Goal: Transaction & Acquisition: Purchase product/service

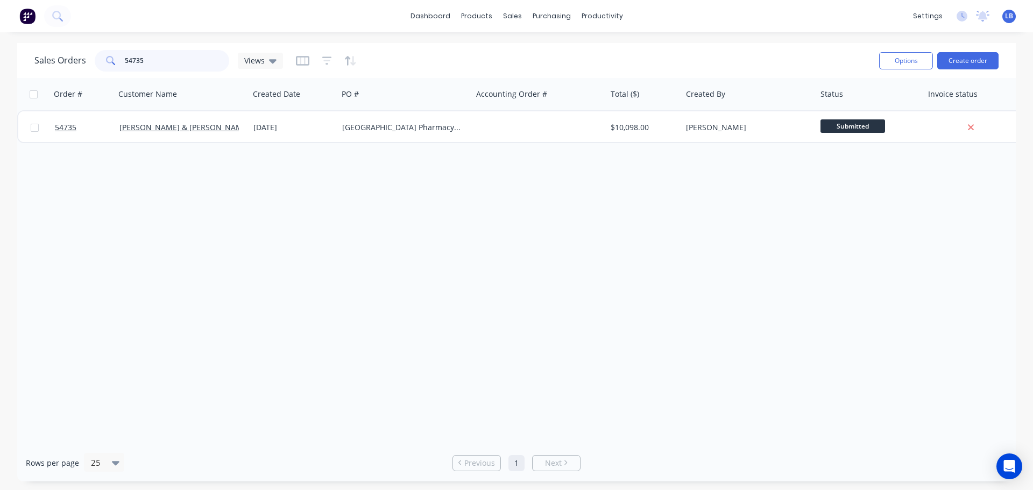
drag, startPoint x: 172, startPoint y: 58, endPoint x: 107, endPoint y: 69, distance: 66.7
click at [107, 69] on div "54735" at bounding box center [162, 61] width 134 height 22
click at [164, 65] on input "54735" at bounding box center [177, 61] width 105 height 22
drag, startPoint x: 161, startPoint y: 60, endPoint x: 100, endPoint y: 62, distance: 61.9
click at [100, 62] on div "54735" at bounding box center [162, 61] width 134 height 22
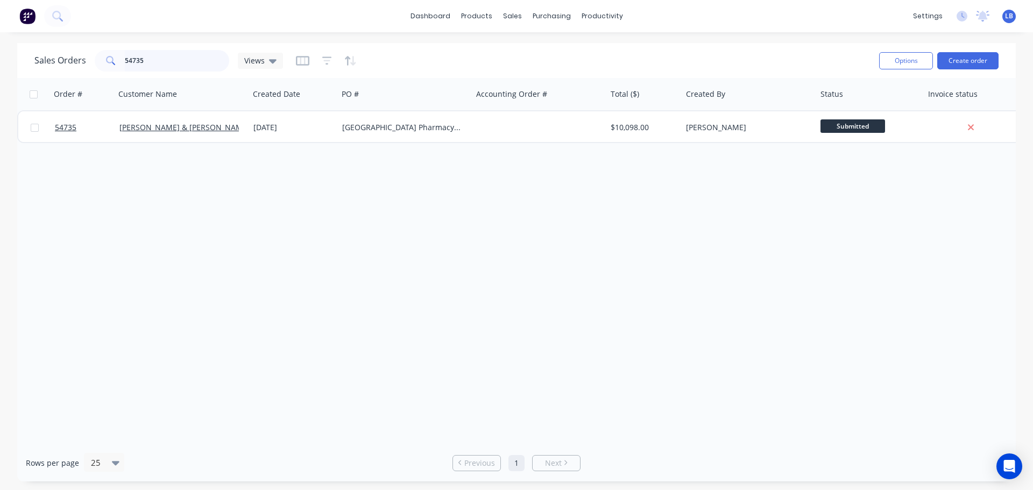
click at [145, 59] on input "54735" at bounding box center [177, 61] width 105 height 22
drag, startPoint x: 145, startPoint y: 59, endPoint x: 105, endPoint y: 62, distance: 39.9
click at [105, 62] on div "54735" at bounding box center [162, 61] width 134 height 22
drag, startPoint x: 150, startPoint y: 60, endPoint x: 83, endPoint y: 63, distance: 66.8
click at [83, 63] on div "Sales Orders 54841 Views" at bounding box center [158, 61] width 249 height 22
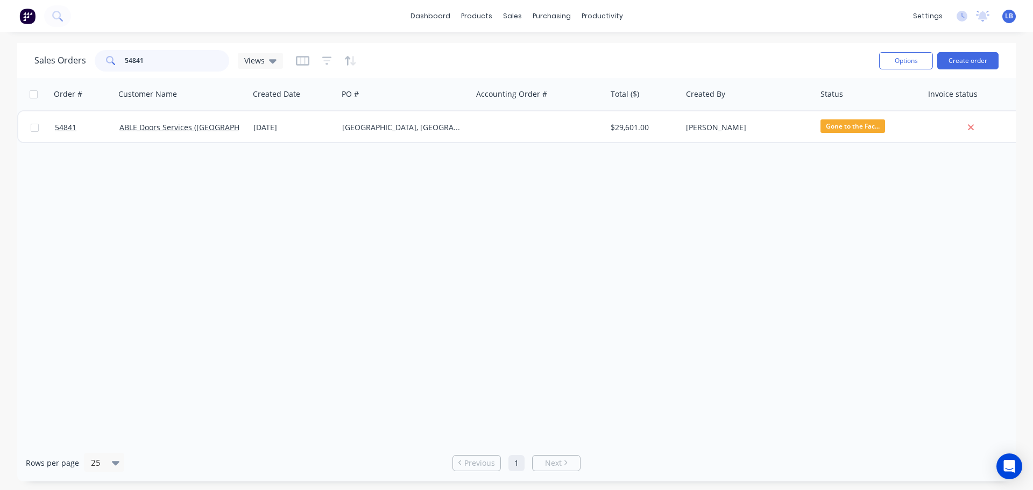
drag, startPoint x: 154, startPoint y: 59, endPoint x: 89, endPoint y: 71, distance: 65.7
click at [89, 71] on div "Sales Orders 54841 Views" at bounding box center [158, 61] width 249 height 22
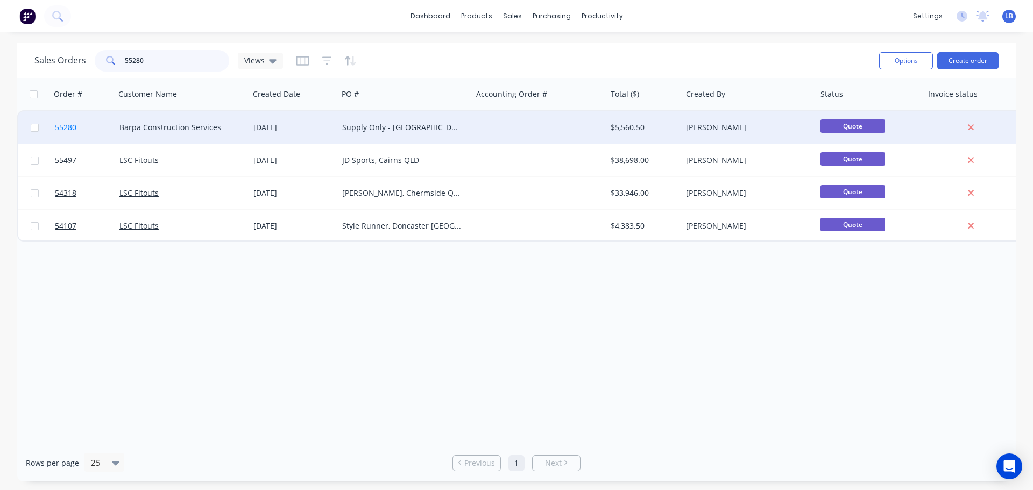
type input "55280"
click at [72, 127] on span "55280" at bounding box center [66, 127] width 22 height 11
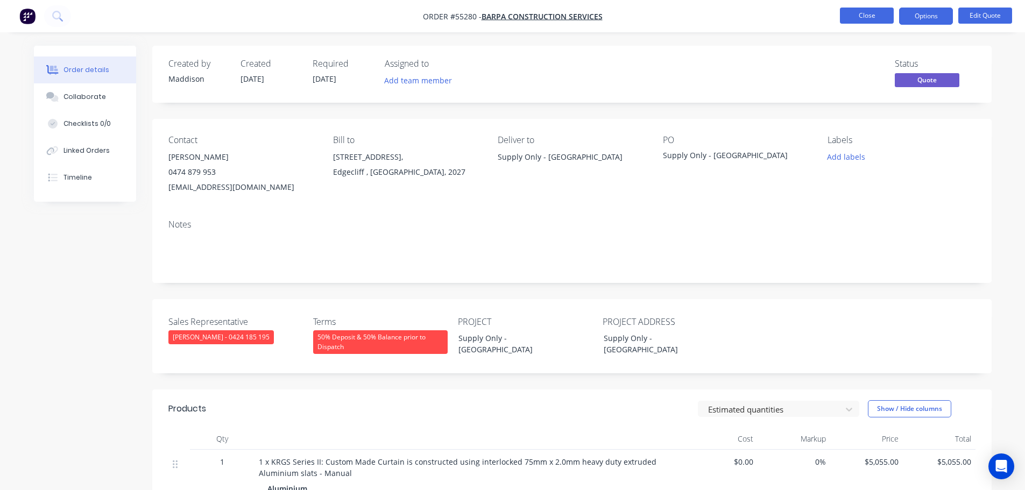
click at [876, 18] on button "Close" at bounding box center [867, 16] width 54 height 16
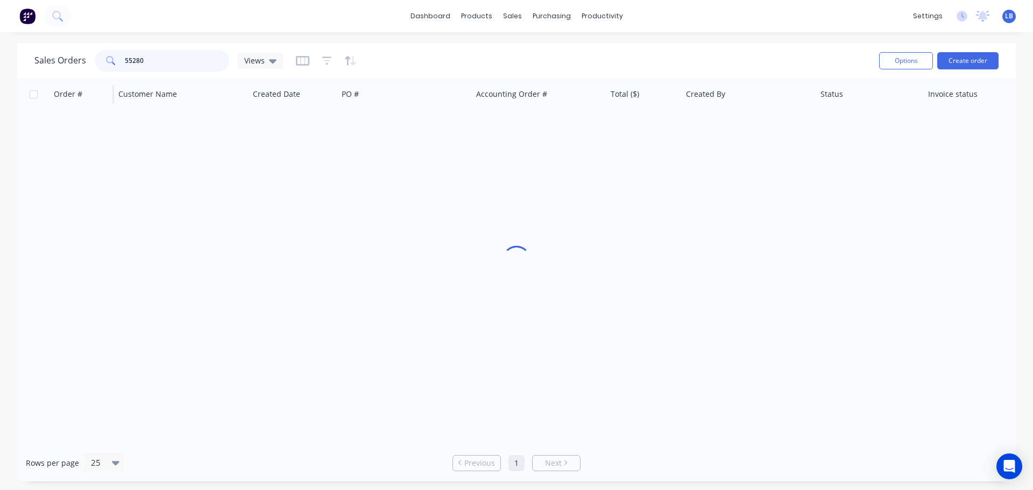
drag, startPoint x: 148, startPoint y: 56, endPoint x: 91, endPoint y: 78, distance: 61.4
click at [91, 78] on div "Sales Orders 55280 Views Options Create order Order # Customer Name Created Dat…" at bounding box center [516, 262] width 998 height 438
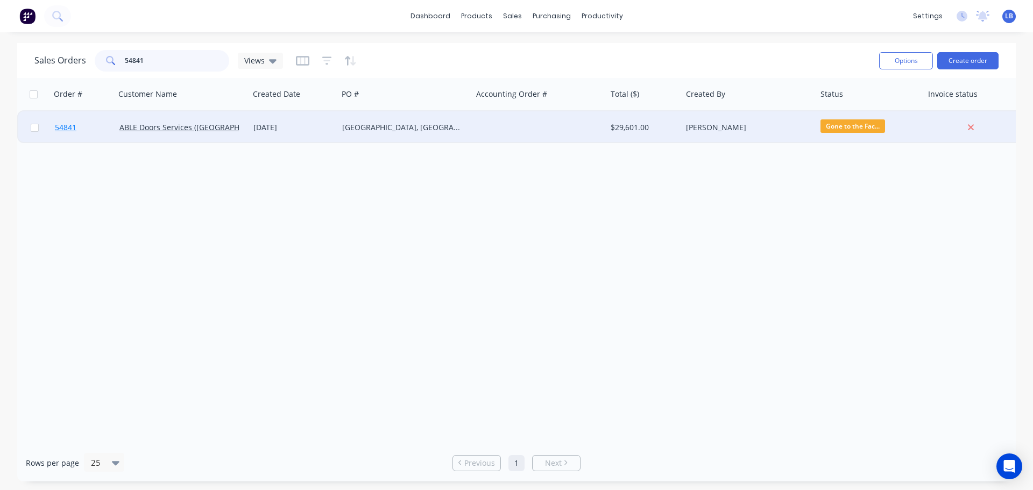
type input "54841"
click at [60, 129] on span "54841" at bounding box center [66, 127] width 22 height 11
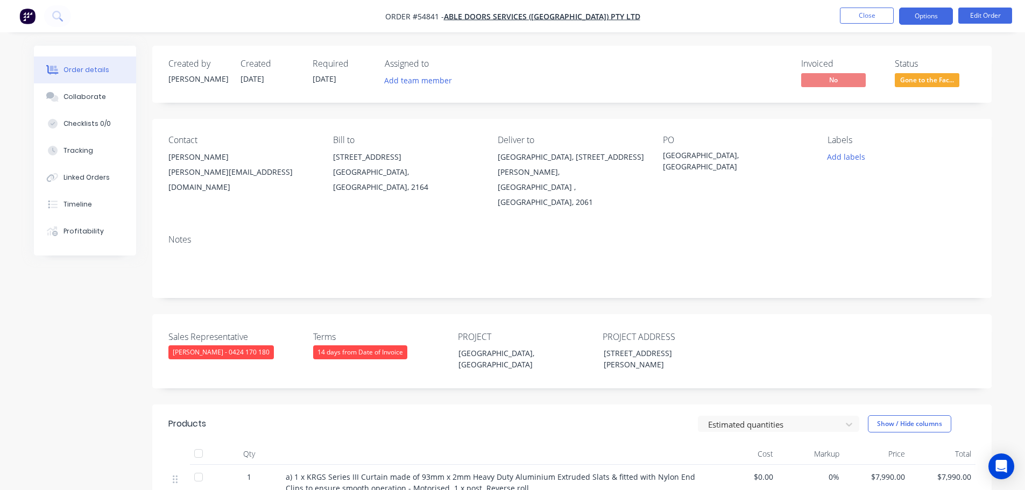
click at [931, 18] on button "Options" at bounding box center [926, 16] width 54 height 17
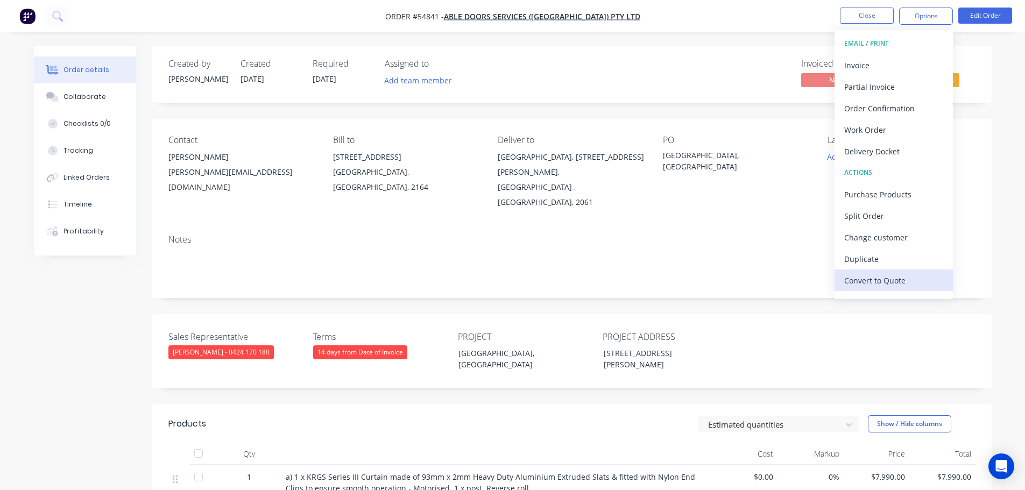
click at [890, 281] on div "Convert to Quote" at bounding box center [893, 281] width 99 height 16
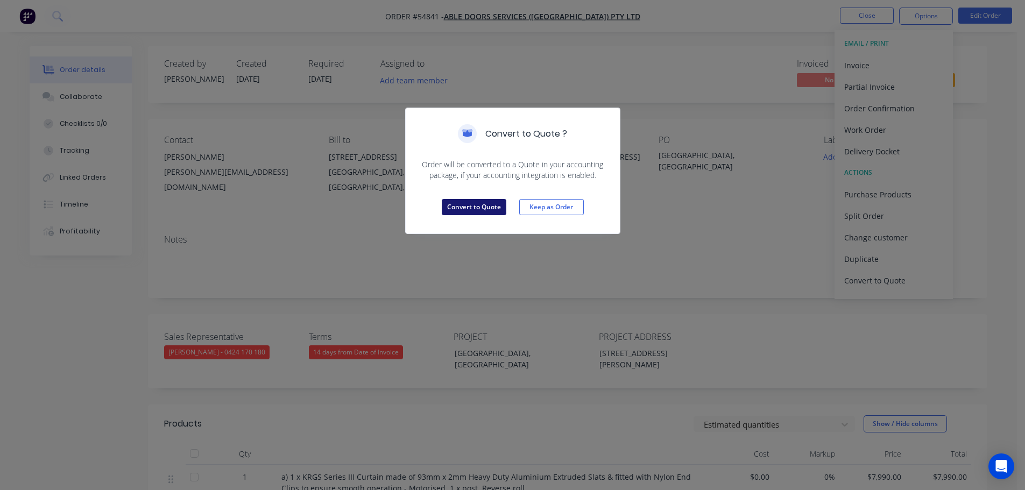
click at [495, 213] on button "Convert to Quote" at bounding box center [474, 207] width 65 height 16
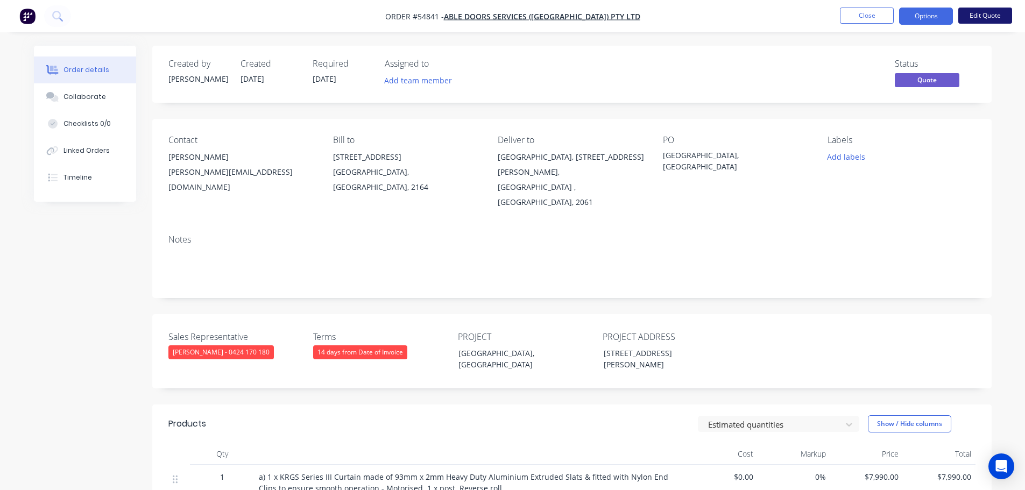
click at [978, 18] on button "Edit Quote" at bounding box center [985, 16] width 54 height 16
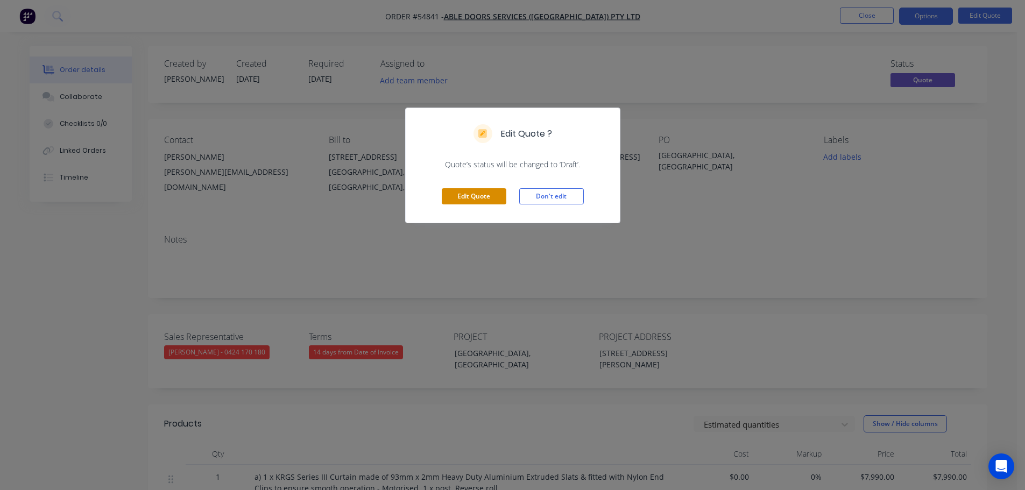
click at [481, 200] on button "Edit Quote" at bounding box center [474, 196] width 65 height 16
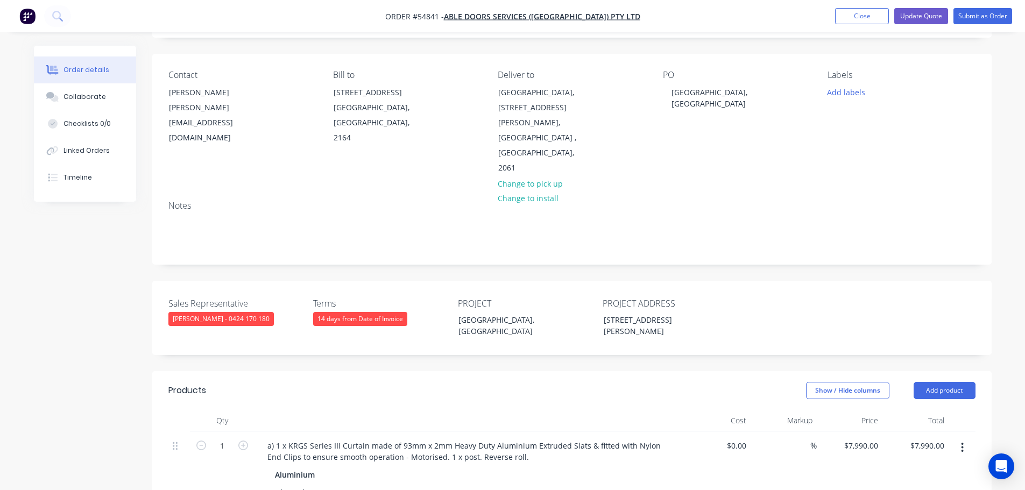
scroll to position [215, 0]
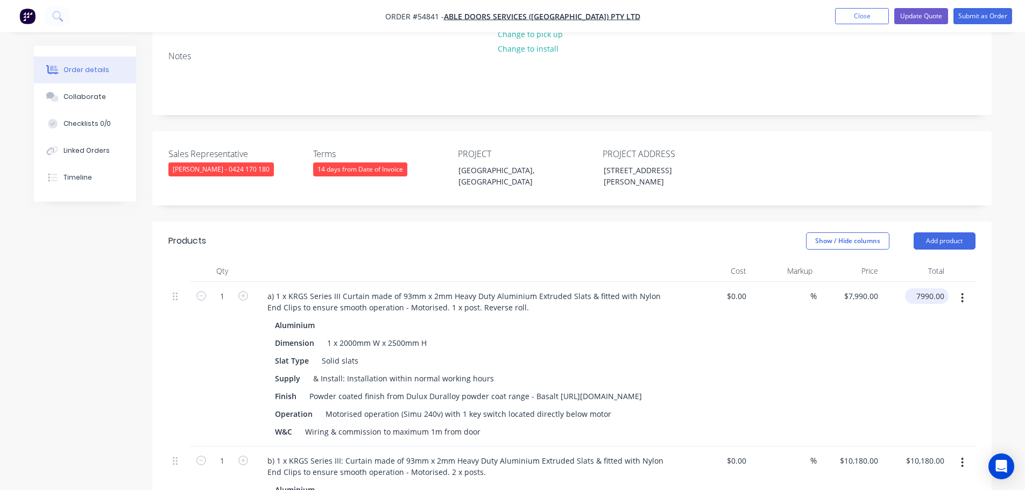
click at [928, 288] on input "7990.00" at bounding box center [928, 296] width 39 height 16
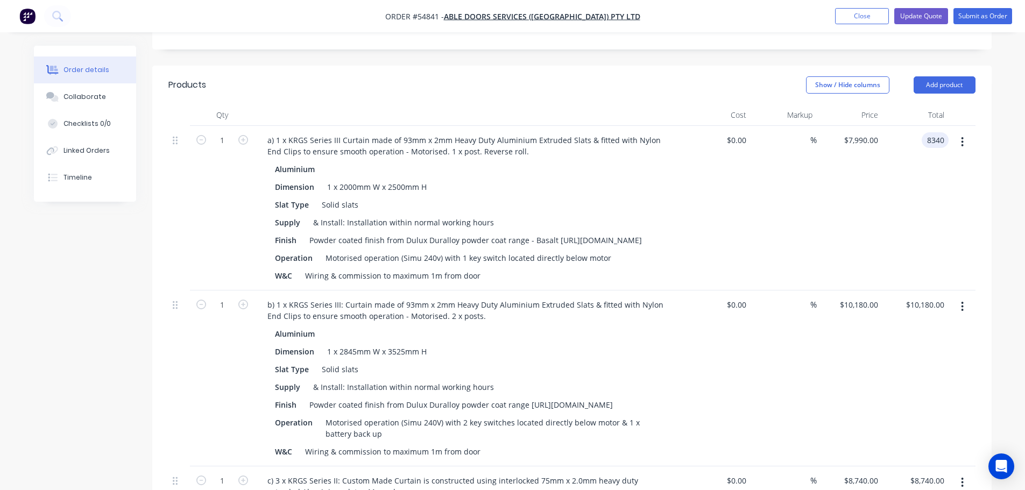
scroll to position [377, 0]
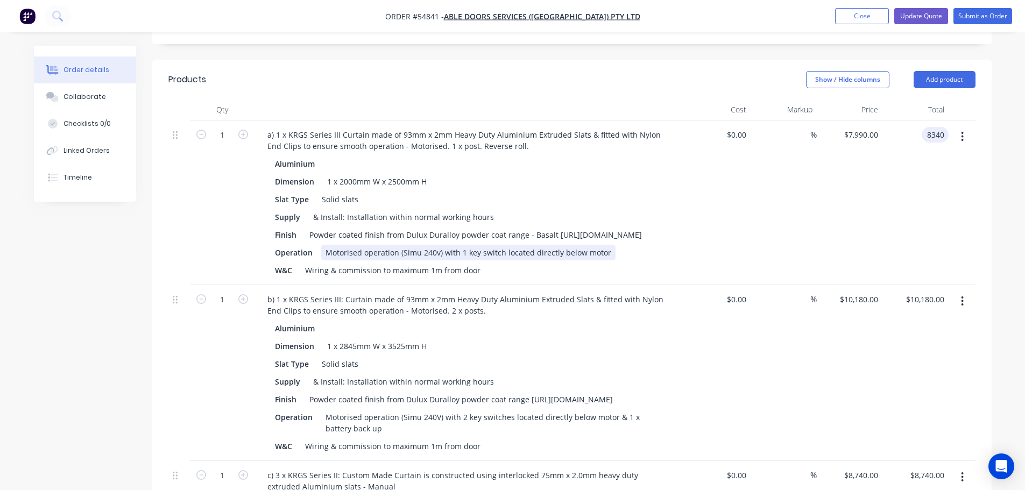
type input "8340"
type input "$8,340.00"
click at [455, 245] on div "Motorised operation (Simu 240v) with 1 key switch located directly below motor" at bounding box center [468, 253] width 294 height 16
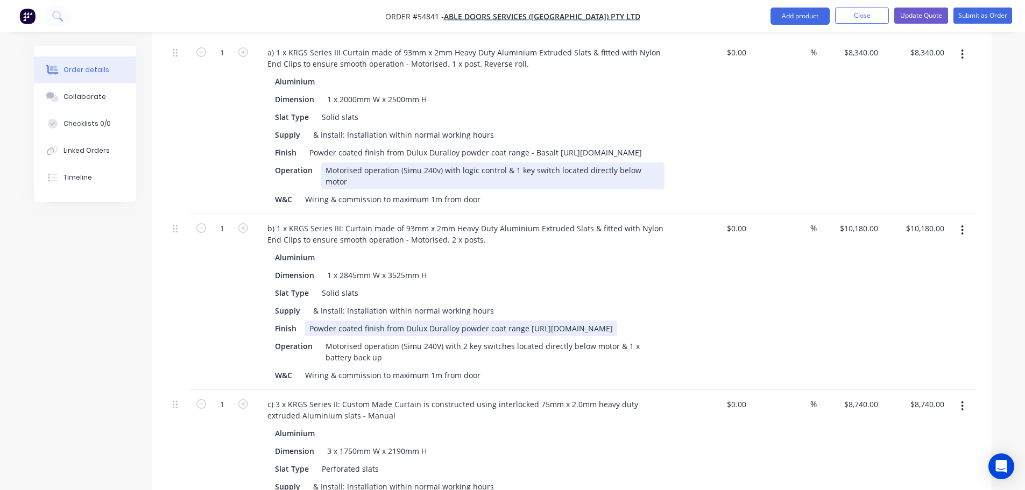
scroll to position [484, 0]
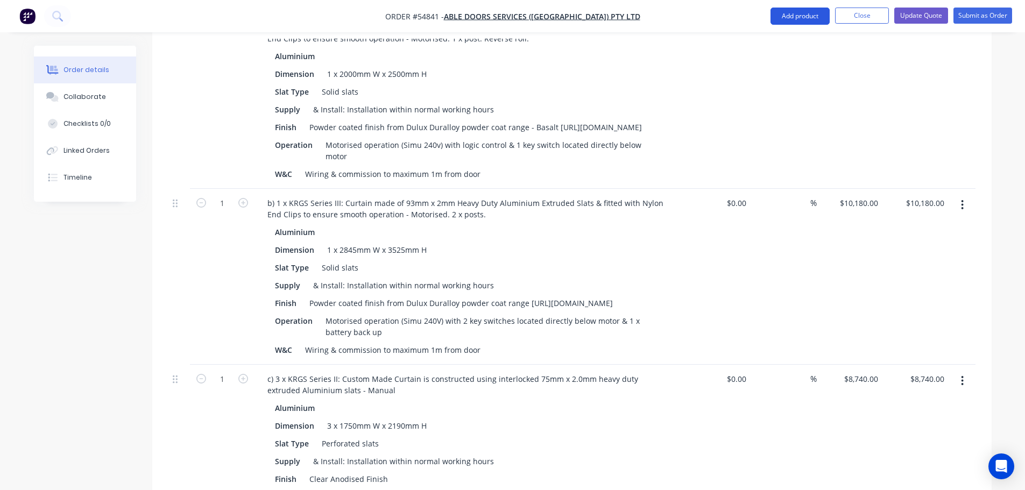
click at [809, 15] on button "Add product" at bounding box center [799, 16] width 59 height 17
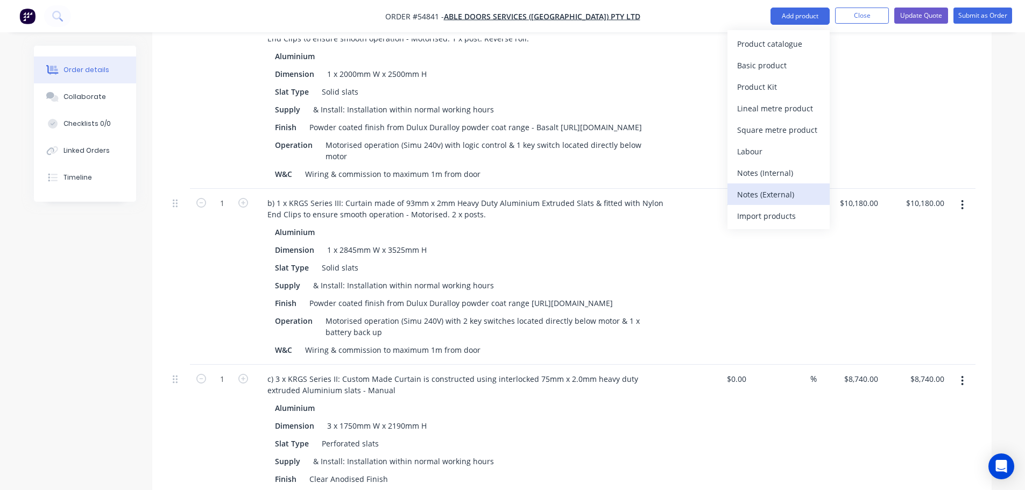
click at [748, 193] on div "Notes (External)" at bounding box center [778, 195] width 83 height 16
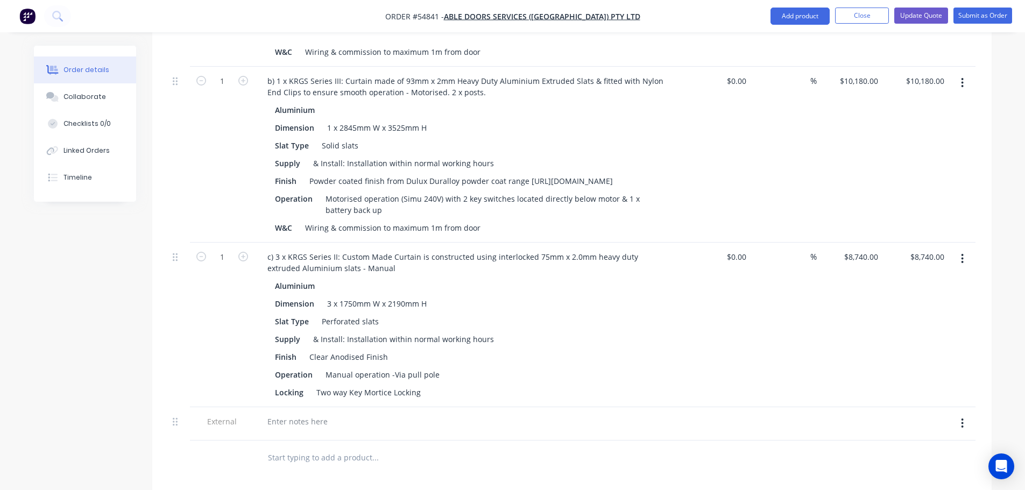
scroll to position [699, 0]
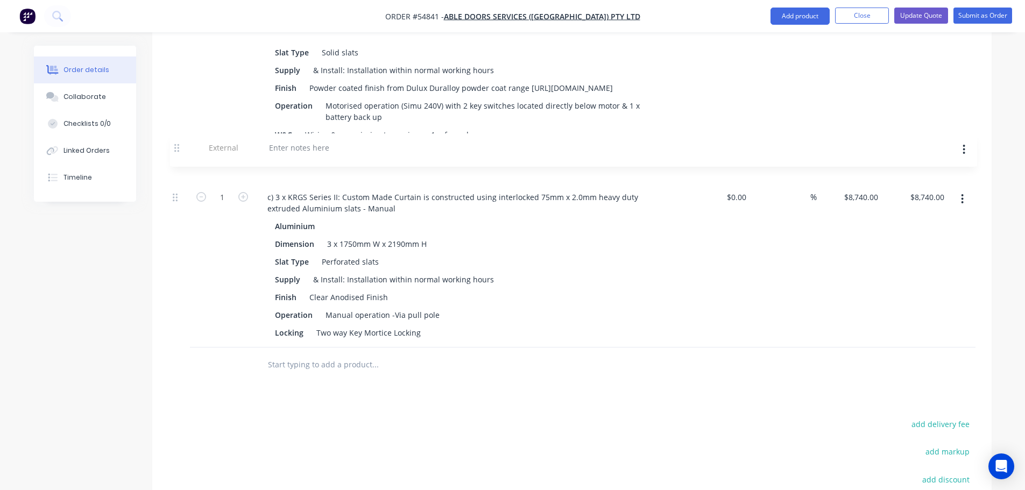
drag, startPoint x: 172, startPoint y: 313, endPoint x: 174, endPoint y: 147, distance: 165.7
click at [174, 147] on div "1 a) 1 x KRGS Series III Curtain made of 93mm x 2mm Heavy Duty Aluminium Extrud…" at bounding box center [571, 73] width 807 height 550
click at [289, 156] on div at bounding box center [297, 164] width 77 height 16
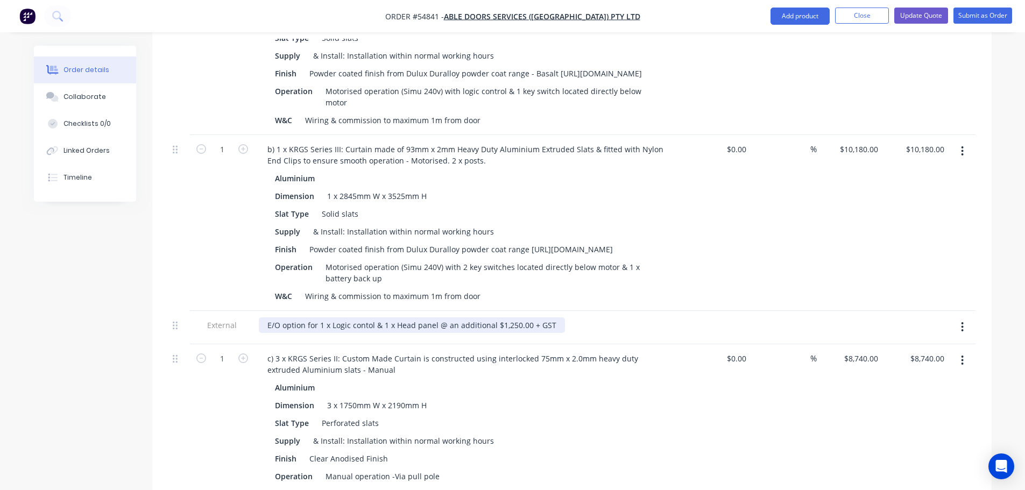
drag, startPoint x: 382, startPoint y: 306, endPoint x: 385, endPoint y: 331, distance: 25.0
click at [382, 317] on div "E/O option for 1 x Logic contol & 1 x Head panel @ an additional $1,250.00 + GST" at bounding box center [412, 325] width 306 height 16
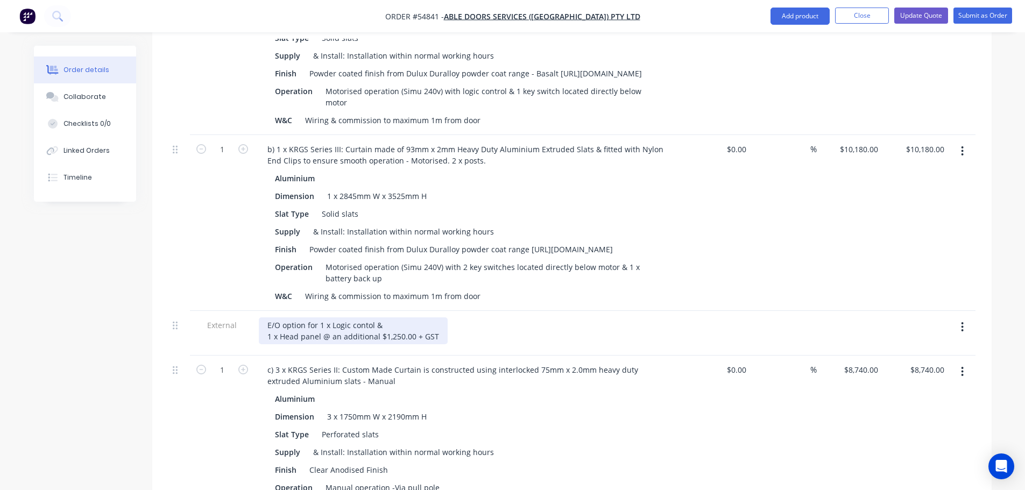
click at [382, 317] on div "E/O option for 1 x Logic contol & 1 x Head panel @ an additional $1,250.00 + GST" at bounding box center [353, 330] width 189 height 27
click at [318, 317] on div "E/O option for 1 x Logic control 1 x Head panel @ an additional $1,250.00 + GST" at bounding box center [353, 330] width 189 height 27
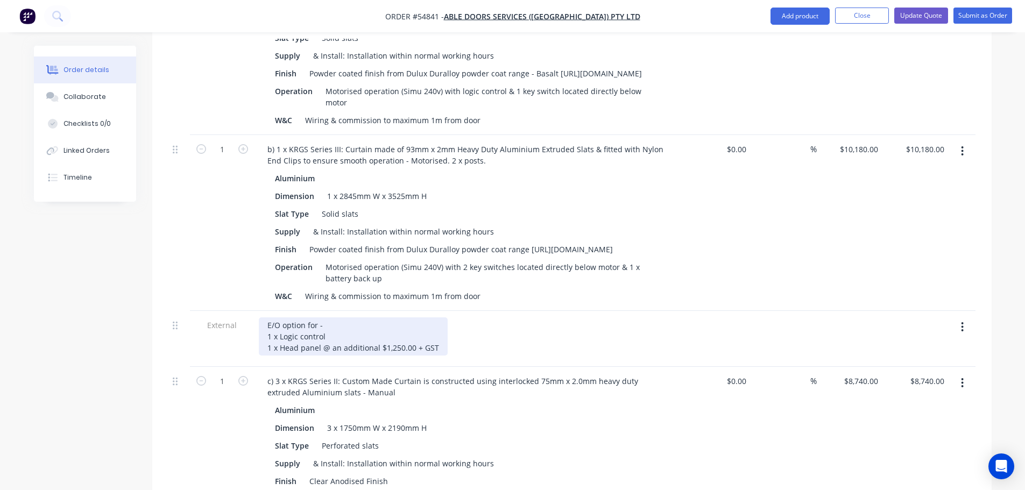
click at [328, 317] on div "E/O option for - 1 x Logic control 1 x Head panel @ an additional $1,250.00 + G…" at bounding box center [353, 336] width 189 height 38
click at [442, 328] on div "E/O option for - 1 x Logic control @ an additional $350.00 + GST 1 x Head panel…" at bounding box center [353, 336] width 189 height 38
click at [923, 16] on button "Update Quote" at bounding box center [921, 16] width 54 height 16
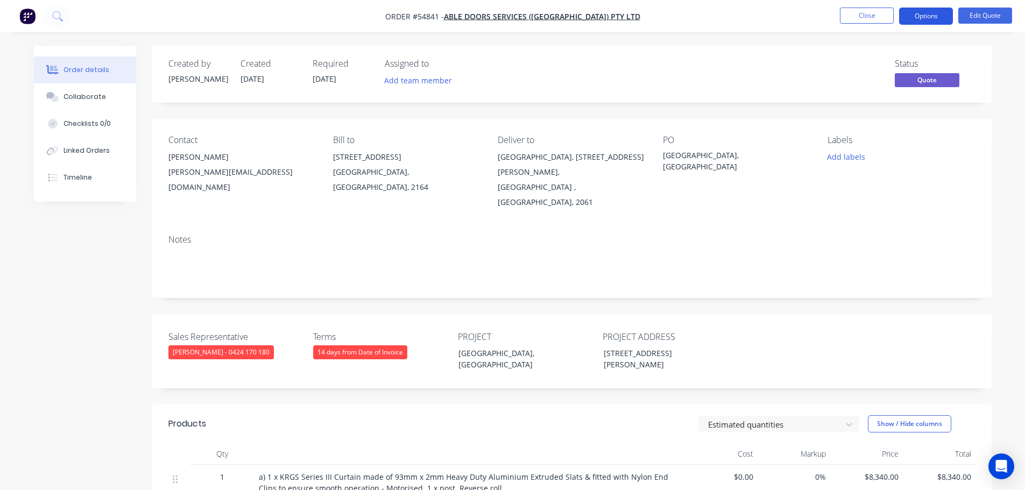
click at [925, 15] on button "Options" at bounding box center [926, 16] width 54 height 17
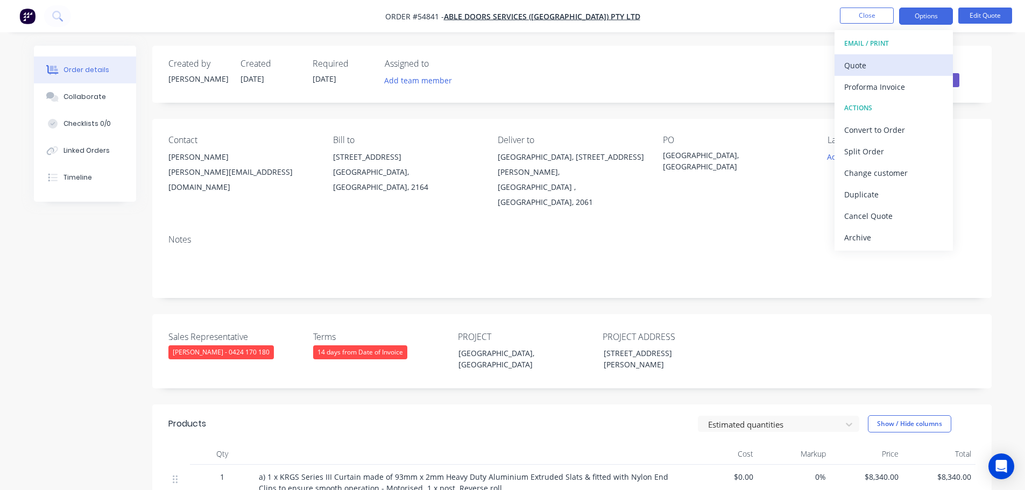
click at [850, 70] on div "Quote" at bounding box center [893, 66] width 99 height 16
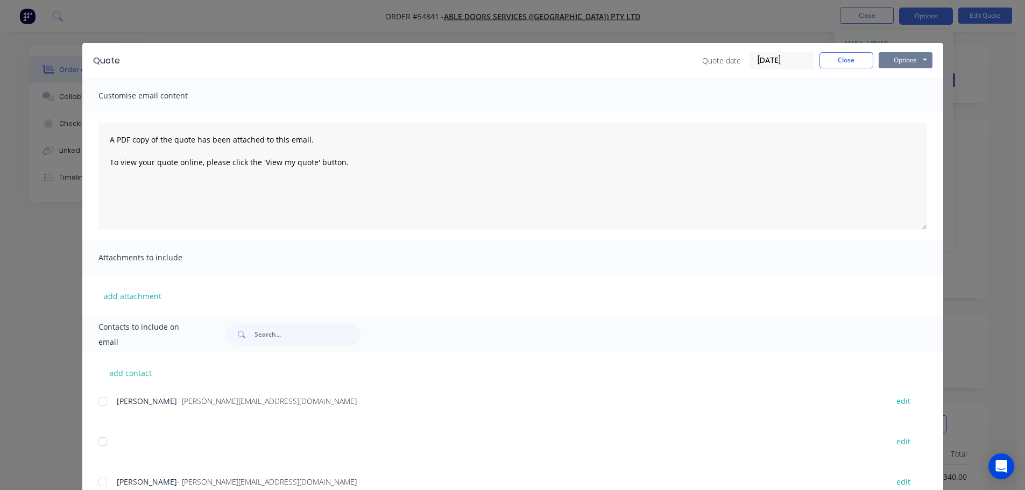
click at [890, 60] on button "Options" at bounding box center [905, 60] width 54 height 16
click at [904, 102] on button "Print" at bounding box center [912, 97] width 69 height 18
click at [834, 63] on button "Close" at bounding box center [846, 60] width 54 height 16
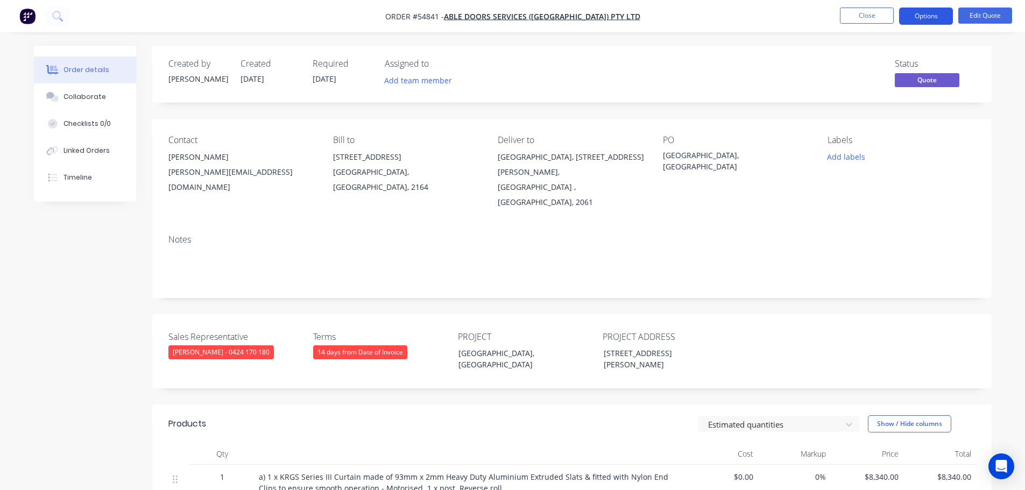
click at [925, 19] on button "Options" at bounding box center [926, 16] width 54 height 17
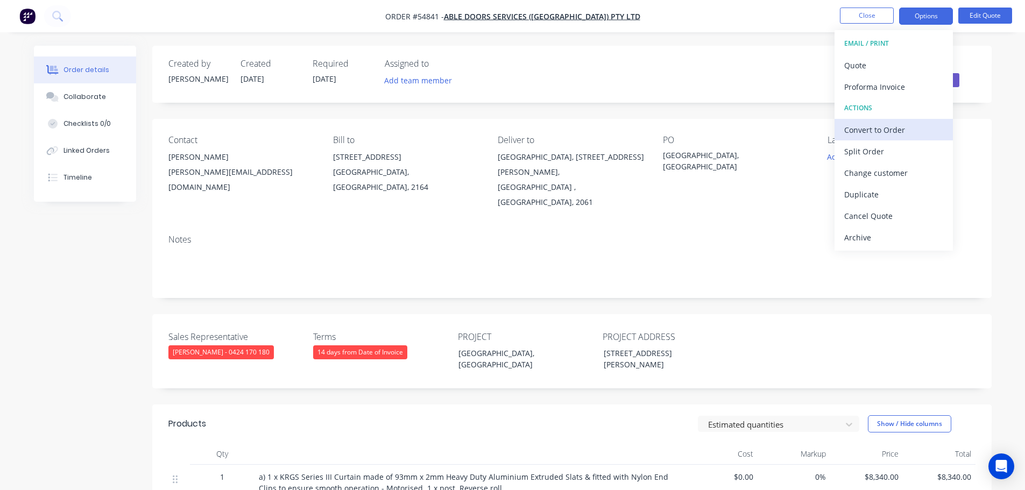
click at [867, 130] on div "Convert to Order" at bounding box center [893, 130] width 99 height 16
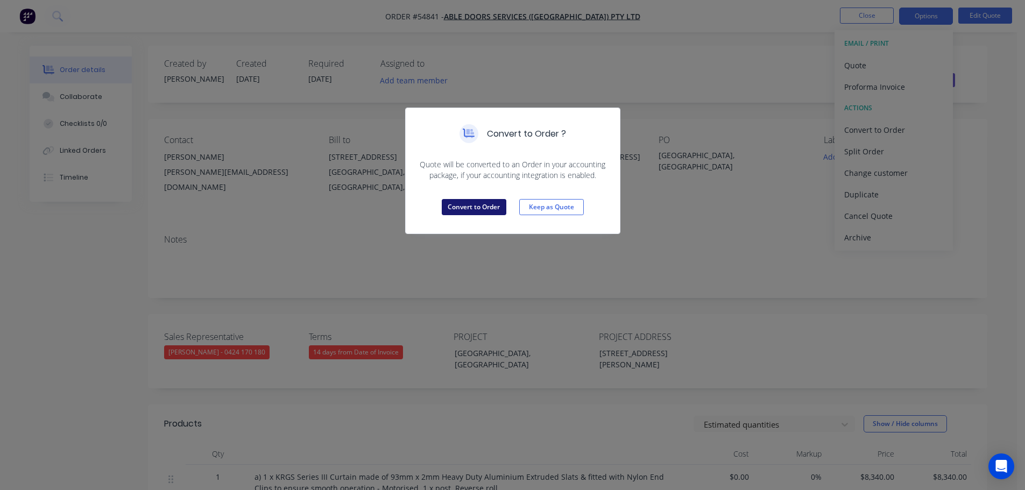
click at [481, 209] on button "Convert to Order" at bounding box center [474, 207] width 65 height 16
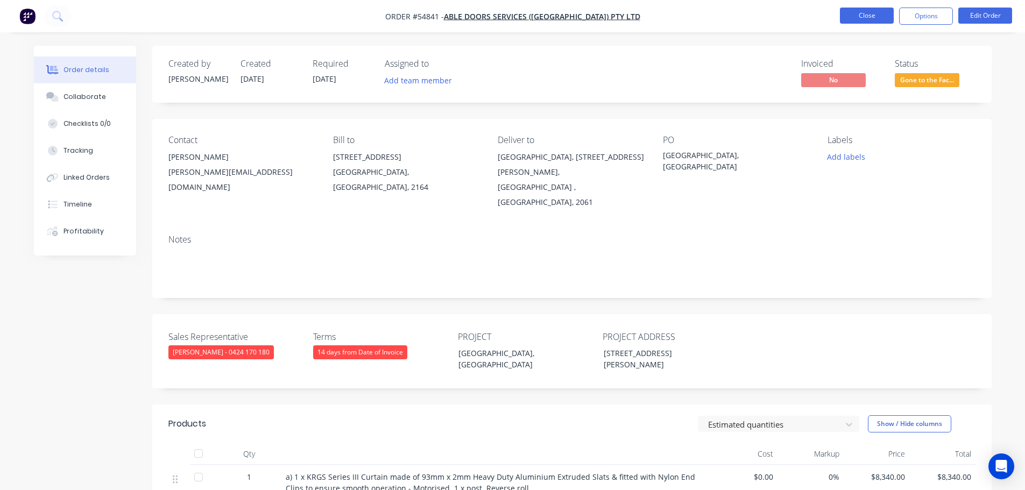
click at [851, 12] on button "Close" at bounding box center [867, 16] width 54 height 16
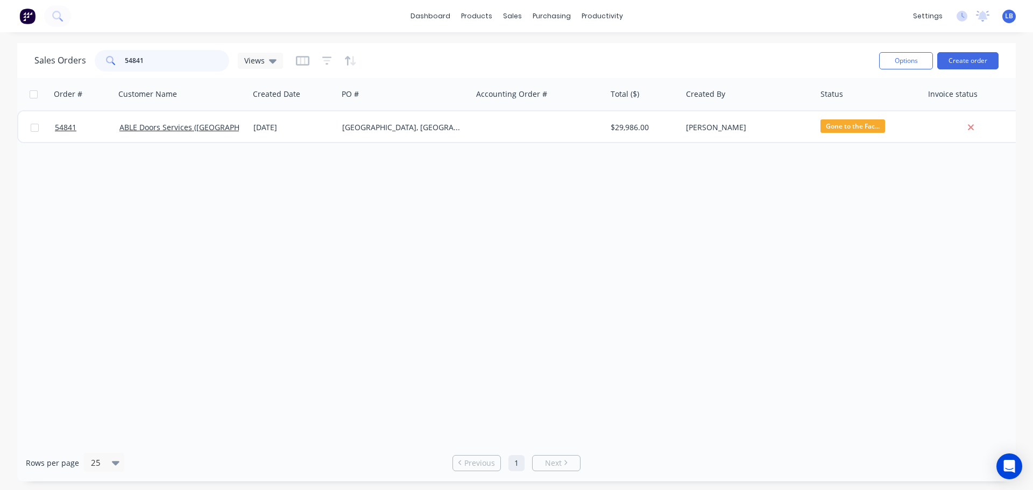
drag, startPoint x: 155, startPoint y: 56, endPoint x: 96, endPoint y: 68, distance: 60.5
click at [96, 68] on div "54841" at bounding box center [162, 61] width 134 height 22
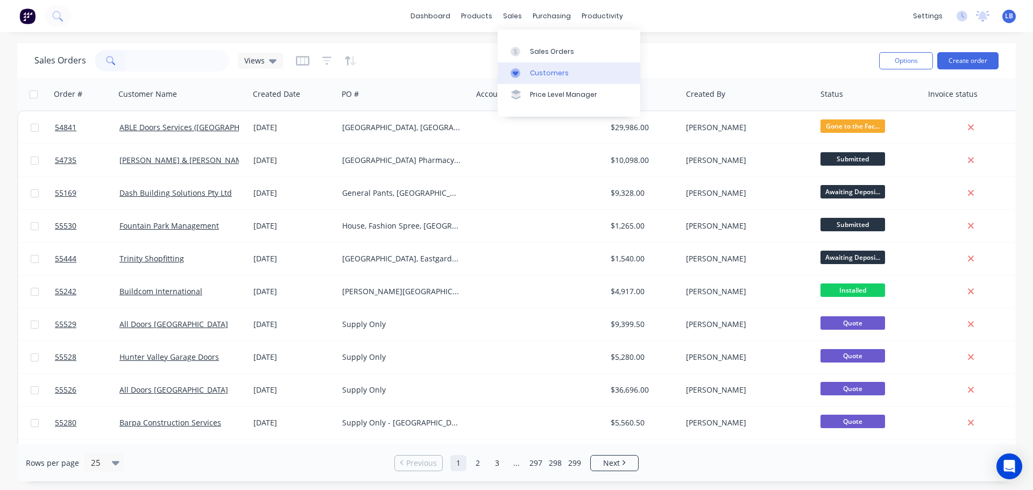
click at [554, 73] on div "Customers" at bounding box center [549, 73] width 39 height 10
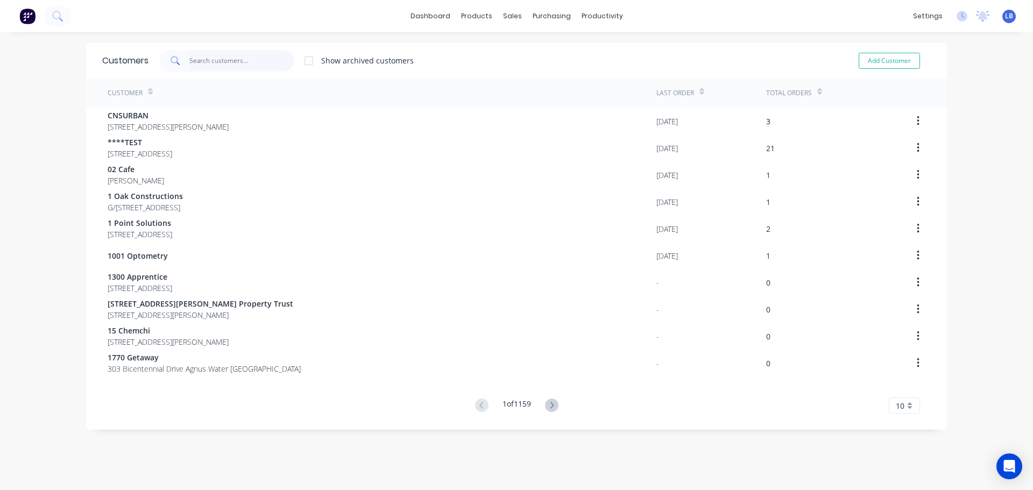
click at [219, 62] on input "text" at bounding box center [241, 61] width 105 height 22
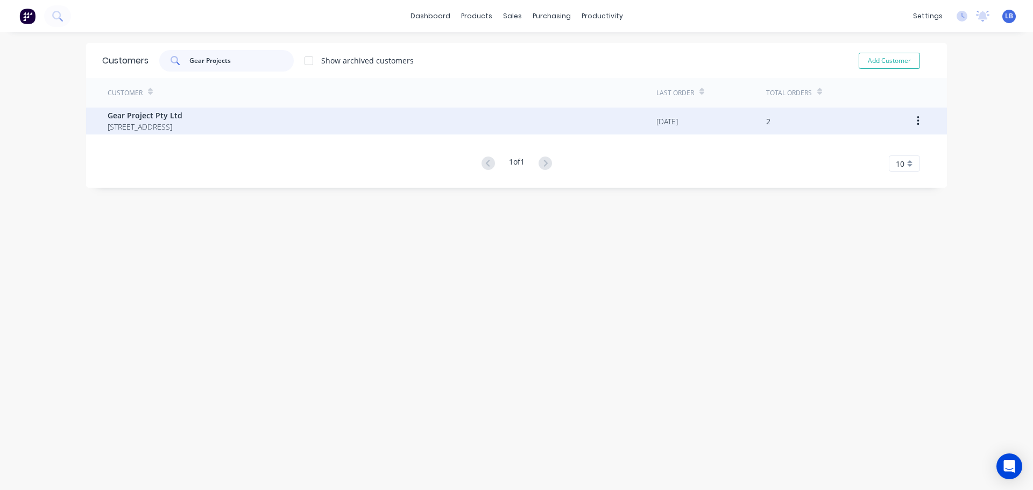
type input "Gear Projects"
click at [147, 119] on span "Gear Project Pty Ltd" at bounding box center [145, 115] width 75 height 11
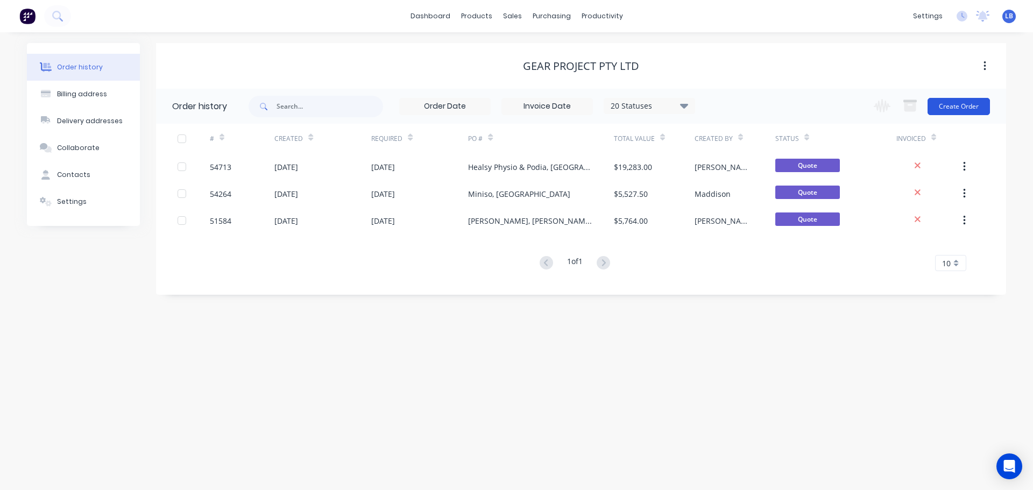
click at [949, 109] on button "Create Order" at bounding box center [958, 106] width 62 height 17
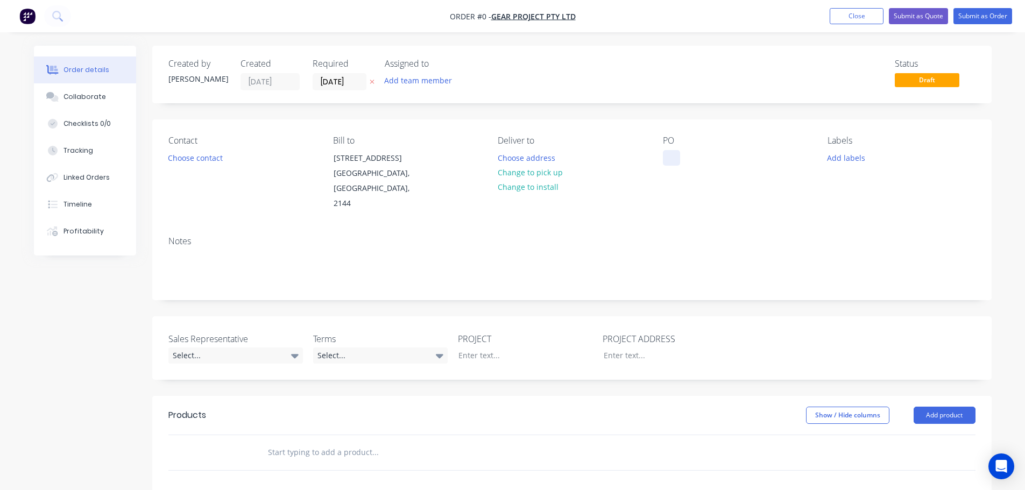
click at [674, 157] on div at bounding box center [671, 158] width 17 height 16
click at [694, 159] on div "Lune Burger, [GEOGRAPHIC_DATA]" at bounding box center [730, 163] width 134 height 27
copy div "Lune Burger, [GEOGRAPHIC_DATA]"
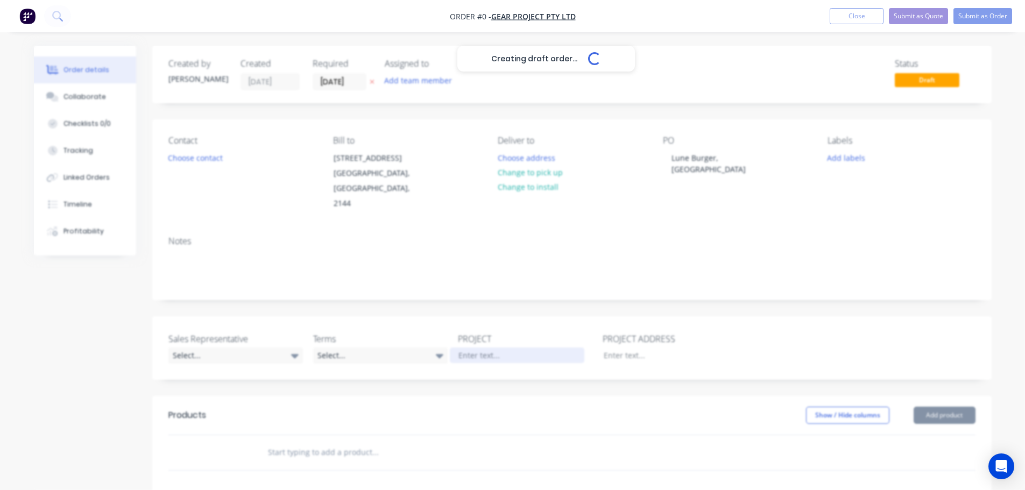
click at [483, 356] on div "Creating draft order... Loading... Order details Collaborate Checklists 0/0 Tra…" at bounding box center [512, 395] width 979 height 699
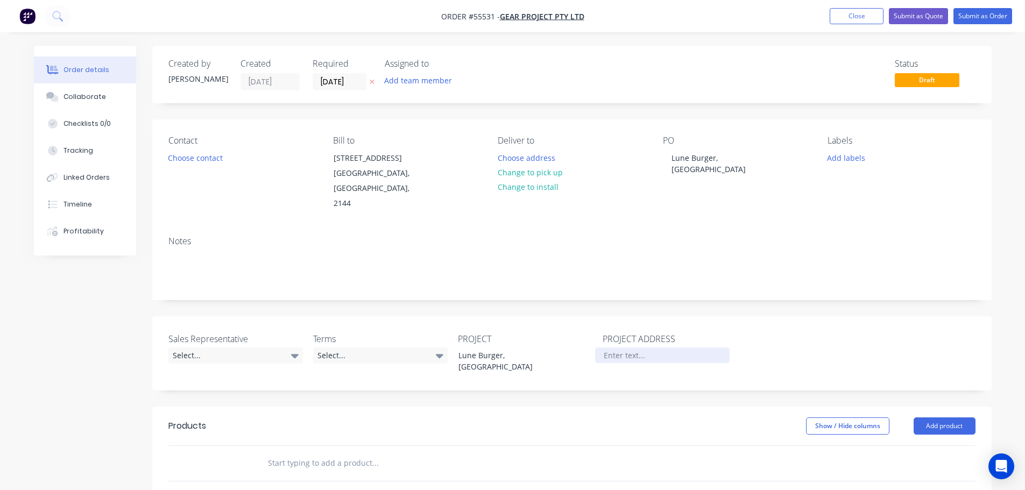
click at [607, 353] on div at bounding box center [662, 355] width 134 height 16
paste div
click at [214, 353] on div "Select..." at bounding box center [235, 355] width 134 height 16
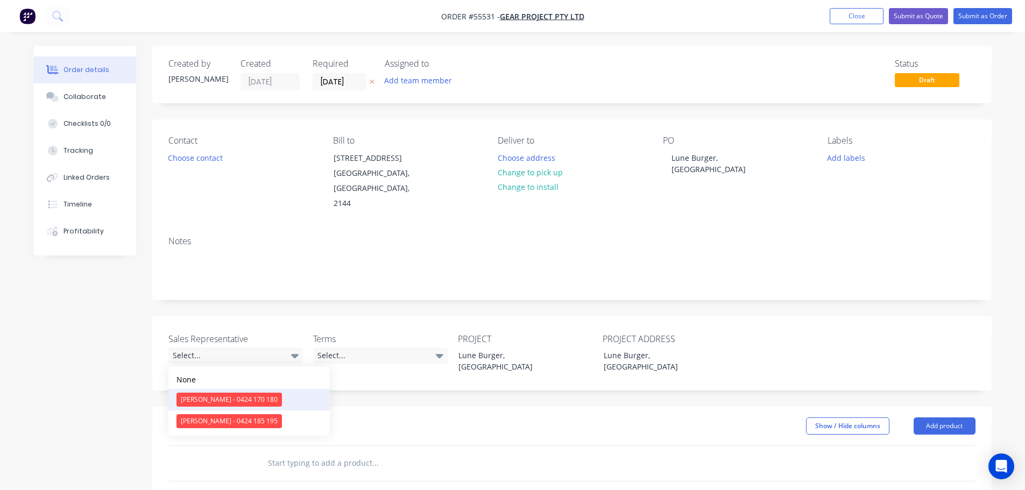
click at [214, 401] on div "[PERSON_NAME] - 0424 170 180" at bounding box center [228, 400] width 105 height 14
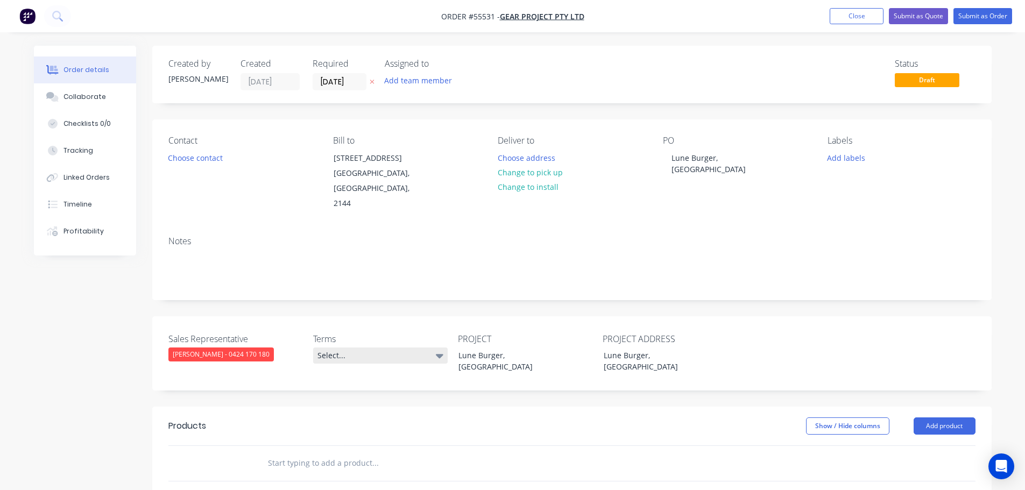
click at [360, 358] on div "Select..." at bounding box center [380, 355] width 134 height 16
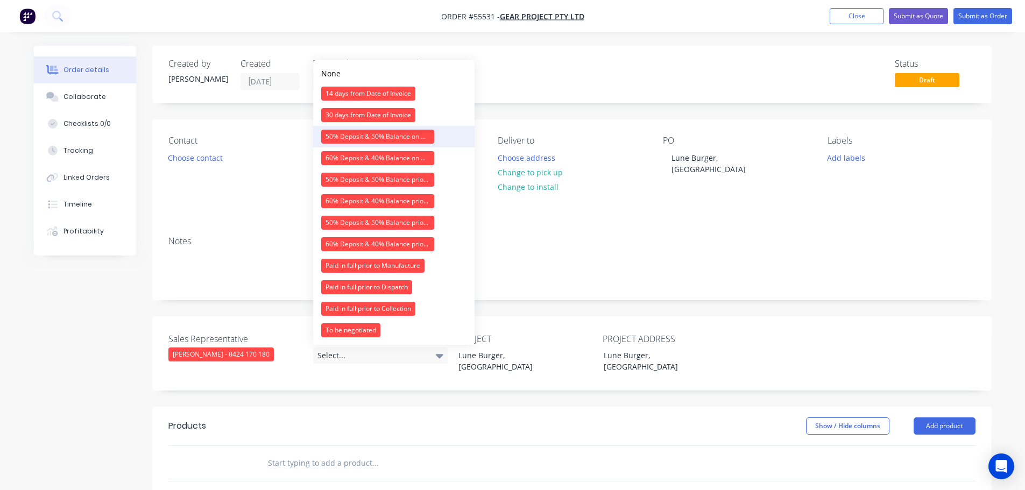
click at [358, 138] on div "50% Deposit & 50% Balance on Day of Installation" at bounding box center [377, 137] width 113 height 14
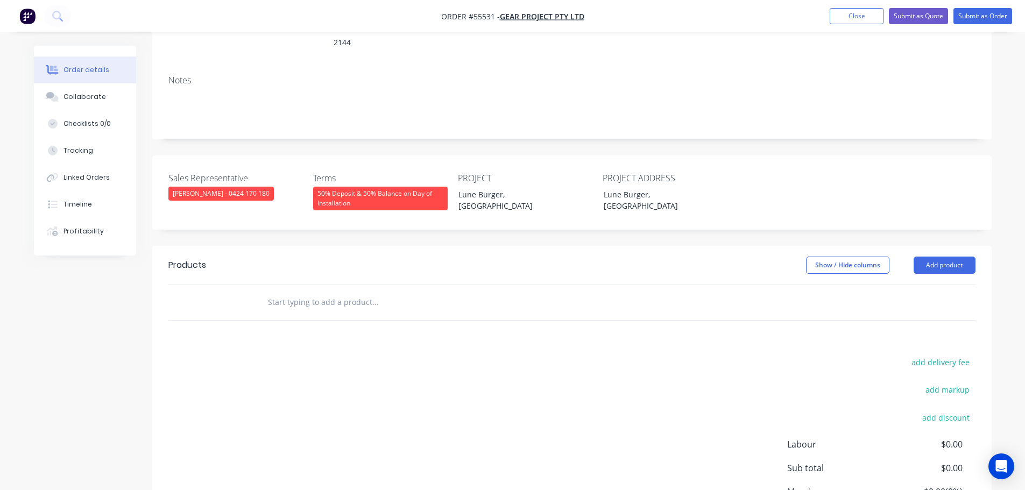
scroll to position [161, 0]
click at [934, 261] on button "Add product" at bounding box center [944, 264] width 62 height 17
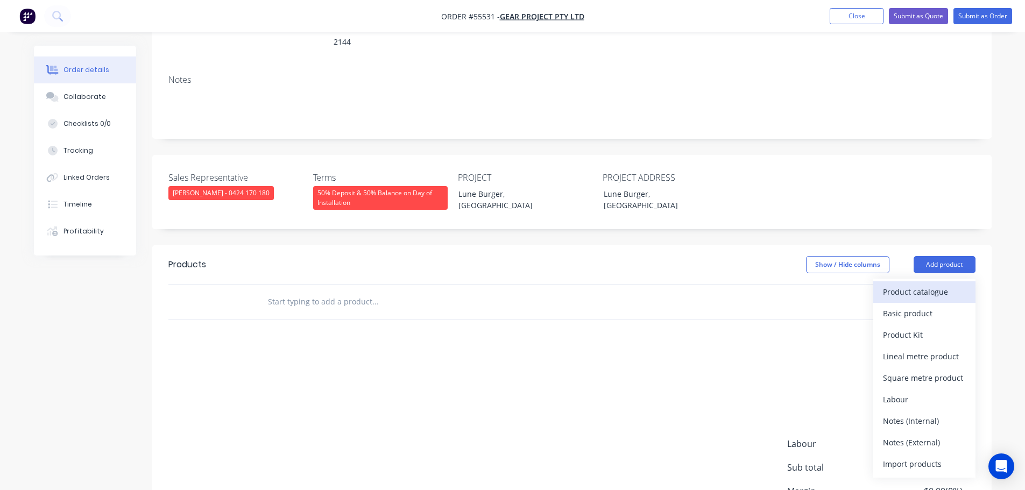
click at [904, 289] on div "Product catalogue" at bounding box center [924, 292] width 83 height 16
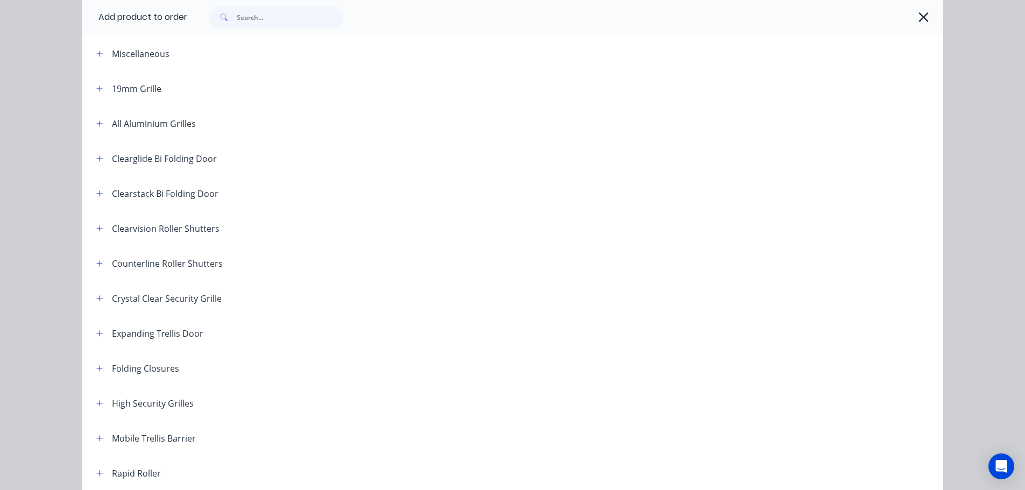
scroll to position [108, 0]
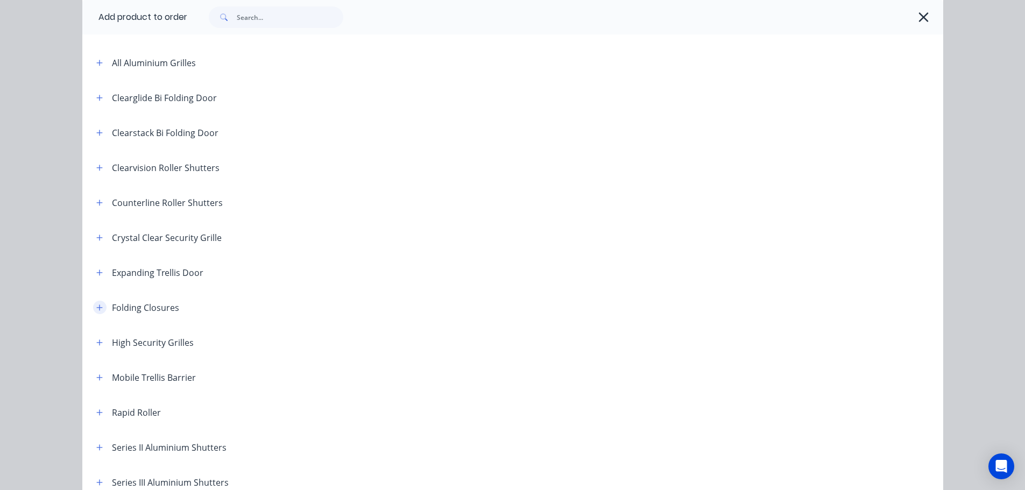
click at [96, 307] on icon "button" at bounding box center [99, 308] width 6 height 8
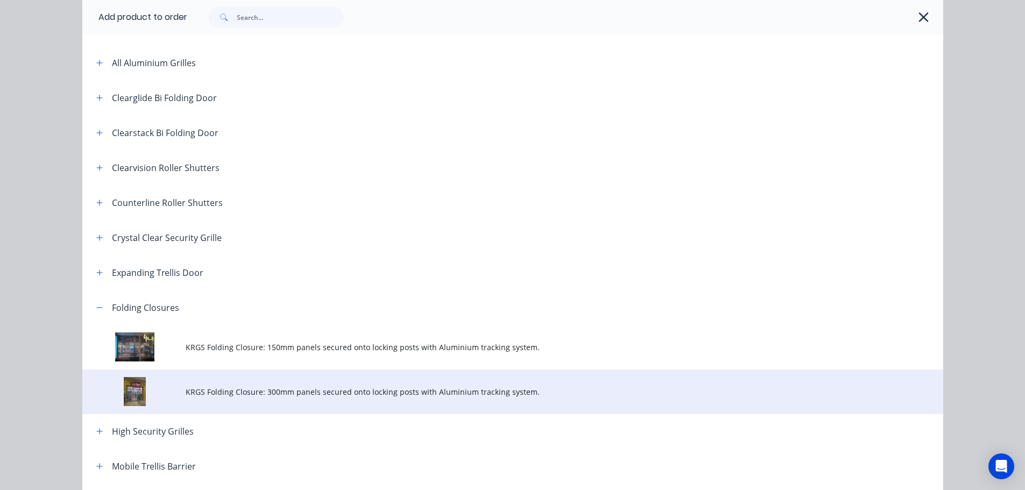
click at [253, 394] on span "KRGS Folding Closure: 300mm panels secured onto locking posts with Aluminium tr…" at bounding box center [489, 391] width 606 height 11
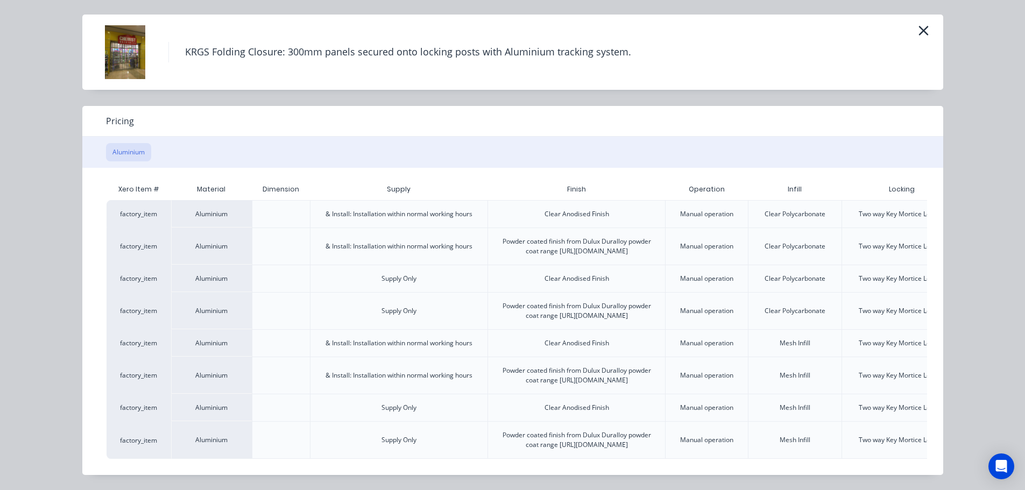
scroll to position [0, 94]
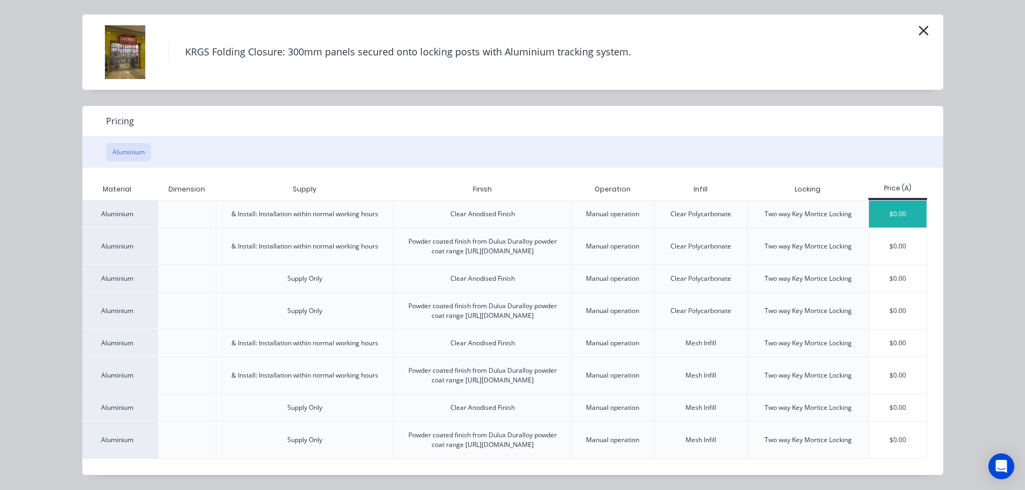
click at [902, 201] on div "$0.00" at bounding box center [898, 214] width 58 height 27
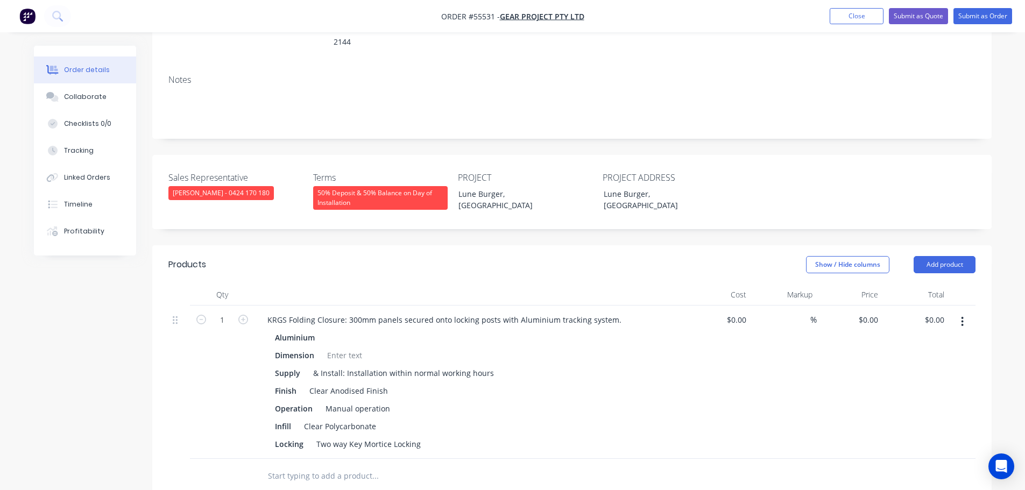
scroll to position [377, 0]
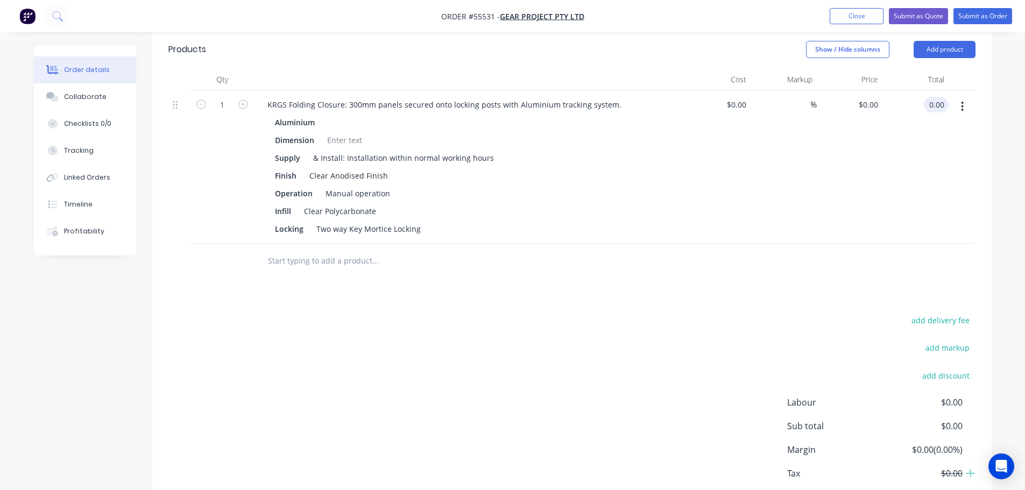
click at [946, 98] on input "0.00" at bounding box center [938, 105] width 20 height 16
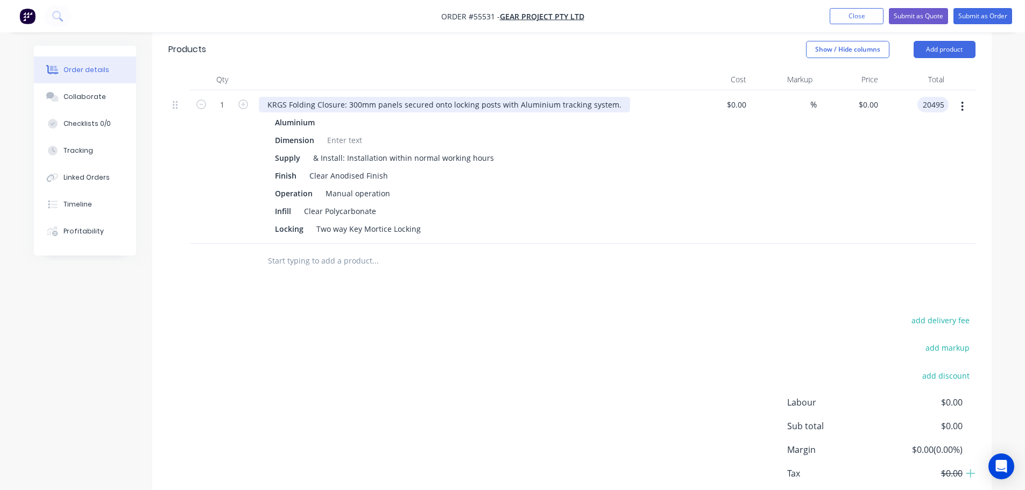
type input "20495"
type input "$20,495.00"
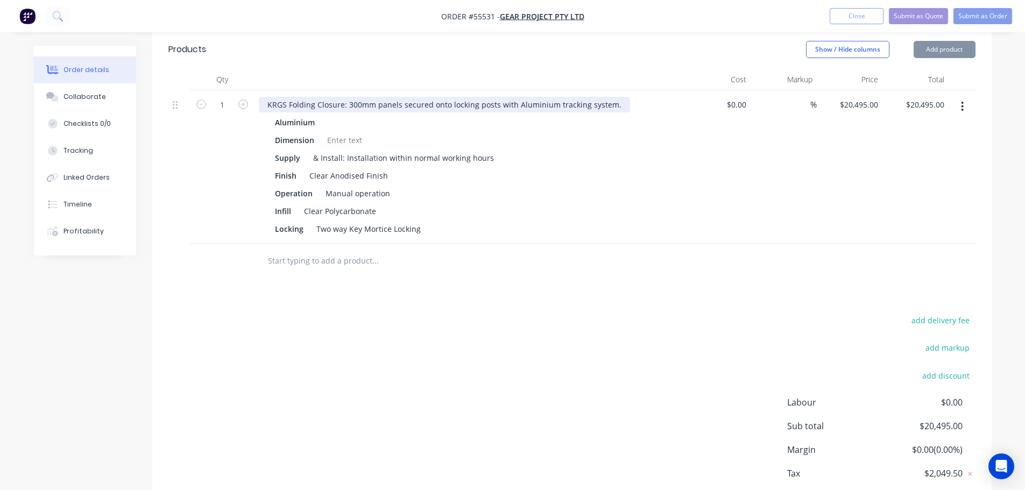
click at [267, 97] on div "KRGS Folding Closure: 300mm panels secured onto locking posts with Aluminium tr…" at bounding box center [444, 105] width 371 height 16
click at [265, 100] on div "KRGS Folding Closure: 300mm panels secured onto locking posts with Aluminium tr…" at bounding box center [444, 105] width 371 height 16
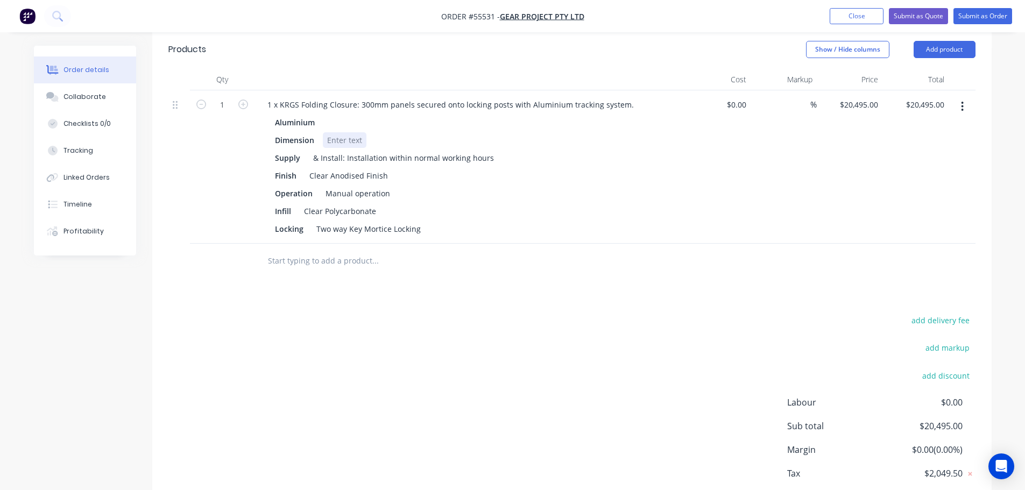
click at [335, 133] on div at bounding box center [345, 140] width 44 height 16
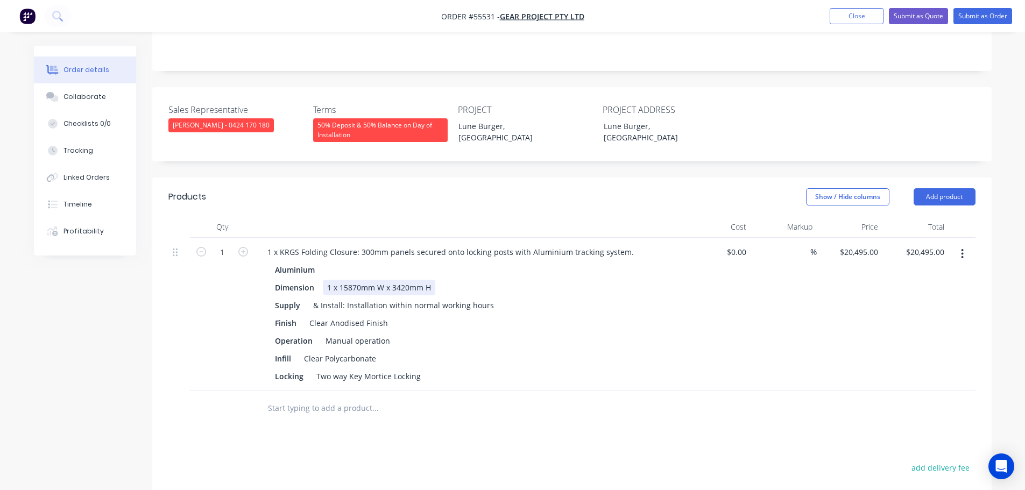
scroll to position [215, 0]
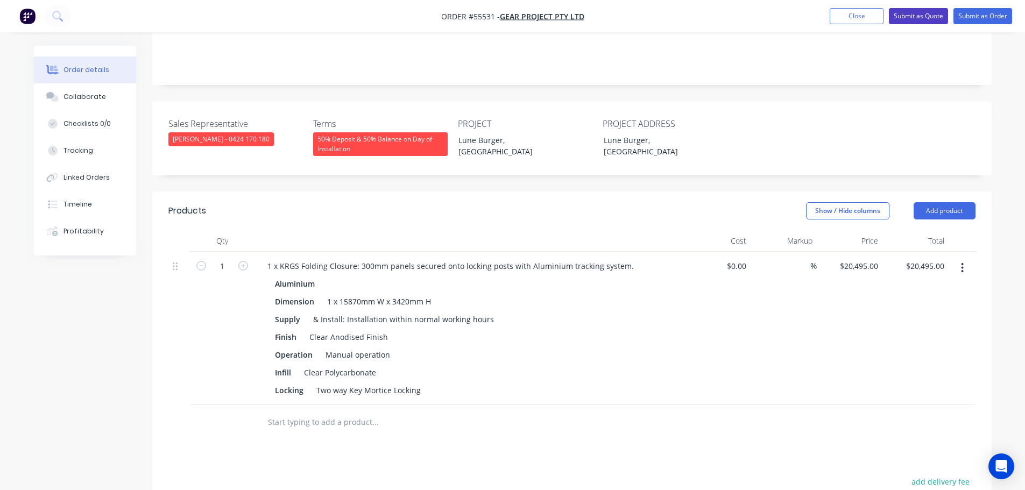
click at [904, 16] on button "Submit as Quote" at bounding box center [918, 16] width 59 height 16
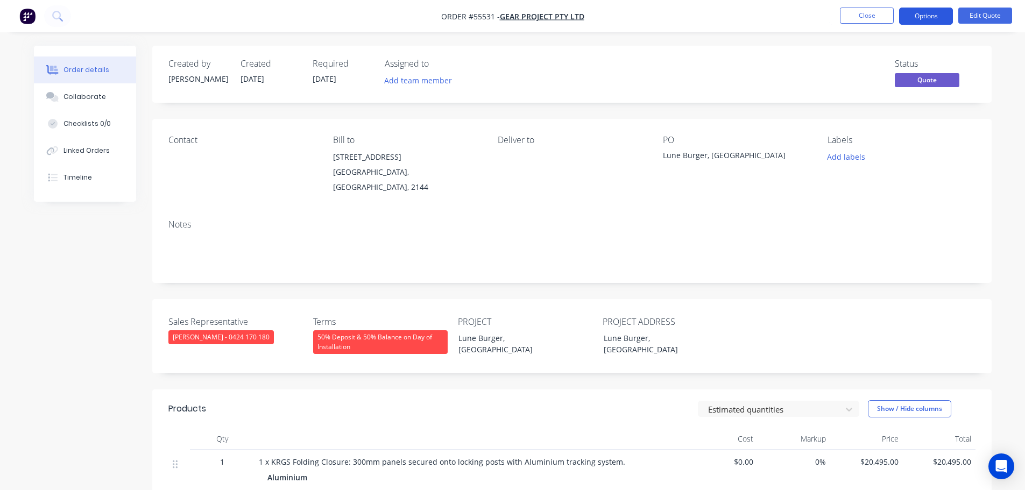
click at [910, 18] on button "Options" at bounding box center [926, 16] width 54 height 17
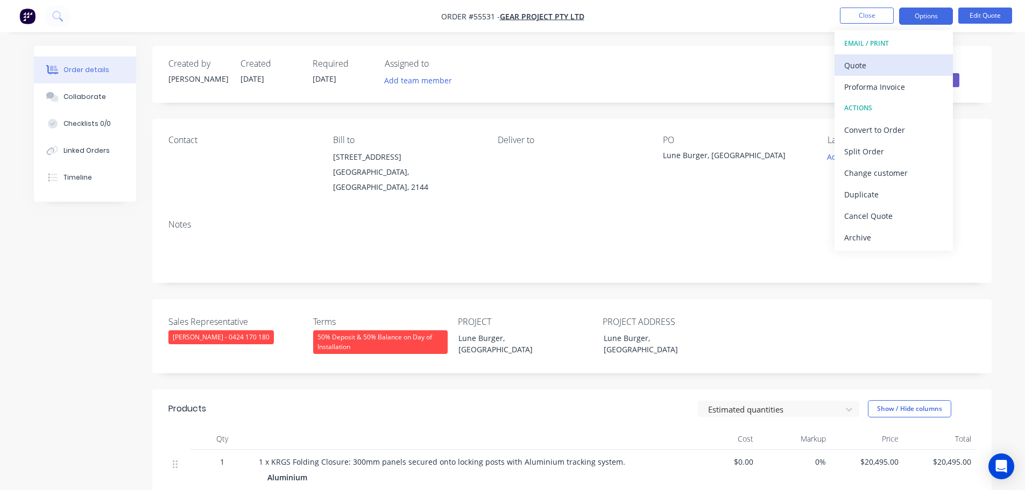
click at [875, 69] on div "Quote" at bounding box center [893, 66] width 99 height 16
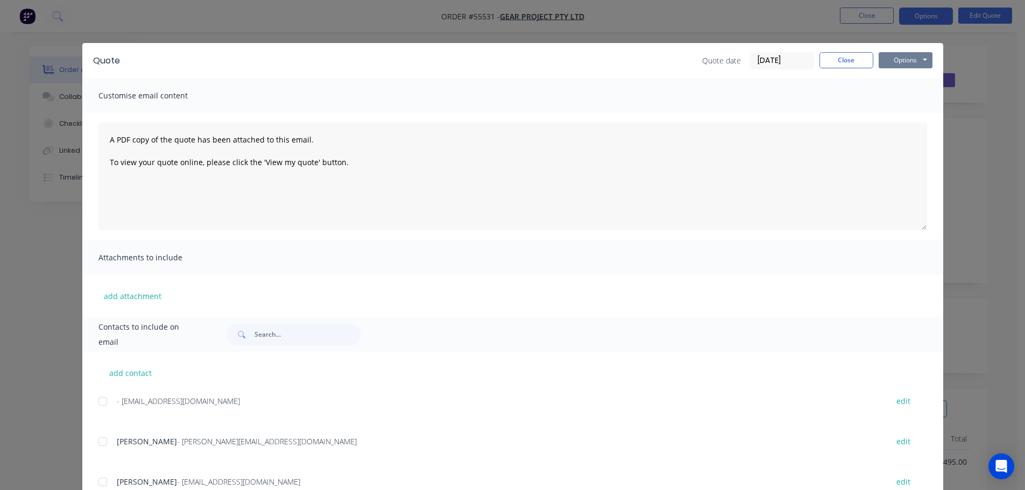
click at [891, 64] on button "Options" at bounding box center [905, 60] width 54 height 16
click at [896, 101] on button "Print" at bounding box center [912, 97] width 69 height 18
click at [853, 62] on button "Close" at bounding box center [846, 60] width 54 height 16
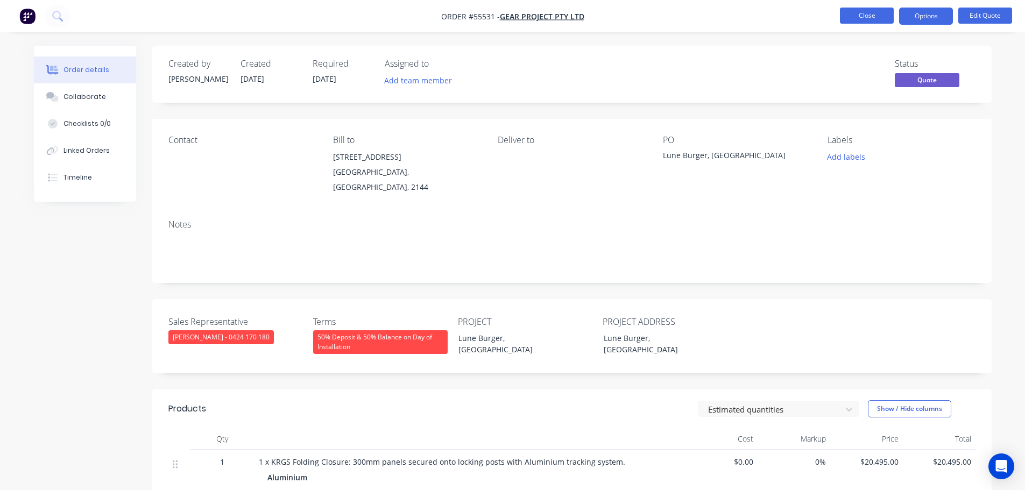
click at [853, 16] on button "Close" at bounding box center [867, 16] width 54 height 16
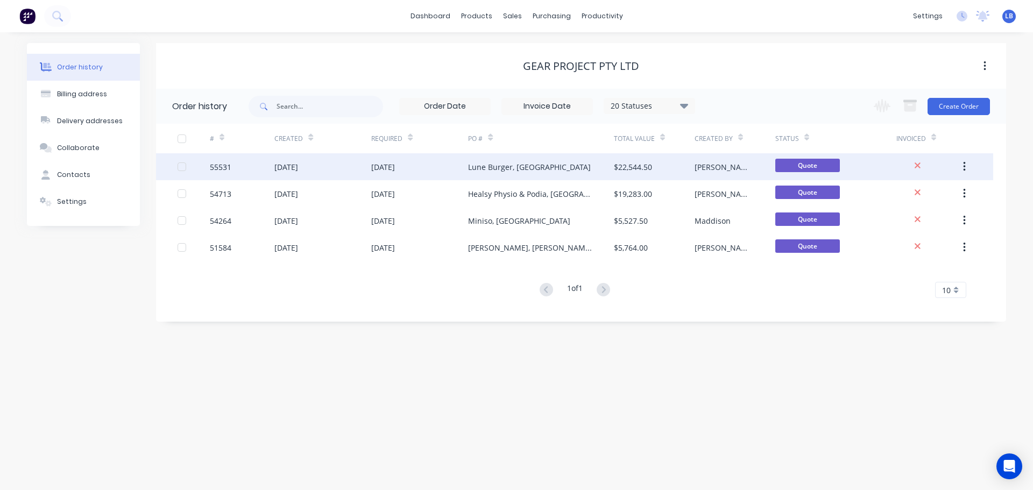
click at [217, 170] on div "55531" at bounding box center [221, 166] width 22 height 11
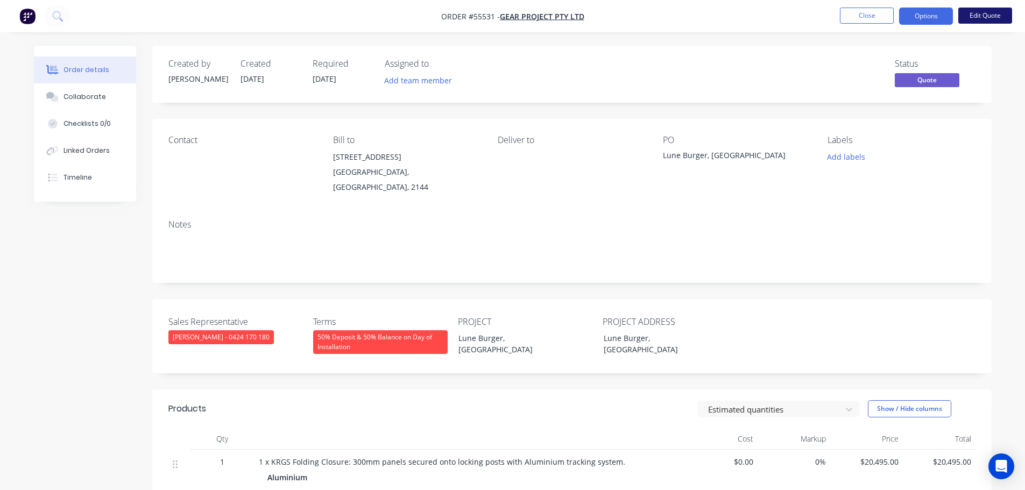
click at [976, 15] on button "Edit Quote" at bounding box center [985, 16] width 54 height 16
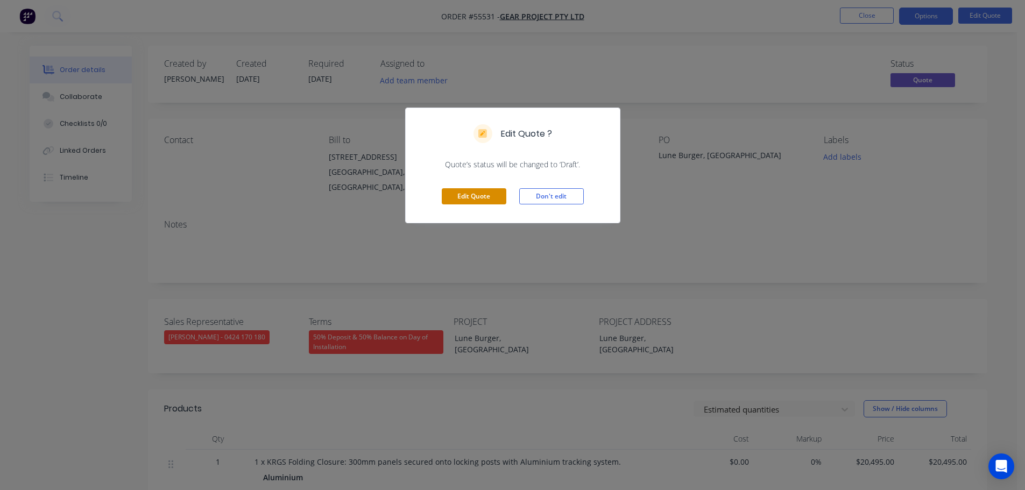
click at [464, 194] on button "Edit Quote" at bounding box center [474, 196] width 65 height 16
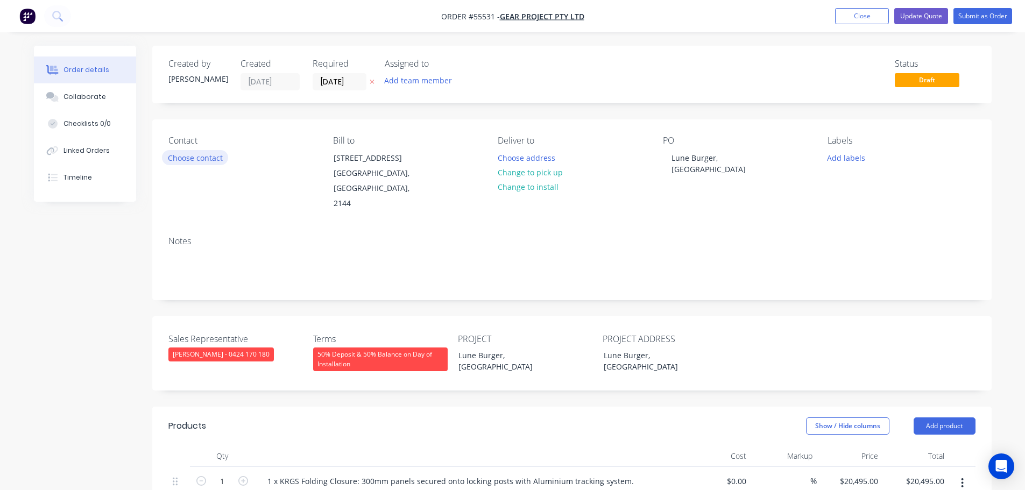
click at [183, 155] on button "Choose contact" at bounding box center [195, 157] width 66 height 15
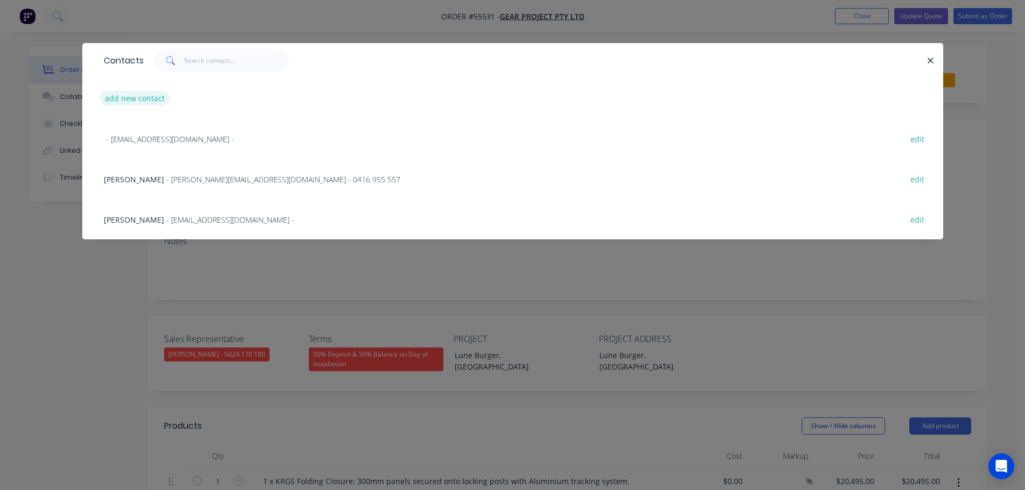
click at [132, 98] on button "add new contact" at bounding box center [135, 98] width 71 height 15
select select "AU"
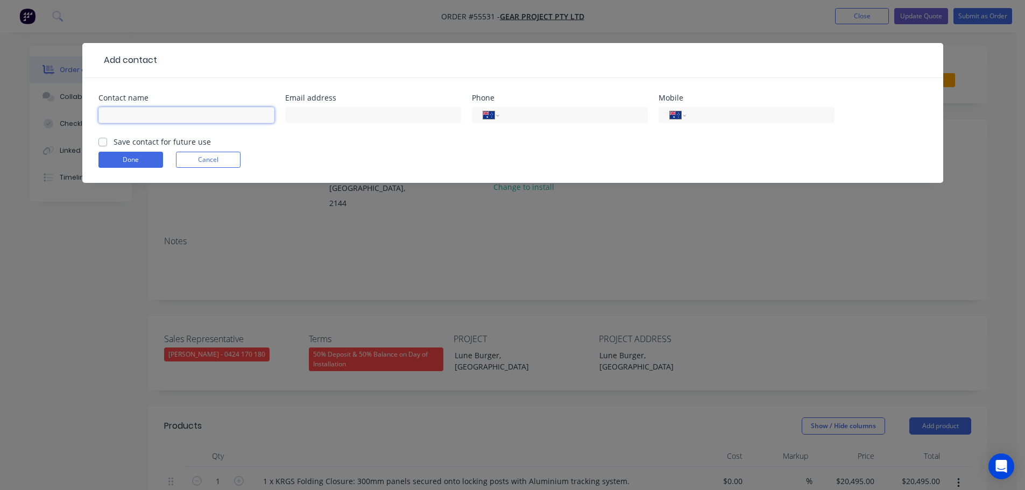
click at [121, 114] on input "text" at bounding box center [186, 115] width 176 height 16
type input "Luna Lee"
drag, startPoint x: 317, startPoint y: 109, endPoint x: 316, endPoint y: 114, distance: 5.5
click at [317, 109] on input "text" at bounding box center [373, 115] width 176 height 16
type input "luna@gearproject.com.au"
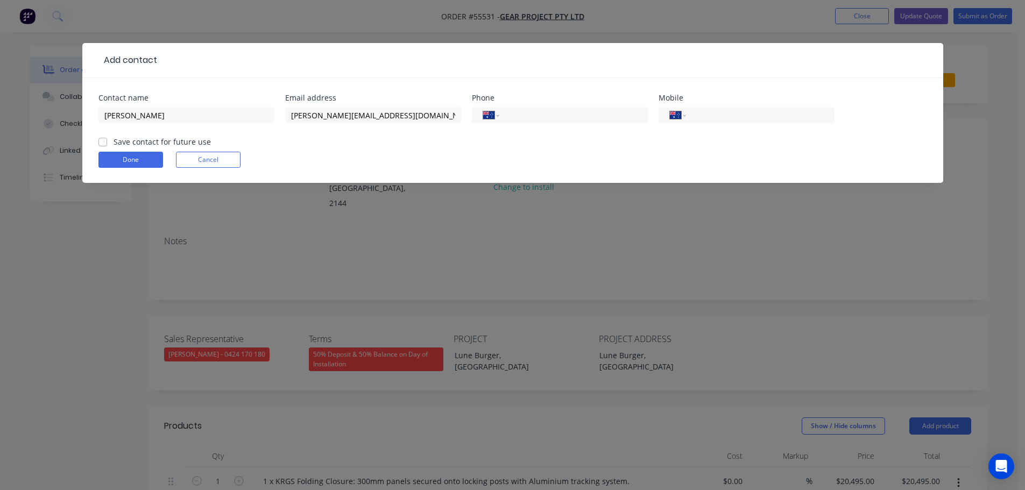
drag, startPoint x: 729, startPoint y: 115, endPoint x: 846, endPoint y: 141, distance: 119.6
click at [729, 115] on input "tel" at bounding box center [757, 115] width 129 height 12
type input "0420 586 472"
click at [114, 140] on label "Save contact for future use" at bounding box center [162, 141] width 97 height 11
click at [100, 140] on input "Save contact for future use" at bounding box center [102, 141] width 9 height 10
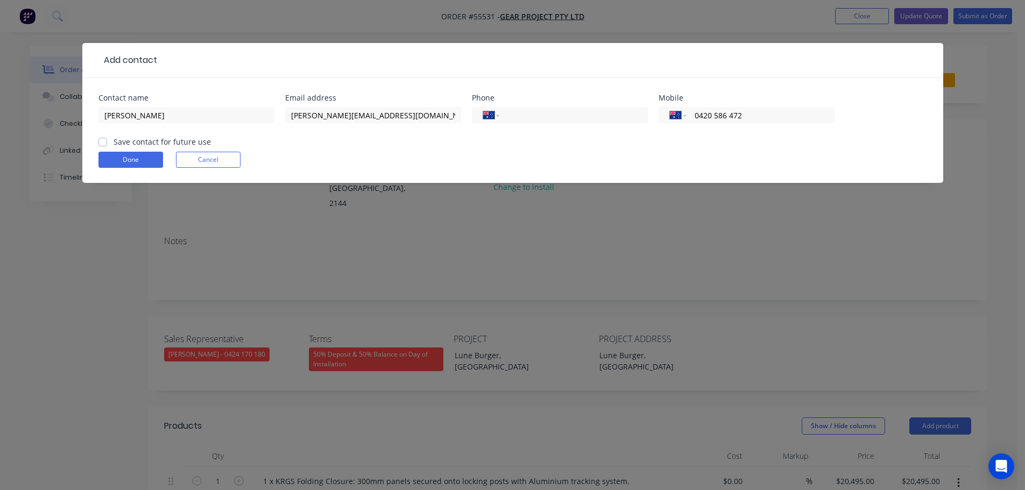
checkbox input "true"
click at [105, 157] on button "Done" at bounding box center [130, 160] width 65 height 16
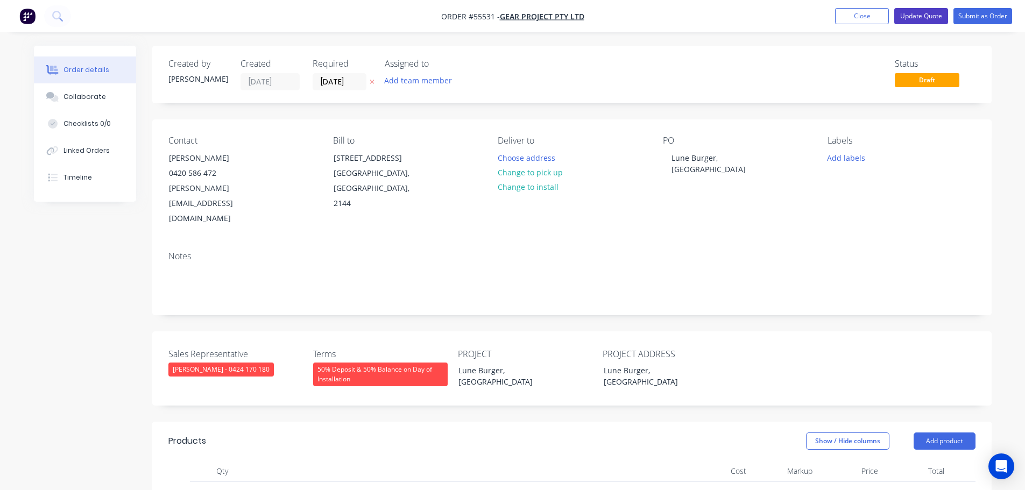
click at [917, 13] on button "Update Quote" at bounding box center [921, 16] width 54 height 16
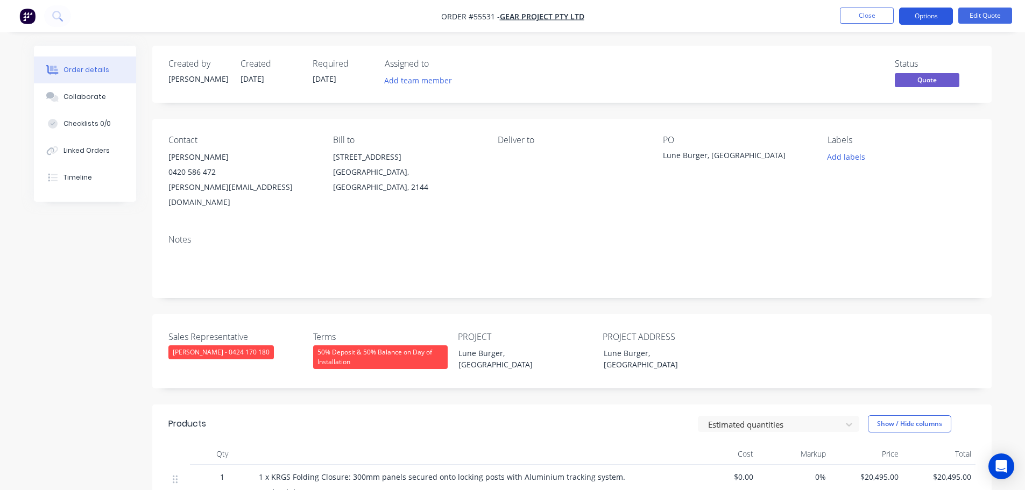
click at [915, 16] on button "Options" at bounding box center [926, 16] width 54 height 17
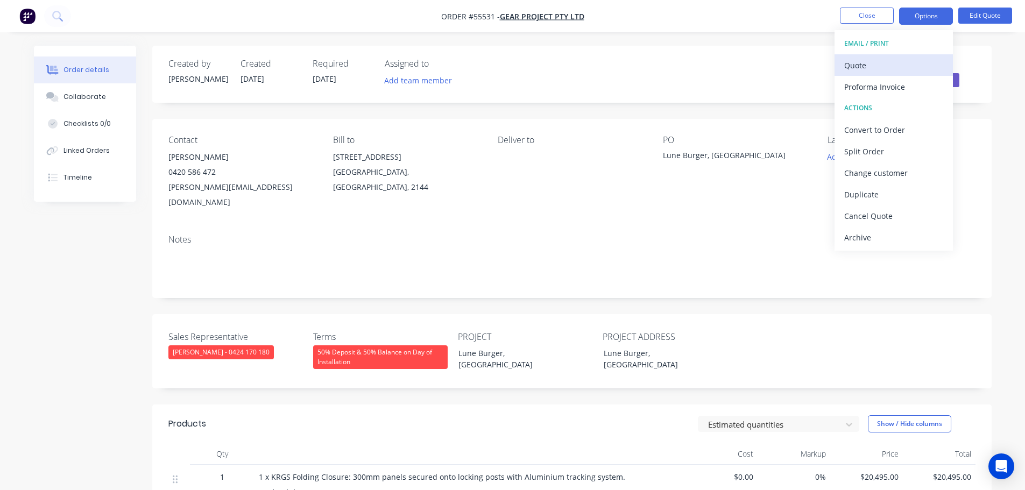
click at [853, 65] on div "Quote" at bounding box center [893, 66] width 99 height 16
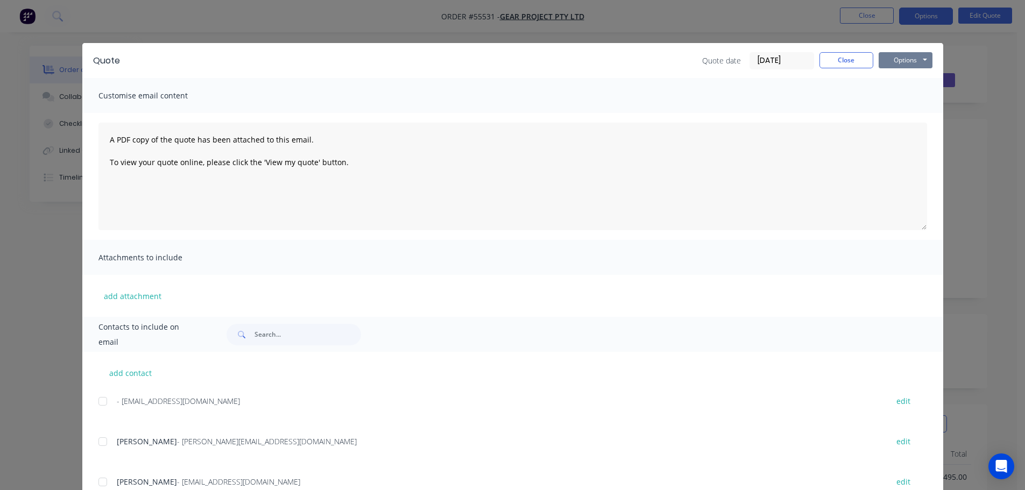
click at [883, 62] on button "Options" at bounding box center [905, 60] width 54 height 16
click at [897, 102] on button "Print" at bounding box center [912, 97] width 69 height 18
click at [829, 57] on button "Close" at bounding box center [846, 60] width 54 height 16
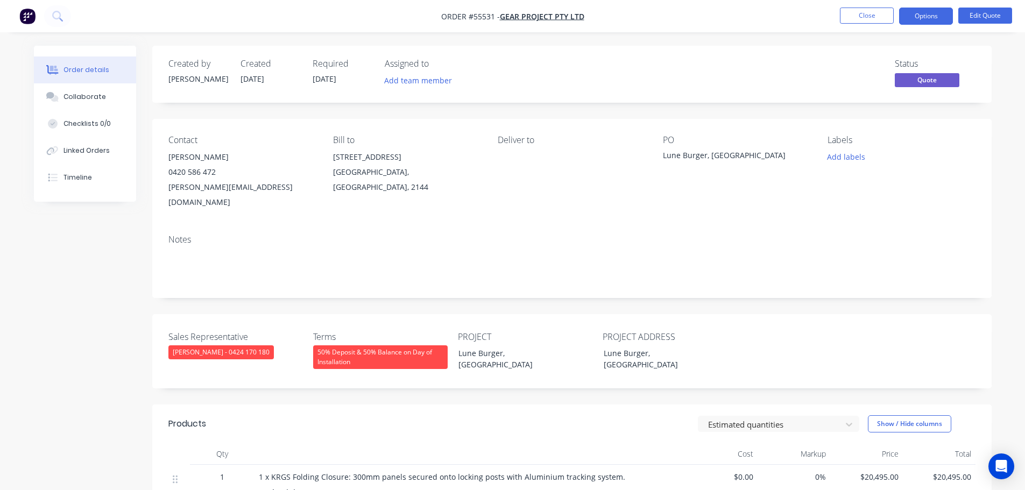
click at [207, 183] on div "luna@gearproject.com.au" at bounding box center [241, 195] width 147 height 30
copy div "luna@gearproject.com.au"
click at [707, 157] on div "Lune Burger, [GEOGRAPHIC_DATA]" at bounding box center [730, 157] width 134 height 15
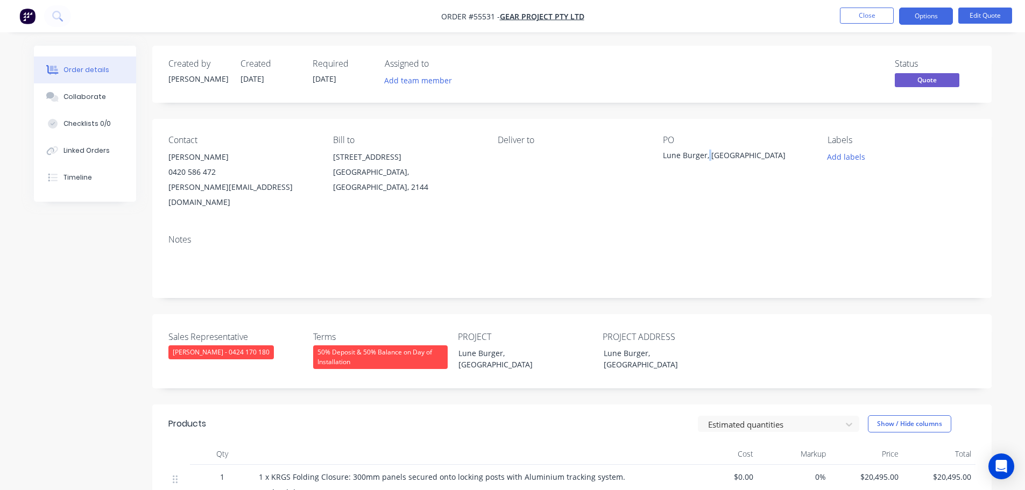
click at [707, 157] on div "Lune Burger, [GEOGRAPHIC_DATA]" at bounding box center [730, 157] width 134 height 15
copy div "Lune Burger, [GEOGRAPHIC_DATA]"
click at [216, 173] on span at bounding box center [216, 172] width 0 height 10
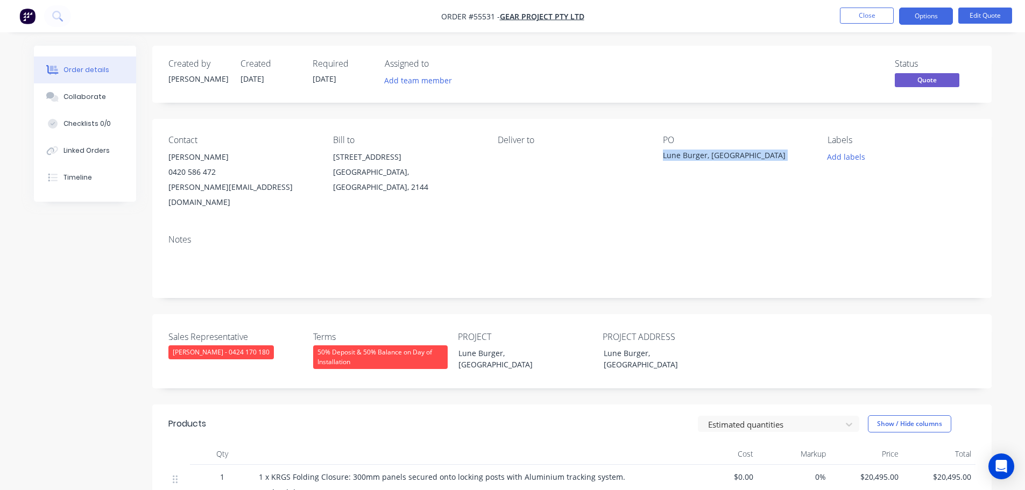
click at [216, 171] on span at bounding box center [216, 172] width 0 height 10
click at [860, 13] on button "Close" at bounding box center [867, 16] width 54 height 16
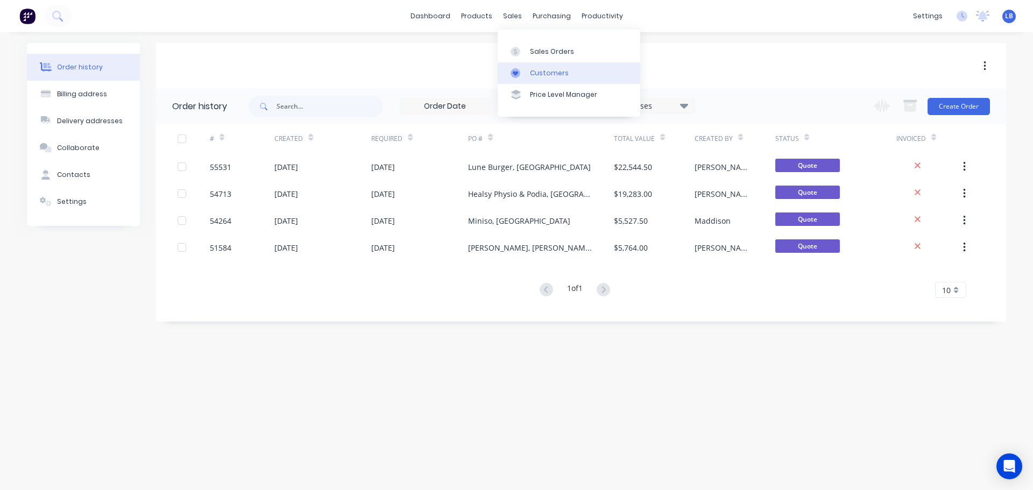
click at [551, 69] on div "Customers" at bounding box center [549, 73] width 39 height 10
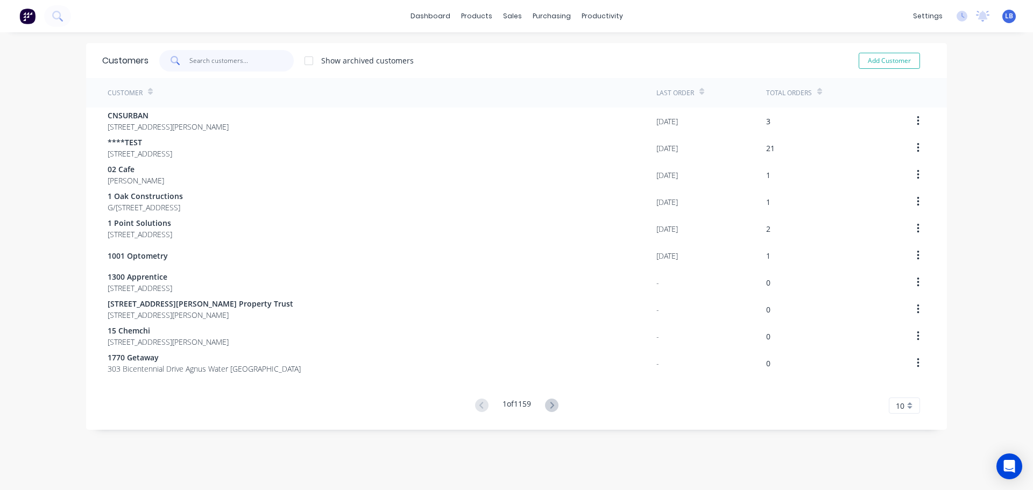
click at [226, 62] on input "text" at bounding box center [241, 61] width 105 height 22
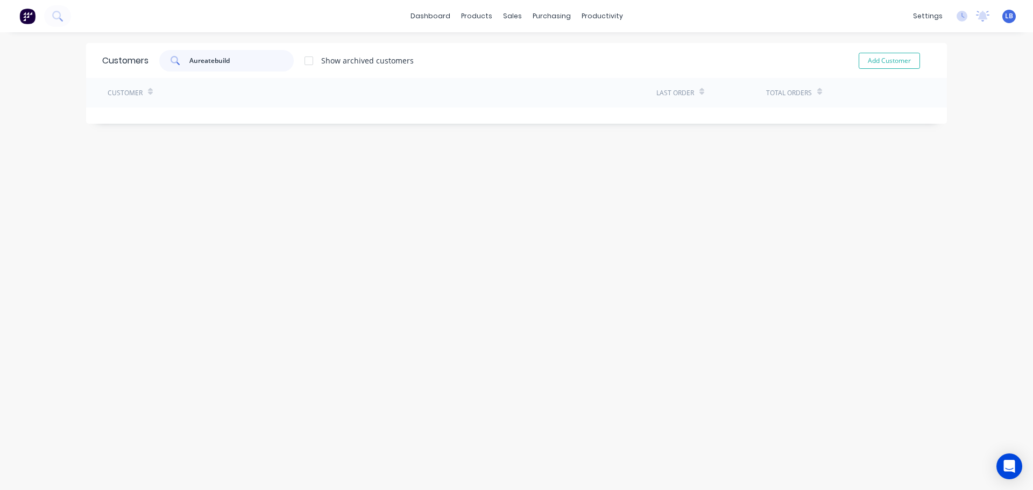
click at [209, 61] on input "Aureatebuild" at bounding box center [241, 61] width 105 height 22
click at [216, 59] on input "Aureate build" at bounding box center [241, 61] width 105 height 22
drag, startPoint x: 233, startPoint y: 57, endPoint x: 165, endPoint y: 70, distance: 70.1
click at [165, 70] on div "Aureate Build" at bounding box center [226, 61] width 134 height 22
type input "Aureate Build"
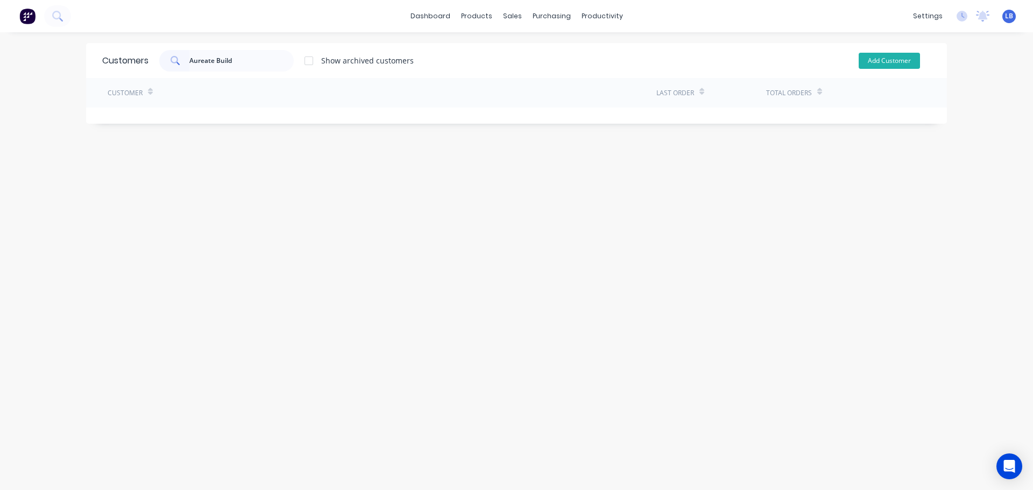
click at [887, 65] on button "Add Customer" at bounding box center [889, 61] width 61 height 16
select select "AU"
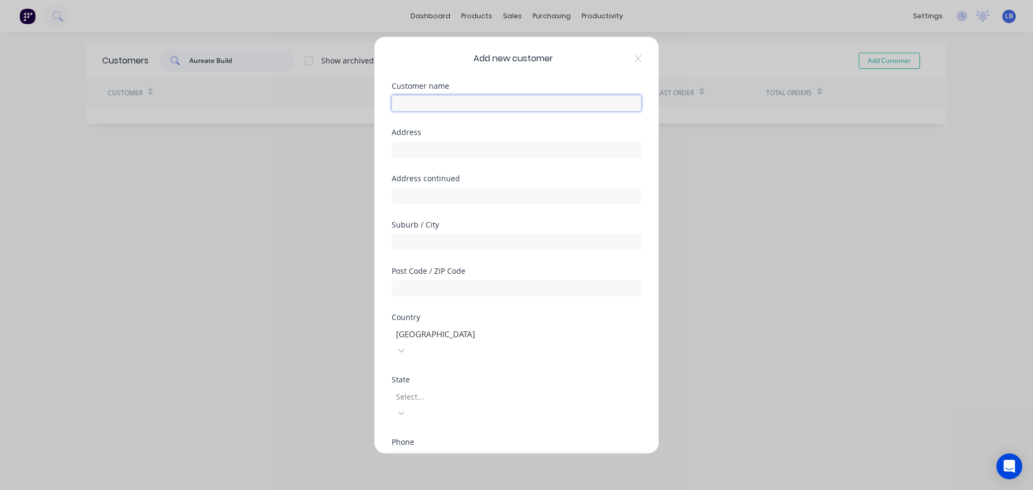
click at [396, 104] on input "text" at bounding box center [517, 103] width 250 height 16
paste input "Aureate Build"
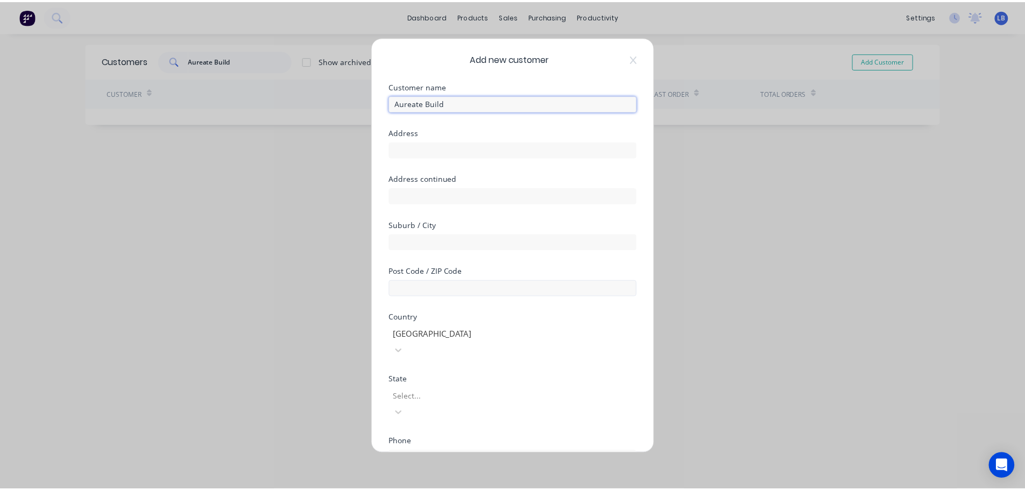
scroll to position [109, 0]
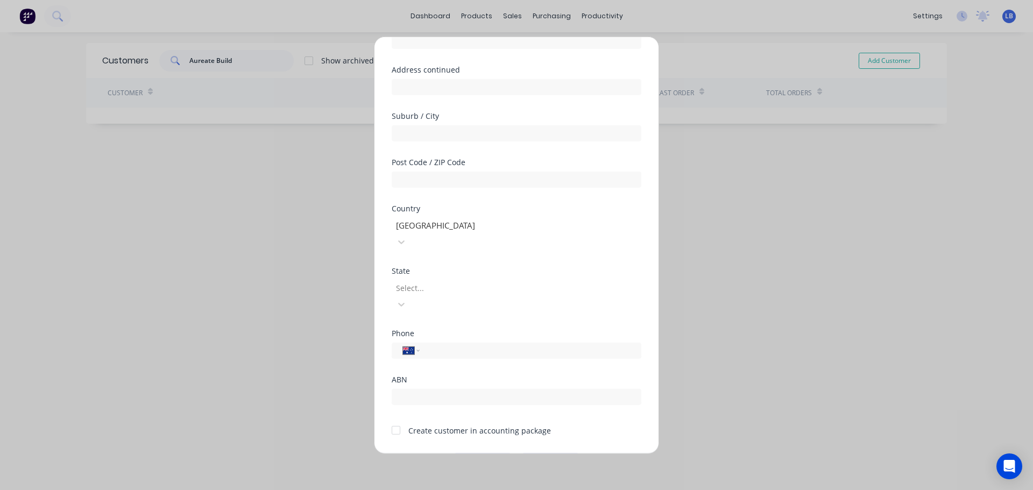
type input "Aureate Build"
click at [400, 420] on div at bounding box center [396, 431] width 22 height 22
click at [479, 453] on button "Save" at bounding box center [482, 461] width 59 height 17
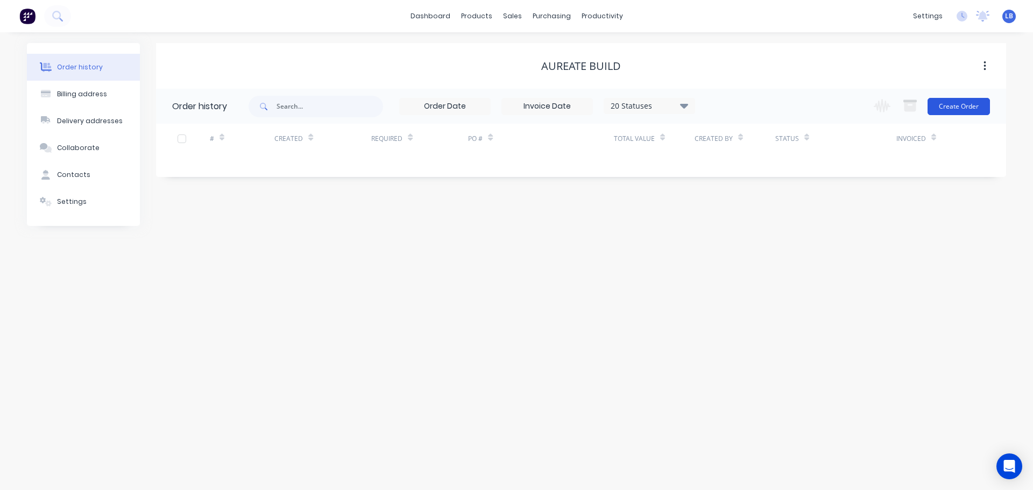
click at [941, 105] on button "Create Order" at bounding box center [958, 106] width 62 height 17
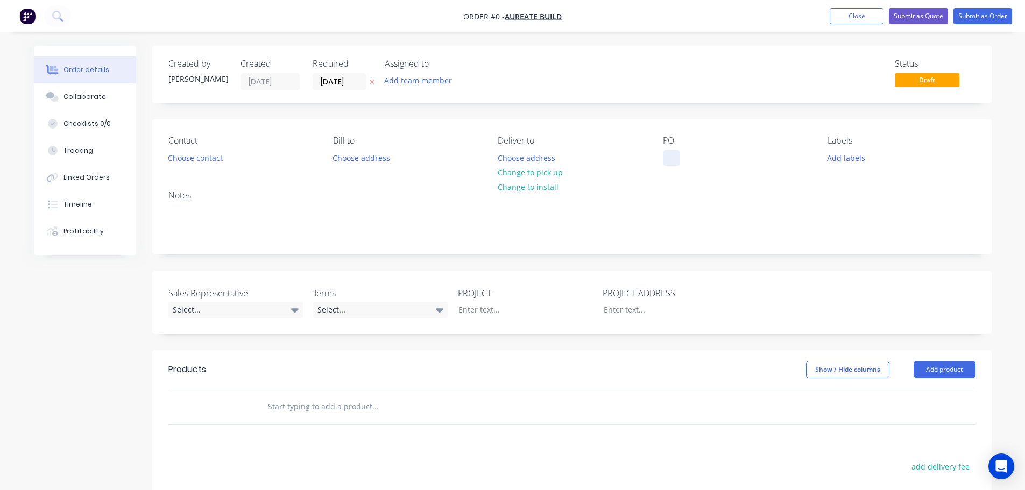
click at [669, 158] on div at bounding box center [671, 158] width 17 height 16
click at [701, 158] on div "Tobacconist, Bondi" at bounding box center [705, 158] width 85 height 16
copy div "Tobacconist, Bondi"
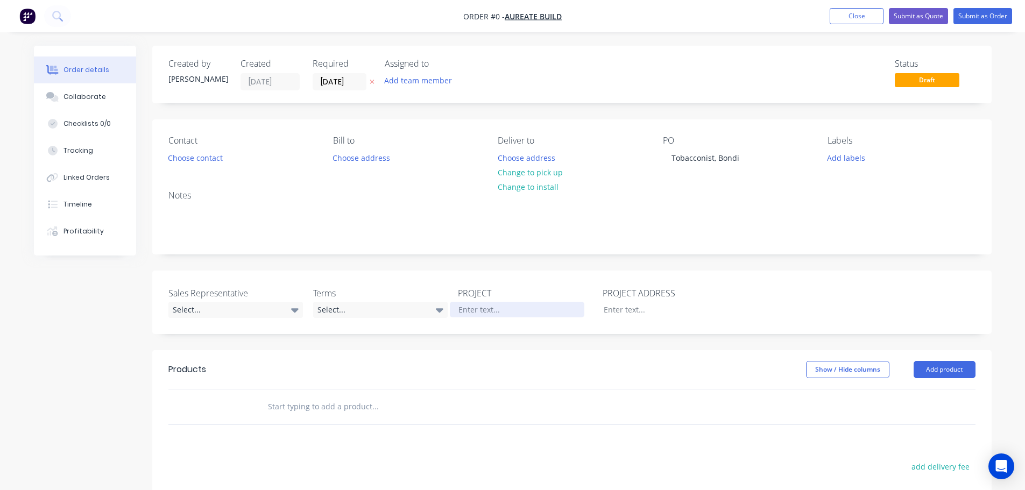
click at [476, 308] on div "Order details Collaborate Checklists 0/0 Tracking Linked Orders Timeline Profit…" at bounding box center [512, 373] width 979 height 654
click at [611, 310] on div at bounding box center [662, 310] width 134 height 16
paste div
click at [211, 157] on button "Choose contact" at bounding box center [195, 157] width 66 height 15
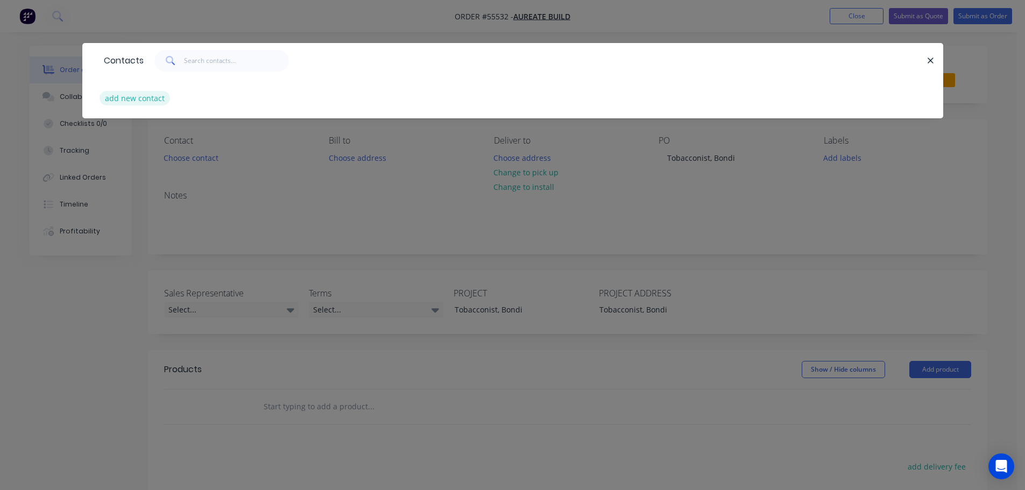
click at [147, 101] on button "add new contact" at bounding box center [135, 98] width 71 height 15
select select "AU"
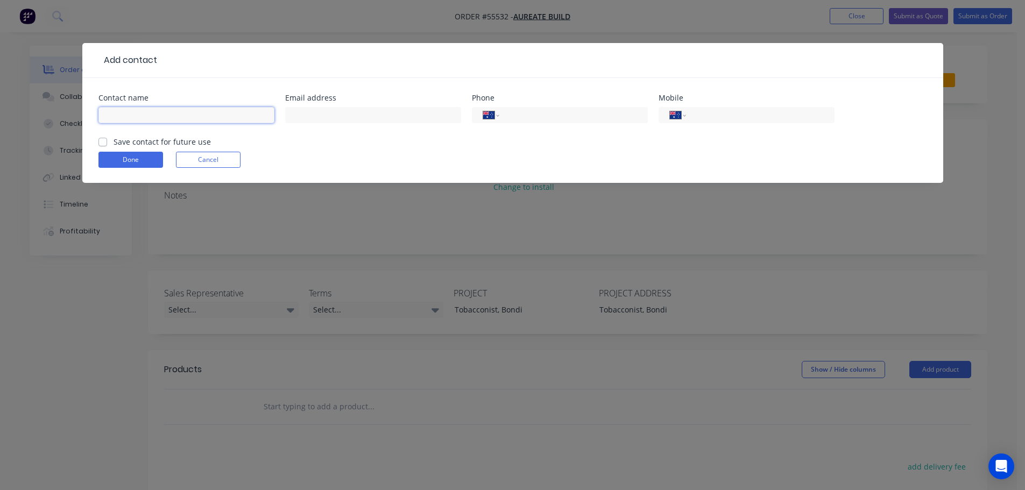
click at [119, 115] on input "text" at bounding box center [186, 115] width 176 height 16
type input "Meng An"
click at [302, 114] on input "text" at bounding box center [373, 115] width 176 height 16
type input "info@aureatebuild.com"
drag, startPoint x: 562, startPoint y: 116, endPoint x: 540, endPoint y: 155, distance: 44.6
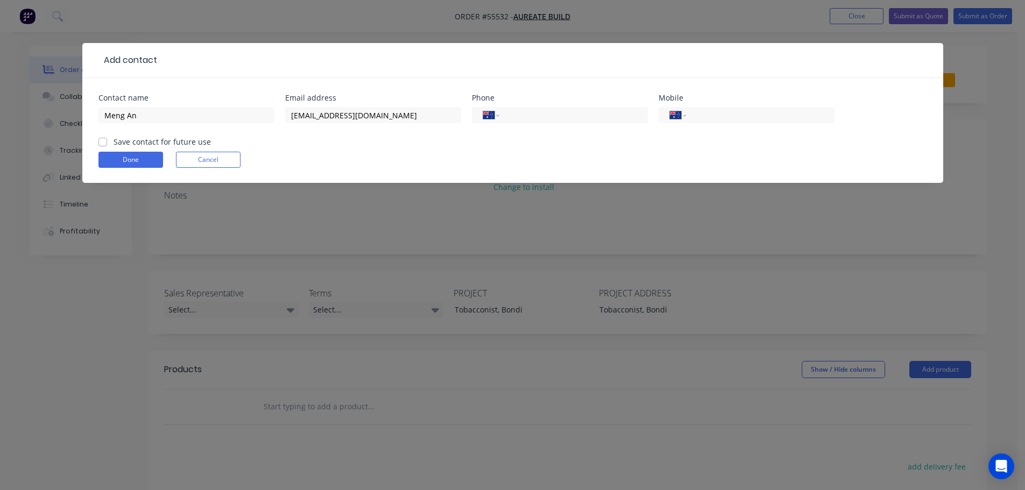
click at [562, 116] on input "tel" at bounding box center [571, 115] width 129 height 12
click at [114, 141] on label "Save contact for future use" at bounding box center [162, 141] width 97 height 11
click at [106, 141] on input "Save contact for future use" at bounding box center [102, 141] width 9 height 10
checkbox input "true"
click at [109, 160] on button "Done" at bounding box center [130, 160] width 65 height 16
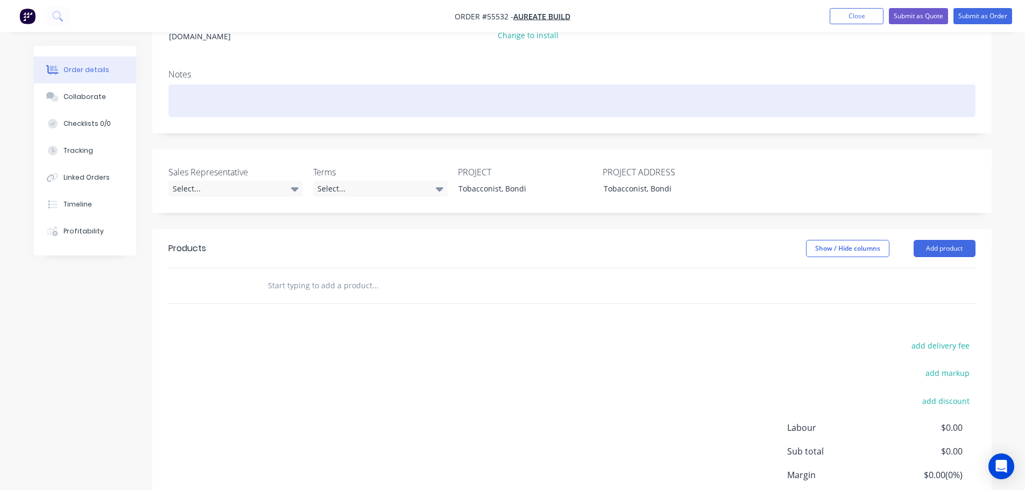
scroll to position [161, 0]
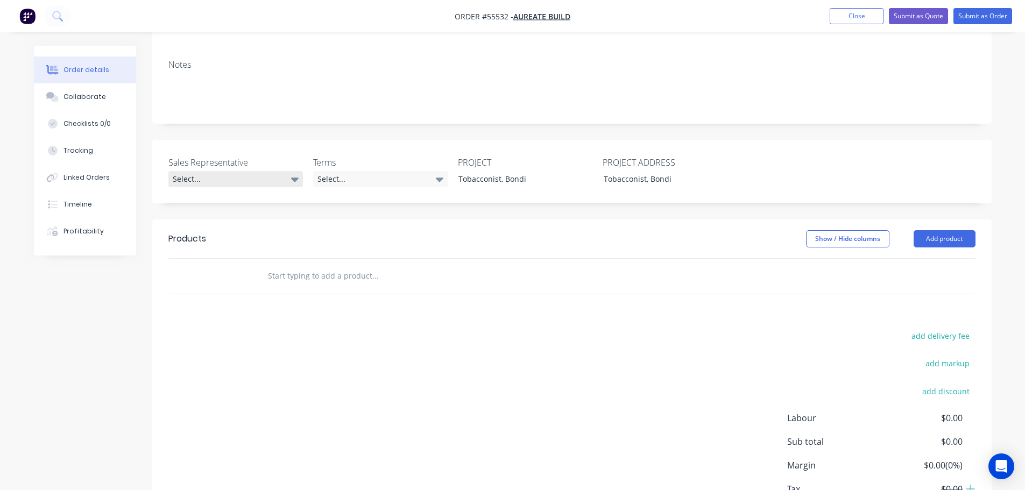
click at [192, 171] on div "Select..." at bounding box center [235, 179] width 134 height 16
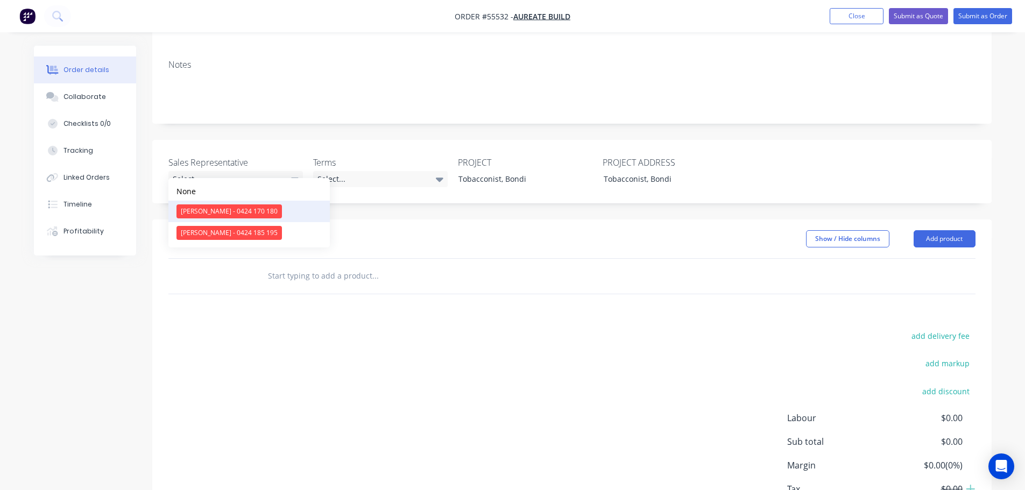
click at [211, 215] on div "[PERSON_NAME] - 0424 170 180" at bounding box center [228, 211] width 105 height 14
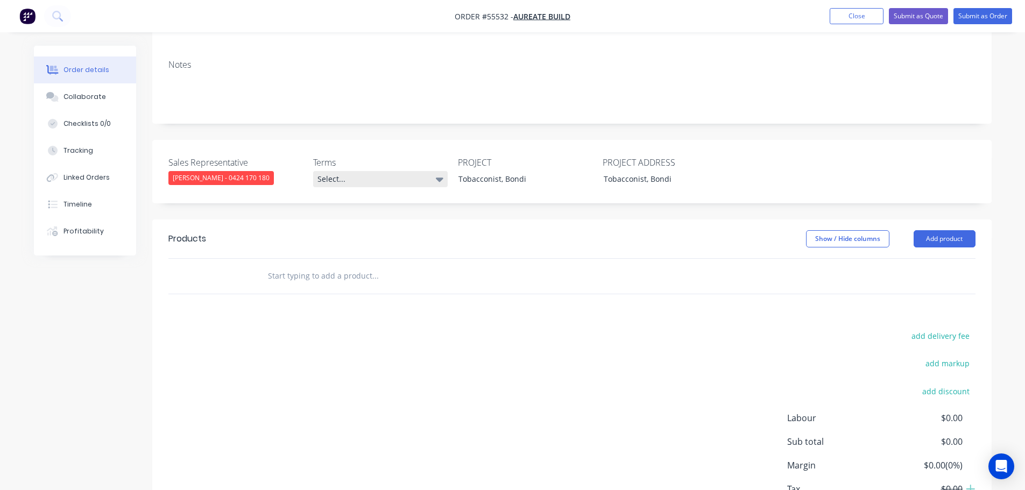
click at [373, 171] on div "Select..." at bounding box center [380, 179] width 134 height 16
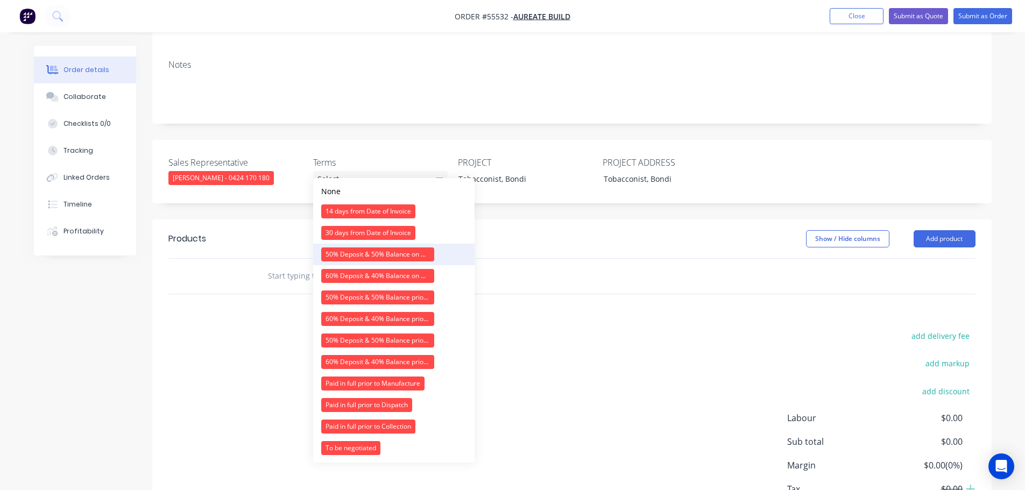
click at [352, 256] on div "50% Deposit & 50% Balance on Day of Installation" at bounding box center [377, 254] width 113 height 14
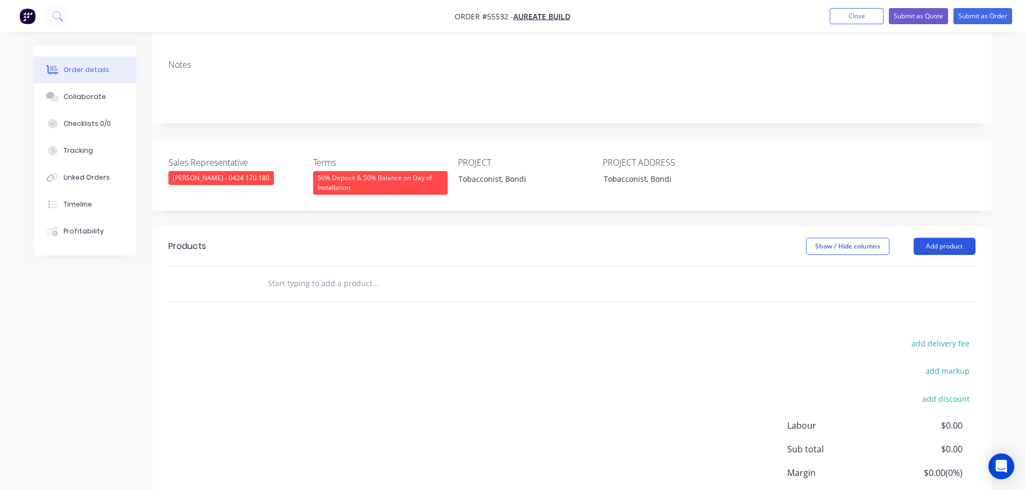
click at [956, 238] on button "Add product" at bounding box center [944, 246] width 62 height 17
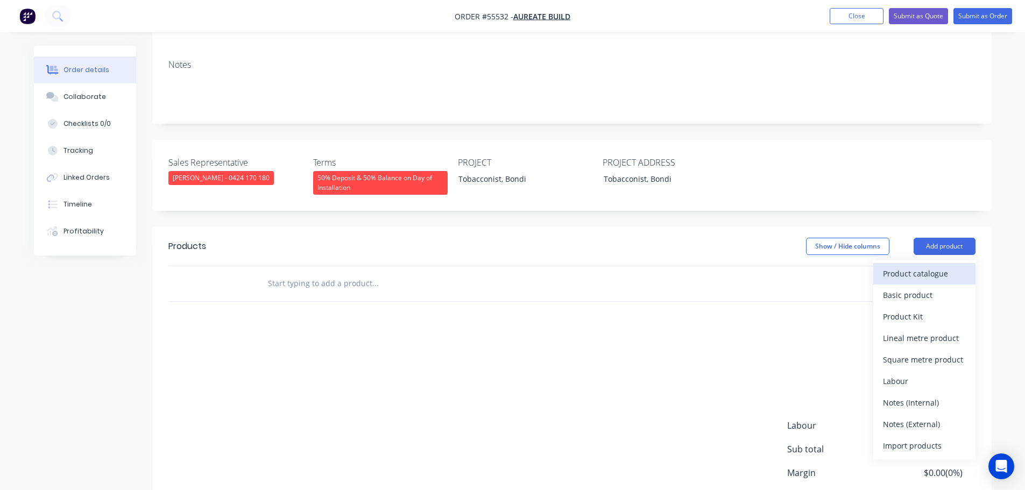
click at [918, 266] on div "Product catalogue" at bounding box center [924, 274] width 83 height 16
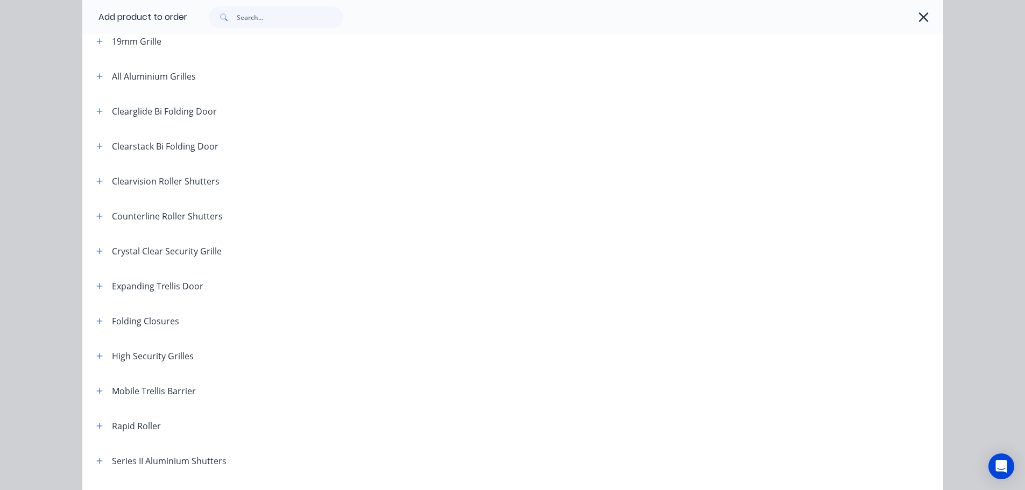
scroll to position [108, 0]
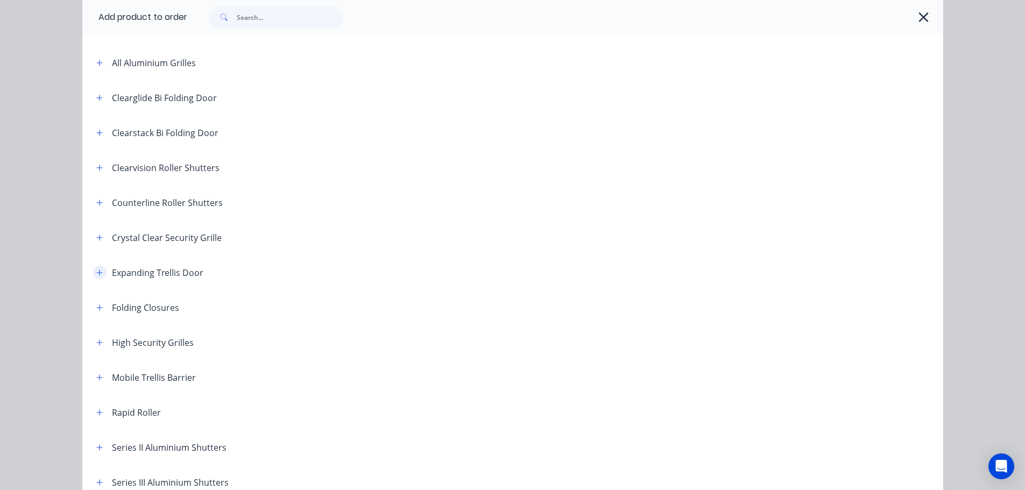
click at [96, 274] on icon "button" at bounding box center [99, 273] width 6 height 6
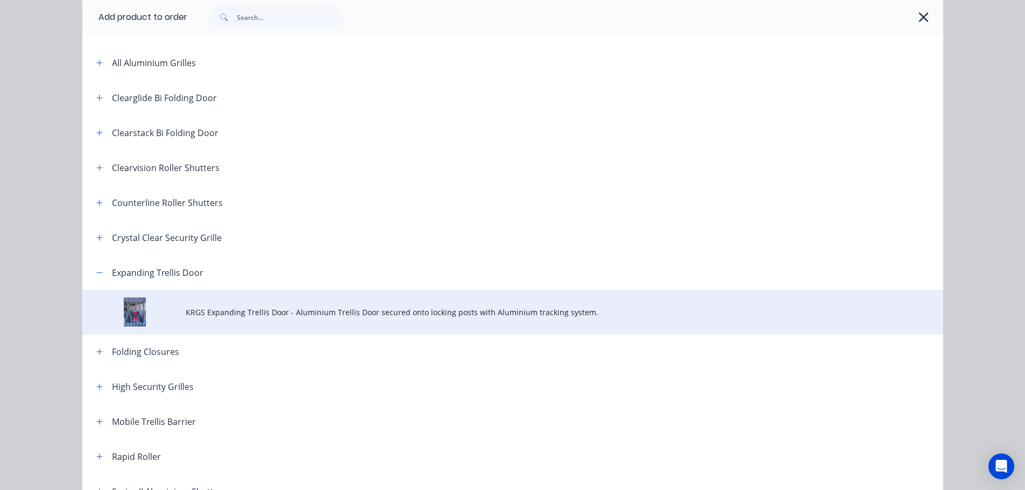
click at [408, 314] on span "KRGS Expanding Trellis Door - Aluminium Trellis Door secured onto locking posts…" at bounding box center [489, 312] width 606 height 11
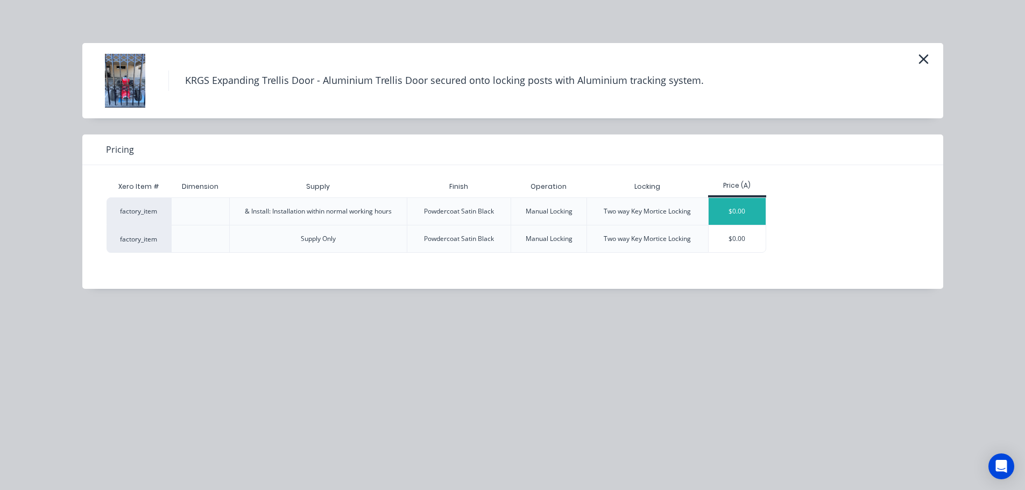
click at [741, 213] on div "$0.00" at bounding box center [737, 211] width 58 height 27
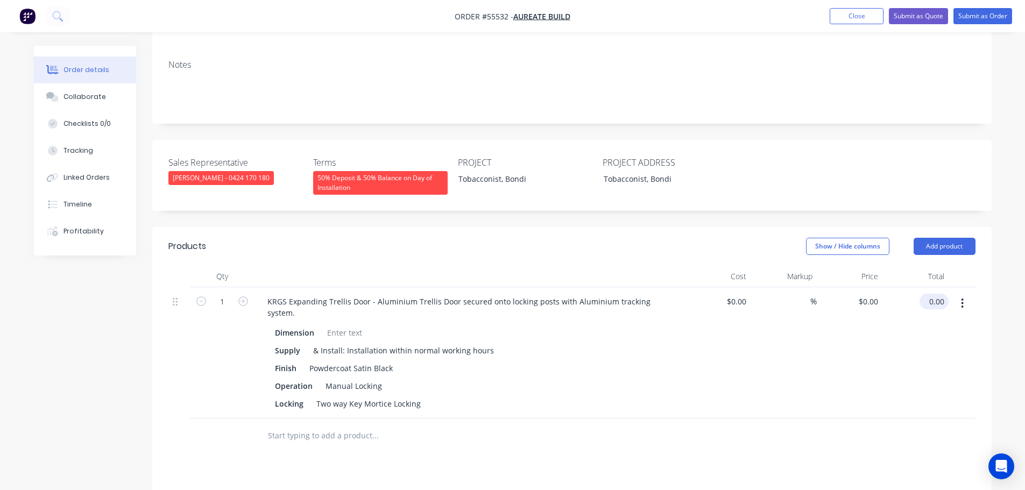
click at [945, 294] on input "0.00" at bounding box center [936, 302] width 25 height 16
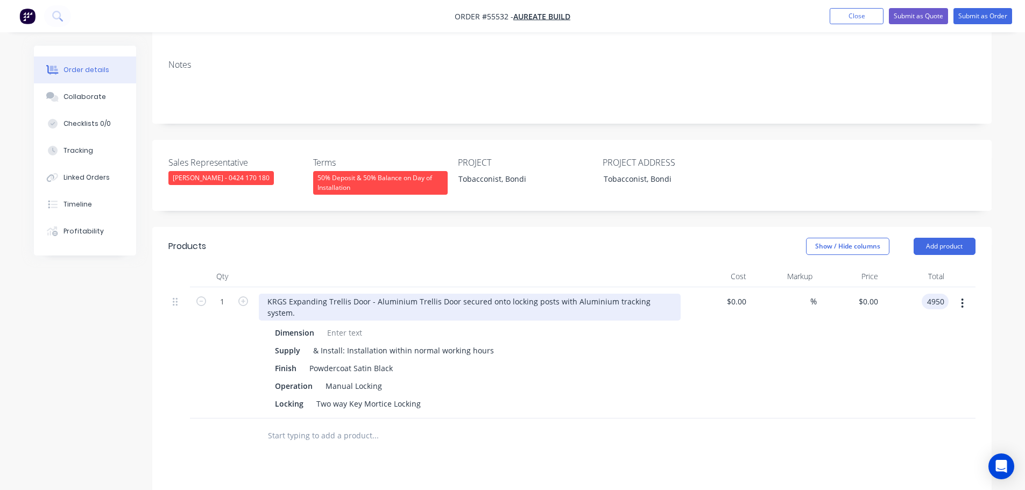
type input "4950"
type input "$4,950.00"
click at [263, 294] on div "KRGS Expanding Trellis Door - Aluminium Trellis Door secured onto locking posts…" at bounding box center [470, 307] width 422 height 27
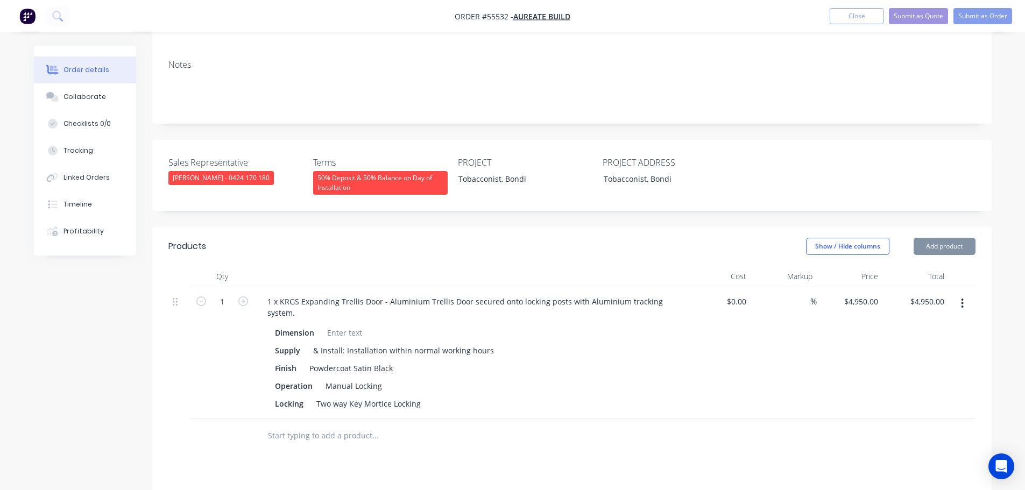
click at [337, 325] on div at bounding box center [345, 333] width 44 height 16
click at [906, 16] on button "Submit as Quote" at bounding box center [918, 16] width 59 height 16
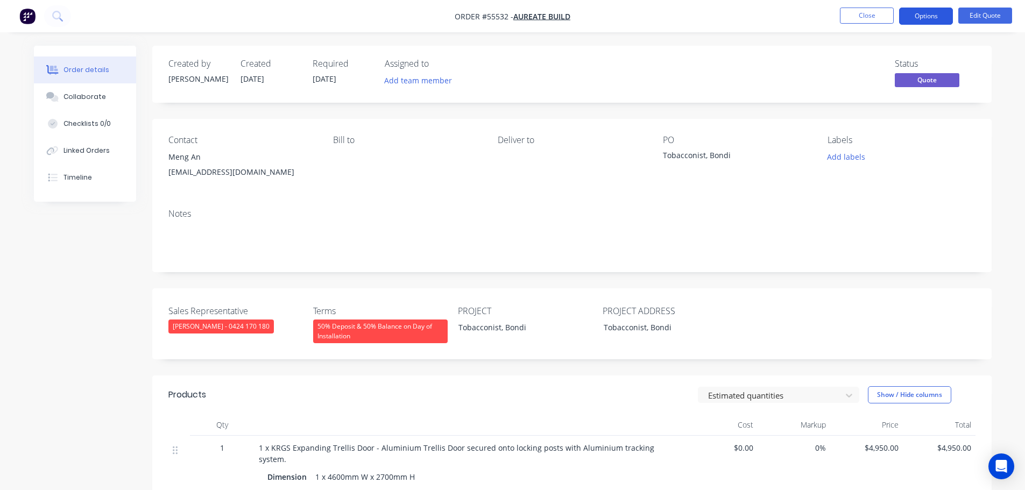
click at [907, 16] on button "Options" at bounding box center [926, 16] width 54 height 17
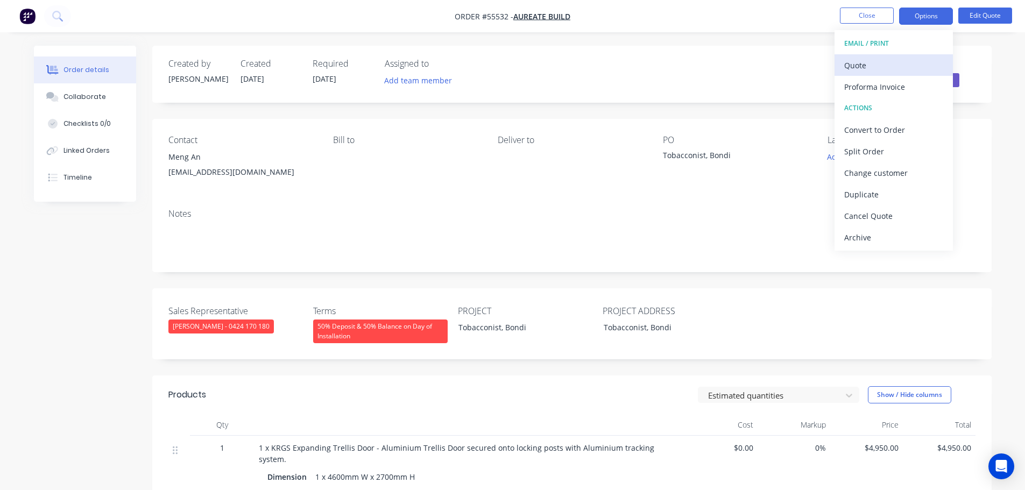
click at [854, 66] on div "Quote" at bounding box center [893, 66] width 99 height 16
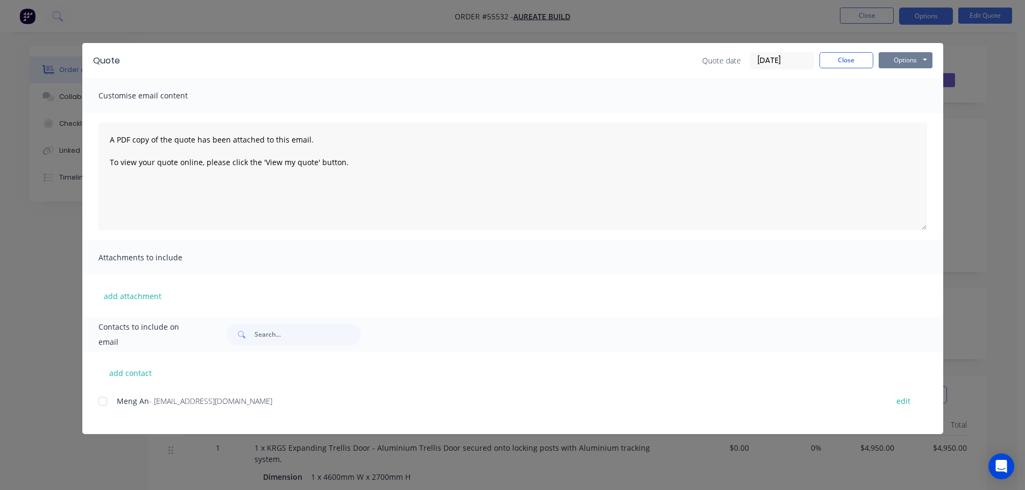
click at [894, 65] on button "Options" at bounding box center [905, 60] width 54 height 16
click at [907, 101] on button "Print" at bounding box center [912, 97] width 69 height 18
click at [825, 61] on button "Close" at bounding box center [846, 60] width 54 height 16
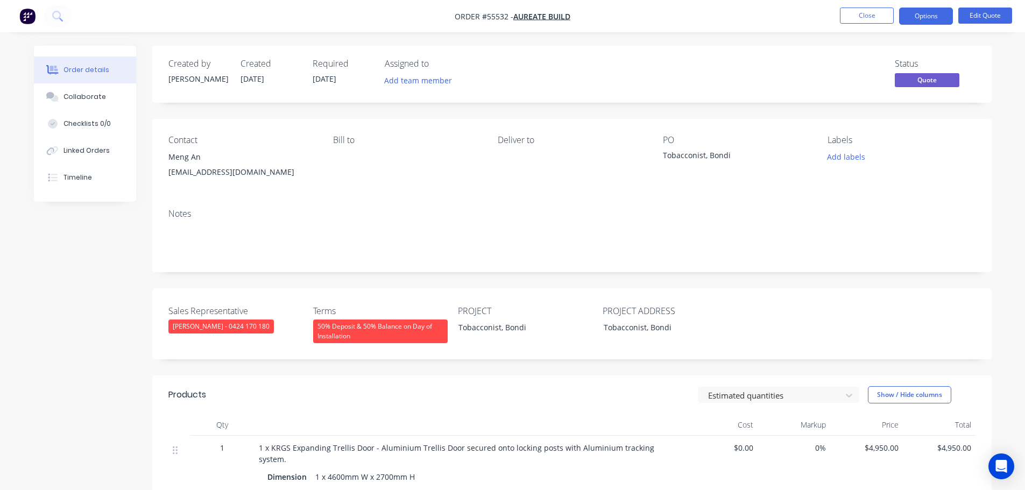
click at [216, 171] on div "info@aureatebuild.com" at bounding box center [241, 172] width 147 height 15
copy div "info@aureatebuild.com"
click at [703, 156] on div "Tobacconist, Bondi" at bounding box center [730, 157] width 134 height 15
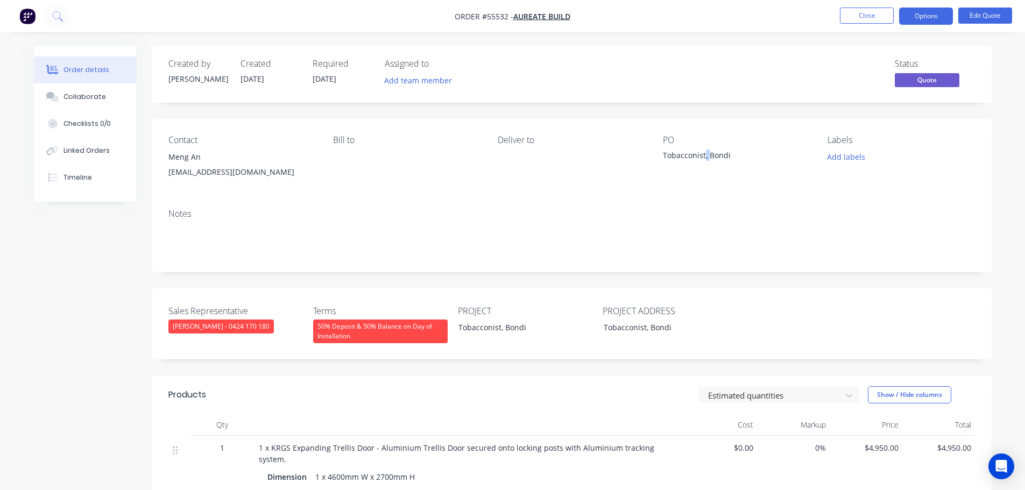
click at [703, 156] on div "Tobacconist, Bondi" at bounding box center [730, 157] width 134 height 15
copy div "Tobacconist, Bondi"
click at [862, 19] on button "Close" at bounding box center [867, 16] width 54 height 16
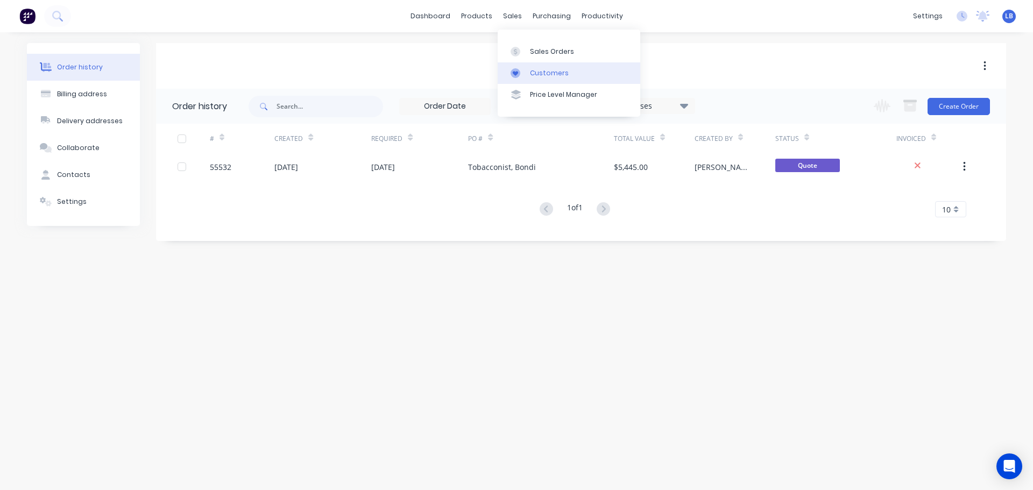
click at [542, 71] on div "Customers" at bounding box center [549, 73] width 39 height 10
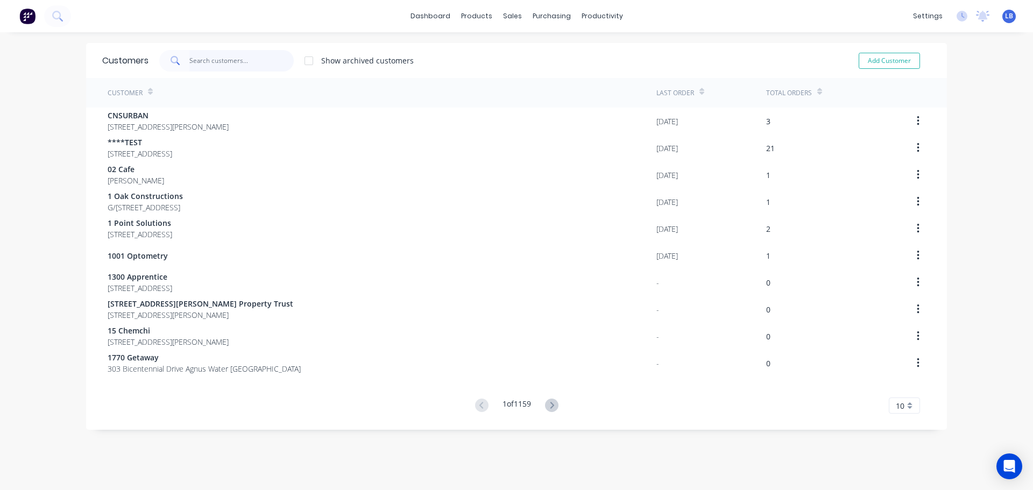
click at [214, 65] on input "text" at bounding box center [241, 61] width 105 height 22
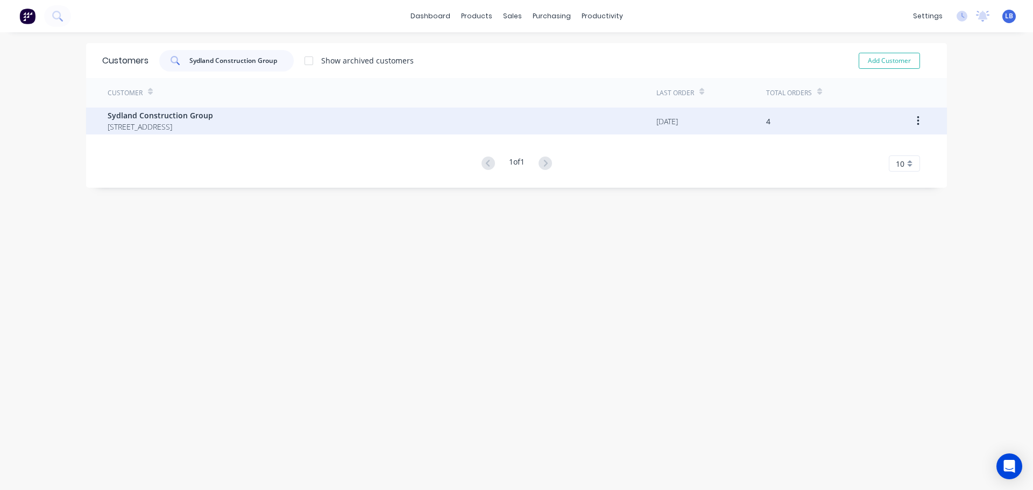
type input "Sydland Construction Group"
click at [164, 115] on span "Sydland Construction Group" at bounding box center [160, 115] width 105 height 11
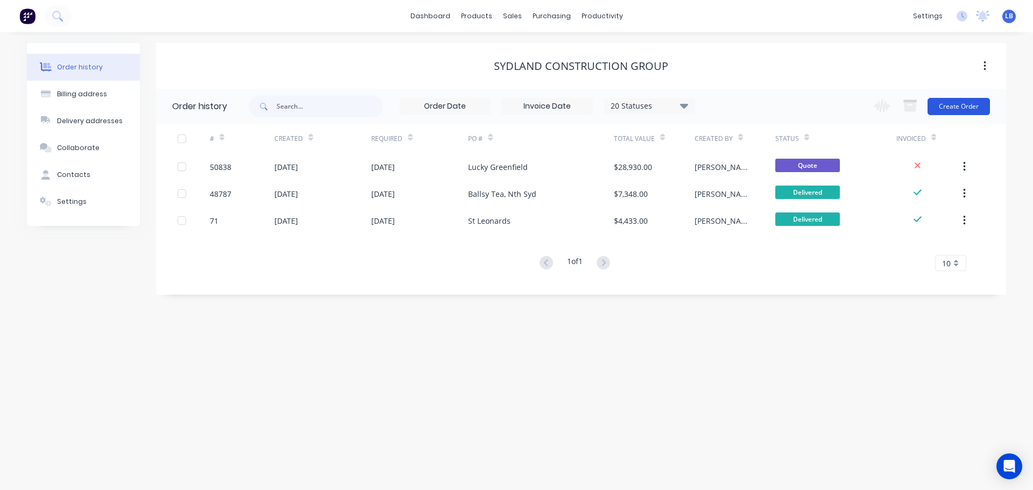
click at [939, 104] on button "Create Order" at bounding box center [958, 106] width 62 height 17
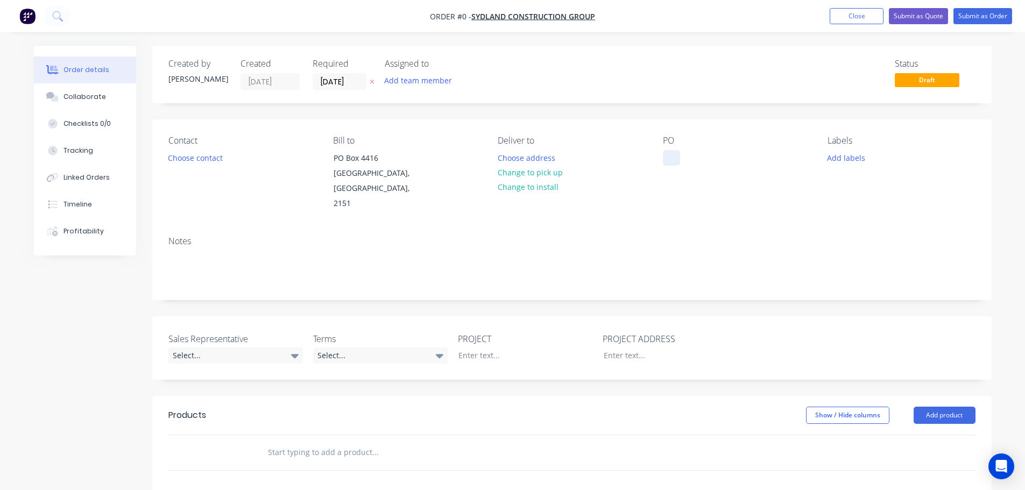
click at [676, 155] on div at bounding box center [671, 158] width 17 height 16
click at [719, 160] on div "Westfield Parramatta" at bounding box center [709, 158] width 93 height 16
copy div "Westfield Parramatta"
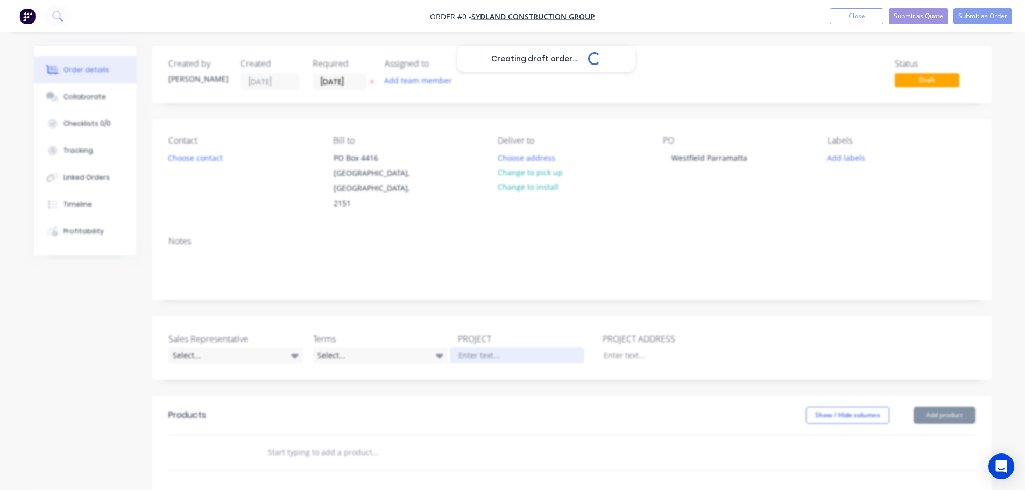
click at [473, 337] on div "Creating draft order... Loading... Order details Collaborate Checklists 0/0 Tra…" at bounding box center [512, 395] width 979 height 699
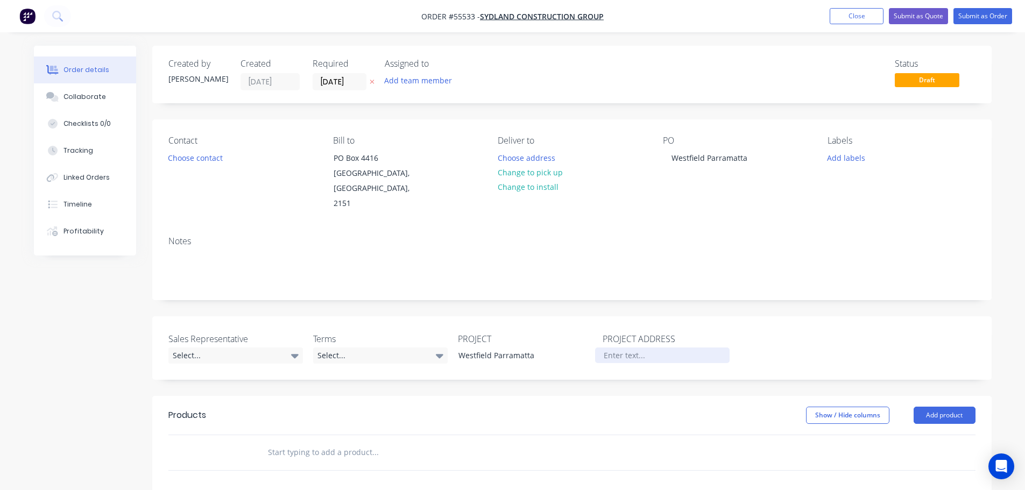
click at [614, 347] on div at bounding box center [662, 355] width 134 height 16
paste div
click at [605, 347] on div "Westfield Parramatta" at bounding box center [662, 355] width 134 height 16
click at [172, 156] on button "Choose contact" at bounding box center [195, 157] width 66 height 15
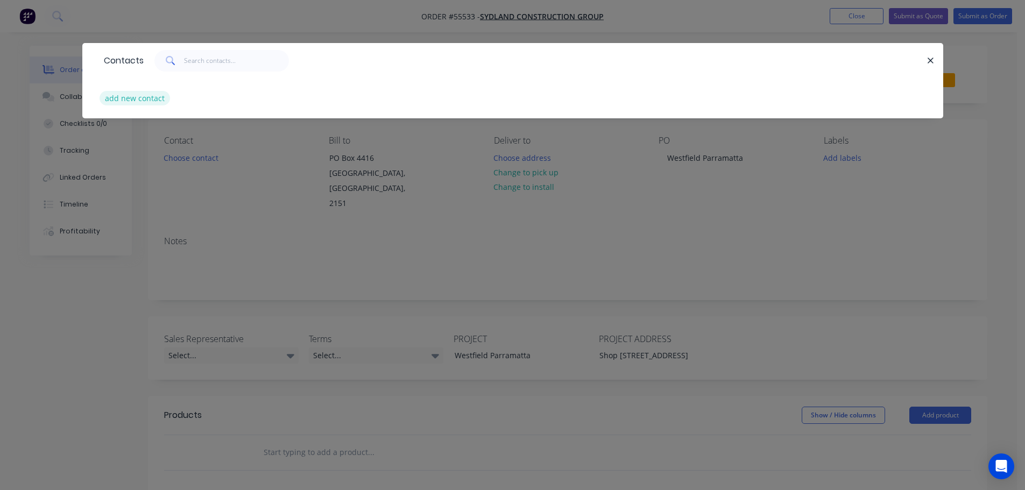
click at [141, 96] on button "add new contact" at bounding box center [135, 98] width 71 height 15
select select "AU"
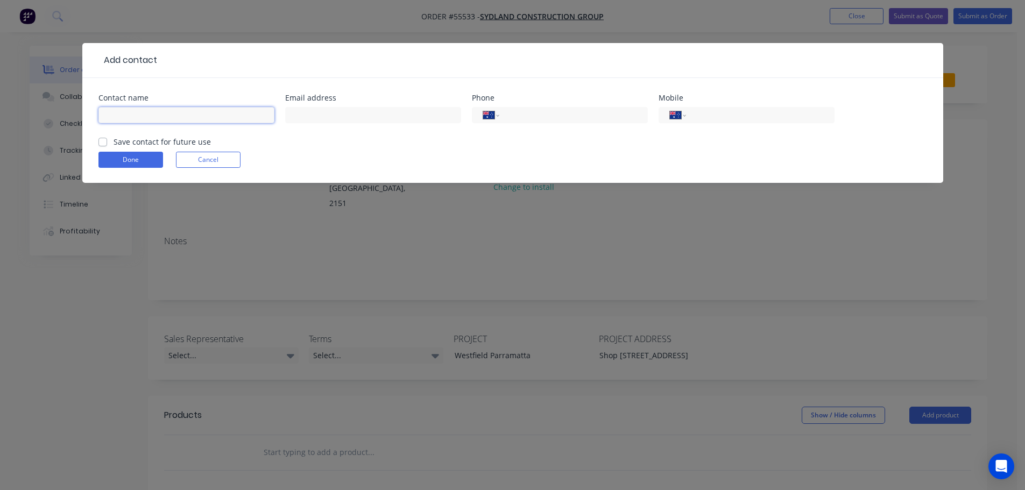
click at [122, 112] on input "text" at bounding box center [186, 115] width 176 height 16
type input "Hugh Wang"
drag, startPoint x: 302, startPoint y: 115, endPoint x: 297, endPoint y: 157, distance: 41.7
click at [302, 115] on input "text" at bounding box center [373, 115] width 176 height 16
type input "hugo@sydland.com.au"
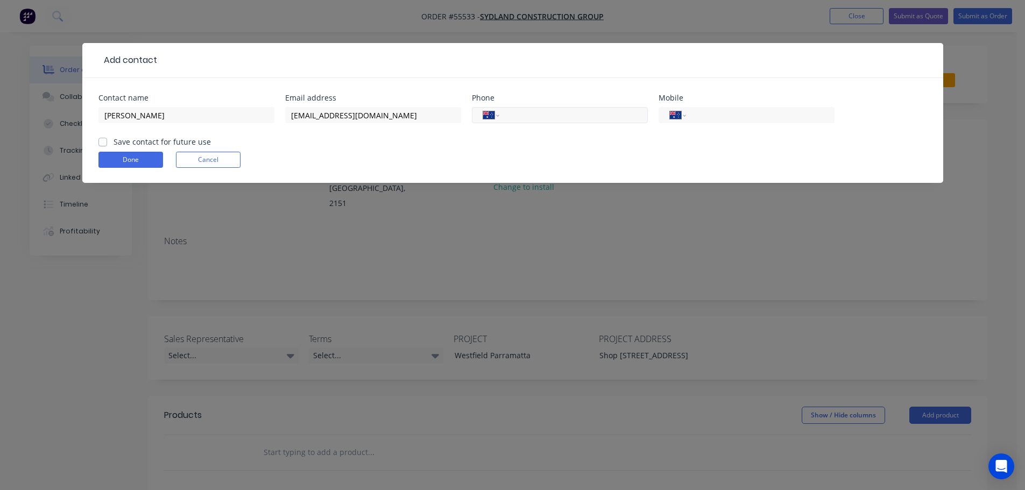
click at [545, 118] on input "tel" at bounding box center [571, 115] width 129 height 12
click at [737, 119] on input "tel" at bounding box center [757, 115] width 129 height 12
type input "0420 657 166"
click at [114, 140] on label "Save contact for future use" at bounding box center [162, 141] width 97 height 11
click at [104, 140] on input "Save contact for future use" at bounding box center [102, 141] width 9 height 10
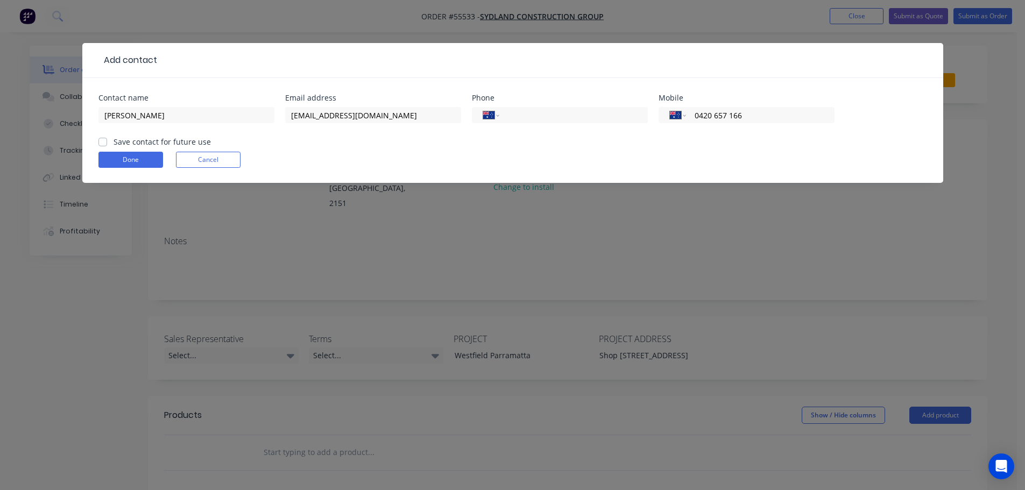
checkbox input "true"
click at [109, 158] on button "Done" at bounding box center [130, 160] width 65 height 16
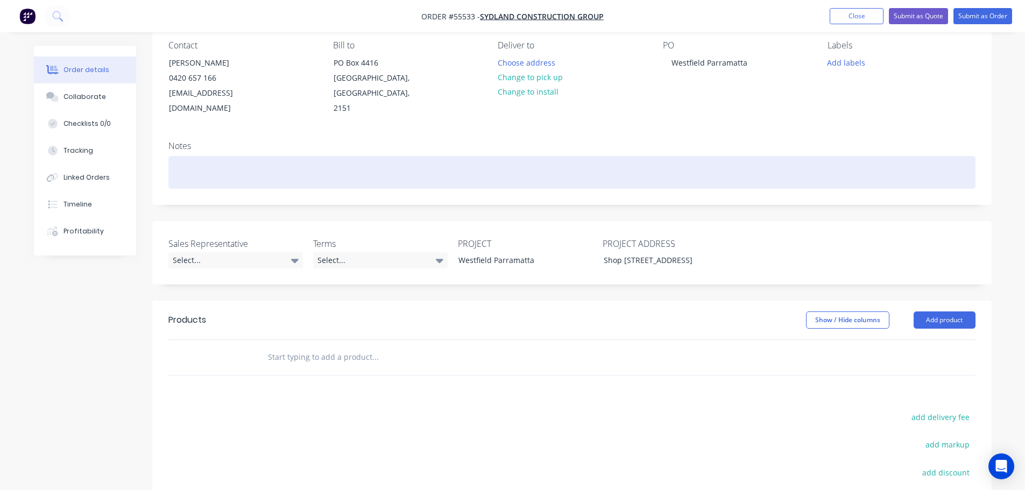
scroll to position [108, 0]
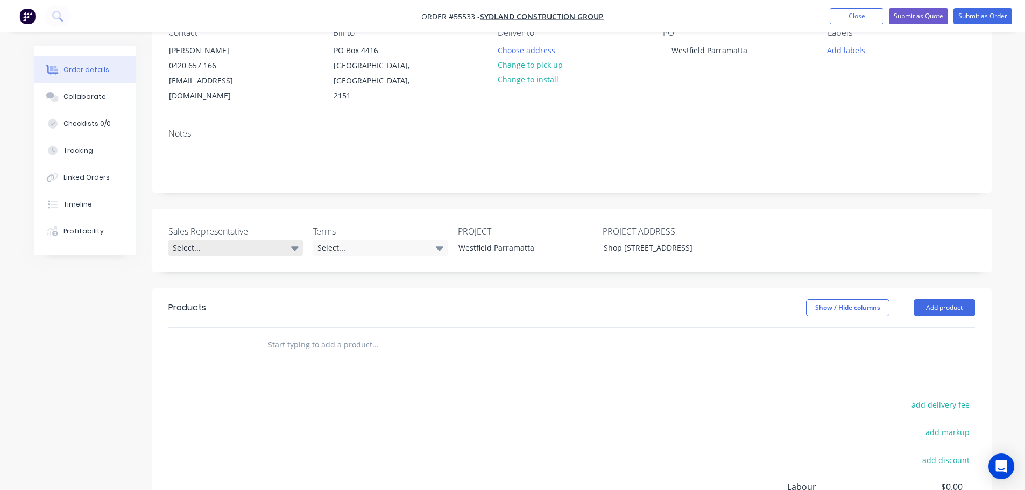
click at [194, 240] on div "Select..." at bounding box center [235, 248] width 134 height 16
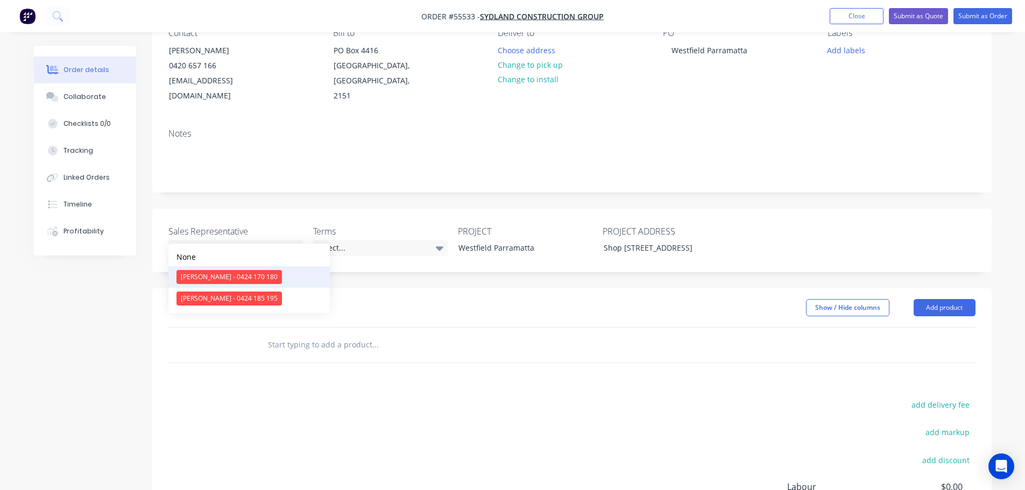
click at [218, 278] on div "[PERSON_NAME] - 0424 170 180" at bounding box center [228, 277] width 105 height 14
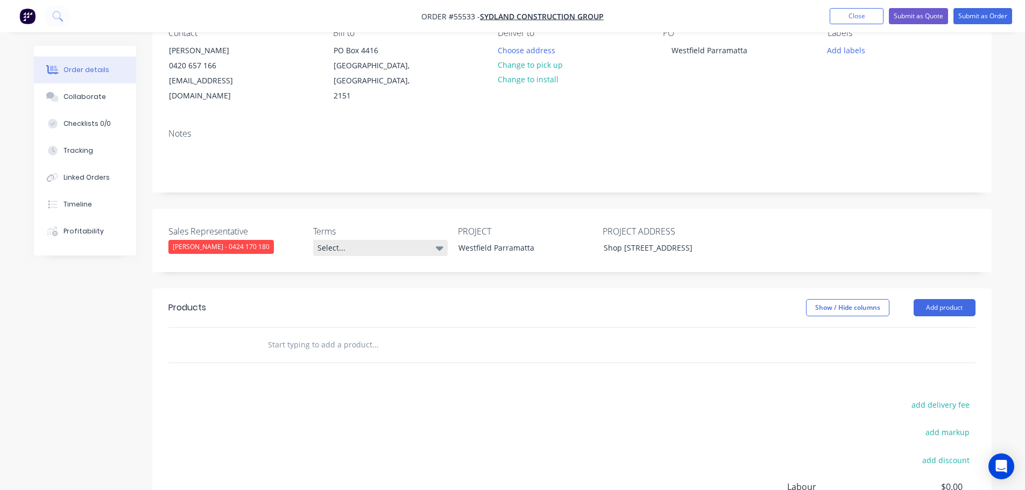
click at [363, 240] on div "Select..." at bounding box center [380, 248] width 134 height 16
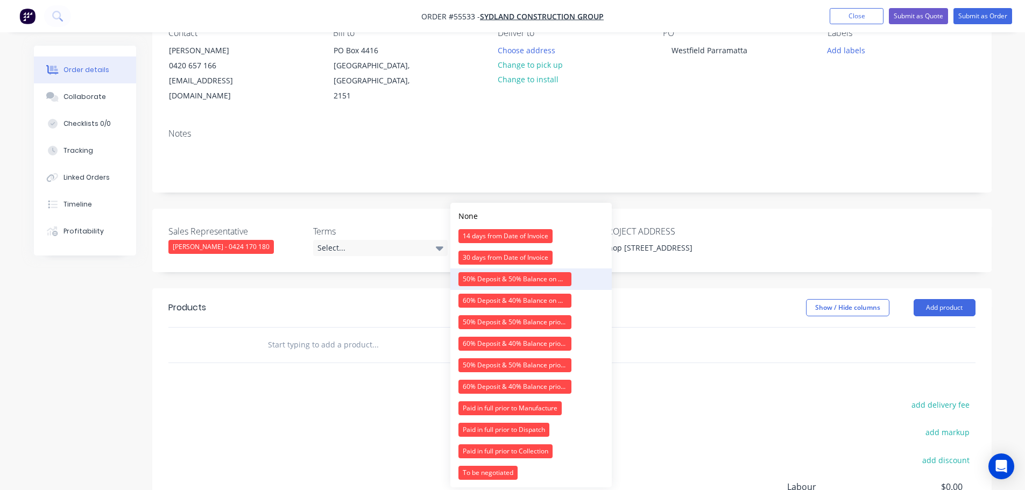
click at [491, 281] on div "50% Deposit & 50% Balance on Day of Installation" at bounding box center [514, 279] width 113 height 14
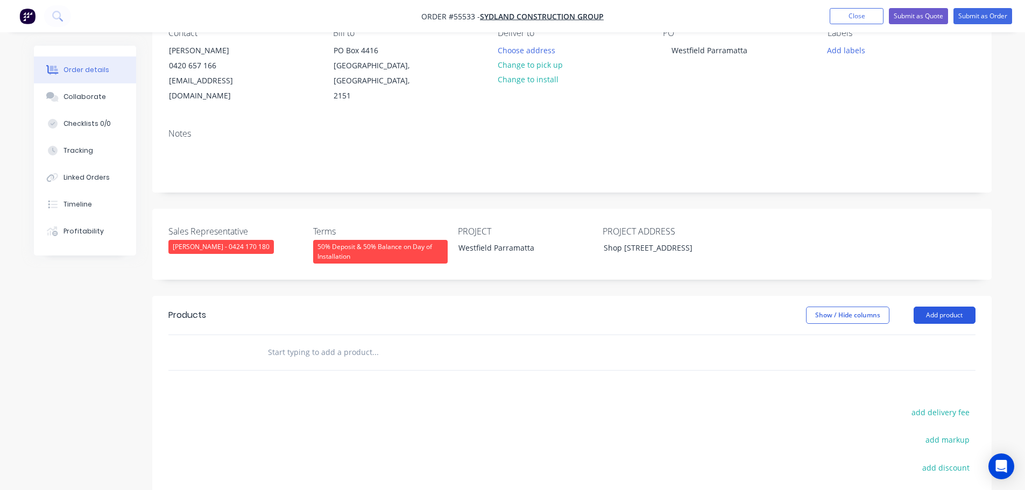
click at [956, 307] on button "Add product" at bounding box center [944, 315] width 62 height 17
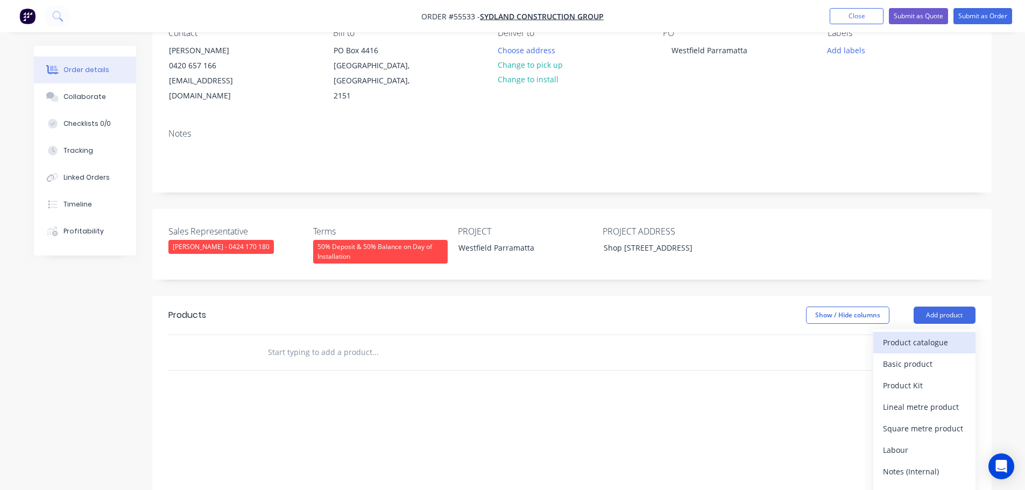
click at [927, 335] on div "Product catalogue" at bounding box center [924, 343] width 83 height 16
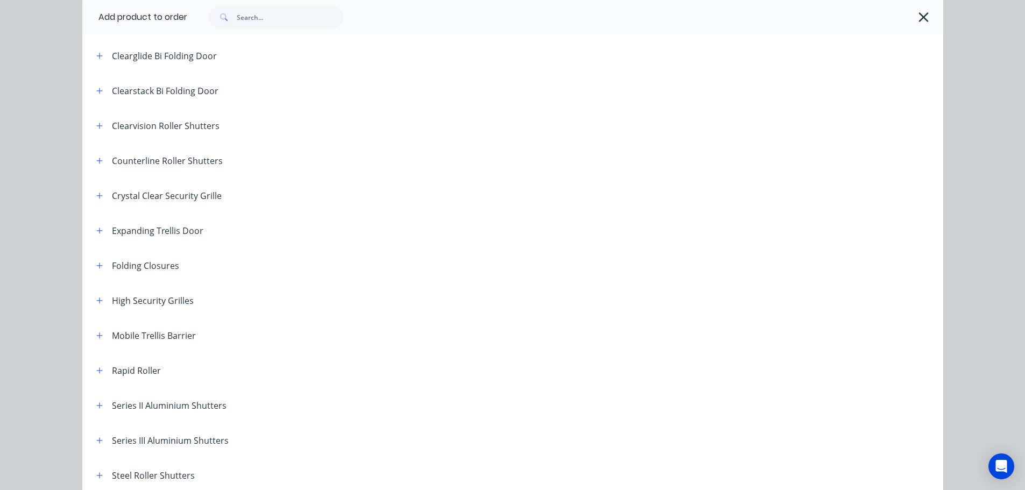
scroll to position [161, 0]
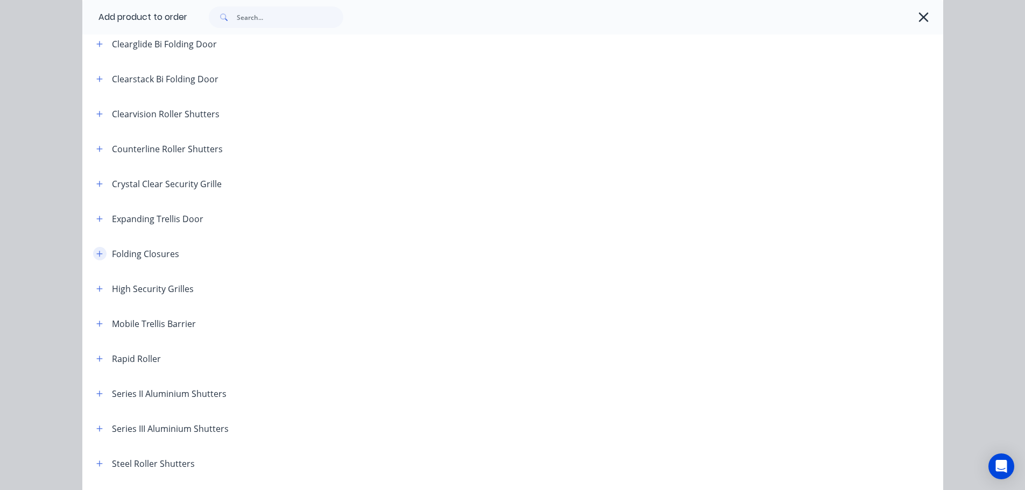
click at [101, 253] on button "button" at bounding box center [99, 253] width 13 height 13
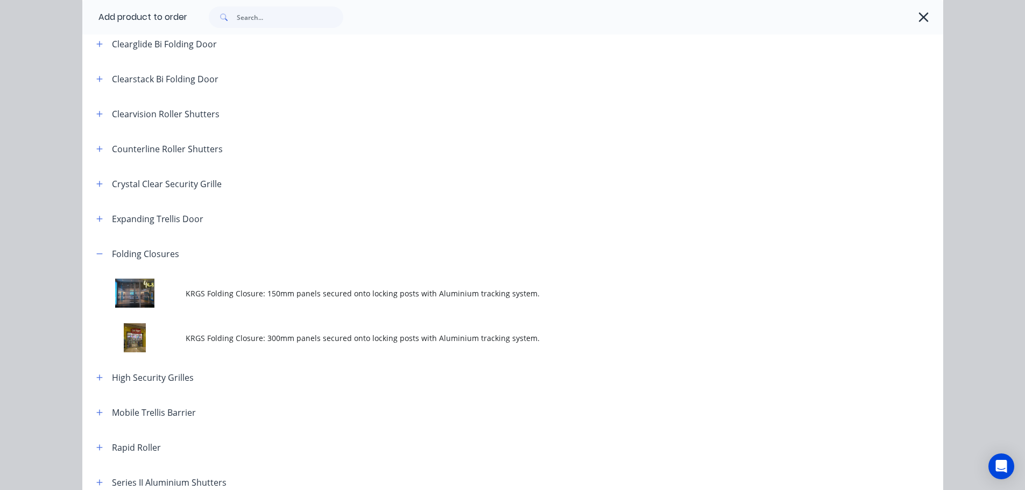
scroll to position [269, 0]
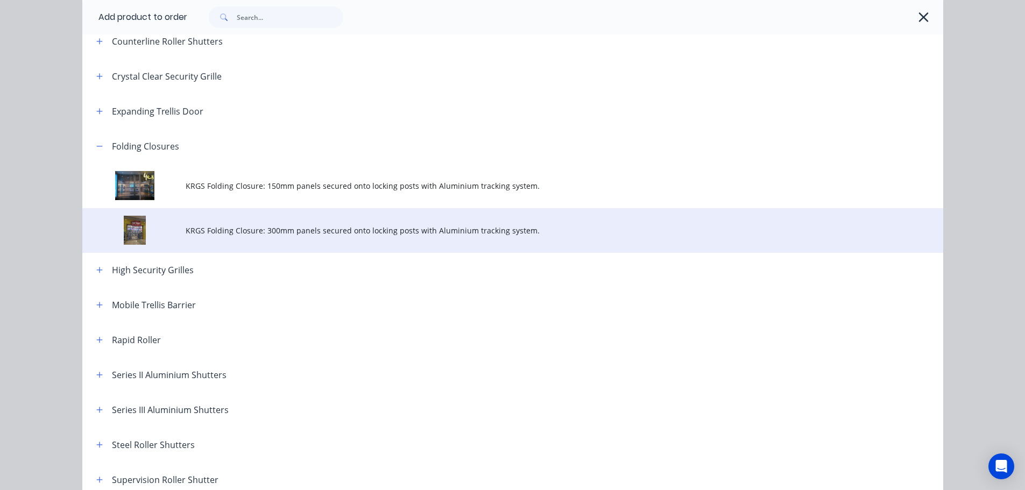
click at [386, 235] on span "KRGS Folding Closure: 300mm panels secured onto locking posts with Aluminium tr…" at bounding box center [489, 230] width 606 height 11
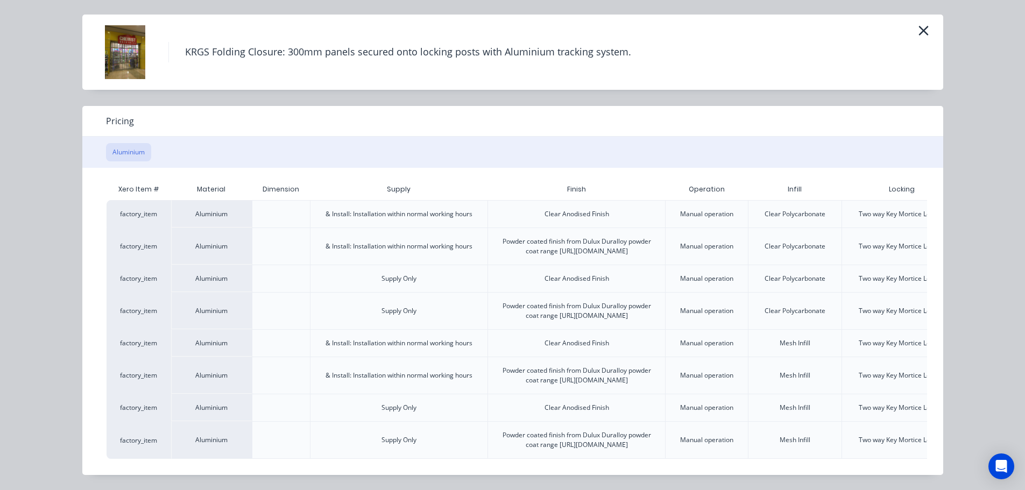
scroll to position [0, 94]
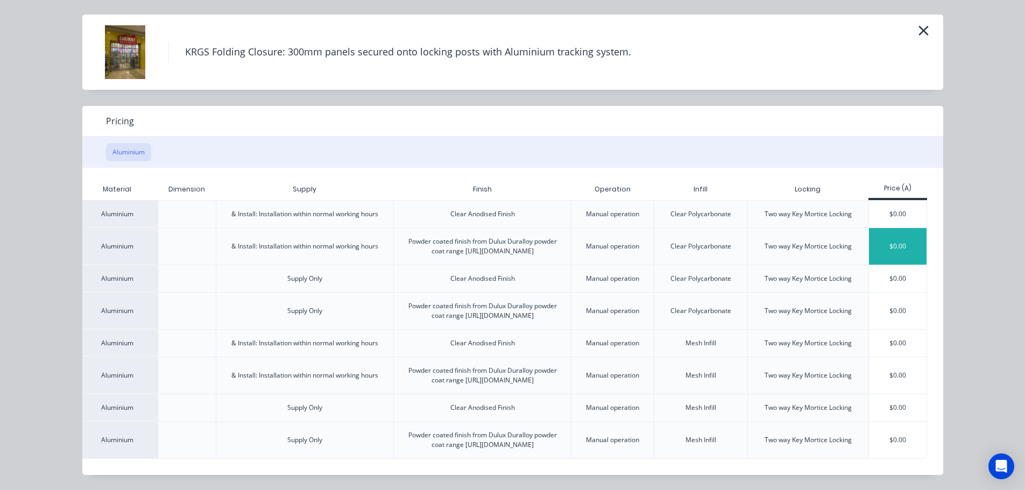
click at [897, 228] on div "$0.00" at bounding box center [898, 246] width 58 height 37
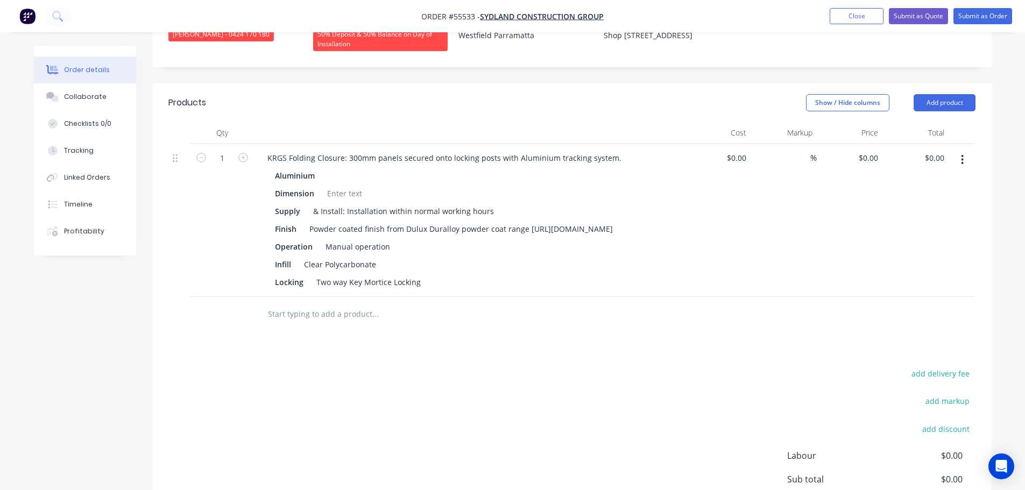
scroll to position [323, 0]
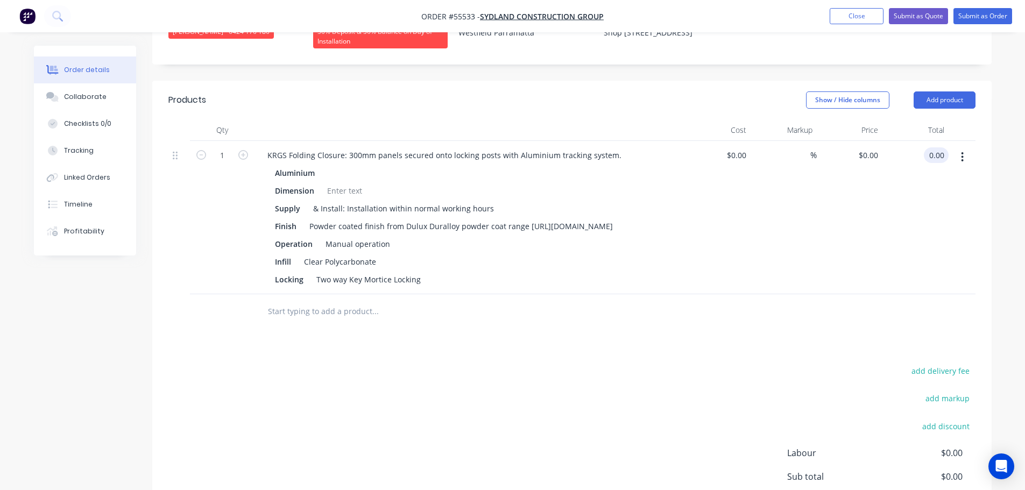
click at [942, 147] on input "0.00" at bounding box center [938, 155] width 20 height 16
type input "11860"
type input "$11,860.00"
click at [265, 147] on div "KRGS Folding Closure: 300mm panels secured onto locking posts with Aluminium tr…" at bounding box center [444, 155] width 371 height 16
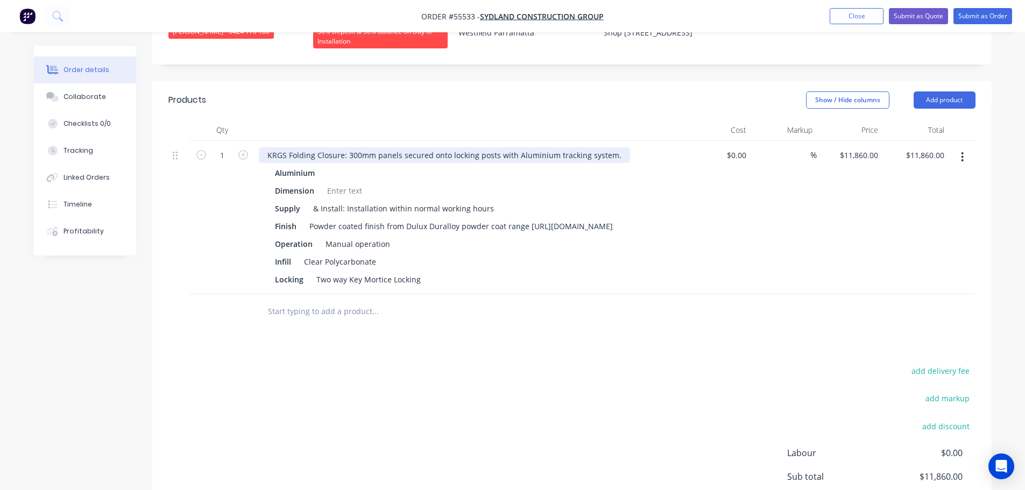
click at [265, 147] on div "KRGS Folding Closure: 300mm panels secured onto locking posts with Aluminium tr…" at bounding box center [444, 155] width 371 height 16
click at [332, 183] on div at bounding box center [345, 191] width 44 height 16
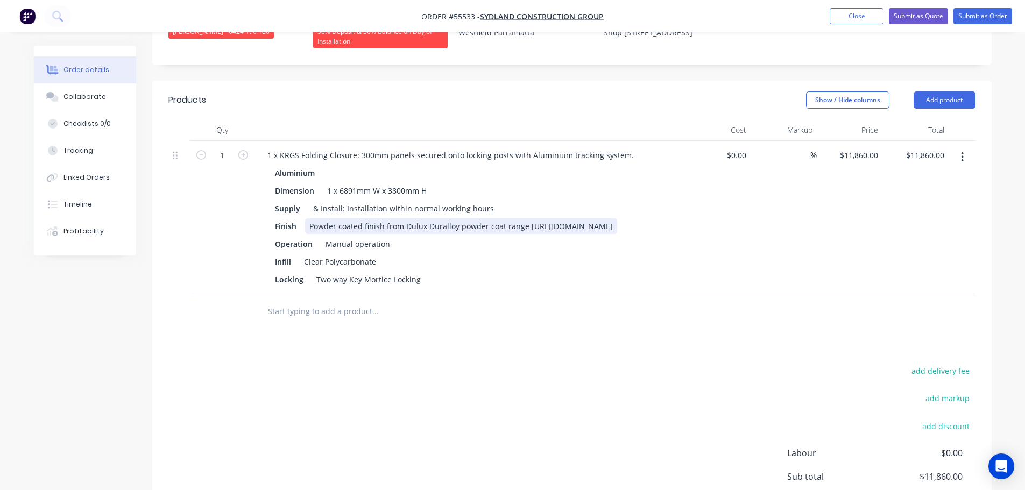
click at [535, 218] on div "Powder coated finish from Dulux Duralloy powder coat range [URL][DOMAIN_NAME]" at bounding box center [461, 226] width 312 height 16
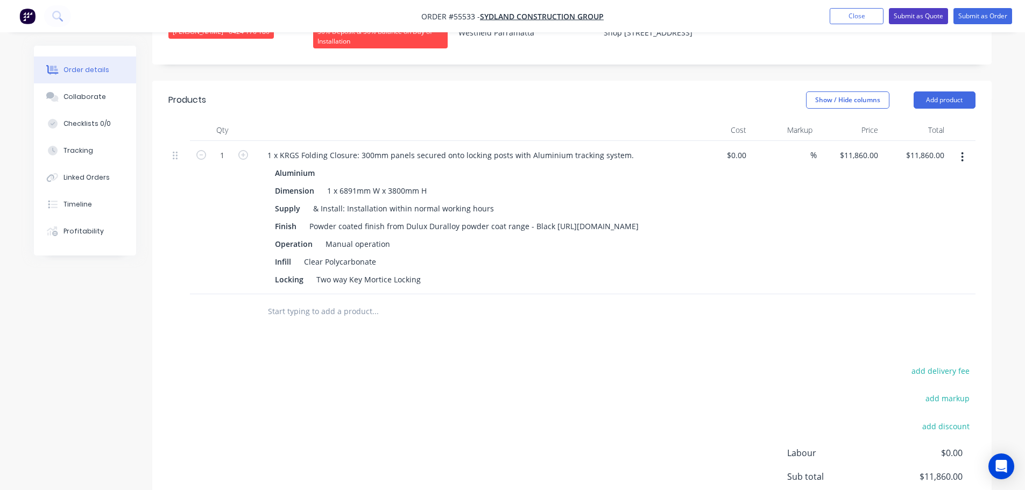
click at [931, 15] on button "Submit as Quote" at bounding box center [918, 16] width 59 height 16
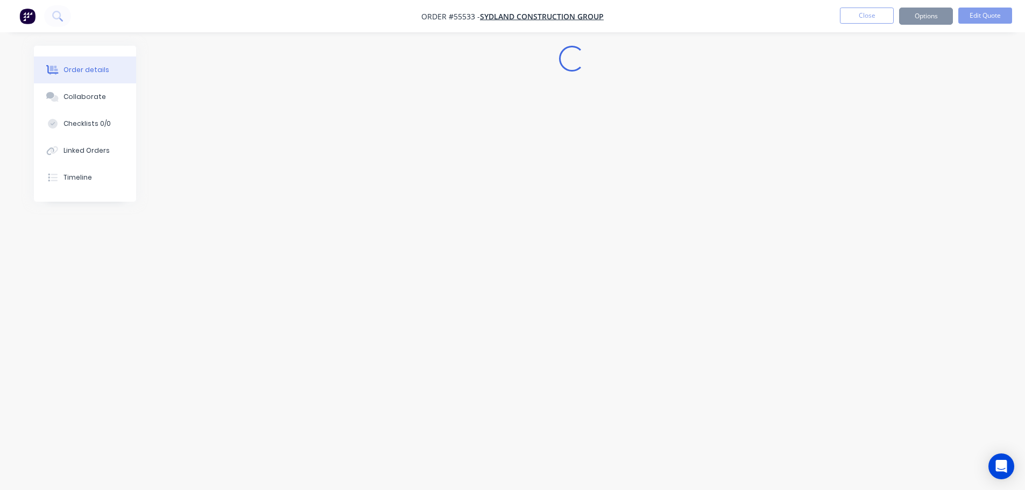
scroll to position [0, 0]
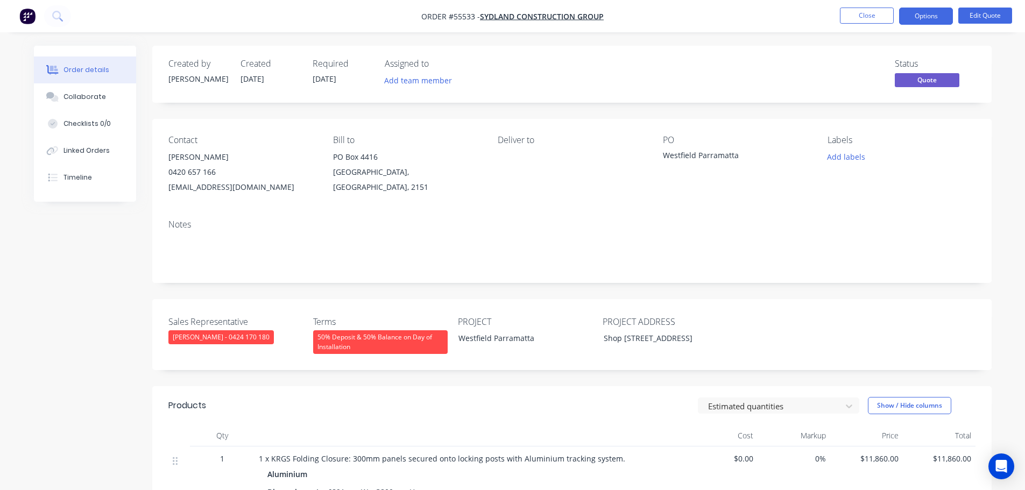
click at [931, 15] on button "Options" at bounding box center [926, 16] width 54 height 17
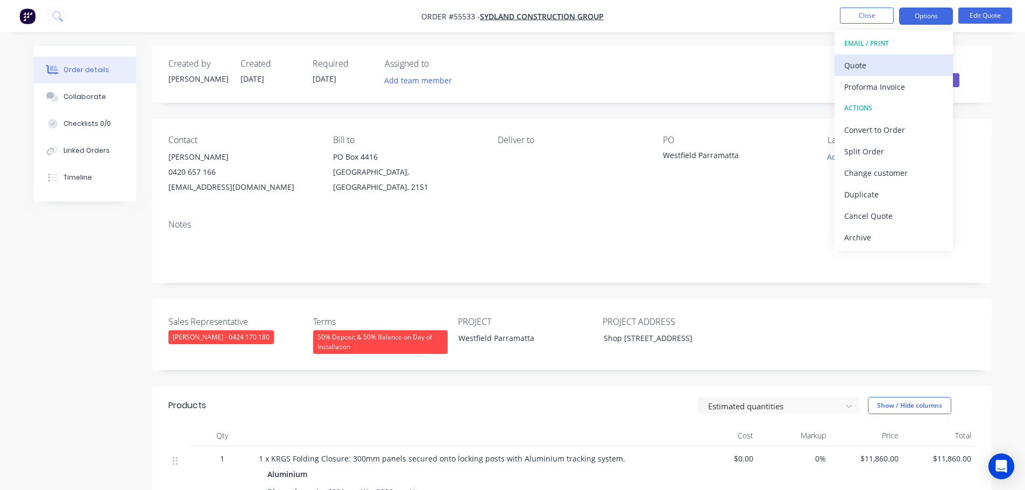
click at [852, 68] on div "Quote" at bounding box center [893, 66] width 99 height 16
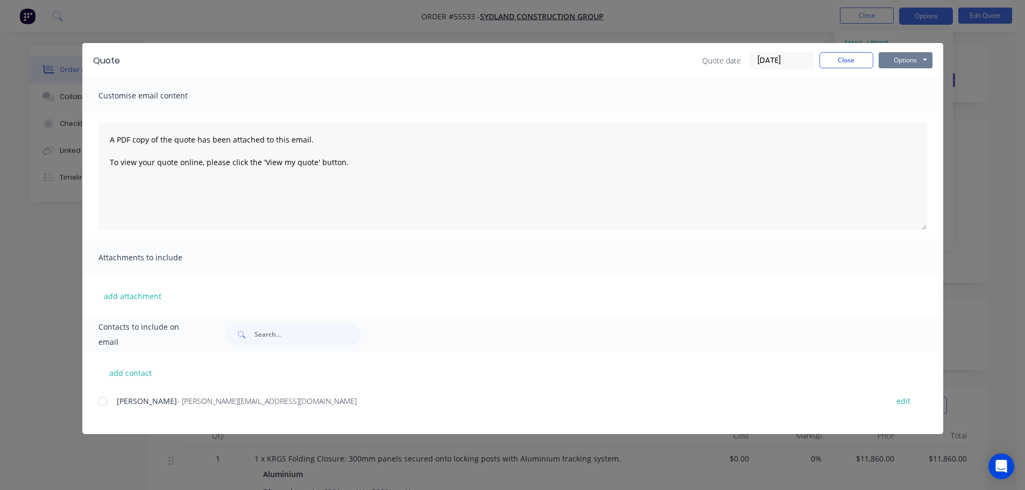
click at [890, 62] on button "Options" at bounding box center [905, 60] width 54 height 16
click at [899, 96] on button "Print" at bounding box center [912, 97] width 69 height 18
click at [834, 65] on button "Close" at bounding box center [846, 60] width 54 height 16
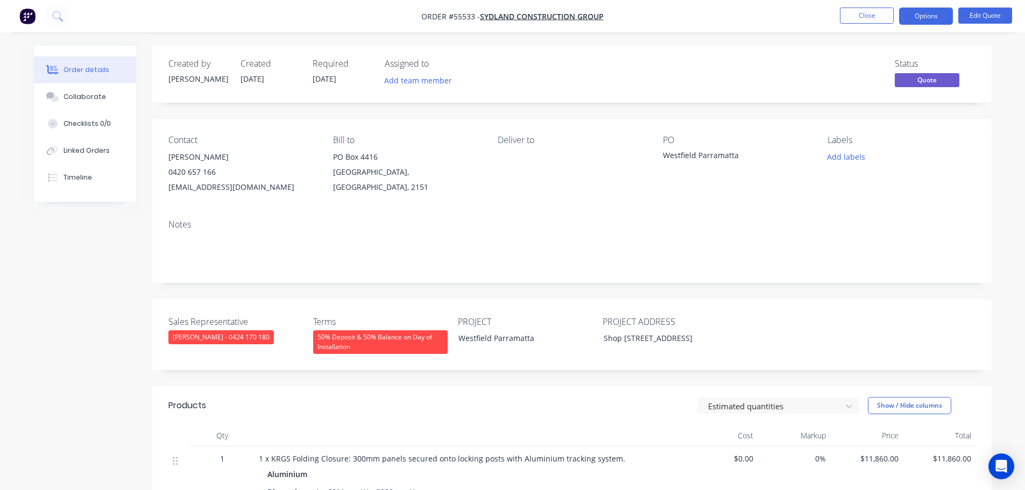
click at [209, 188] on div "hugo@sydland.com.au" at bounding box center [241, 187] width 147 height 15
copy div "hugo@sydland.com.au"
click at [696, 154] on div "Westfield Parramatta" at bounding box center [730, 157] width 134 height 15
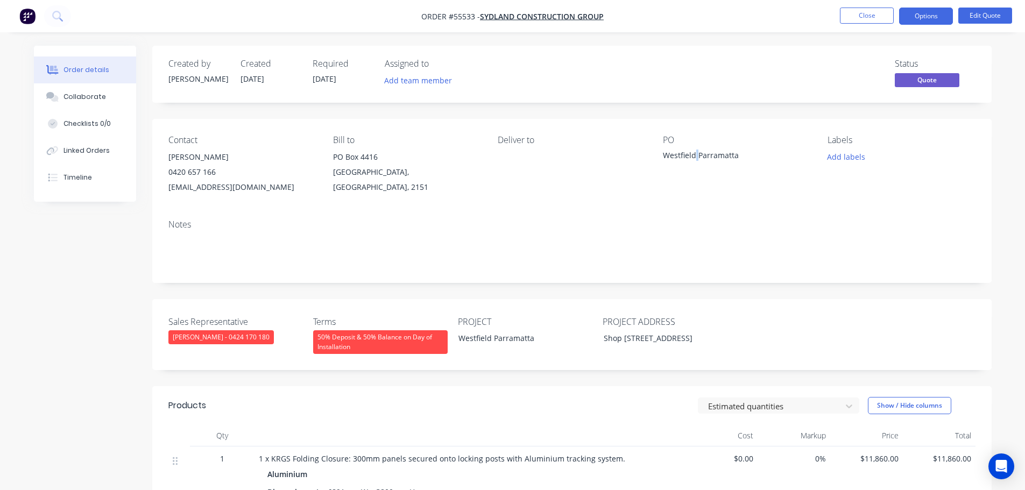
click at [696, 154] on div "Westfield Parramatta" at bounding box center [730, 157] width 134 height 15
copy div "Westfield Parramatta"
click at [861, 12] on button "Close" at bounding box center [867, 16] width 54 height 16
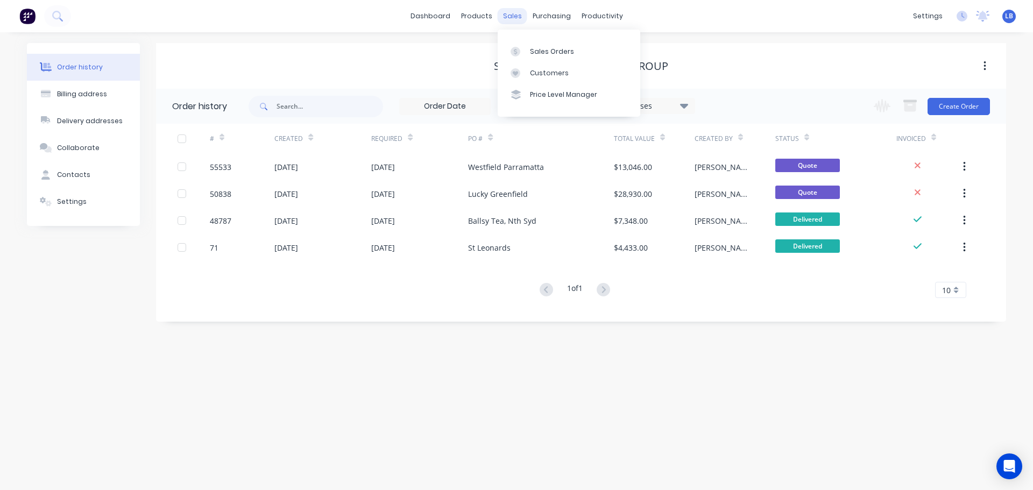
click at [510, 13] on div "sales" at bounding box center [513, 16] width 30 height 16
click at [554, 78] on link "Customers" at bounding box center [569, 73] width 143 height 22
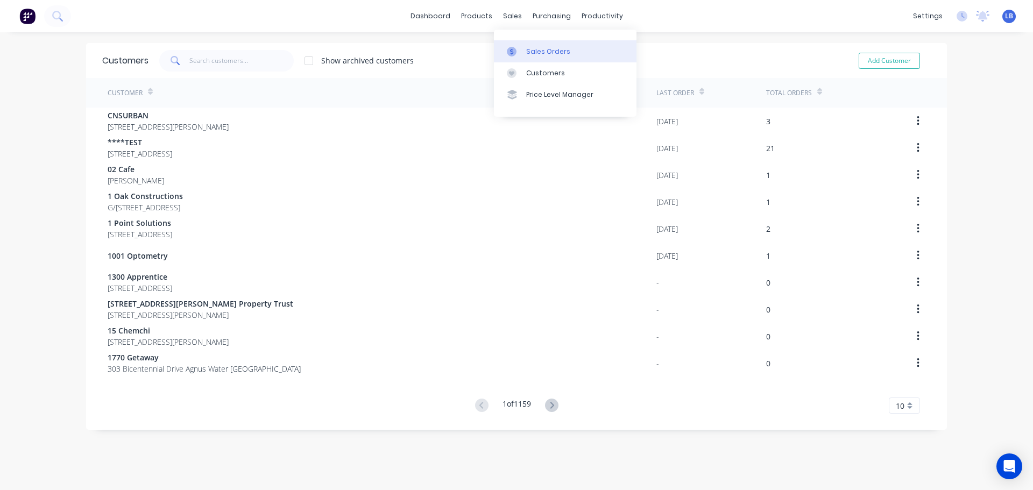
click at [552, 52] on div "Sales Orders" at bounding box center [548, 52] width 44 height 10
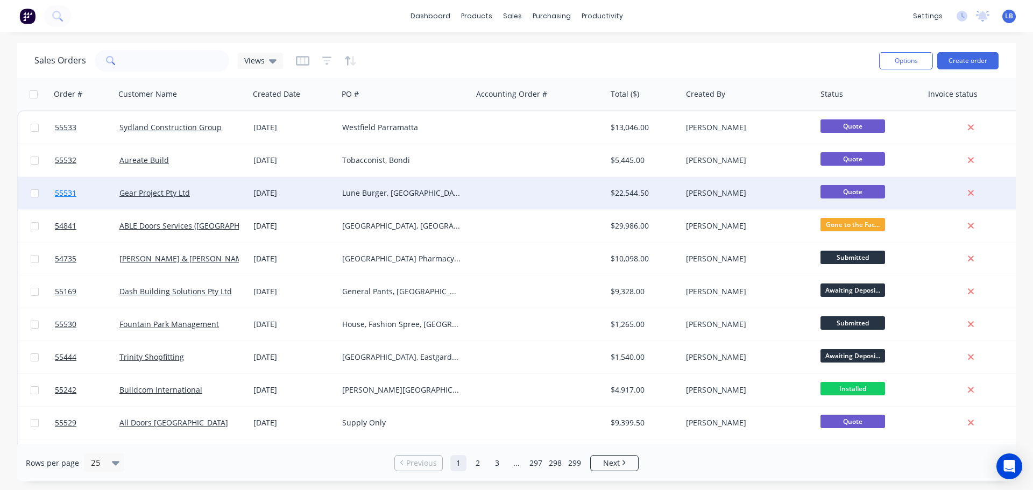
click at [75, 193] on span "55531" at bounding box center [66, 193] width 22 height 11
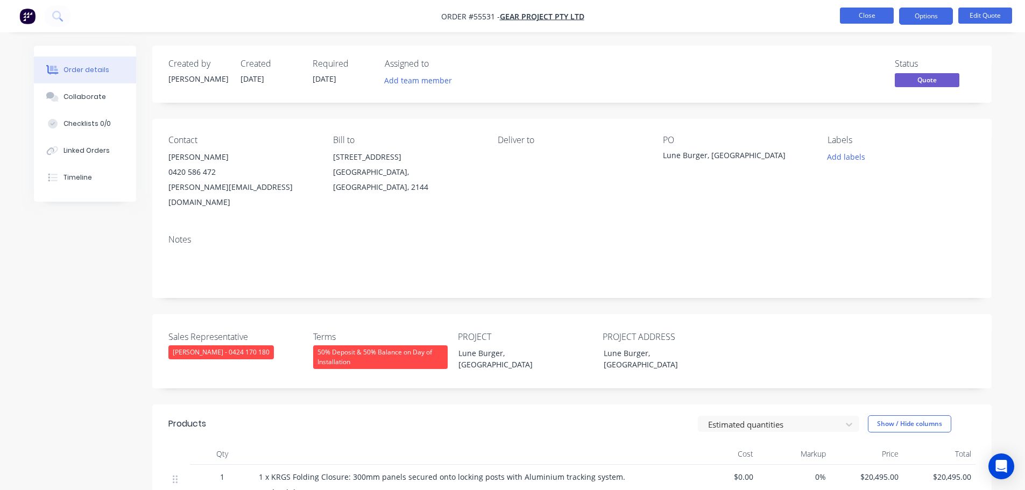
click at [851, 18] on button "Close" at bounding box center [867, 16] width 54 height 16
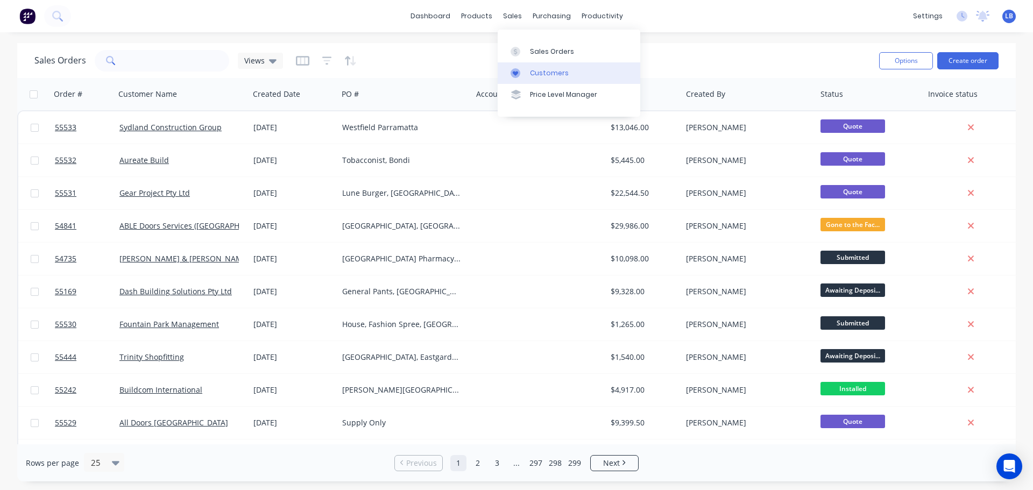
click at [546, 76] on div "Customers" at bounding box center [549, 73] width 39 height 10
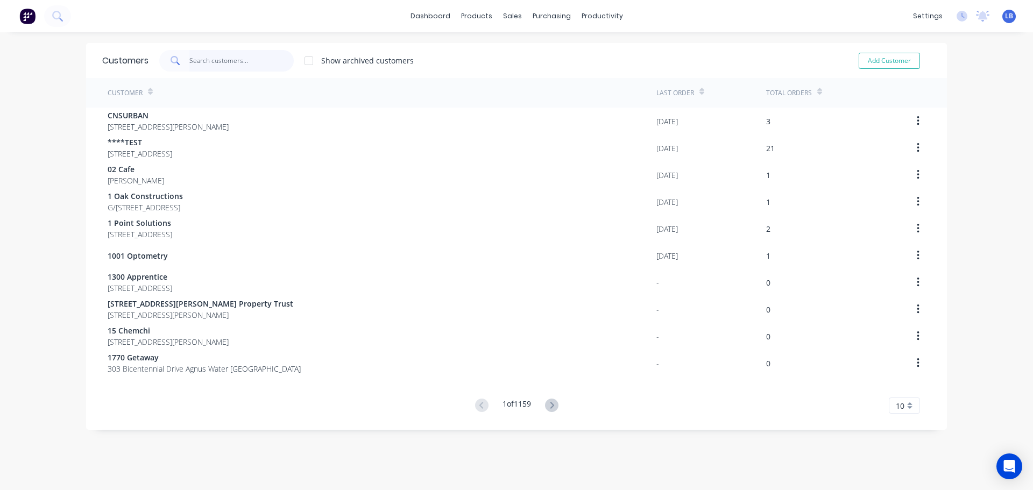
click at [198, 56] on input "text" at bounding box center [241, 61] width 105 height 22
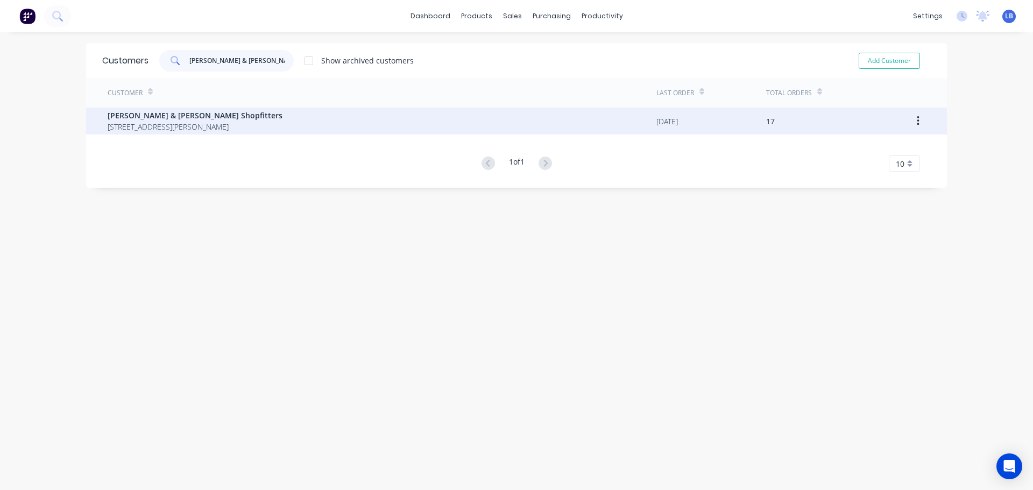
type input "Dixon & Swanson"
click at [175, 118] on span "[PERSON_NAME] & [PERSON_NAME] Shopfitters" at bounding box center [195, 115] width 175 height 11
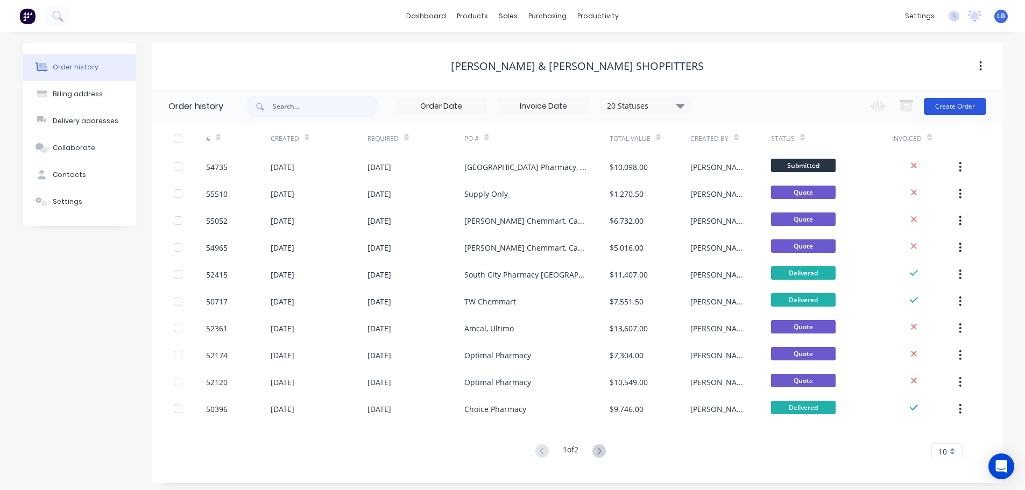
click at [948, 103] on button "Create Order" at bounding box center [955, 106] width 62 height 17
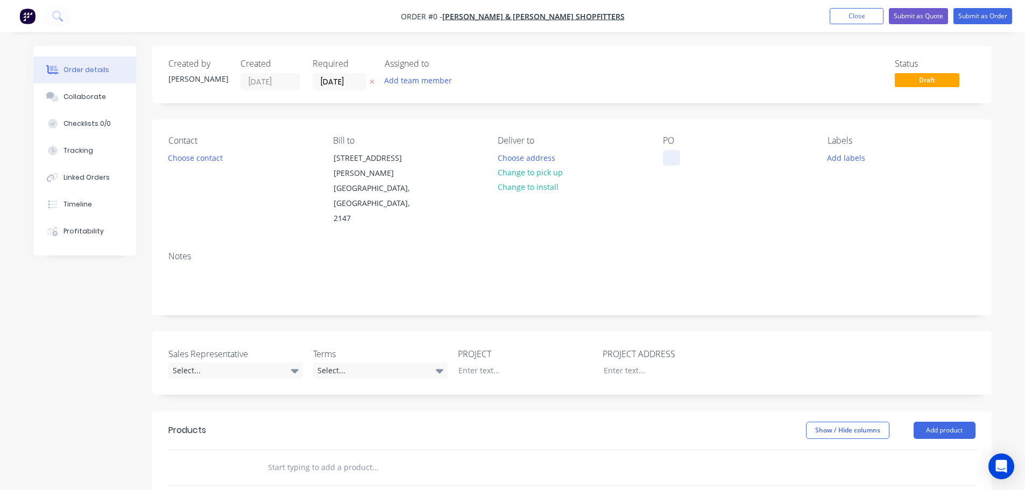
click at [671, 159] on div at bounding box center [671, 158] width 17 height 16
click at [856, 18] on button "Close" at bounding box center [856, 16] width 54 height 16
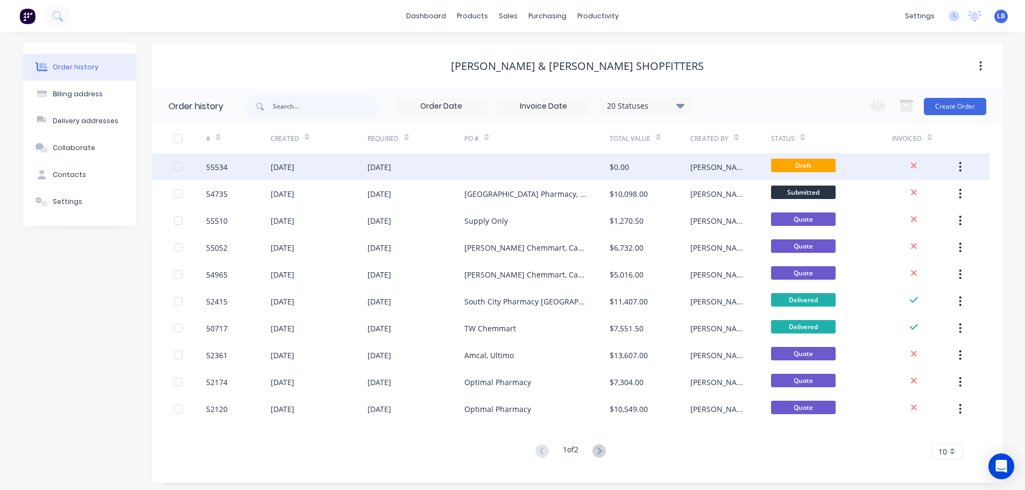
click at [961, 165] on icon "button" at bounding box center [960, 167] width 3 height 12
click at [892, 197] on div "Archive" at bounding box center [922, 195] width 83 height 16
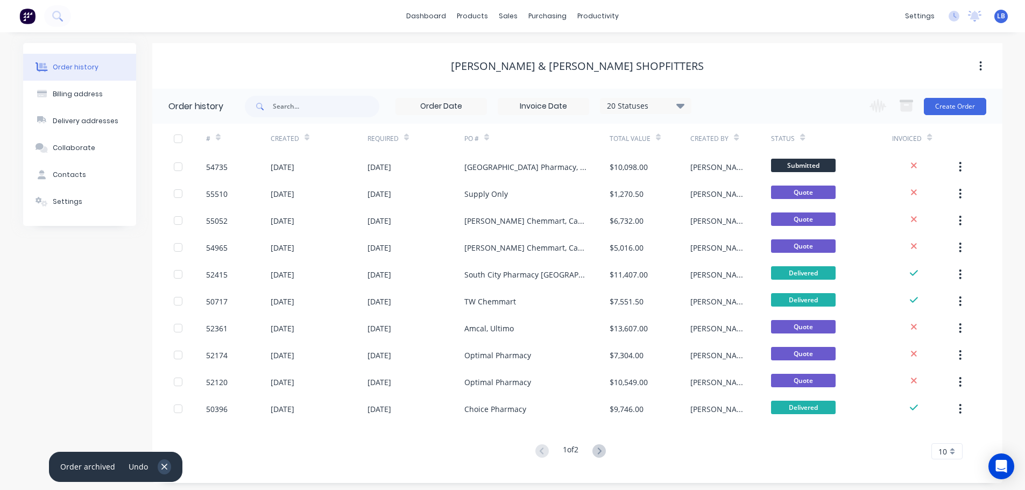
click at [164, 469] on icon "button" at bounding box center [164, 467] width 7 height 10
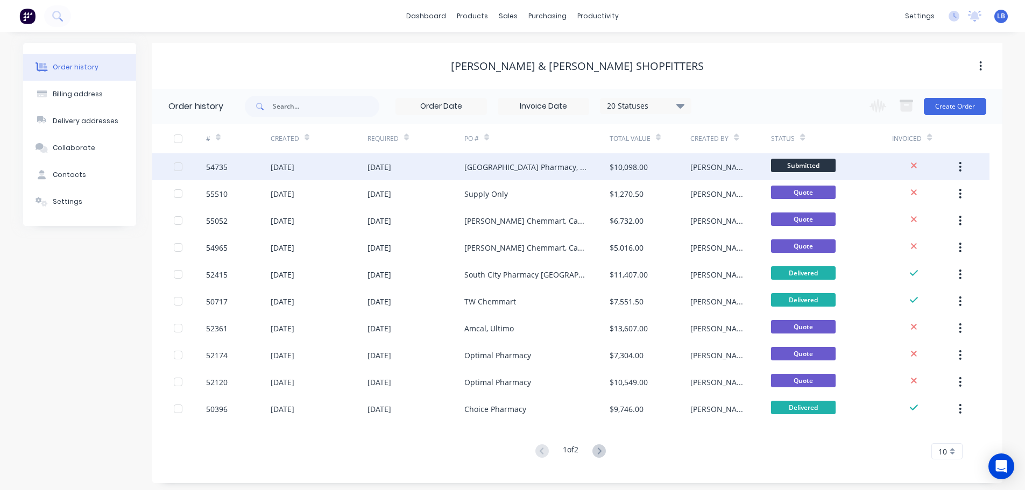
click at [216, 167] on div "54735" at bounding box center [217, 166] width 22 height 11
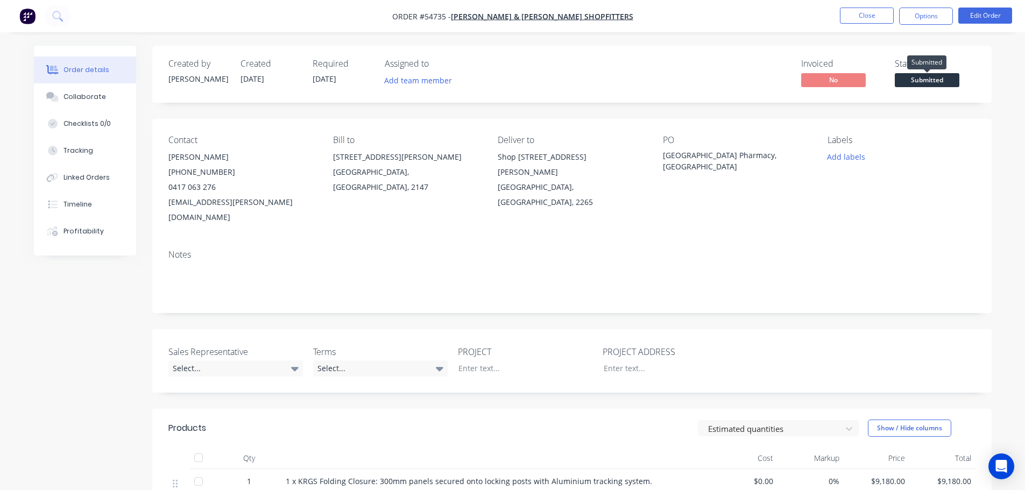
click at [930, 83] on span "Submitted" at bounding box center [927, 79] width 65 height 13
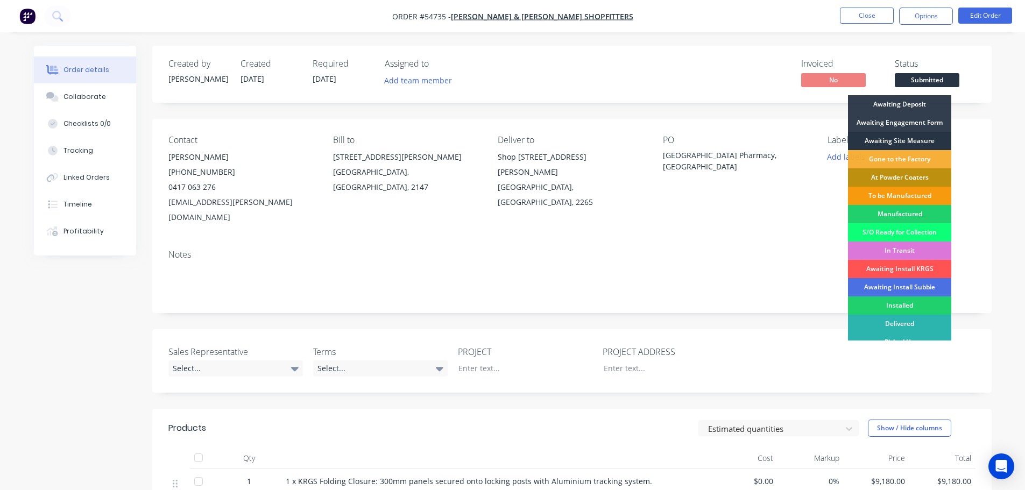
click at [908, 140] on div "Awaiting Site Measure" at bounding box center [899, 141] width 103 height 18
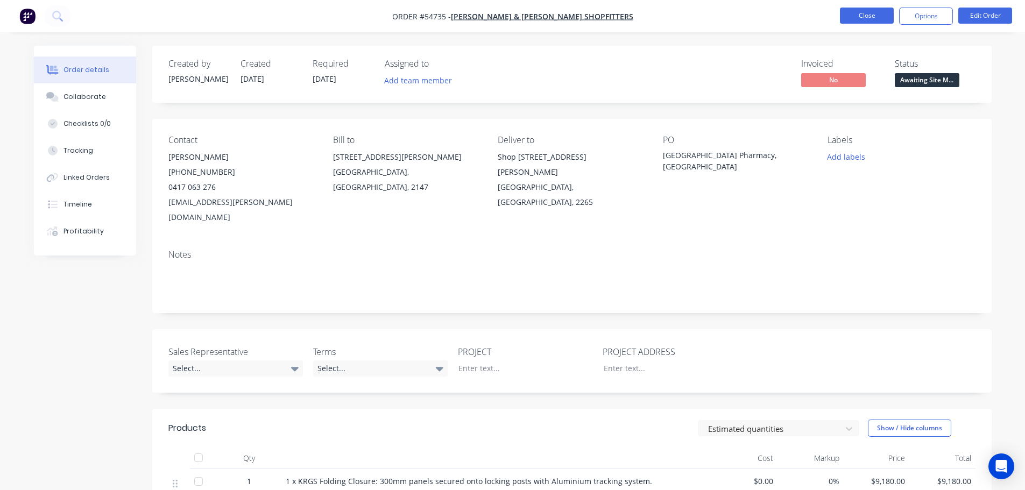
click at [873, 20] on button "Close" at bounding box center [867, 16] width 54 height 16
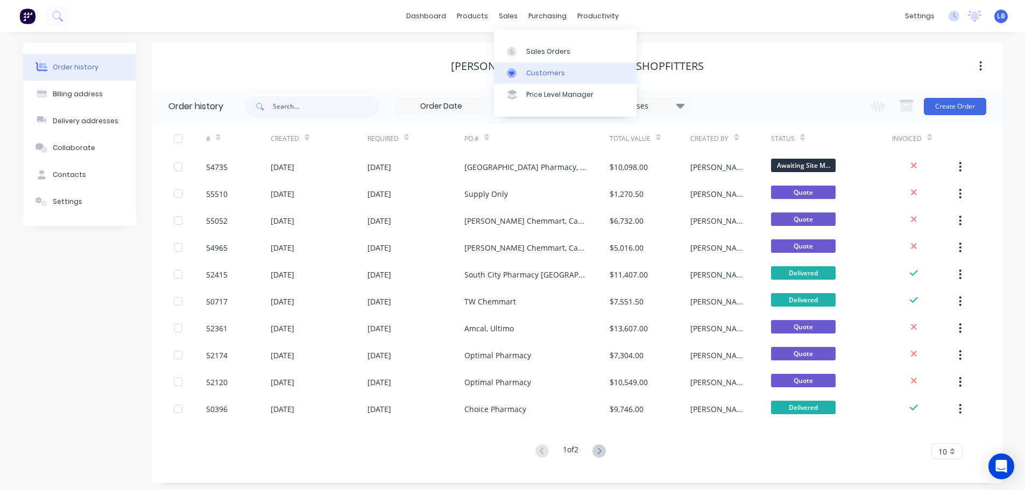
click at [544, 73] on div "Customers" at bounding box center [545, 73] width 39 height 10
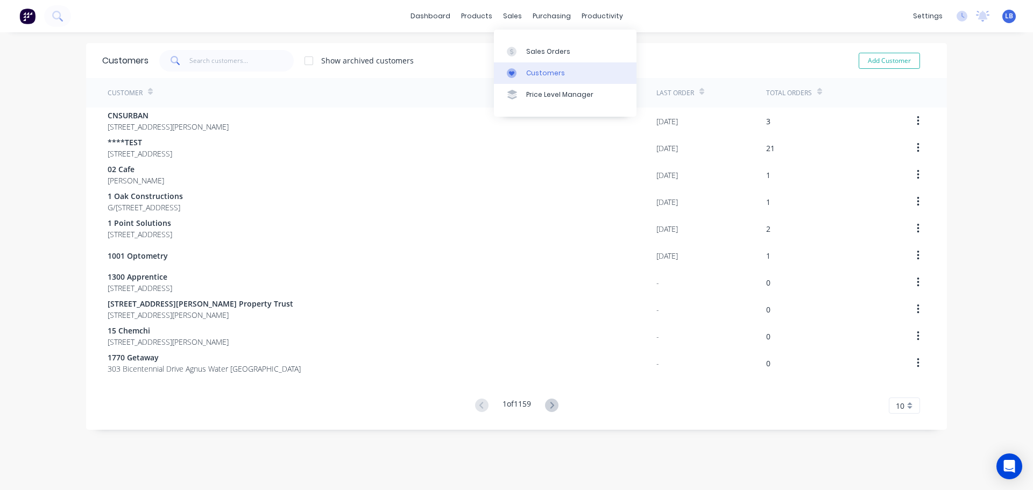
click at [547, 65] on link "Customers" at bounding box center [565, 73] width 143 height 22
click at [217, 59] on input "text" at bounding box center [241, 61] width 105 height 22
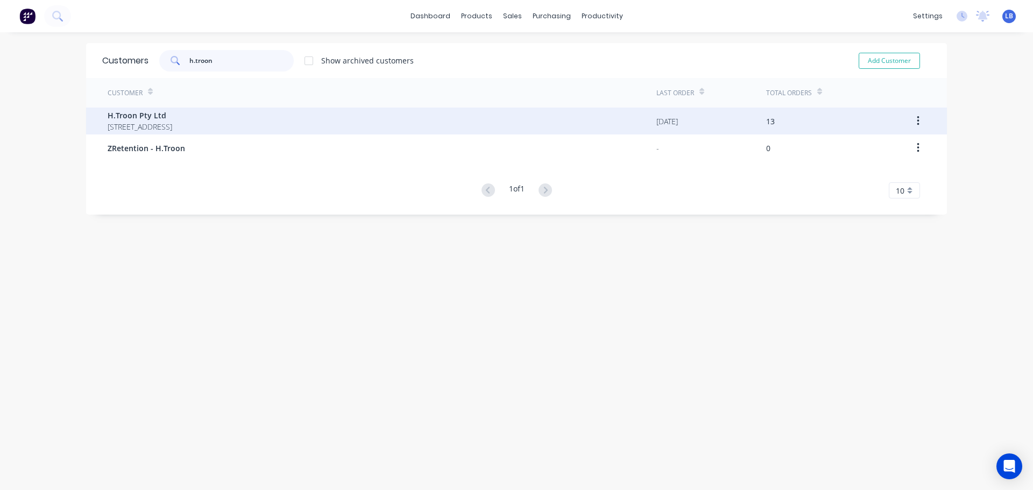
type input "h.troon"
click at [127, 120] on span "H.Troon Pty Ltd" at bounding box center [140, 115] width 65 height 11
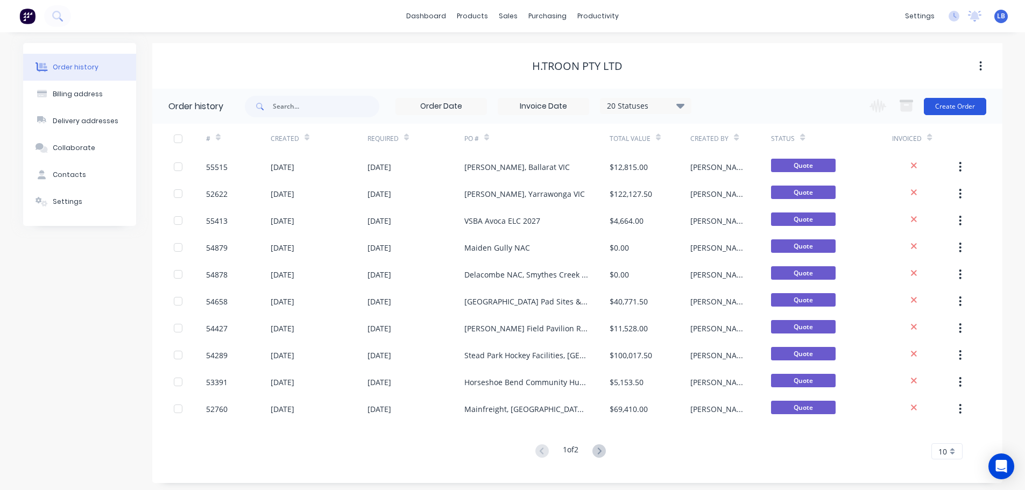
click at [938, 107] on button "Create Order" at bounding box center [955, 106] width 62 height 17
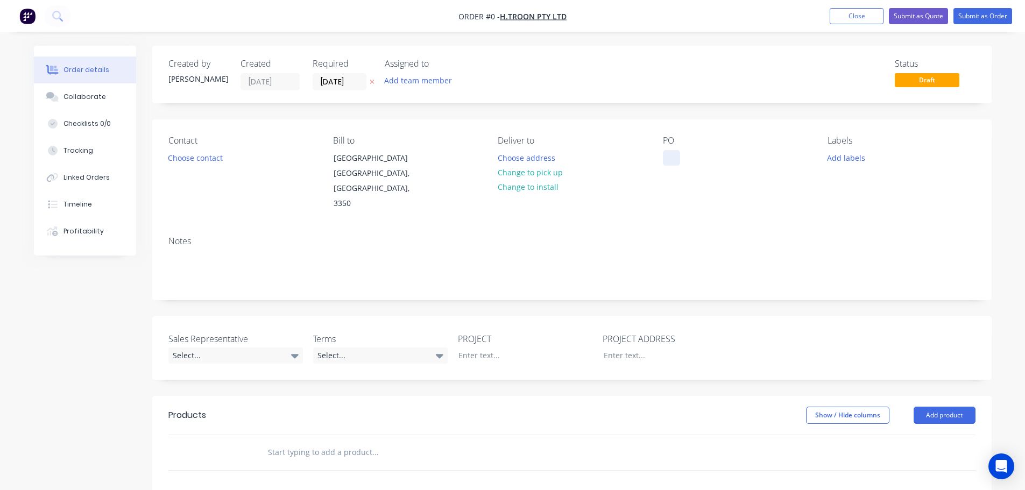
click at [670, 152] on div at bounding box center [671, 158] width 17 height 16
click at [203, 158] on div "Order details Collaborate Checklists 0/0 Tracking Linked Orders Timeline Profit…" at bounding box center [512, 395] width 979 height 699
click at [203, 158] on button "Choose contact" at bounding box center [195, 157] width 66 height 15
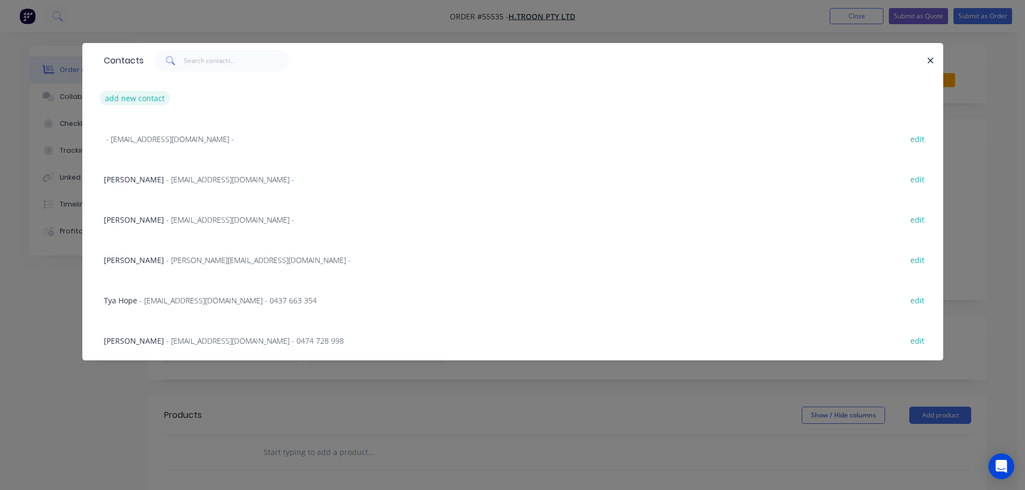
click at [128, 100] on button "add new contact" at bounding box center [135, 98] width 71 height 15
select select "AU"
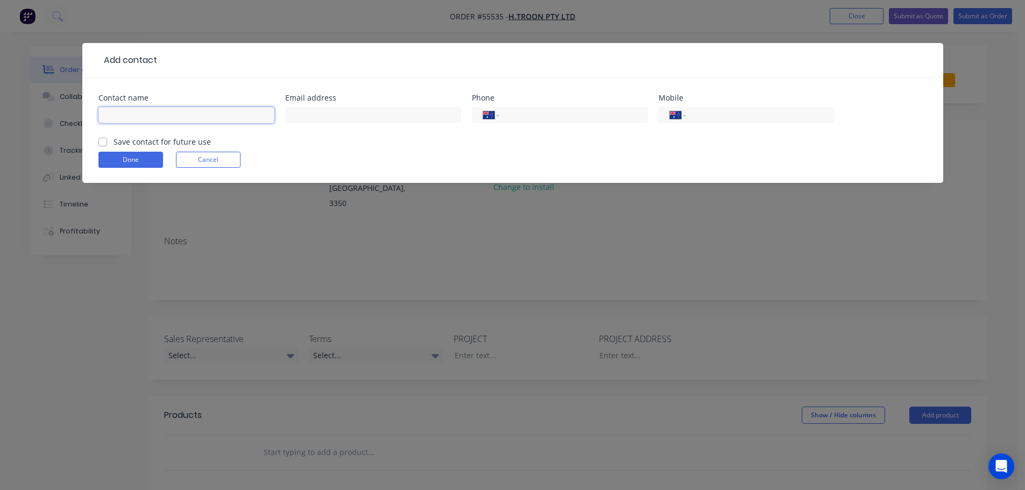
click at [120, 111] on input "text" at bounding box center [186, 115] width 176 height 16
type input "Isabella Brown"
drag, startPoint x: 307, startPoint y: 116, endPoint x: 310, endPoint y: 128, distance: 12.3
click at [307, 116] on input "text" at bounding box center [373, 115] width 176 height 16
type input "ibrown@htroon.com.au"
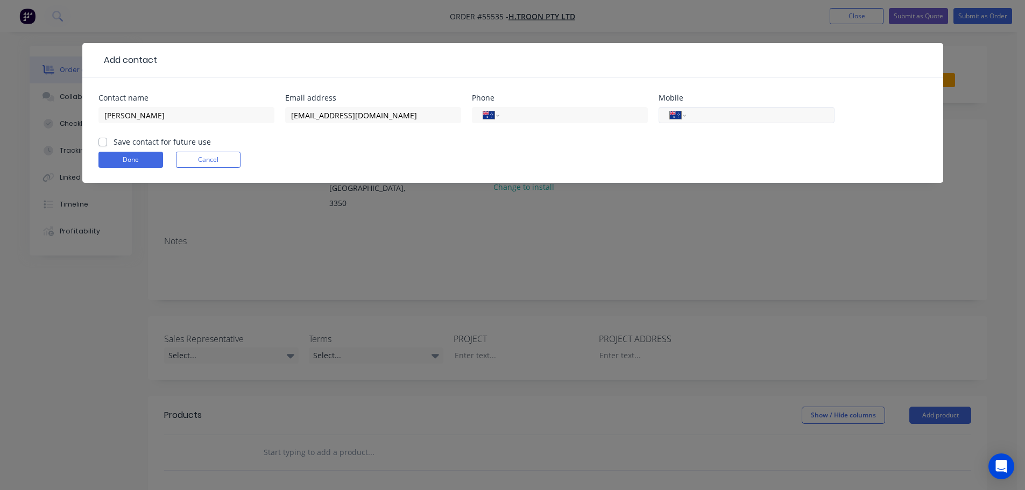
click at [743, 114] on input "tel" at bounding box center [757, 115] width 129 height 12
type input "0439 935 862"
click at [103, 146] on div "Save contact for future use" at bounding box center [154, 141] width 112 height 11
click at [114, 141] on label "Save contact for future use" at bounding box center [162, 141] width 97 height 11
click at [101, 141] on input "Save contact for future use" at bounding box center [102, 141] width 9 height 10
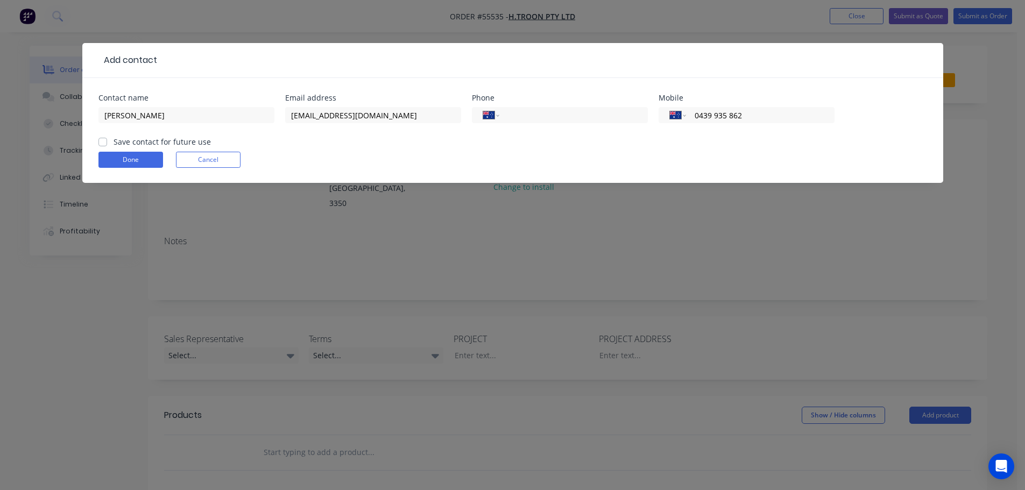
checkbox input "true"
click at [109, 157] on button "Done" at bounding box center [130, 160] width 65 height 16
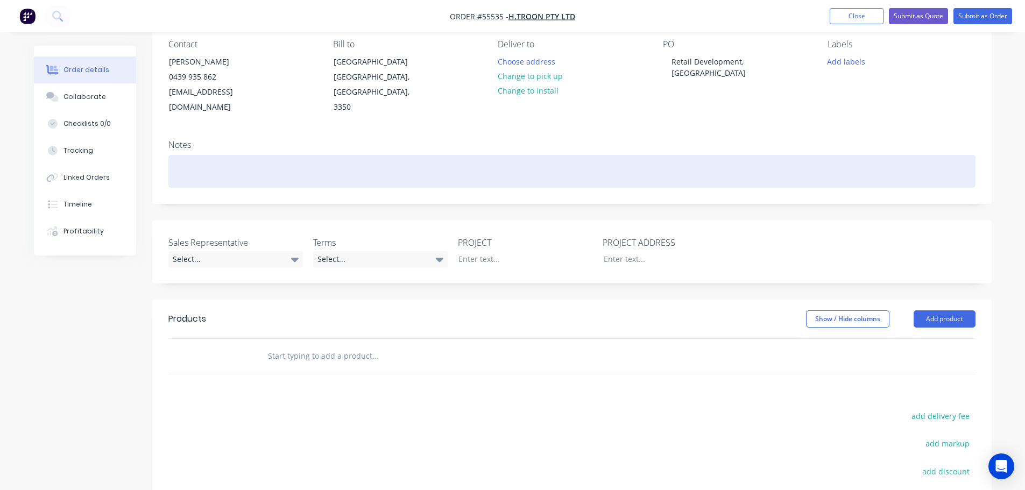
scroll to position [108, 0]
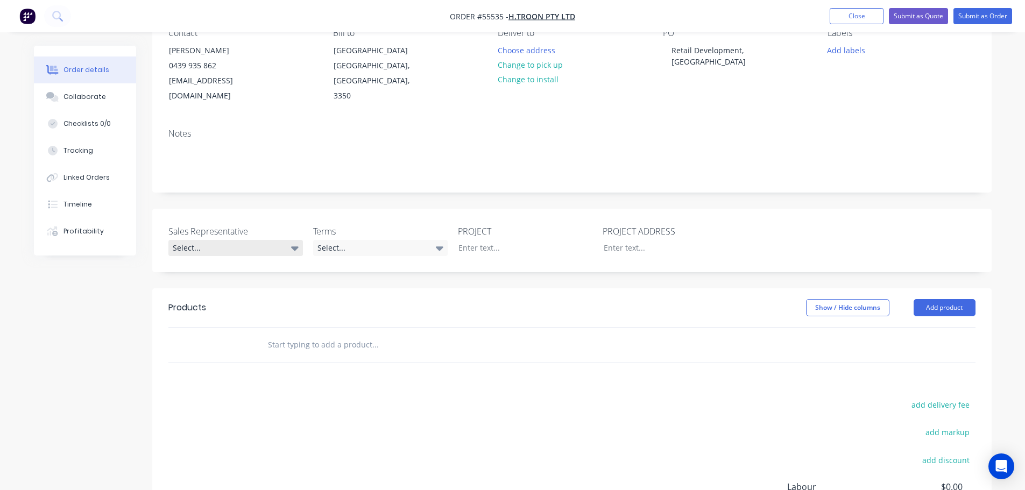
click at [214, 240] on div "Select..." at bounding box center [235, 248] width 134 height 16
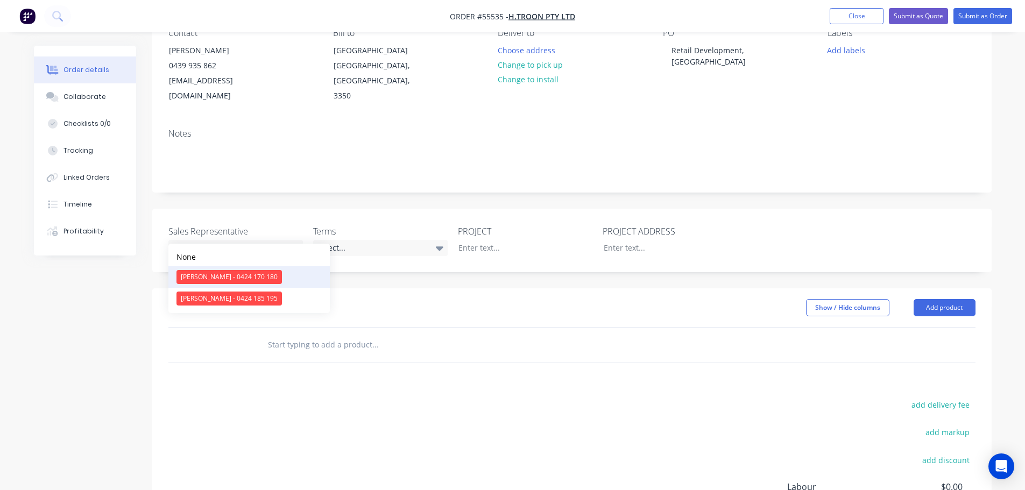
click at [211, 275] on div "[PERSON_NAME] - 0424 170 180" at bounding box center [228, 277] width 105 height 14
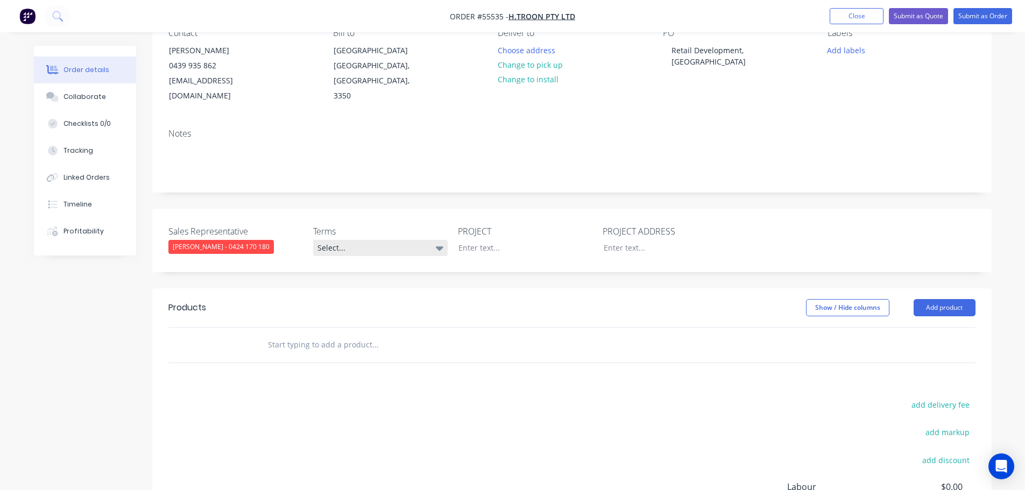
click at [364, 240] on div "Select..." at bounding box center [380, 248] width 134 height 16
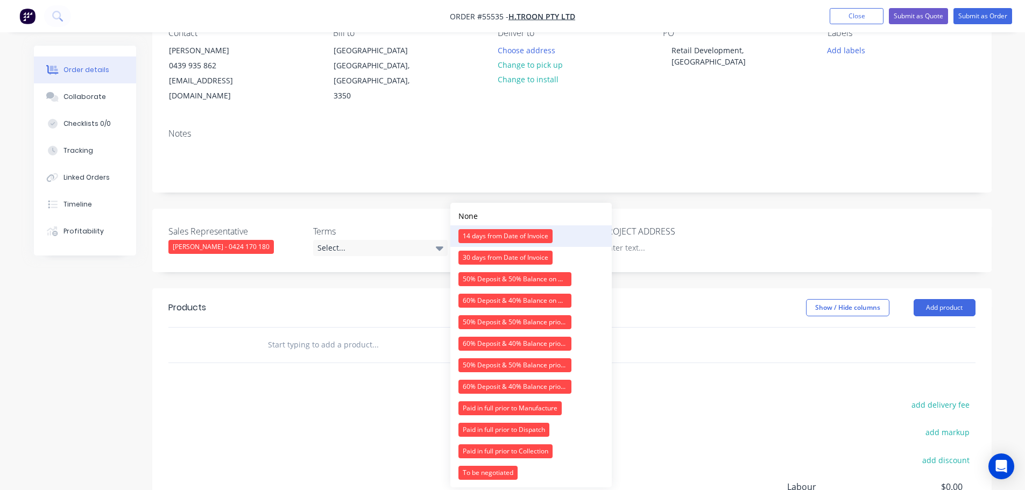
click at [482, 238] on div "14 days from Date of Invoice" at bounding box center [505, 236] width 94 height 14
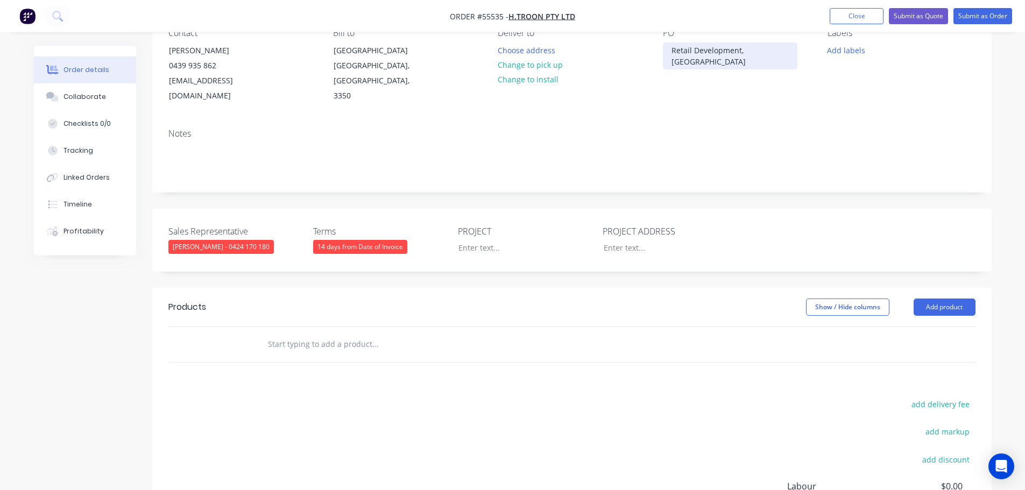
click at [724, 49] on div "Retail Development, [GEOGRAPHIC_DATA]" at bounding box center [730, 55] width 134 height 27
copy div "Retail Development, [GEOGRAPHIC_DATA]"
click at [472, 240] on div at bounding box center [517, 248] width 134 height 16
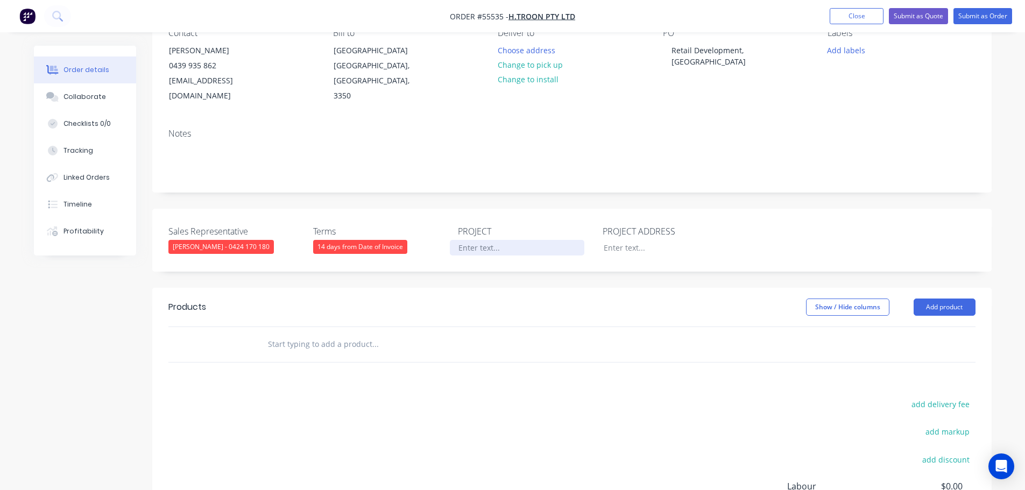
paste div
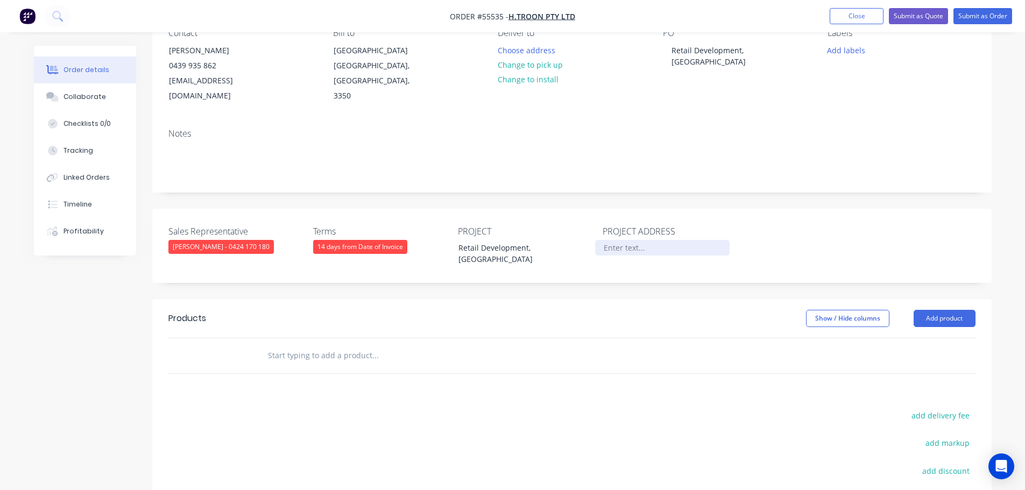
click at [625, 240] on div at bounding box center [662, 248] width 134 height 16
click at [937, 310] on button "Add product" at bounding box center [944, 318] width 62 height 17
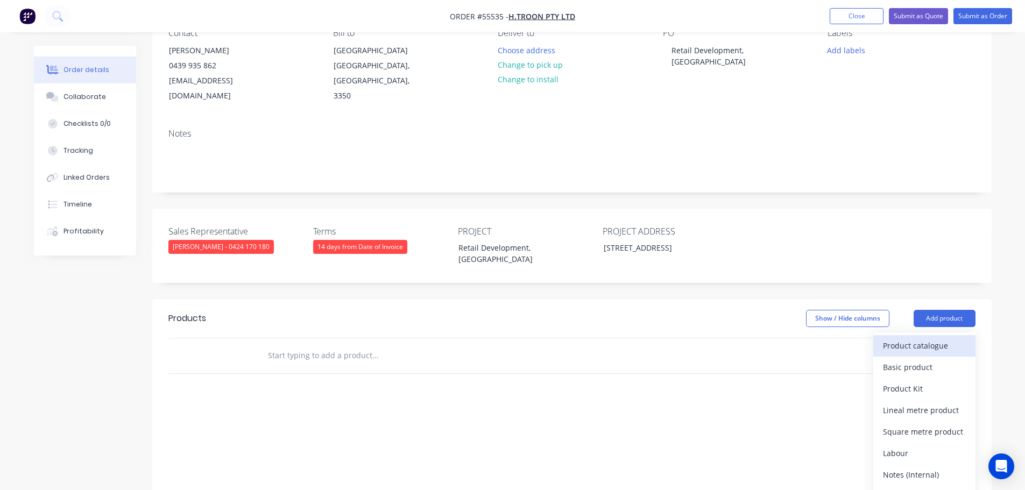
click at [912, 338] on div "Product catalogue" at bounding box center [924, 346] width 83 height 16
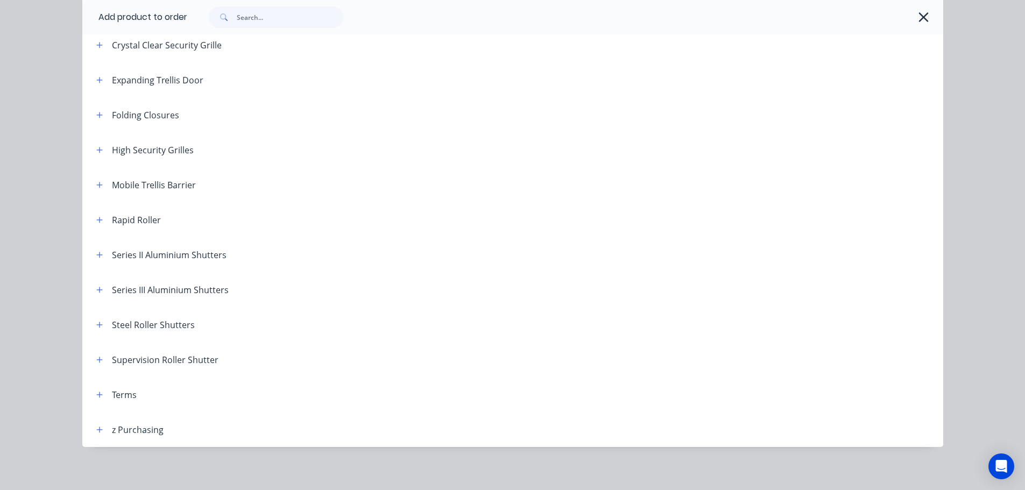
scroll to position [304, 0]
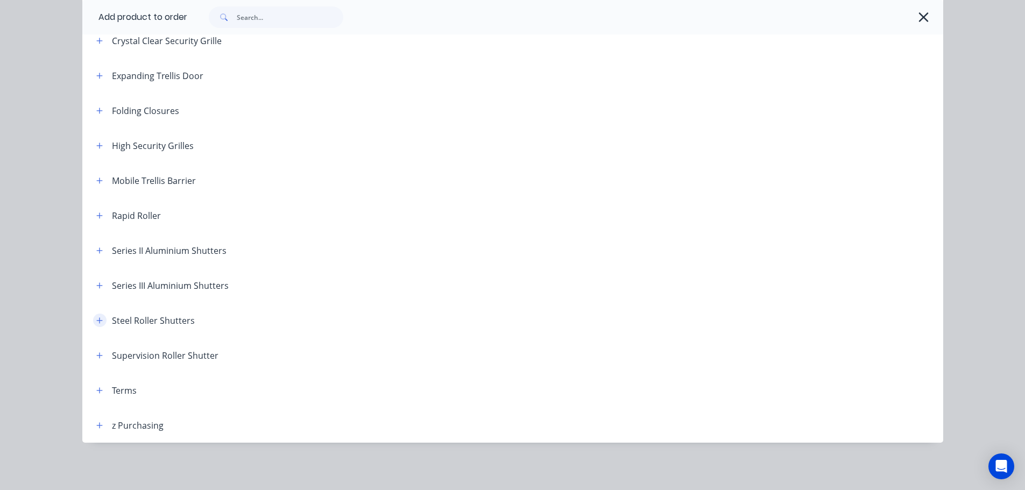
click at [96, 319] on icon "button" at bounding box center [99, 321] width 6 height 8
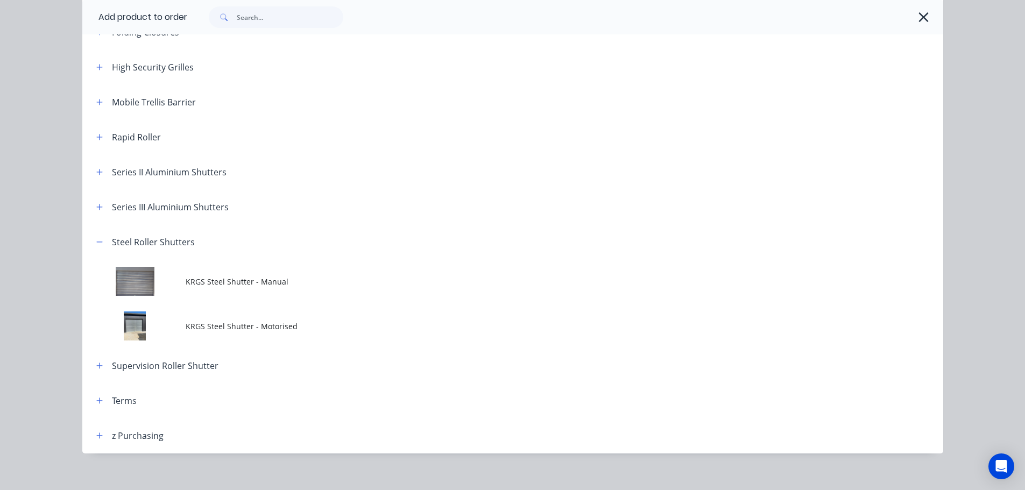
scroll to position [394, 0]
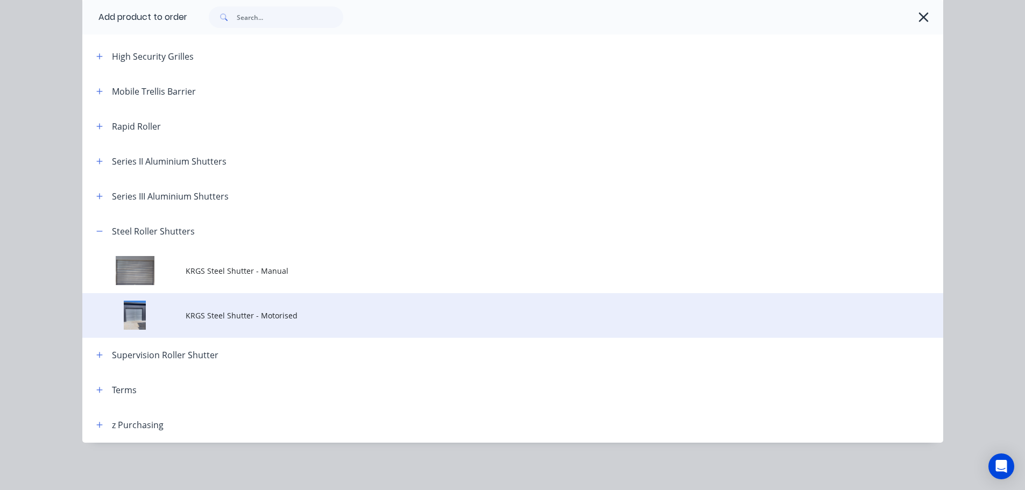
click at [233, 315] on span "KRGS Steel Shutter - Motorised" at bounding box center [489, 315] width 606 height 11
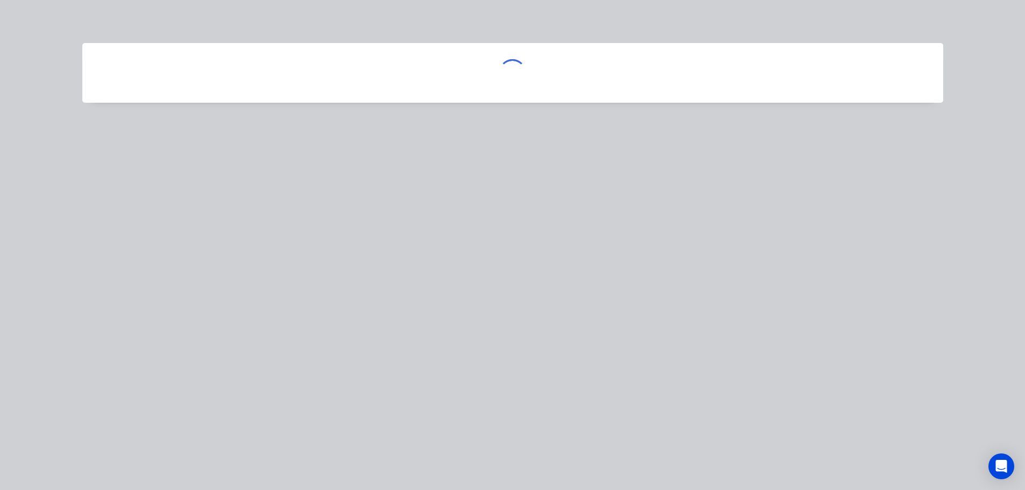
scroll to position [0, 0]
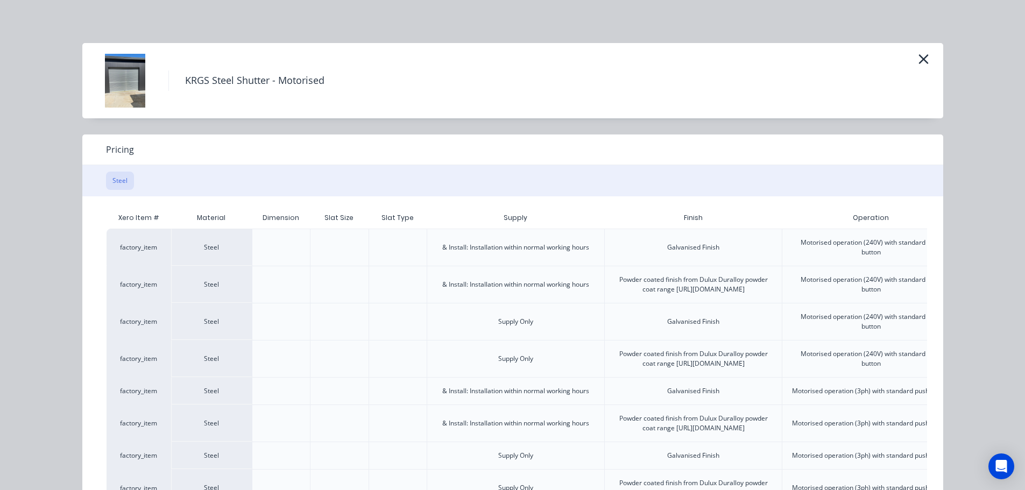
click at [760, 180] on div "Steel" at bounding box center [512, 180] width 861 height 31
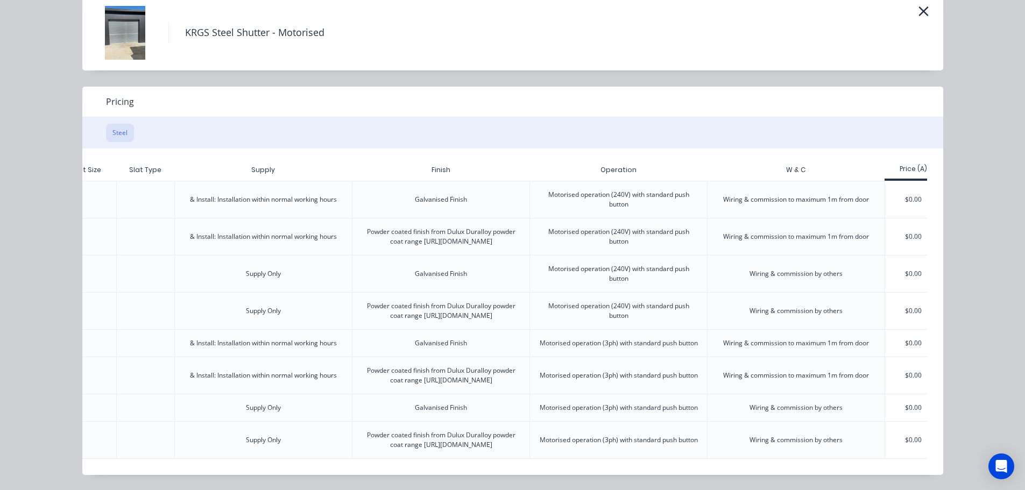
scroll to position [0, 268]
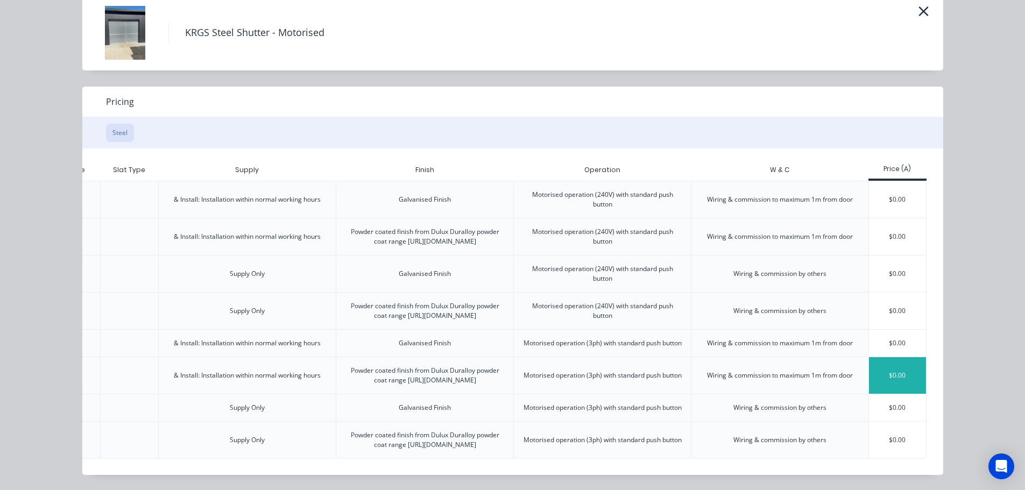
click at [881, 357] on div "$0.00" at bounding box center [898, 375] width 58 height 37
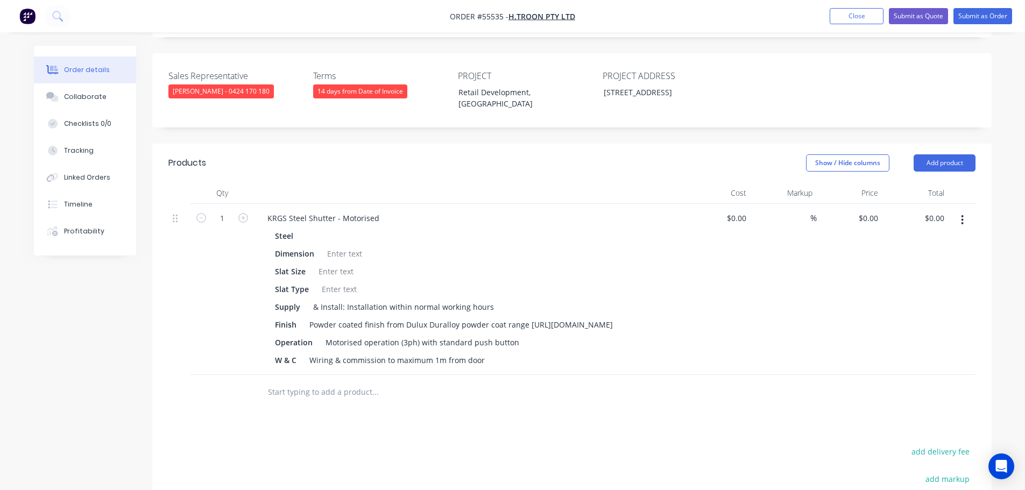
scroll to position [269, 0]
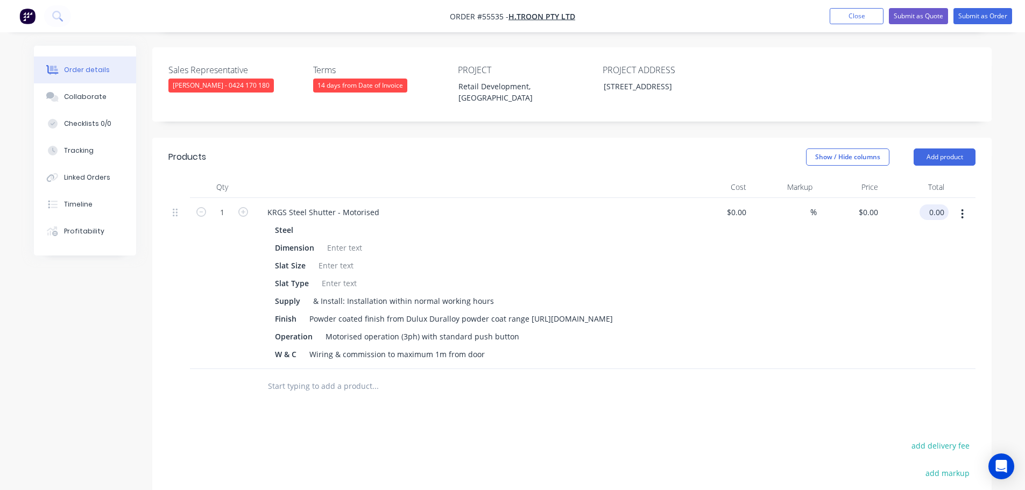
click at [943, 204] on input "0.00" at bounding box center [936, 212] width 25 height 16
type input "21910"
type input "$21,910.00"
click at [266, 204] on div "KRGS Steel Shutter - Motorised" at bounding box center [323, 212] width 129 height 16
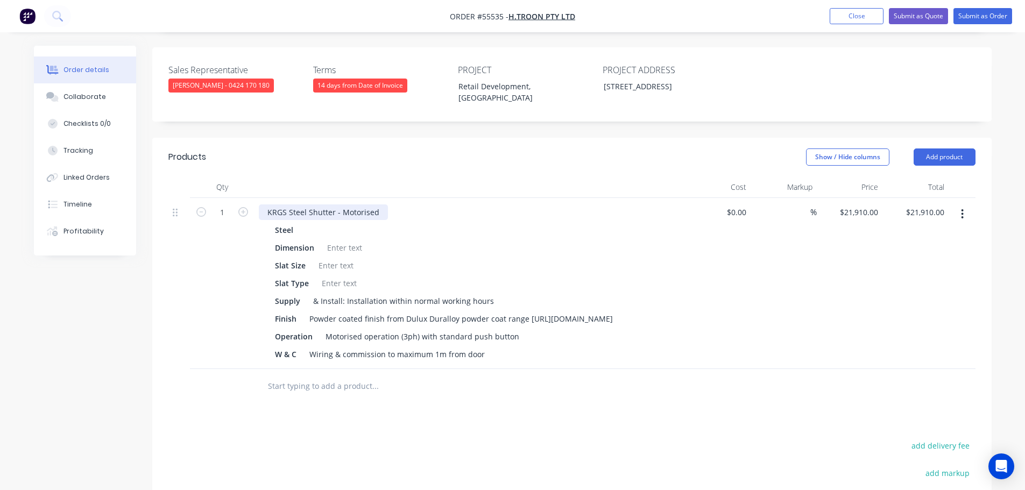
click at [266, 204] on div "KRGS Steel Shutter - Motorised" at bounding box center [323, 212] width 129 height 16
click at [685, 434] on div "Products Show / Hide columns Add product Qty Cost Markup Price Total 1 2 x KRGS…" at bounding box center [571, 400] width 839 height 524
click at [332, 240] on div at bounding box center [345, 248] width 44 height 16
click at [336, 258] on div at bounding box center [336, 266] width 44 height 16
click at [332, 275] on div at bounding box center [339, 283] width 44 height 16
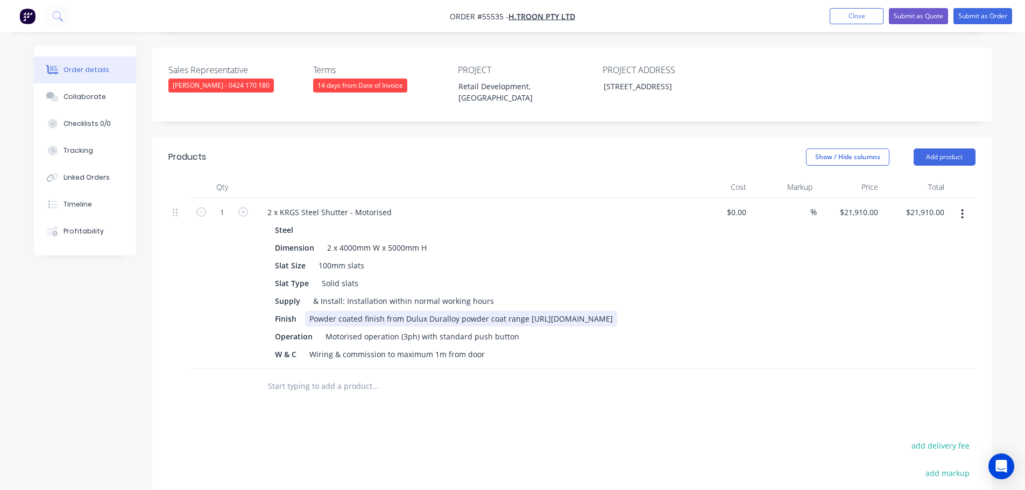
click at [528, 311] on div "Powder coated finish from Dulux Duralloy powder coat range [URL][DOMAIN_NAME]" at bounding box center [461, 319] width 312 height 16
drag, startPoint x: 483, startPoint y: 315, endPoint x: 306, endPoint y: 318, distance: 176.5
click at [306, 318] on div "Powder coated finish from Dulux Duralloy powder coat range - Monument https://d…" at bounding box center [484, 319] width 359 height 16
drag, startPoint x: 523, startPoint y: 304, endPoint x: 386, endPoint y: 309, distance: 137.8
click at [386, 311] on div "Powder coated finish from Dulux Duralloy powder coat range - Monument" at bounding box center [442, 319] width 275 height 16
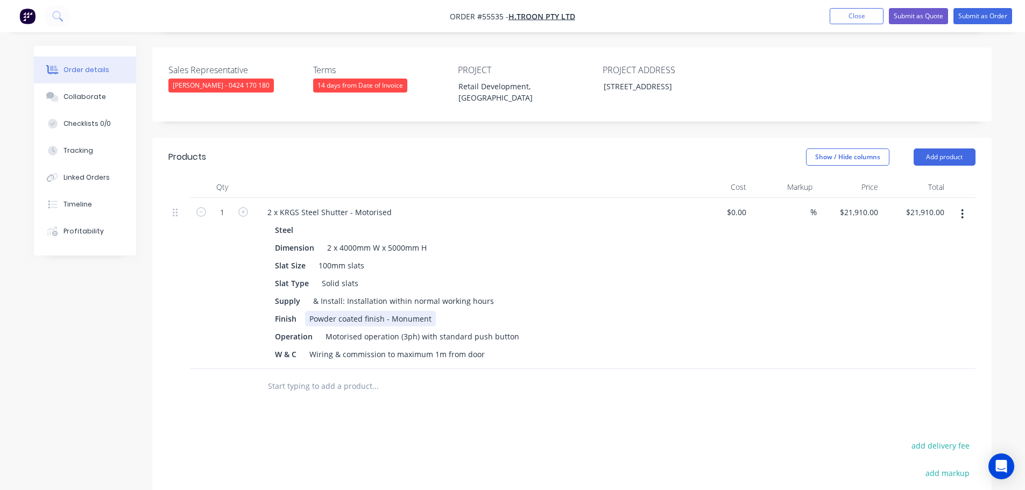
click at [388, 311] on div "Powder coated finish - Monument" at bounding box center [370, 319] width 131 height 16
click at [517, 329] on div "Operation Motorised operation (3ph) with standard push button" at bounding box center [468, 337] width 394 height 16
click at [916, 18] on button "Submit as Quote" at bounding box center [918, 16] width 59 height 16
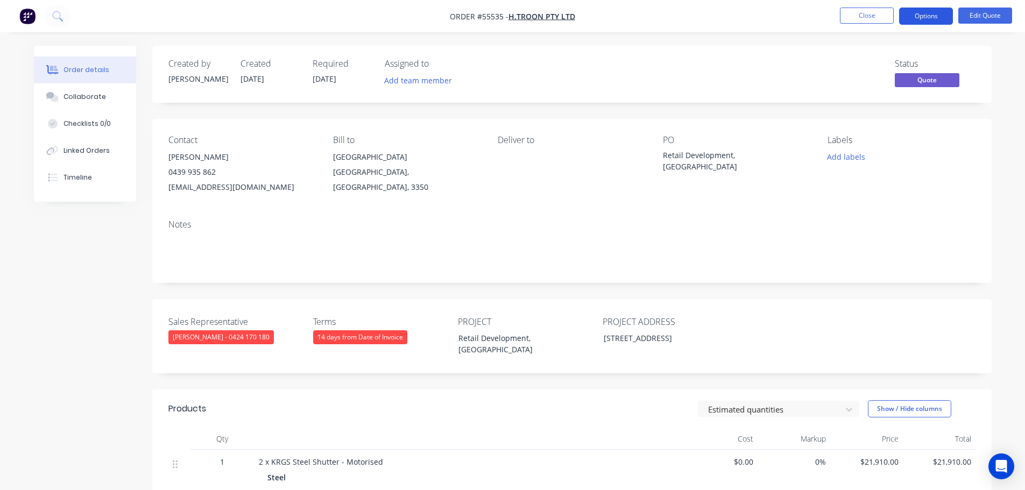
click at [910, 19] on button "Options" at bounding box center [926, 16] width 54 height 17
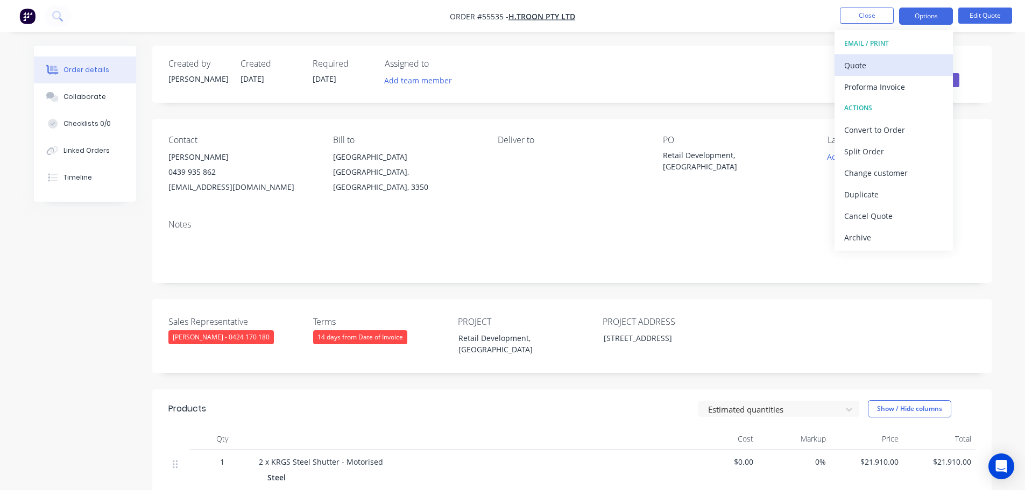
click at [858, 66] on div "Quote" at bounding box center [893, 66] width 99 height 16
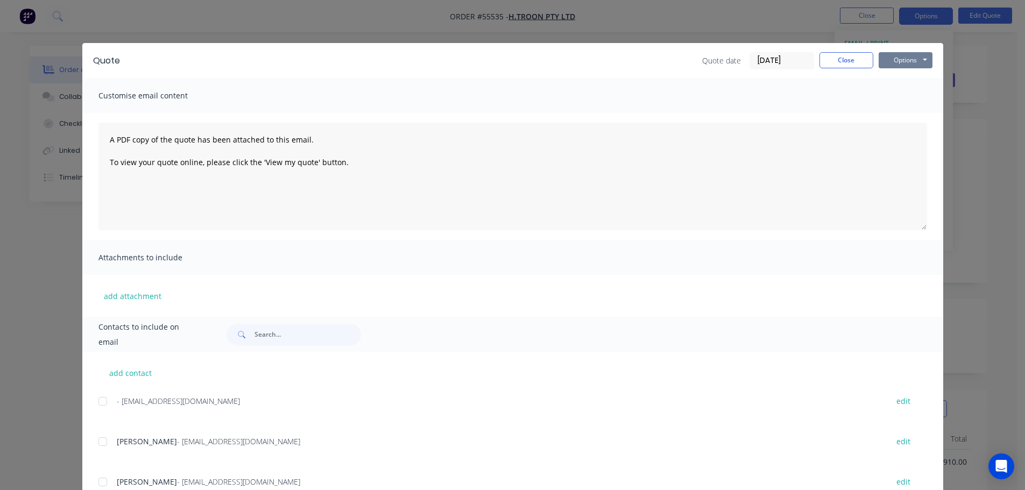
click at [892, 59] on button "Options" at bounding box center [905, 60] width 54 height 16
click at [893, 96] on button "Print" at bounding box center [912, 97] width 69 height 18
click at [833, 60] on button "Close" at bounding box center [846, 60] width 54 height 16
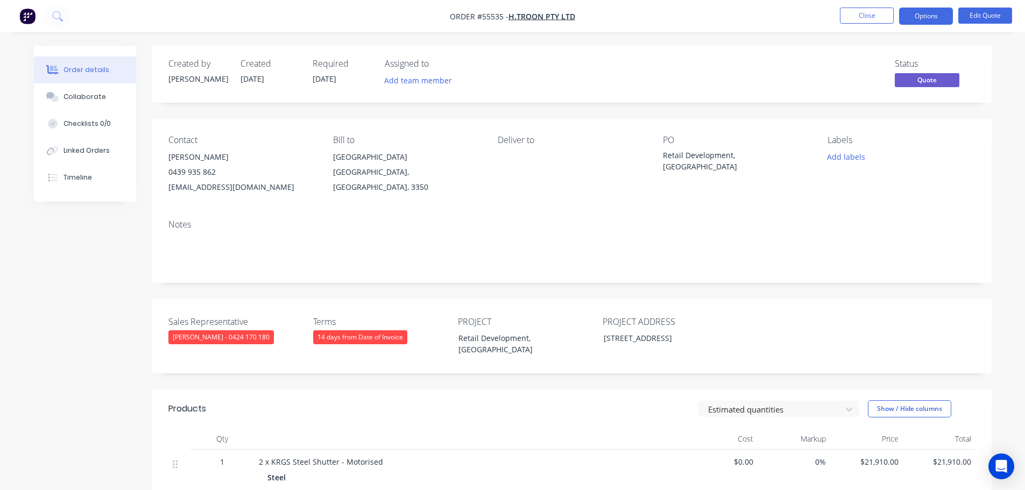
click at [198, 182] on div "ibrown@htroon.com.au" at bounding box center [241, 187] width 147 height 15
click at [707, 156] on div "Retail Development, [GEOGRAPHIC_DATA]" at bounding box center [730, 161] width 134 height 23
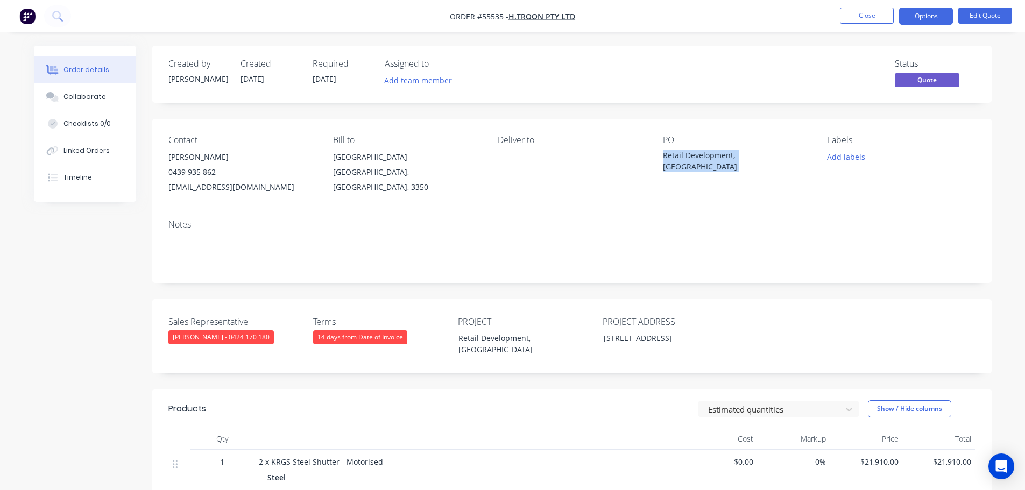
click at [707, 156] on div "Retail Development, [GEOGRAPHIC_DATA]" at bounding box center [730, 161] width 134 height 23
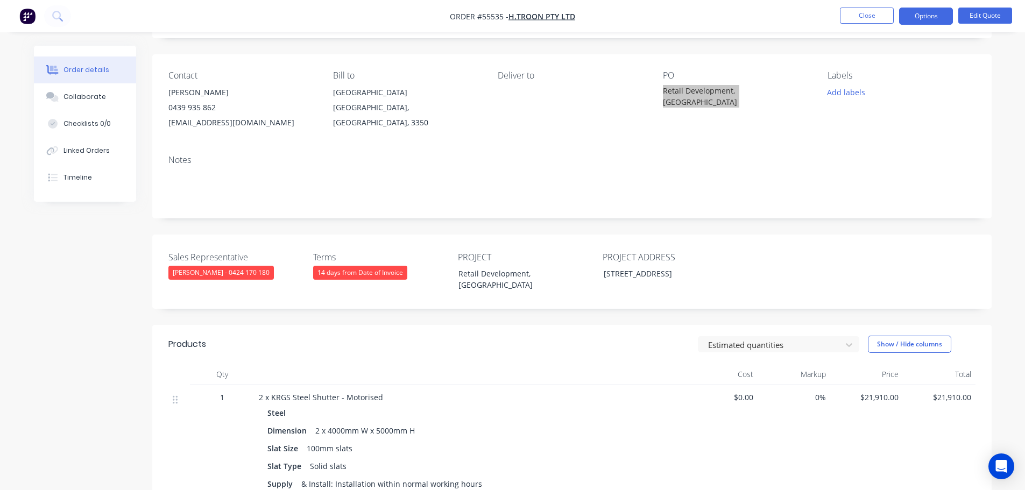
scroll to position [54, 0]
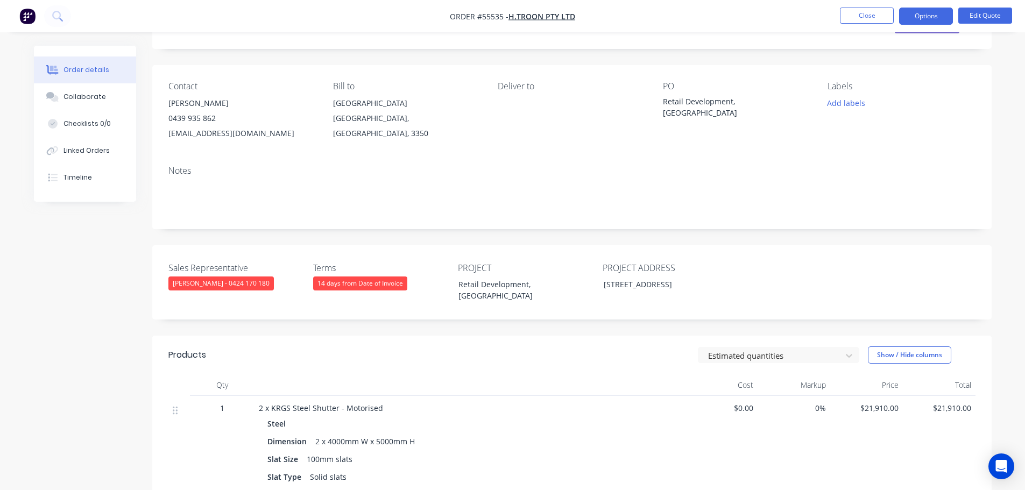
click at [706, 451] on div "$0.00" at bounding box center [721, 479] width 73 height 167
click at [875, 21] on button "Close" at bounding box center [867, 16] width 54 height 16
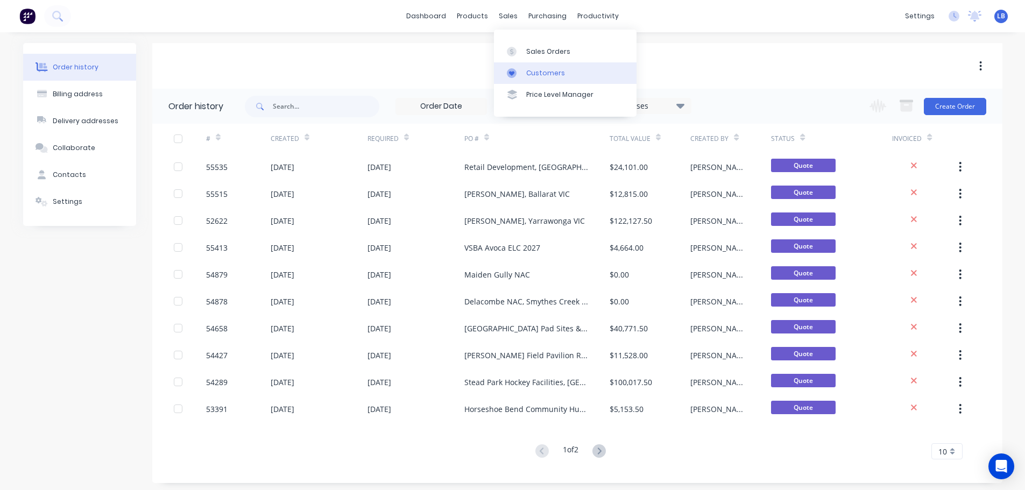
click at [545, 78] on link "Customers" at bounding box center [565, 73] width 143 height 22
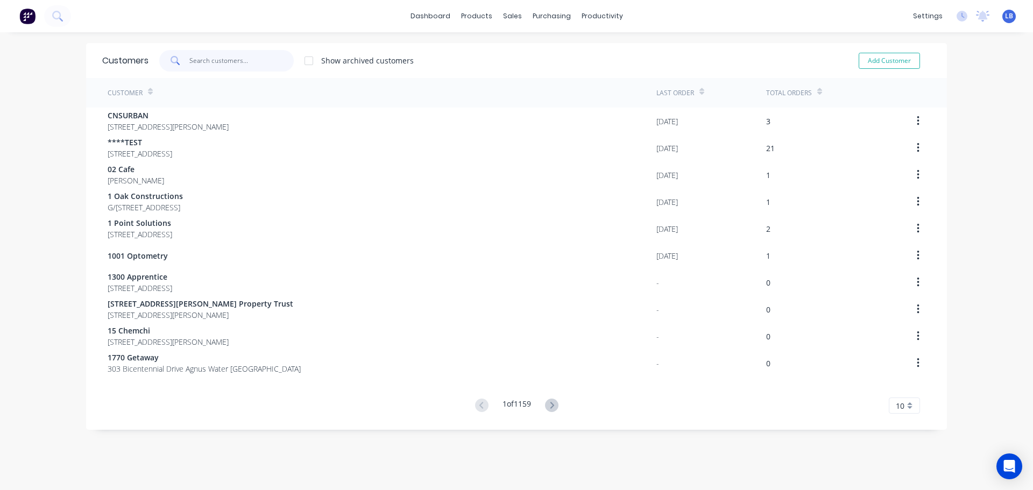
click at [226, 62] on input "text" at bounding box center [241, 61] width 105 height 22
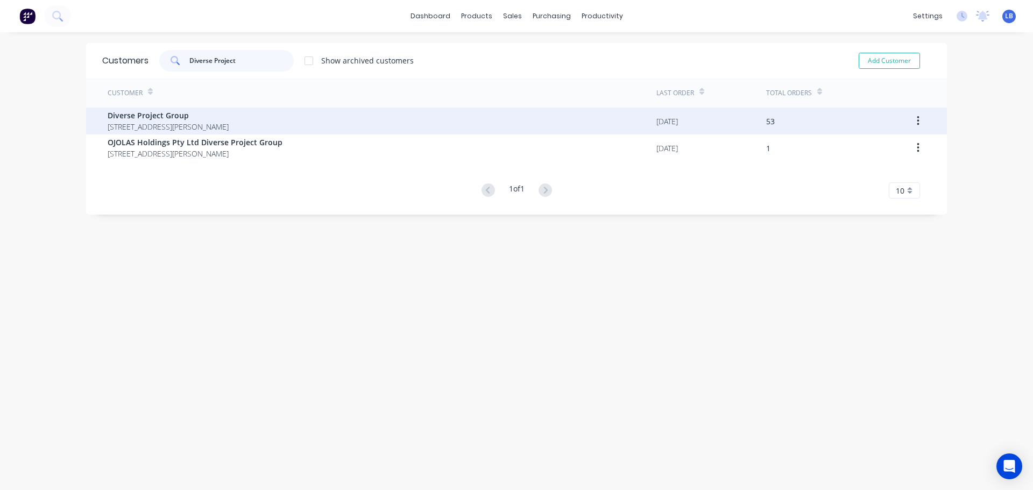
type input "Diverse Project"
click at [133, 118] on span "Diverse Project Group" at bounding box center [168, 115] width 121 height 11
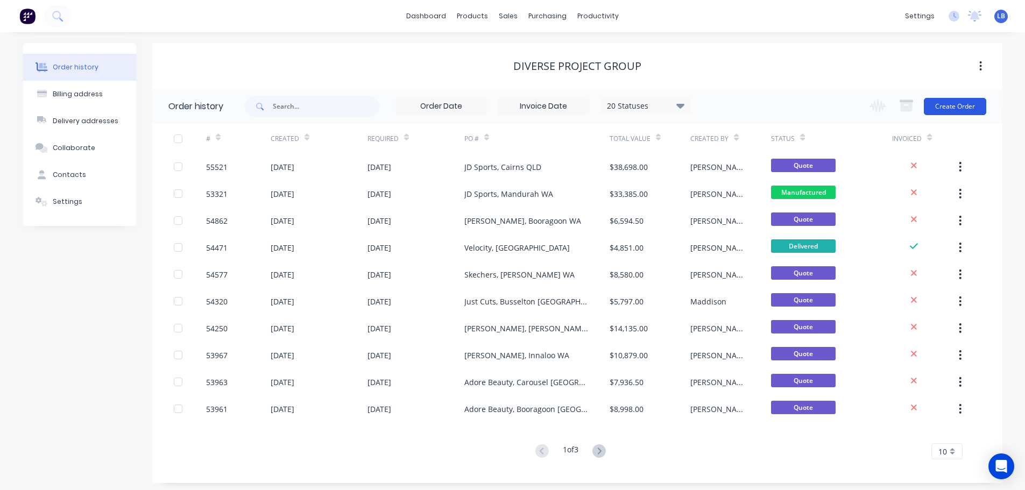
click at [951, 102] on button "Create Order" at bounding box center [955, 106] width 62 height 17
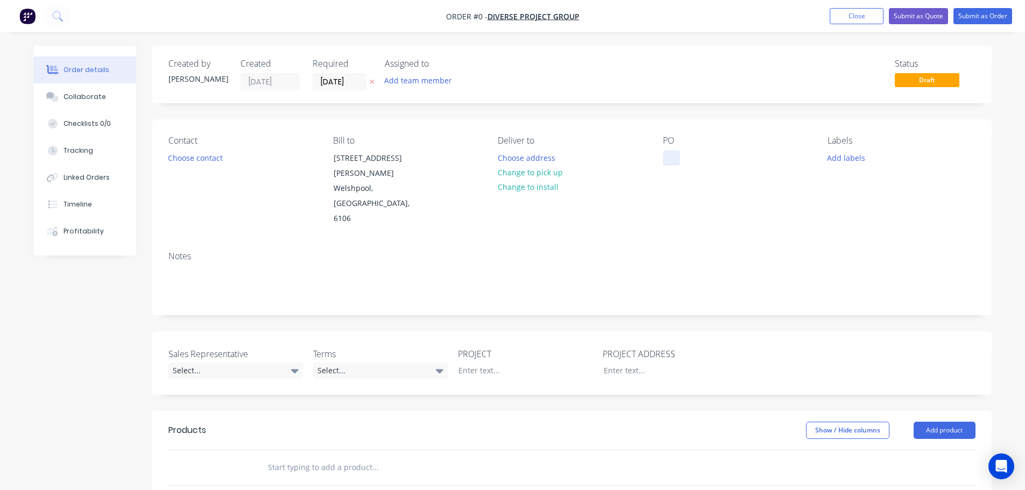
click at [678, 157] on div at bounding box center [671, 158] width 17 height 16
click at [712, 154] on div "Skin Kandy, Rockingham [GEOGRAPHIC_DATA]" at bounding box center [730, 163] width 134 height 27
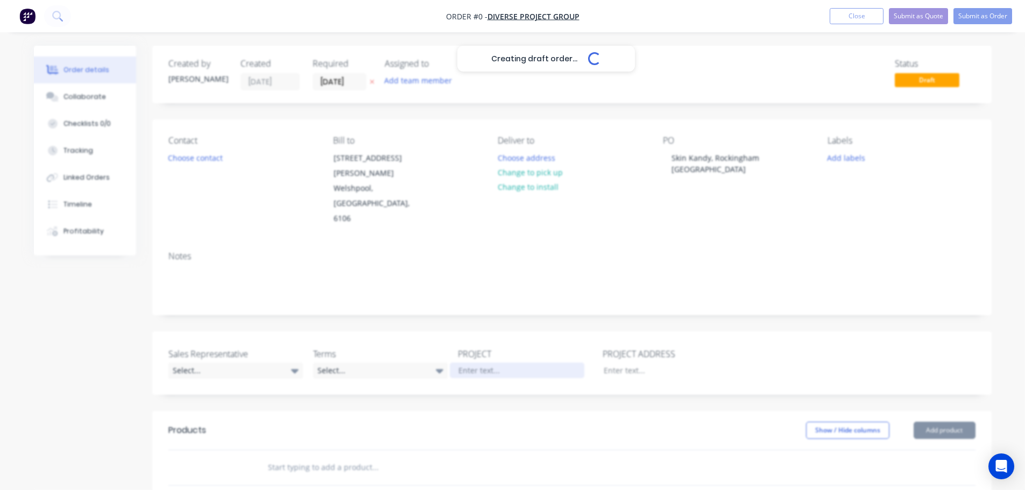
click at [468, 341] on div "Creating draft order... Loading... Order details Collaborate Checklists 0/0 Tra…" at bounding box center [512, 403] width 979 height 714
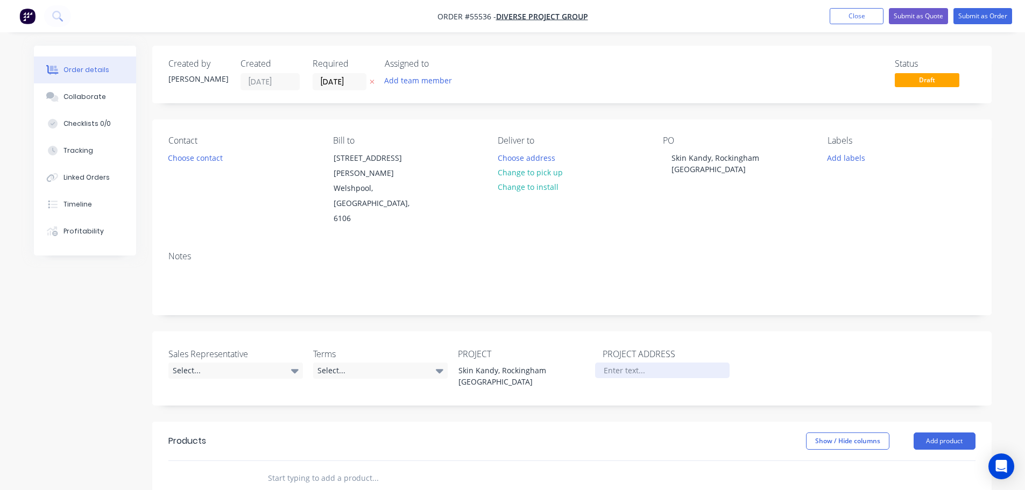
click at [617, 363] on div at bounding box center [662, 371] width 134 height 16
paste div
click at [193, 161] on button "Choose contact" at bounding box center [195, 157] width 66 height 15
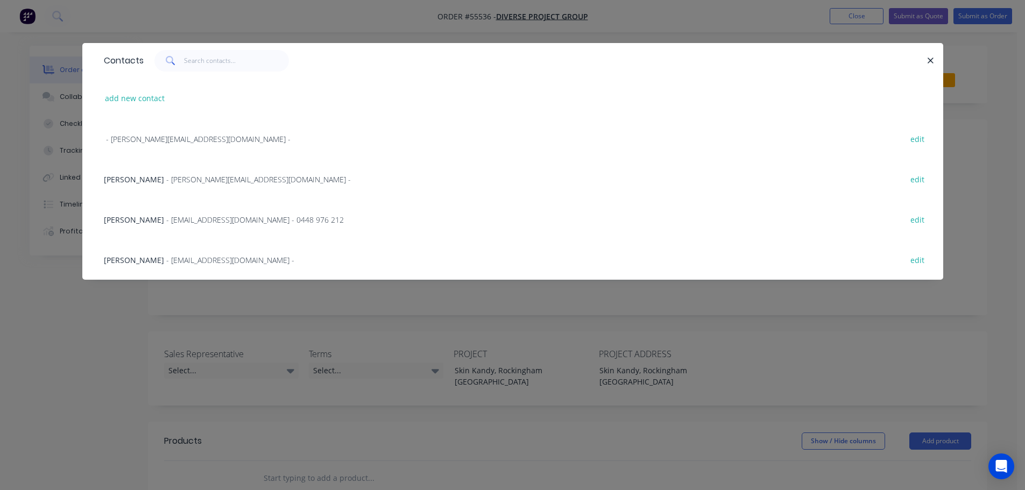
click at [185, 182] on span "- jake@diverseprojectgroup.com.au -" at bounding box center [258, 179] width 185 height 10
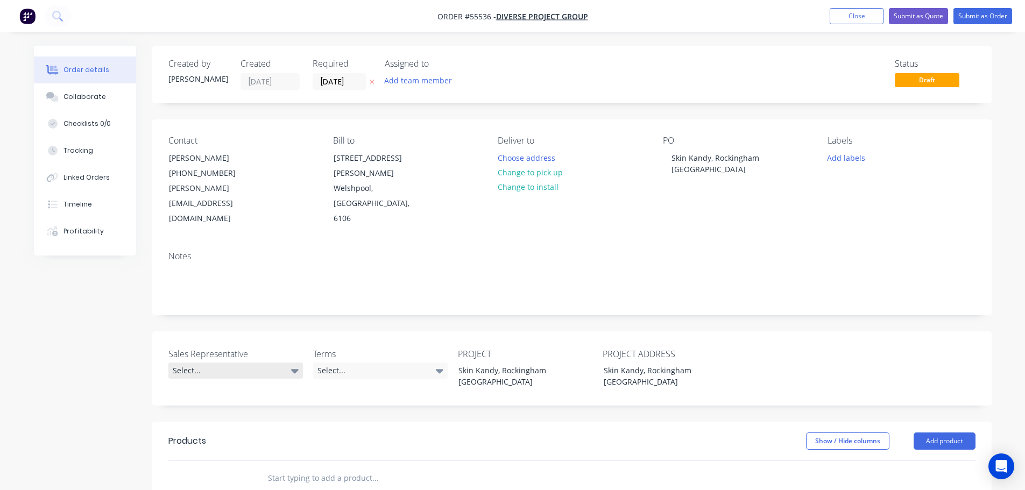
click at [189, 363] on div "Select..." at bounding box center [235, 371] width 134 height 16
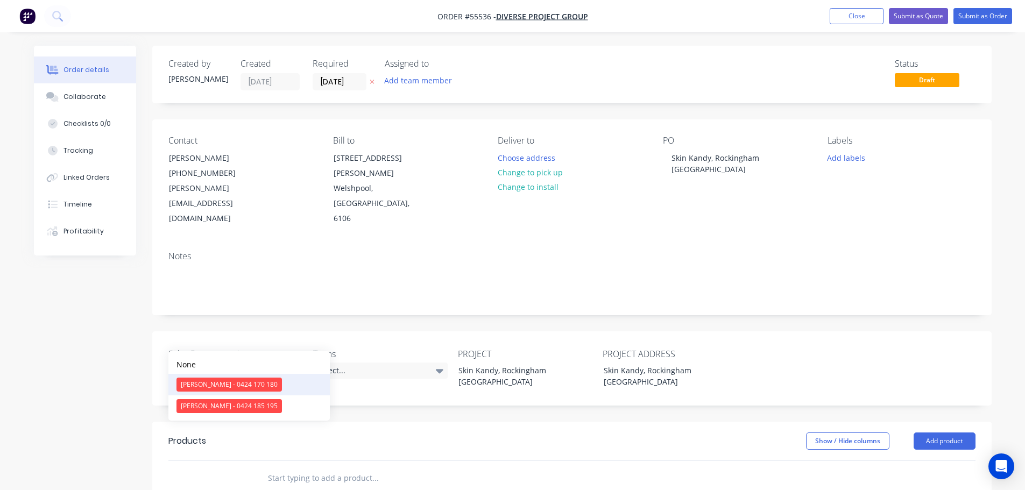
click at [223, 387] on div "[PERSON_NAME] - 0424 170 180" at bounding box center [228, 385] width 105 height 14
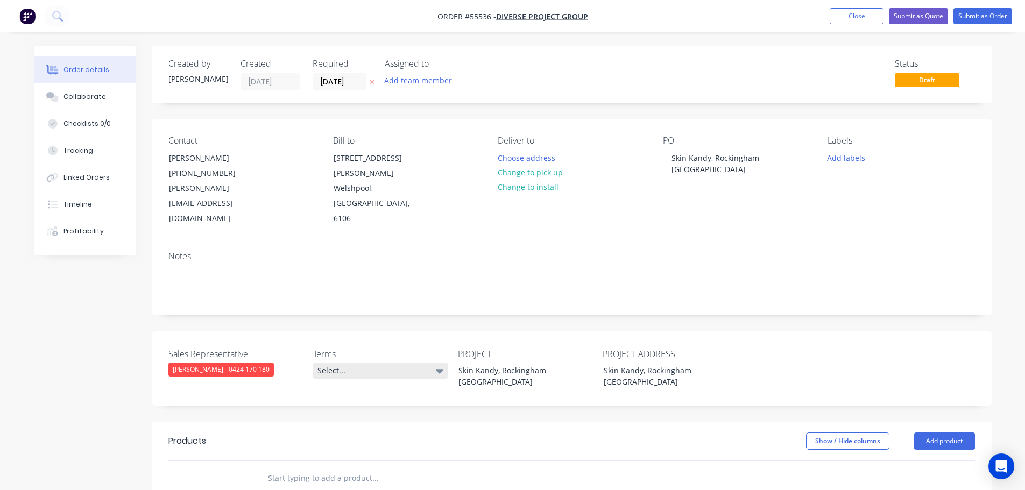
click at [334, 363] on div "Select..." at bounding box center [380, 371] width 134 height 16
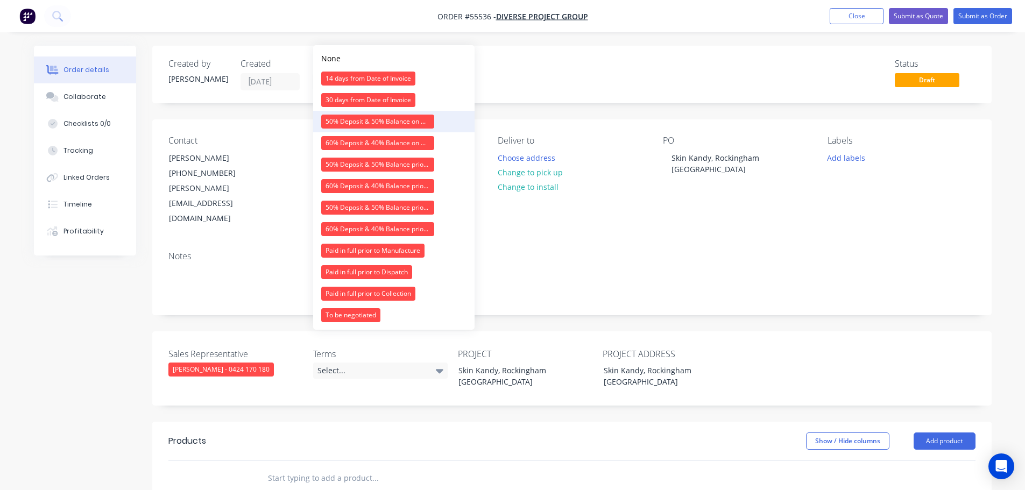
click at [368, 123] on div "50% Deposit & 50% Balance on Day of Installation" at bounding box center [377, 122] width 113 height 14
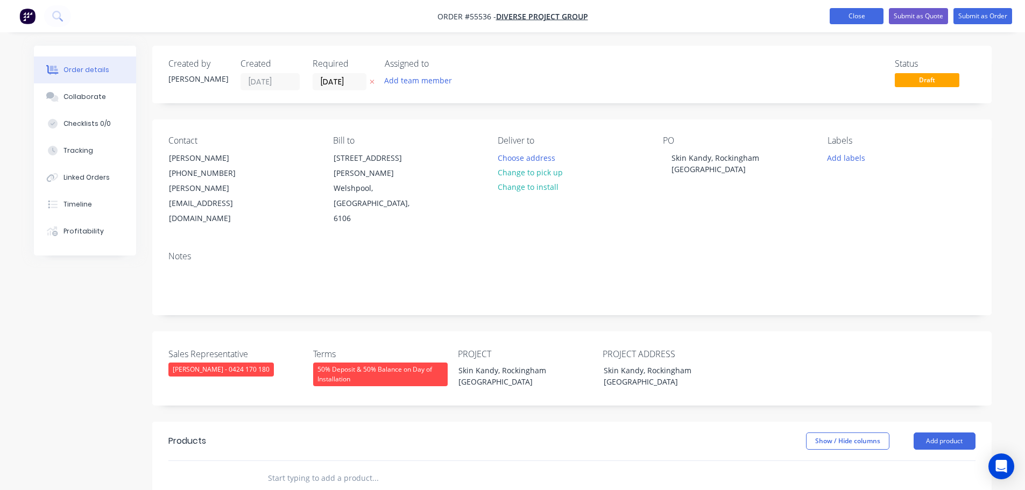
click at [852, 21] on button "Close" at bounding box center [856, 16] width 54 height 16
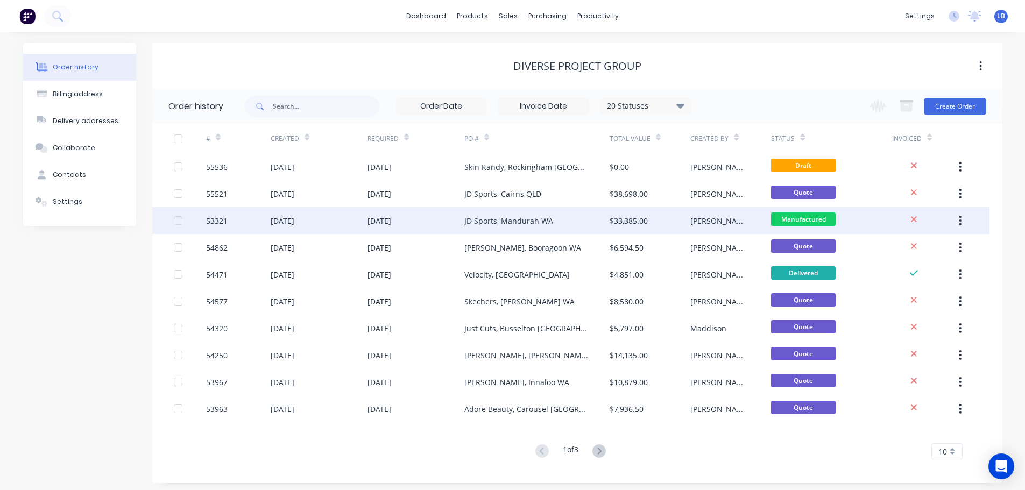
click at [217, 221] on div "53321" at bounding box center [217, 220] width 22 height 11
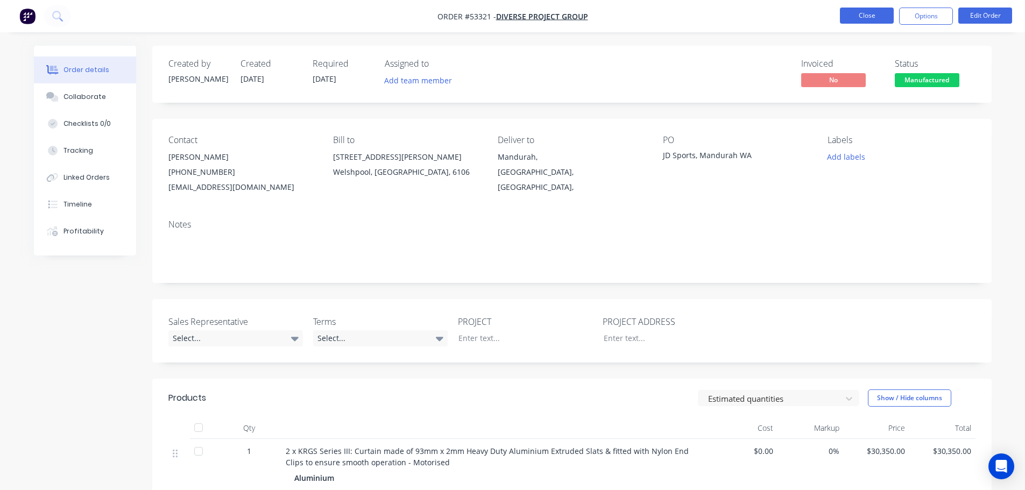
click at [870, 12] on button "Close" at bounding box center [867, 16] width 54 height 16
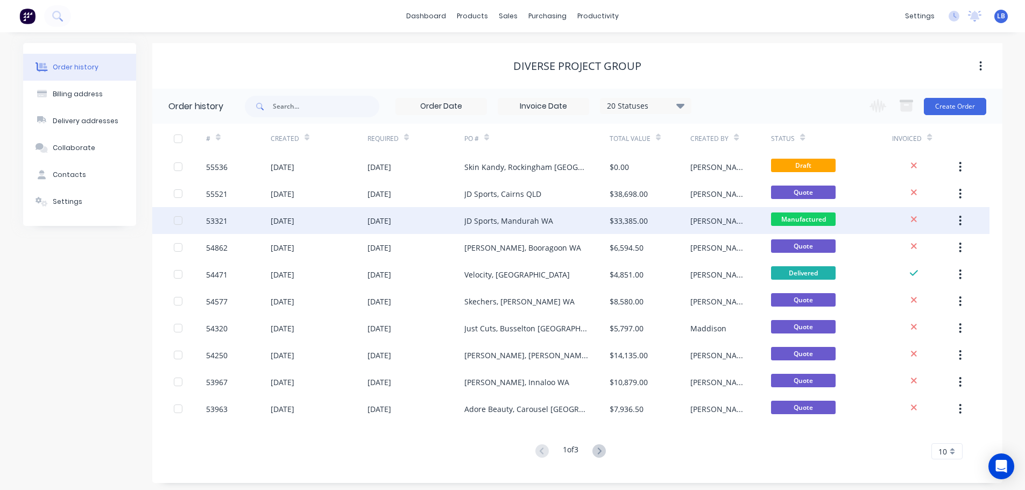
click at [211, 223] on div "53321" at bounding box center [217, 220] width 22 height 11
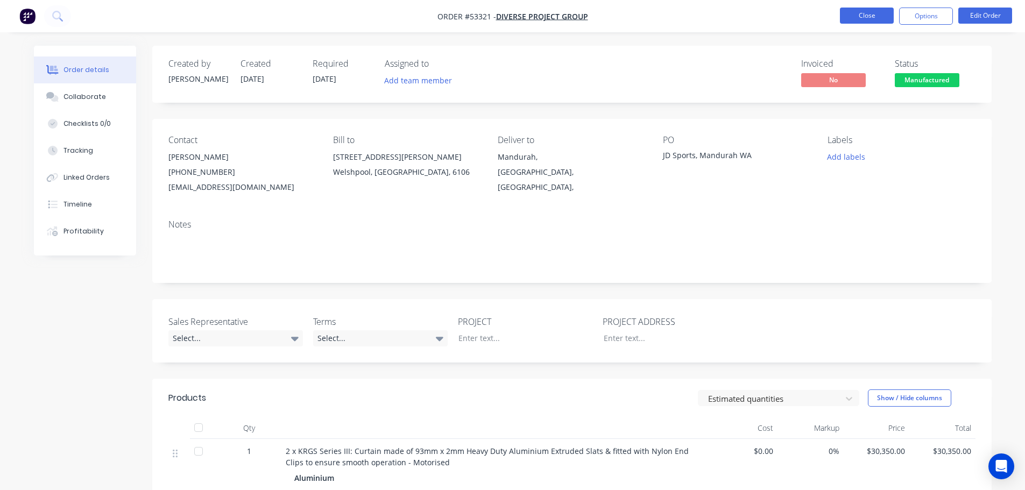
click at [856, 17] on button "Close" at bounding box center [867, 16] width 54 height 16
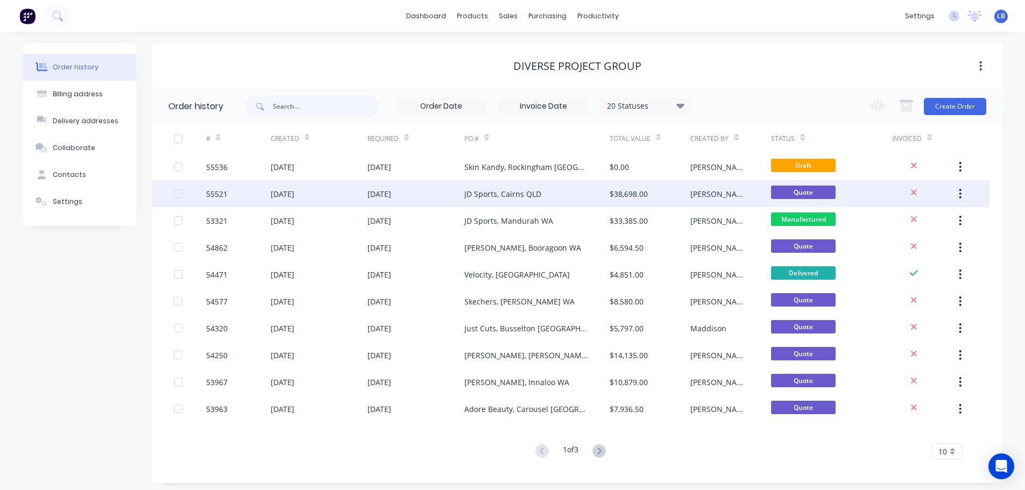
click at [217, 195] on div "55521" at bounding box center [217, 193] width 22 height 11
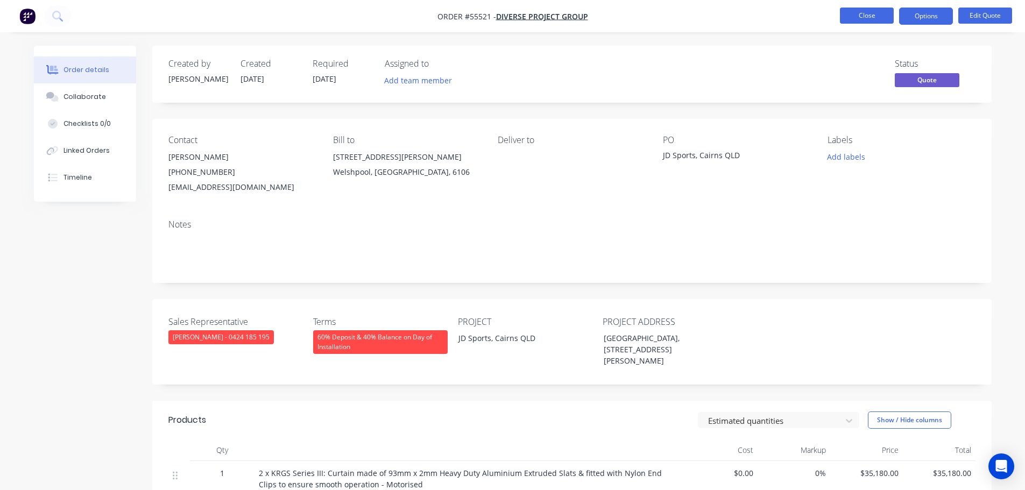
click at [856, 19] on button "Close" at bounding box center [867, 16] width 54 height 16
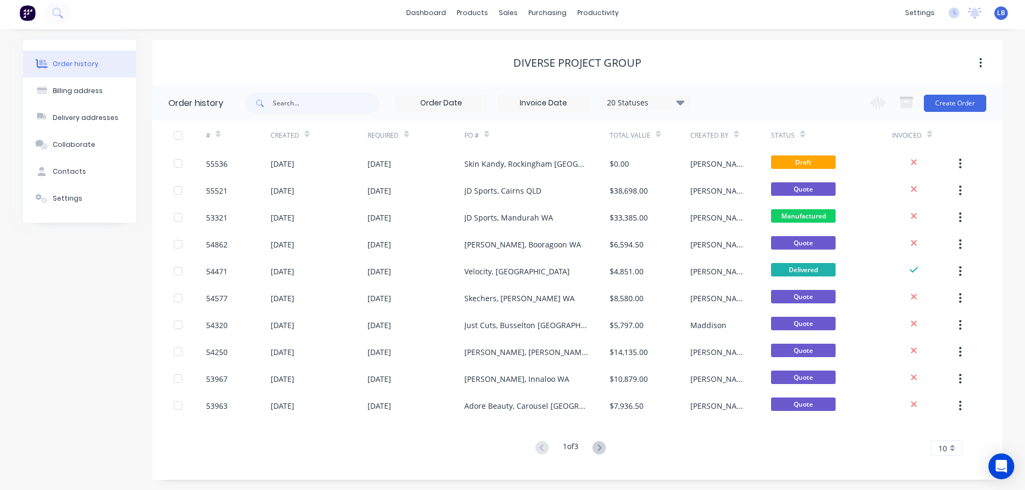
scroll to position [4, 0]
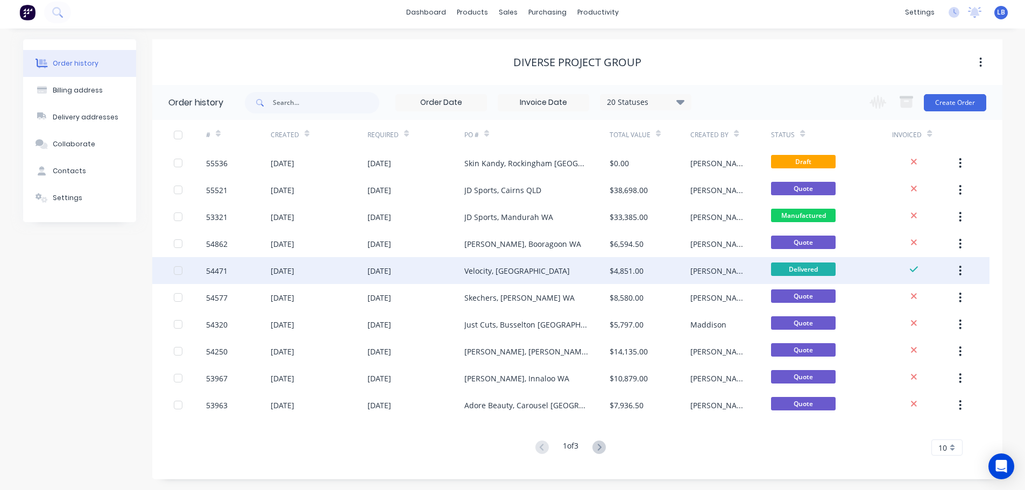
click at [211, 270] on div "54471" at bounding box center [217, 270] width 22 height 11
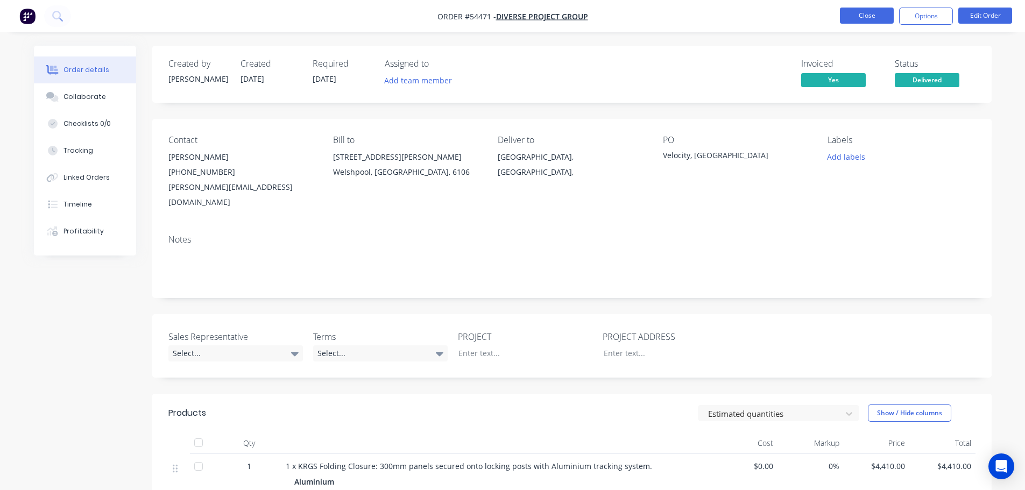
click at [864, 11] on button "Close" at bounding box center [867, 16] width 54 height 16
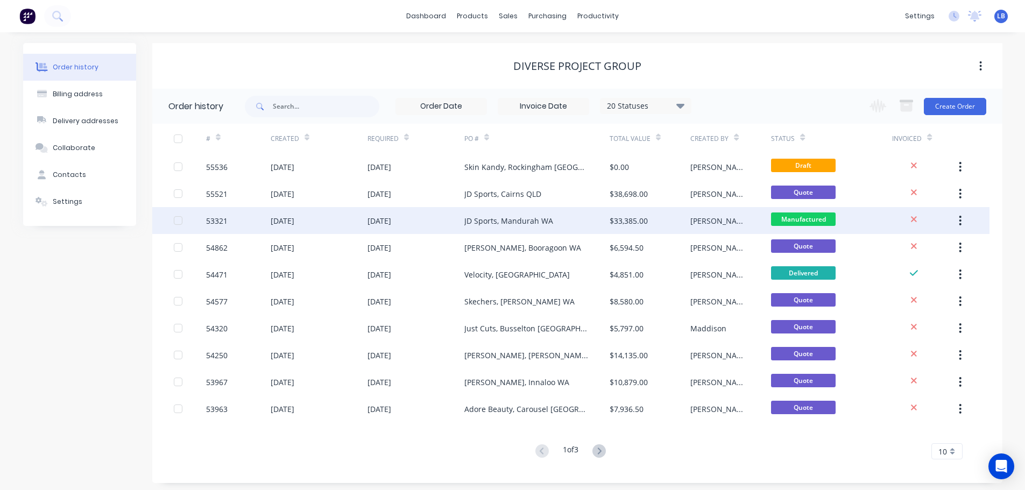
click at [212, 221] on div "53321" at bounding box center [217, 220] width 22 height 11
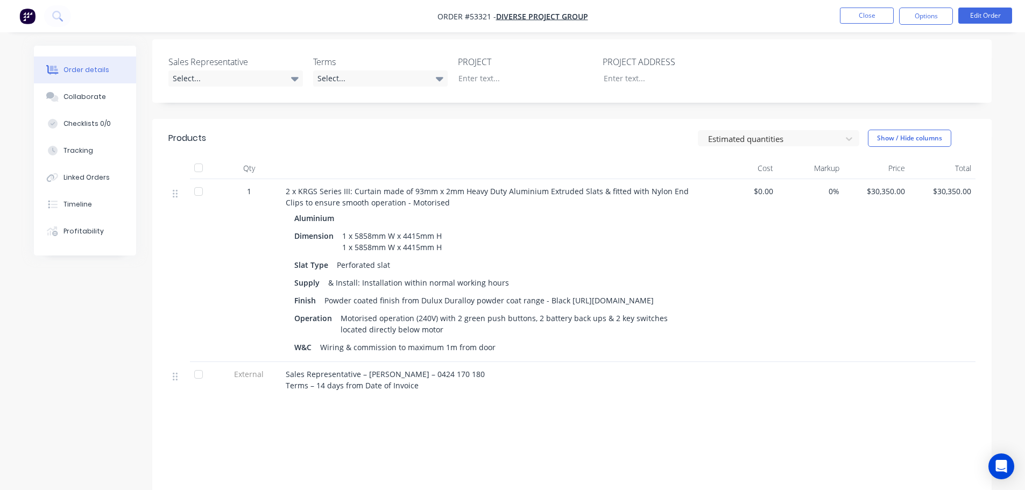
scroll to position [269, 0]
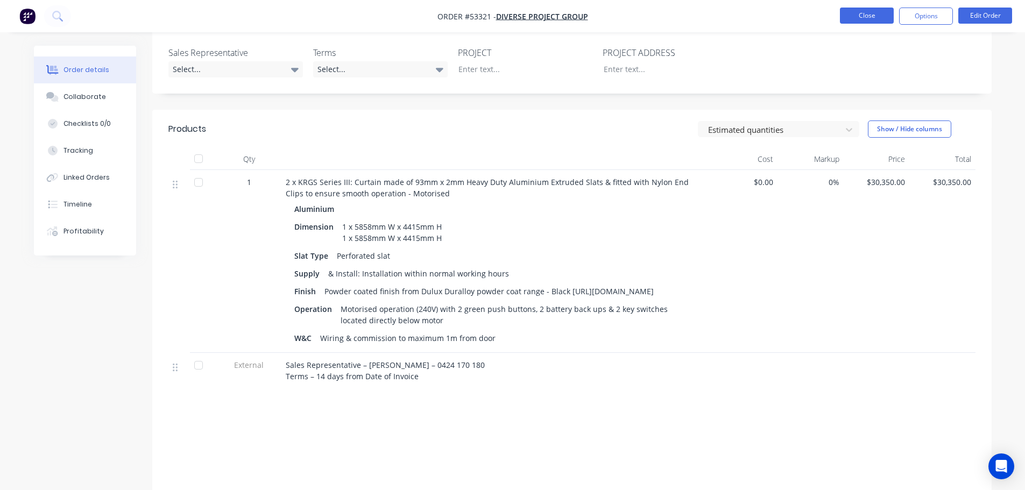
click at [860, 15] on button "Close" at bounding box center [867, 16] width 54 height 16
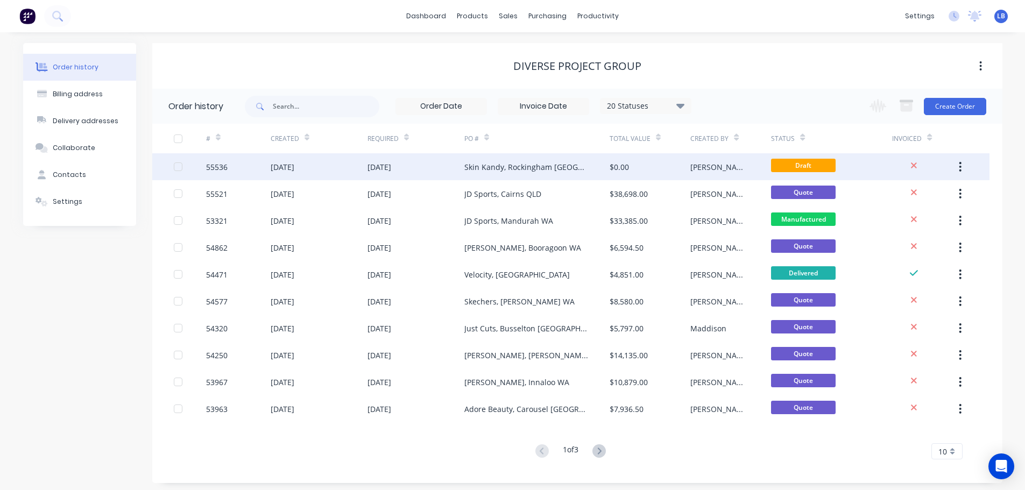
click at [209, 166] on div "55536" at bounding box center [217, 166] width 22 height 11
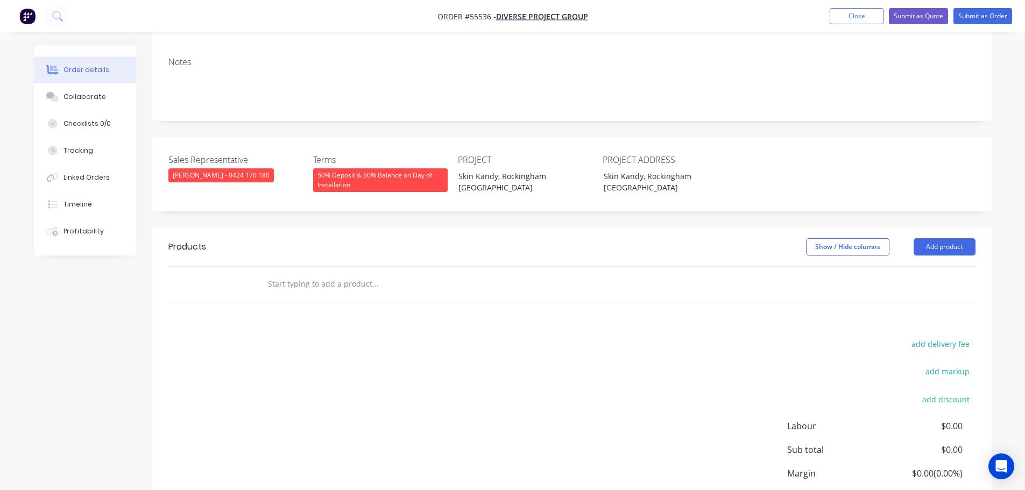
scroll to position [215, 0]
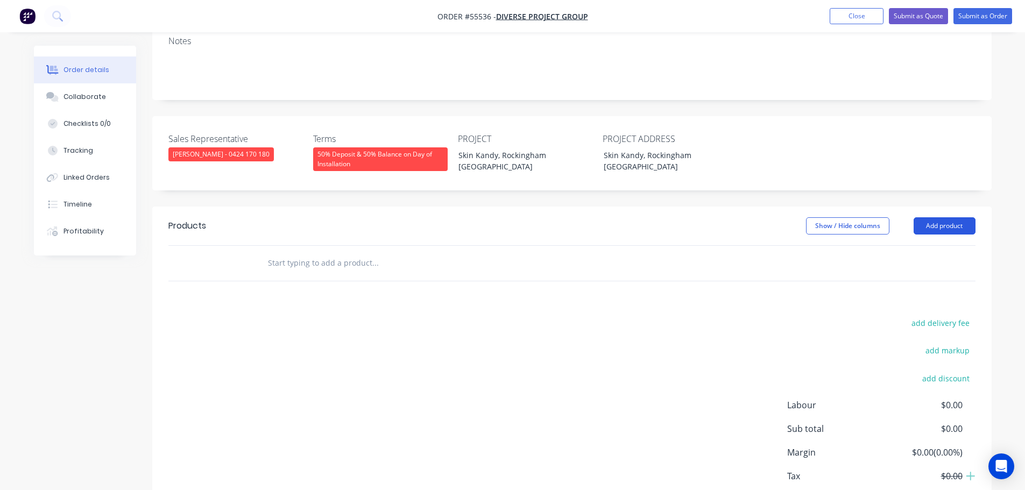
click at [961, 217] on button "Add product" at bounding box center [944, 225] width 62 height 17
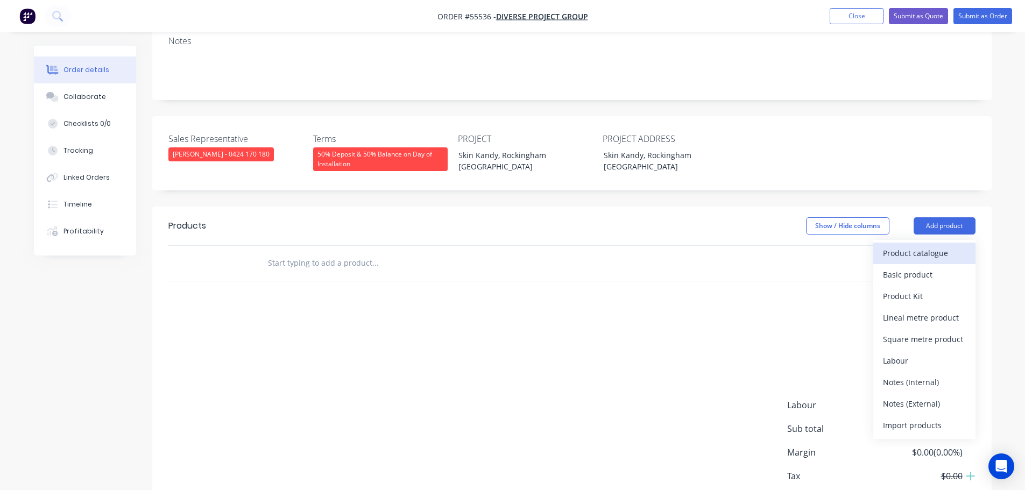
click at [928, 245] on div "Product catalogue" at bounding box center [924, 253] width 83 height 16
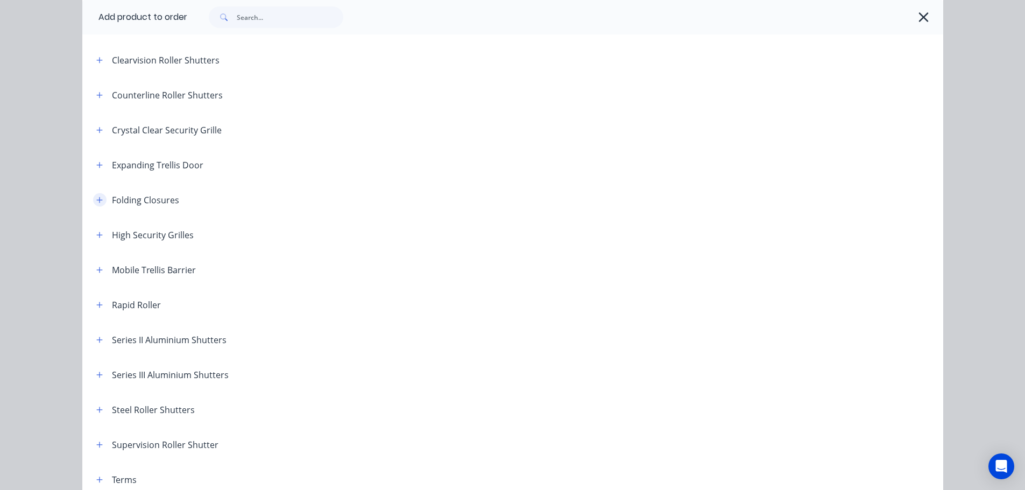
click at [93, 200] on button "button" at bounding box center [99, 199] width 13 height 13
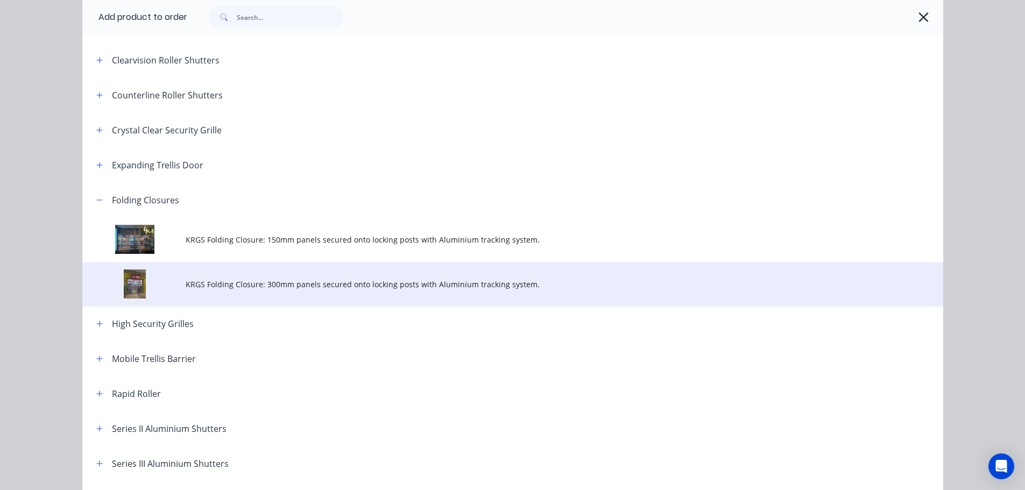
click at [351, 282] on span "KRGS Folding Closure: 300mm panels secured onto locking posts with Aluminium tr…" at bounding box center [489, 284] width 606 height 11
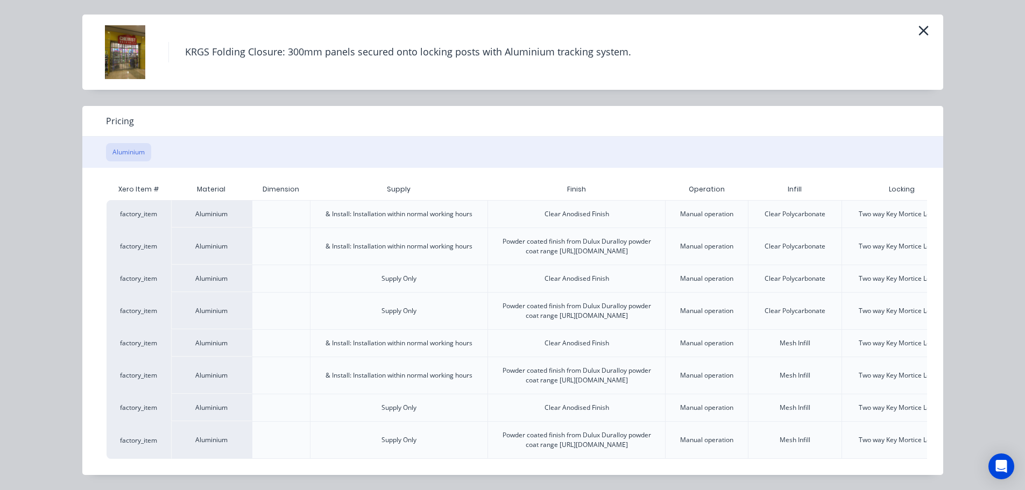
scroll to position [0, 94]
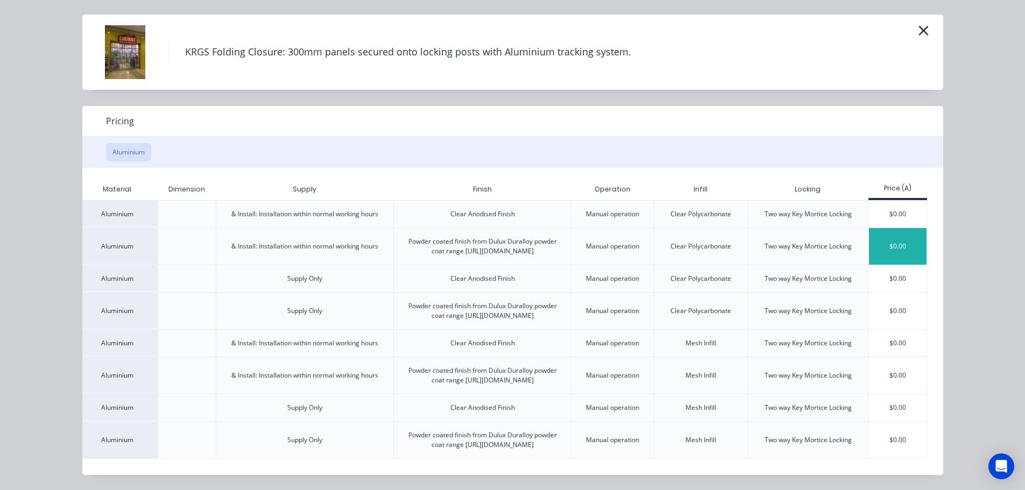
click at [899, 228] on div "$0.00" at bounding box center [898, 246] width 58 height 37
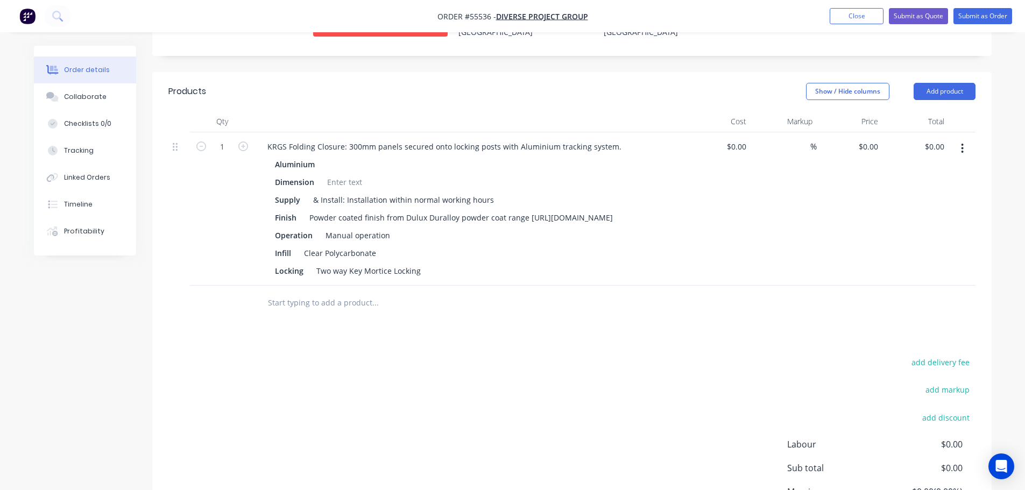
scroll to position [377, 0]
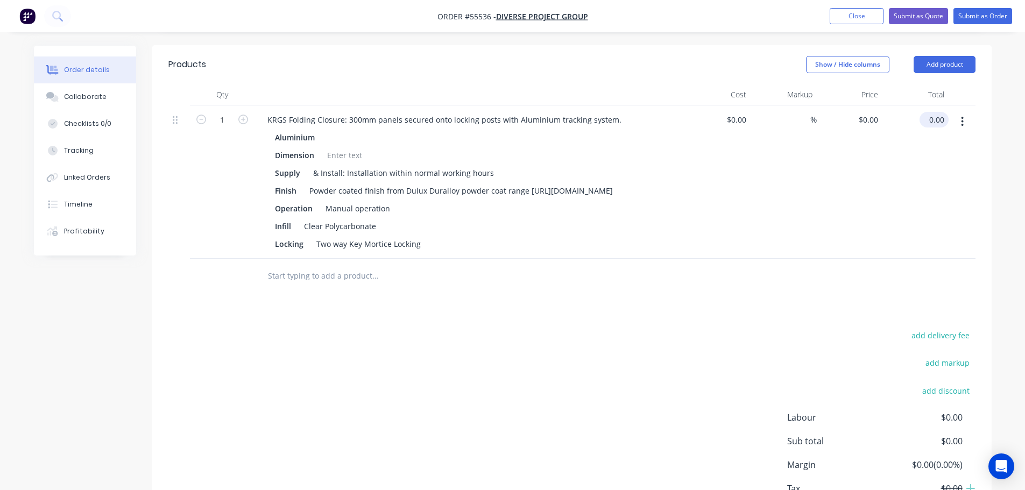
click at [946, 112] on input "0.00" at bounding box center [936, 120] width 25 height 16
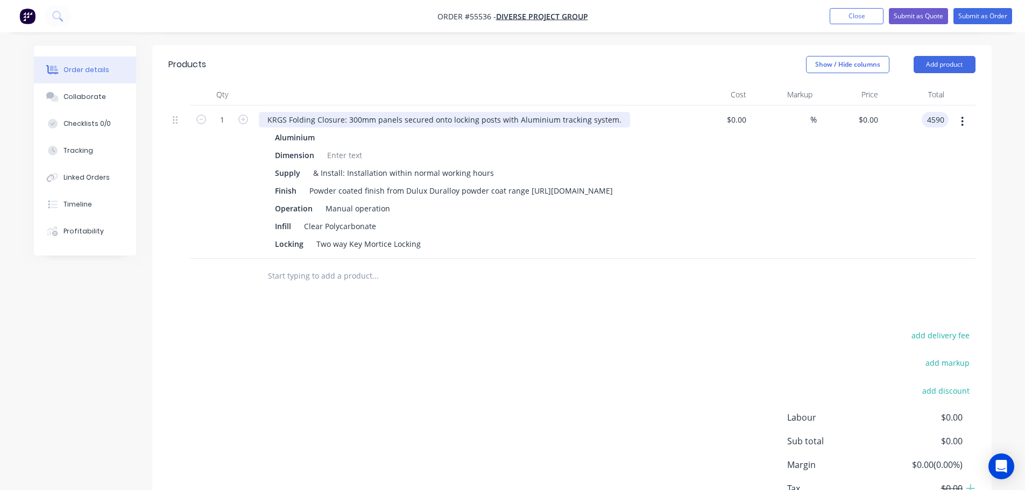
type input "4590"
type input "$4,590.00"
click at [266, 112] on div "KRGS Folding Closure: 300mm panels secured onto locking posts with Aluminium tr…" at bounding box center [444, 120] width 371 height 16
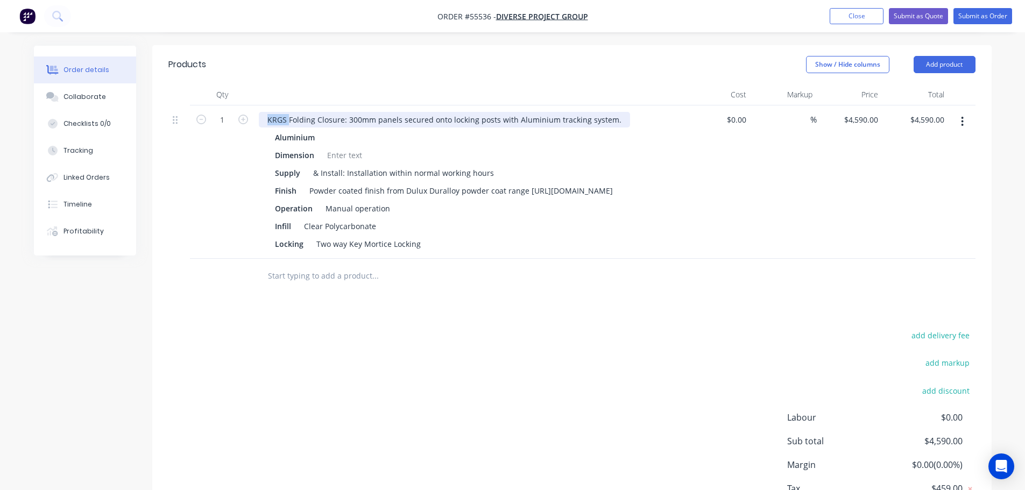
click at [265, 112] on div "KRGS Folding Closure: 300mm panels secured onto locking posts with Aluminium tr…" at bounding box center [444, 120] width 371 height 16
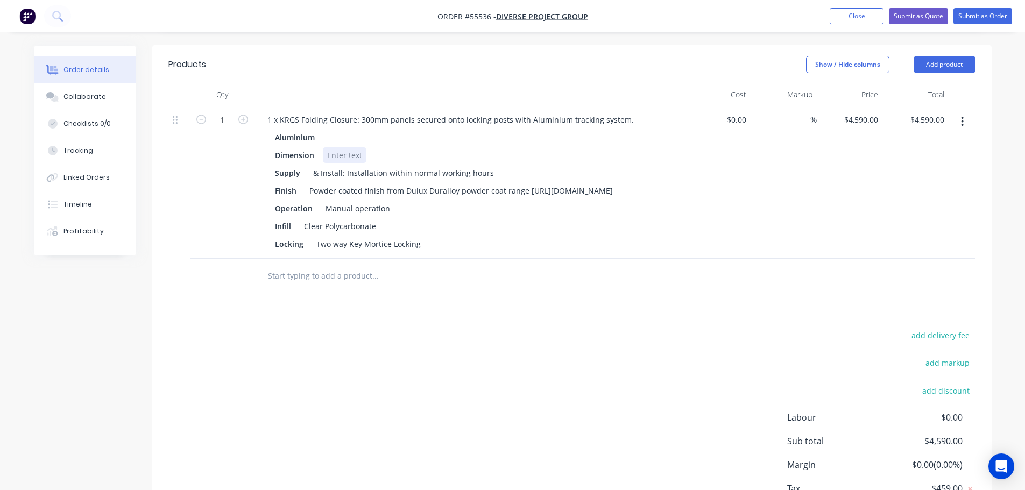
click at [342, 147] on div at bounding box center [345, 155] width 44 height 16
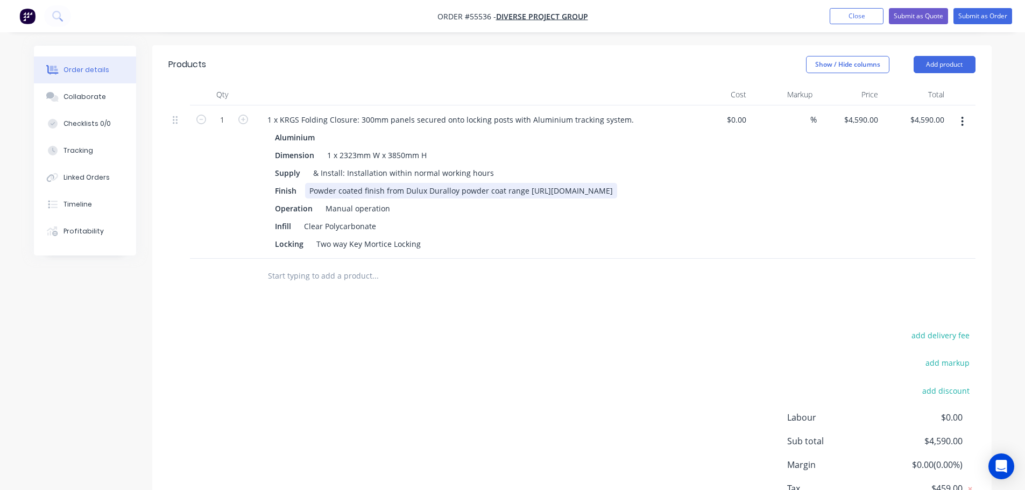
click at [528, 183] on div "Powder coated finish from Dulux Duralloy powder coat range [URL][DOMAIN_NAME]" at bounding box center [461, 191] width 312 height 16
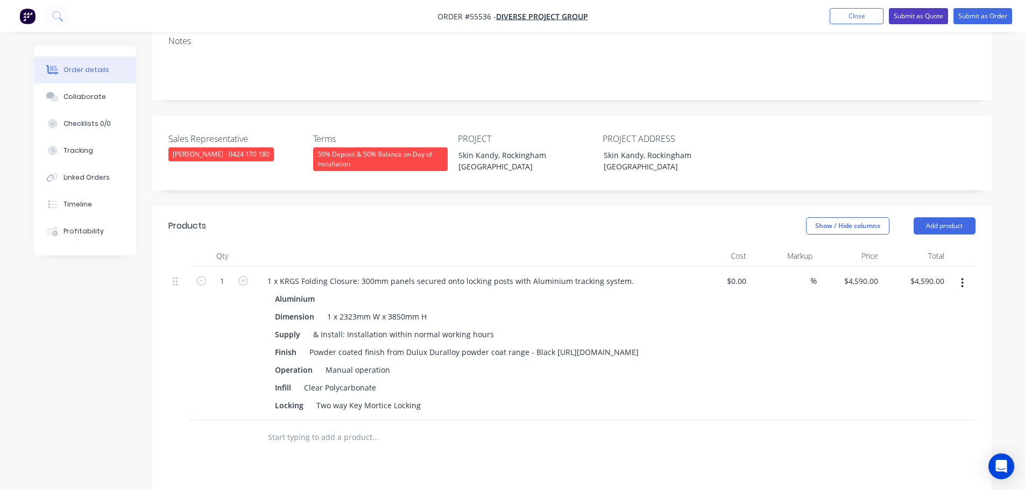
click at [936, 21] on button "Submit as Quote" at bounding box center [918, 16] width 59 height 16
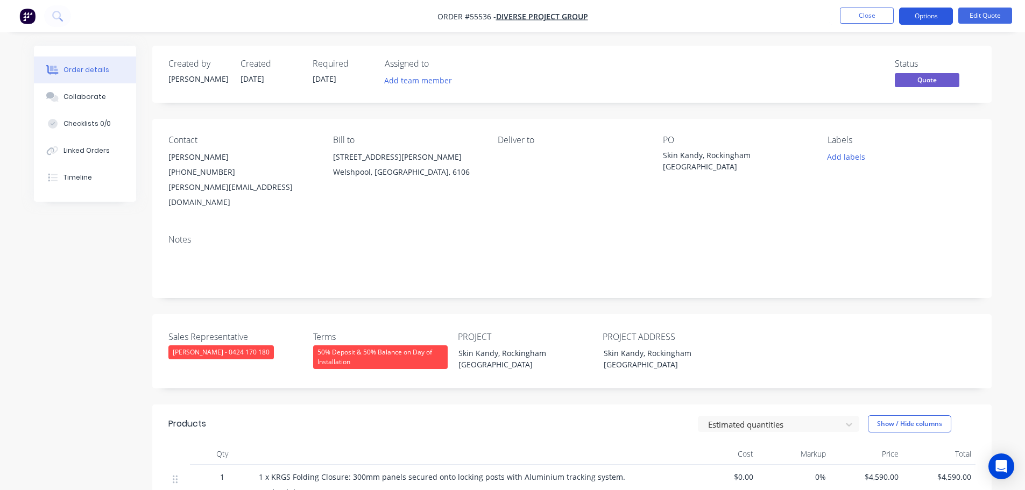
click at [932, 17] on button "Options" at bounding box center [926, 16] width 54 height 17
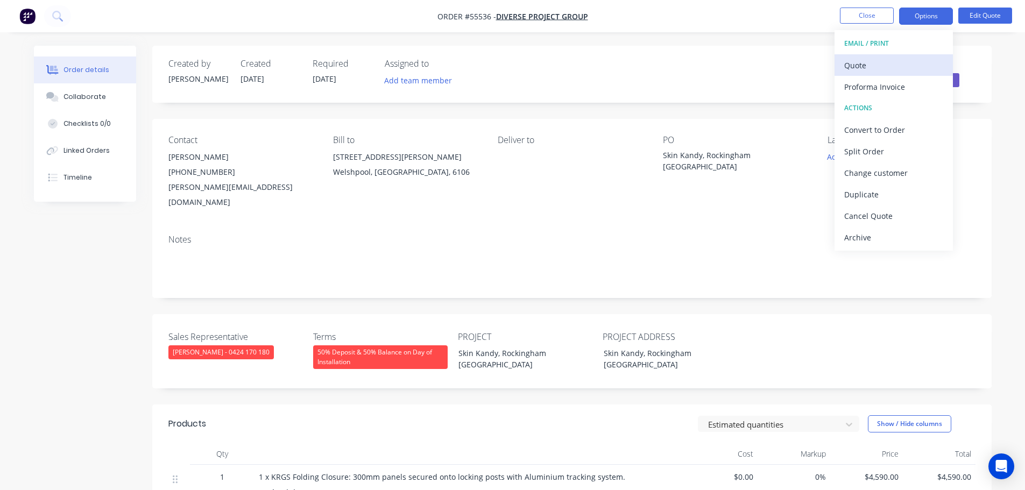
click at [855, 65] on div "Quote" at bounding box center [893, 66] width 99 height 16
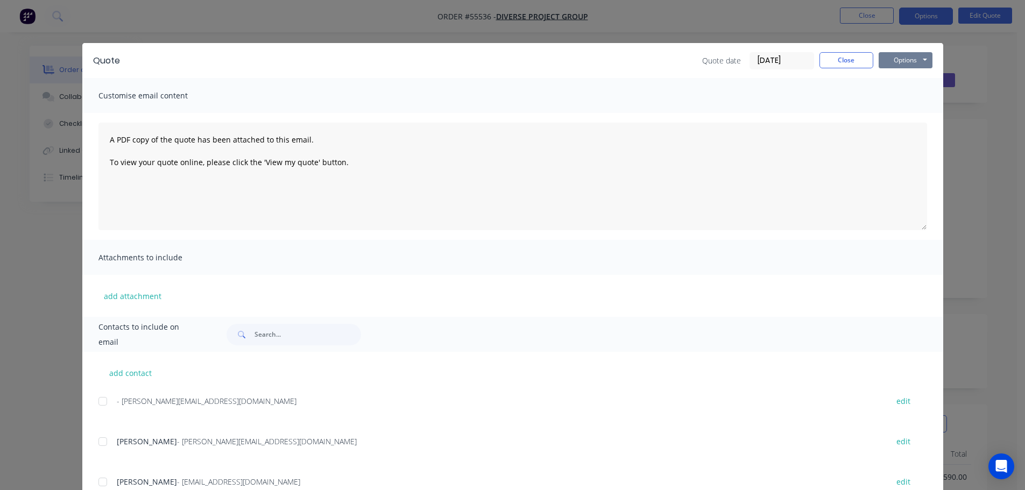
drag, startPoint x: 893, startPoint y: 58, endPoint x: 894, endPoint y: 70, distance: 12.4
click at [894, 63] on button "Options" at bounding box center [905, 60] width 54 height 16
click at [899, 97] on button "Print" at bounding box center [912, 97] width 69 height 18
click at [845, 66] on button "Close" at bounding box center [846, 60] width 54 height 16
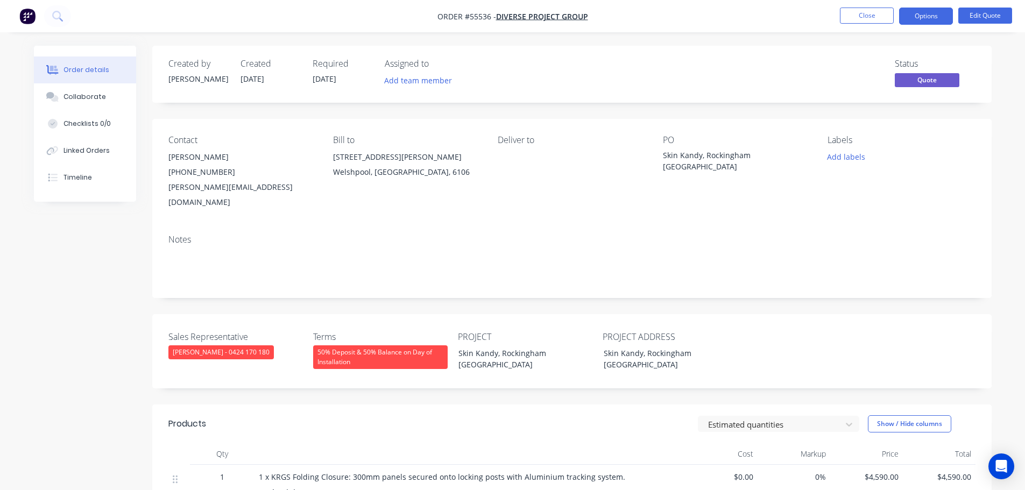
click at [192, 186] on div "jake@diverseprojectgroup.com.au" at bounding box center [241, 195] width 147 height 30
click at [648, 345] on div "Skin Kandy, Rockingham [GEOGRAPHIC_DATA]" at bounding box center [662, 358] width 134 height 27
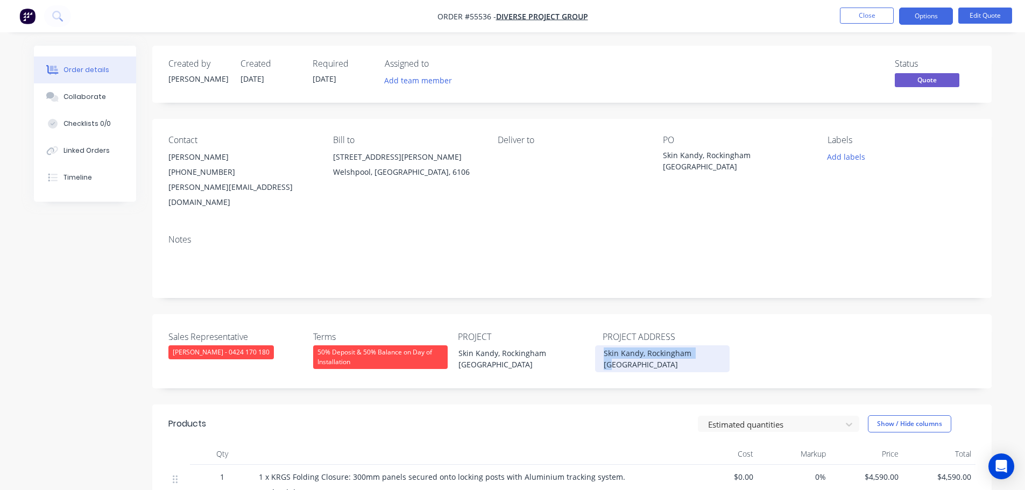
click at [648, 345] on div "Skin Kandy, Rockingham [GEOGRAPHIC_DATA]" at bounding box center [662, 358] width 134 height 27
click at [850, 16] on button "Close" at bounding box center [867, 16] width 54 height 16
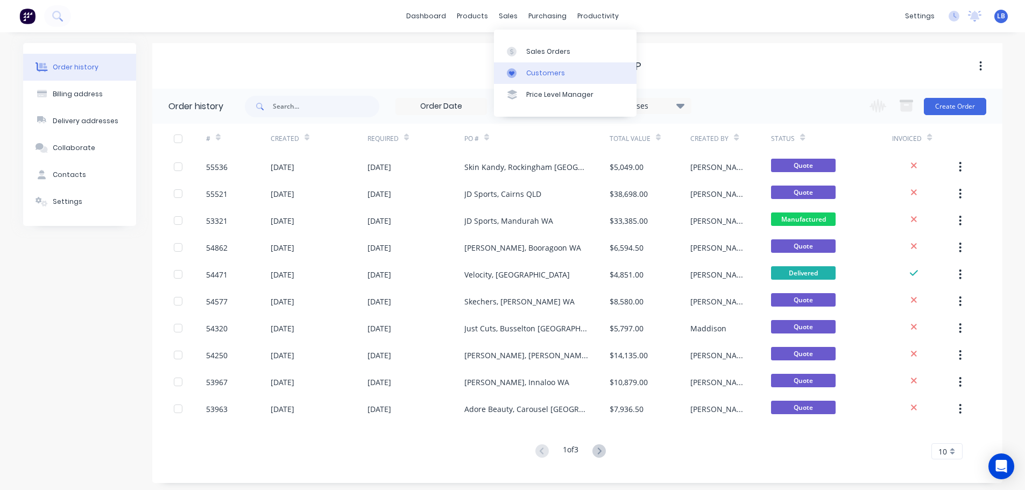
click at [539, 71] on div "Customers" at bounding box center [545, 73] width 39 height 10
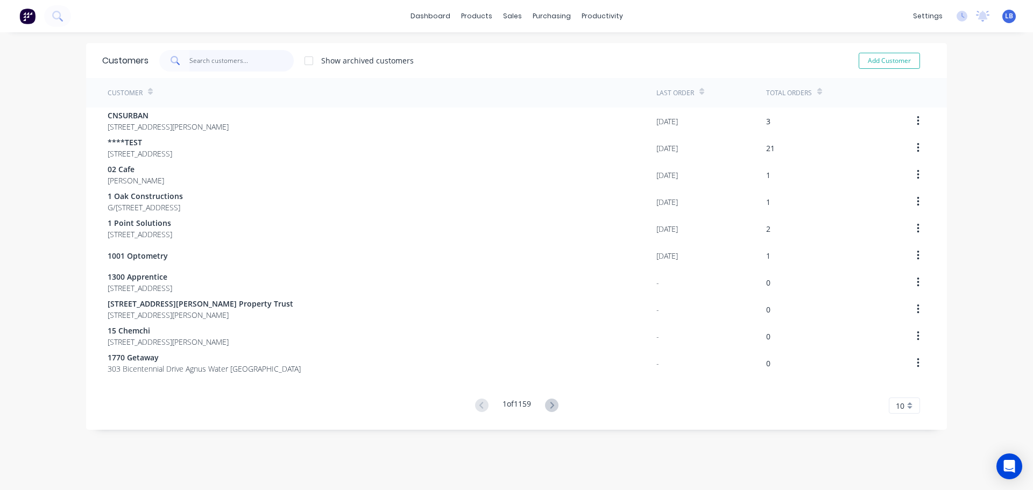
click at [203, 58] on input "text" at bounding box center [241, 61] width 105 height 22
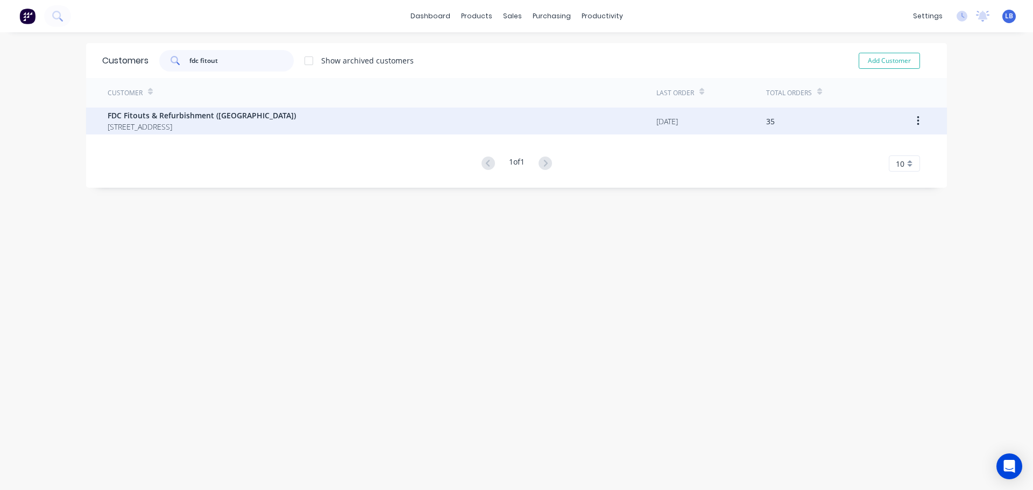
type input "fdc fitout"
click at [180, 122] on span "22-24 Junction St Forest Lodge New South Wales 2037" at bounding box center [202, 126] width 188 height 11
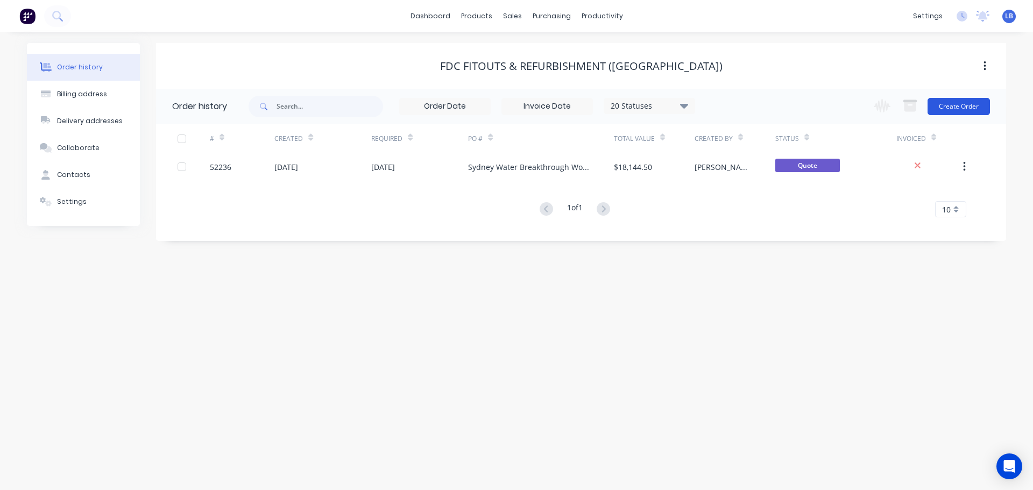
click at [949, 106] on button "Create Order" at bounding box center [958, 106] width 62 height 17
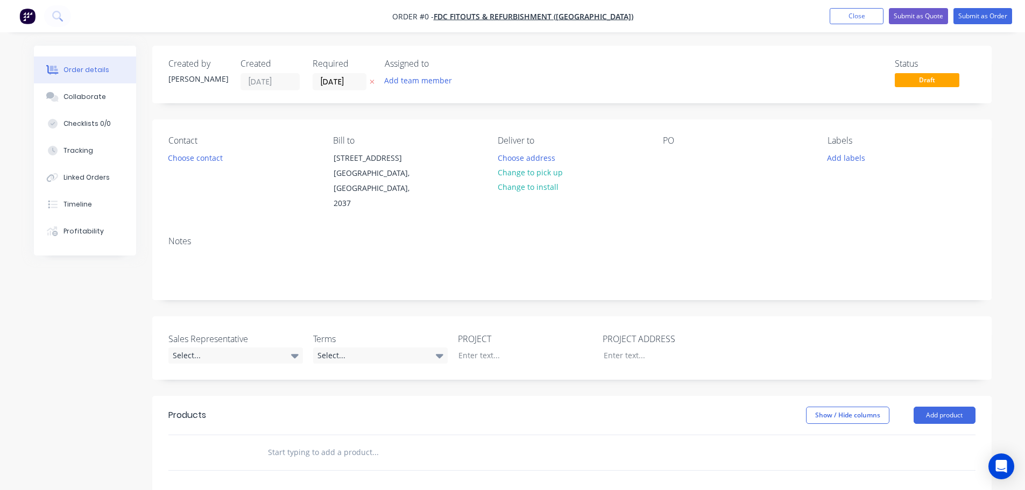
click at [673, 149] on div "PO" at bounding box center [736, 174] width 147 height 76
click at [671, 159] on div at bounding box center [671, 158] width 17 height 16
click at [169, 157] on div "Order details Collaborate Checklists 0/0 Tracking Linked Orders Timeline Profit…" at bounding box center [512, 395] width 979 height 699
click at [169, 157] on button "Choose contact" at bounding box center [195, 157] width 66 height 15
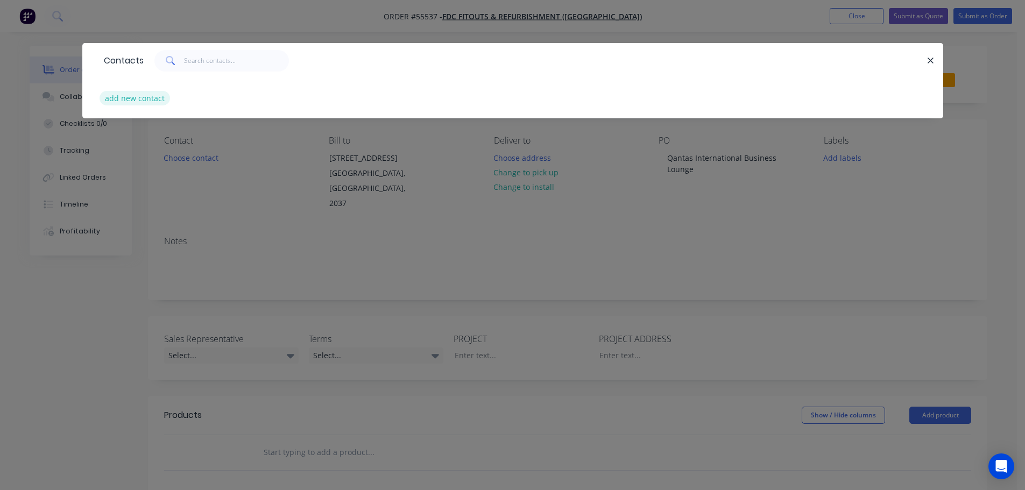
click at [145, 99] on button "add new contact" at bounding box center [135, 98] width 71 height 15
select select "AU"
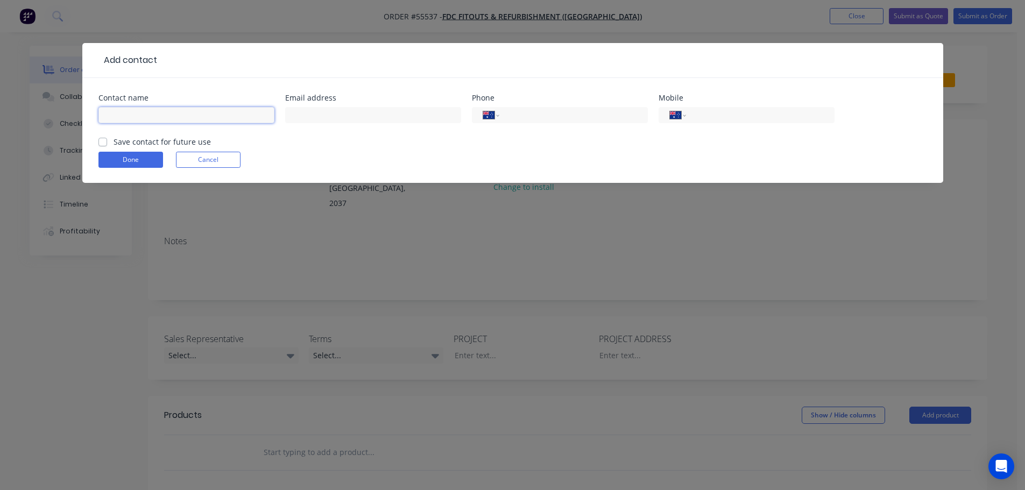
click at [106, 110] on input "text" at bounding box center [186, 115] width 176 height 16
type input "Nikola Gulin"
click at [309, 119] on input "text" at bounding box center [373, 115] width 176 height 16
type input "nikolag@fdcbuilding.com.au"
click at [727, 109] on input "tel" at bounding box center [757, 115] width 129 height 12
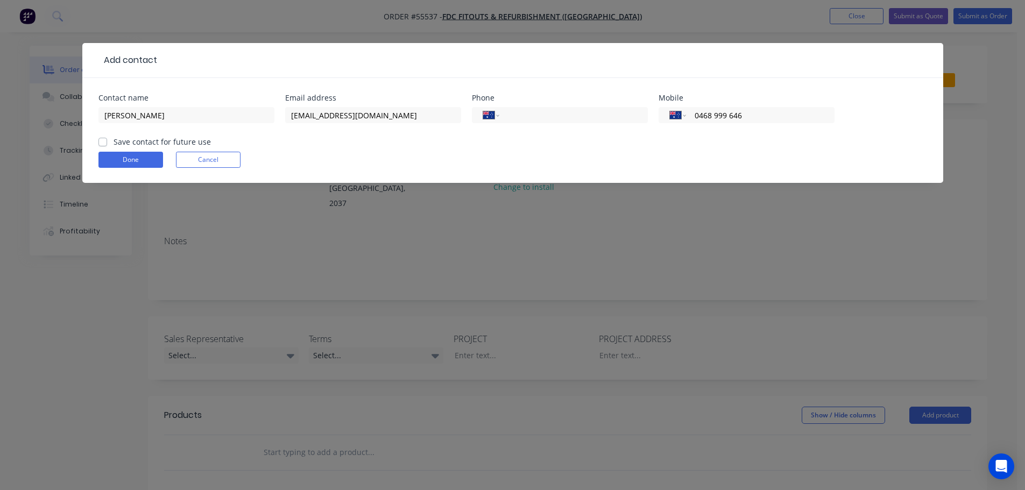
type input "0468 999 646"
click at [114, 143] on label "Save contact for future use" at bounding box center [162, 141] width 97 height 11
click at [104, 143] on input "Save contact for future use" at bounding box center [102, 141] width 9 height 10
checkbox input "true"
click at [112, 158] on button "Done" at bounding box center [130, 160] width 65 height 16
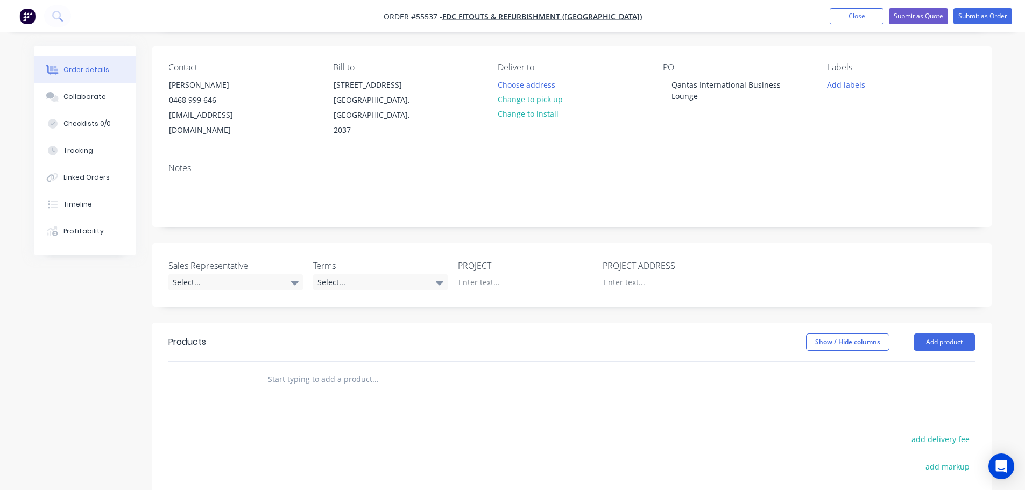
scroll to position [161, 0]
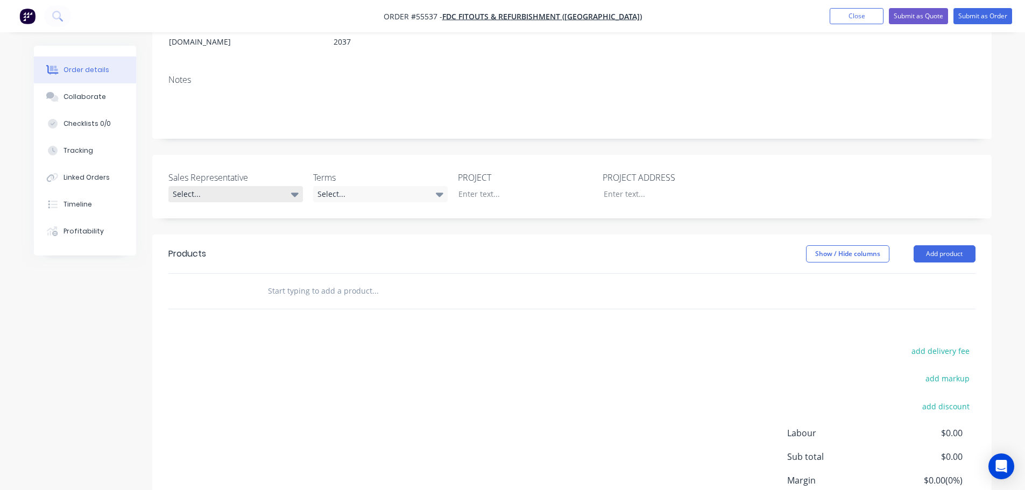
click at [209, 186] on div "Select..." at bounding box center [235, 194] width 134 height 16
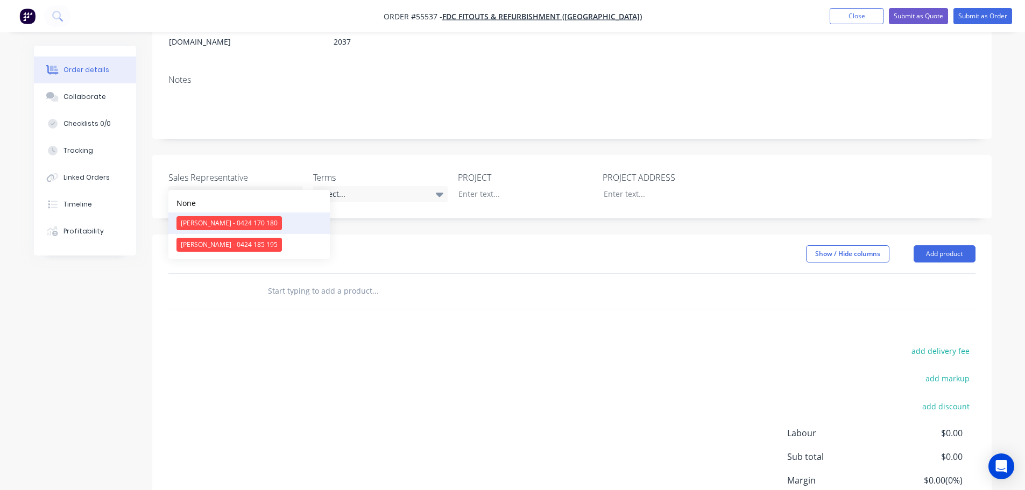
click at [203, 222] on div "[PERSON_NAME] - 0424 170 180" at bounding box center [228, 223] width 105 height 14
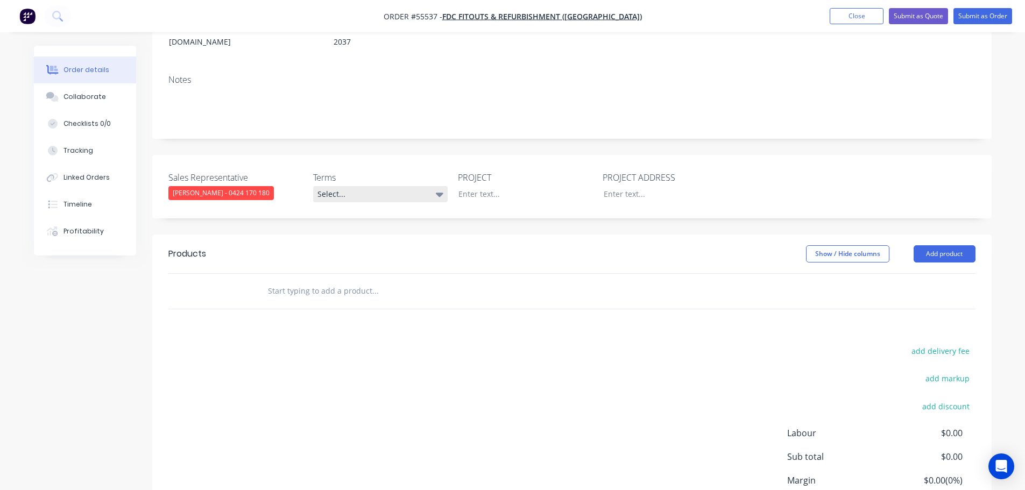
click at [343, 186] on div "Select..." at bounding box center [380, 194] width 134 height 16
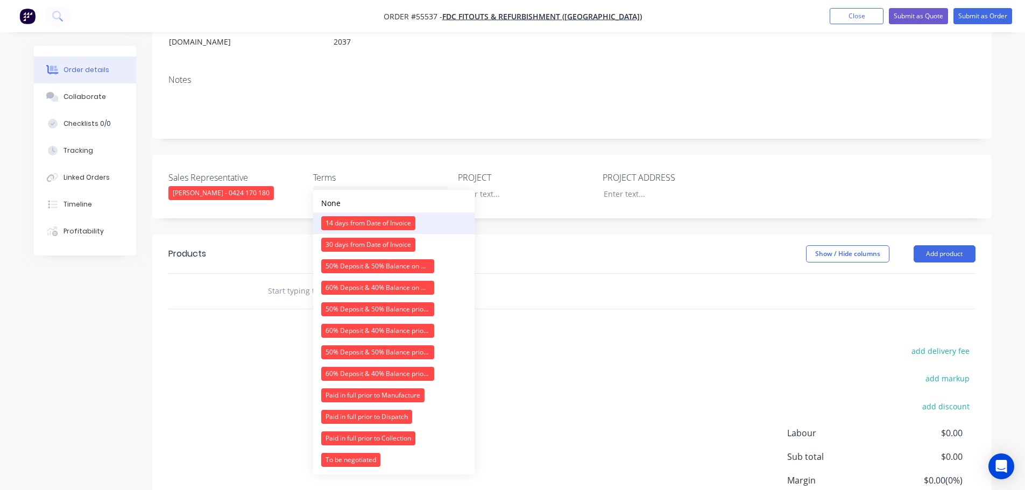
click at [350, 223] on div "14 days from Date of Invoice" at bounding box center [368, 223] width 94 height 14
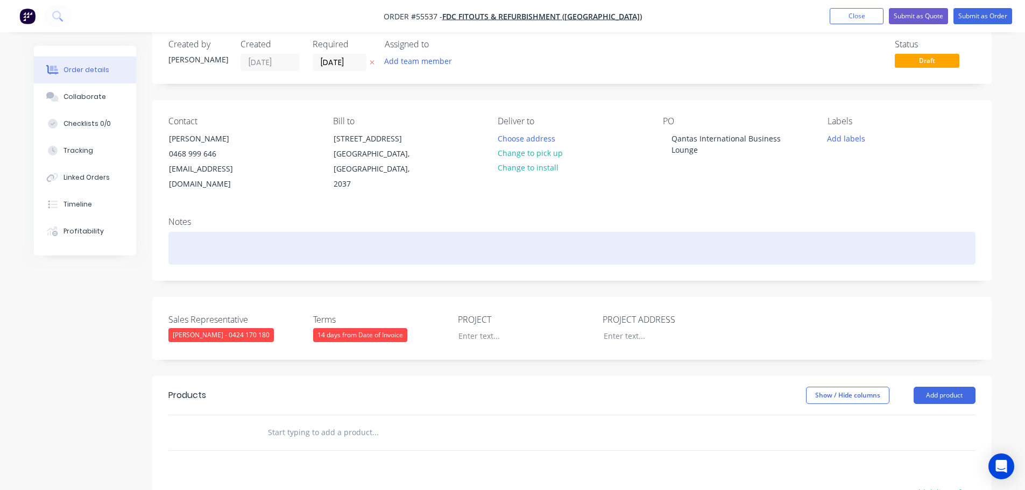
scroll to position [0, 0]
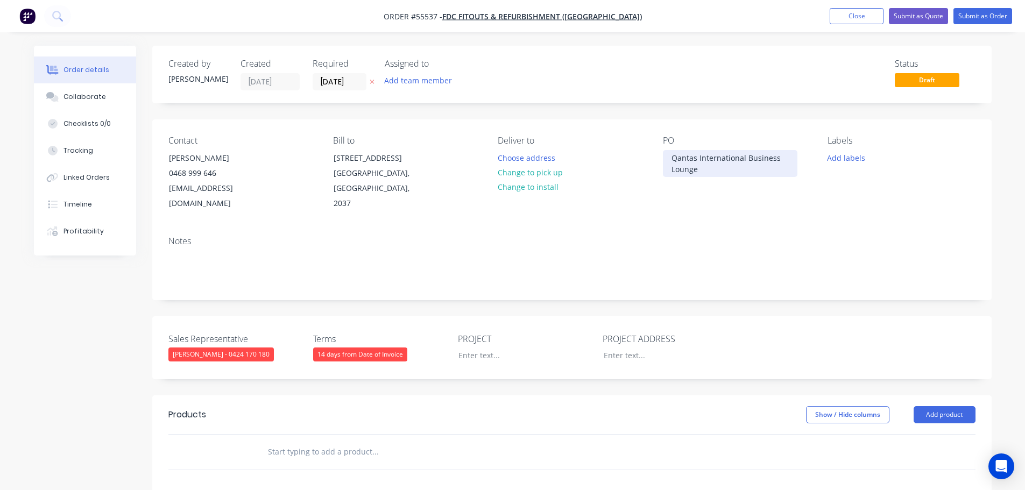
click at [712, 162] on div "Qantas International Business Lounge" at bounding box center [730, 163] width 134 height 27
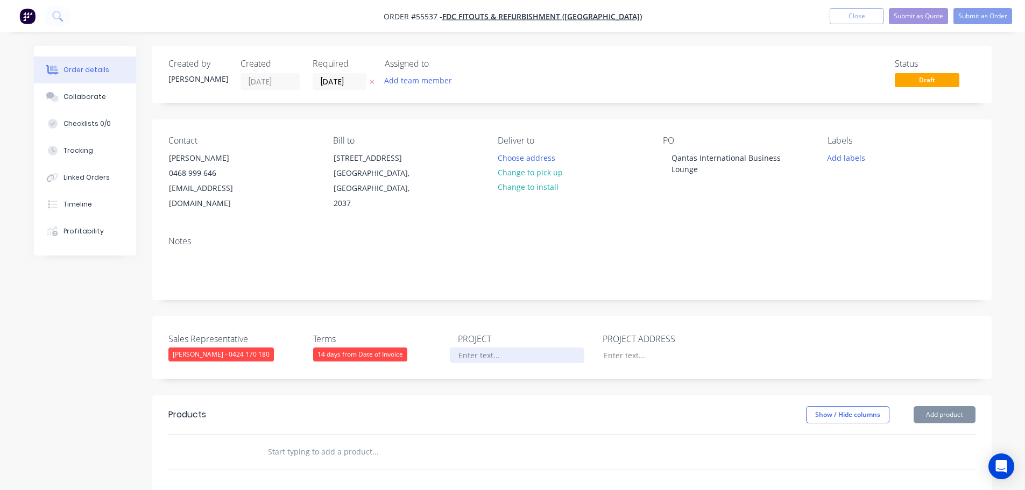
click at [470, 347] on div at bounding box center [517, 355] width 134 height 16
paste div
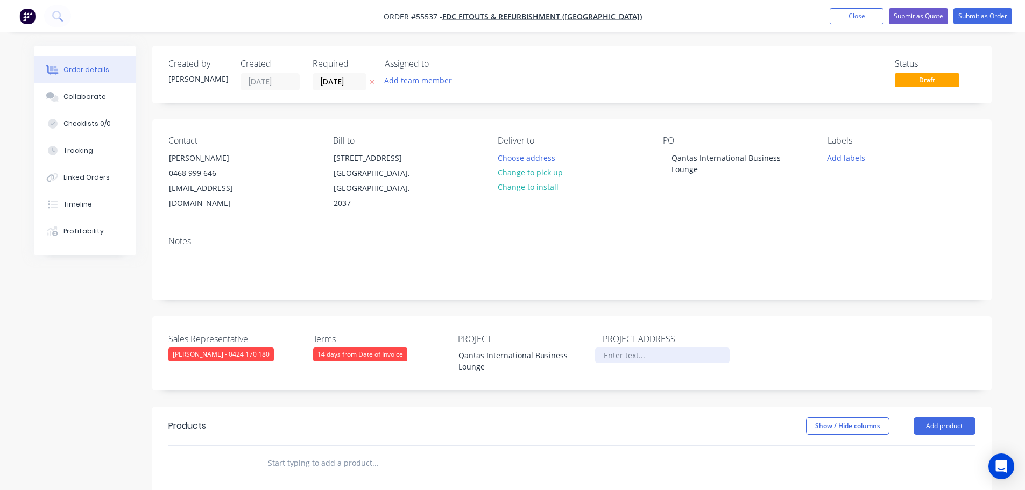
click at [620, 347] on div at bounding box center [662, 355] width 134 height 16
click at [948, 417] on button "Add product" at bounding box center [944, 425] width 62 height 17
click at [897, 445] on div "Product catalogue" at bounding box center [924, 453] width 83 height 16
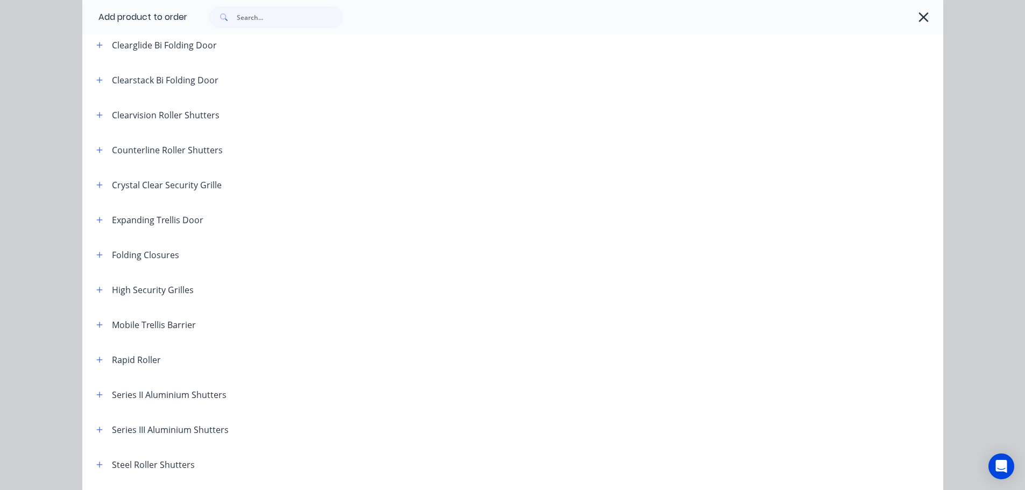
scroll to position [161, 0]
click at [96, 429] on icon "button" at bounding box center [99, 428] width 6 height 6
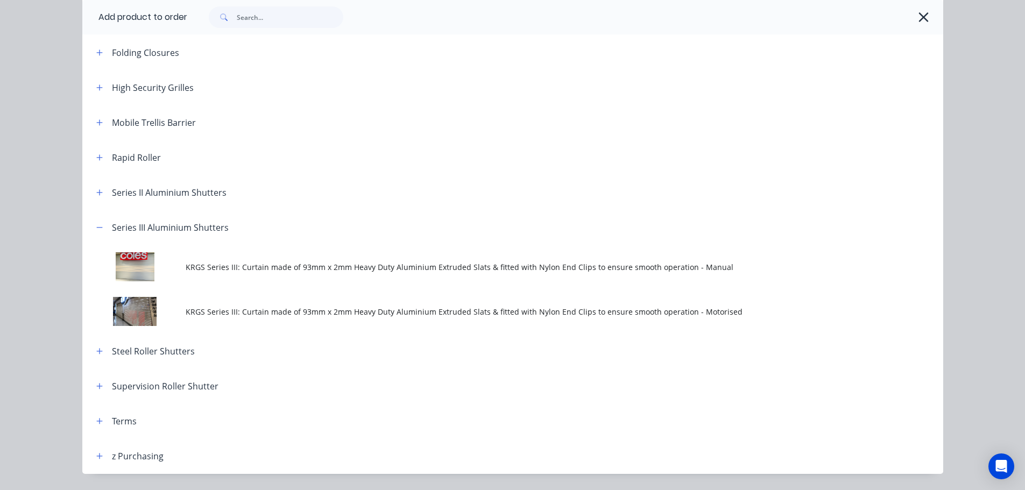
scroll to position [377, 0]
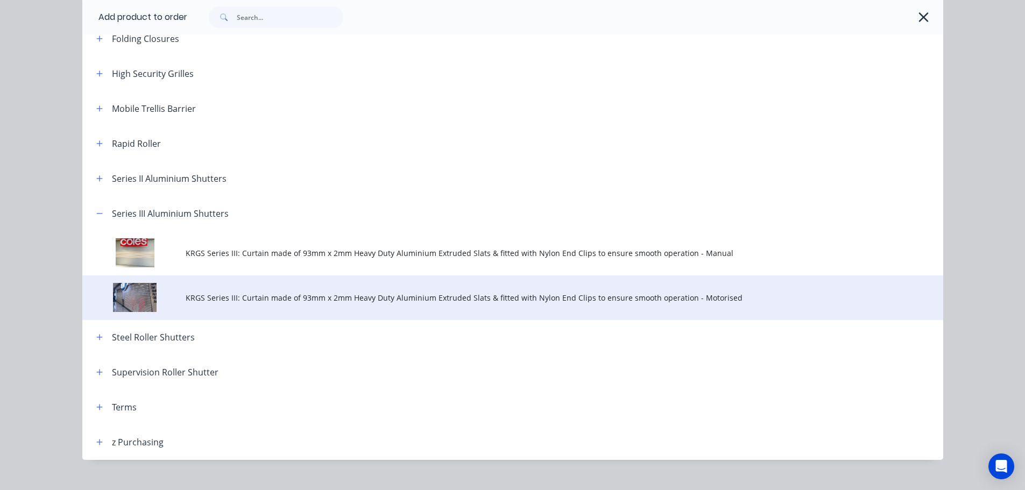
click at [506, 302] on span "KRGS Series III: Curtain made of 93mm x 2mm Heavy Duty Aluminium Extruded Slats…" at bounding box center [489, 297] width 606 height 11
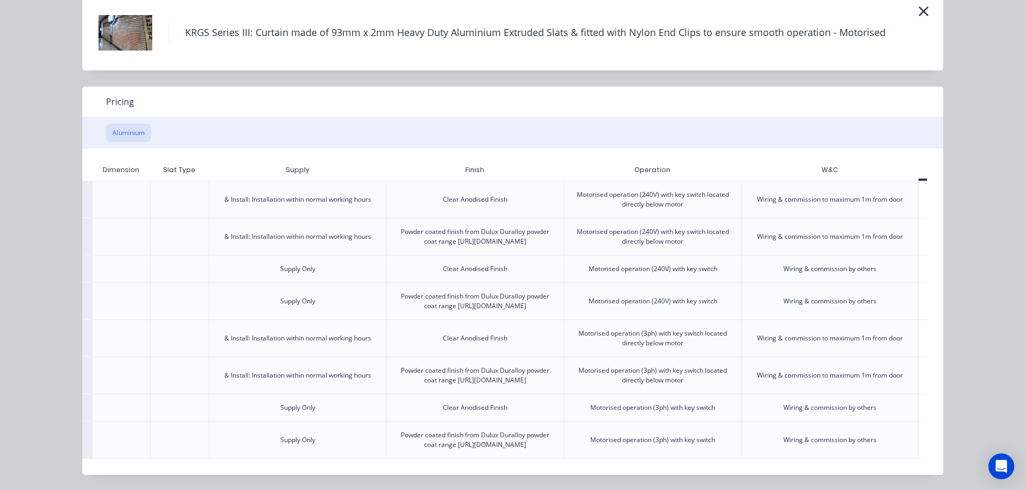
scroll to position [0, 210]
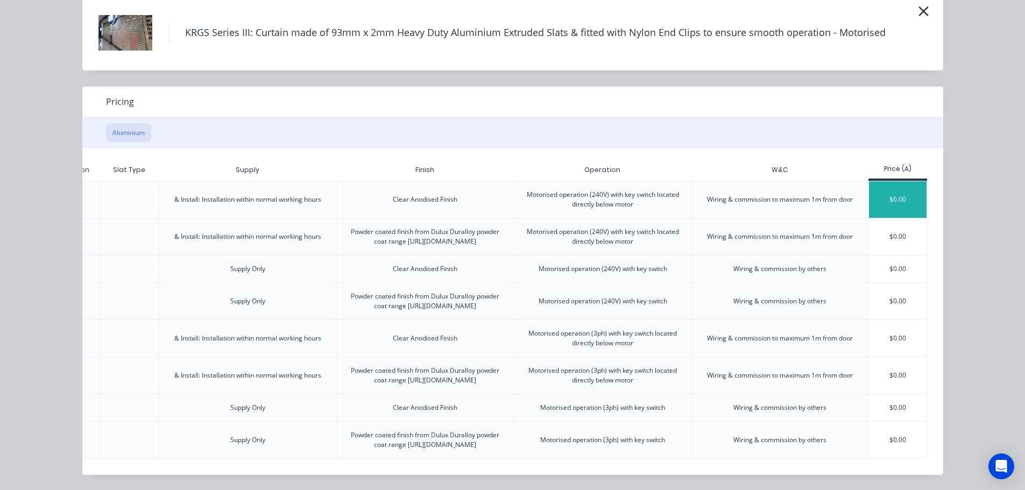
click at [900, 181] on div "$0.00" at bounding box center [898, 199] width 58 height 37
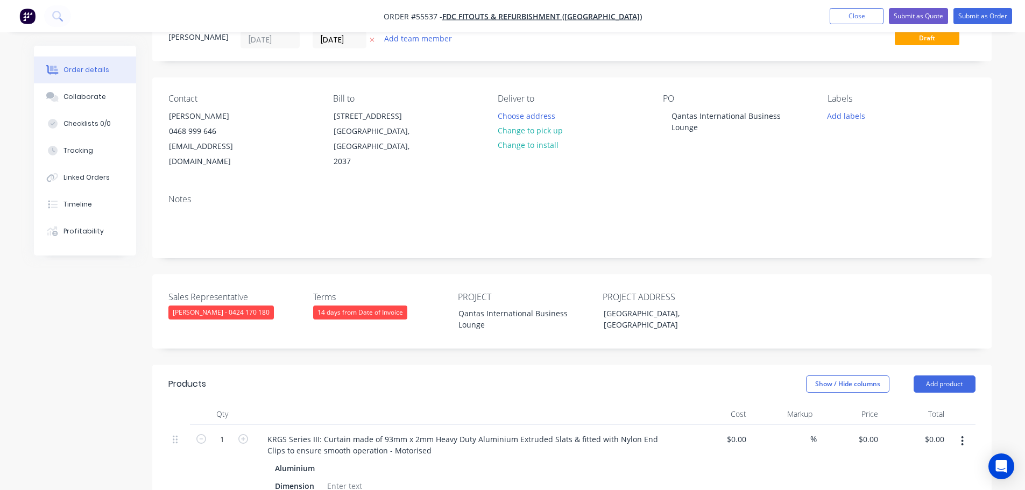
scroll to position [215, 0]
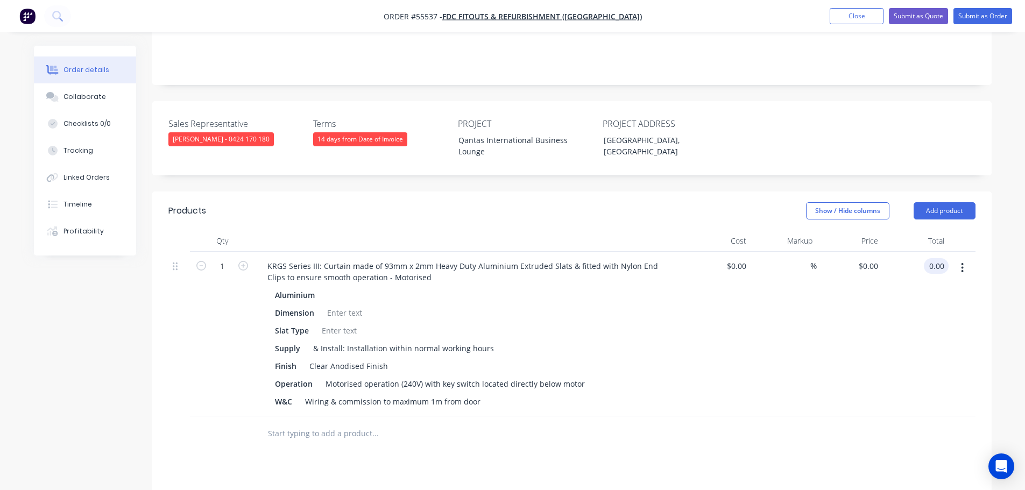
click at [939, 258] on input "0.00" at bounding box center [938, 266] width 20 height 16
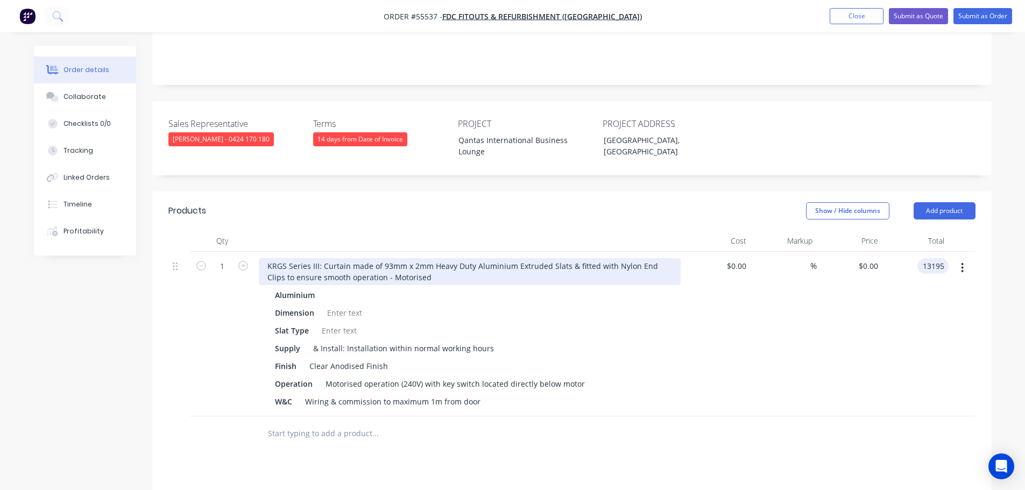
type input "13195"
type input "$13,195.00"
click at [266, 258] on div "KRGS Series III: Curtain made of 93mm x 2mm Heavy Duty Aluminium Extruded Slats…" at bounding box center [470, 271] width 422 height 27
click at [268, 258] on div "KRGS Series III: Curtain made of 93mm x 2mm Heavy Duty Aluminium Extruded Slats…" at bounding box center [470, 271] width 422 height 27
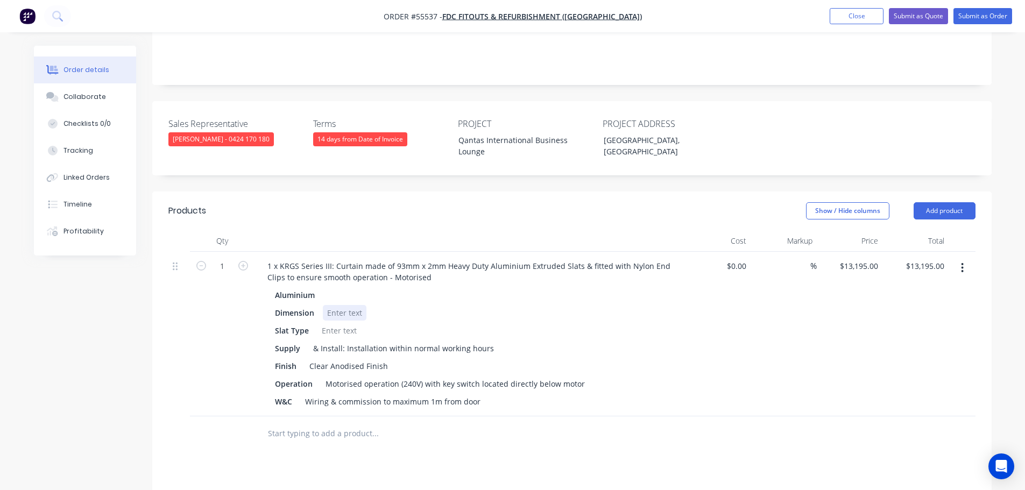
click at [334, 305] on div at bounding box center [345, 313] width 44 height 16
click at [341, 323] on div at bounding box center [339, 331] width 44 height 16
click at [442, 376] on div "Motorised operation (240V) with key switch located directly below motor" at bounding box center [455, 384] width 268 height 16
click at [438, 376] on div "Motorised operation (240V) with key switch located directly below motor" at bounding box center [455, 384] width 268 height 16
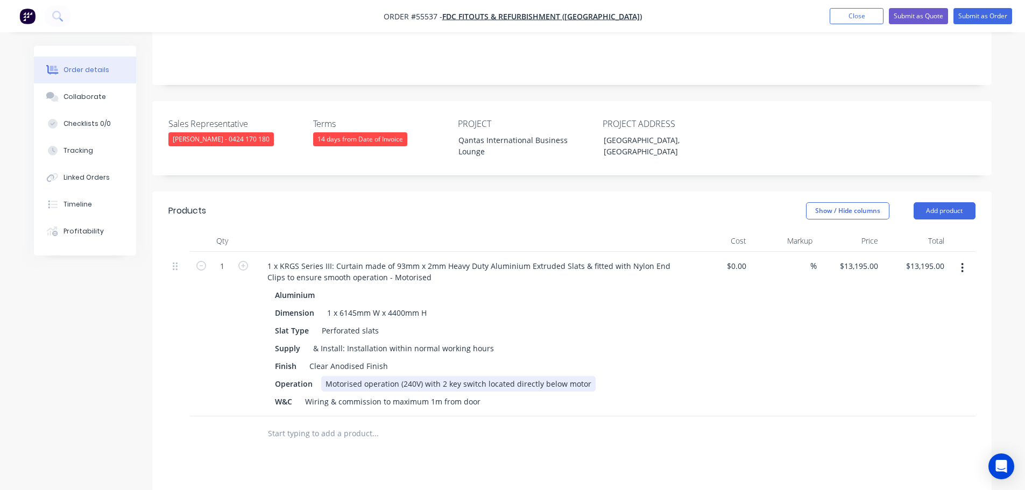
click at [481, 376] on div "Motorised operation (240V) with 2 key switch located directly below motor" at bounding box center [458, 384] width 274 height 16
click at [436, 376] on div "Motorised operation (240V) with 2 key switches located directly below motor" at bounding box center [462, 384] width 282 height 16
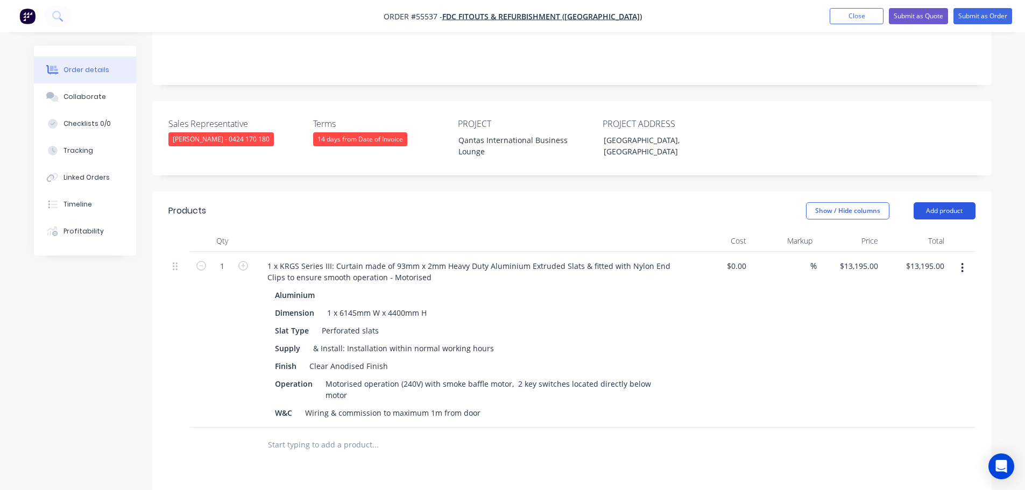
click at [937, 202] on button "Add product" at bounding box center [944, 210] width 62 height 17
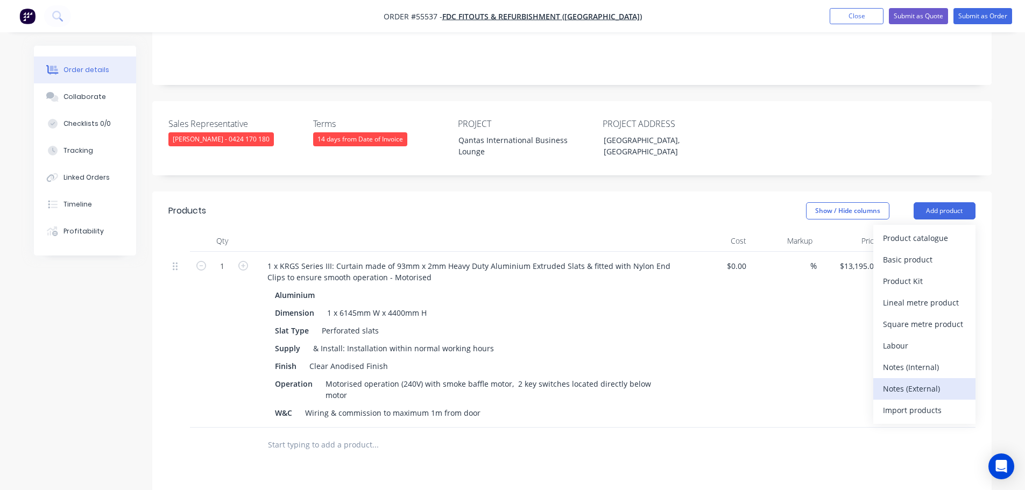
click at [906, 381] on div "Notes (External)" at bounding box center [924, 389] width 83 height 16
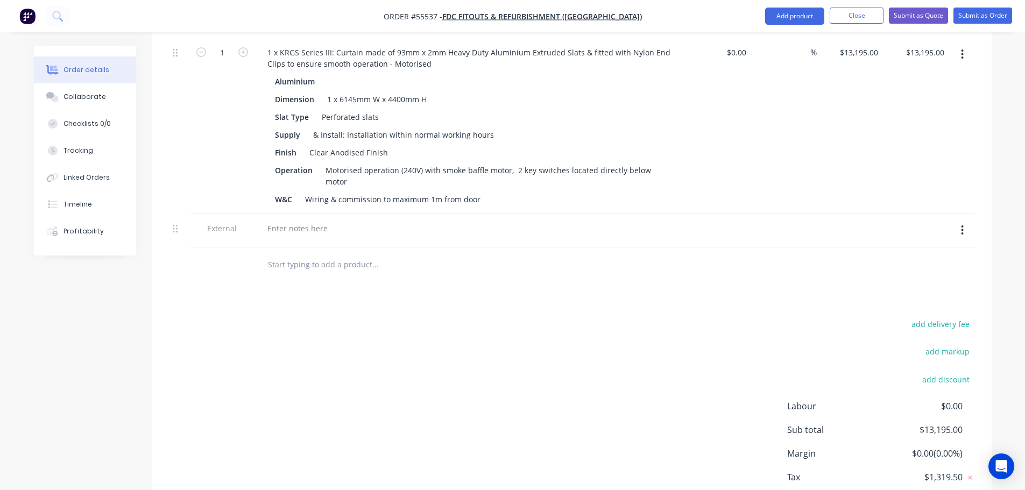
scroll to position [430, 0]
click at [299, 219] on div at bounding box center [297, 227] width 77 height 16
drag, startPoint x: 332, startPoint y: 210, endPoint x: 299, endPoint y: 367, distance: 160.7
click at [332, 219] on div "Clearvision shutter maximum width is 6000mm W" at bounding box center [357, 227] width 197 height 16
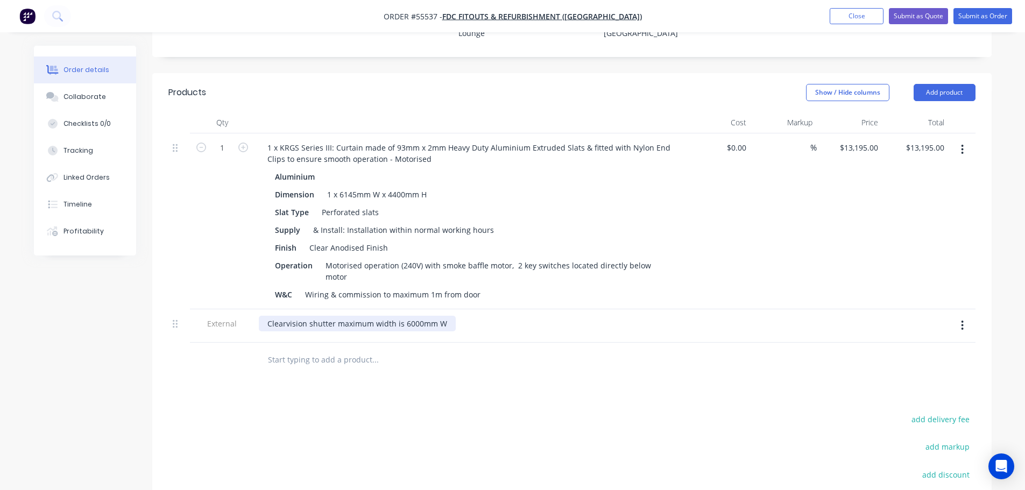
scroll to position [323, 0]
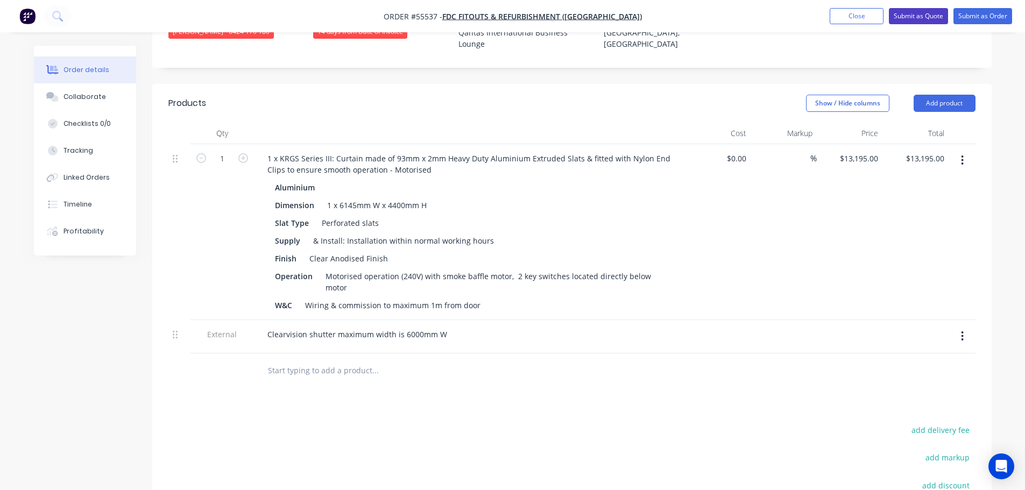
click at [914, 16] on button "Submit as Quote" at bounding box center [918, 16] width 59 height 16
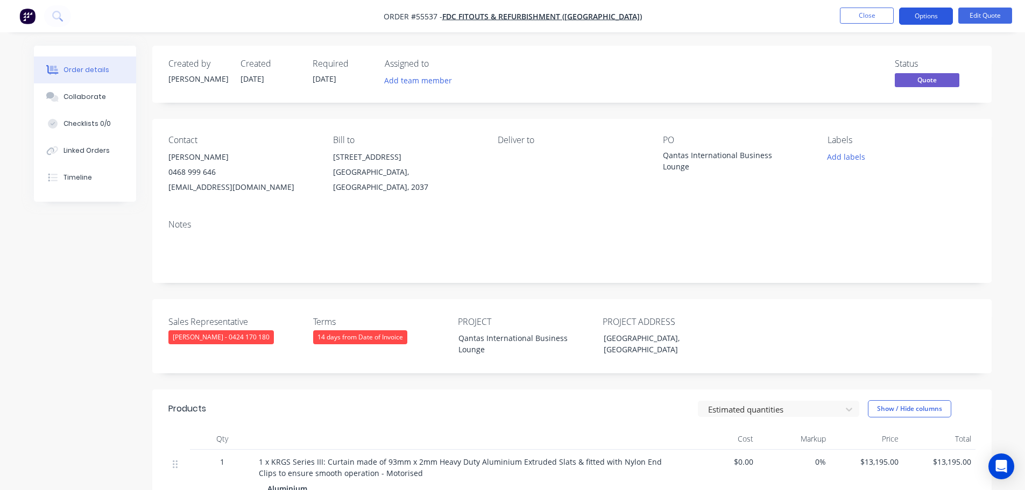
click at [918, 18] on button "Options" at bounding box center [926, 16] width 54 height 17
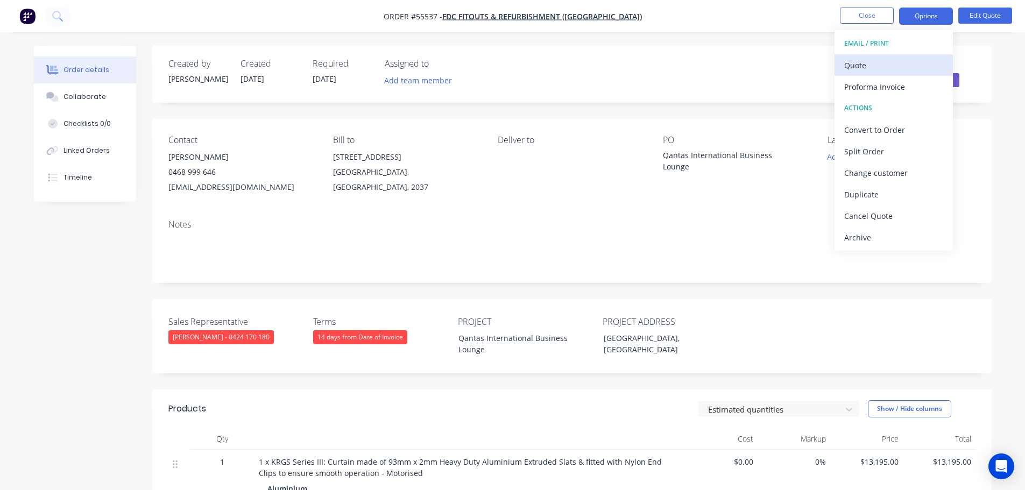
click at [864, 62] on div "Quote" at bounding box center [893, 66] width 99 height 16
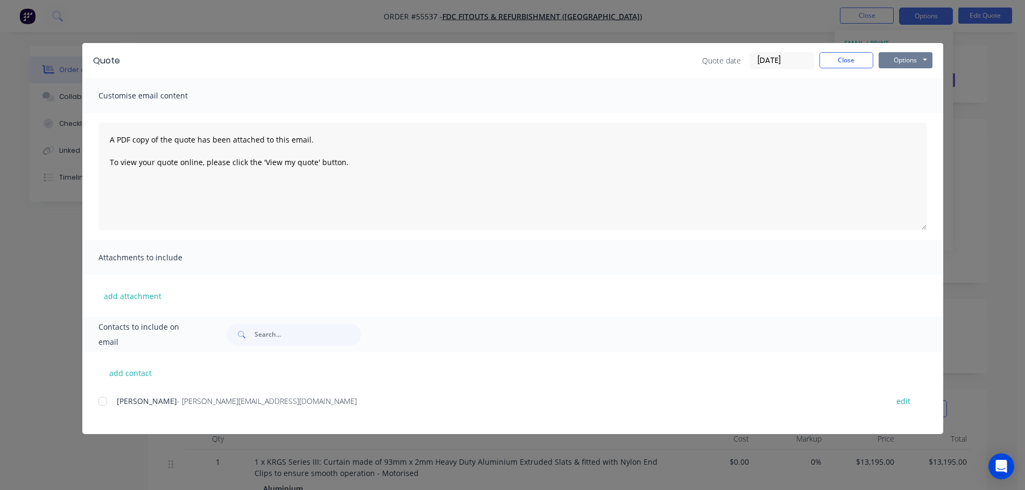
click at [884, 62] on button "Options" at bounding box center [905, 60] width 54 height 16
click at [910, 103] on button "Print" at bounding box center [912, 97] width 69 height 18
click at [834, 62] on button "Close" at bounding box center [846, 60] width 54 height 16
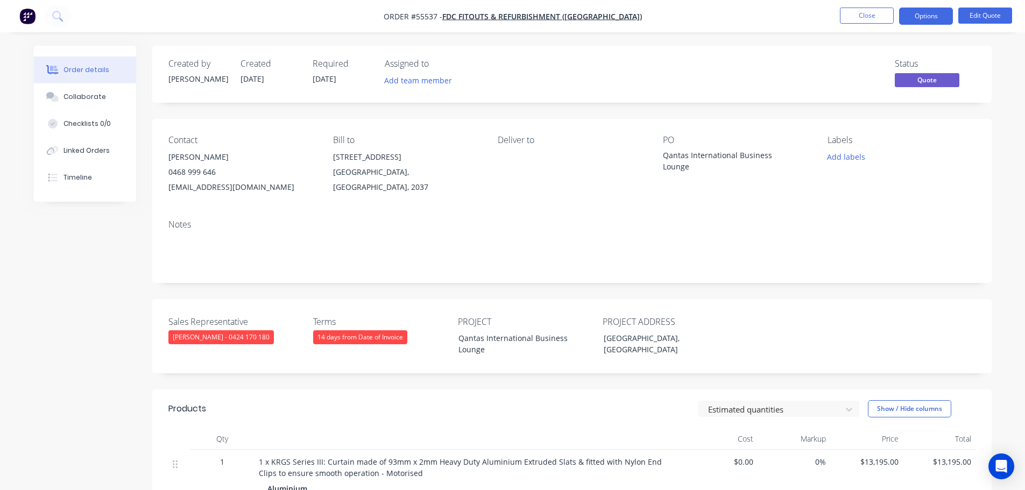
click at [208, 184] on div "nikolag@fdcbuilding.com.au" at bounding box center [241, 187] width 147 height 15
click at [750, 158] on div "Qantas International Business Lounge" at bounding box center [730, 161] width 134 height 23
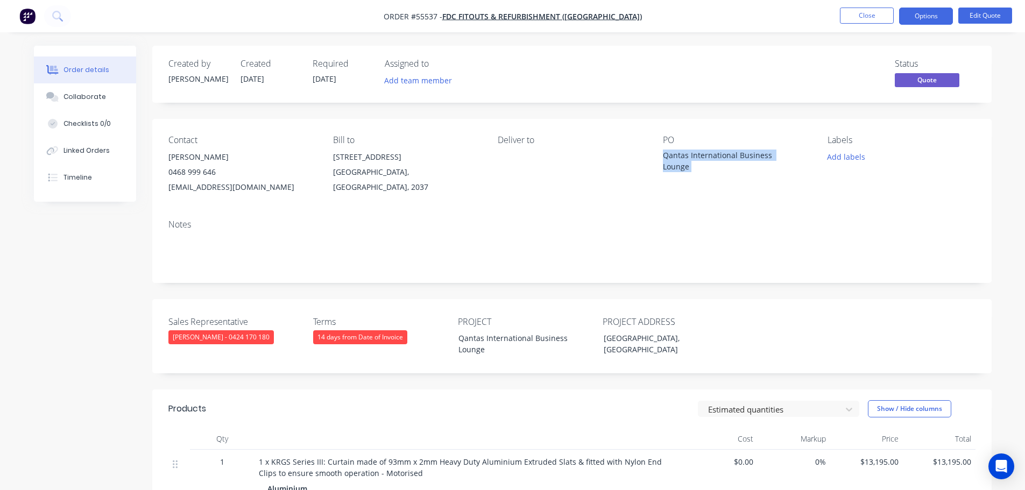
click at [750, 158] on div "Qantas International Business Lounge" at bounding box center [730, 161] width 134 height 23
click at [216, 171] on span at bounding box center [216, 172] width 0 height 10
click at [871, 17] on button "Close" at bounding box center [867, 16] width 54 height 16
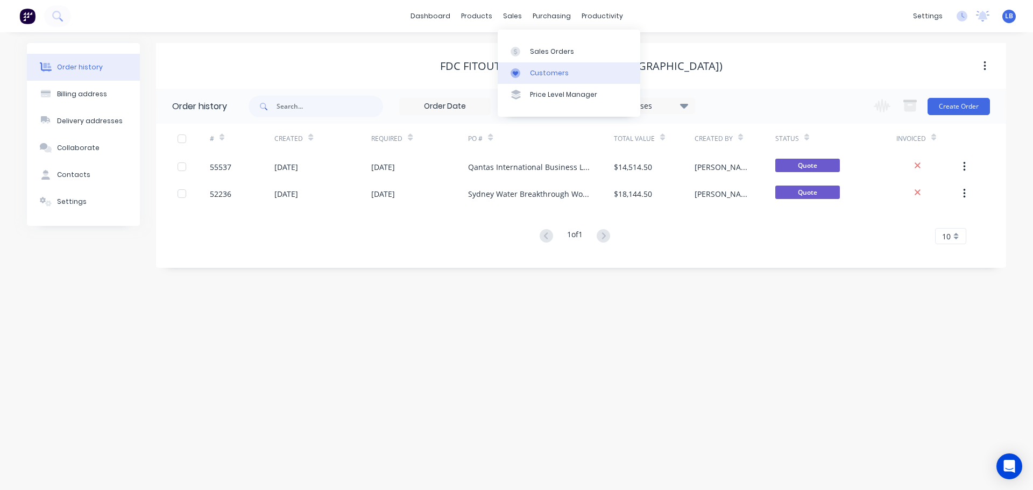
click at [533, 74] on div "Customers" at bounding box center [549, 73] width 39 height 10
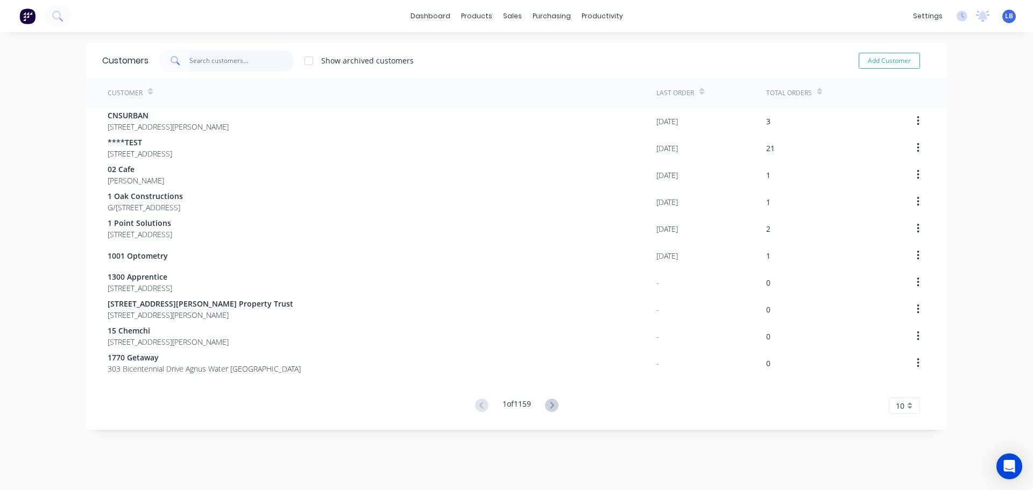
click at [222, 61] on input "text" at bounding box center [241, 61] width 105 height 22
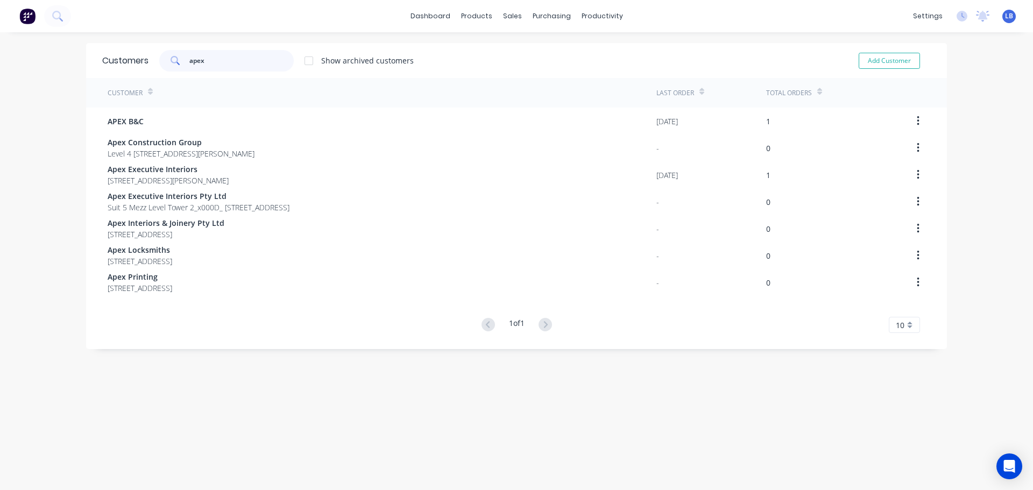
type input "apex"
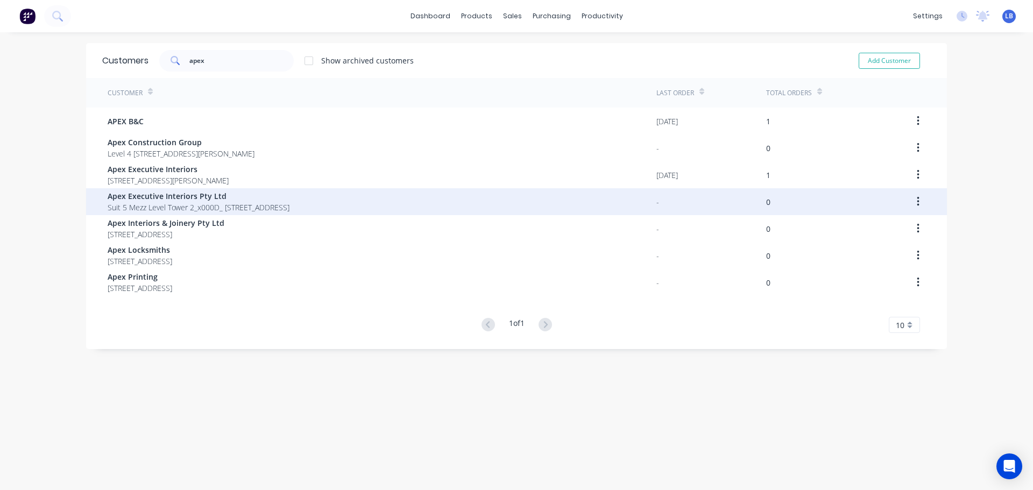
click at [166, 201] on span "Apex Executive Interiors Pty Ltd" at bounding box center [199, 195] width 182 height 11
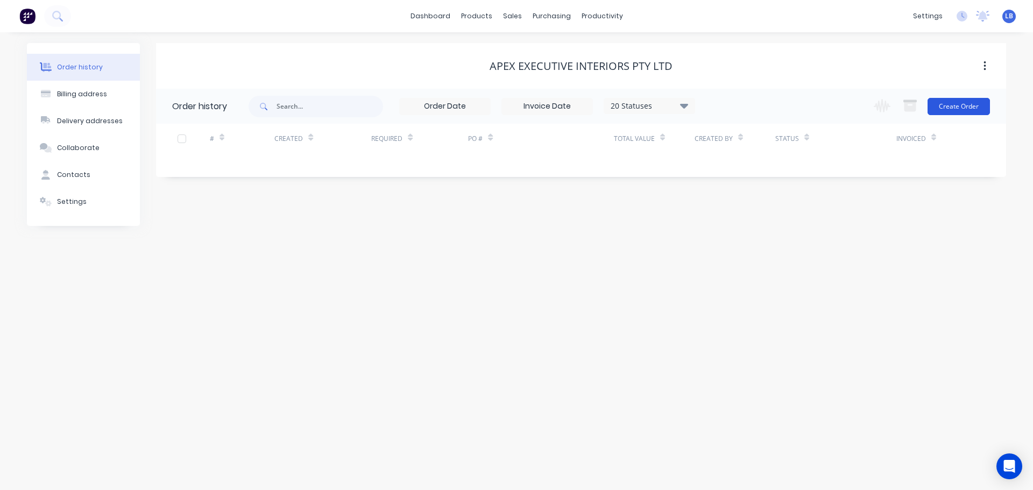
click at [946, 109] on button "Create Order" at bounding box center [958, 106] width 62 height 17
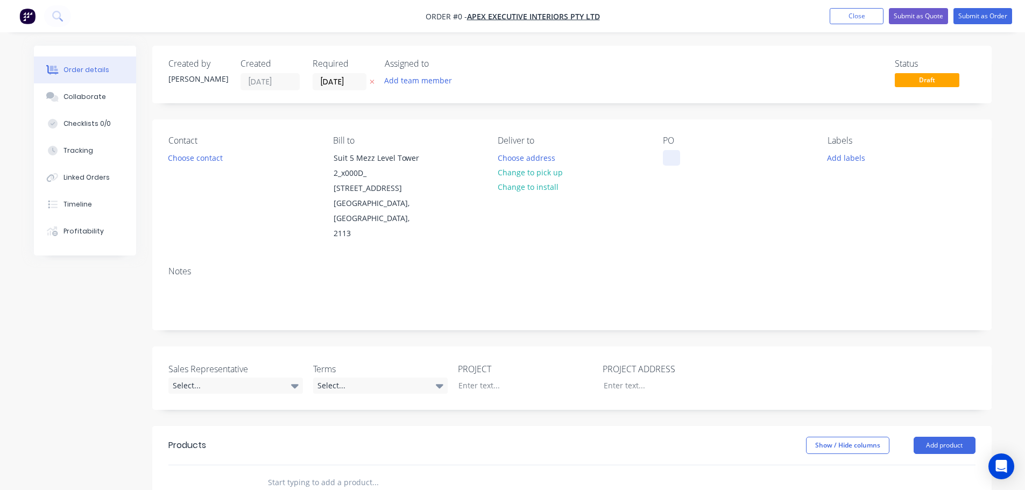
click at [675, 155] on div at bounding box center [671, 158] width 17 height 16
click at [782, 159] on div "Saint Ignatius College, Riverview" at bounding box center [730, 163] width 134 height 27
click at [721, 157] on div "[GEOGRAPHIC_DATA], [GEOGRAPHIC_DATA]" at bounding box center [730, 163] width 134 height 27
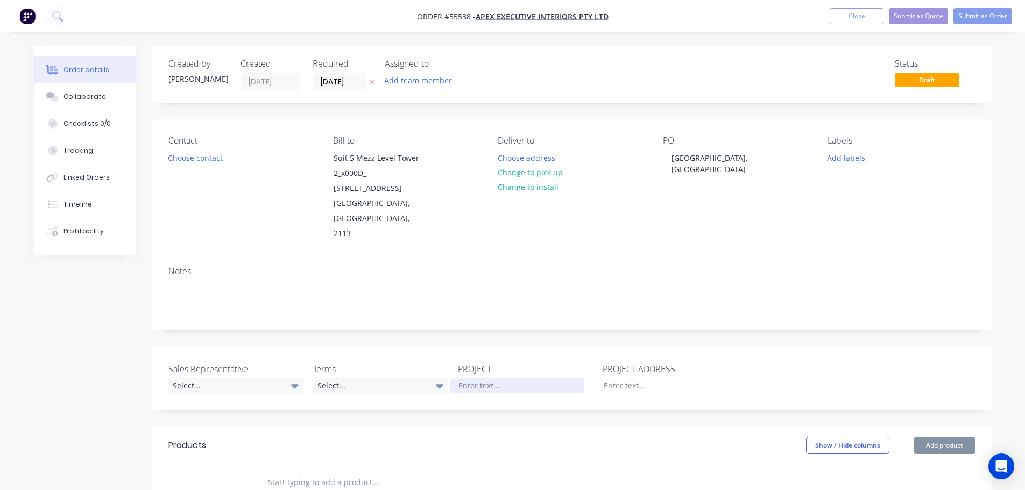
click at [479, 378] on div at bounding box center [517, 386] width 134 height 16
paste div
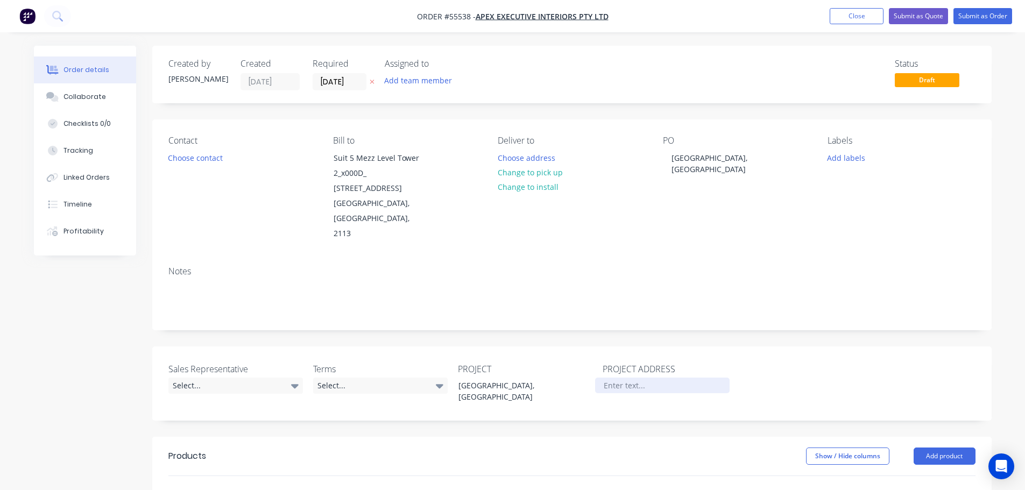
click at [619, 378] on div at bounding box center [662, 386] width 134 height 16
click at [607, 378] on div at bounding box center [662, 386] width 134 height 16
paste div
click at [178, 157] on button "Choose contact" at bounding box center [195, 157] width 66 height 15
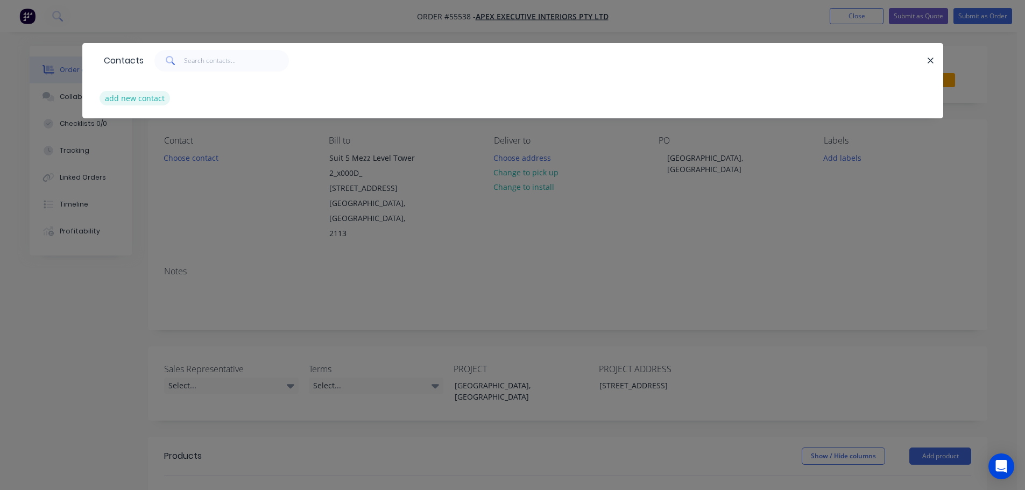
click at [118, 103] on button "add new contact" at bounding box center [135, 98] width 71 height 15
select select "AU"
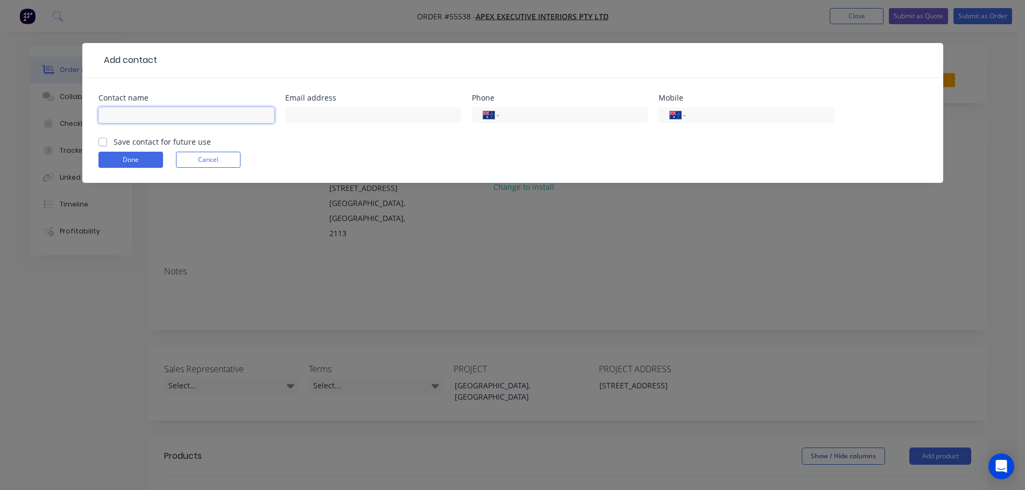
click at [111, 110] on input "text" at bounding box center [186, 115] width 176 height 16
type input "Karl Moffit"
click at [309, 116] on input "text" at bounding box center [373, 115] width 176 height 16
type input "kmoffit@epexei.com.au"
click at [744, 115] on input "tel" at bounding box center [757, 115] width 129 height 12
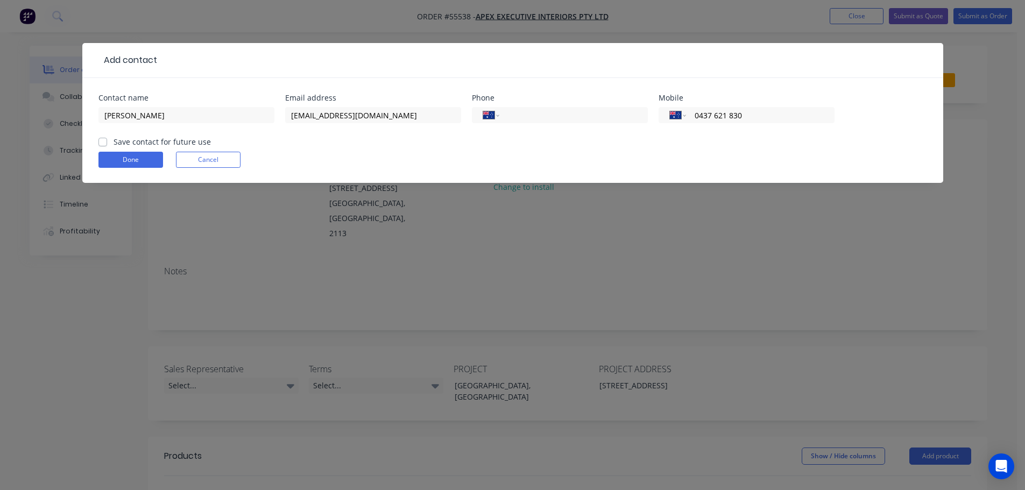
type input "0437 621 830"
click at [114, 143] on label "Save contact for future use" at bounding box center [162, 141] width 97 height 11
click at [103, 143] on input "Save contact for future use" at bounding box center [102, 141] width 9 height 10
checkbox input "true"
click at [118, 161] on button "Done" at bounding box center [130, 160] width 65 height 16
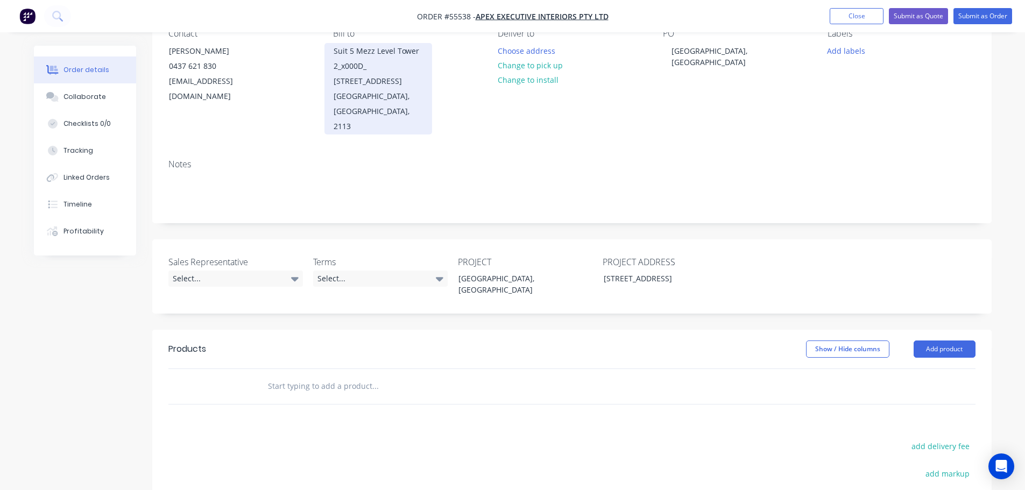
scroll to position [108, 0]
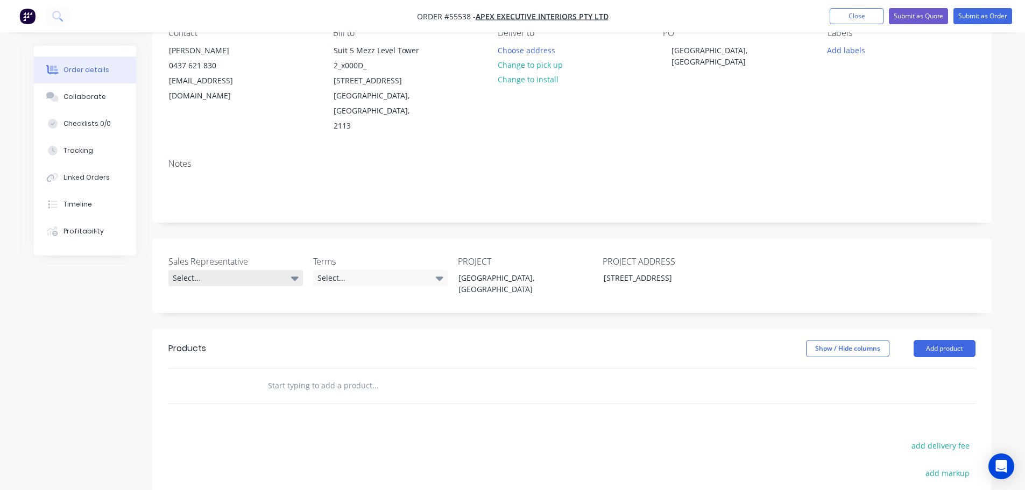
click at [239, 270] on div "Select..." at bounding box center [235, 278] width 134 height 16
drag, startPoint x: 234, startPoint y: 308, endPoint x: 243, endPoint y: 306, distance: 9.4
click at [236, 308] on div "[PERSON_NAME] - 0424 170 180" at bounding box center [228, 307] width 105 height 14
click at [382, 270] on div "Select..." at bounding box center [380, 278] width 134 height 16
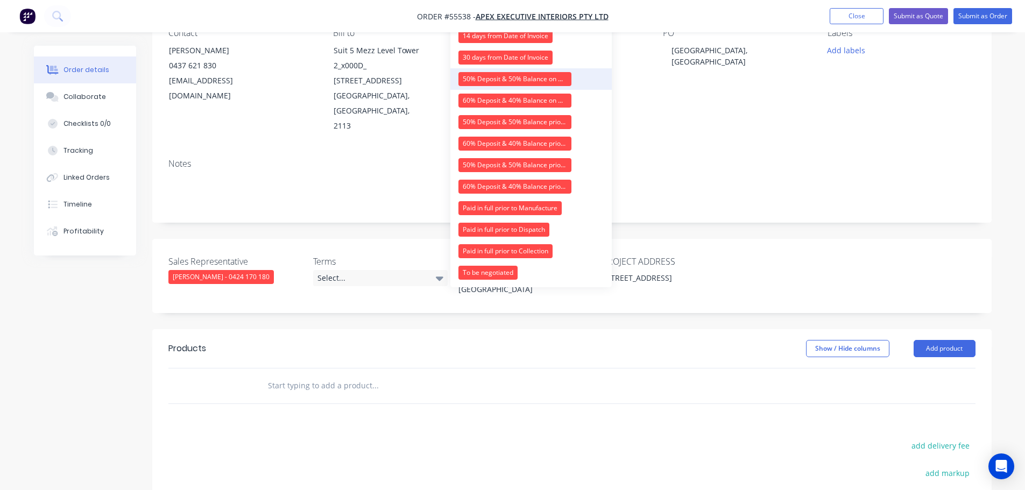
click at [474, 81] on div "50% Deposit & 50% Balance on Day of Installation" at bounding box center [514, 79] width 113 height 14
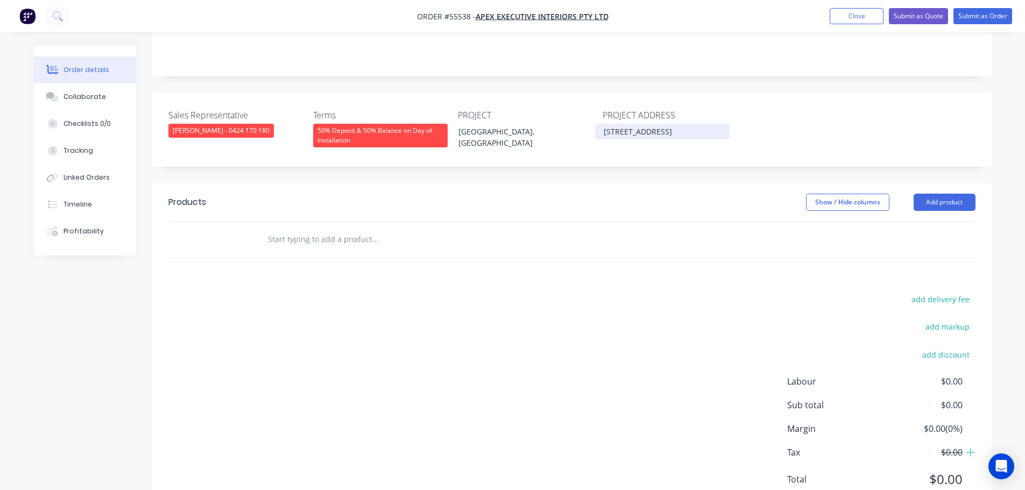
scroll to position [269, 0]
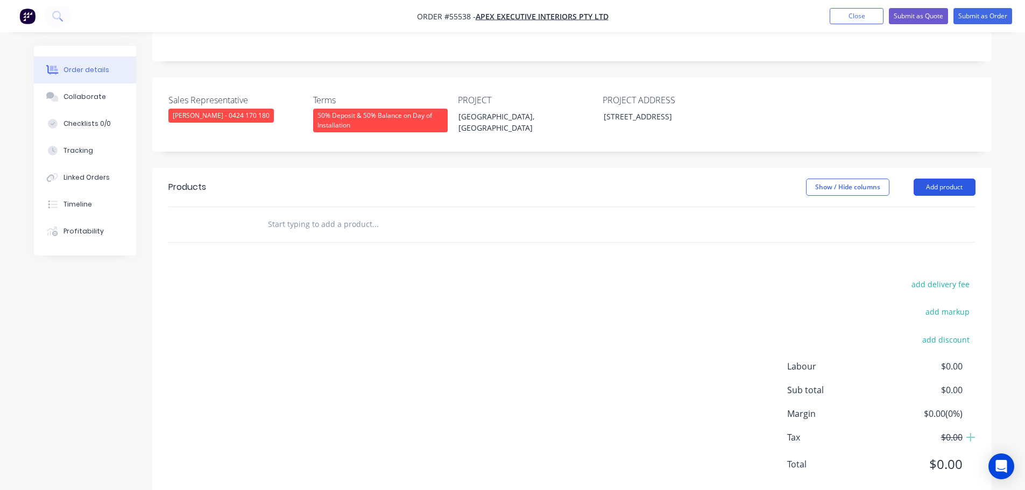
click at [932, 179] on button "Add product" at bounding box center [944, 187] width 62 height 17
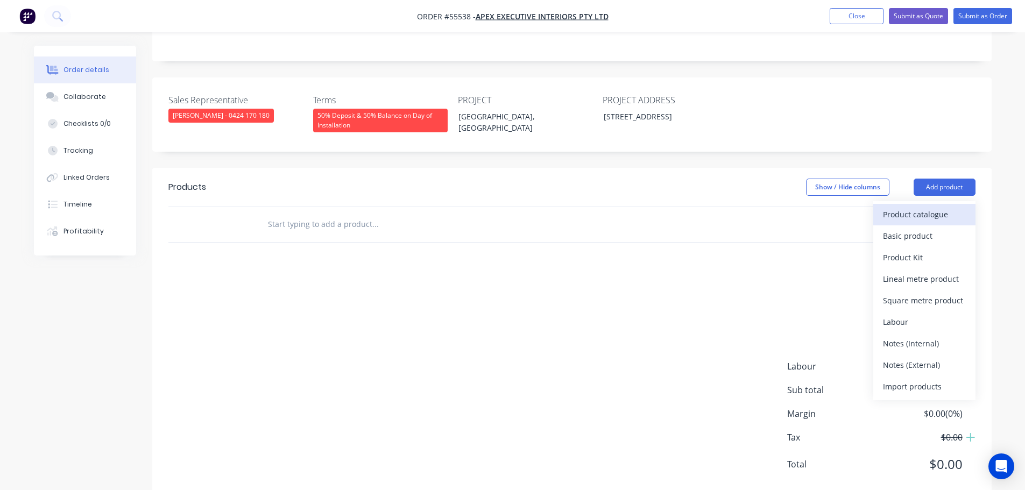
click at [902, 207] on div "Product catalogue" at bounding box center [924, 215] width 83 height 16
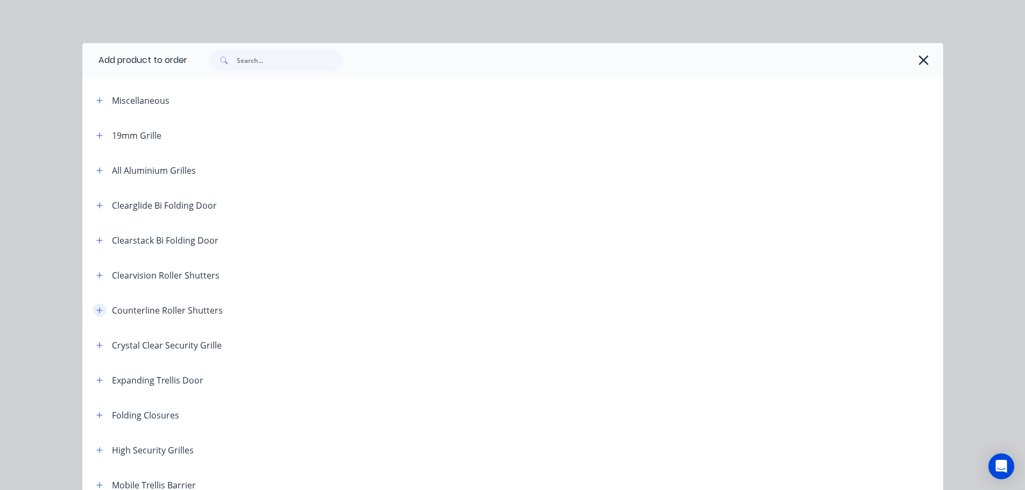
click at [100, 308] on button "button" at bounding box center [99, 309] width 13 height 13
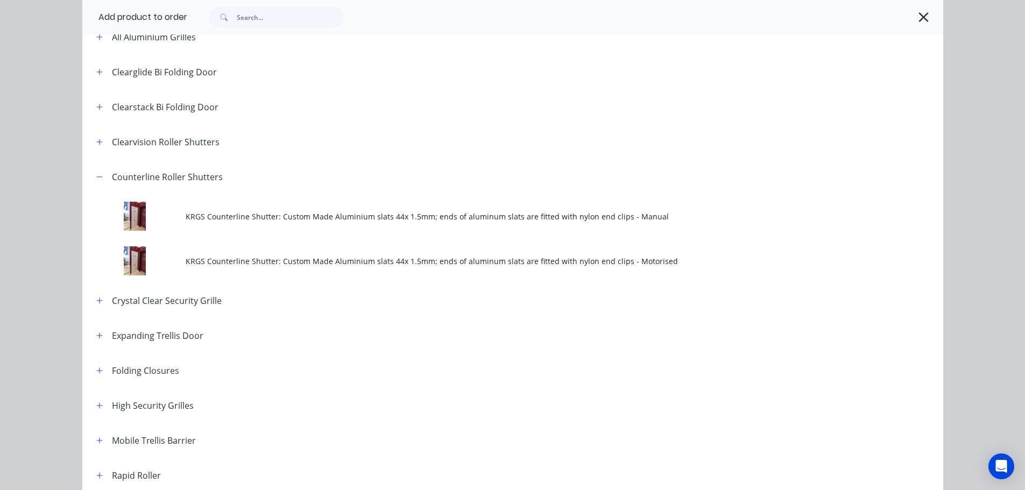
scroll to position [161, 0]
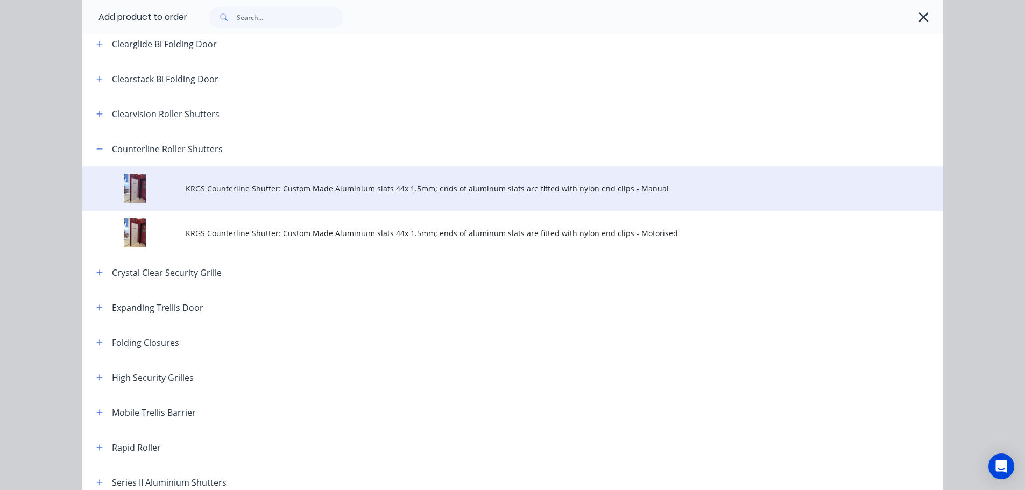
click at [339, 188] on span "KRGS Counterline Shutter: Custom Made Aluminium slats 44x 1.5mm; ends of alumin…" at bounding box center [489, 188] width 606 height 11
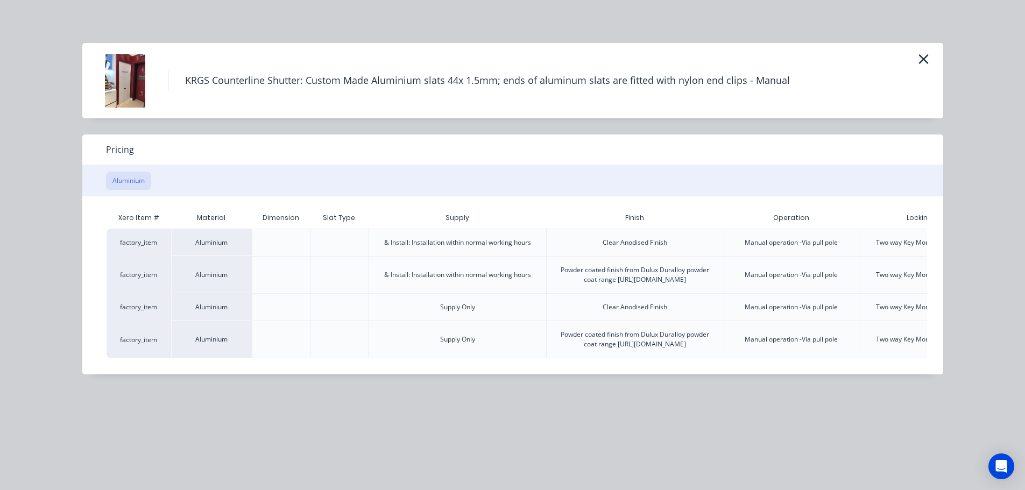
scroll to position [0, 111]
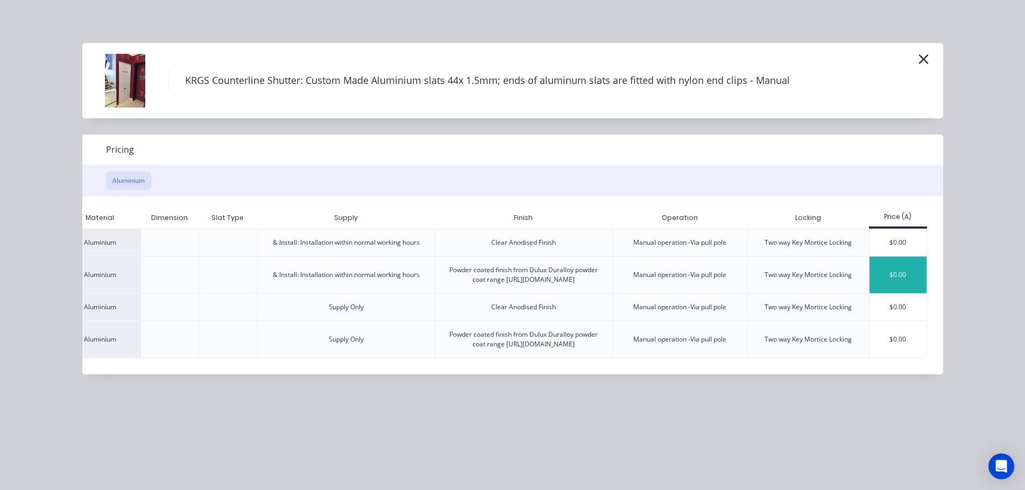
click at [882, 279] on div "$0.00" at bounding box center [898, 275] width 58 height 37
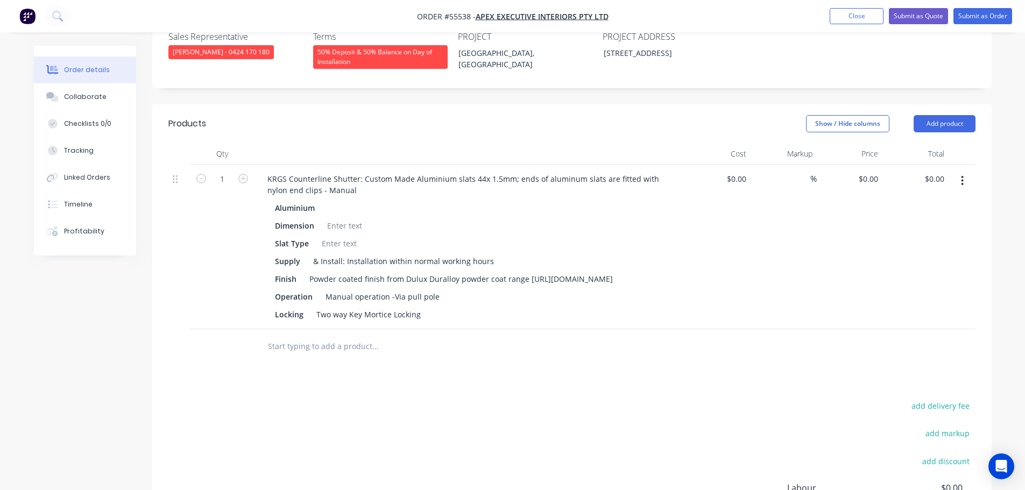
scroll to position [377, 0]
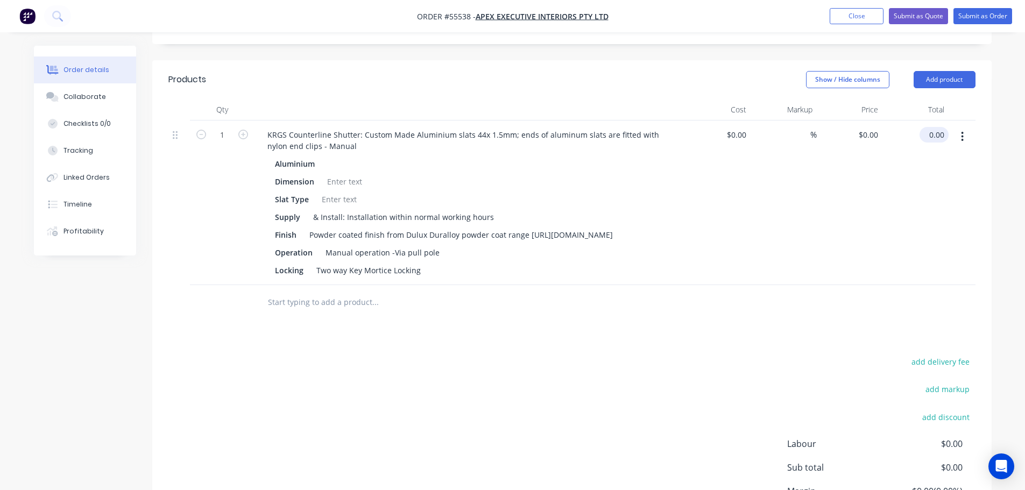
click at [944, 127] on input "0.00" at bounding box center [936, 135] width 25 height 16
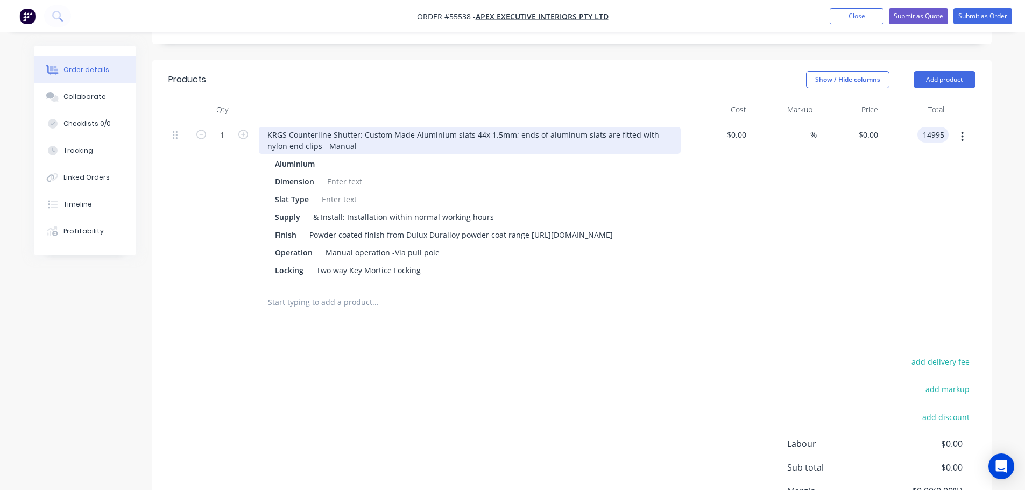
type input "14995"
type input "$14,995.00"
click at [267, 127] on div "KRGS Counterline Shutter: Custom Made Aluminium slats 44x 1.5mm; ends of alumin…" at bounding box center [470, 140] width 422 height 27
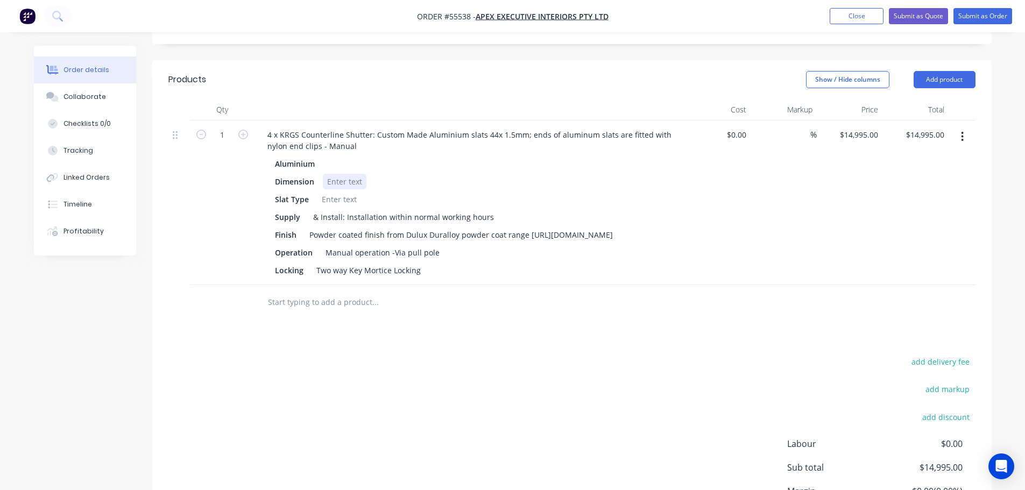
click at [343, 174] on div at bounding box center [345, 182] width 44 height 16
click at [336, 192] on div at bounding box center [339, 200] width 44 height 16
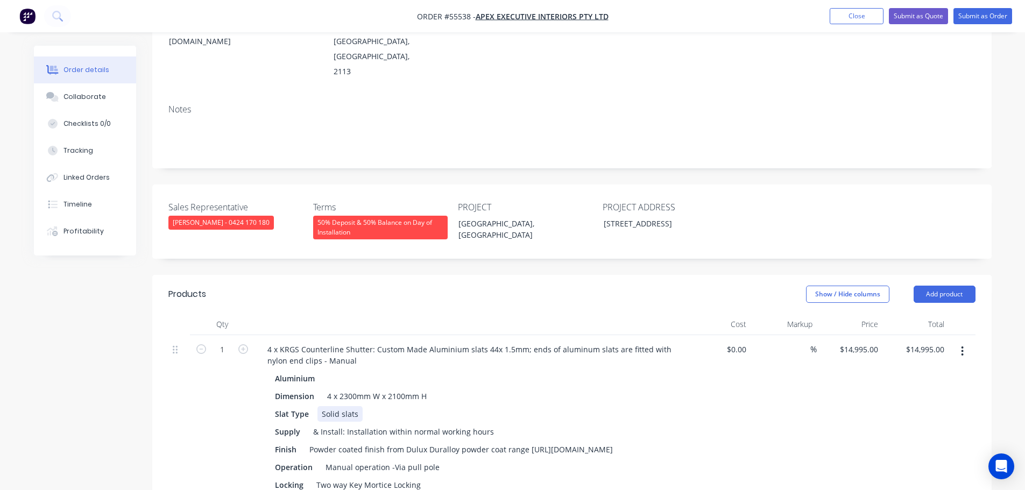
scroll to position [161, 0]
click at [910, 15] on button "Submit as Quote" at bounding box center [918, 16] width 59 height 16
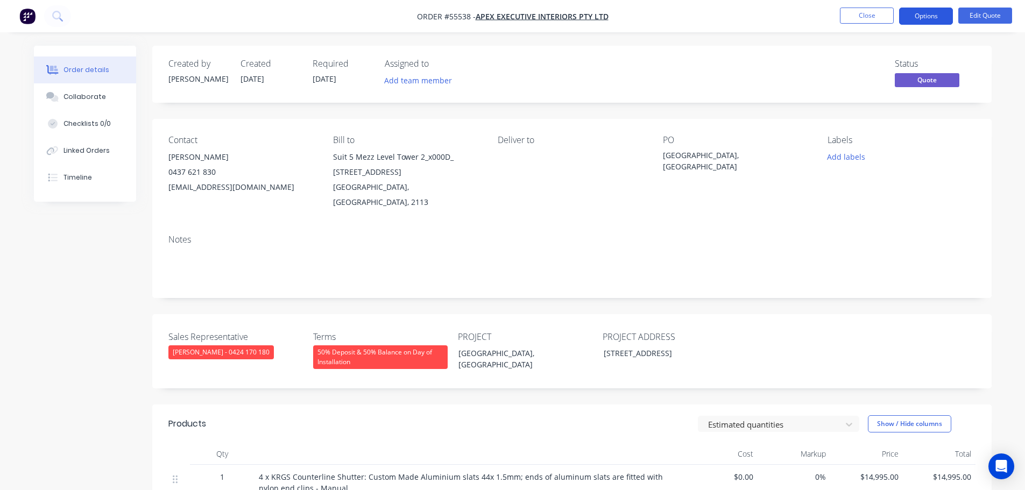
click at [915, 18] on button "Options" at bounding box center [926, 16] width 54 height 17
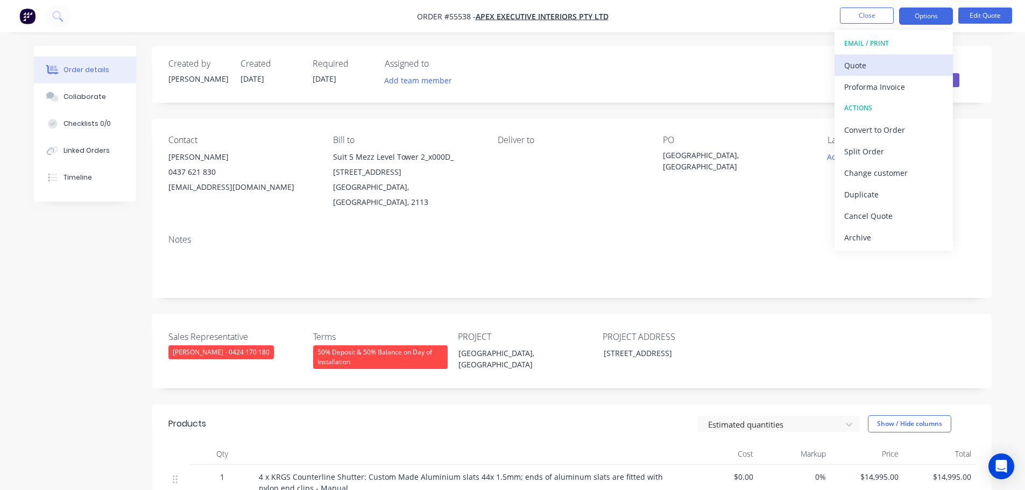
click at [859, 68] on div "Quote" at bounding box center [893, 66] width 99 height 16
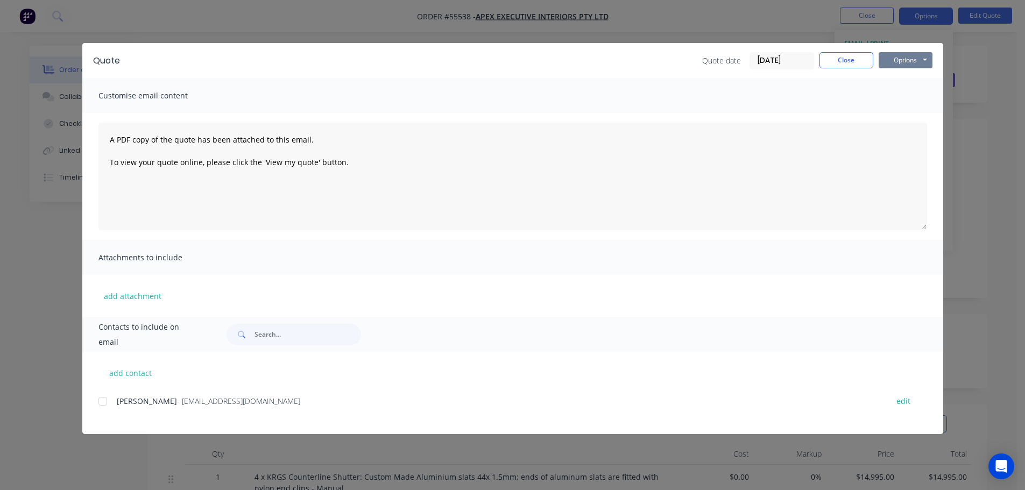
click at [890, 60] on button "Options" at bounding box center [905, 60] width 54 height 16
click at [906, 96] on button "Print" at bounding box center [912, 97] width 69 height 18
click at [828, 59] on button "Close" at bounding box center [846, 60] width 54 height 16
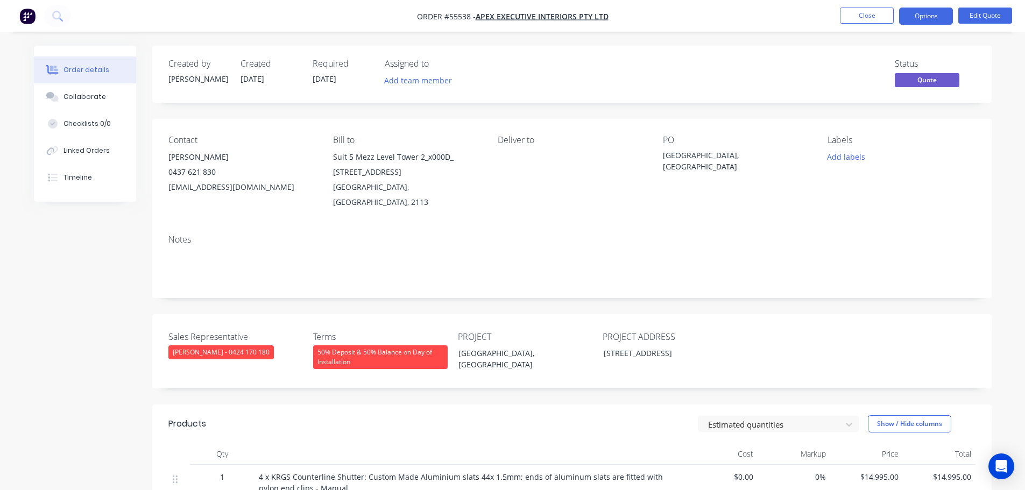
click at [197, 188] on div "kmoffit@epexei.com.au" at bounding box center [241, 187] width 147 height 15
click at [731, 154] on div "[GEOGRAPHIC_DATA], [GEOGRAPHIC_DATA]" at bounding box center [730, 161] width 134 height 23
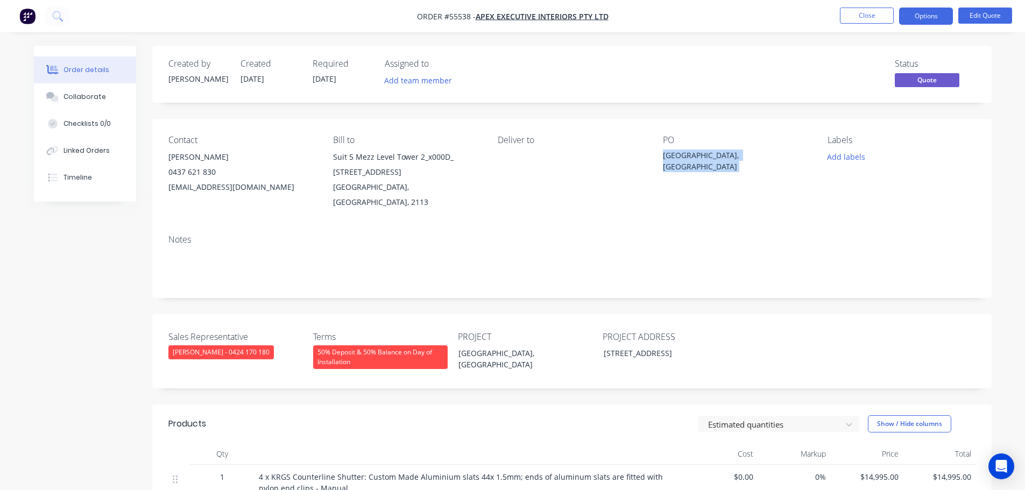
click at [731, 154] on div "[GEOGRAPHIC_DATA], [GEOGRAPHIC_DATA]" at bounding box center [730, 161] width 134 height 23
click at [858, 17] on button "Close" at bounding box center [867, 16] width 54 height 16
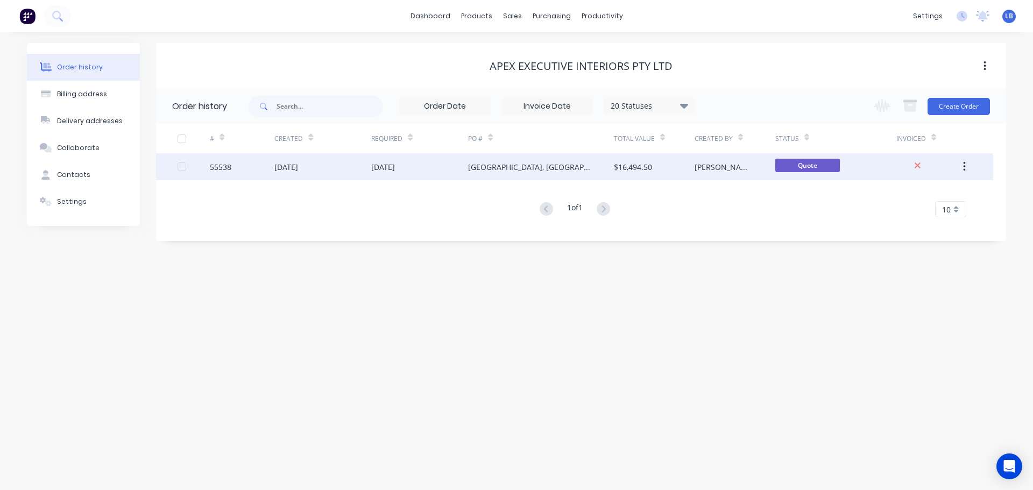
click at [223, 169] on div "55538" at bounding box center [221, 166] width 22 height 11
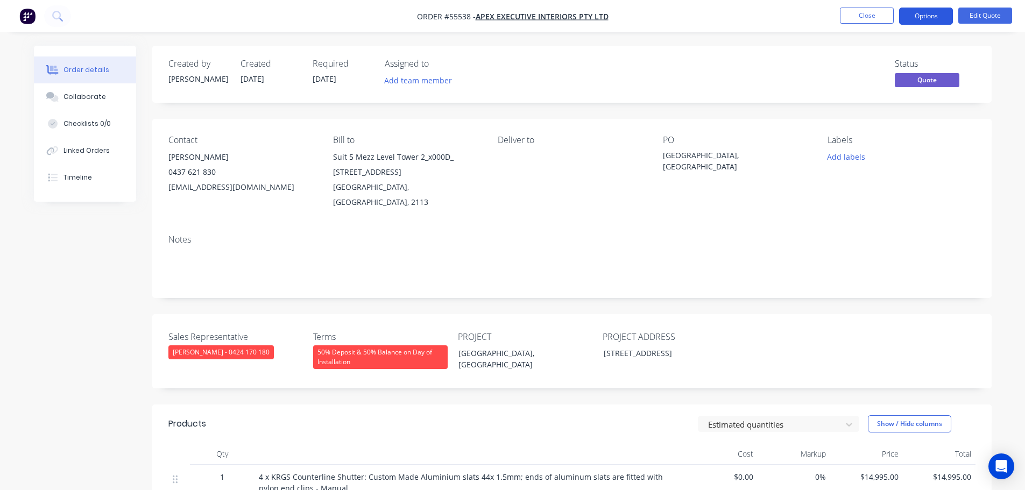
click at [924, 16] on button "Options" at bounding box center [926, 16] width 54 height 17
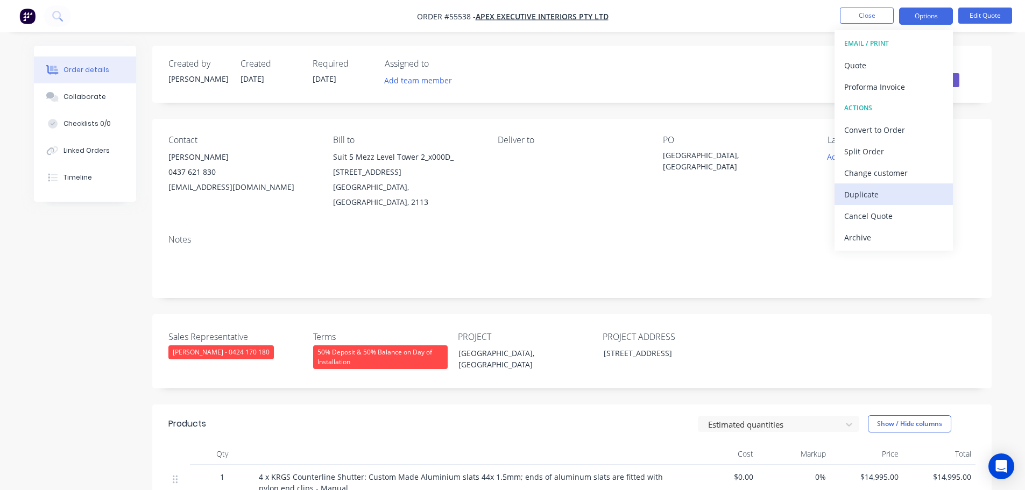
click at [853, 196] on div "Duplicate" at bounding box center [893, 195] width 99 height 16
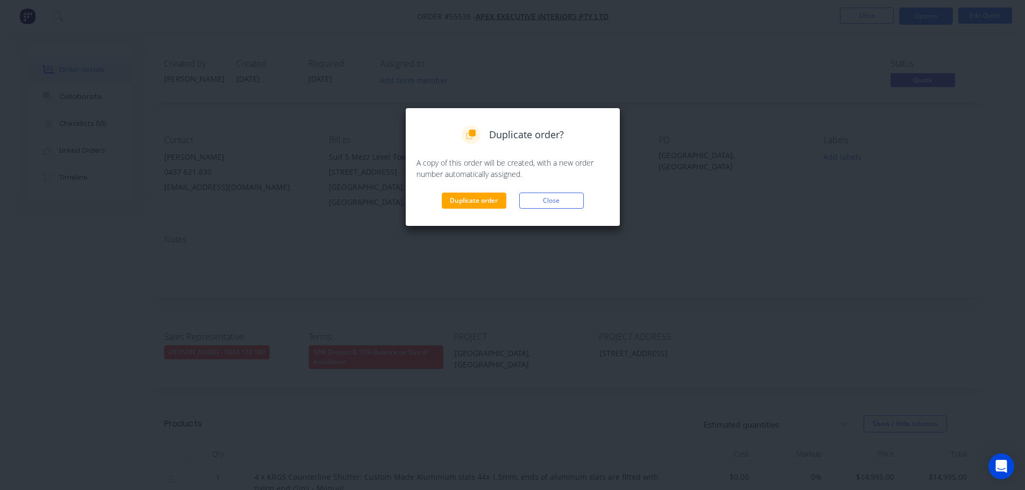
click at [469, 192] on div "Duplicate order? A copy of this order will be created, with a new order number …" at bounding box center [512, 166] width 193 height 83
click at [470, 203] on button "Duplicate order" at bounding box center [474, 201] width 65 height 16
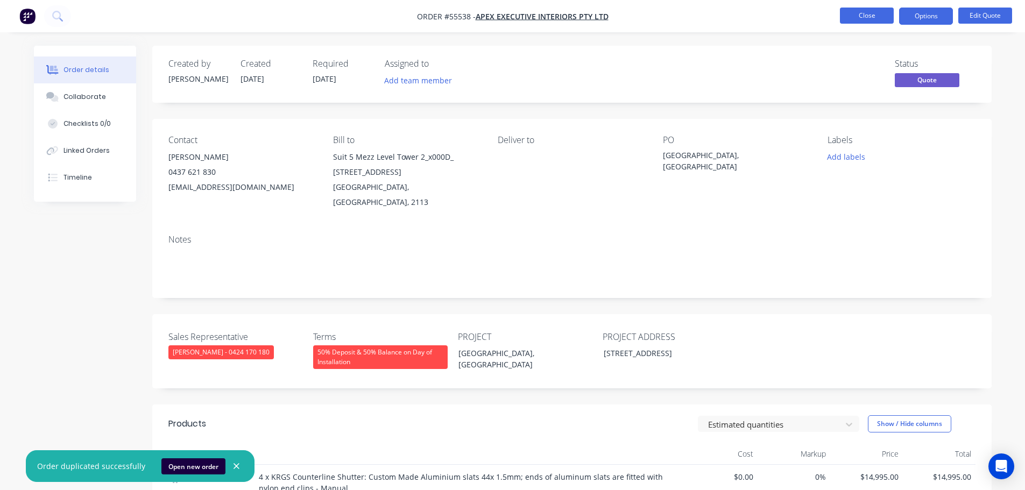
click at [861, 17] on button "Close" at bounding box center [867, 16] width 54 height 16
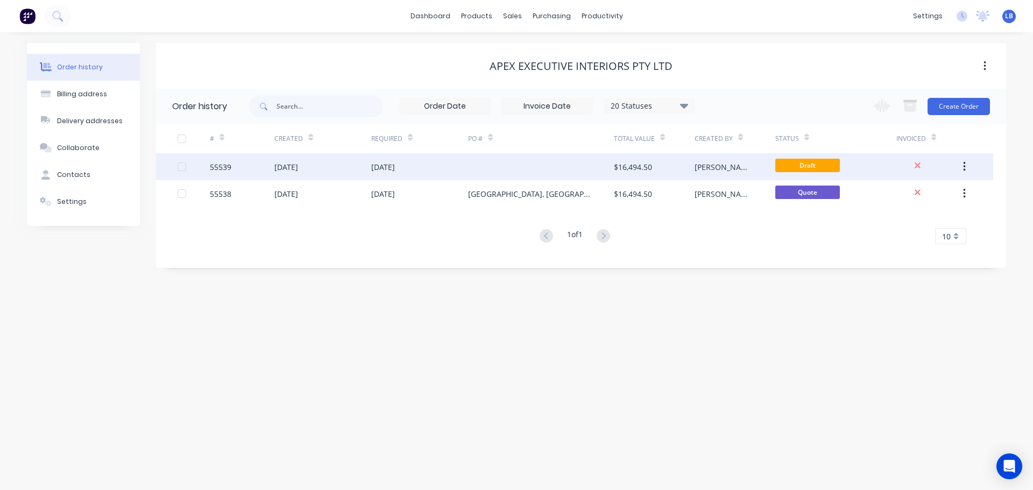
click at [220, 166] on div "55539" at bounding box center [221, 166] width 22 height 11
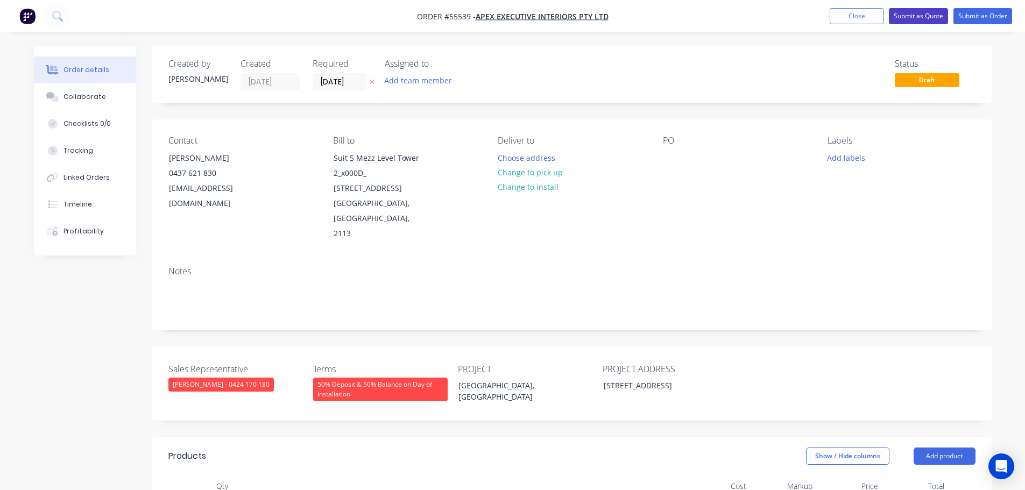
click at [911, 18] on button "Submit as Quote" at bounding box center [918, 16] width 59 height 16
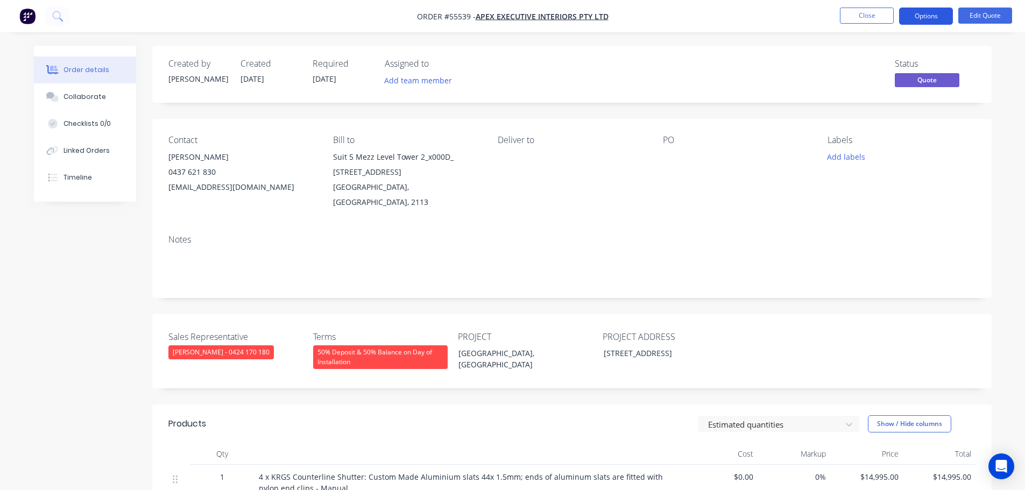
click at [919, 15] on button "Options" at bounding box center [926, 16] width 54 height 17
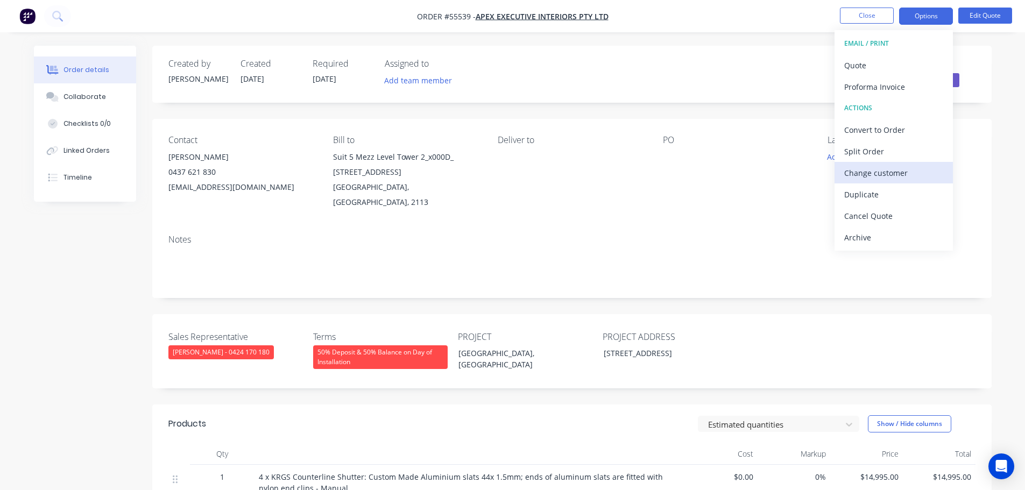
click at [874, 173] on div "Change customer" at bounding box center [893, 173] width 99 height 16
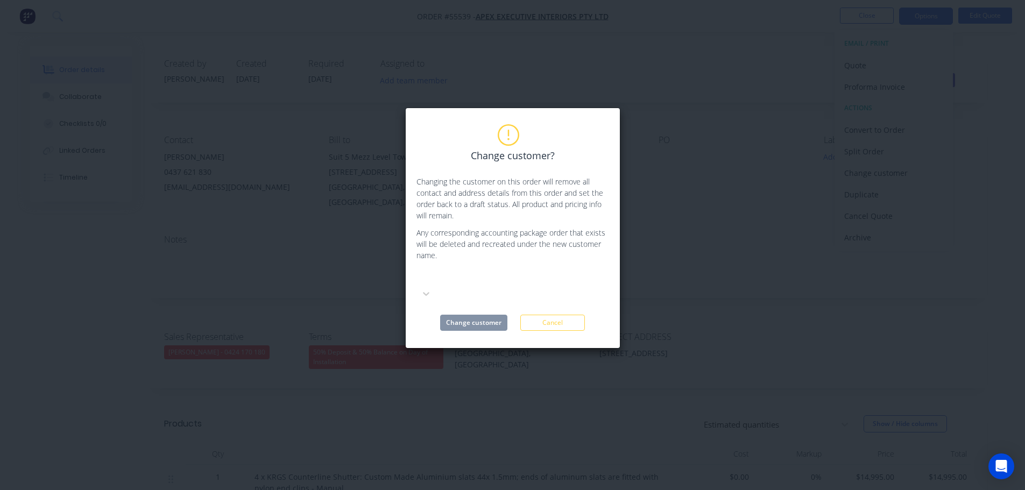
click at [449, 278] on div at bounding box center [497, 277] width 155 height 13
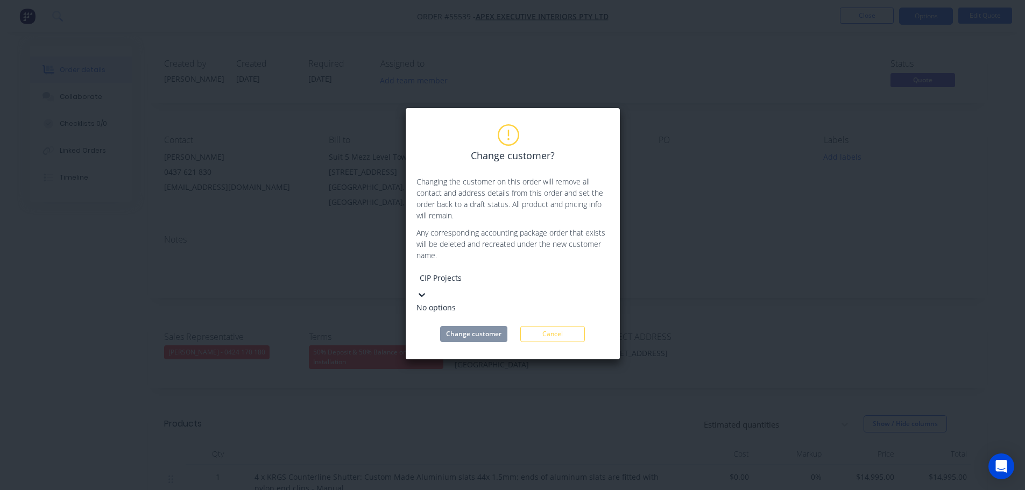
type input "CIP Projects"
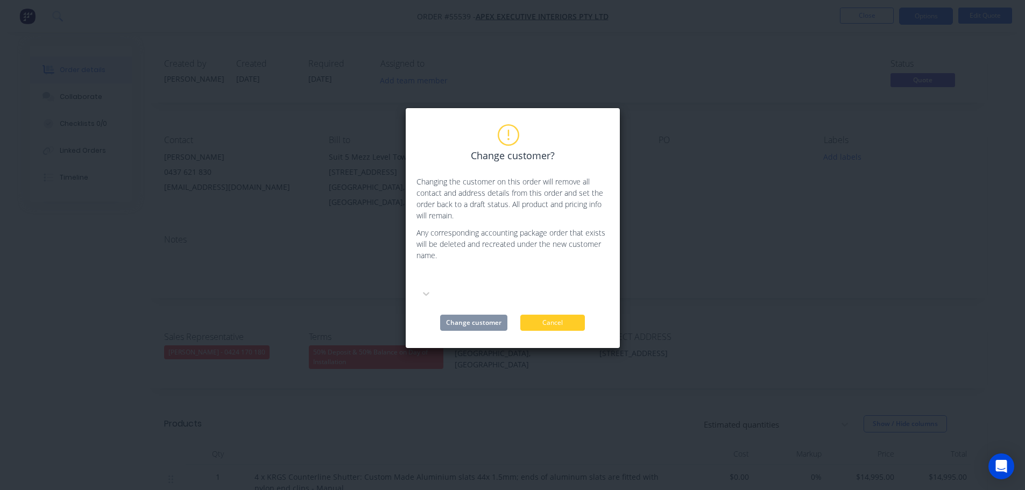
click at [524, 315] on button "Cancel" at bounding box center [552, 323] width 65 height 16
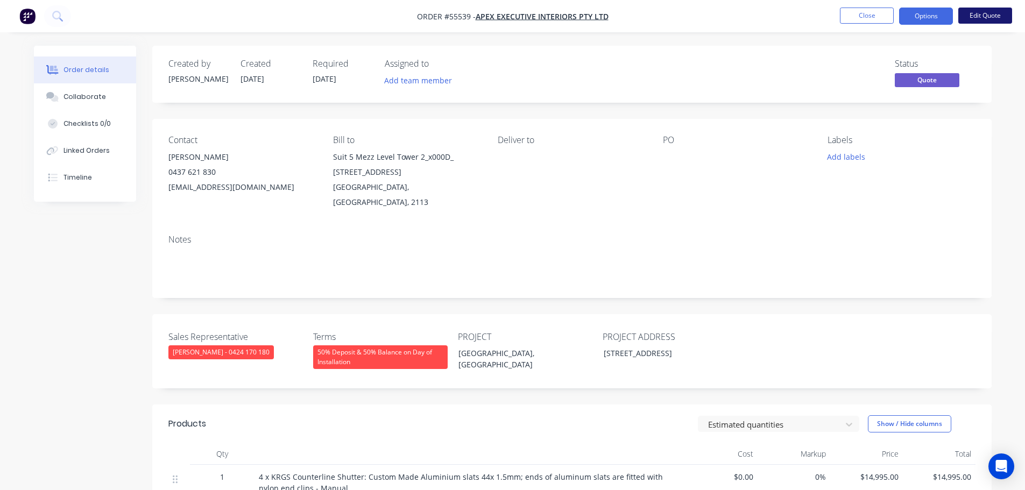
click at [983, 14] on button "Edit Quote" at bounding box center [985, 16] width 54 height 16
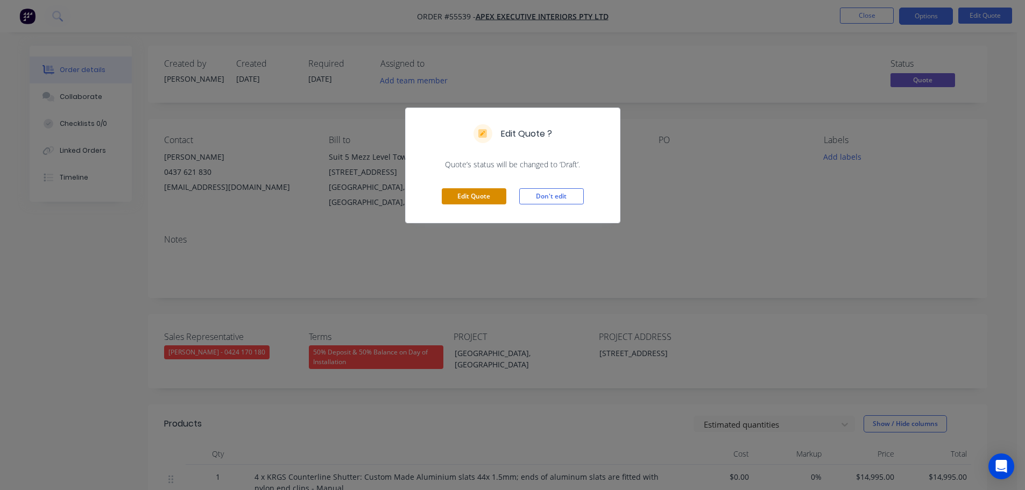
click at [472, 196] on button "Edit Quote" at bounding box center [474, 196] width 65 height 16
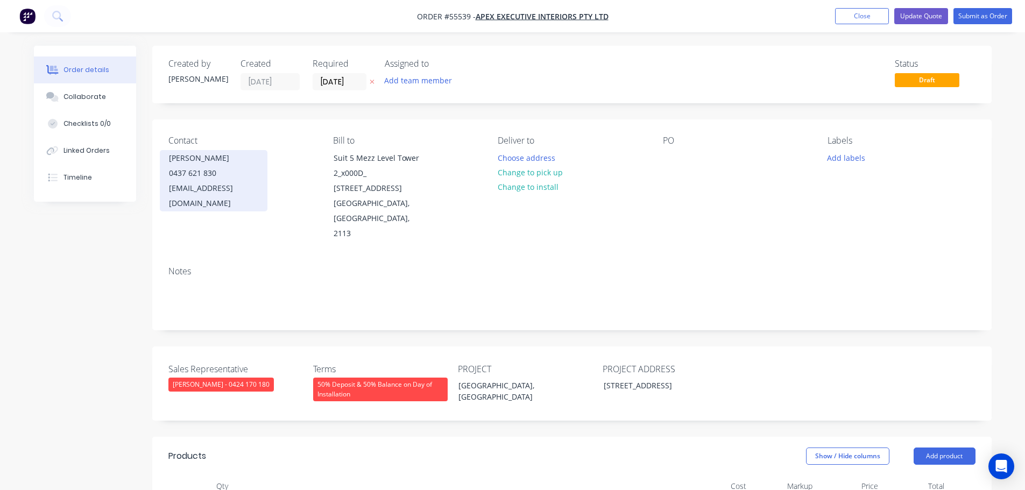
click at [194, 188] on div "kmoffit@epexei.com.au" at bounding box center [213, 196] width 89 height 30
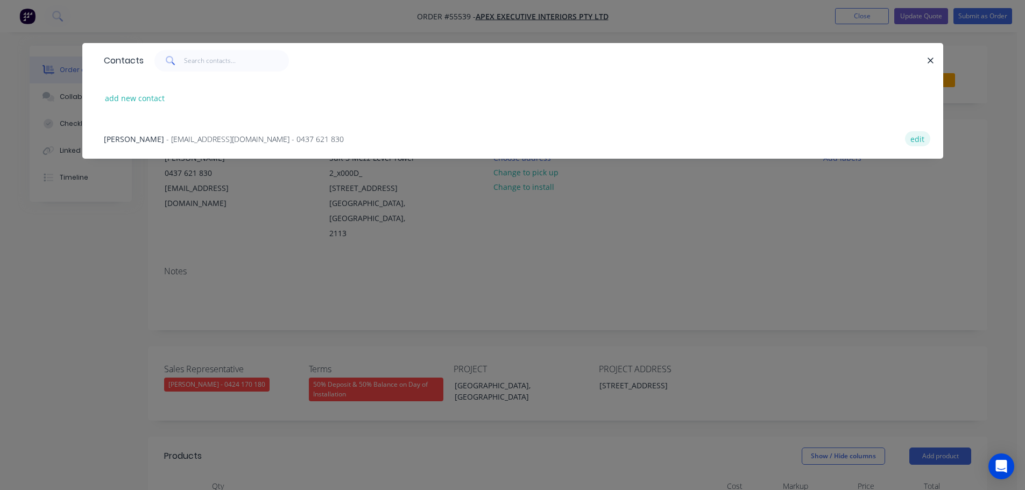
click at [915, 140] on button "edit" at bounding box center [917, 138] width 25 height 15
select select "AU"
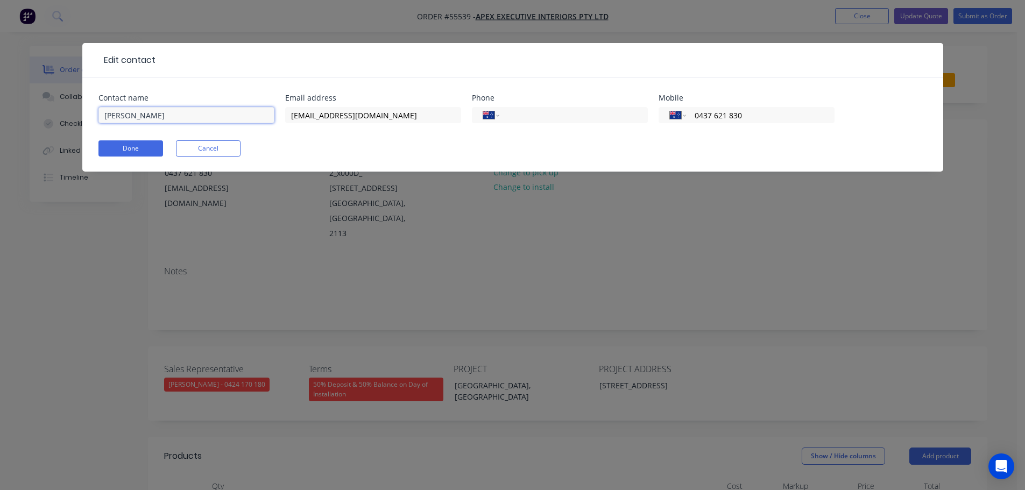
drag, startPoint x: 141, startPoint y: 112, endPoint x: 142, endPoint y: 119, distance: 7.0
click at [141, 115] on input "Karl Moffit" at bounding box center [186, 115] width 176 height 16
type input "Karl Moffitt"
click at [316, 116] on input "kmoffit@epexei.com.au" at bounding box center [373, 115] width 176 height 16
type input "kmoffitt@epexei.com.au"
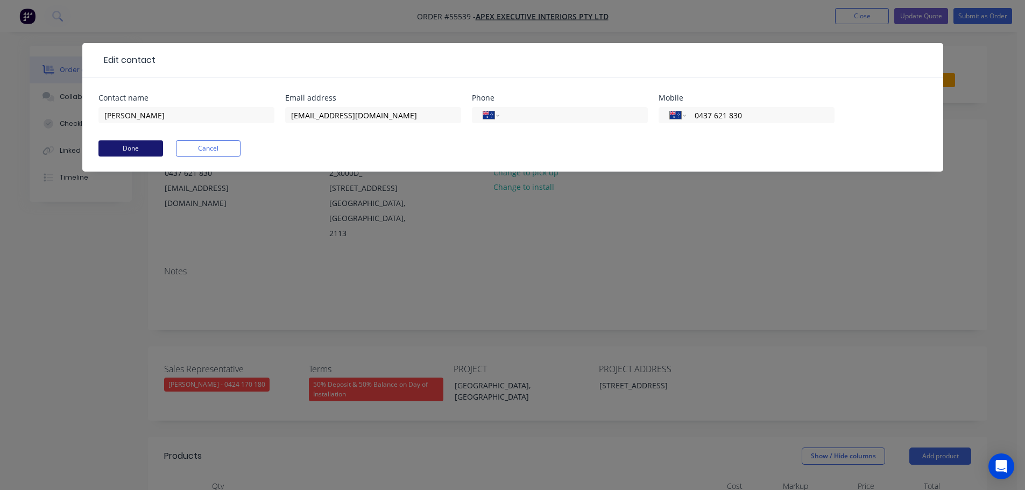
click at [133, 148] on button "Done" at bounding box center [130, 148] width 65 height 16
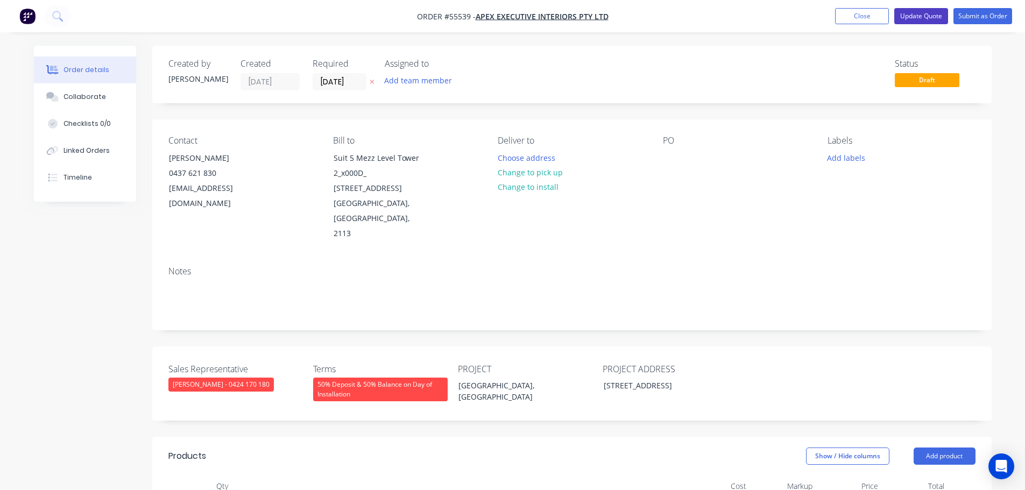
click at [921, 17] on button "Update Quote" at bounding box center [921, 16] width 54 height 16
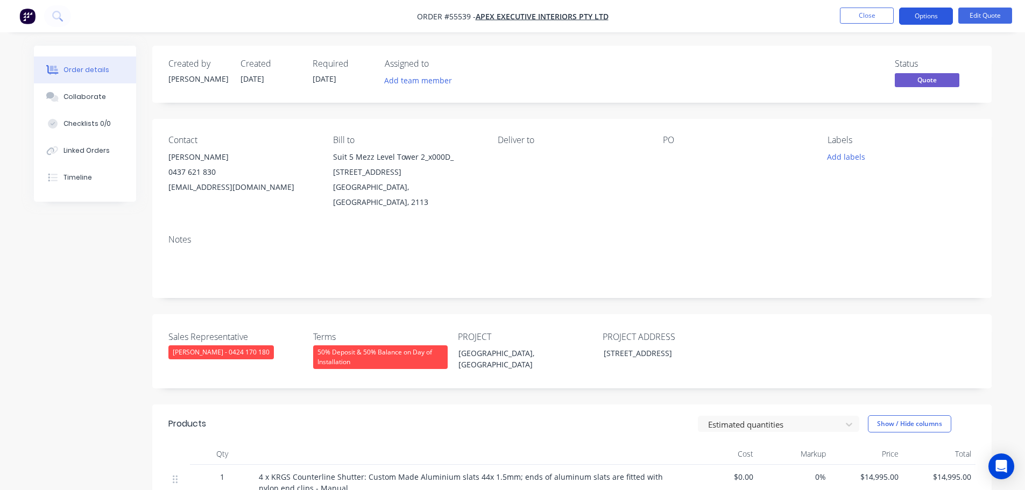
click at [923, 15] on button "Options" at bounding box center [926, 16] width 54 height 17
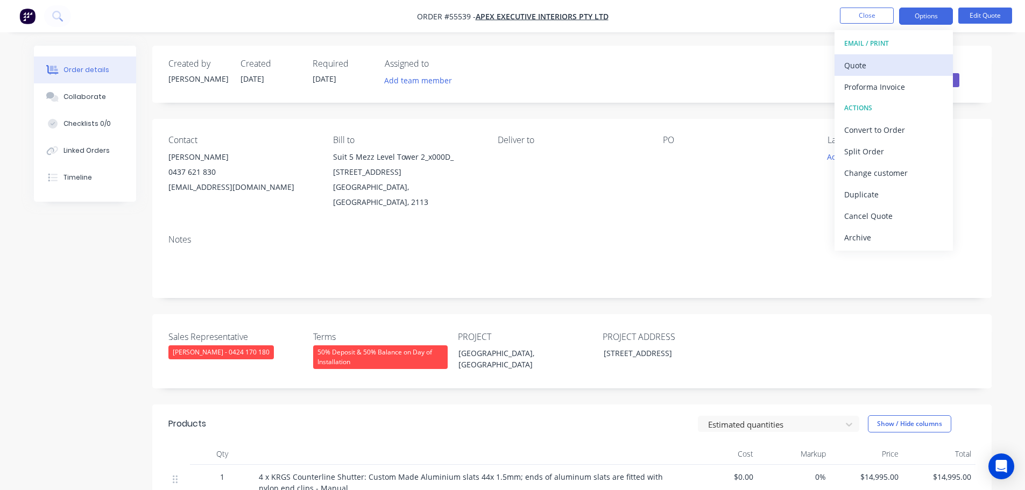
click at [859, 65] on div "Quote" at bounding box center [893, 66] width 99 height 16
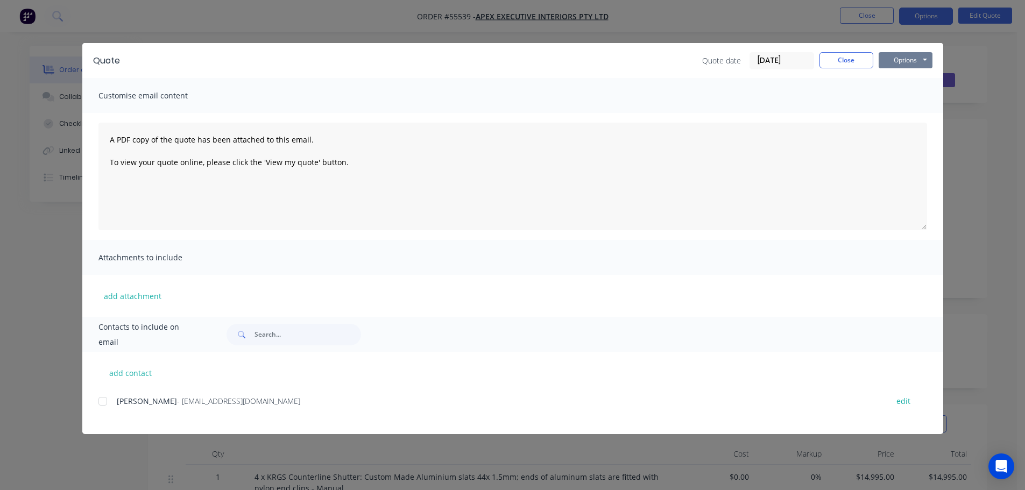
click at [896, 60] on button "Options" at bounding box center [905, 60] width 54 height 16
click at [903, 96] on button "Print" at bounding box center [912, 97] width 69 height 18
click at [834, 66] on button "Close" at bounding box center [846, 60] width 54 height 16
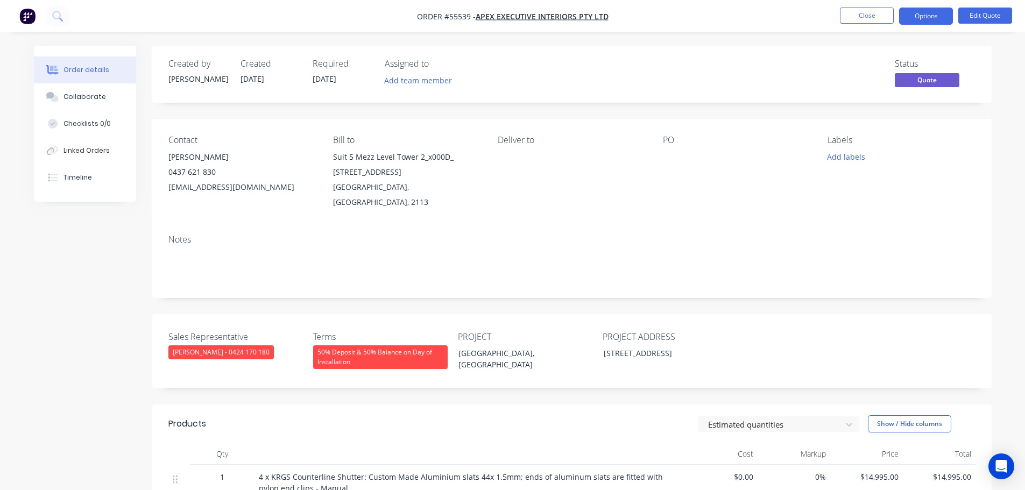
click at [216, 187] on div "kmoffitt@epexei.com.au" at bounding box center [241, 187] width 147 height 15
click at [874, 19] on button "Close" at bounding box center [867, 16] width 54 height 16
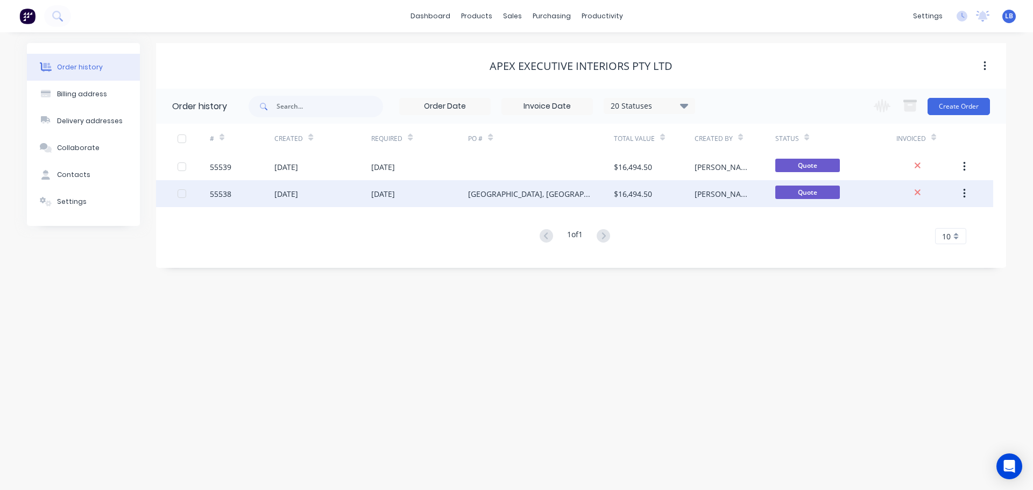
click at [228, 198] on div "55538" at bounding box center [221, 193] width 22 height 11
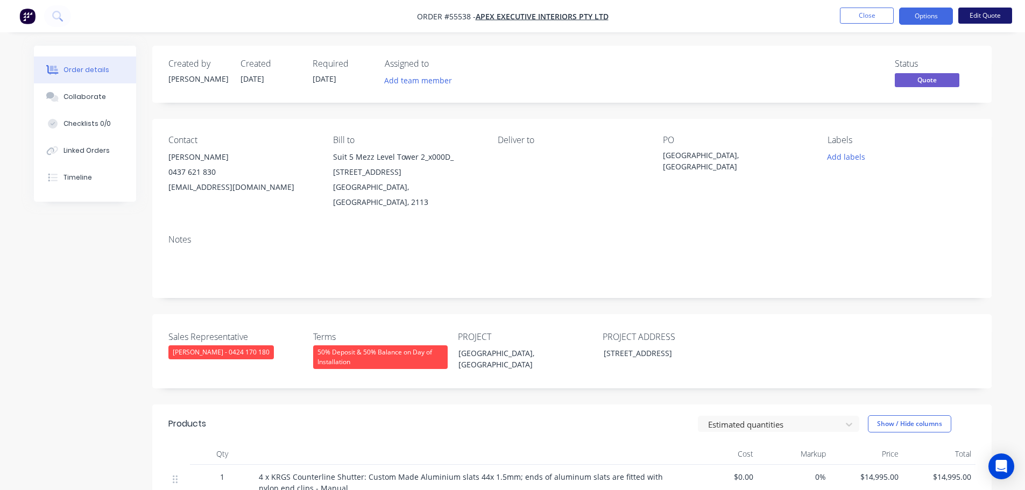
click at [985, 16] on button "Edit Quote" at bounding box center [985, 16] width 54 height 16
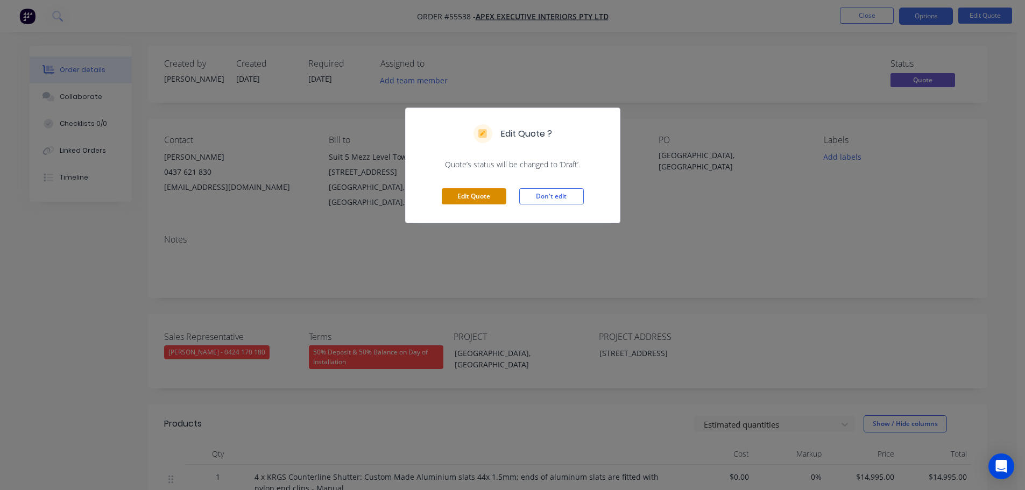
click at [484, 201] on button "Edit Quote" at bounding box center [474, 196] width 65 height 16
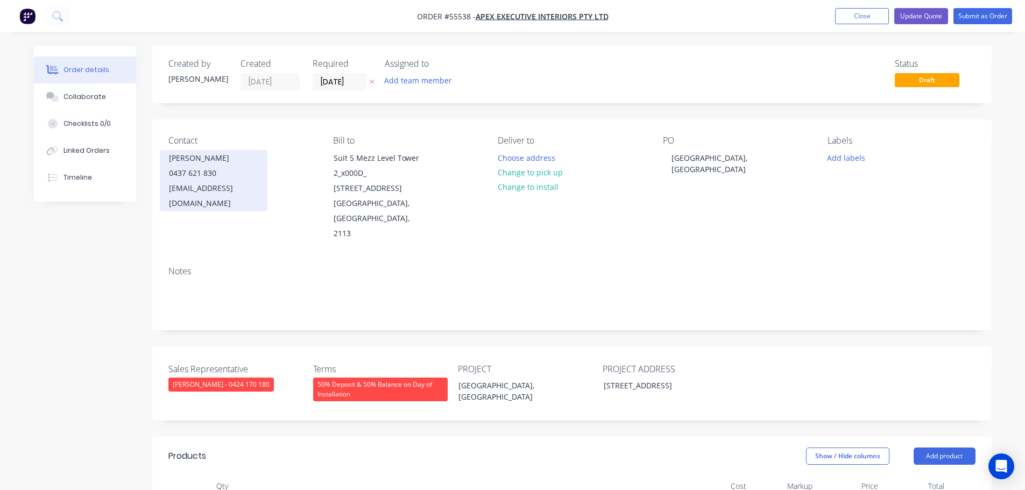
click at [192, 189] on div "kmoffit@epexei.com.au" at bounding box center [213, 196] width 89 height 30
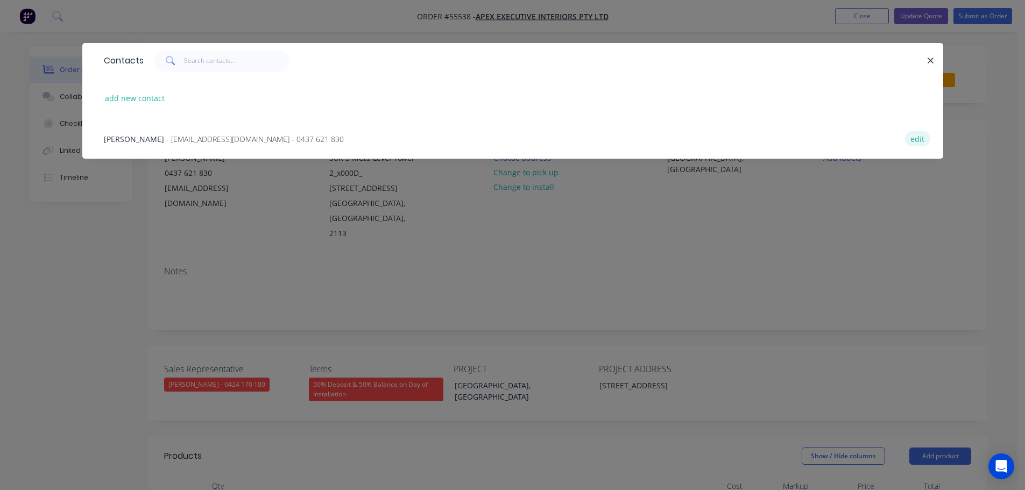
click at [916, 142] on button "edit" at bounding box center [917, 138] width 25 height 15
select select "AU"
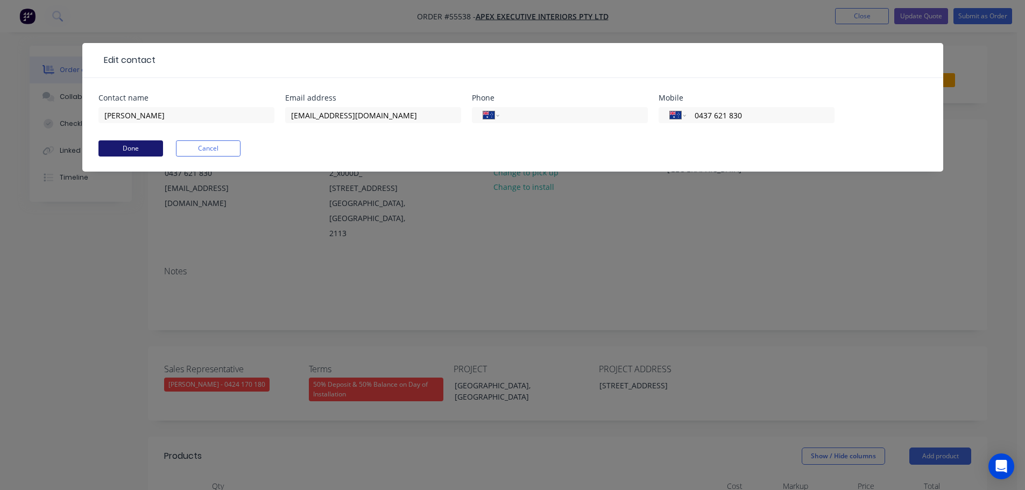
click at [130, 146] on button "Done" at bounding box center [130, 148] width 65 height 16
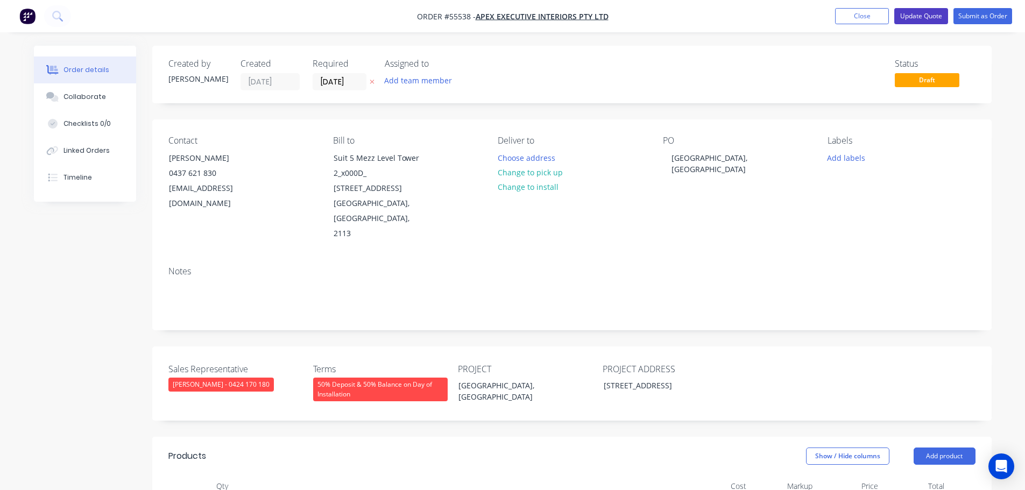
click at [923, 13] on button "Update Quote" at bounding box center [921, 16] width 54 height 16
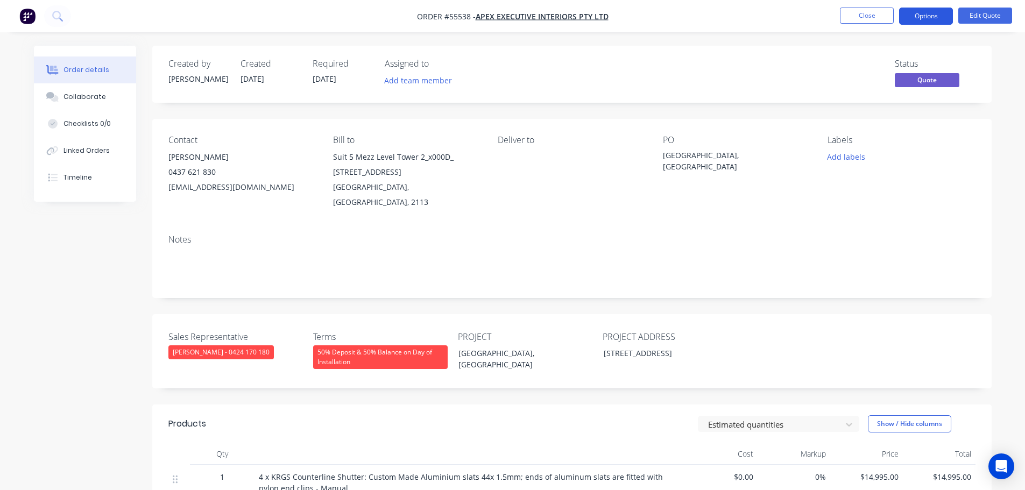
click at [923, 13] on button "Options" at bounding box center [926, 16] width 54 height 17
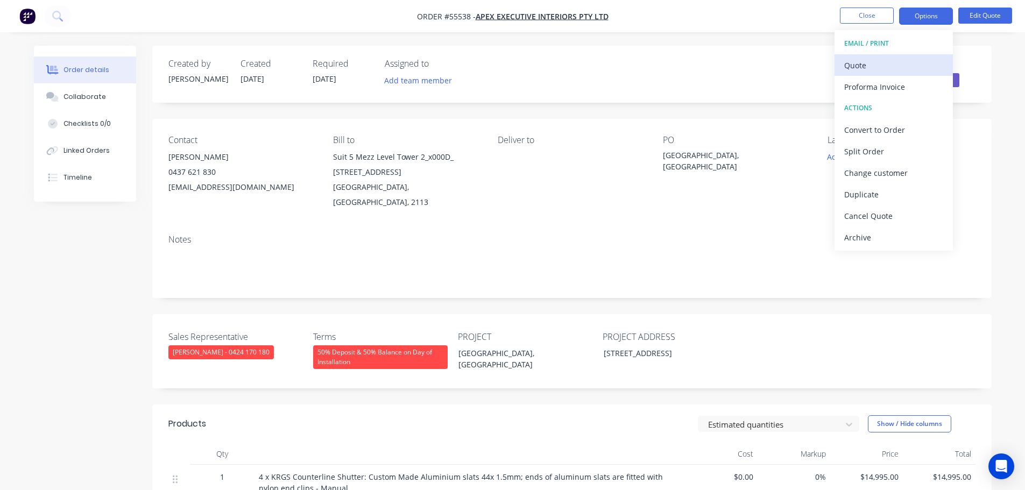
click at [857, 65] on div "Quote" at bounding box center [893, 66] width 99 height 16
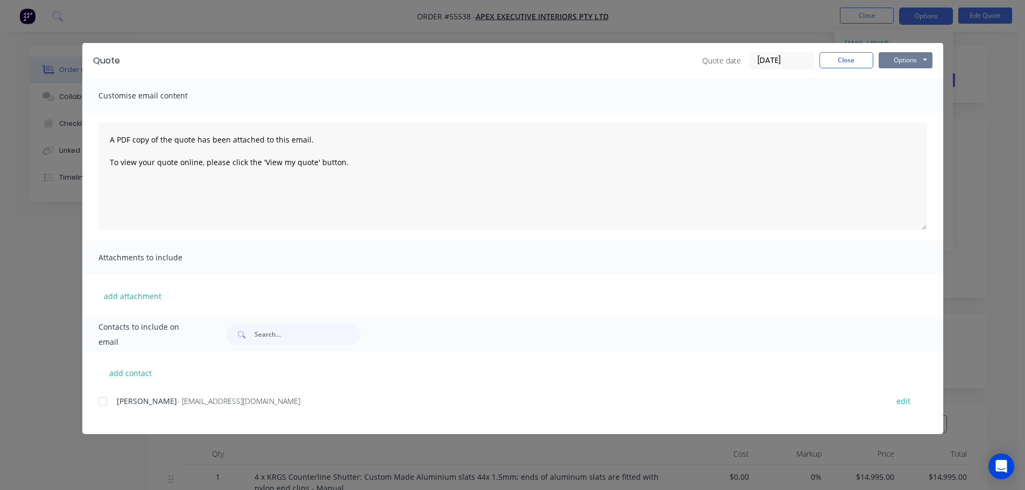
click at [906, 60] on button "Options" at bounding box center [905, 60] width 54 height 16
click at [904, 100] on button "Print" at bounding box center [912, 97] width 69 height 18
click at [852, 60] on button "Close" at bounding box center [846, 60] width 54 height 16
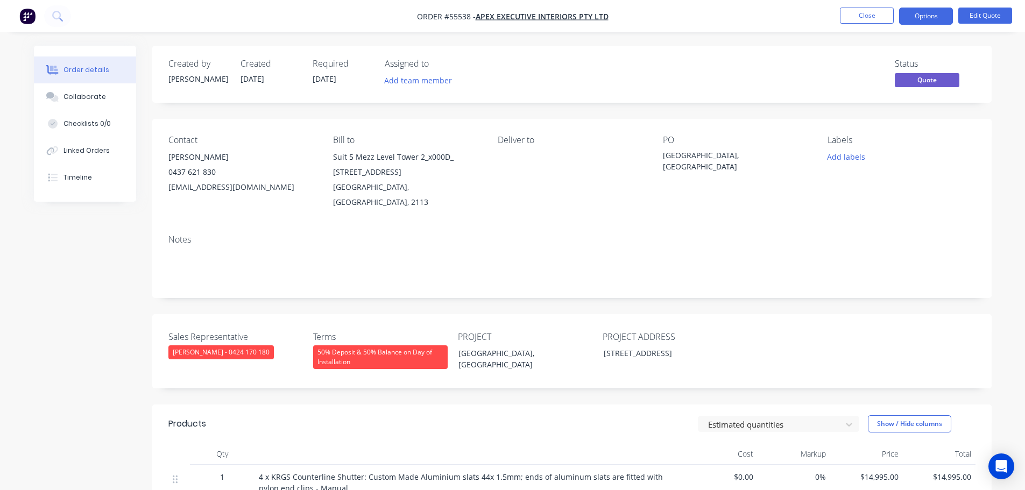
click at [207, 185] on div "kmoffitt@epexei.com.au" at bounding box center [241, 187] width 147 height 15
click at [734, 152] on div "[GEOGRAPHIC_DATA], [GEOGRAPHIC_DATA]" at bounding box center [730, 161] width 134 height 23
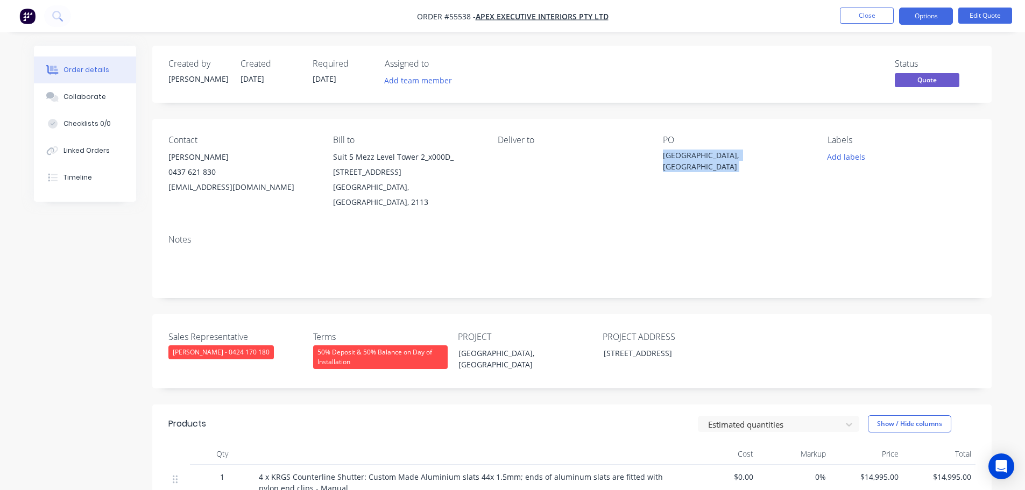
click at [734, 152] on div "[GEOGRAPHIC_DATA], [GEOGRAPHIC_DATA]" at bounding box center [730, 161] width 134 height 23
click at [987, 17] on button "Edit Quote" at bounding box center [985, 16] width 54 height 16
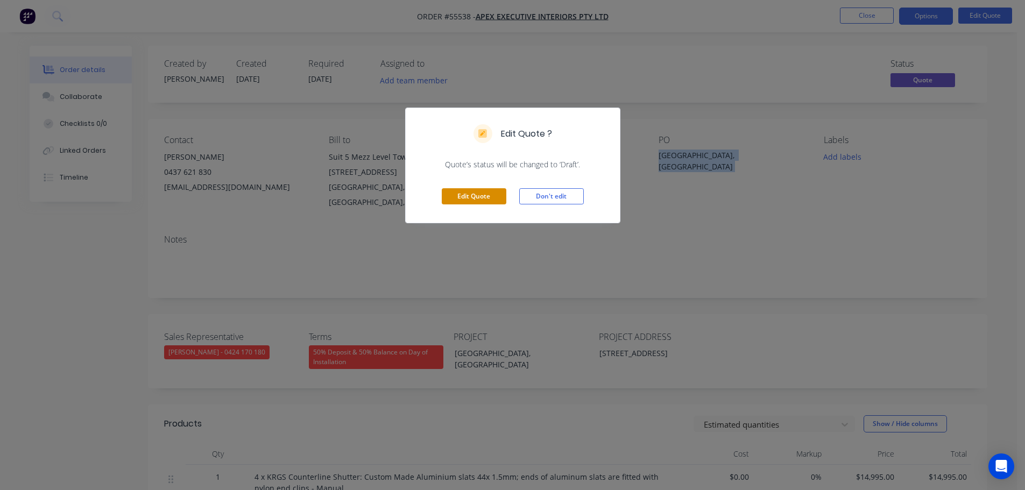
click at [470, 195] on button "Edit Quote" at bounding box center [474, 196] width 65 height 16
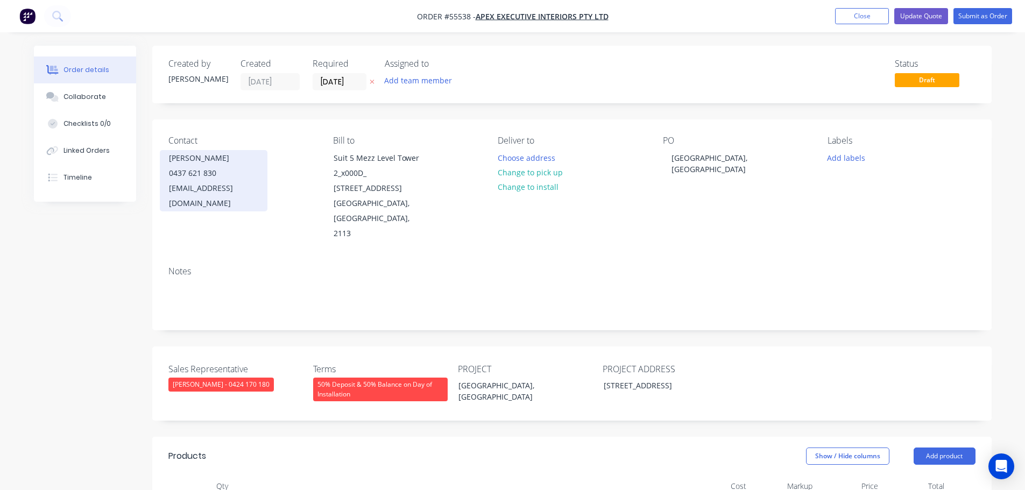
click at [198, 171] on div "0437 621 830" at bounding box center [213, 173] width 89 height 15
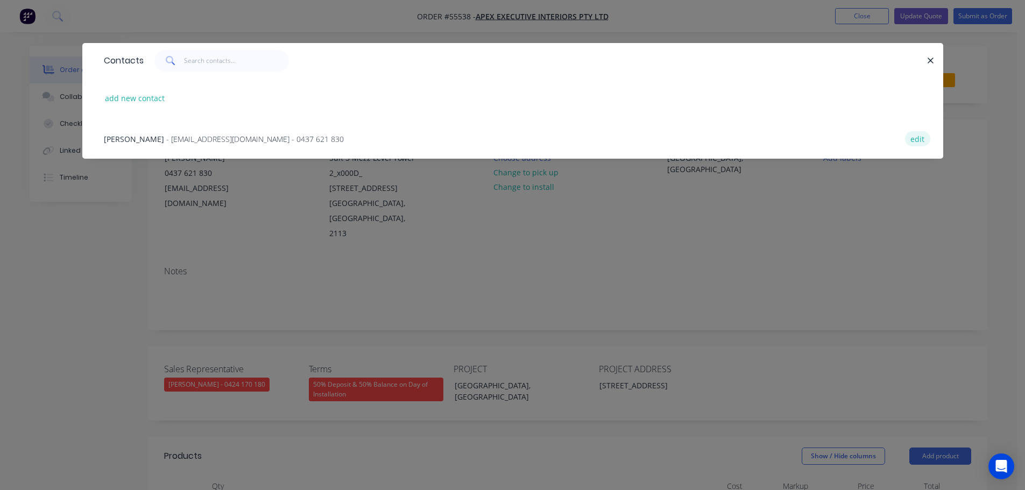
click at [914, 134] on button "edit" at bounding box center [917, 138] width 25 height 15
select select "AU"
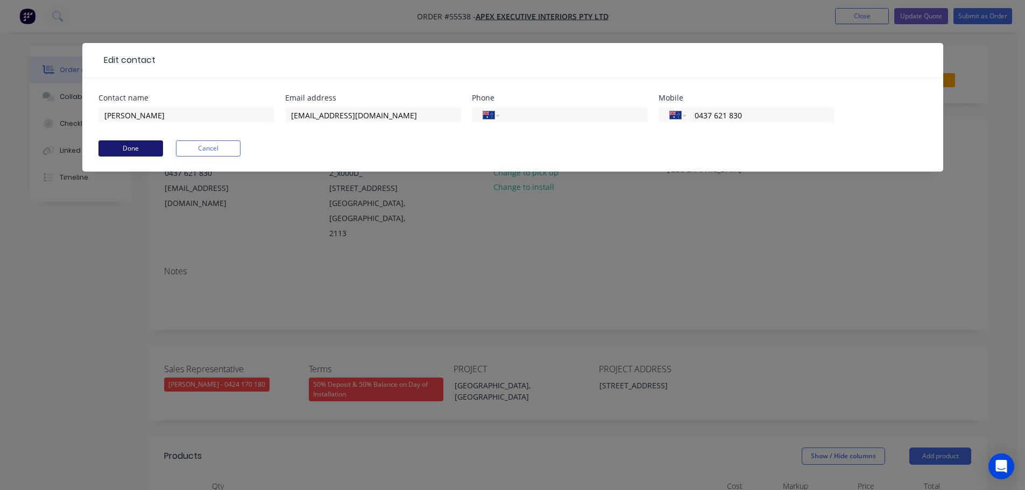
click at [143, 149] on button "Done" at bounding box center [130, 148] width 65 height 16
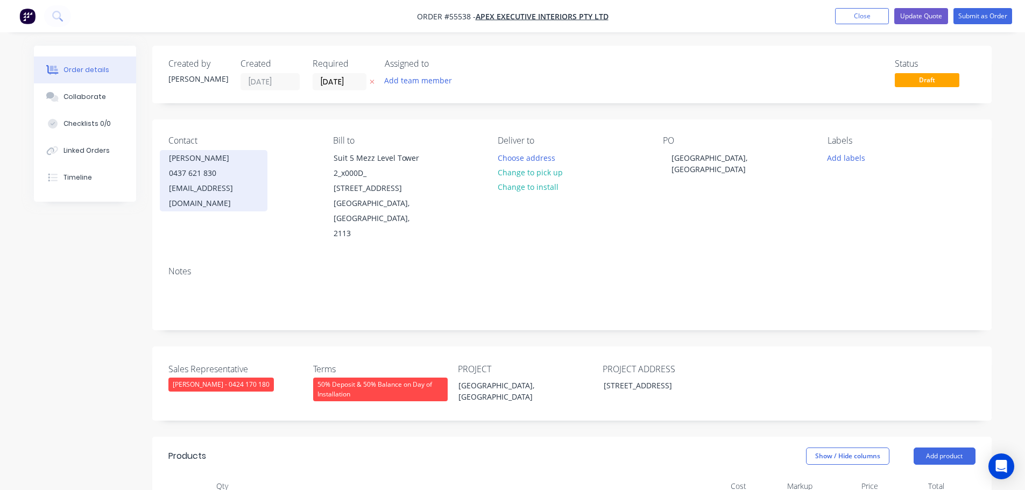
click at [185, 172] on div "0437 621 830" at bounding box center [213, 173] width 89 height 15
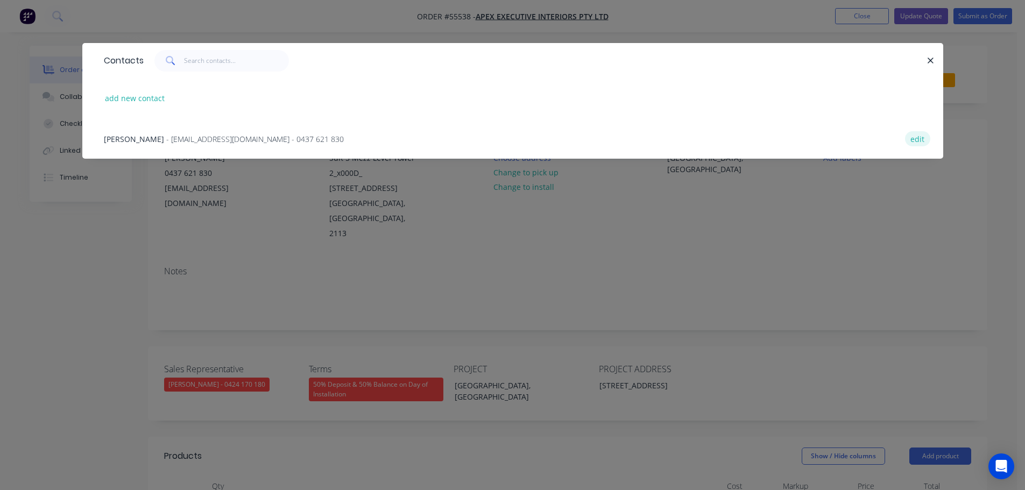
click at [921, 136] on button "edit" at bounding box center [917, 138] width 25 height 15
select select "AU"
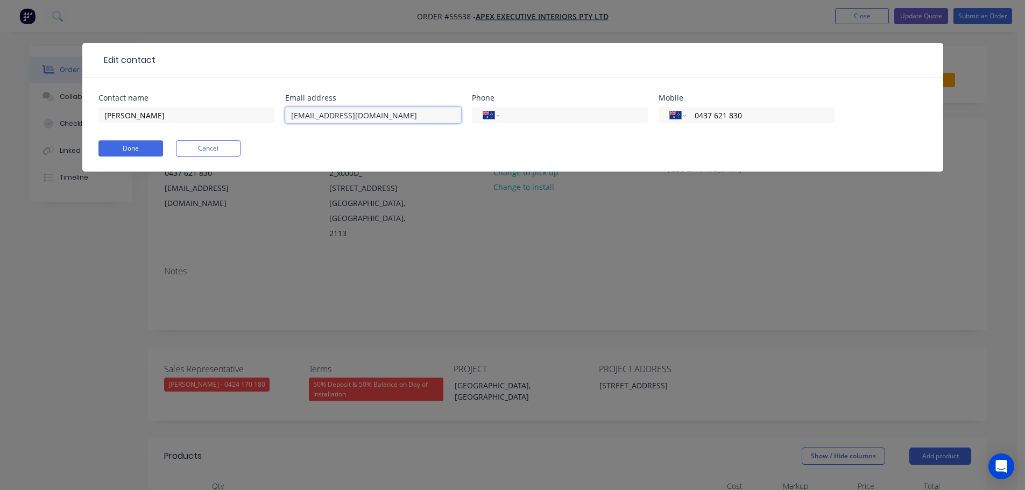
click at [329, 116] on input "kmoffitt@epexei.com.au" at bounding box center [373, 115] width 176 height 16
type input "kmoffitt@apexei.com.au"
click at [144, 155] on button "Done" at bounding box center [130, 148] width 65 height 16
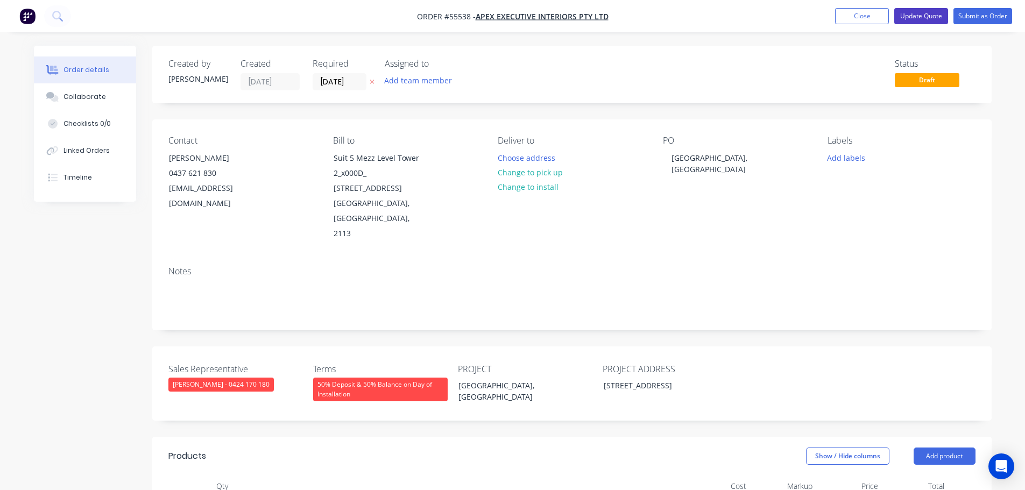
click at [932, 18] on button "Update Quote" at bounding box center [921, 16] width 54 height 16
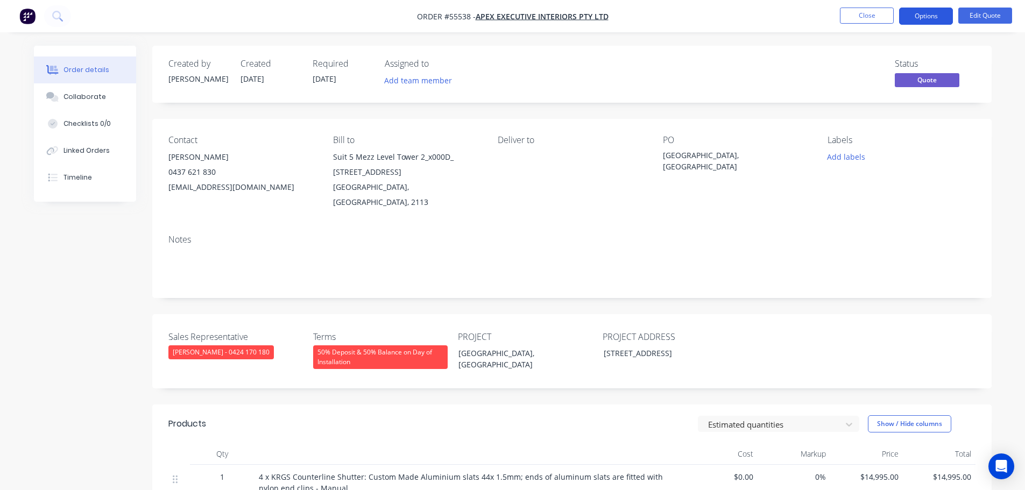
click at [925, 14] on button "Options" at bounding box center [926, 16] width 54 height 17
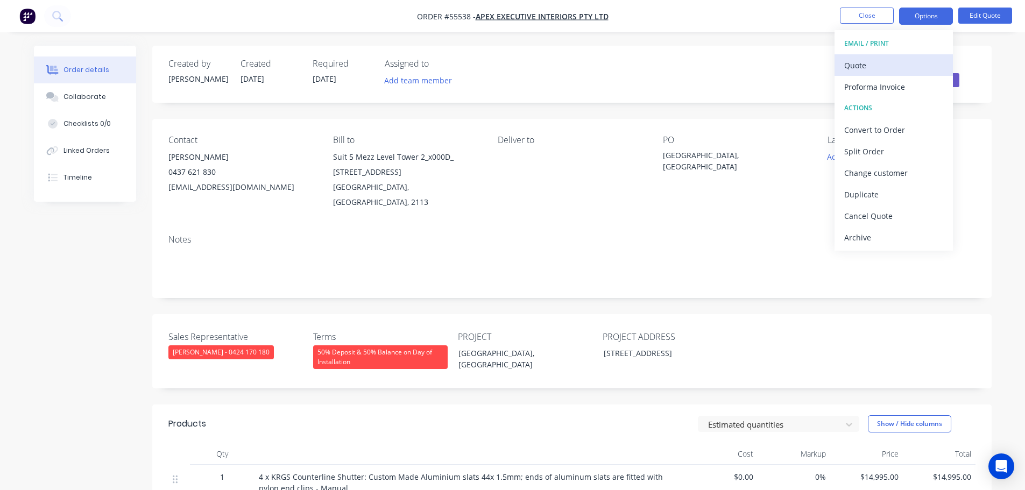
click at [864, 64] on div "Quote" at bounding box center [893, 66] width 99 height 16
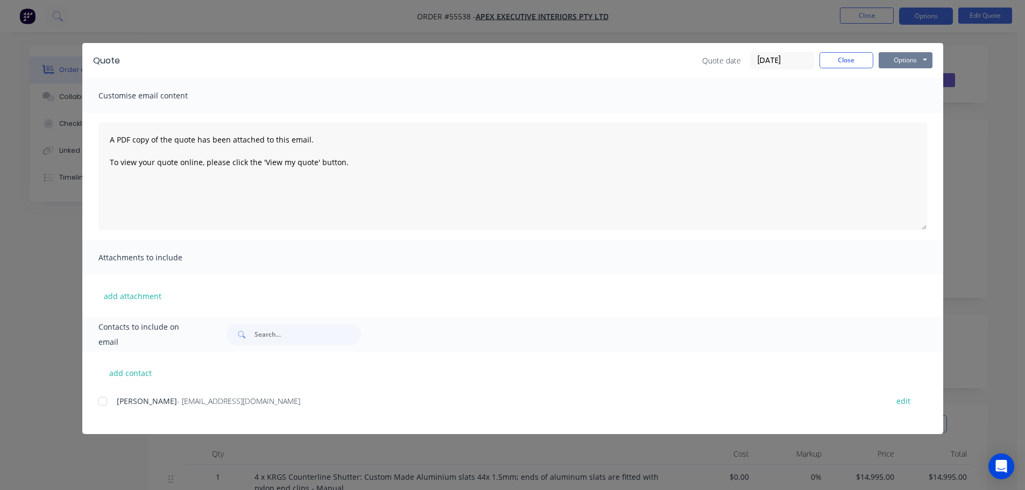
click at [884, 55] on button "Options" at bounding box center [905, 60] width 54 height 16
click at [897, 97] on button "Print" at bounding box center [912, 97] width 69 height 18
click at [828, 58] on button "Close" at bounding box center [846, 60] width 54 height 16
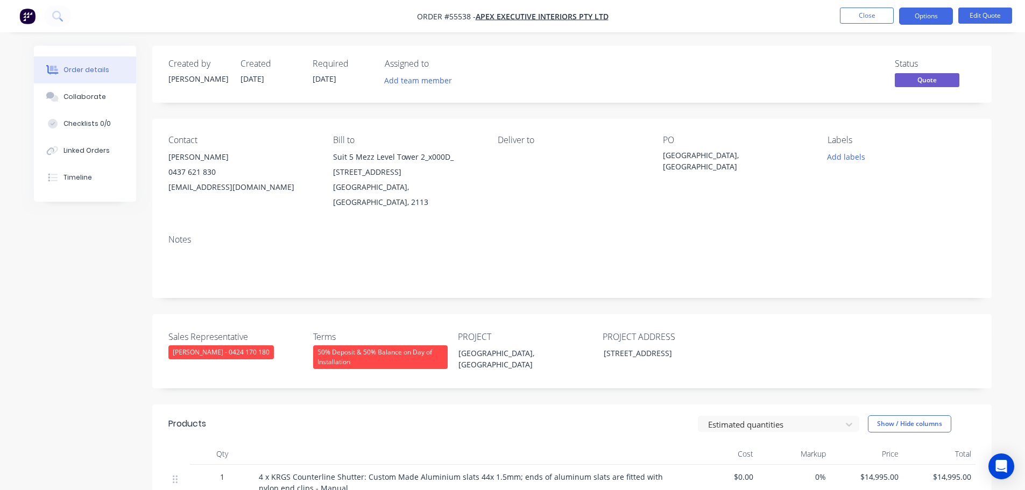
click at [203, 186] on div "kmoffitt@apexei.com.au" at bounding box center [241, 187] width 147 height 15
click at [733, 152] on div "[GEOGRAPHIC_DATA], [GEOGRAPHIC_DATA]" at bounding box center [730, 161] width 134 height 23
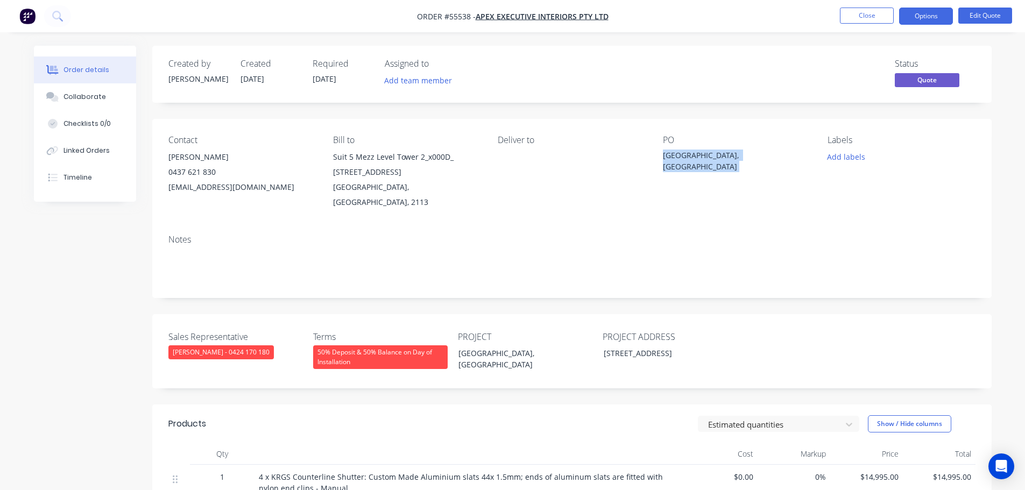
click at [733, 152] on div "[GEOGRAPHIC_DATA], [GEOGRAPHIC_DATA]" at bounding box center [730, 161] width 134 height 23
click at [216, 173] on span at bounding box center [216, 172] width 0 height 10
click at [856, 17] on button "Close" at bounding box center [867, 16] width 54 height 16
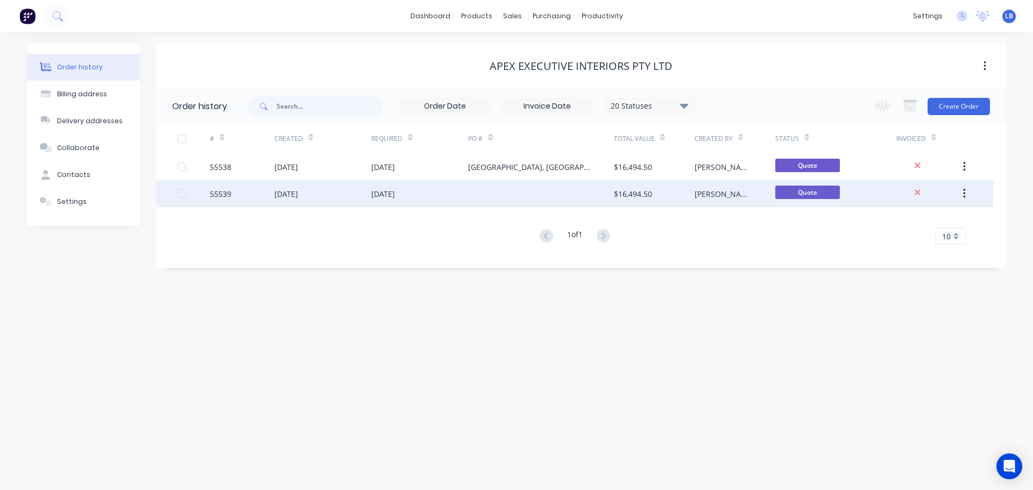
click at [231, 196] on div "55539" at bounding box center [221, 193] width 22 height 11
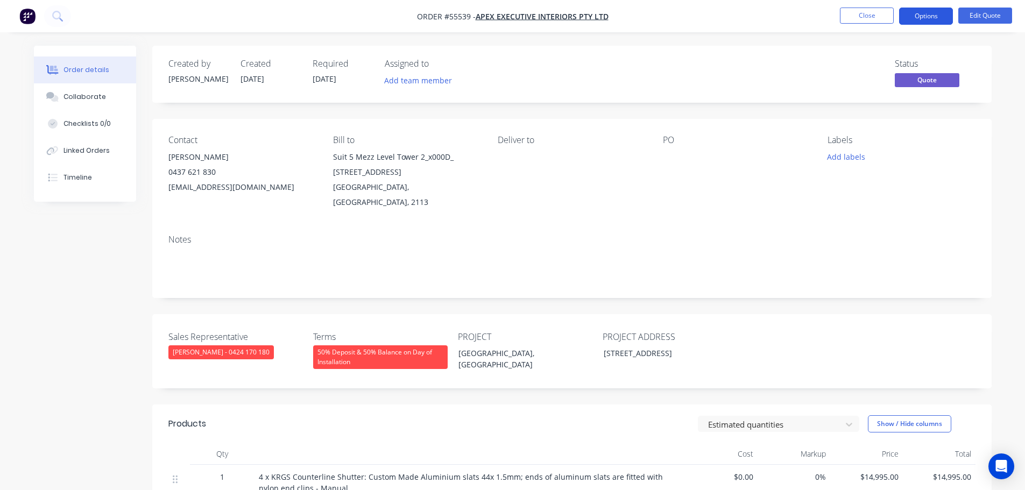
click at [938, 18] on button "Options" at bounding box center [926, 16] width 54 height 17
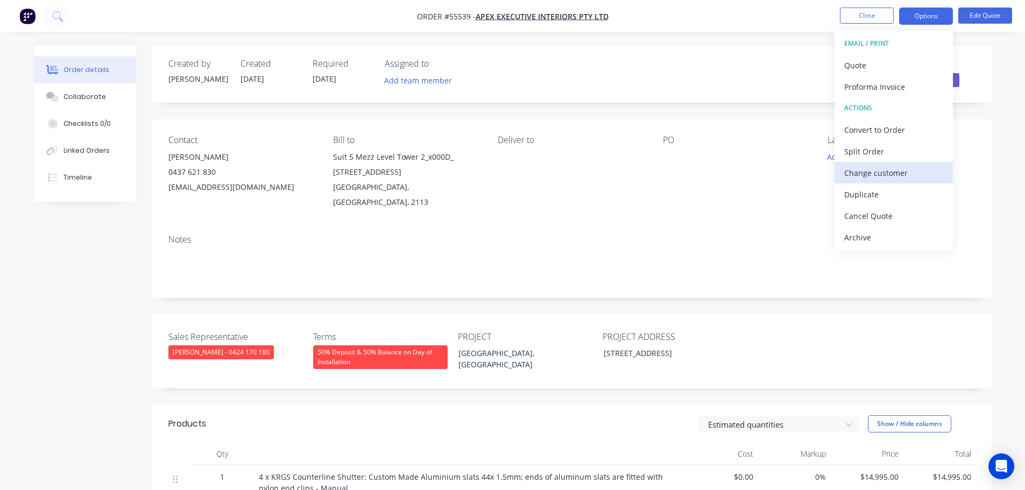
click at [865, 179] on div "Change customer" at bounding box center [893, 173] width 99 height 16
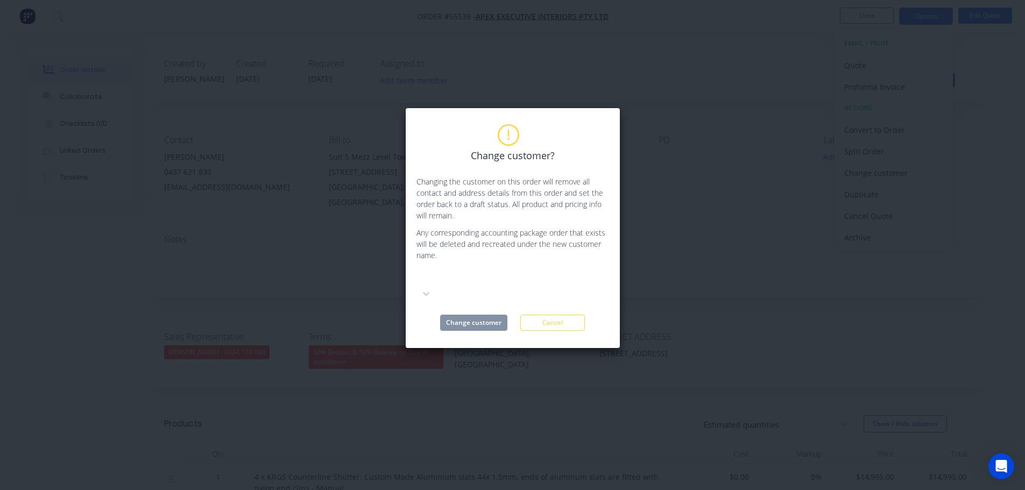
click at [439, 276] on div at bounding box center [497, 277] width 155 height 13
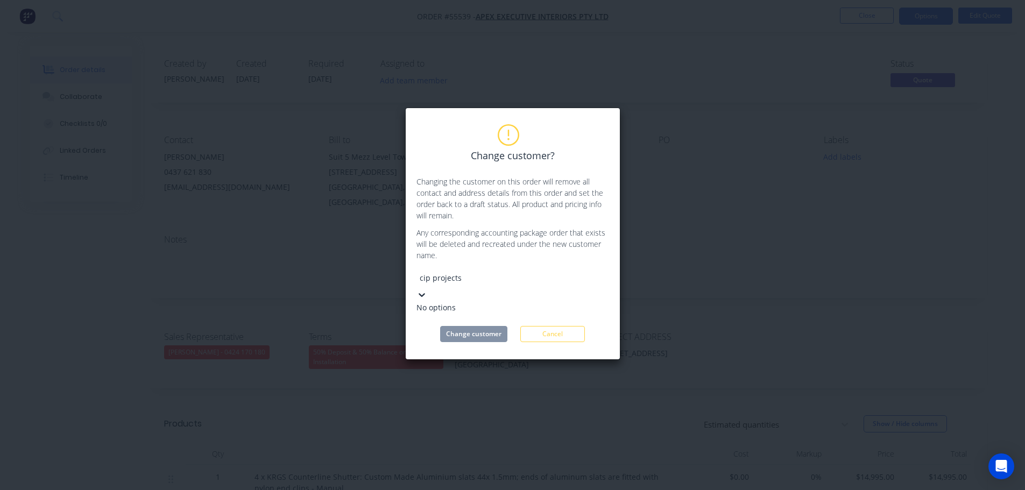
click at [438, 280] on input "cip projects" at bounding box center [497, 277] width 155 height 11
click at [442, 278] on input "cip projects" at bounding box center [497, 277] width 155 height 11
type input "ciprojects"
click at [438, 302] on div "CIProjects" at bounding box center [496, 307] width 161 height 11
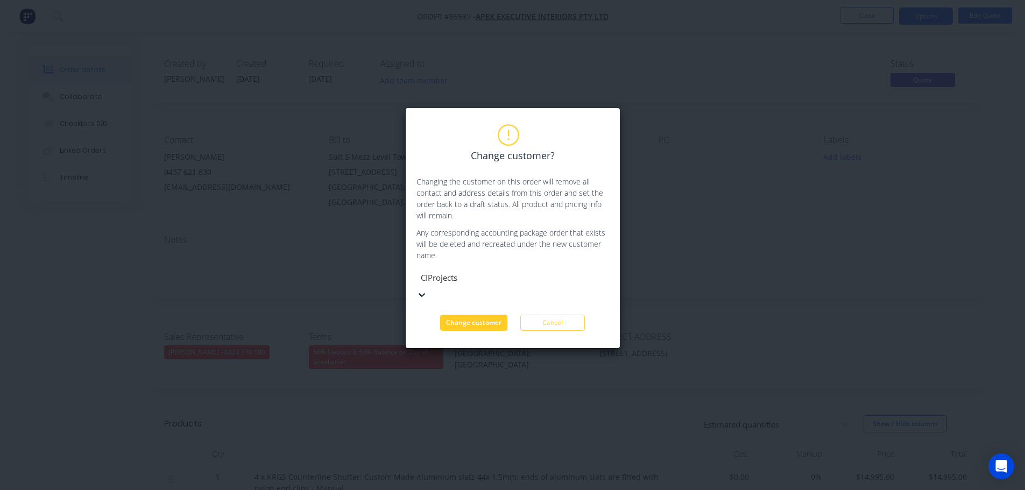
click at [452, 315] on button "Change customer" at bounding box center [473, 323] width 67 height 16
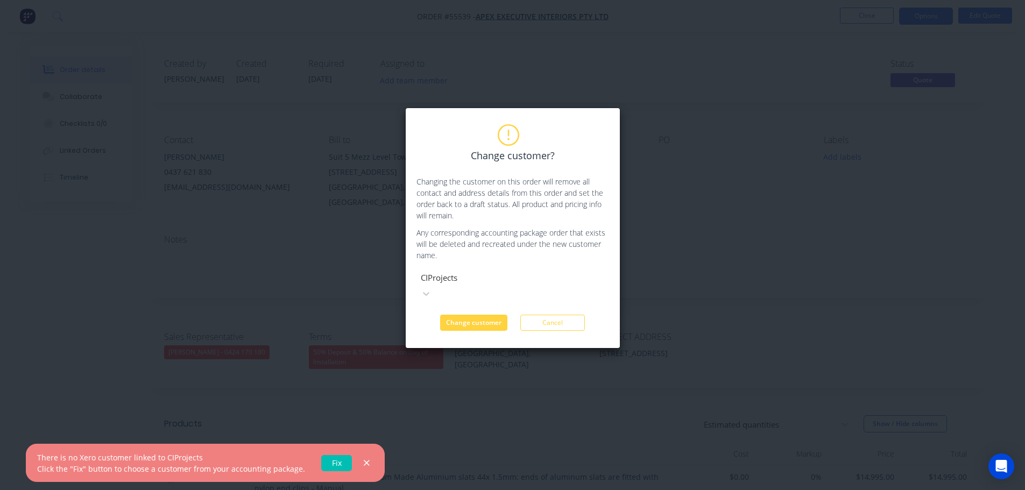
click at [324, 460] on link "Fix" at bounding box center [336, 463] width 31 height 16
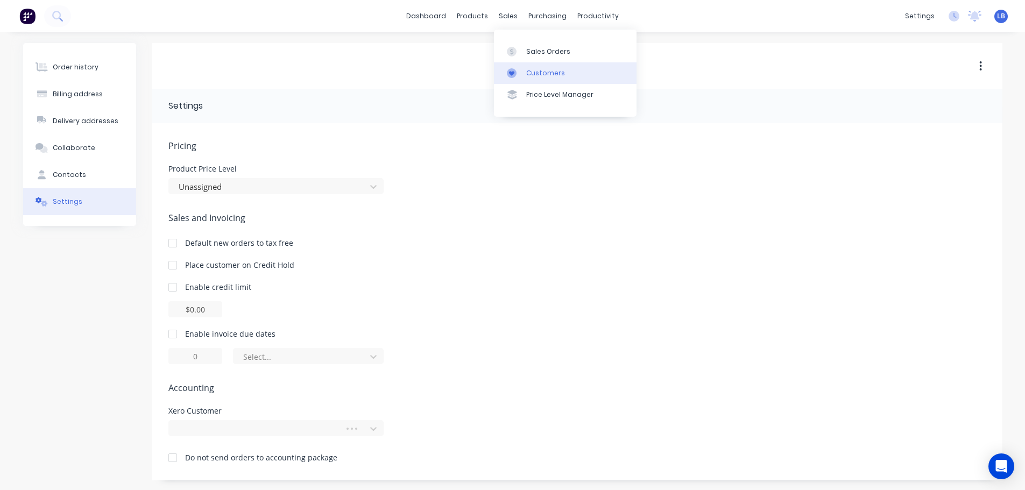
click at [544, 74] on div "Customers" at bounding box center [545, 73] width 39 height 10
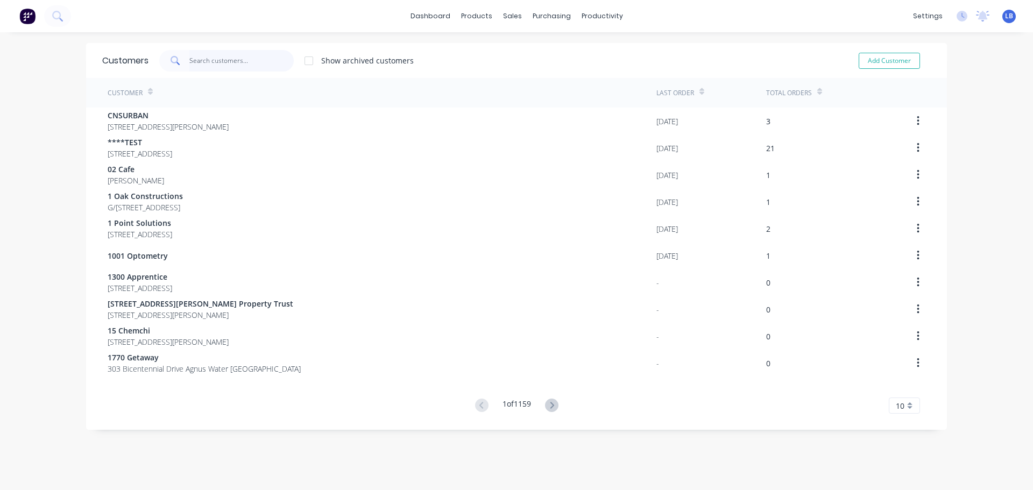
click at [202, 59] on input "text" at bounding box center [241, 61] width 105 height 22
click at [542, 54] on div "Sales Orders" at bounding box center [548, 52] width 44 height 10
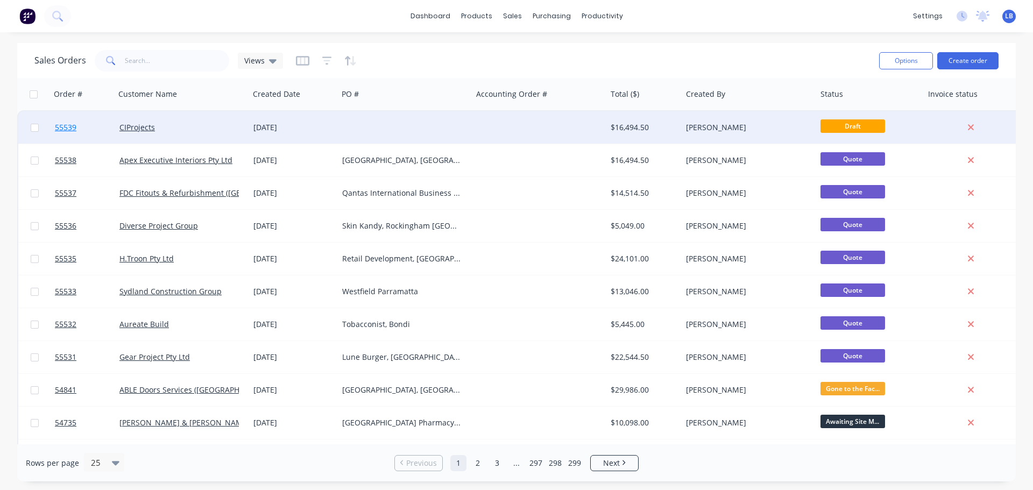
click at [56, 124] on span "55539" at bounding box center [66, 127] width 22 height 11
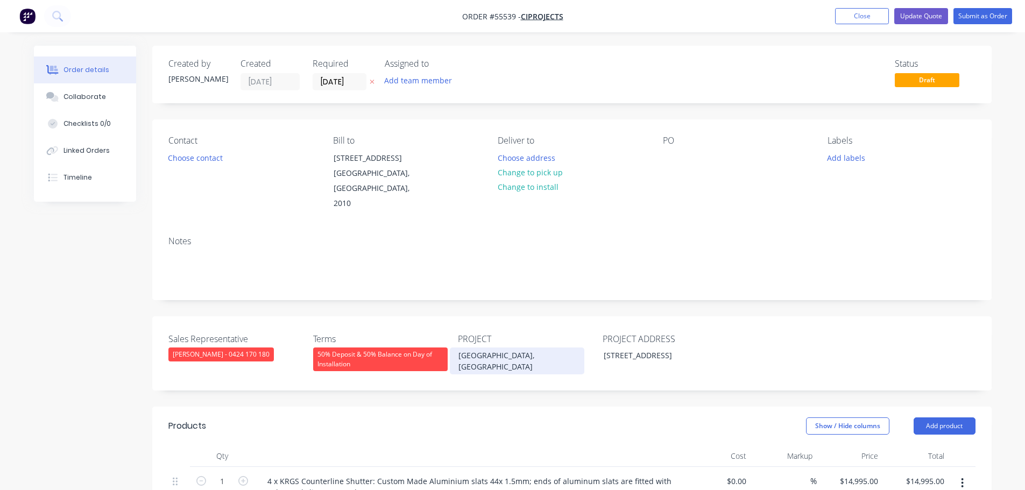
click at [499, 356] on div "[GEOGRAPHIC_DATA], [GEOGRAPHIC_DATA]" at bounding box center [517, 360] width 134 height 27
copy div "[GEOGRAPHIC_DATA], [GEOGRAPHIC_DATA]"
click at [668, 150] on div at bounding box center [671, 158] width 17 height 16
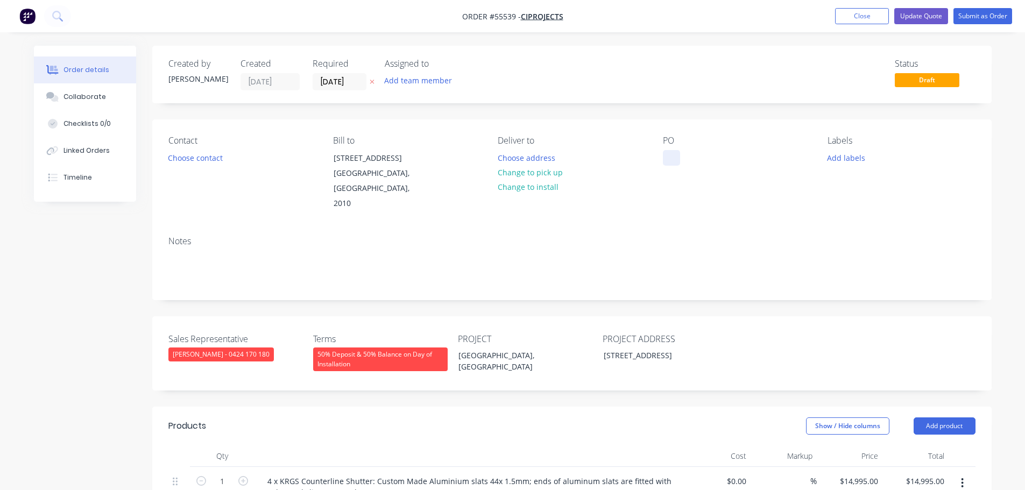
paste div
click at [195, 157] on button "Choose contact" at bounding box center [195, 157] width 66 height 15
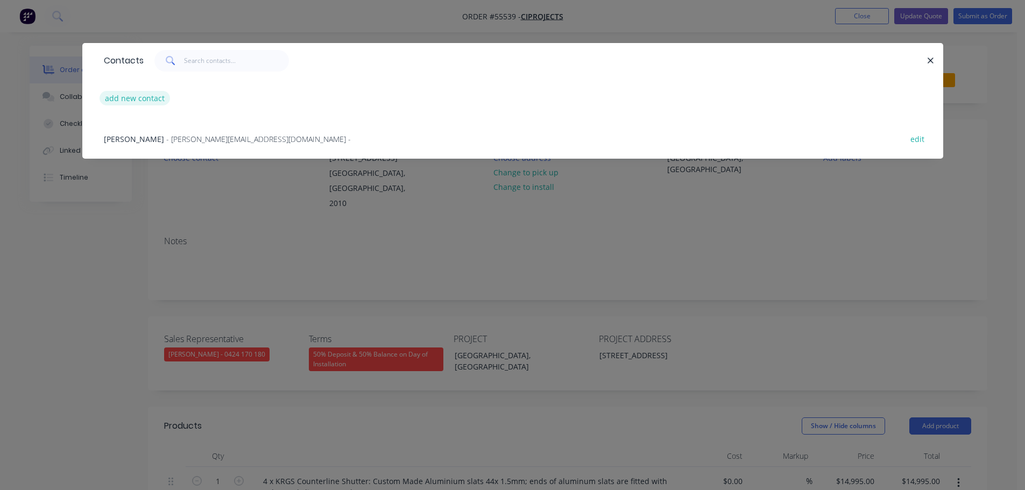
click at [136, 98] on button "add new contact" at bounding box center [135, 98] width 71 height 15
select select "AU"
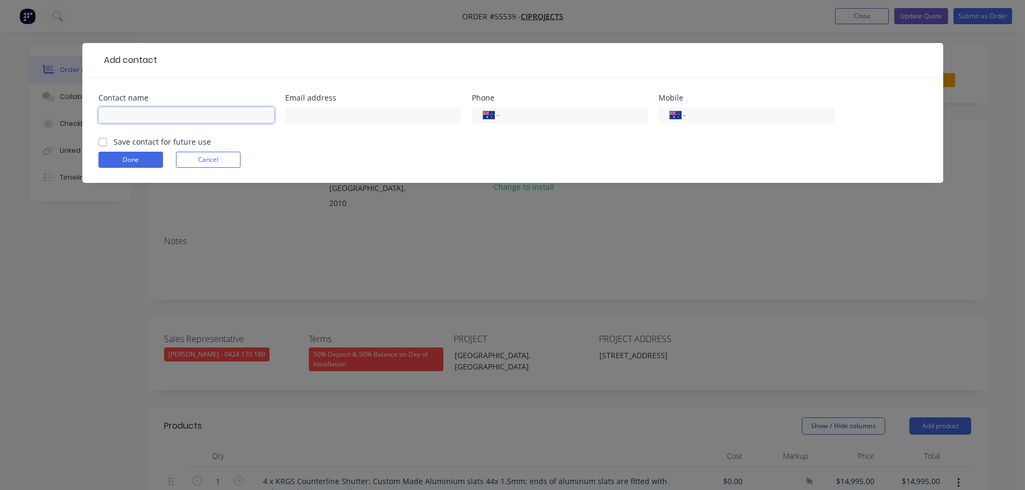
click at [124, 117] on input "text" at bounding box center [186, 115] width 176 height 16
type input "Venus Baldicantos"
click at [690, 429] on div "Add contact Contact name Venus Baldicantos Email address Phone International Af…" at bounding box center [512, 245] width 1025 height 490
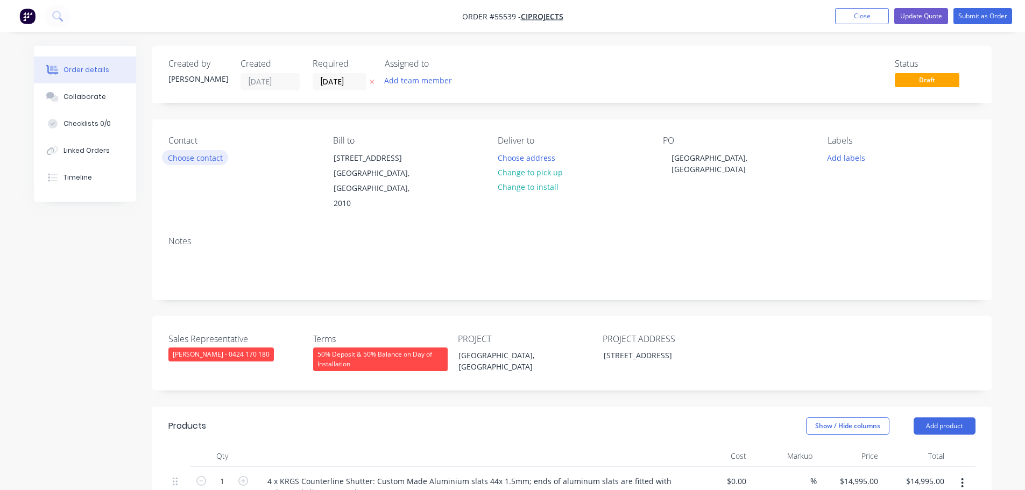
click at [199, 157] on button "Choose contact" at bounding box center [195, 157] width 66 height 15
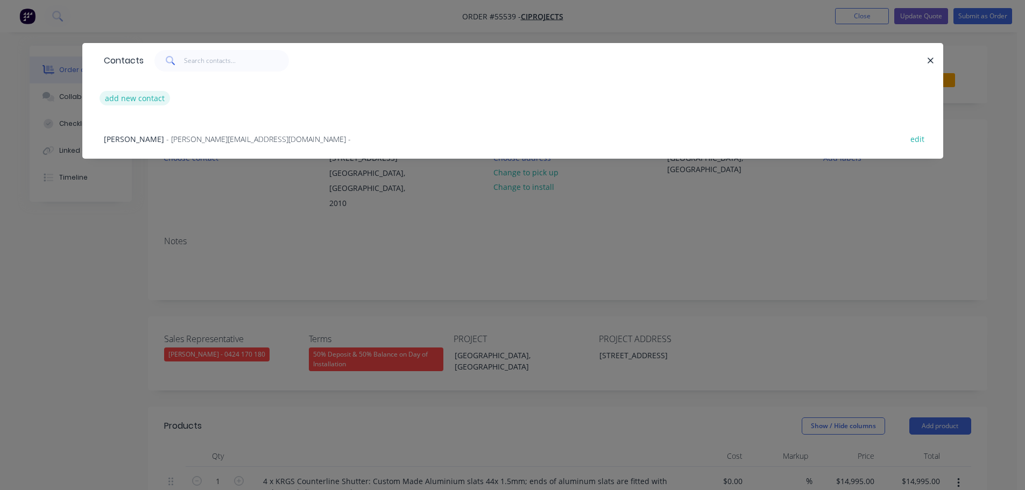
click at [124, 97] on button "add new contact" at bounding box center [135, 98] width 71 height 15
select select "AU"
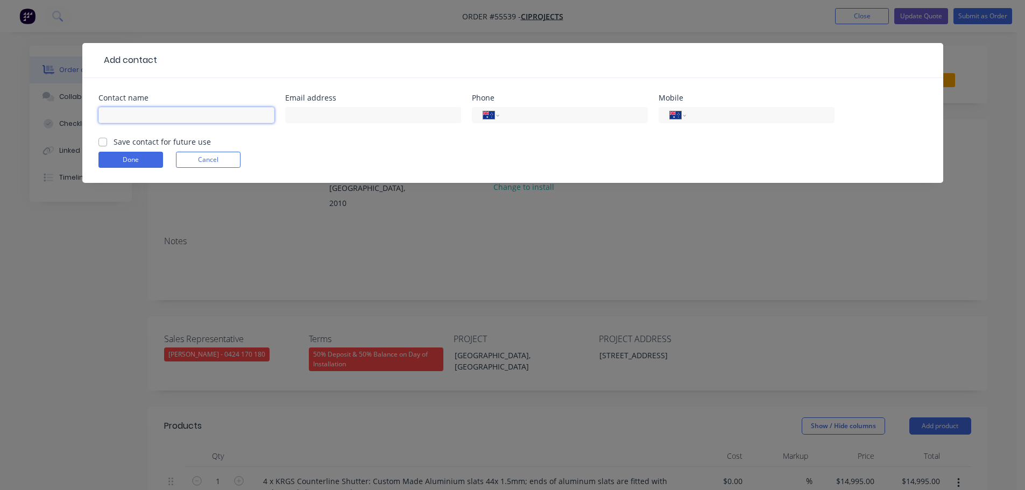
click at [122, 111] on input "text" at bounding box center [186, 115] width 176 height 16
type input "Venus Baldicantos"
click at [320, 114] on input "text" at bounding box center [373, 115] width 176 height 16
type input "venus@ciprojects.com.au"
click at [717, 115] on input "tel" at bounding box center [757, 115] width 129 height 12
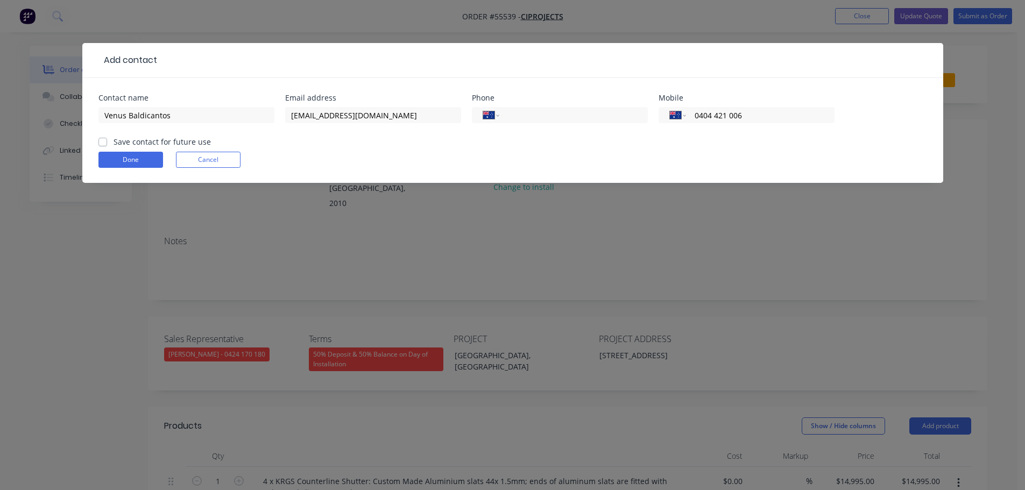
type input "0404 421 006"
click at [114, 143] on label "Save contact for future use" at bounding box center [162, 141] width 97 height 11
click at [104, 143] on input "Save contact for future use" at bounding box center [102, 141] width 9 height 10
checkbox input "true"
click at [117, 164] on button "Done" at bounding box center [130, 160] width 65 height 16
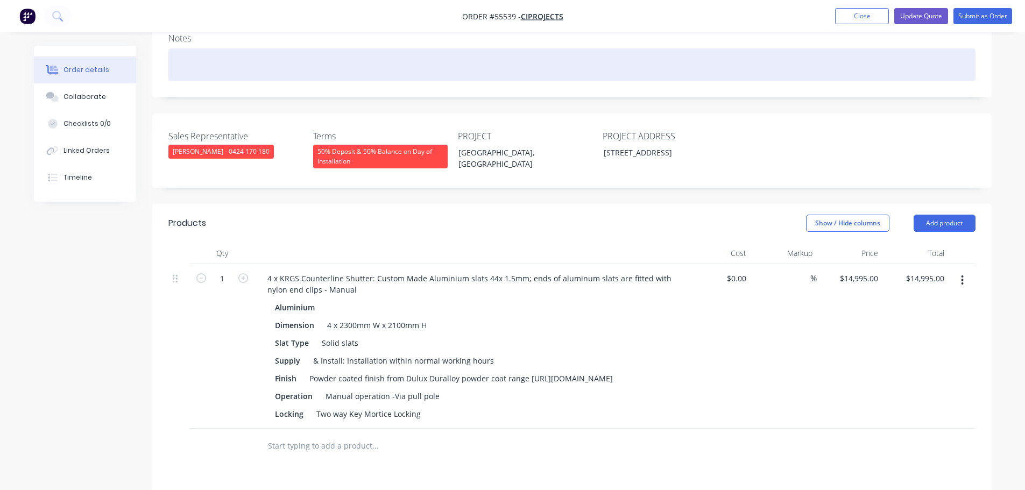
scroll to position [215, 0]
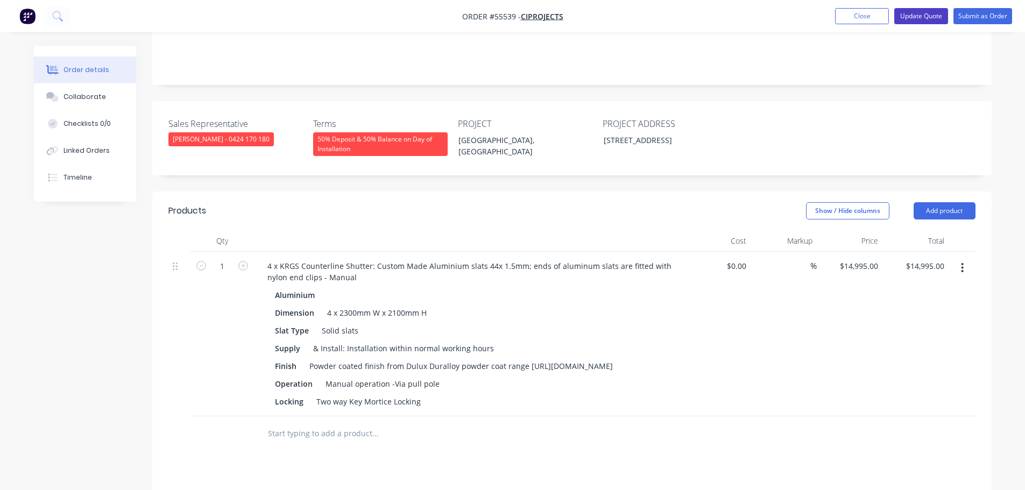
click at [915, 10] on button "Update Quote" at bounding box center [921, 16] width 54 height 16
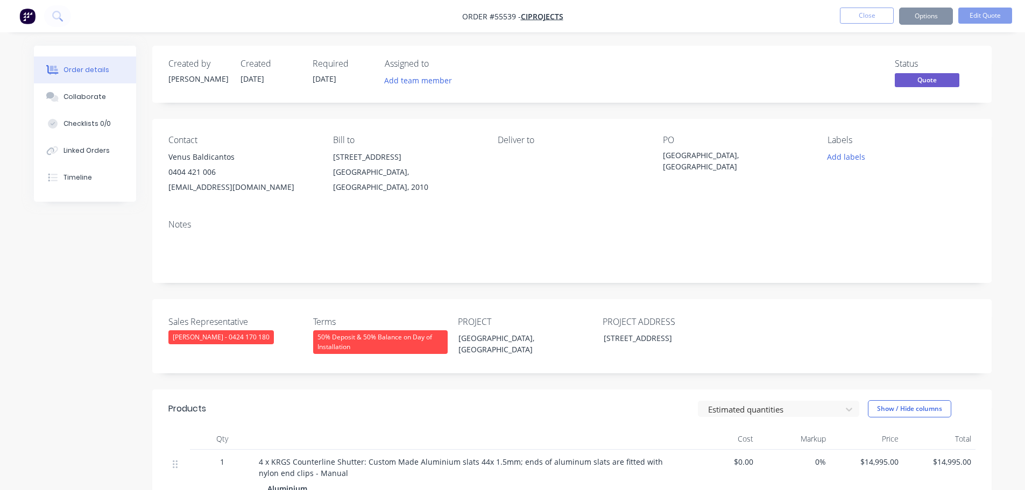
click at [913, 20] on button "Options" at bounding box center [926, 16] width 54 height 17
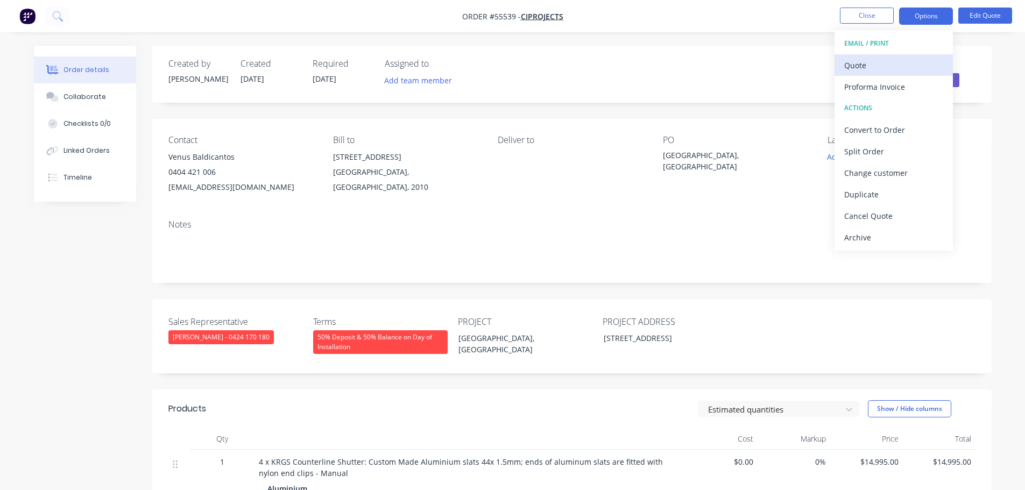
click at [861, 67] on div "Quote" at bounding box center [893, 66] width 99 height 16
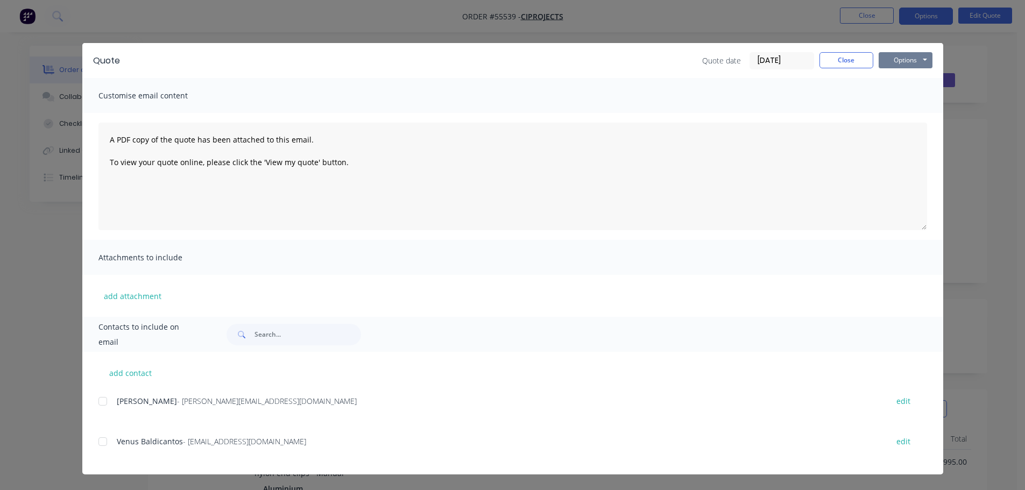
click at [885, 61] on button "Options" at bounding box center [905, 60] width 54 height 16
click at [908, 97] on button "Print" at bounding box center [912, 97] width 69 height 18
click at [835, 63] on button "Close" at bounding box center [846, 60] width 54 height 16
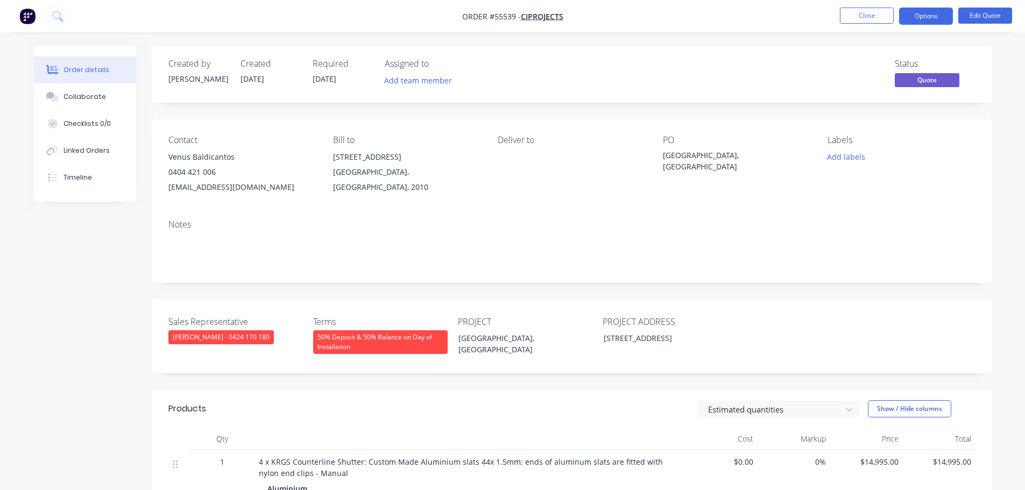
click at [206, 190] on div "venus@ciprojects.com.au" at bounding box center [241, 187] width 147 height 15
copy div "venus@ciprojects.com.au"
click at [703, 157] on div "[GEOGRAPHIC_DATA], [GEOGRAPHIC_DATA]" at bounding box center [730, 161] width 134 height 23
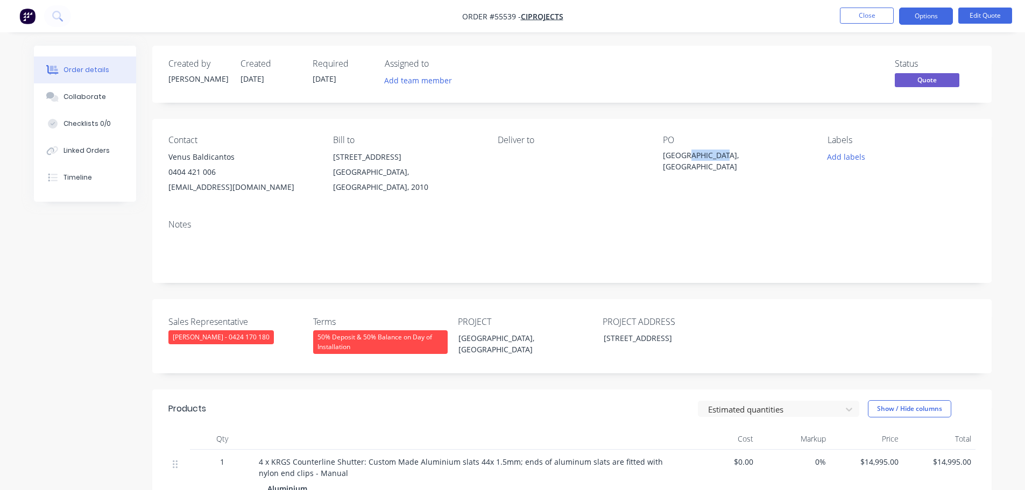
click at [703, 157] on div "[GEOGRAPHIC_DATA], [GEOGRAPHIC_DATA]" at bounding box center [730, 161] width 134 height 23
copy div "[GEOGRAPHIC_DATA], [GEOGRAPHIC_DATA]"
click at [871, 19] on button "Close" at bounding box center [867, 16] width 54 height 16
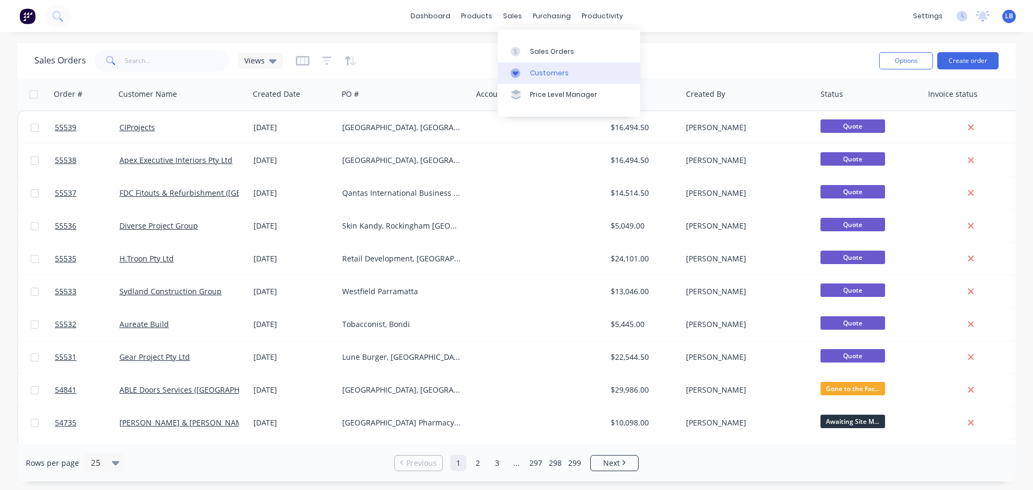
click at [552, 74] on div "Customers" at bounding box center [549, 73] width 39 height 10
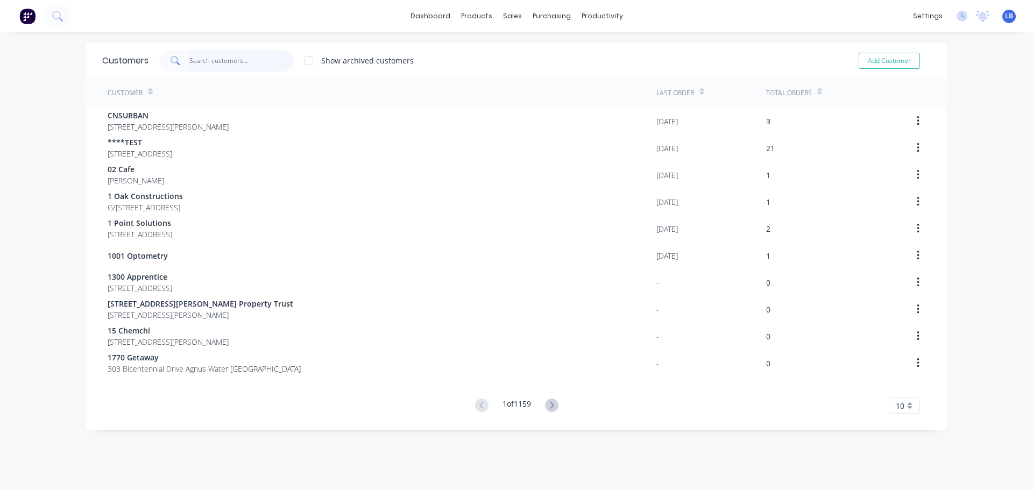
click at [210, 60] on input "text" at bounding box center [241, 61] width 105 height 22
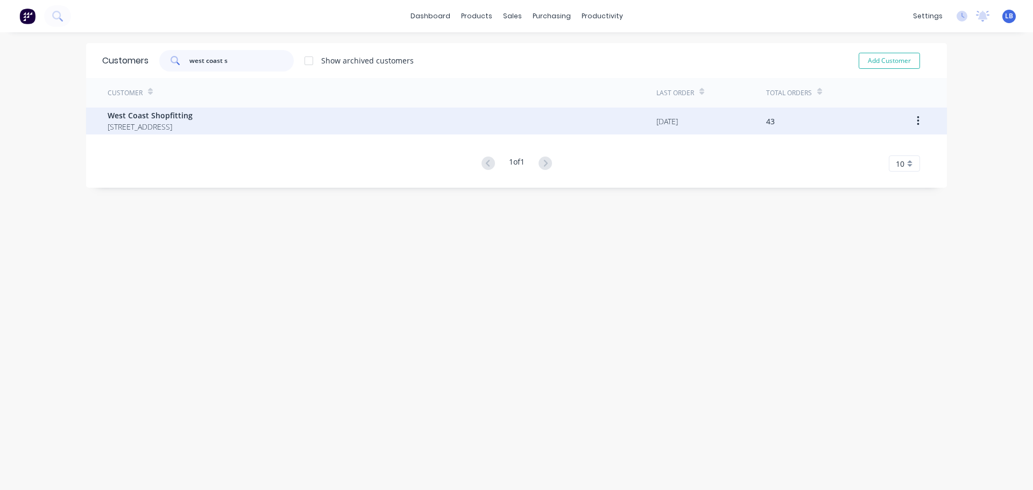
type input "west coast s"
click at [154, 120] on span "West Coast Shopfitting" at bounding box center [150, 115] width 85 height 11
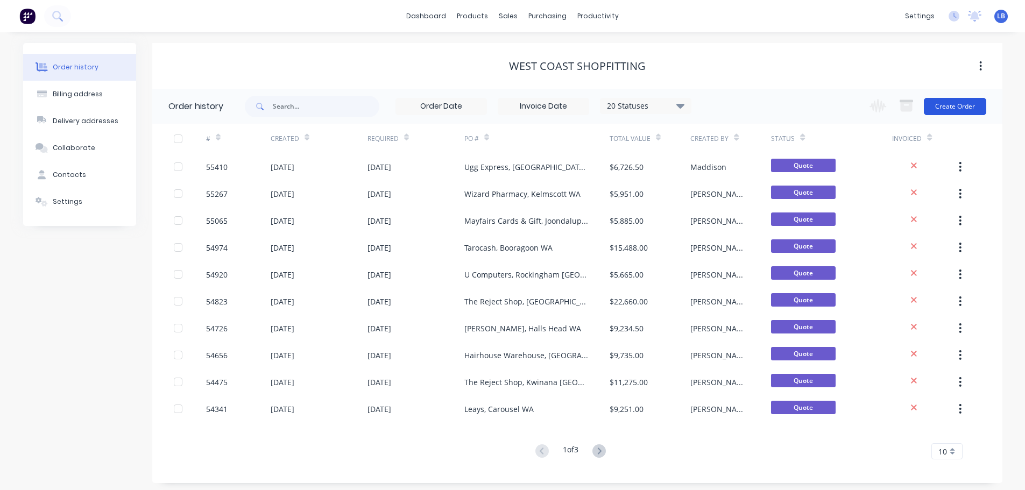
click at [932, 107] on button "Create Order" at bounding box center [955, 106] width 62 height 17
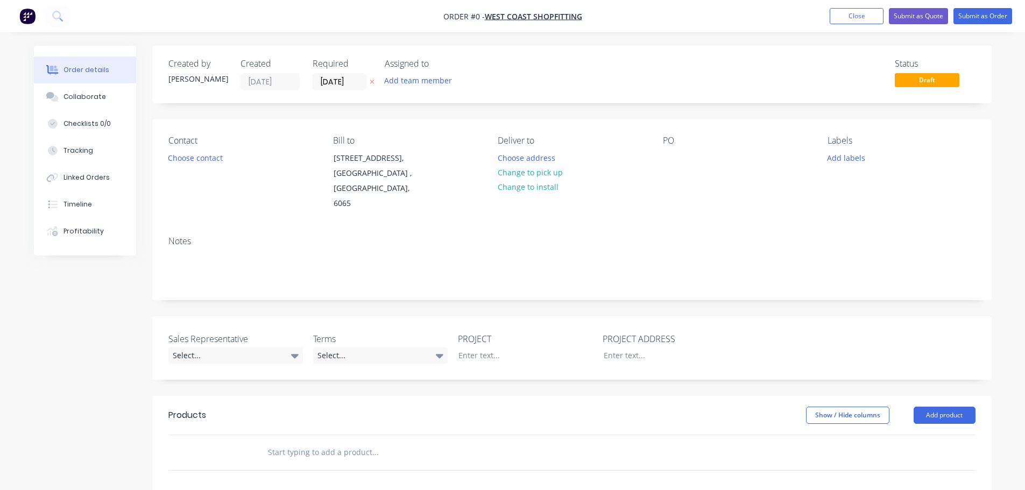
drag, startPoint x: 666, startPoint y: 150, endPoint x: 675, endPoint y: 193, distance: 43.9
click at [666, 151] on div "PO" at bounding box center [736, 174] width 147 height 76
click at [671, 158] on div at bounding box center [671, 158] width 17 height 16
click at [213, 161] on div "Order details Collaborate Checklists 0/0 Tracking Linked Orders Timeline Profit…" at bounding box center [512, 395] width 979 height 699
click at [213, 161] on button "Choose contact" at bounding box center [195, 157] width 66 height 15
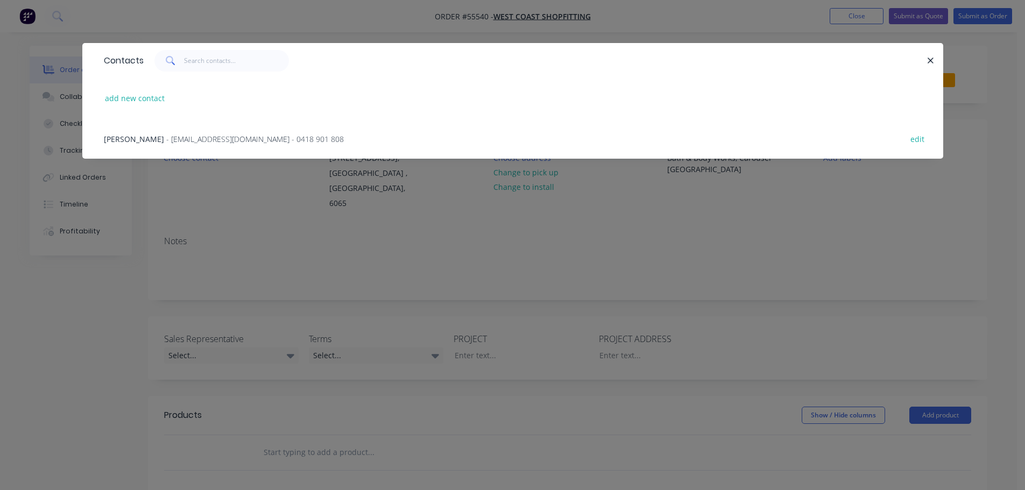
click at [128, 136] on span "Reg Abbott" at bounding box center [134, 139] width 60 height 10
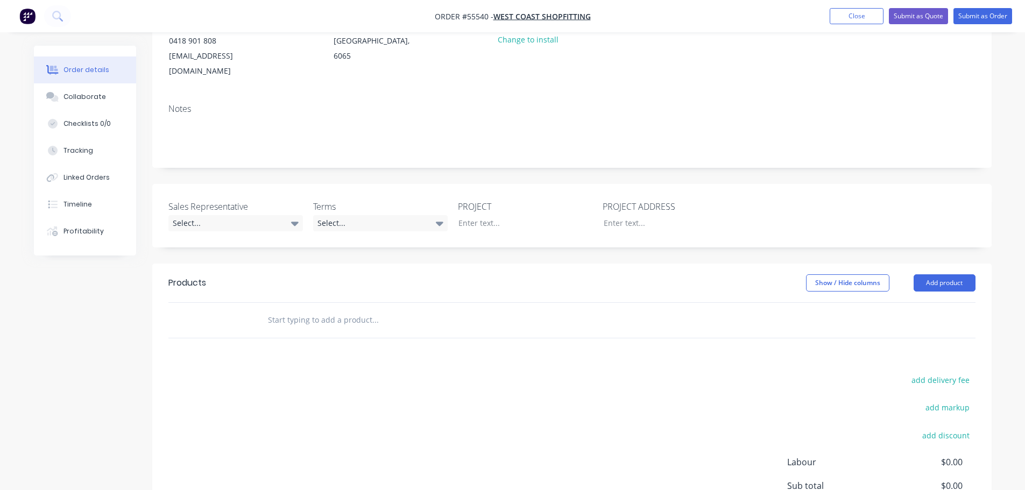
scroll to position [161, 0]
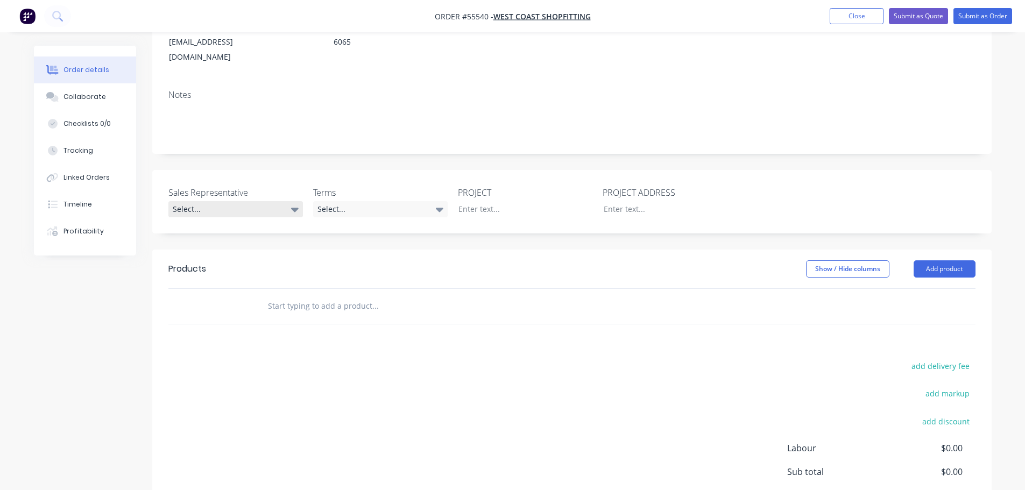
click at [208, 201] on div "Select..." at bounding box center [235, 209] width 134 height 16
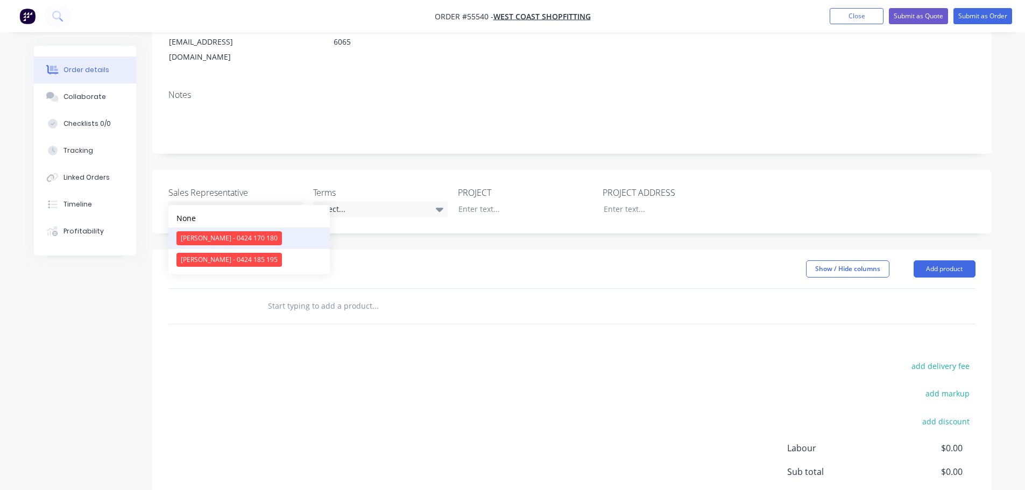
click at [225, 238] on div "[PERSON_NAME] - 0424 170 180" at bounding box center [228, 238] width 105 height 14
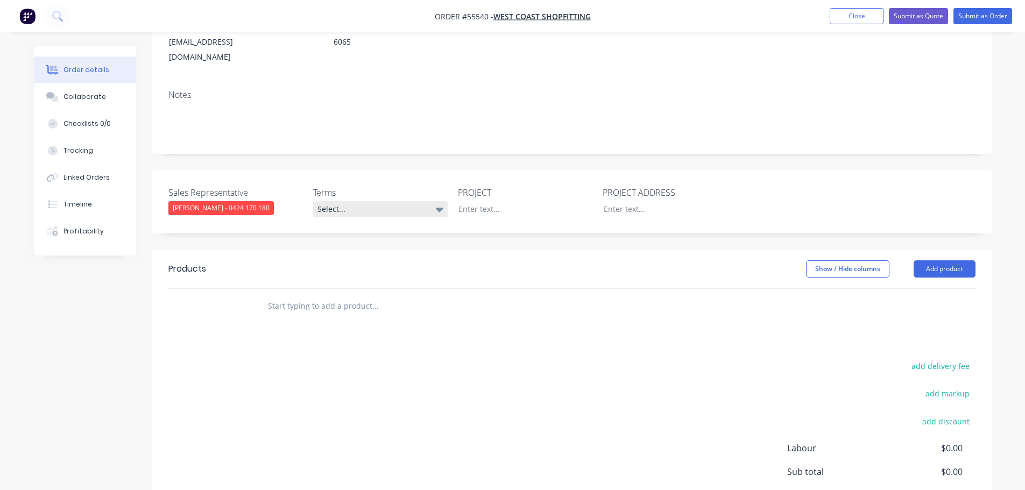
click at [359, 201] on div "Select..." at bounding box center [380, 209] width 134 height 16
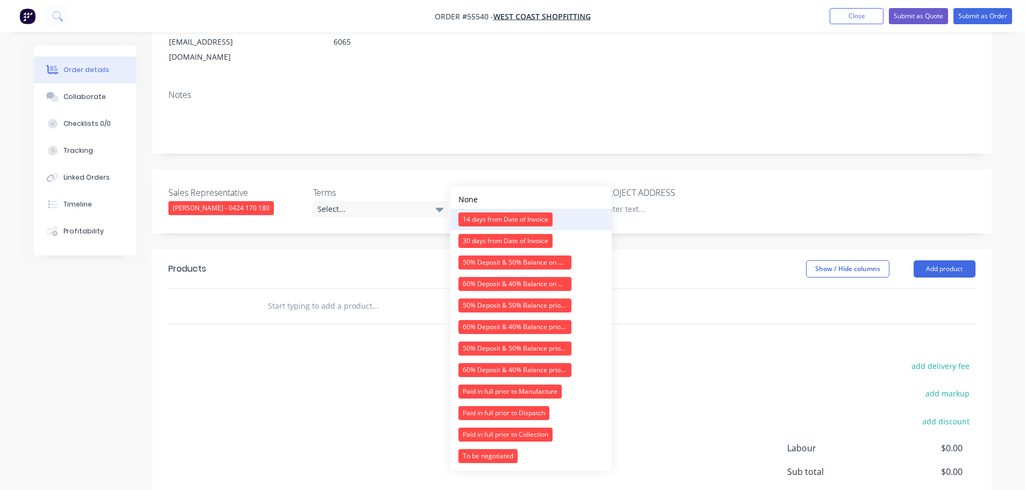
click at [485, 215] on div "14 days from Date of Invoice" at bounding box center [505, 219] width 94 height 14
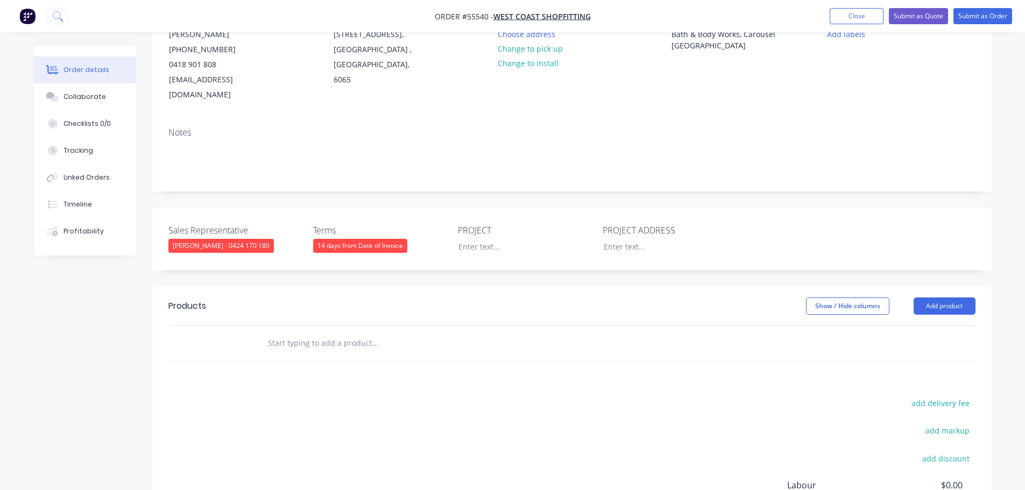
scroll to position [54, 0]
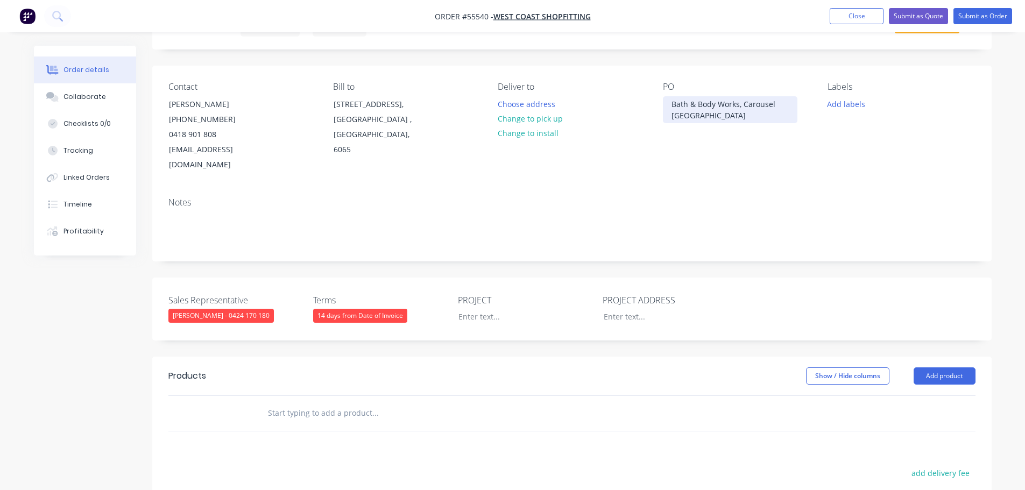
click at [710, 105] on div "Bath & Body Works, Carousel [GEOGRAPHIC_DATA]" at bounding box center [730, 109] width 134 height 27
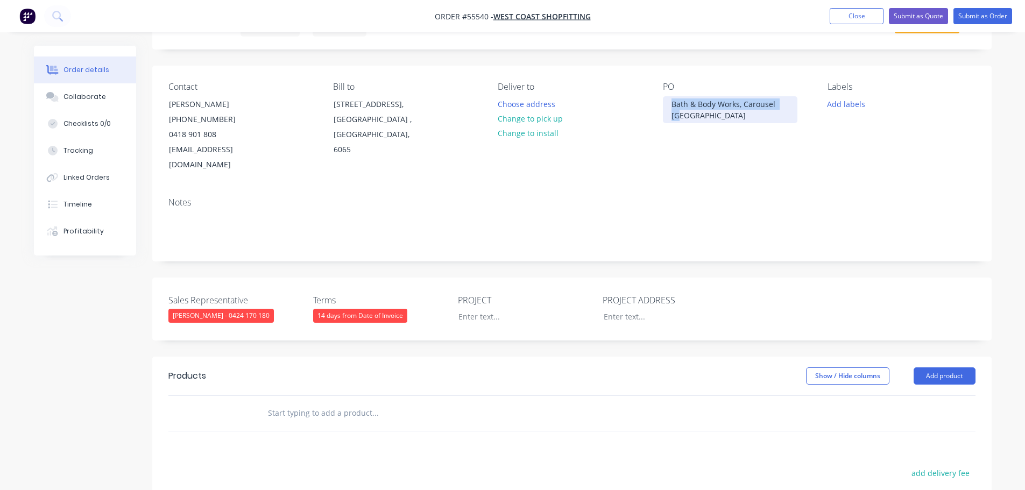
click at [710, 105] on div "Bath & Body Works, Carousel [GEOGRAPHIC_DATA]" at bounding box center [730, 109] width 134 height 27
copy div "Bath & Body Works, Carousel [GEOGRAPHIC_DATA]"
click at [481, 309] on div at bounding box center [517, 317] width 134 height 16
paste div
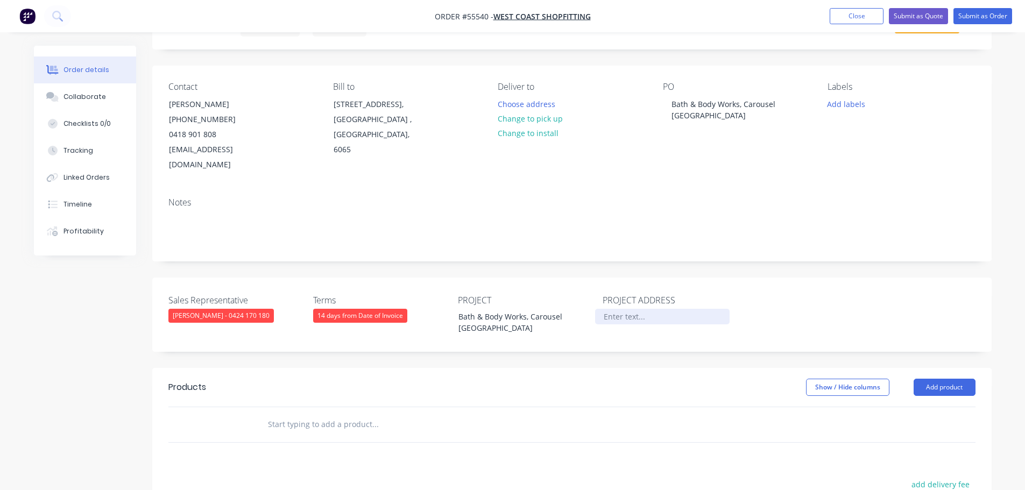
click at [612, 309] on div at bounding box center [662, 317] width 134 height 16
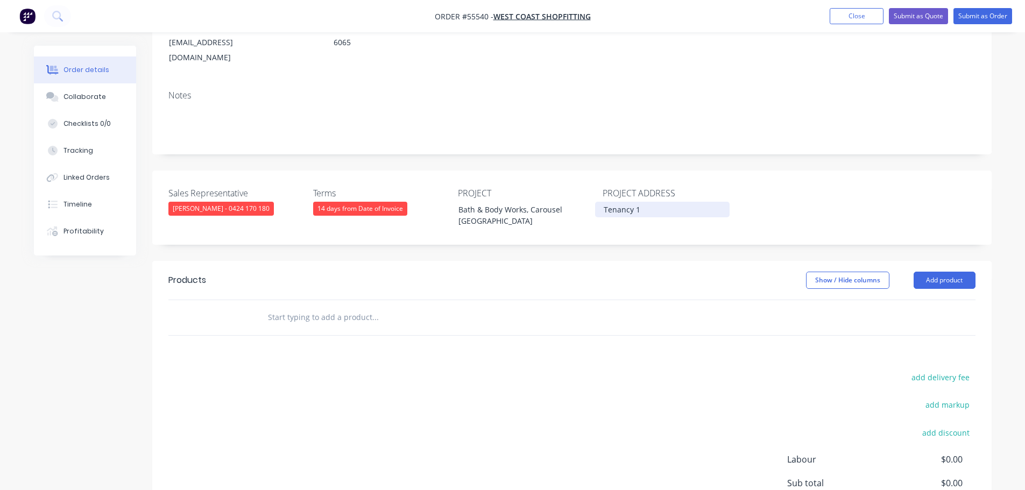
scroll to position [161, 0]
click at [642, 201] on div "Tenancy 1" at bounding box center [662, 209] width 134 height 16
click at [932, 271] on button "Add product" at bounding box center [944, 279] width 62 height 17
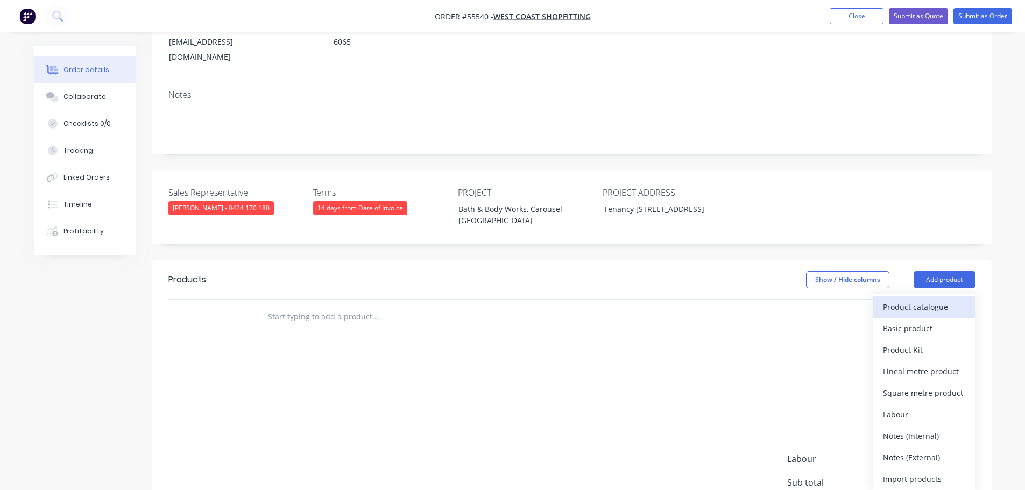
click at [907, 305] on div "Product catalogue" at bounding box center [924, 307] width 83 height 16
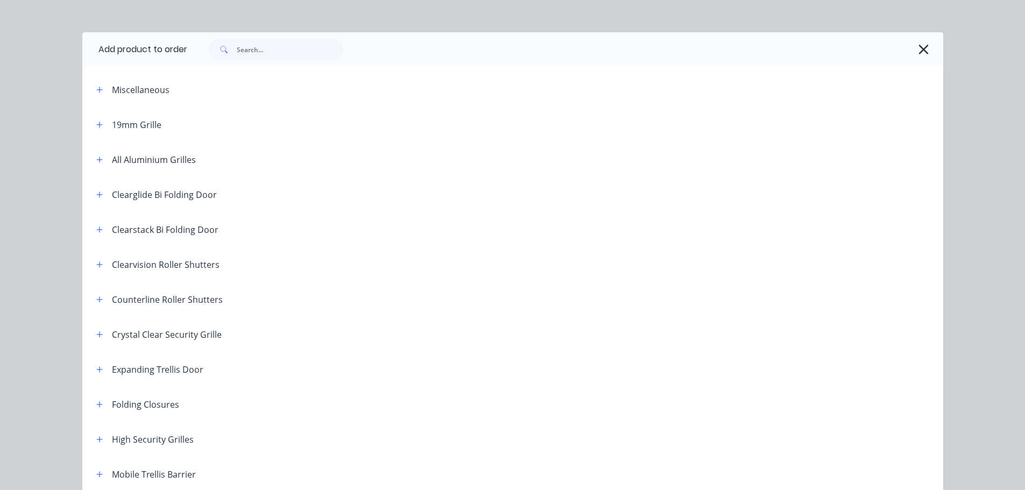
scroll to position [0, 0]
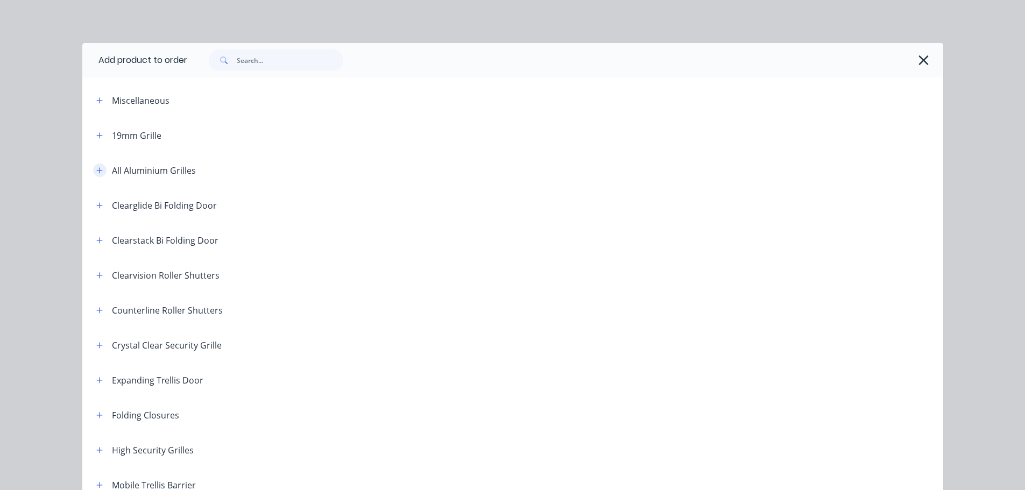
click at [96, 171] on icon "button" at bounding box center [99, 171] width 6 height 8
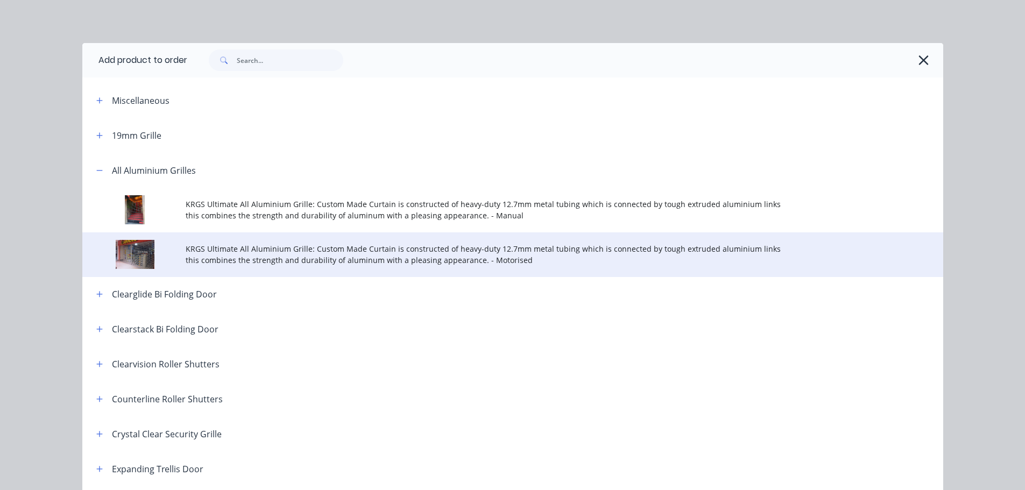
click at [345, 255] on span "KRGS Ultimate All Aluminium Grille: Custom Made Curtain is constructed of heavy…" at bounding box center [489, 254] width 606 height 23
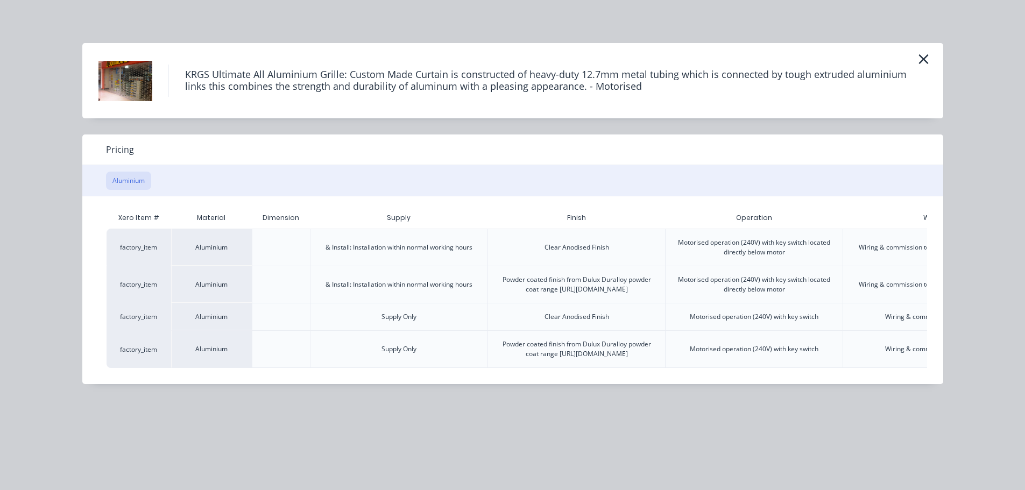
scroll to position [0, 151]
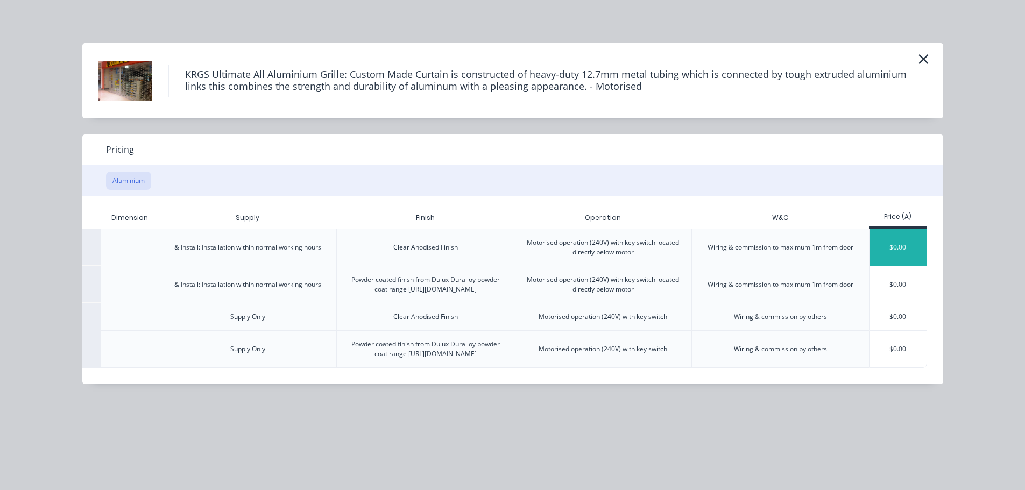
click at [887, 252] on div "$0.00" at bounding box center [898, 247] width 58 height 37
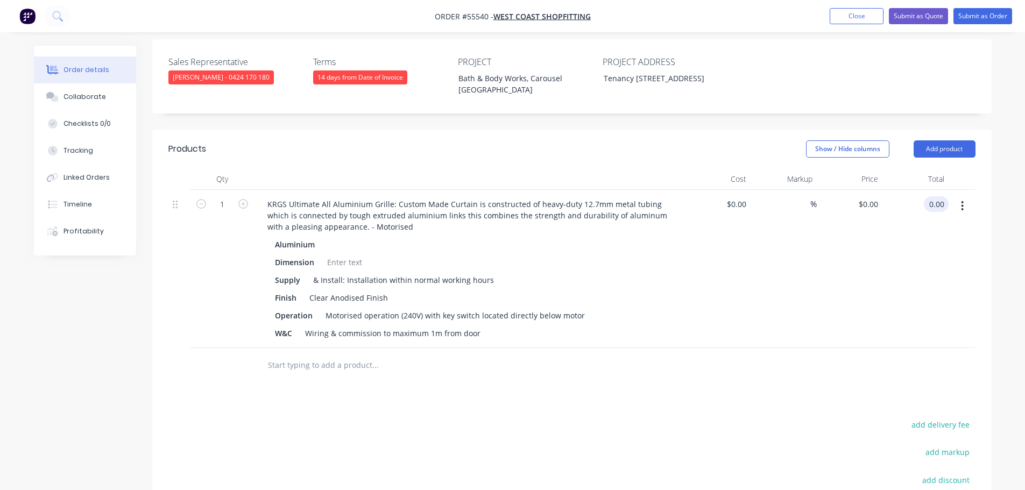
click at [945, 199] on input "0.00" at bounding box center [938, 204] width 20 height 16
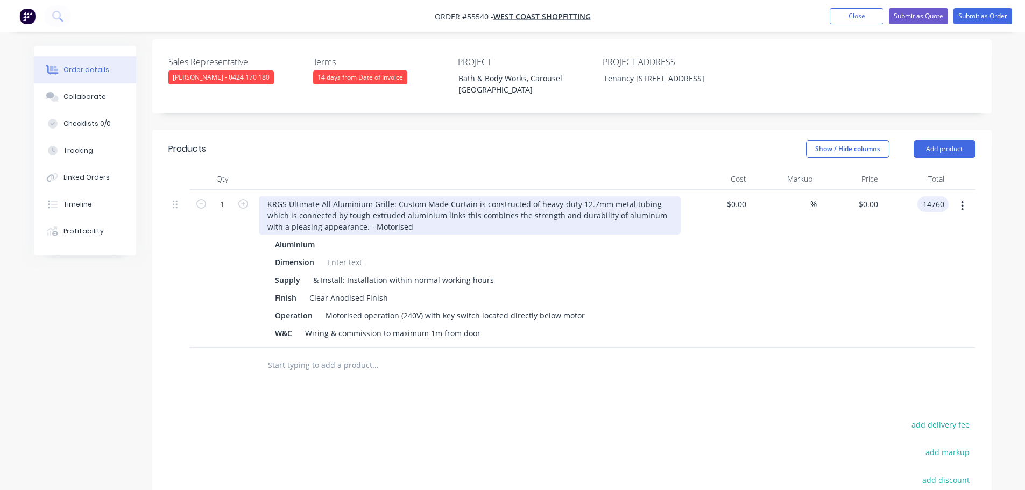
type input "14760"
type input "$14,760.00"
click at [265, 201] on div "KRGS Ultimate All Aluminium Grille: Custom Made Curtain is constructed of heavy…" at bounding box center [470, 215] width 422 height 38
click at [264, 198] on div "KRGS Ultimate All Aluminium Grille: Custom Made Curtain is constructed of heavy…" at bounding box center [470, 215] width 422 height 38
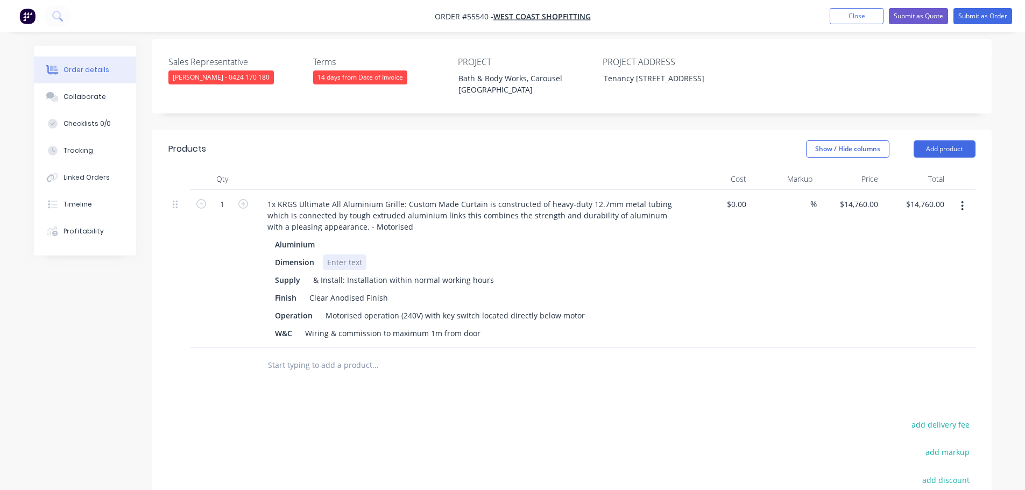
click at [339, 254] on div at bounding box center [345, 262] width 44 height 16
click at [338, 256] on div at bounding box center [345, 262] width 44 height 16
click at [437, 311] on div "Motorised operation (240V) with key switch located directly below motor" at bounding box center [455, 316] width 268 height 16
click at [482, 311] on div "Motorised operation (240V) with 2 key switch located directly below motor" at bounding box center [458, 316] width 274 height 16
click at [916, 13] on button "Submit as Quote" at bounding box center [918, 16] width 59 height 16
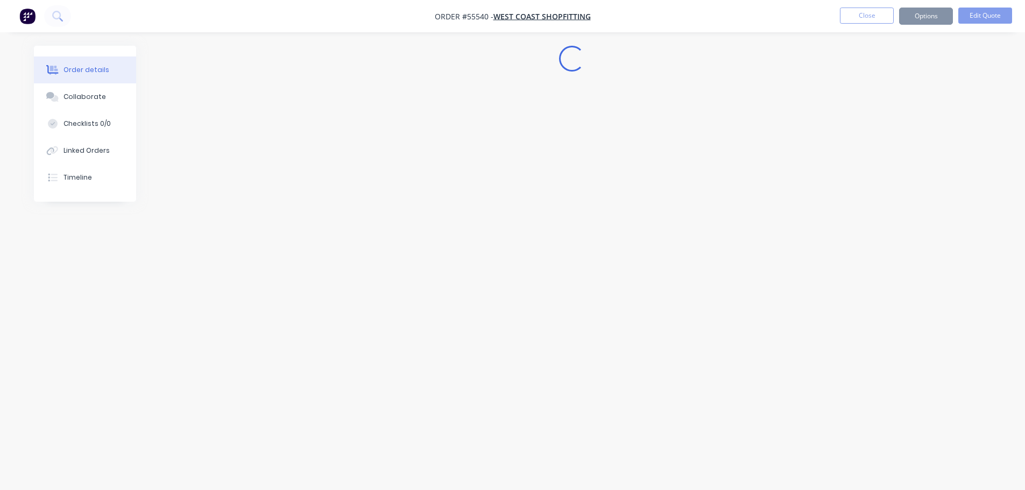
scroll to position [0, 0]
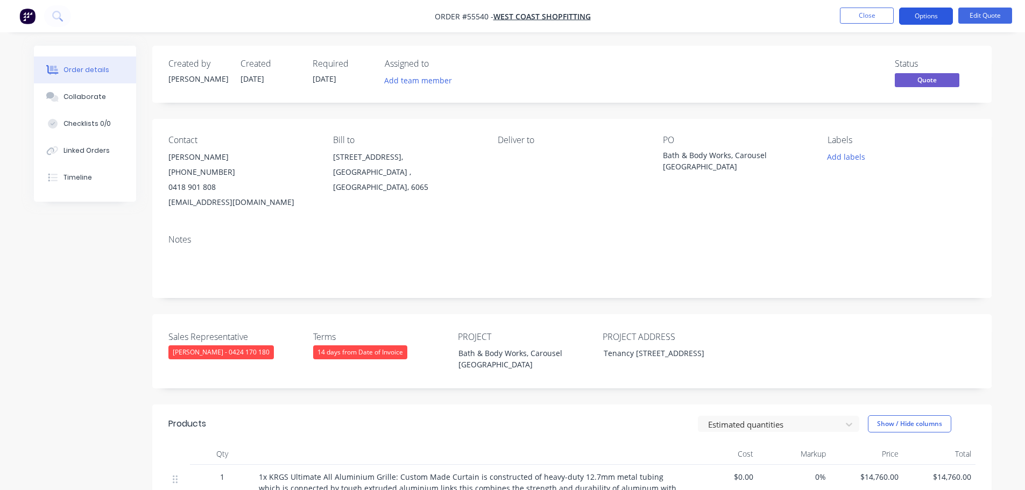
click at [923, 13] on button "Options" at bounding box center [926, 16] width 54 height 17
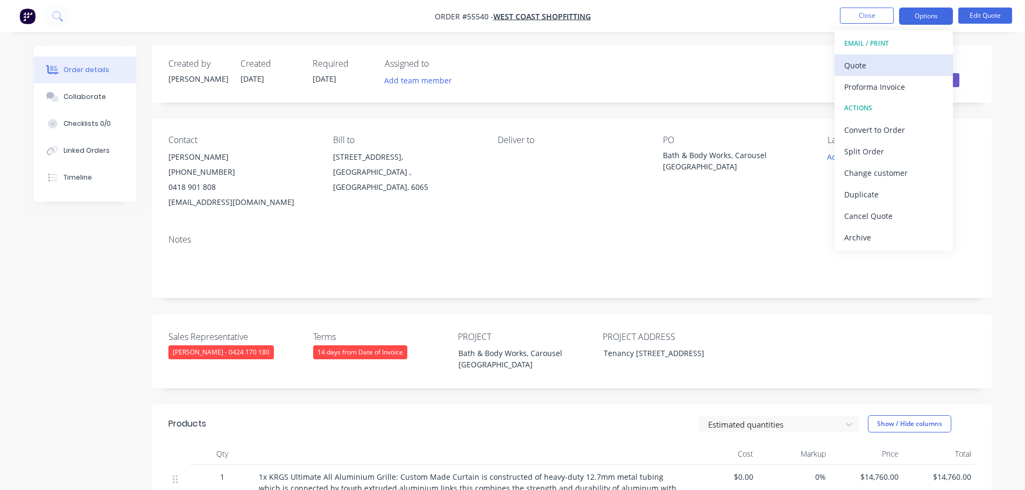
click at [854, 65] on div "Quote" at bounding box center [893, 66] width 99 height 16
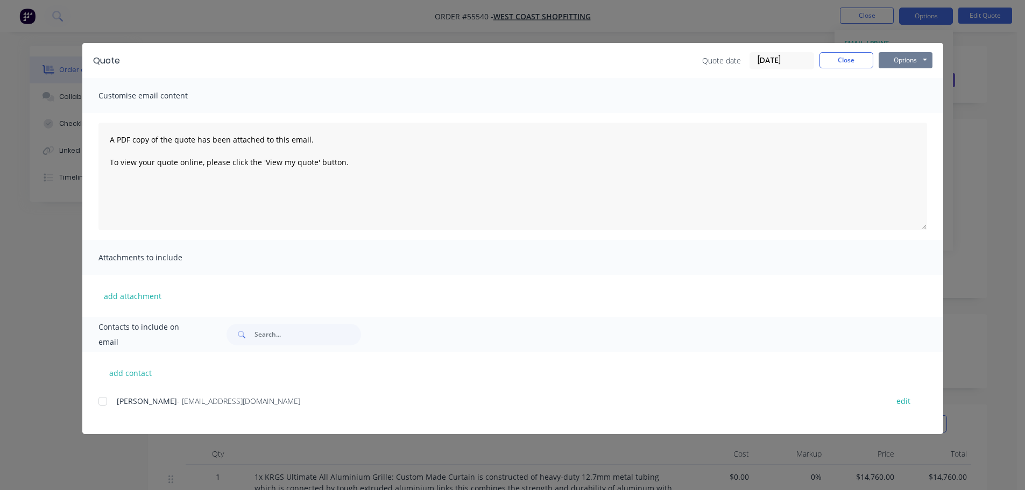
click at [884, 61] on button "Options" at bounding box center [905, 60] width 54 height 16
click at [905, 97] on button "Print" at bounding box center [912, 97] width 69 height 18
click at [840, 60] on button "Close" at bounding box center [846, 60] width 54 height 16
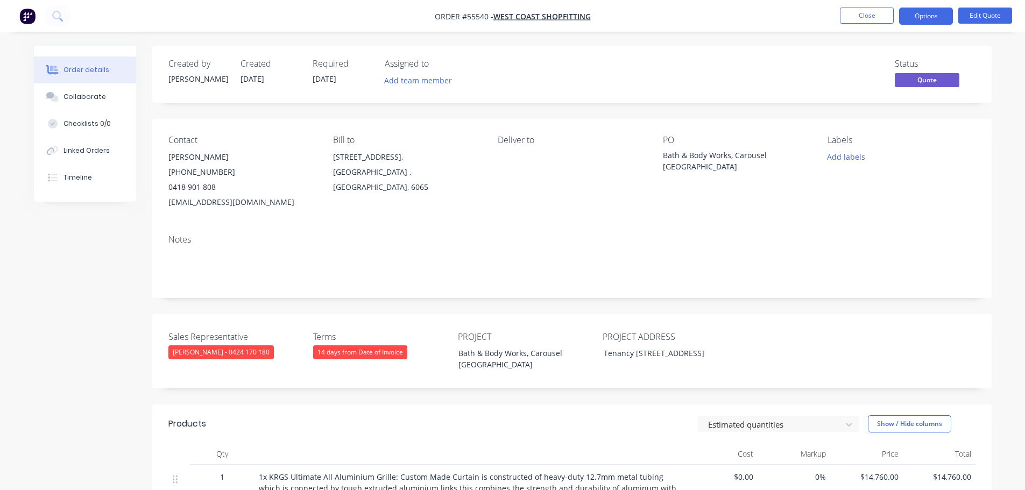
click at [235, 199] on div "reg@westcoastshopfitting.com.au" at bounding box center [241, 202] width 147 height 15
copy div "reg@westcoastshopfitting.com.au"
click at [713, 159] on div "Bath & Body Works, Carousel [GEOGRAPHIC_DATA]" at bounding box center [730, 161] width 134 height 23
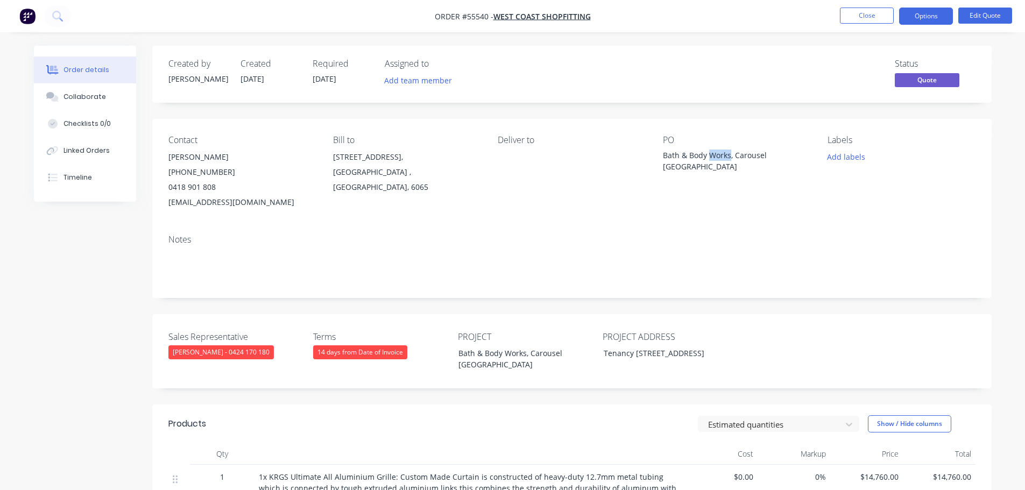
click at [713, 159] on div "Bath & Body Works, Carousel [GEOGRAPHIC_DATA]" at bounding box center [730, 161] width 134 height 23
copy div "Bath & Body Works, Carousel [GEOGRAPHIC_DATA]"
click at [850, 16] on button "Close" at bounding box center [867, 16] width 54 height 16
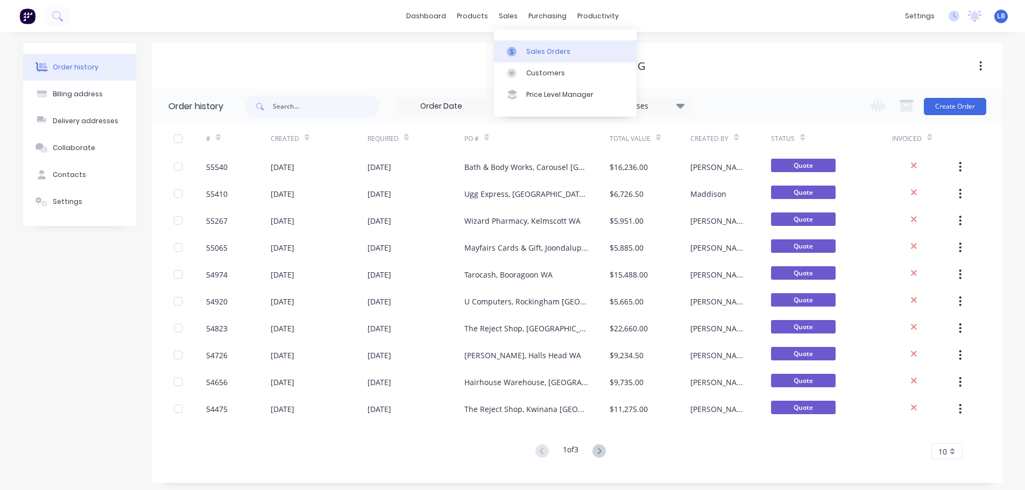
click at [546, 54] on div "Sales Orders" at bounding box center [548, 52] width 44 height 10
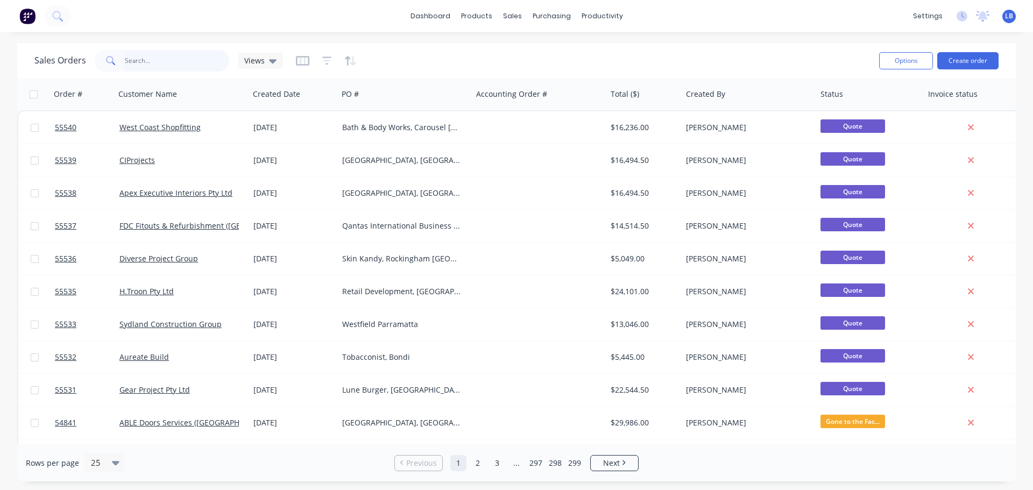
click at [145, 65] on input "text" at bounding box center [177, 61] width 105 height 22
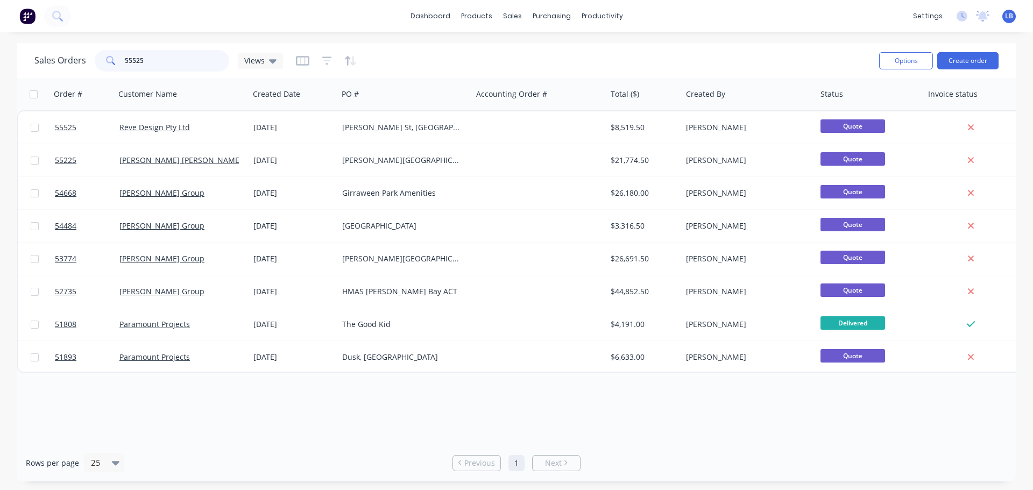
type input "55525"
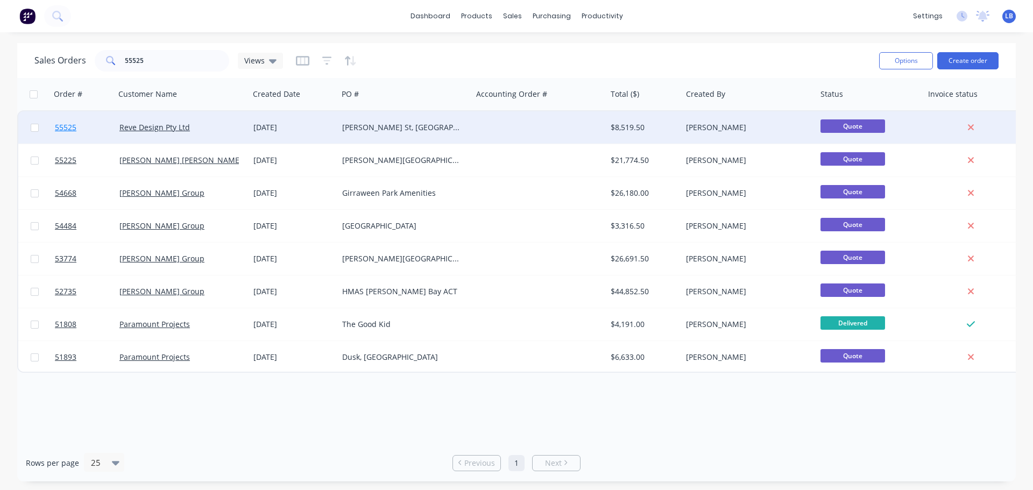
click at [56, 126] on span "55525" at bounding box center [66, 127] width 22 height 11
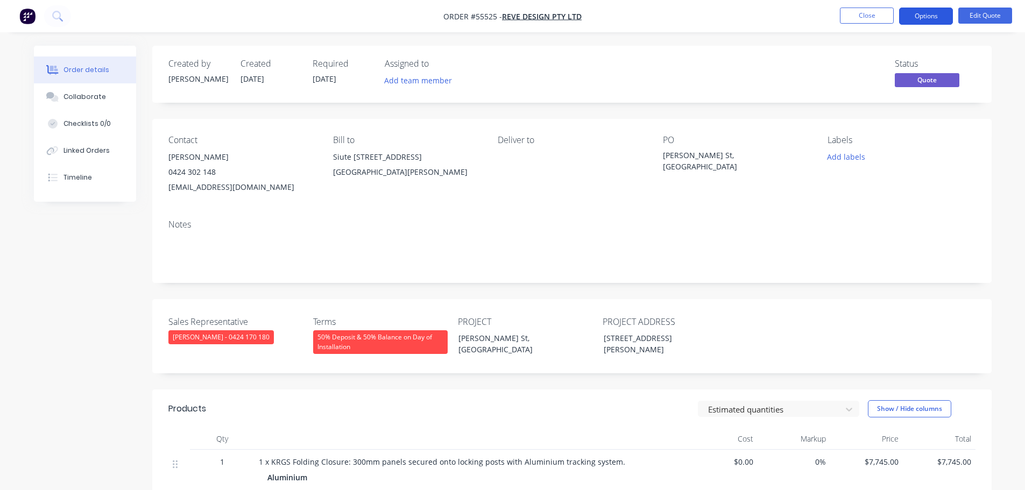
click at [913, 20] on button "Options" at bounding box center [926, 16] width 54 height 17
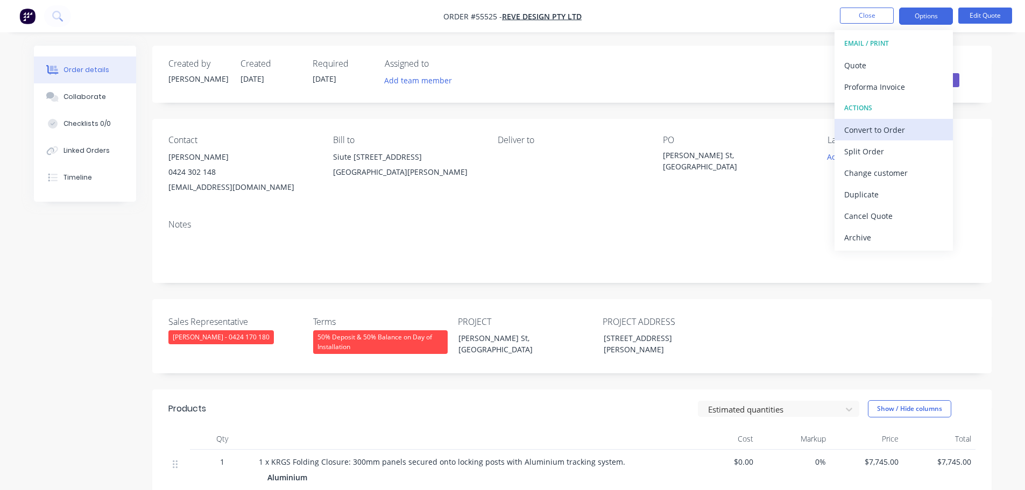
click at [878, 132] on div "Convert to Order" at bounding box center [893, 130] width 99 height 16
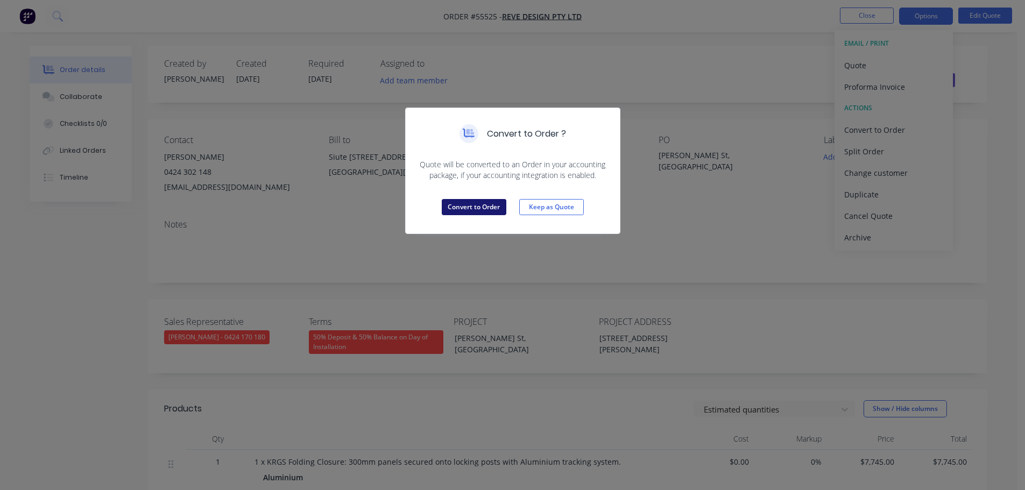
click at [489, 205] on button "Convert to Order" at bounding box center [474, 207] width 65 height 16
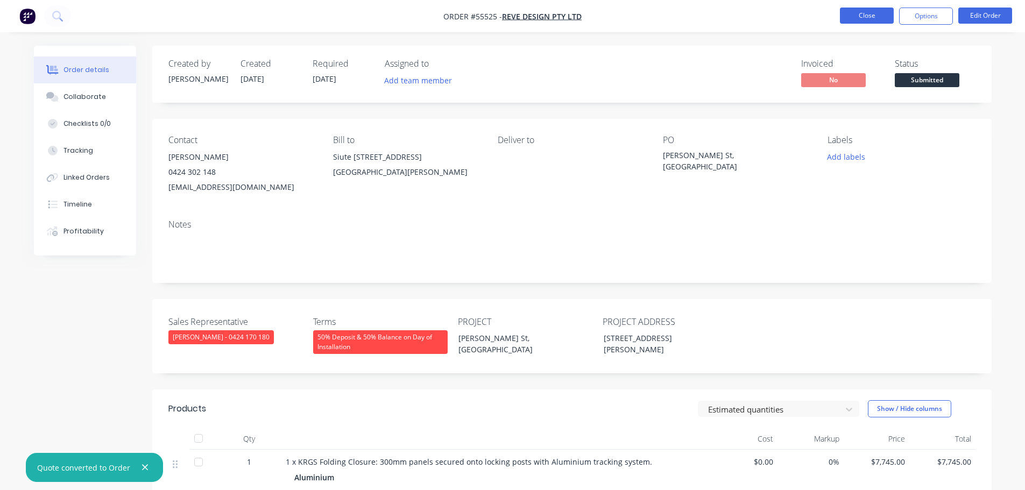
click at [877, 15] on button "Close" at bounding box center [867, 16] width 54 height 16
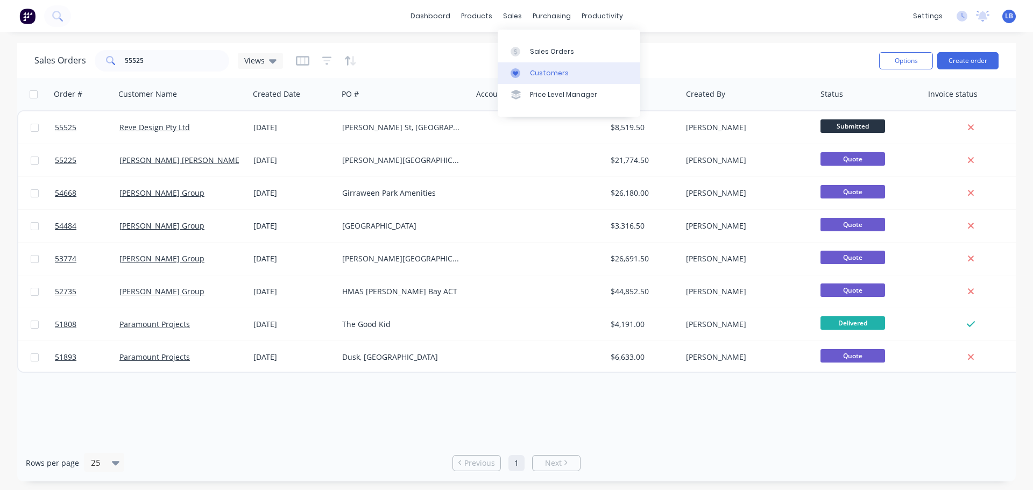
click at [544, 73] on div "Customers" at bounding box center [549, 73] width 39 height 10
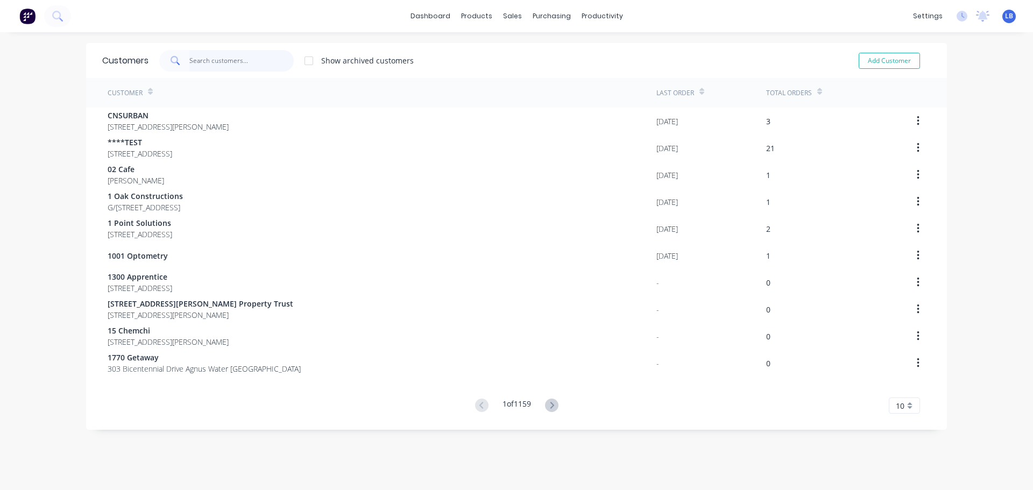
click at [207, 61] on input "text" at bounding box center [241, 61] width 105 height 22
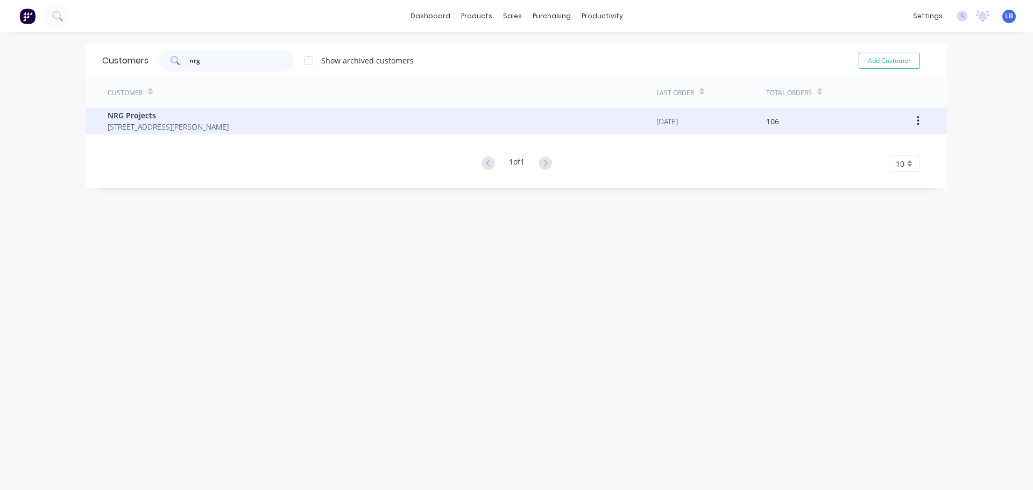
type input "nrg"
click at [152, 118] on span "NRG Projects" at bounding box center [168, 115] width 121 height 11
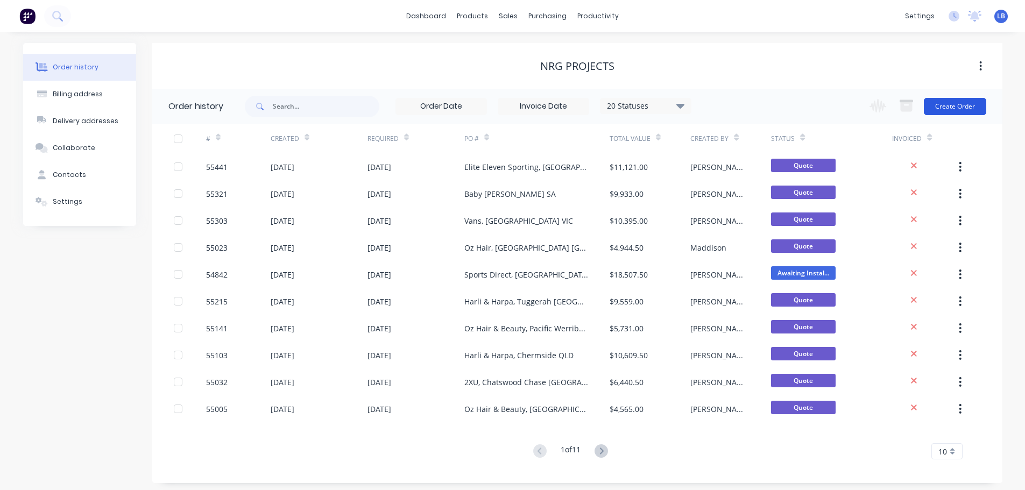
click at [969, 109] on button "Create Order" at bounding box center [955, 106] width 62 height 17
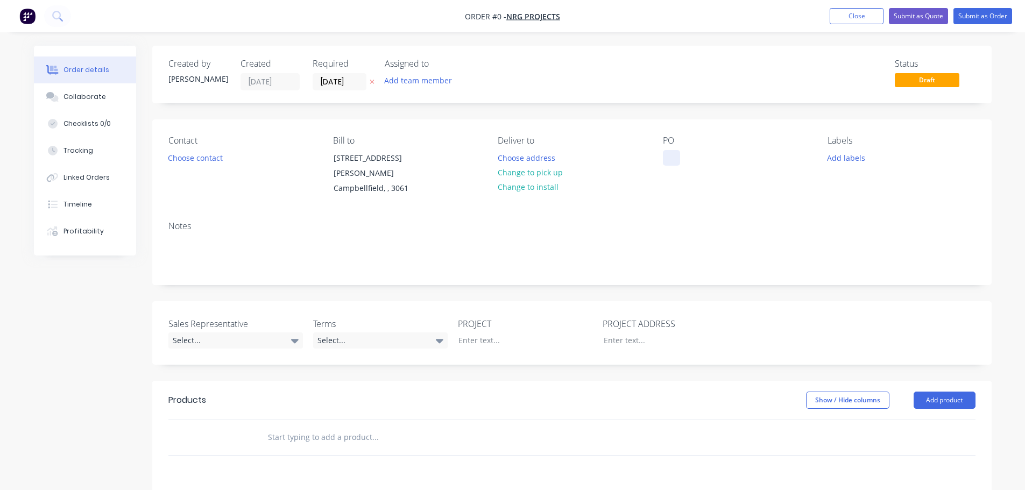
click at [664, 154] on div at bounding box center [671, 158] width 17 height 16
click at [734, 162] on div "Skechers, Capalba Brisbane QLD" at bounding box center [730, 169] width 134 height 38
click at [725, 155] on div "Skechers, [GEOGRAPHIC_DATA], [GEOGRAPHIC_DATA]" at bounding box center [730, 163] width 134 height 27
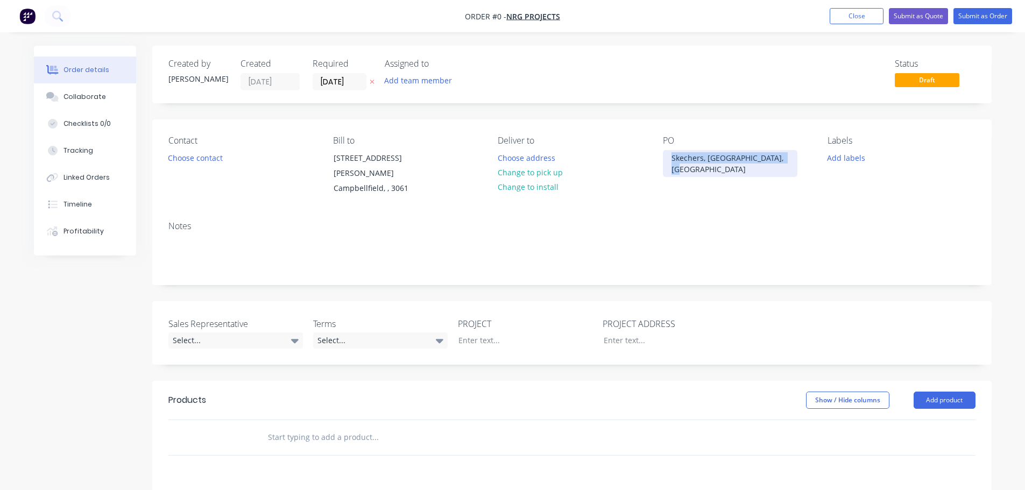
copy div "Skechers, [GEOGRAPHIC_DATA], [GEOGRAPHIC_DATA]"
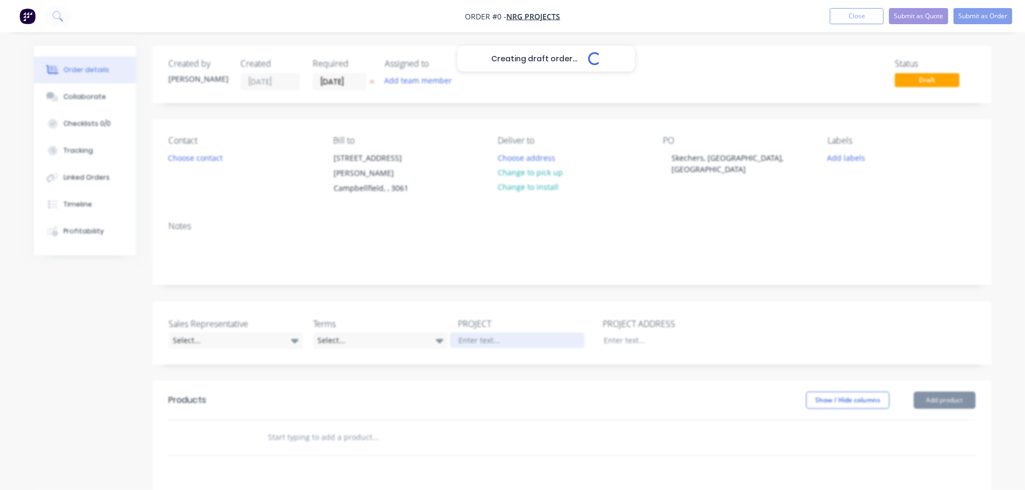
click at [465, 325] on div "Creating draft order... Loading... Order details Collaborate Checklists 0/0 Tra…" at bounding box center [512, 388] width 979 height 684
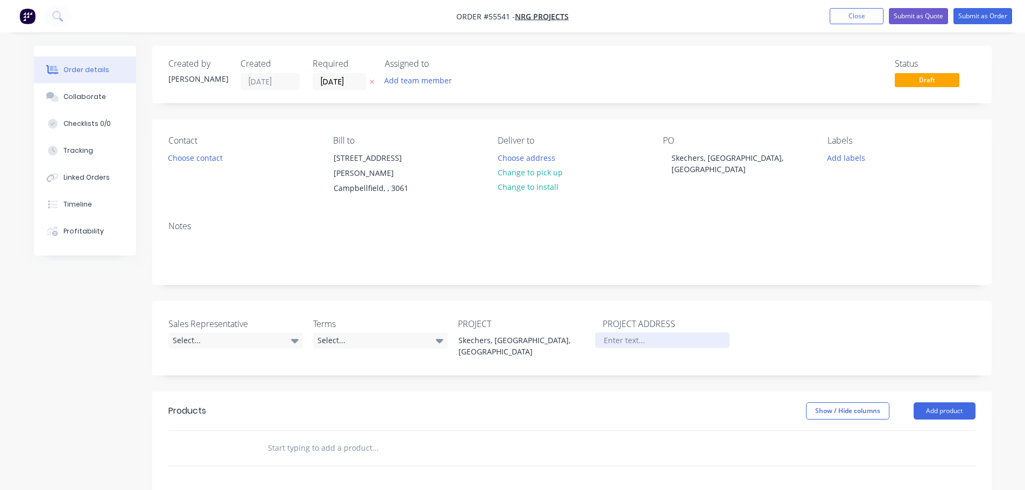
click at [613, 332] on div at bounding box center [662, 340] width 134 height 16
paste div
click at [211, 158] on button "Choose contact" at bounding box center [195, 157] width 66 height 15
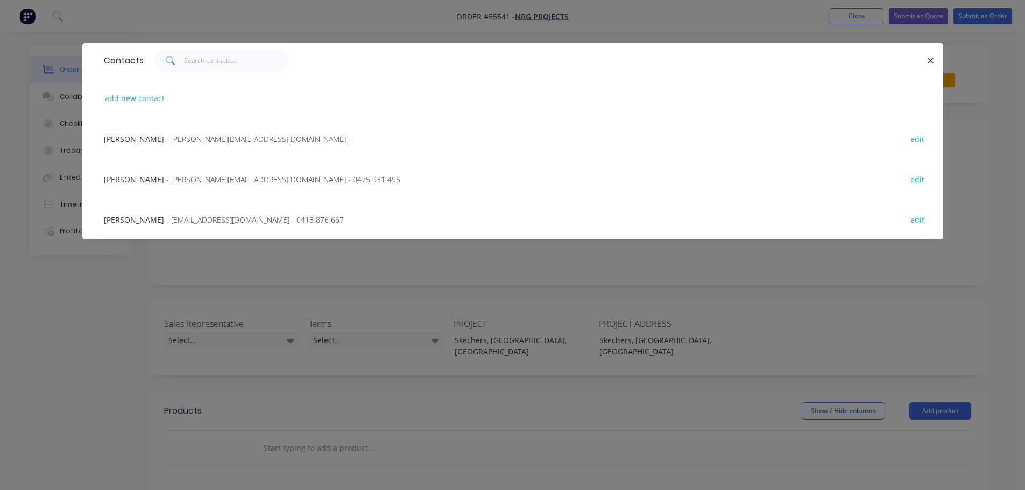
click at [140, 145] on div "Peter Speakman - peter@nrgprojects.com.au - edit" at bounding box center [512, 138] width 828 height 40
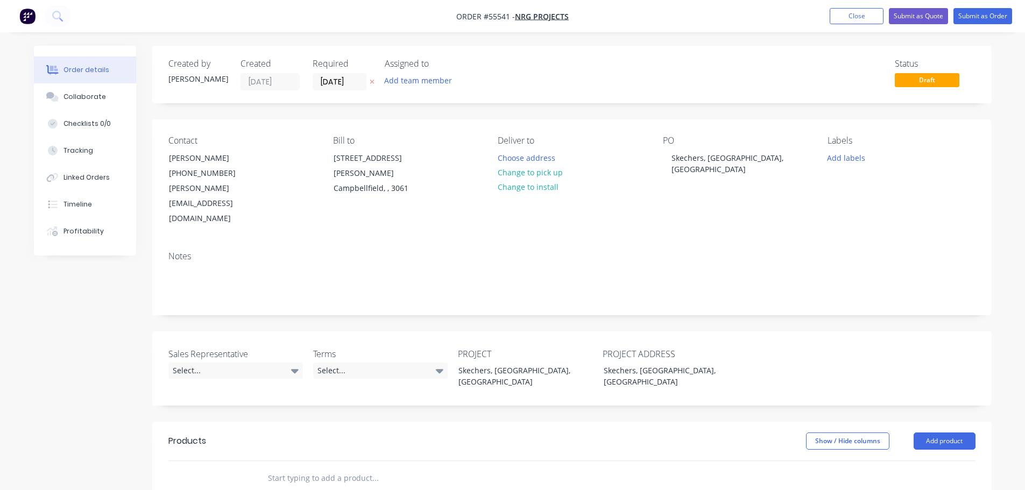
scroll to position [54, 0]
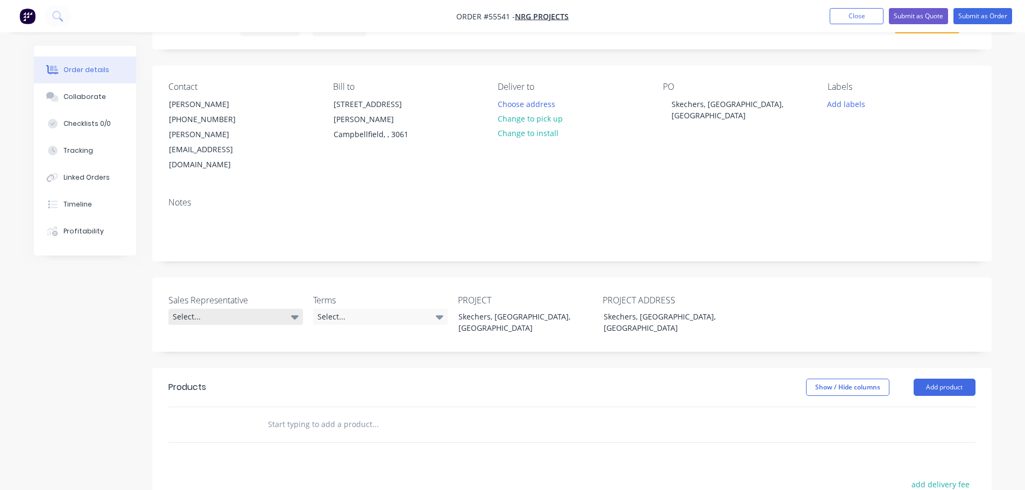
click at [204, 309] on div "Select..." at bounding box center [235, 317] width 134 height 16
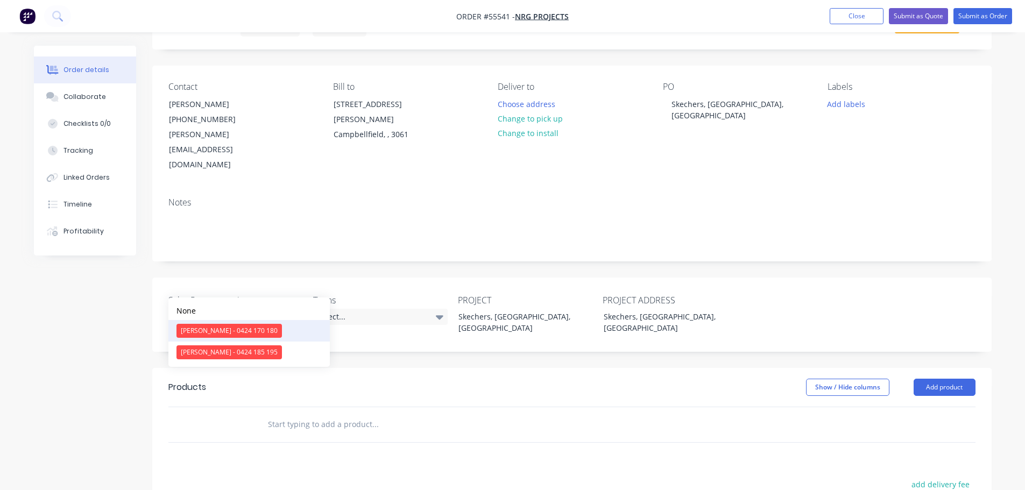
click at [186, 333] on div "[PERSON_NAME] - 0424 170 180" at bounding box center [228, 331] width 105 height 14
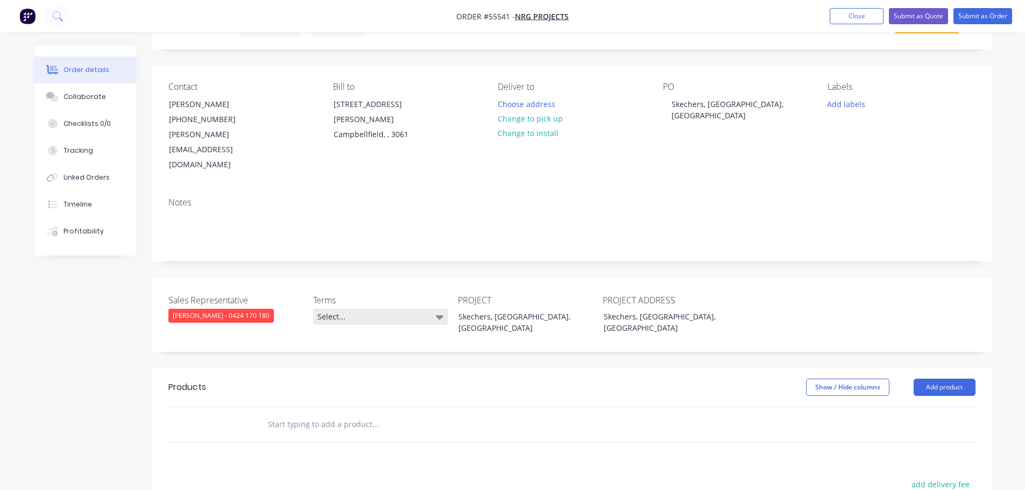
click at [353, 309] on div "Select..." at bounding box center [380, 317] width 134 height 16
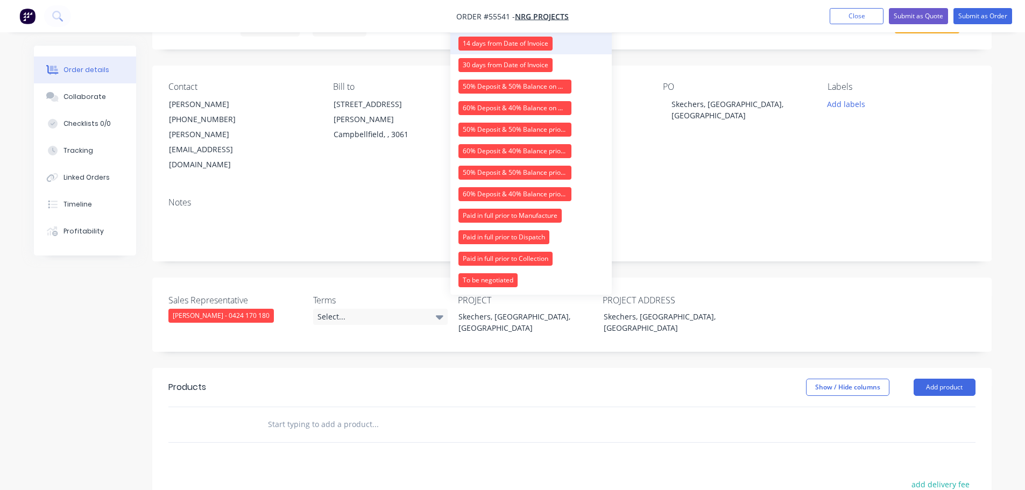
click at [481, 45] on div "14 days from Date of Invoice" at bounding box center [505, 44] width 94 height 14
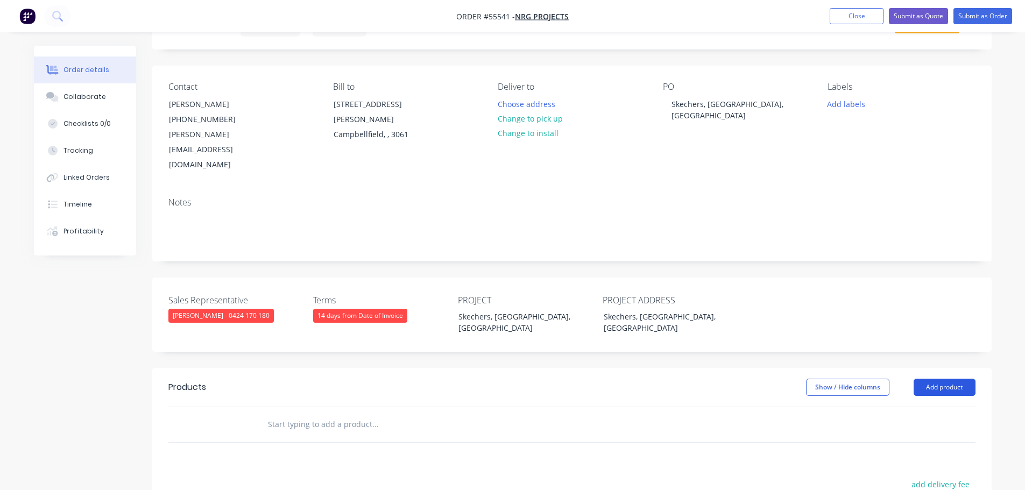
click at [916, 379] on button "Add product" at bounding box center [944, 387] width 62 height 17
click at [895, 407] on div "Product catalogue" at bounding box center [924, 415] width 83 height 16
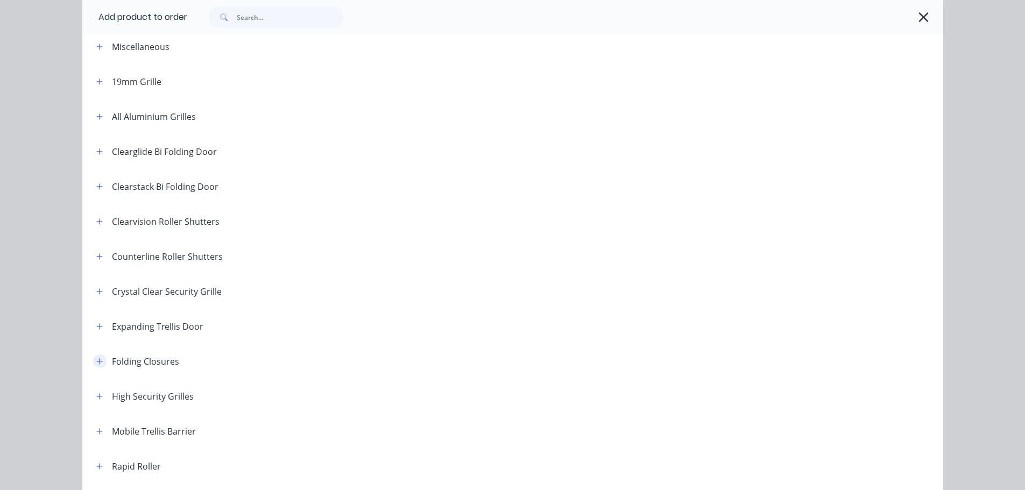
click at [96, 361] on icon "button" at bounding box center [99, 361] width 6 height 6
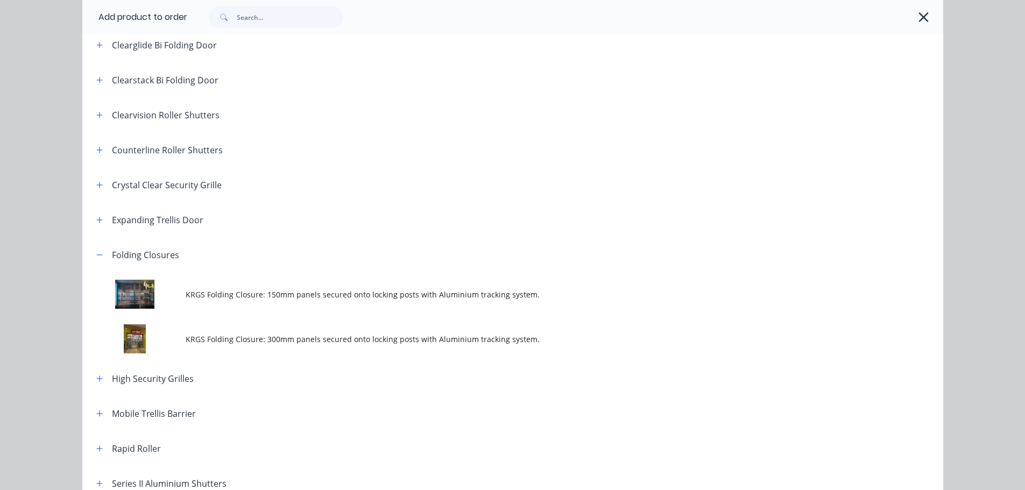
scroll to position [161, 0]
click at [317, 338] on span "KRGS Folding Closure: 300mm panels secured onto locking posts with Aluminium tr…" at bounding box center [489, 337] width 606 height 11
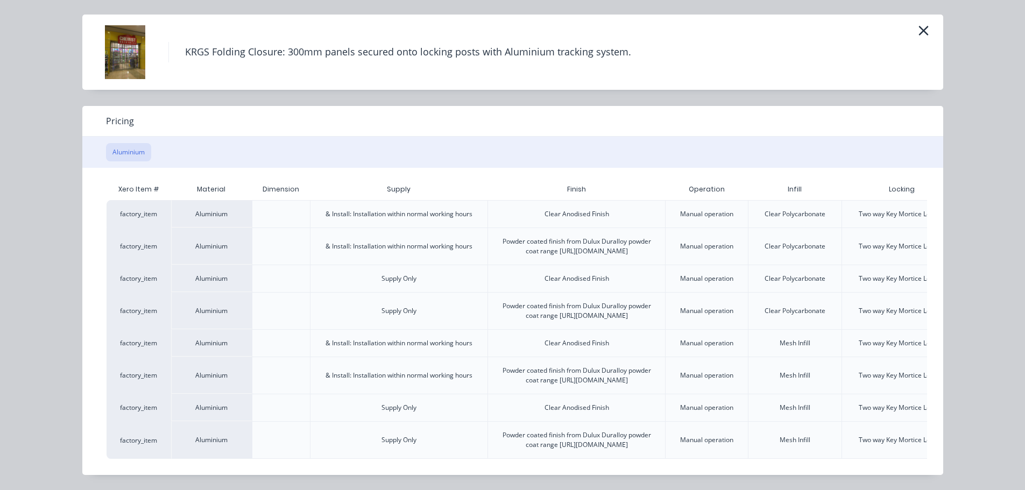
scroll to position [0, 94]
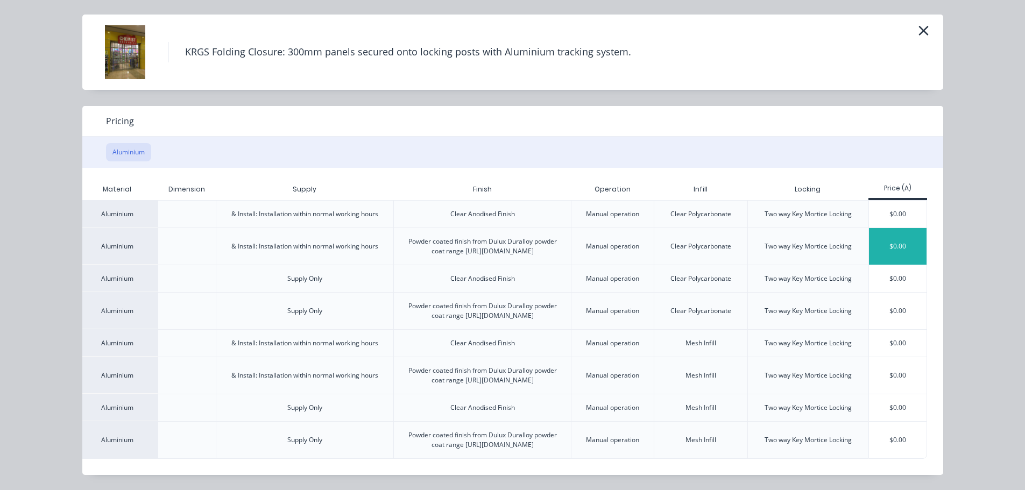
click at [894, 228] on div "$0.00" at bounding box center [898, 246] width 58 height 37
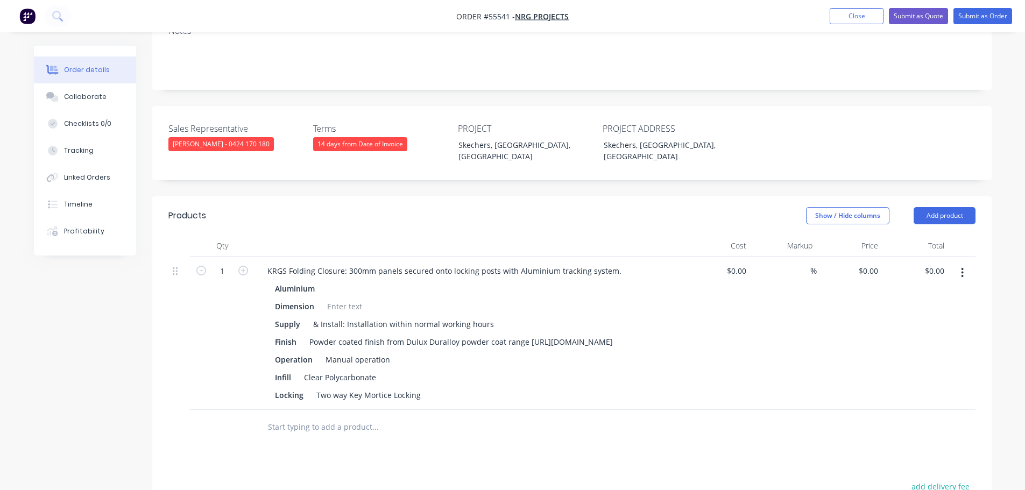
scroll to position [269, 0]
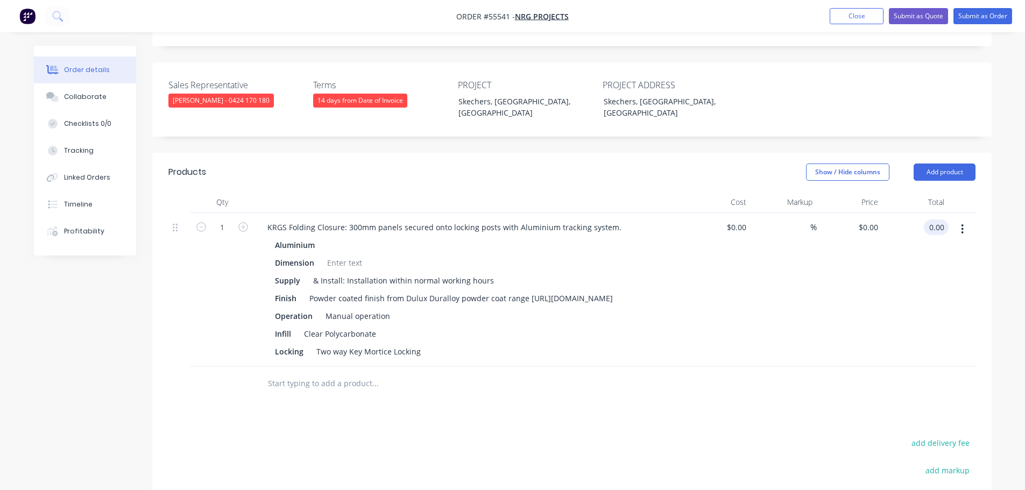
click at [942, 219] on input "0.00" at bounding box center [938, 227] width 20 height 16
type input "6710"
type input "$6,710.00"
click at [265, 219] on div "KRGS Folding Closure: 300mm panels secured onto locking posts with Aluminium tr…" at bounding box center [444, 227] width 371 height 16
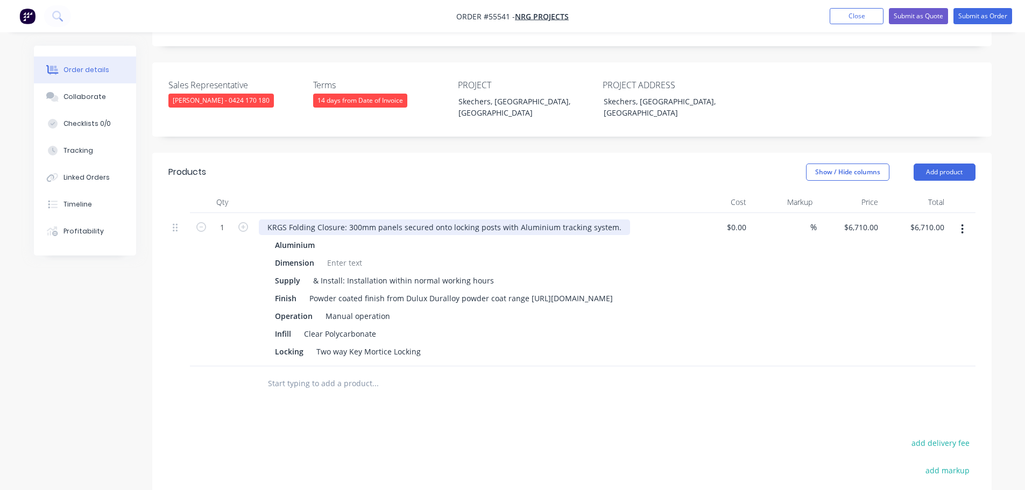
click at [261, 219] on div "KRGS Folding Closure: 300mm panels secured onto locking posts with Aluminium tr…" at bounding box center [444, 227] width 371 height 16
click at [341, 255] on div at bounding box center [345, 263] width 44 height 16
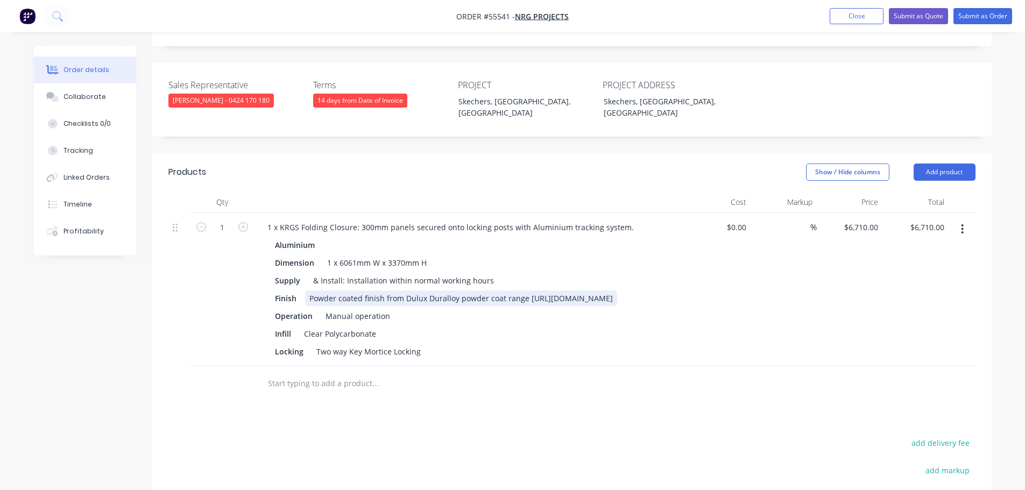
click at [526, 290] on div "Powder coated finish from Dulux Duralloy powder coat range [URL][DOMAIN_NAME]" at bounding box center [461, 298] width 312 height 16
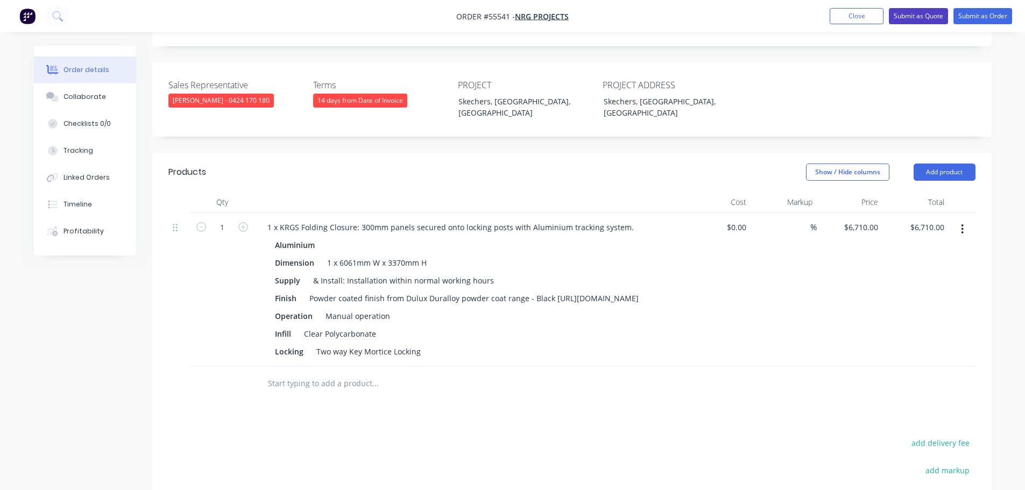
click at [923, 18] on button "Submit as Quote" at bounding box center [918, 16] width 59 height 16
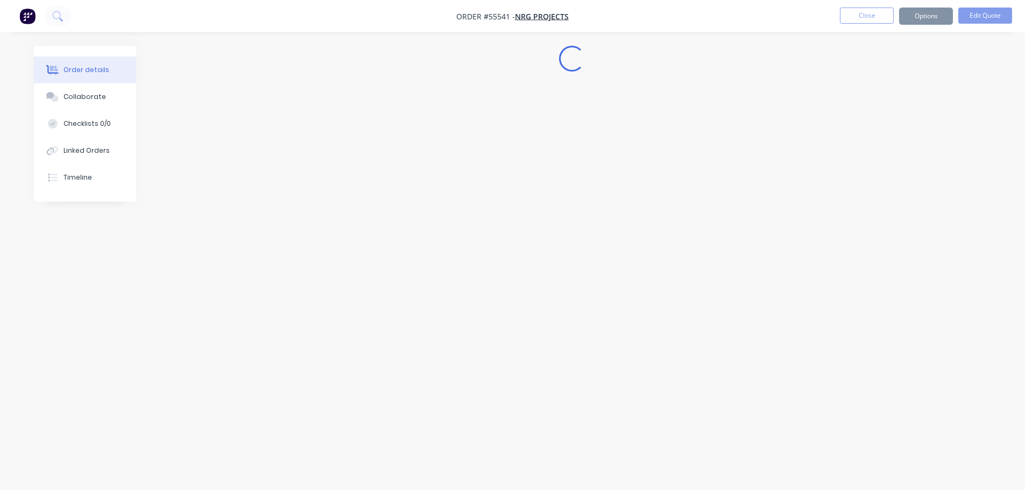
scroll to position [0, 0]
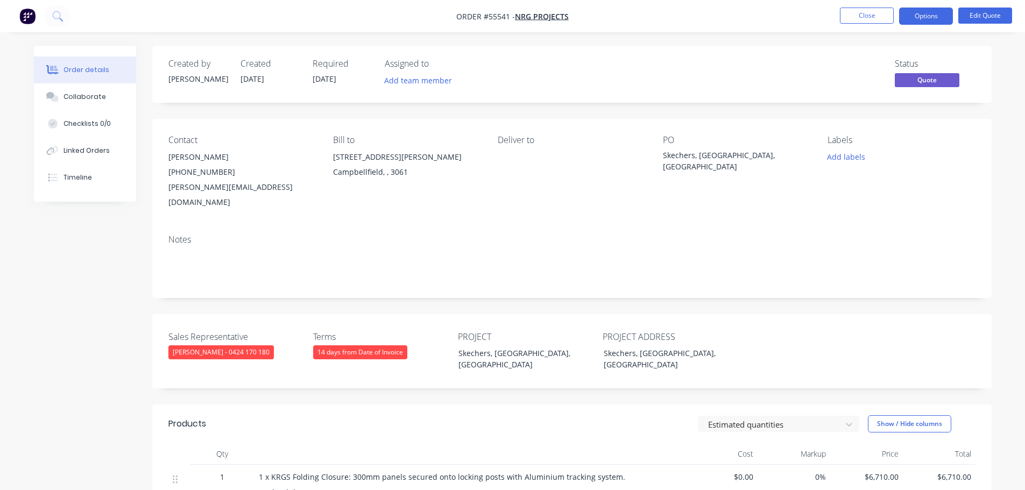
click at [923, 18] on button "Options" at bounding box center [926, 16] width 54 height 17
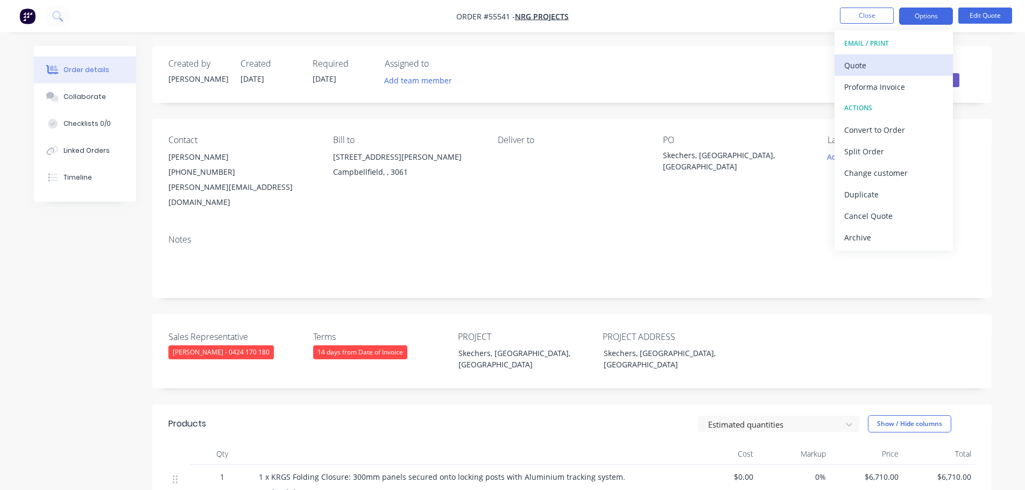
click at [858, 66] on div "Quote" at bounding box center [893, 66] width 99 height 16
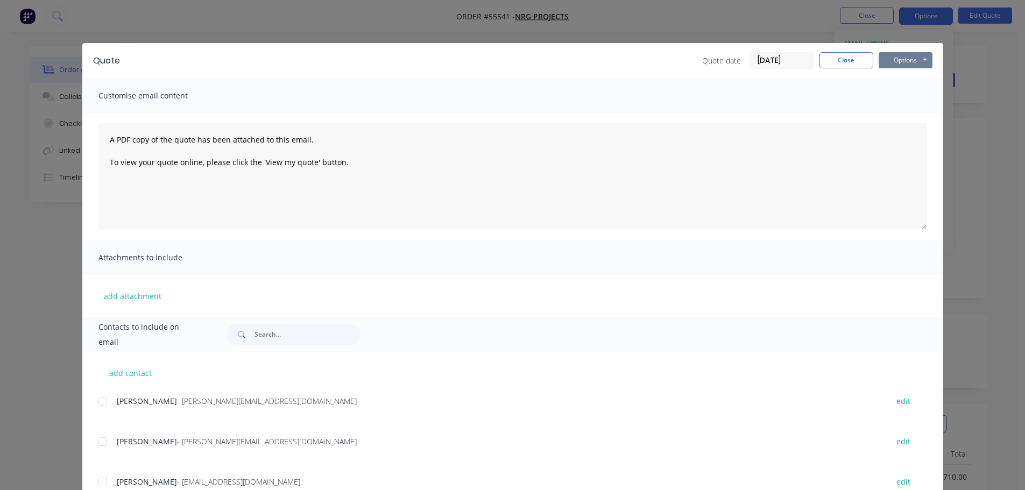
click at [884, 62] on button "Options" at bounding box center [905, 60] width 54 height 16
click at [903, 102] on button "Print" at bounding box center [912, 97] width 69 height 18
click at [860, 63] on button "Close" at bounding box center [846, 60] width 54 height 16
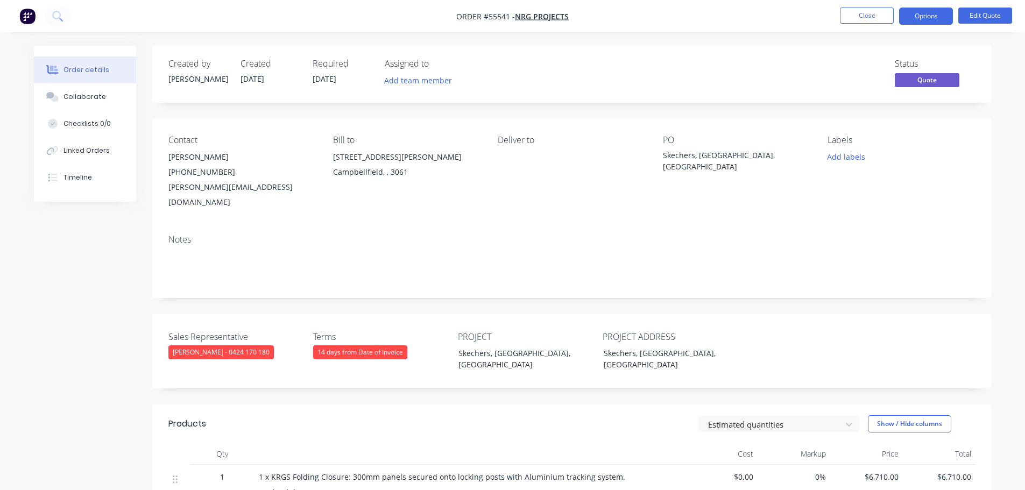
click at [190, 187] on div "peter@nrgprojects.com.au" at bounding box center [241, 195] width 147 height 30
copy div "peter@nrgprojects.com.au"
click at [731, 156] on div "Skechers, [GEOGRAPHIC_DATA], [GEOGRAPHIC_DATA]" at bounding box center [730, 161] width 134 height 23
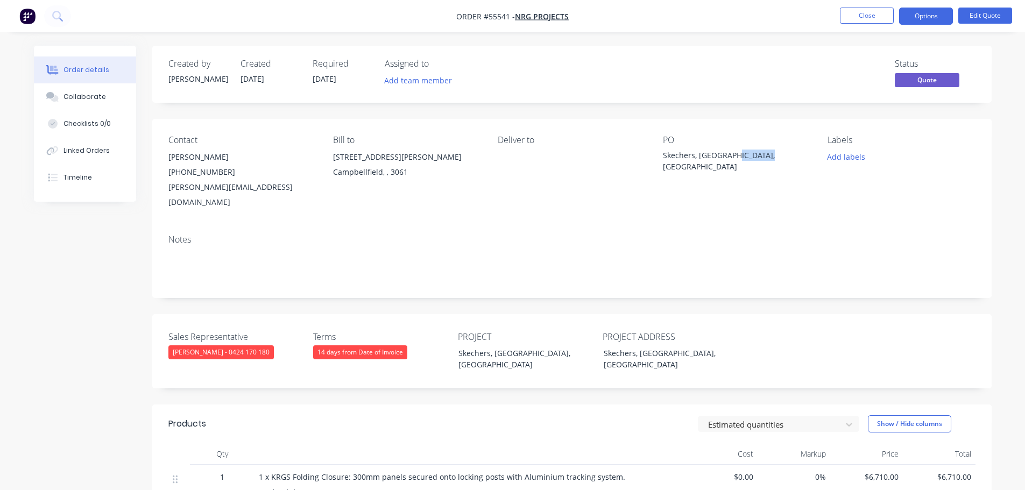
click at [731, 156] on div "Skechers, [GEOGRAPHIC_DATA], [GEOGRAPHIC_DATA]" at bounding box center [730, 161] width 134 height 23
copy div "Skechers, [GEOGRAPHIC_DATA], [GEOGRAPHIC_DATA]"
click at [875, 16] on button "Close" at bounding box center [867, 16] width 54 height 16
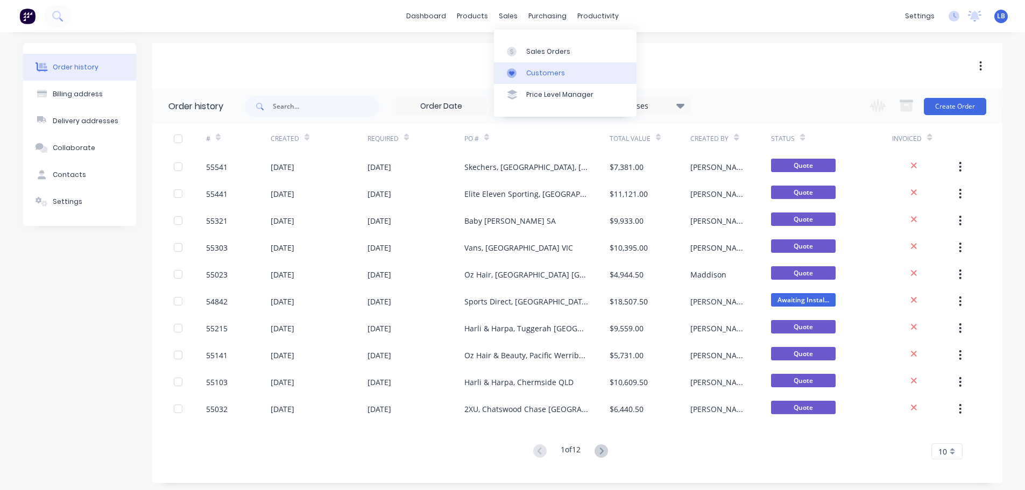
click at [552, 75] on div "Customers" at bounding box center [545, 73] width 39 height 10
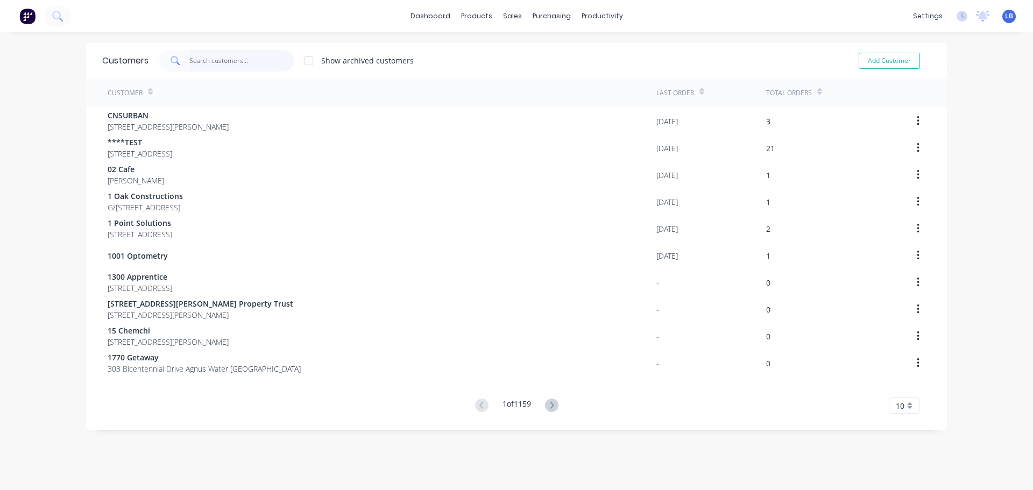
click at [222, 60] on input "text" at bounding box center [241, 61] width 105 height 22
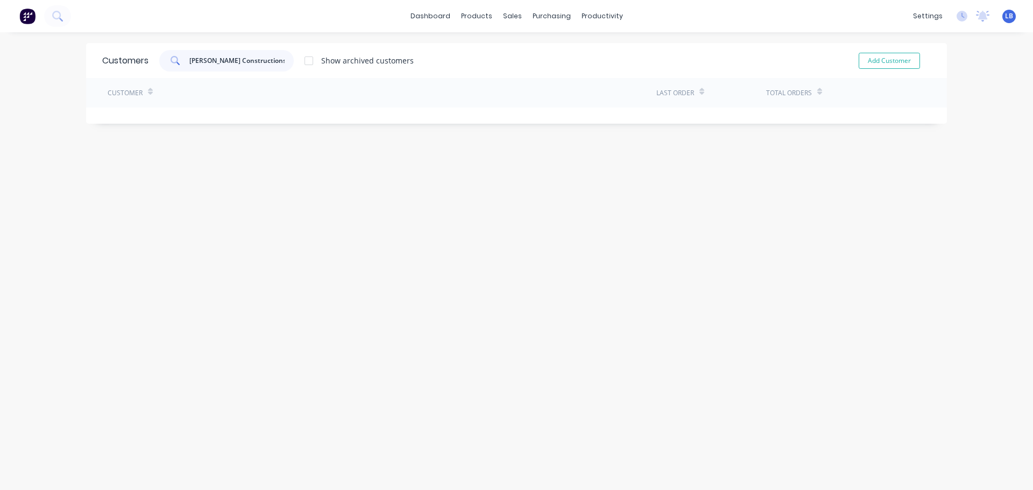
click at [202, 60] on input "Woolam Constructions" at bounding box center [241, 61] width 105 height 22
click at [264, 61] on input "Woollam Constructions" at bounding box center [241, 61] width 105 height 22
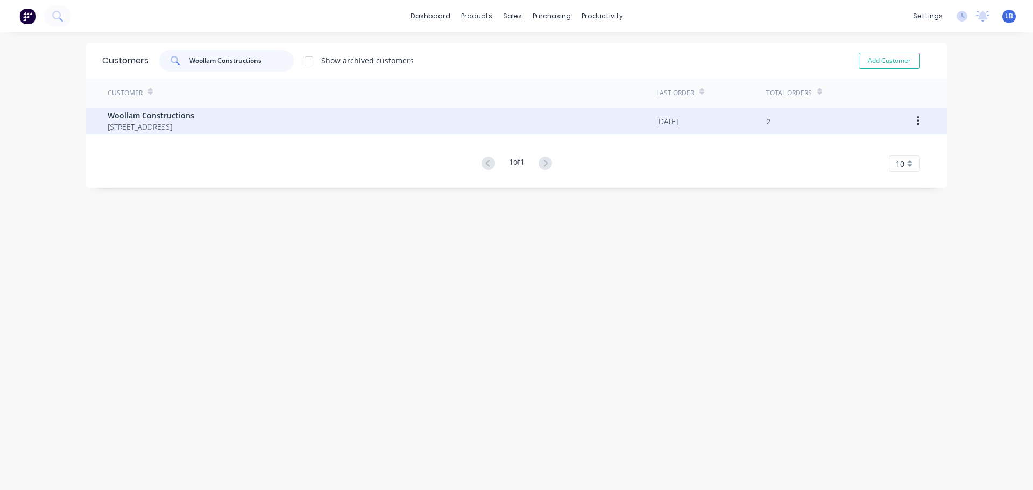
type input "Woollam Constructions"
click at [170, 116] on span "Woollam Constructions" at bounding box center [151, 115] width 87 height 11
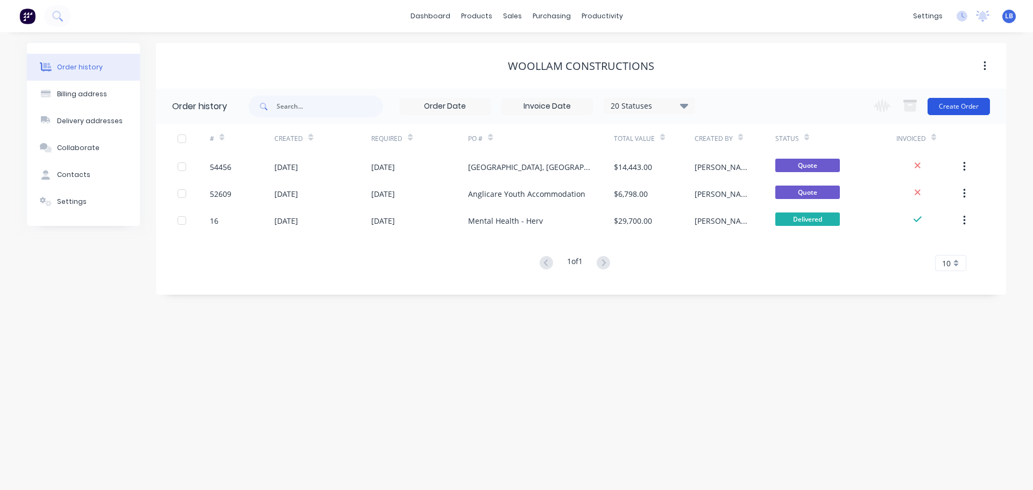
click at [942, 108] on button "Create Order" at bounding box center [958, 106] width 62 height 17
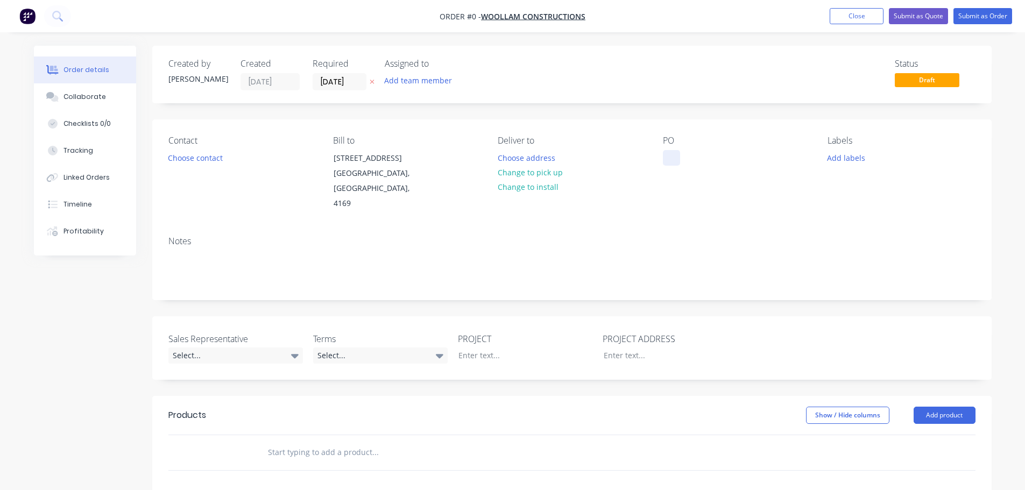
click at [675, 155] on div at bounding box center [671, 158] width 17 height 16
click at [737, 155] on div "Kyogle Memorial HREC Centre D&C" at bounding box center [717, 158] width 109 height 16
click at [702, 159] on div "[GEOGRAPHIC_DATA] D&C" at bounding box center [717, 158] width 109 height 16
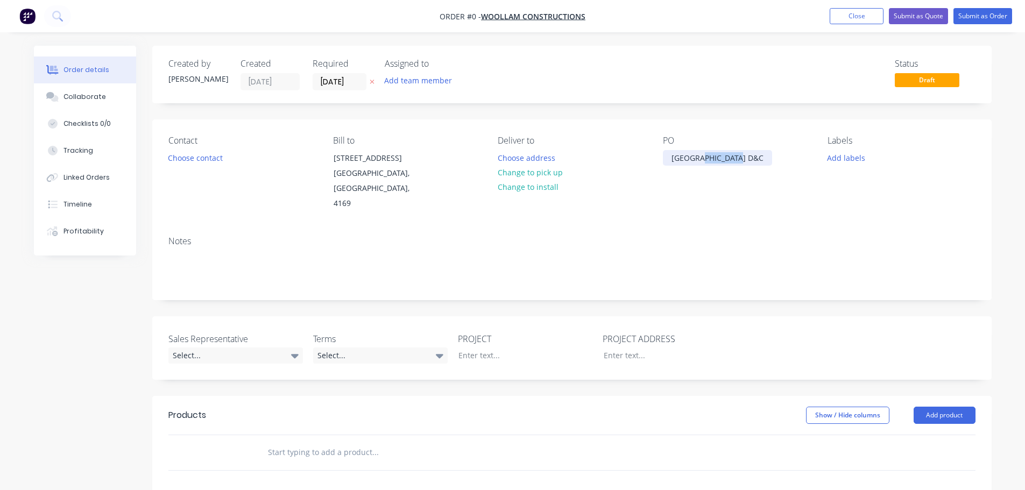
copy div "[GEOGRAPHIC_DATA] D&C"
click at [477, 336] on div "Order details Collaborate Checklists 0/0 Tracking Linked Orders Timeline Profit…" at bounding box center [512, 395] width 979 height 699
click at [202, 155] on button "Choose contact" at bounding box center [195, 157] width 66 height 15
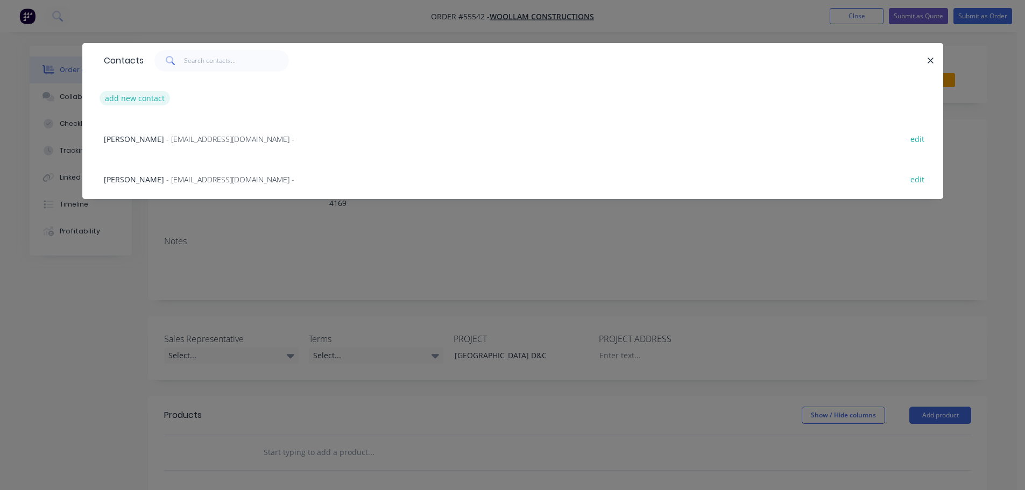
click at [119, 100] on button "add new contact" at bounding box center [135, 98] width 71 height 15
select select "AU"
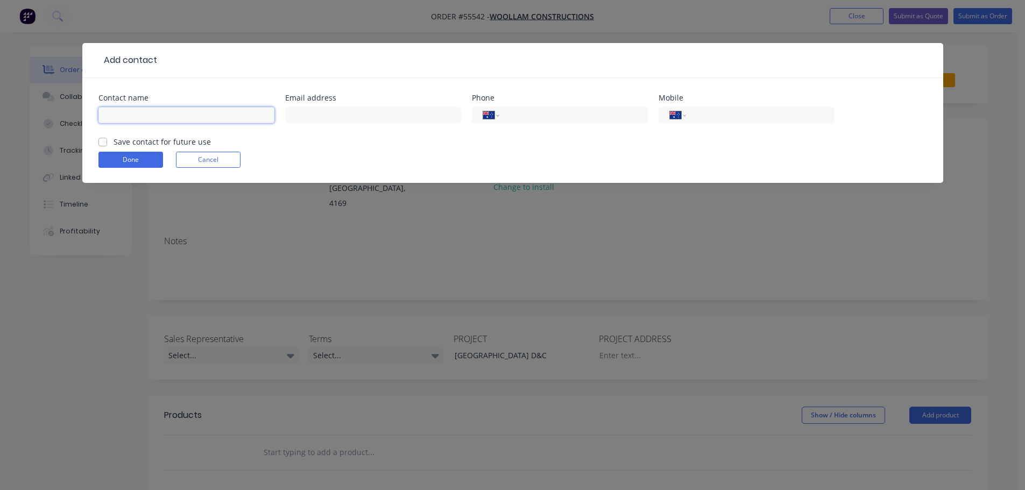
click at [108, 116] on input "text" at bounding box center [186, 115] width 176 height 16
type input "Archie Duffield"
drag, startPoint x: 293, startPoint y: 112, endPoint x: 303, endPoint y: 153, distance: 41.5
click at [293, 112] on input "text" at bounding box center [373, 115] width 176 height 16
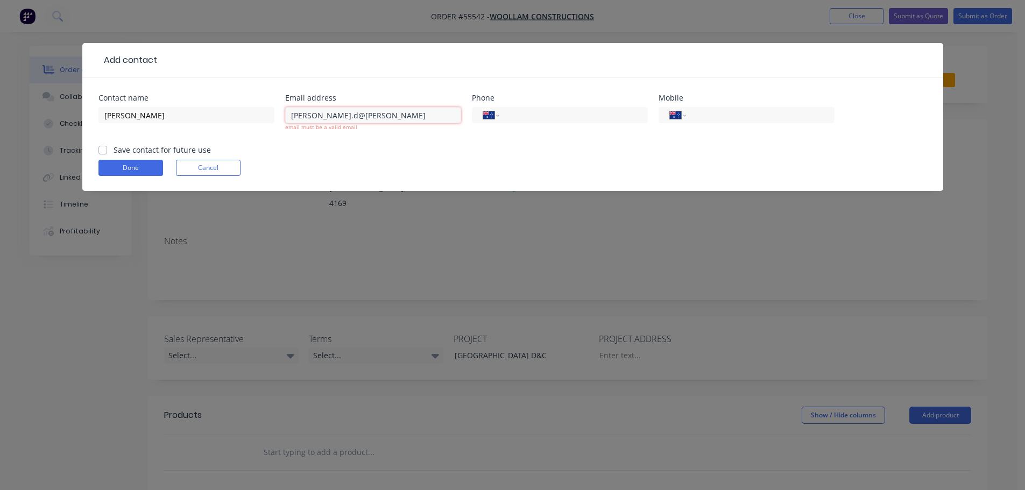
click at [356, 118] on input "archie.d@woolam" at bounding box center [373, 115] width 176 height 16
type input "archie.d@woolam.com.au"
click at [528, 112] on input "tel" at bounding box center [571, 115] width 129 height 12
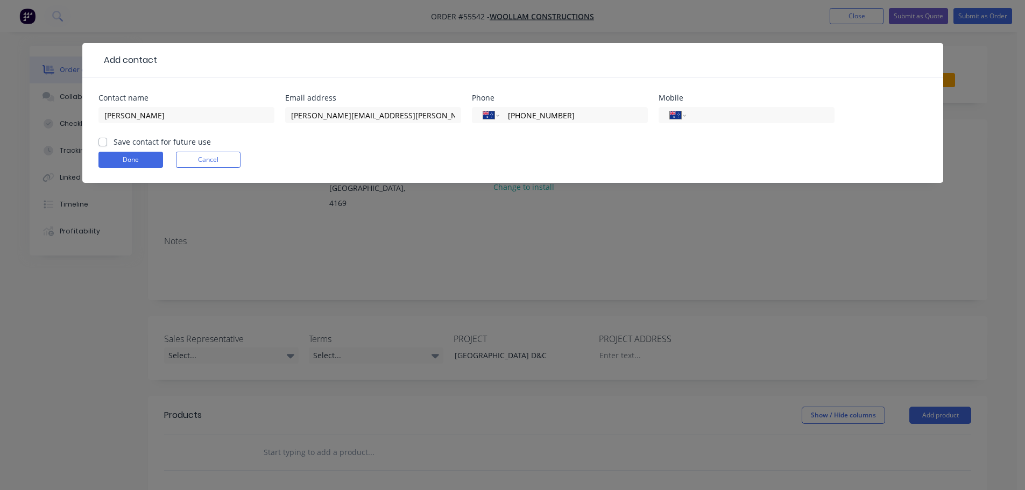
type input "(07) 3456 1629"
click at [114, 144] on label "Save contact for future use" at bounding box center [162, 141] width 97 height 11
click at [104, 144] on input "Save contact for future use" at bounding box center [102, 141] width 9 height 10
checkbox input "true"
click at [111, 158] on button "Done" at bounding box center [130, 160] width 65 height 16
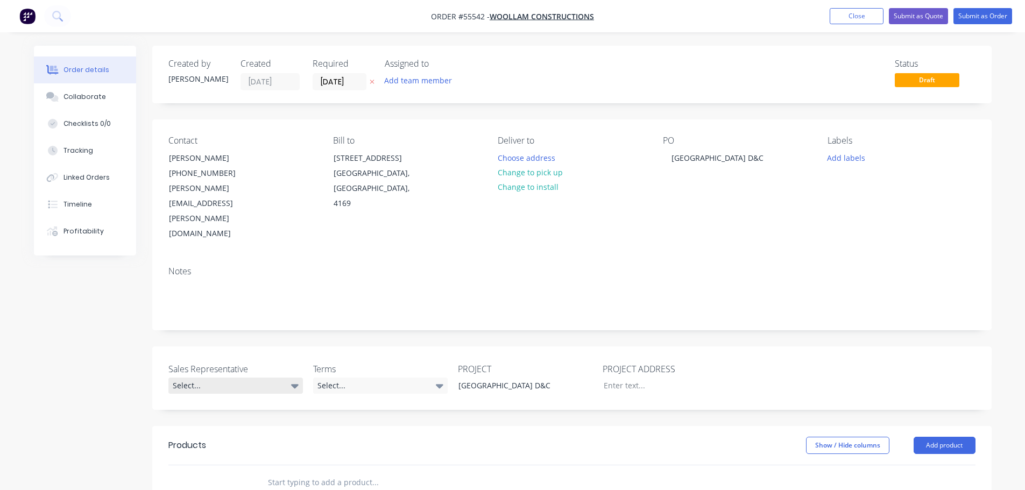
click at [181, 378] on div "Select..." at bounding box center [235, 386] width 134 height 16
click at [209, 383] on div "[PERSON_NAME] - 0424 170 180" at bounding box center [228, 385] width 105 height 14
click at [360, 378] on div "Select..." at bounding box center [380, 386] width 134 height 16
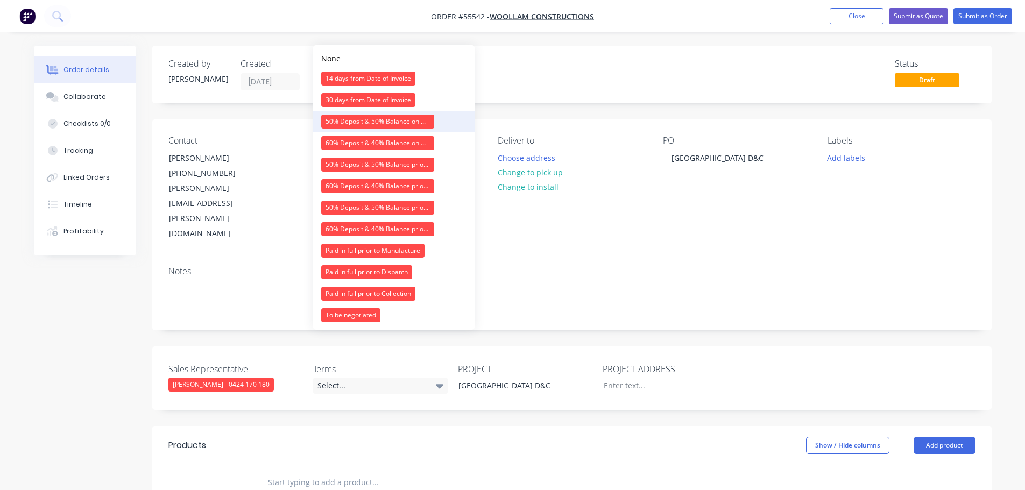
click at [374, 117] on div "50% Deposit & 50% Balance on Day of Installation" at bounding box center [377, 122] width 113 height 14
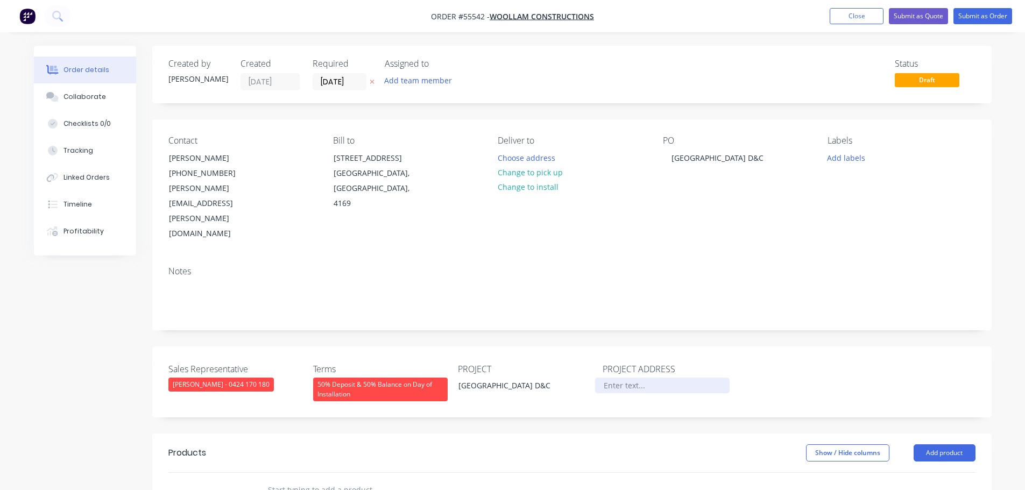
click at [635, 378] on div at bounding box center [662, 386] width 134 height 16
click at [724, 473] on div at bounding box center [571, 490] width 807 height 35
click at [932, 444] on button "Add product" at bounding box center [944, 452] width 62 height 17
click at [905, 472] on div "Product catalogue" at bounding box center [924, 480] width 83 height 16
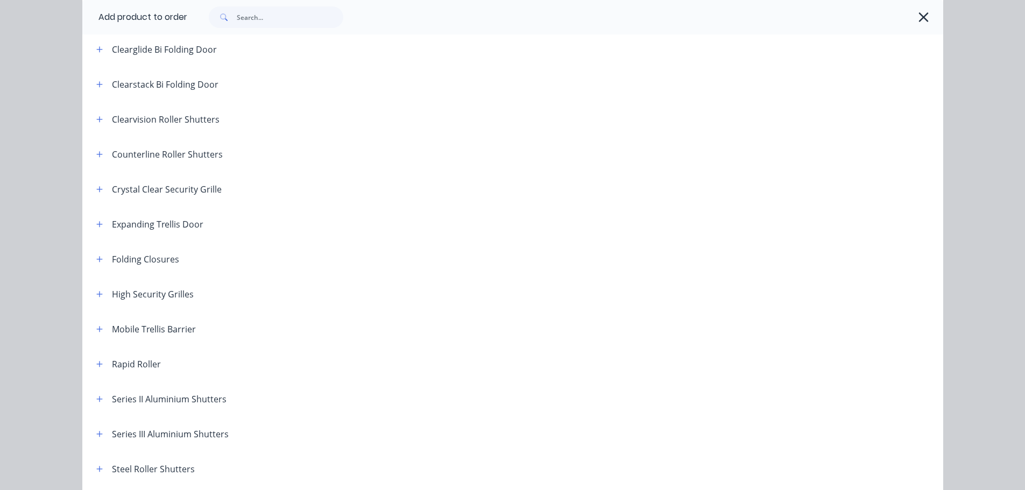
scroll to position [161, 0]
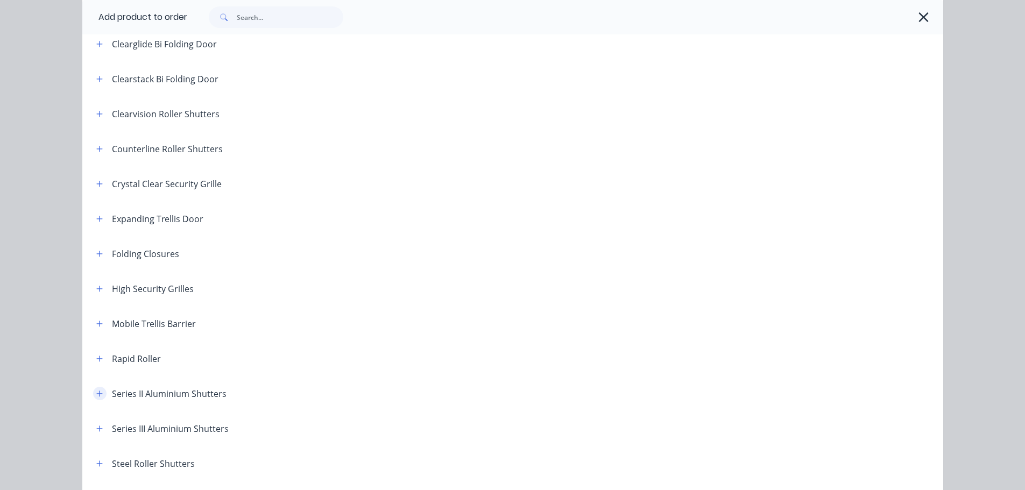
click at [97, 391] on icon "button" at bounding box center [99, 394] width 6 height 8
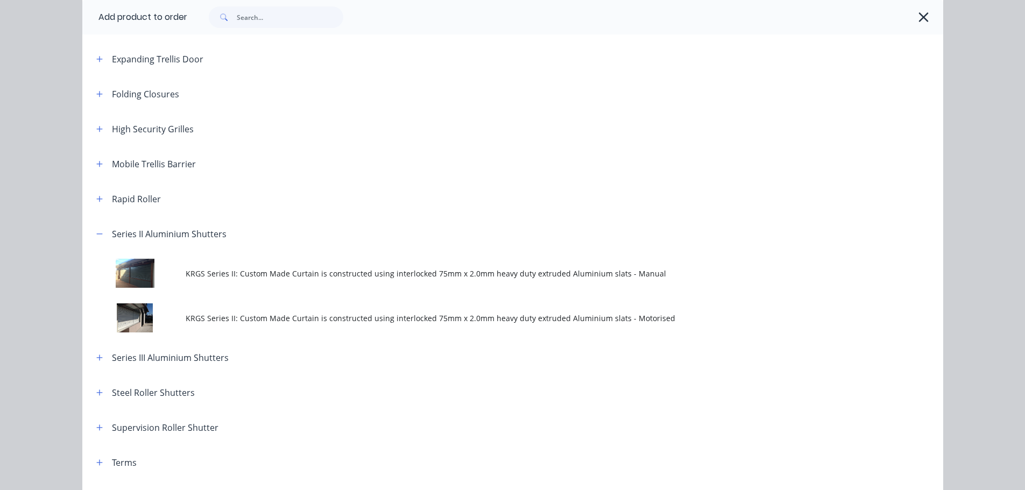
scroll to position [323, 0]
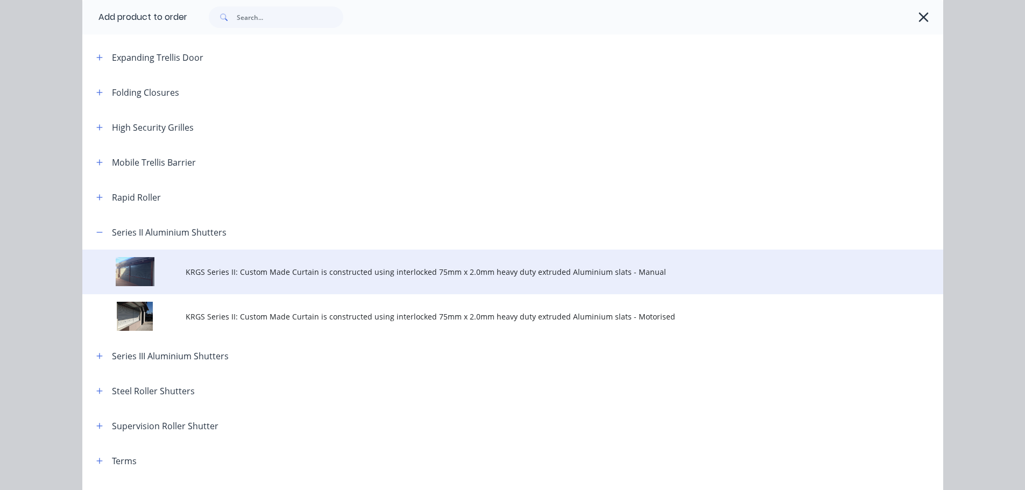
click at [370, 275] on span "KRGS Series II: Custom Made Curtain is constructed using interlocked 75mm x 2.0…" at bounding box center [489, 271] width 606 height 11
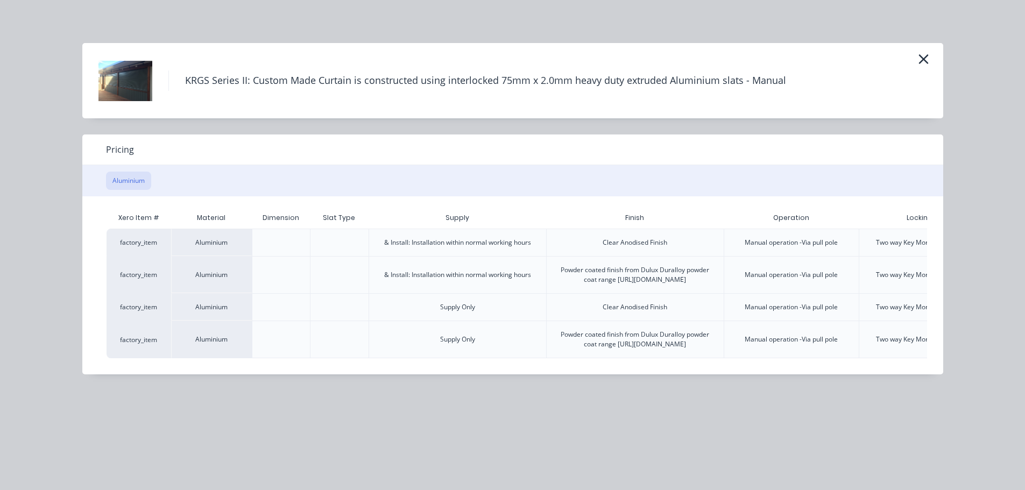
scroll to position [0, 111]
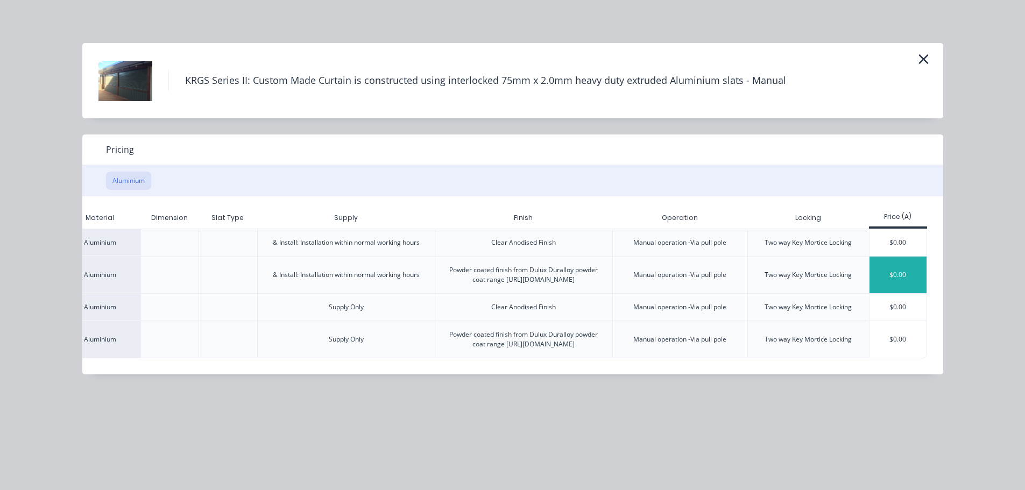
click at [897, 282] on div "$0.00" at bounding box center [898, 275] width 58 height 37
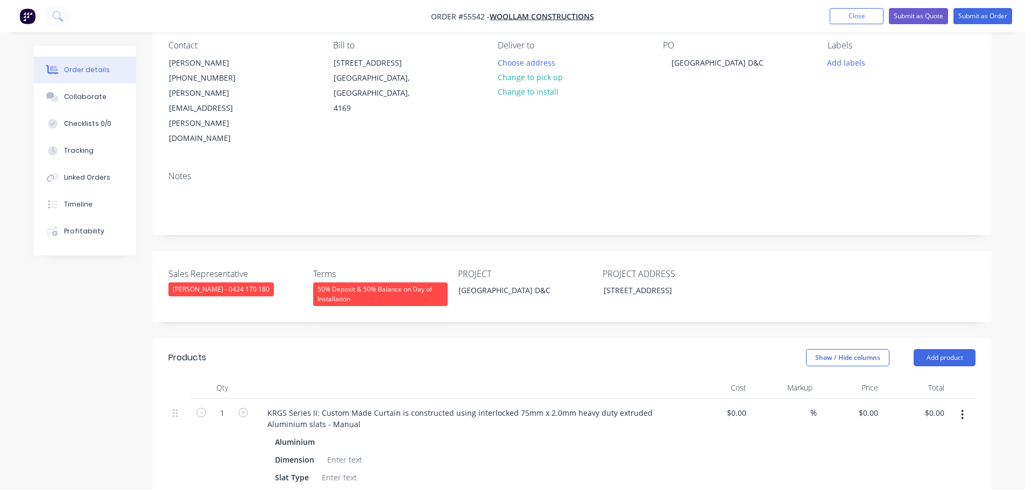
scroll to position [161, 0]
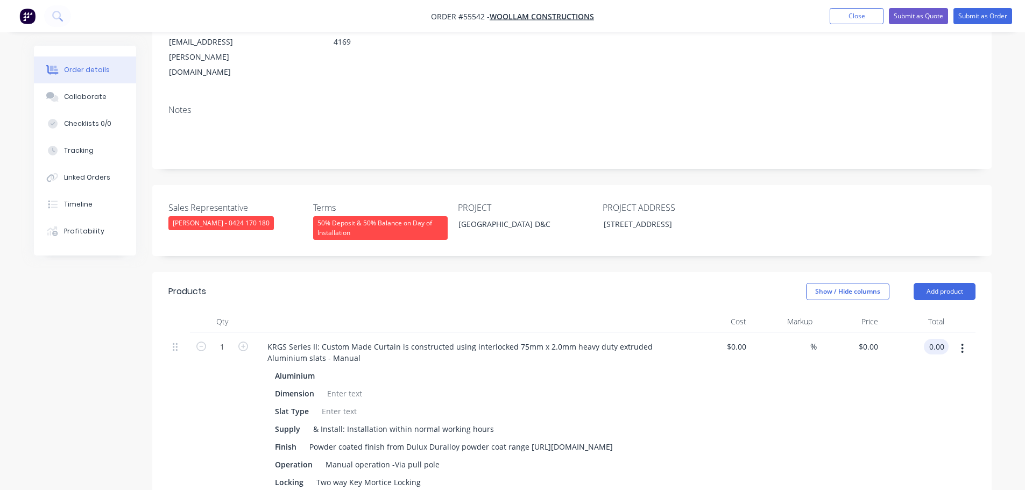
click at [945, 339] on input "0.00" at bounding box center [938, 347] width 20 height 16
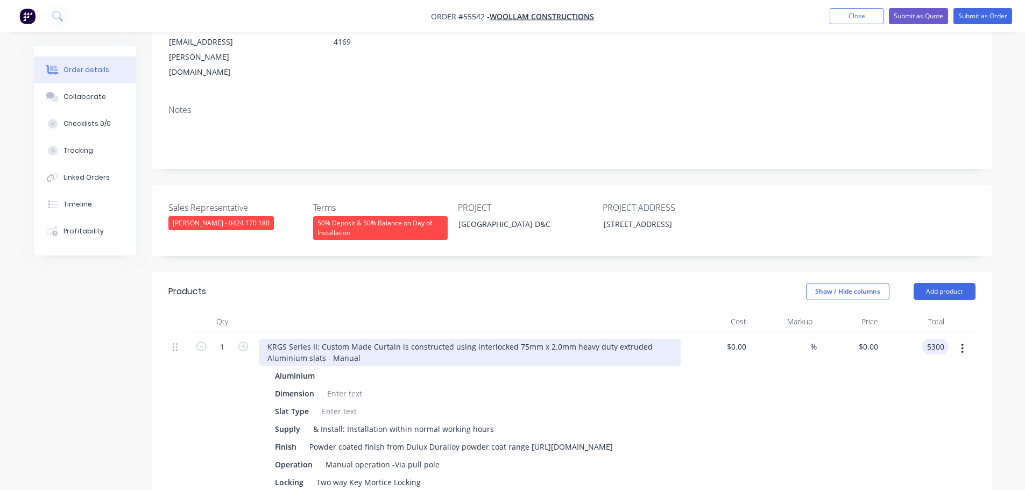
type input "5300"
type input "$5,300.00"
click at [266, 339] on div "KRGS Series II: Custom Made Curtain is constructed using interlocked 75mm x 2.0…" at bounding box center [470, 352] width 422 height 27
click at [264, 339] on div "KRGS Series II: Custom Made Curtain is constructed using interlocked 75mm x 2.0…" at bounding box center [470, 352] width 422 height 27
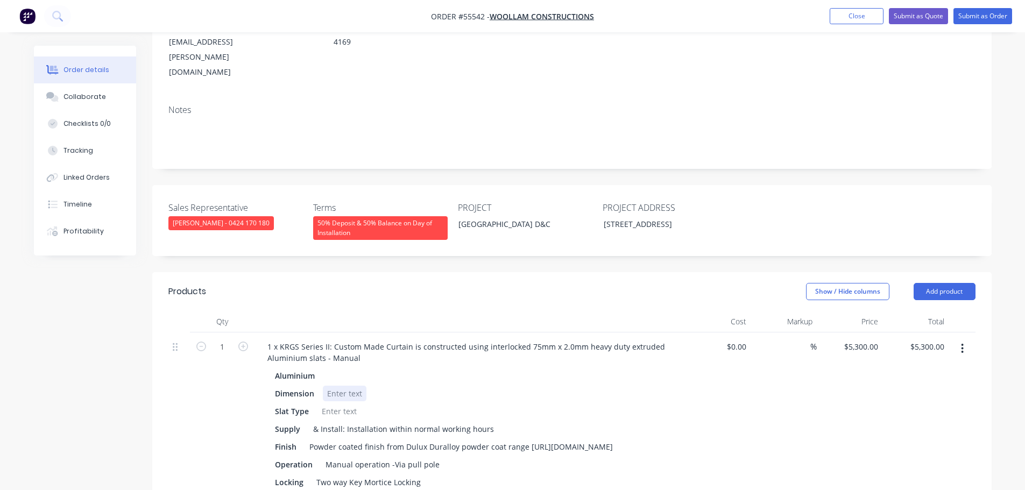
click at [346, 386] on div at bounding box center [345, 394] width 44 height 16
click at [335, 403] on div at bounding box center [339, 411] width 44 height 16
click at [916, 16] on button "Submit as Quote" at bounding box center [918, 16] width 59 height 16
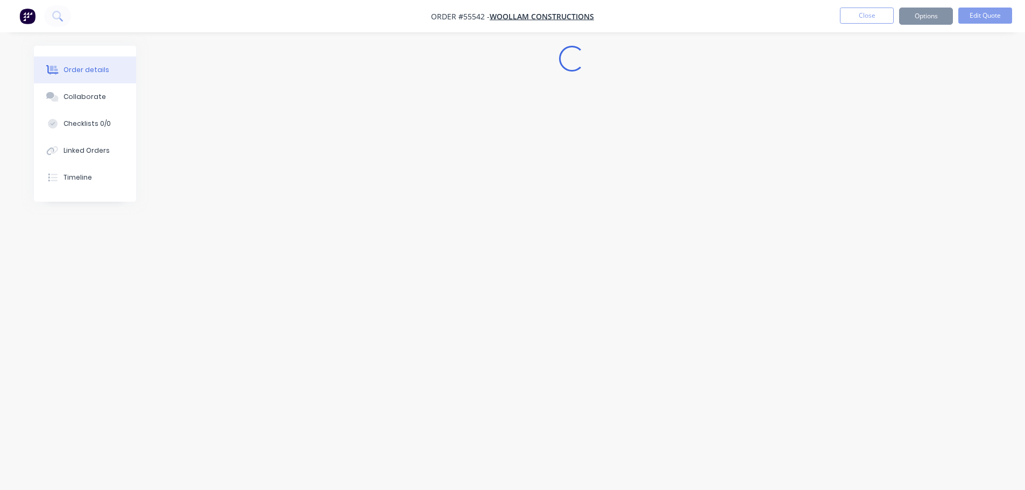
scroll to position [0, 0]
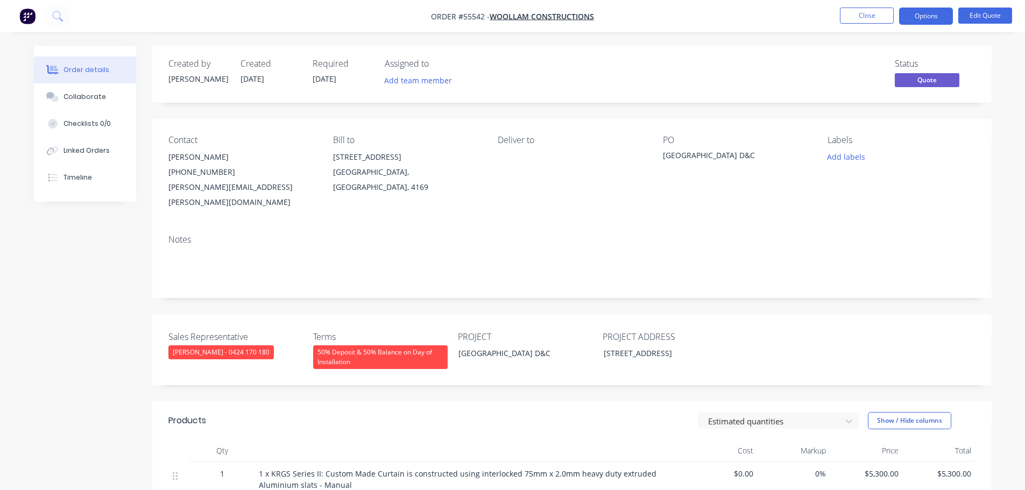
click at [916, 16] on button "Options" at bounding box center [926, 16] width 54 height 17
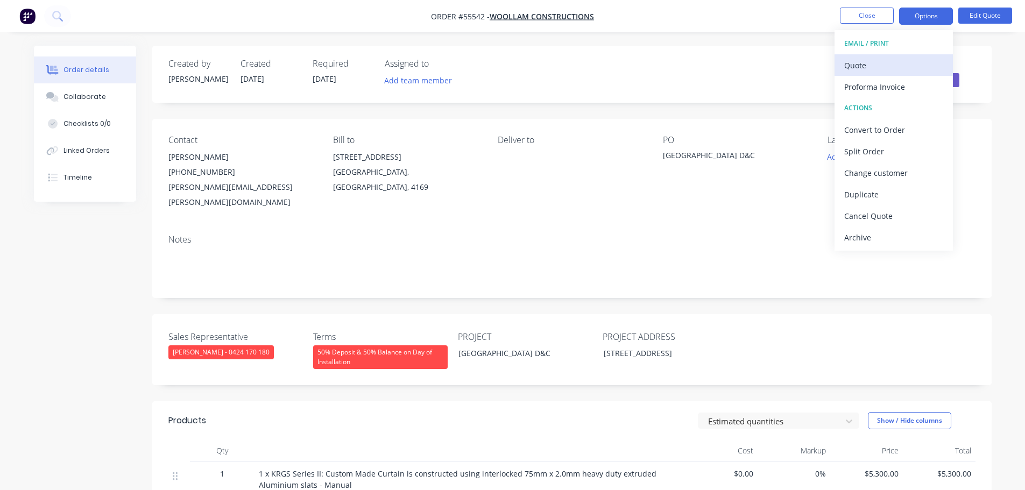
click at [871, 67] on div "Quote" at bounding box center [893, 66] width 99 height 16
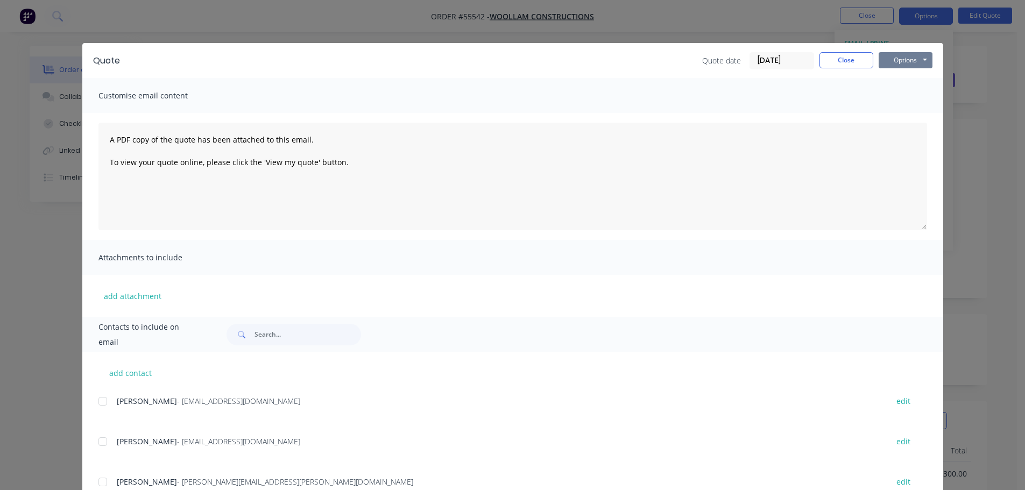
click at [902, 63] on button "Options" at bounding box center [905, 60] width 54 height 16
click at [909, 97] on button "Print" at bounding box center [912, 97] width 69 height 18
click at [843, 64] on button "Close" at bounding box center [846, 60] width 54 height 16
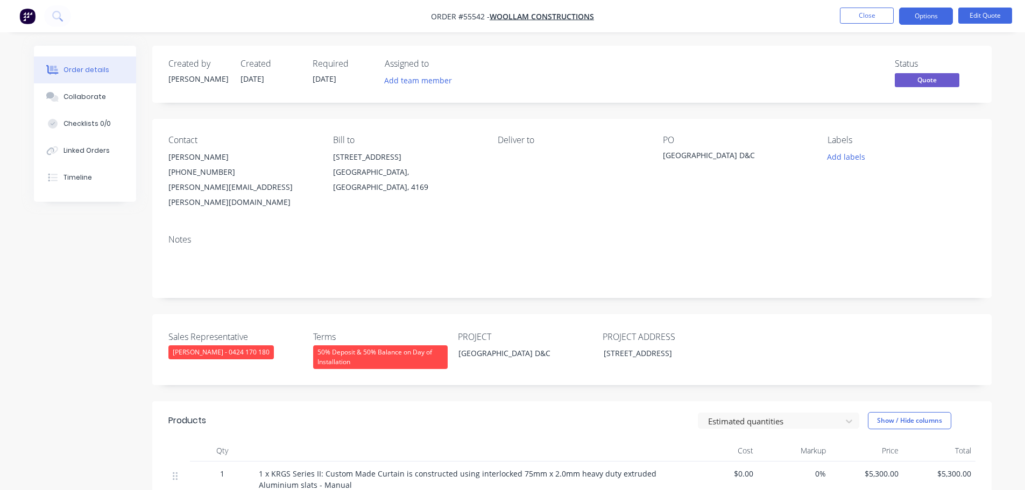
click at [214, 186] on div "archie.d@woolam.com.au" at bounding box center [241, 195] width 147 height 30
click at [722, 153] on div "[GEOGRAPHIC_DATA] D&C" at bounding box center [730, 157] width 134 height 15
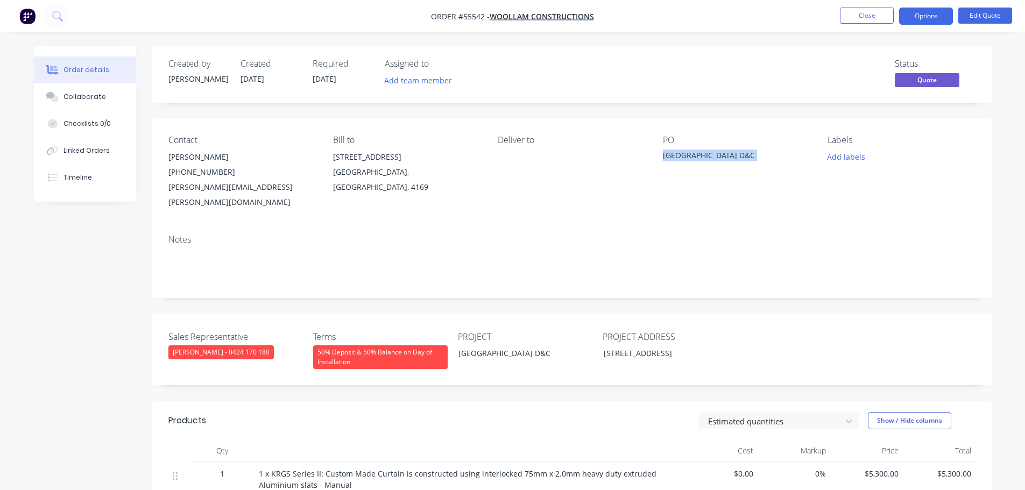
click at [722, 153] on div "[GEOGRAPHIC_DATA] D&C" at bounding box center [730, 157] width 134 height 15
click at [866, 13] on button "Close" at bounding box center [867, 16] width 54 height 16
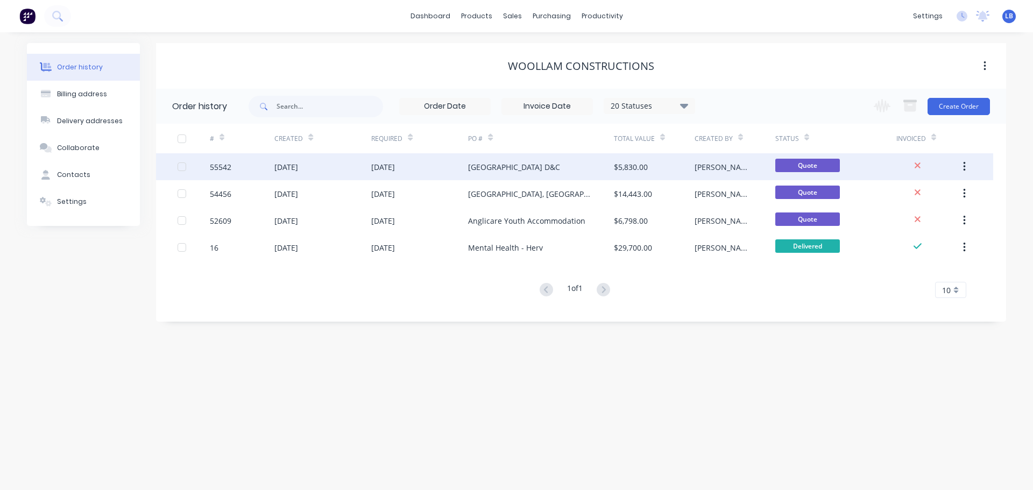
click at [220, 162] on div "55542" at bounding box center [221, 166] width 22 height 11
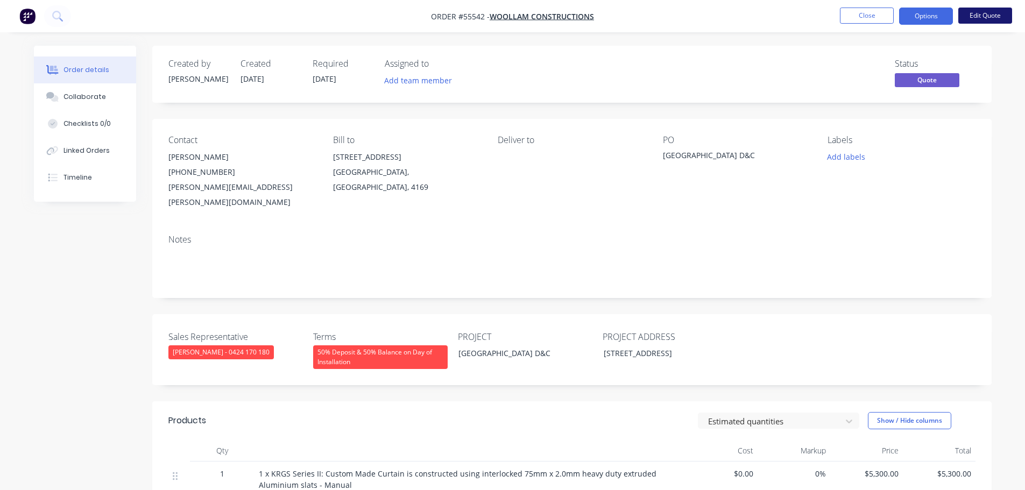
click at [989, 14] on button "Edit Quote" at bounding box center [985, 16] width 54 height 16
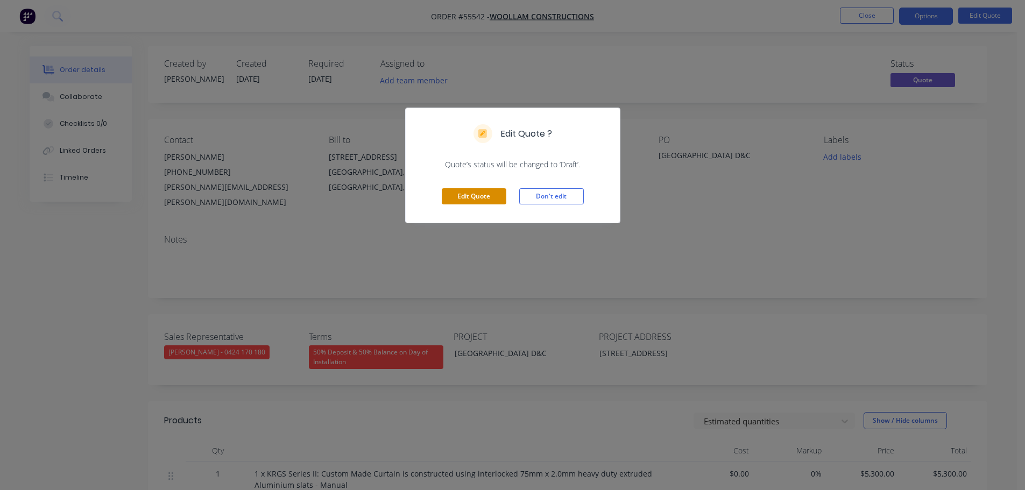
click at [470, 194] on button "Edit Quote" at bounding box center [474, 196] width 65 height 16
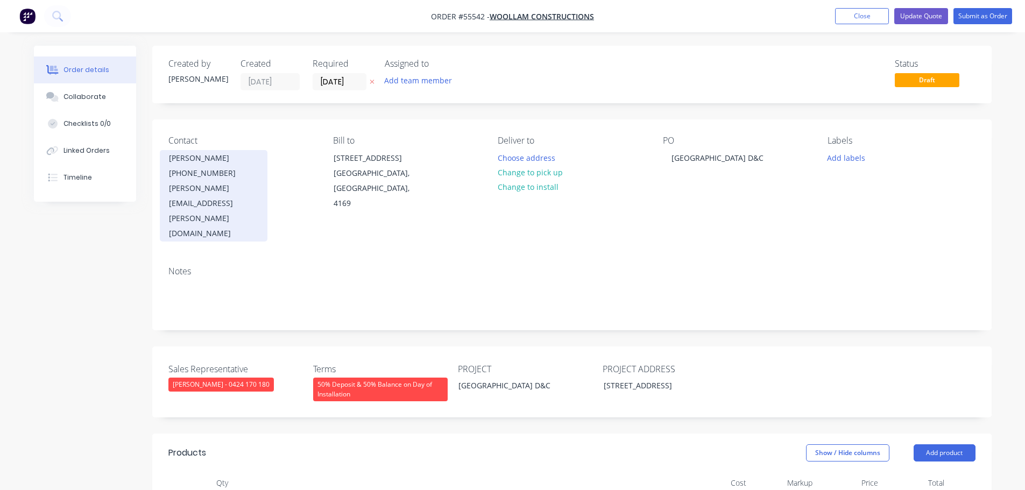
click at [216, 176] on div "(07) 3456 1629" at bounding box center [213, 173] width 89 height 15
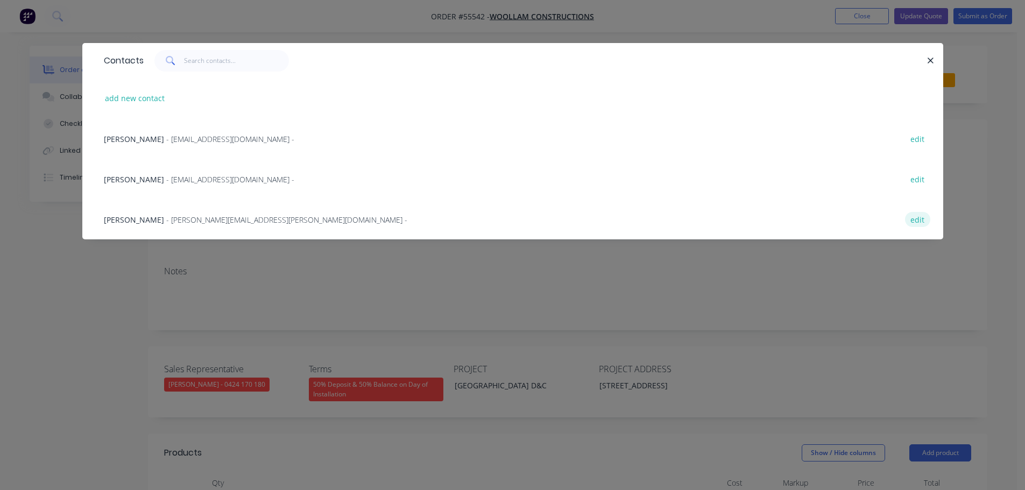
click at [920, 219] on button "edit" at bounding box center [917, 219] width 25 height 15
select select "AU"
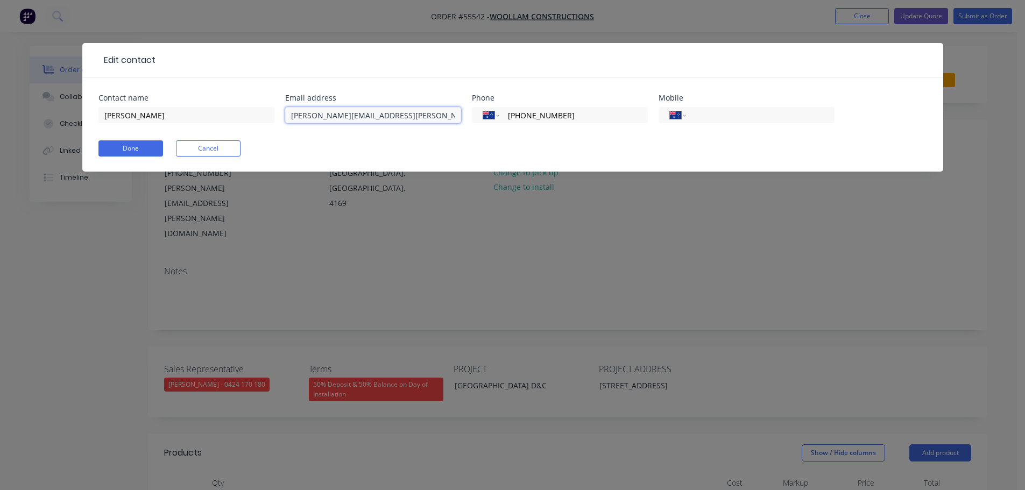
click at [342, 115] on input "archie.d@woolam.com.au" at bounding box center [373, 115] width 176 height 16
type input "archie.d@woollam.com.au"
click at [124, 147] on button "Done" at bounding box center [130, 148] width 65 height 16
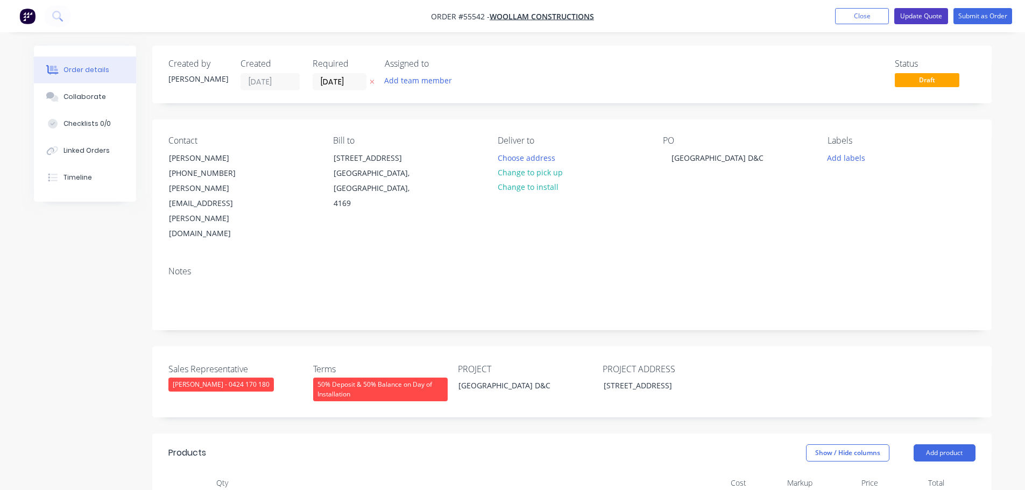
click at [916, 17] on button "Update Quote" at bounding box center [921, 16] width 54 height 16
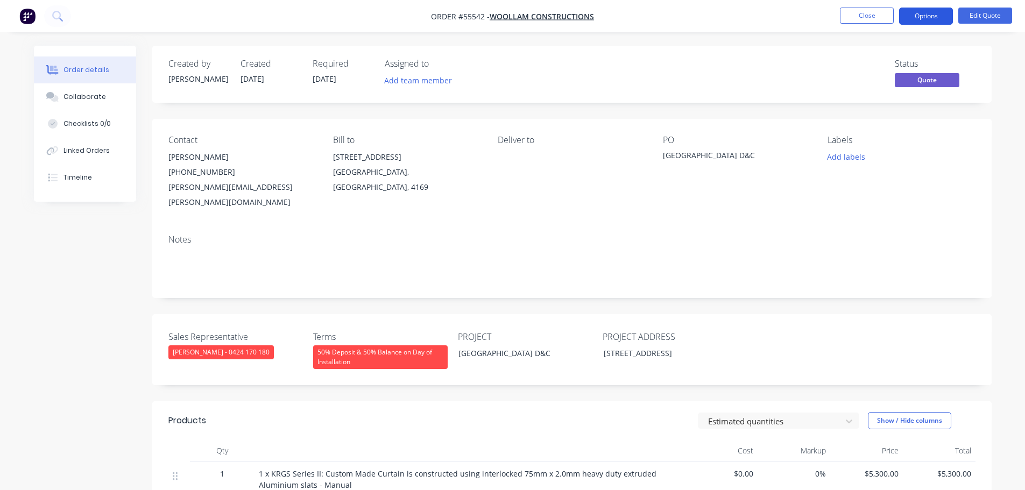
click at [906, 21] on button "Options" at bounding box center [926, 16] width 54 height 17
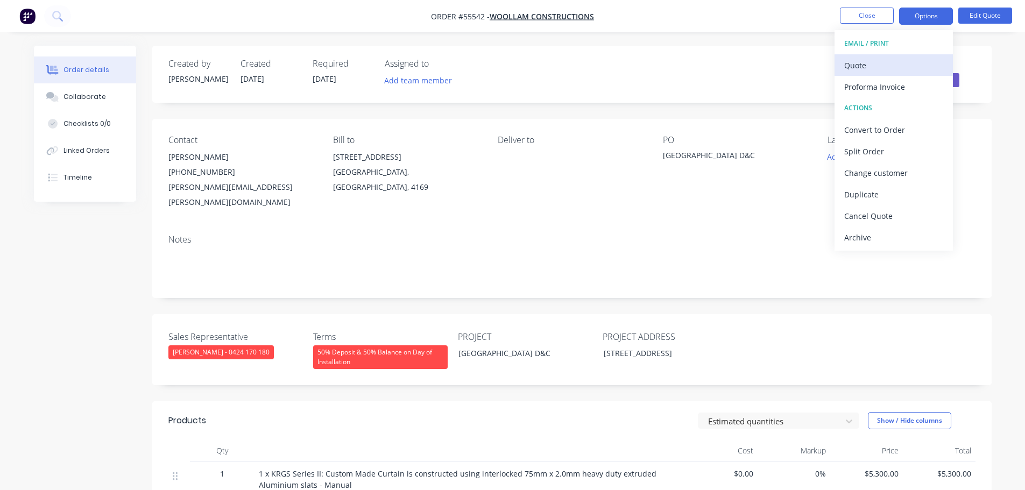
click at [854, 66] on div "Quote" at bounding box center [893, 66] width 99 height 16
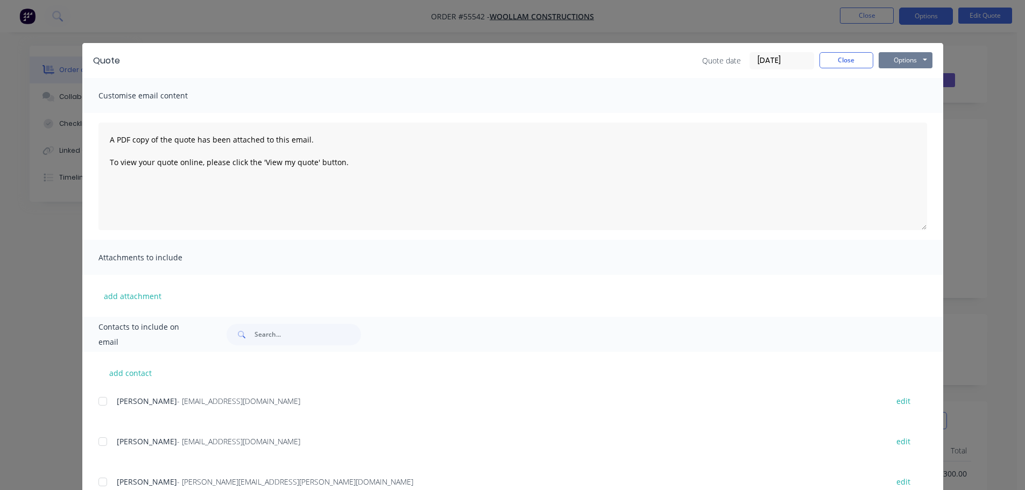
click at [884, 66] on button "Options" at bounding box center [905, 60] width 54 height 16
click at [903, 95] on button "Print" at bounding box center [912, 97] width 69 height 18
click at [859, 58] on button "Close" at bounding box center [846, 60] width 54 height 16
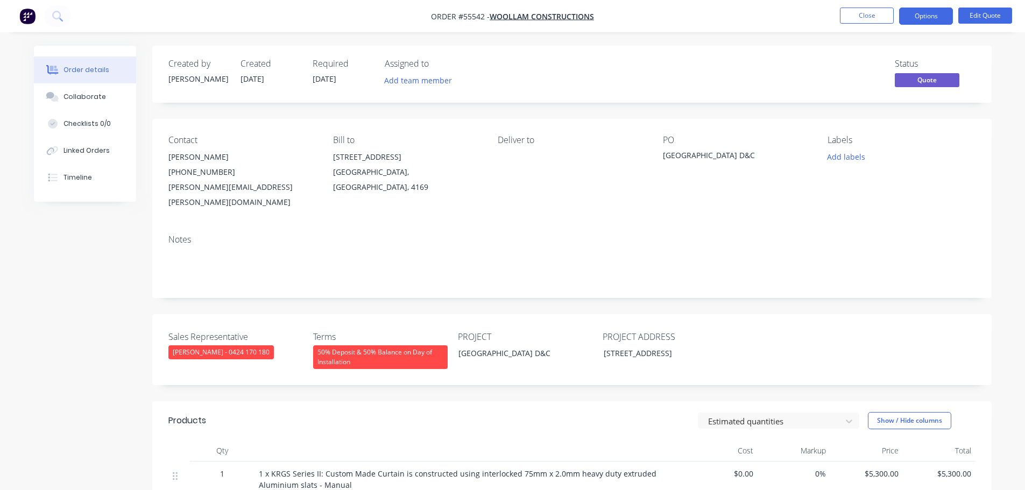
click at [203, 186] on div "archie.d@woollam.com.au" at bounding box center [241, 195] width 147 height 30
click at [737, 152] on div "[GEOGRAPHIC_DATA] D&C" at bounding box center [730, 157] width 134 height 15
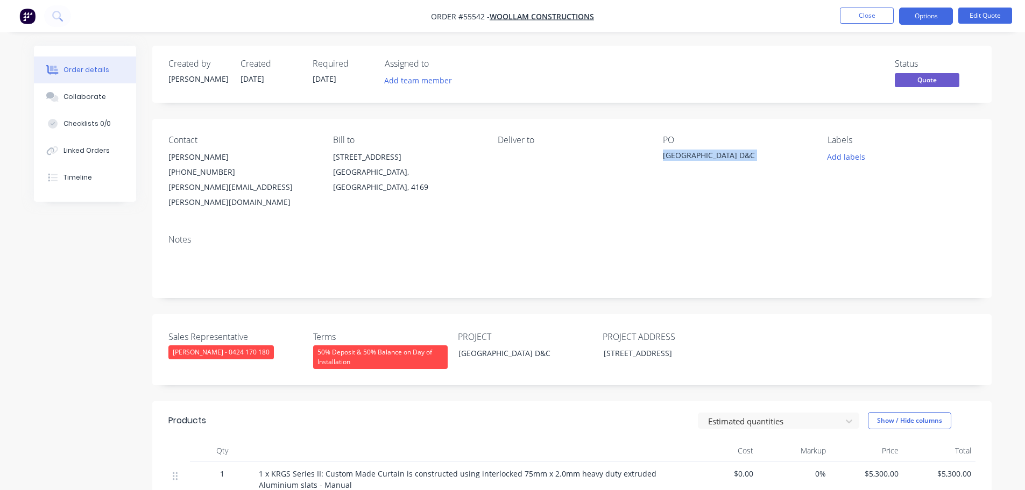
click at [737, 152] on div "[GEOGRAPHIC_DATA] D&C" at bounding box center [730, 157] width 134 height 15
click at [849, 13] on button "Close" at bounding box center [867, 16] width 54 height 16
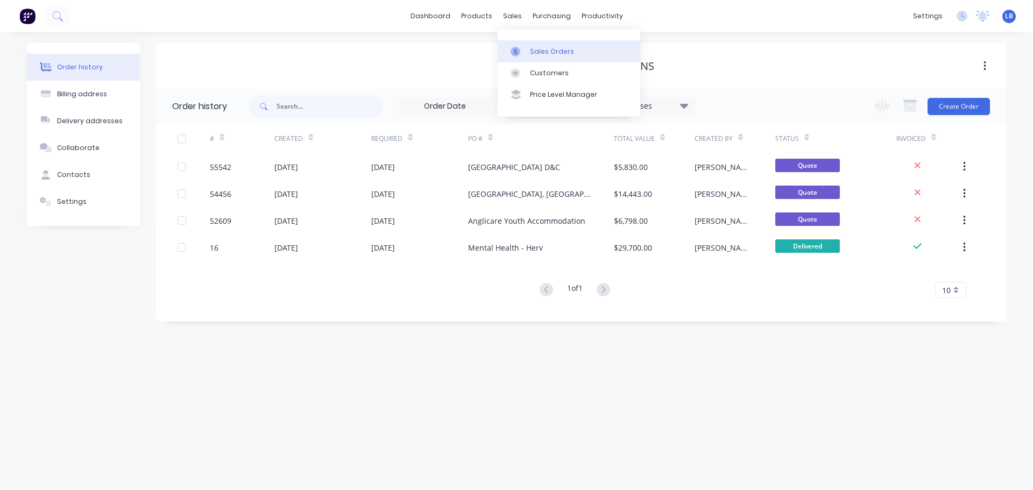
click at [550, 52] on div "Sales Orders" at bounding box center [552, 52] width 44 height 10
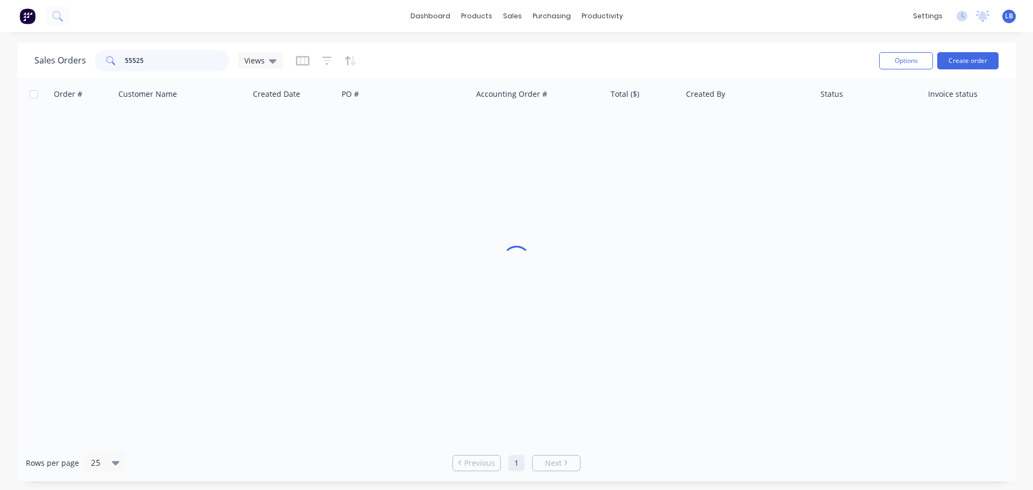
drag, startPoint x: 154, startPoint y: 64, endPoint x: 80, endPoint y: 64, distance: 74.2
click at [80, 64] on div "Sales Orders 55525 Views" at bounding box center [158, 61] width 249 height 22
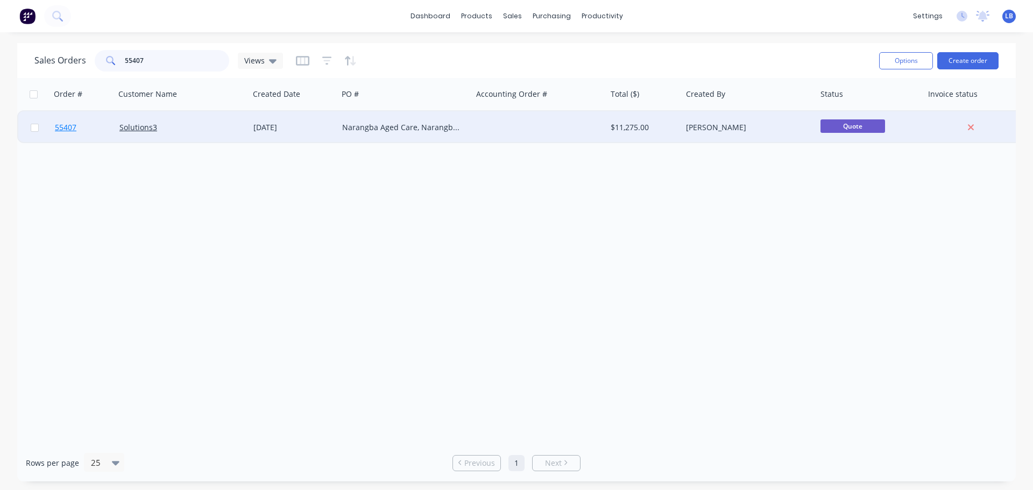
type input "55407"
click at [72, 125] on span "55407" at bounding box center [66, 127] width 22 height 11
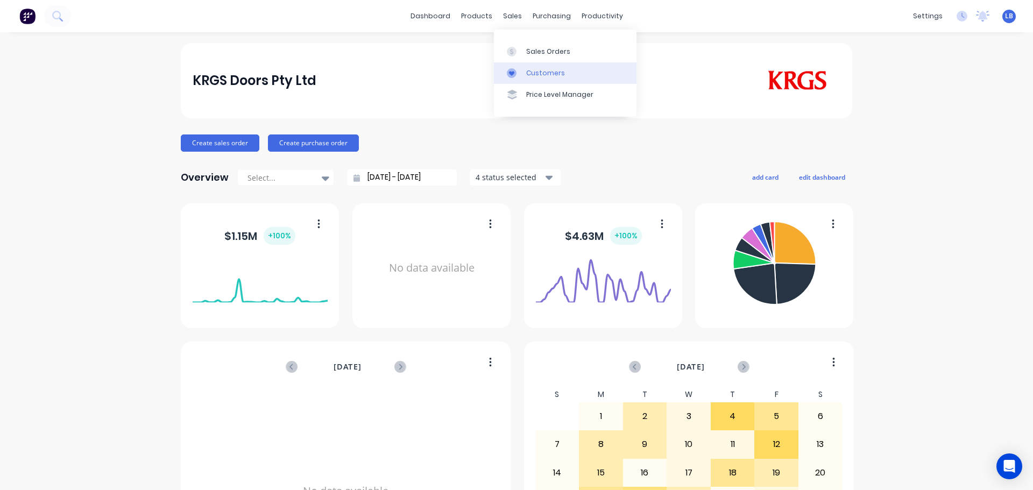
click at [551, 79] on link "Customers" at bounding box center [565, 73] width 143 height 22
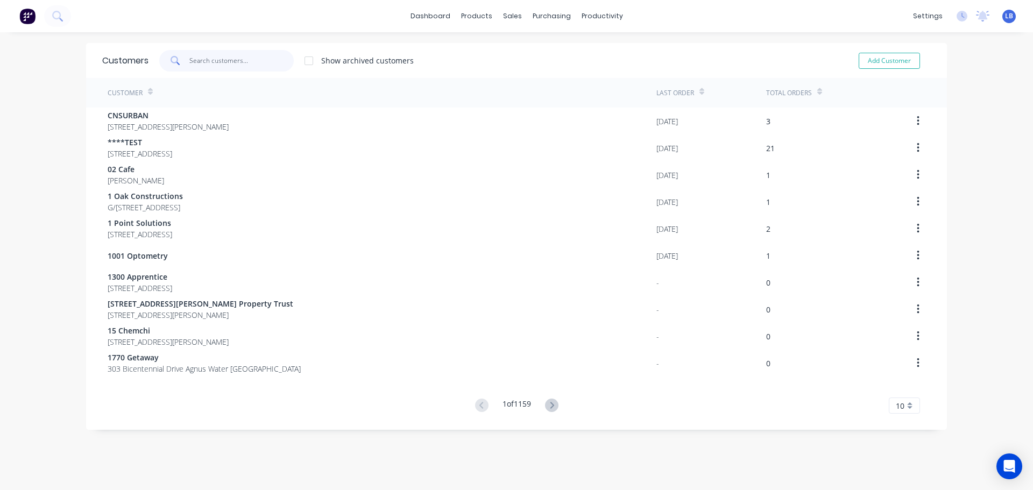
click at [204, 63] on input "text" at bounding box center [241, 61] width 105 height 22
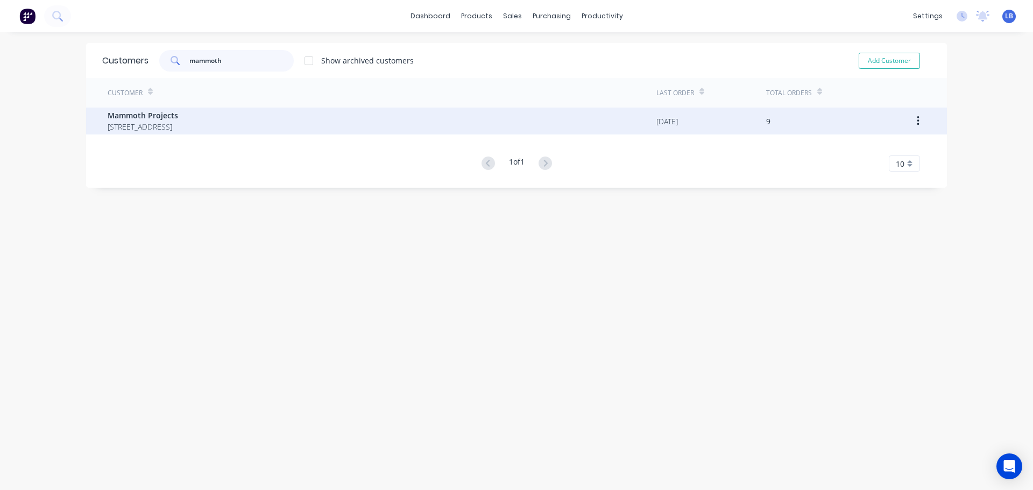
type input "mammoth"
click at [155, 113] on span "Mammoth Projects" at bounding box center [143, 115] width 70 height 11
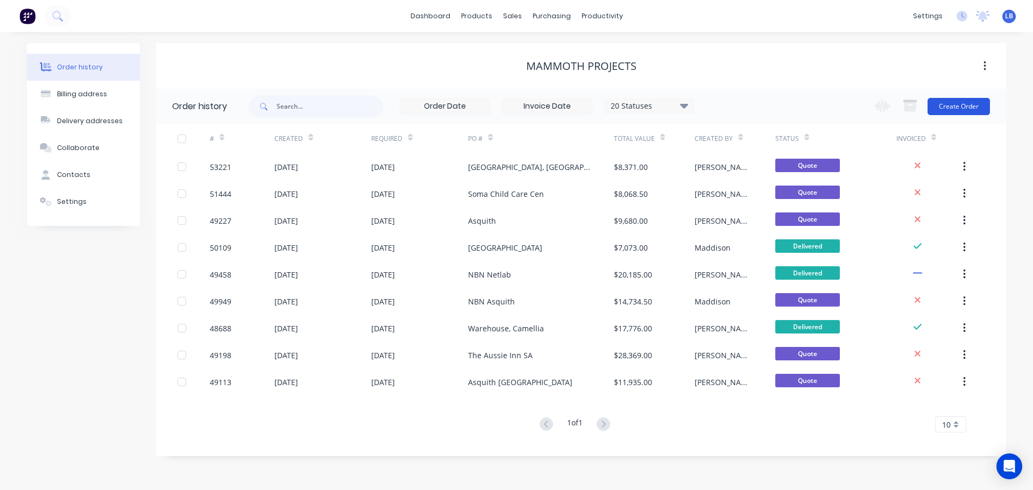
click at [963, 106] on button "Create Order" at bounding box center [958, 106] width 62 height 17
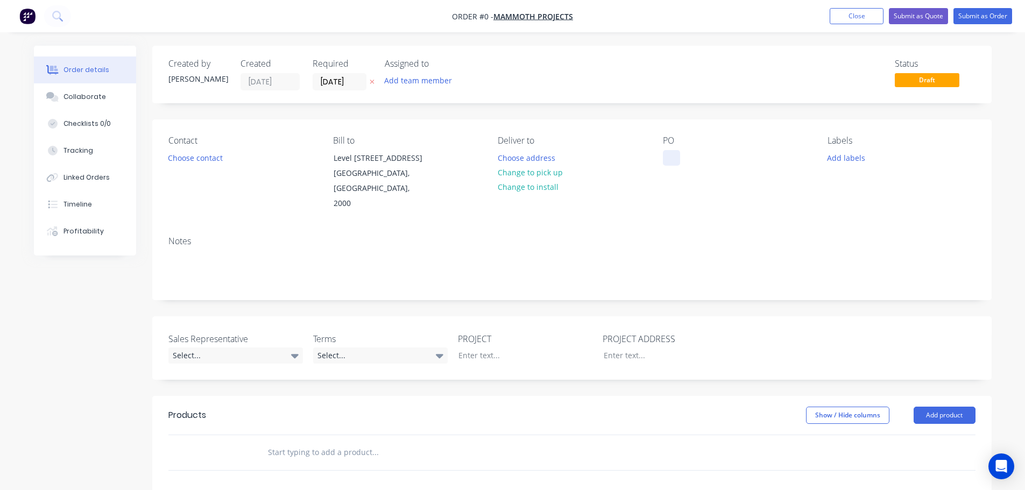
click at [668, 152] on div at bounding box center [671, 158] width 17 height 16
click at [700, 155] on div "Bondi Junction NSW" at bounding box center [708, 158] width 91 height 16
copy div "Bondi Junction NSW"
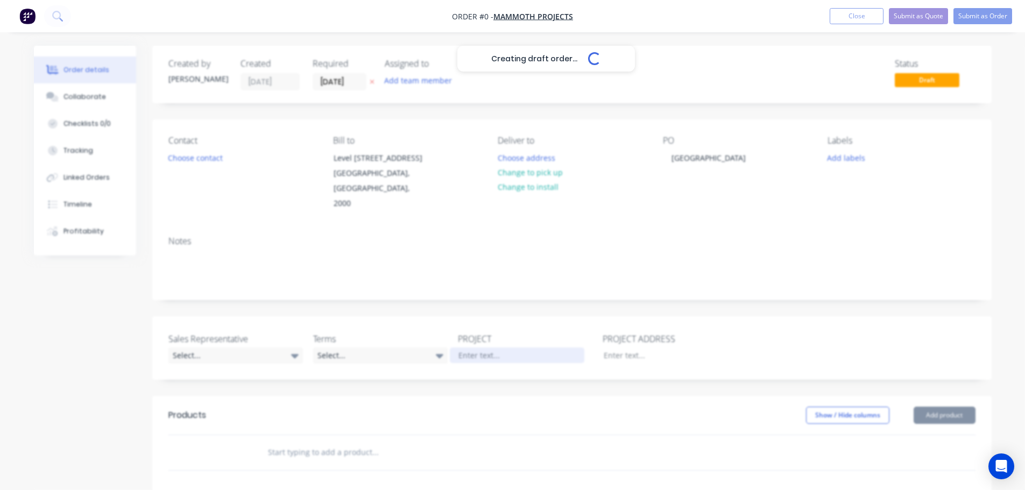
click at [463, 340] on div "Creating draft order... Loading... Order details Collaborate Checklists 0/0 Tra…" at bounding box center [512, 395] width 979 height 699
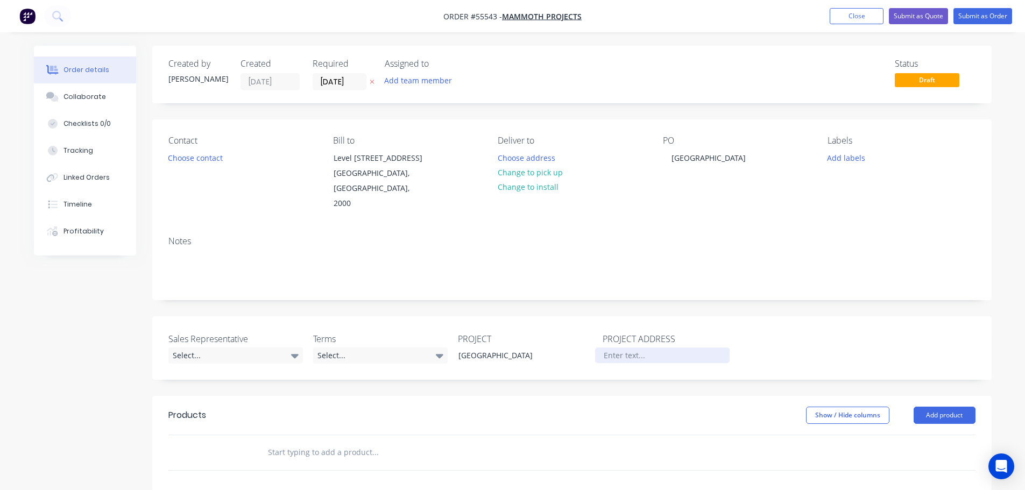
click at [607, 347] on div at bounding box center [662, 355] width 134 height 16
paste div
click at [196, 157] on button "Choose contact" at bounding box center [195, 157] width 66 height 15
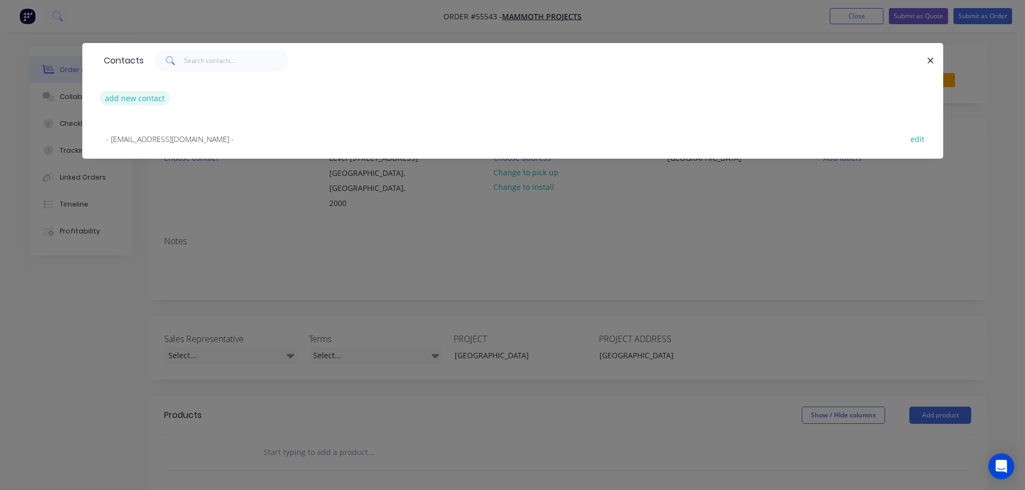
click at [141, 99] on button "add new contact" at bounding box center [135, 98] width 71 height 15
select select "AU"
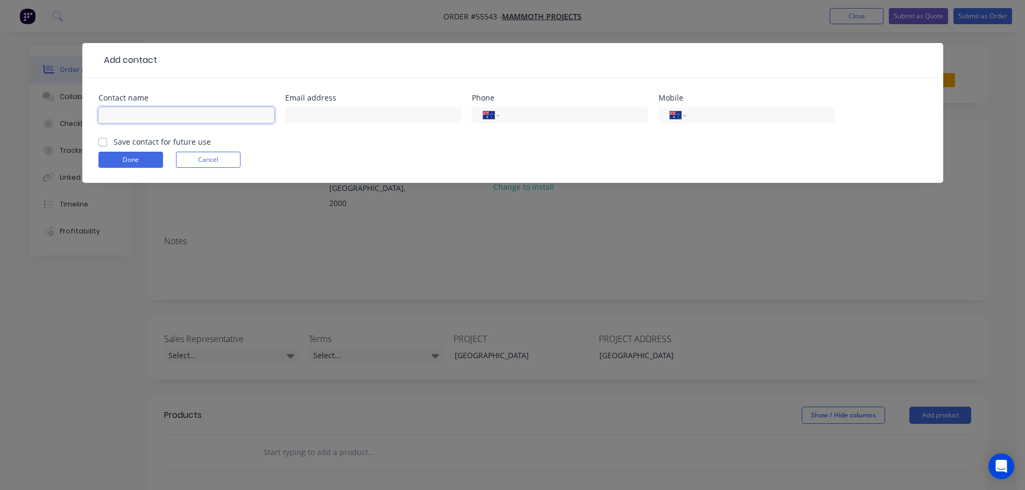
click at [128, 109] on input "text" at bounding box center [186, 115] width 176 height 16
type input "Steve Davey"
click at [301, 114] on input "text" at bounding box center [373, 115] width 176 height 16
type input "sdavey@mammothprojects.com.au"
click at [755, 110] on input "tel" at bounding box center [757, 115] width 129 height 12
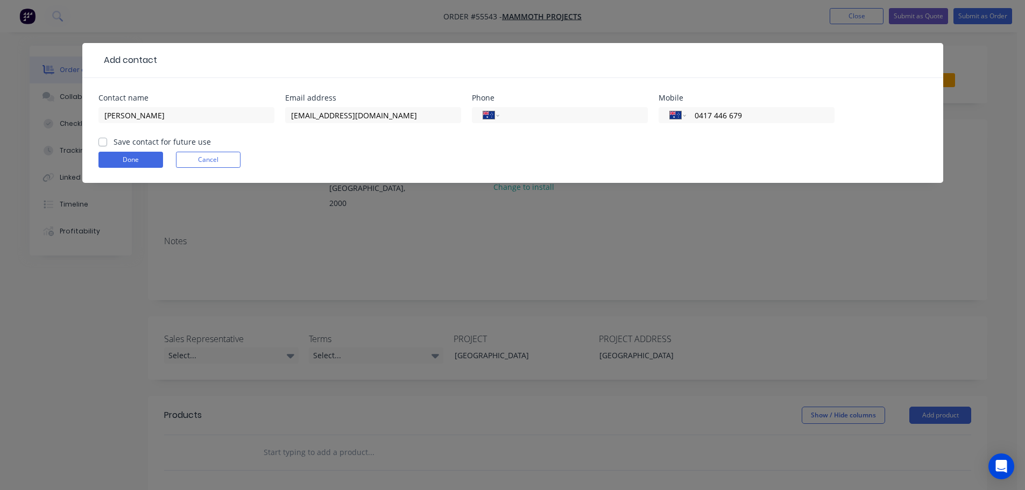
type input "0417 446 679"
click at [114, 141] on label "Save contact for future use" at bounding box center [162, 141] width 97 height 11
click at [104, 141] on input "Save contact for future use" at bounding box center [102, 141] width 9 height 10
checkbox input "true"
click at [115, 157] on button "Done" at bounding box center [130, 160] width 65 height 16
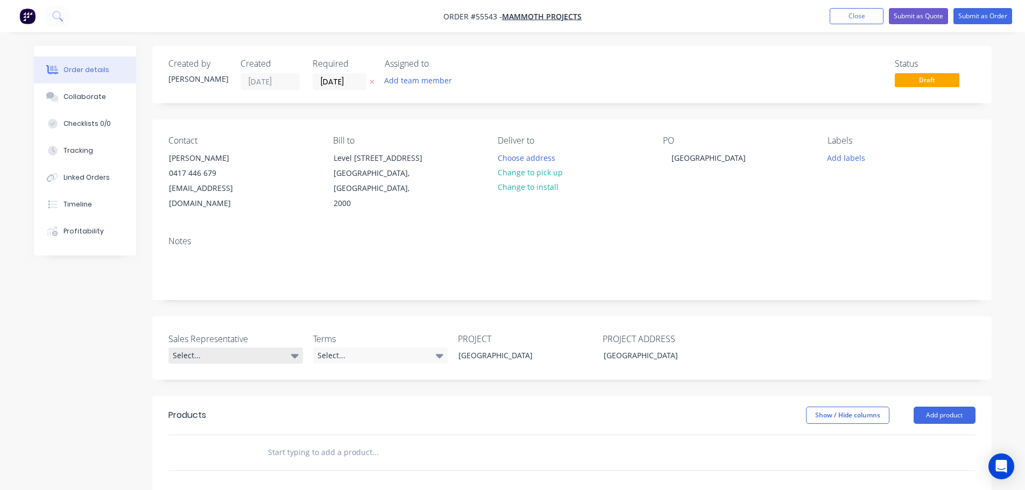
click at [195, 347] on div "Select..." at bounding box center [235, 355] width 134 height 16
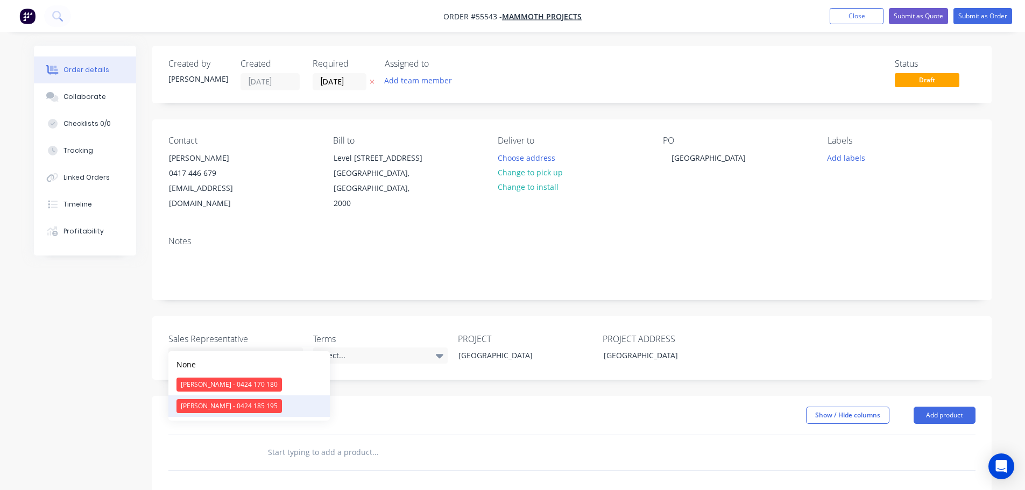
click at [203, 408] on div "[PERSON_NAME] - 0424 185 195" at bounding box center [228, 406] width 105 height 14
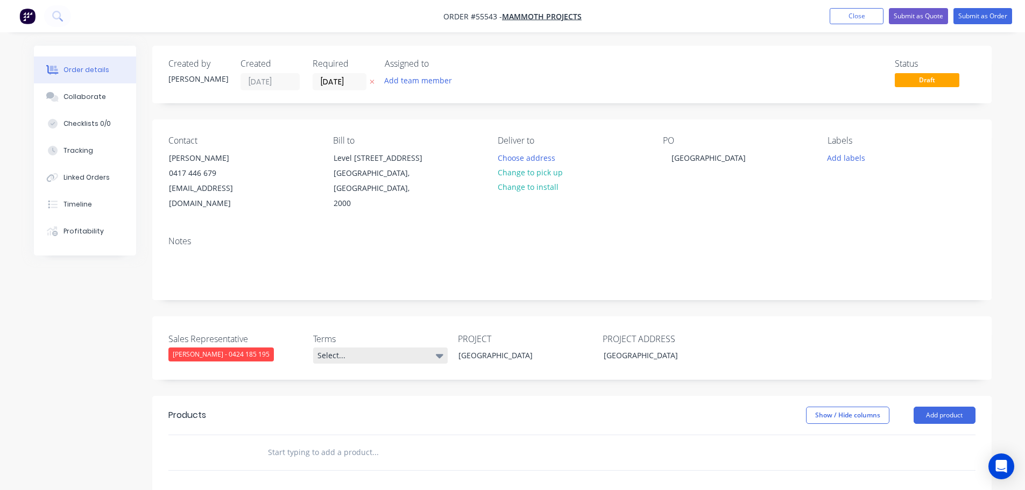
click at [389, 347] on div "Select..." at bounding box center [380, 355] width 134 height 16
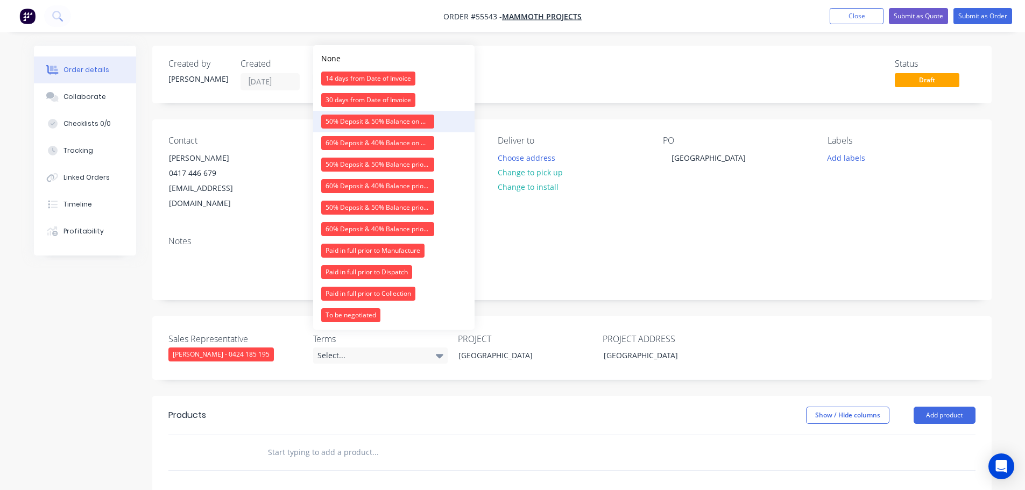
click at [361, 120] on div "50% Deposit & 50% Balance on Day of Installation" at bounding box center [377, 122] width 113 height 14
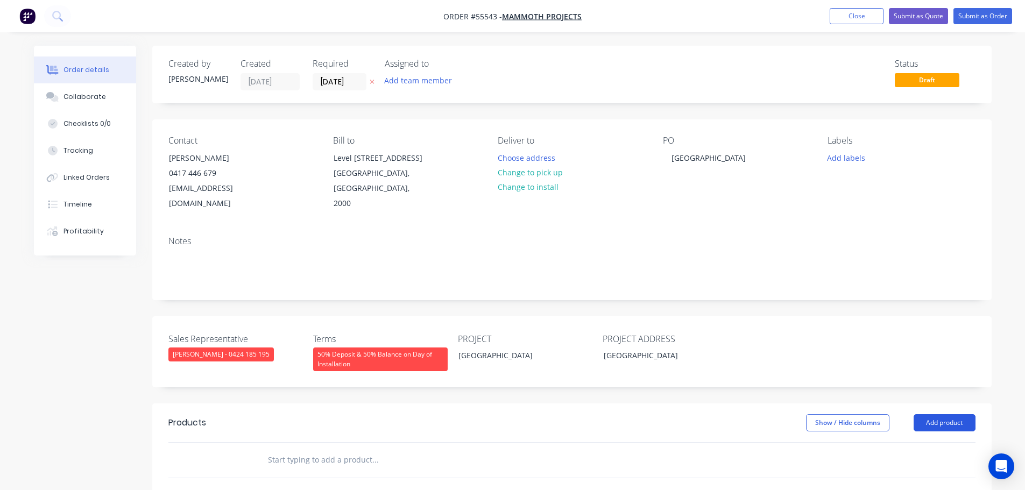
click at [931, 414] on button "Add product" at bounding box center [944, 422] width 62 height 17
click at [899, 442] on div "Product catalogue" at bounding box center [924, 450] width 83 height 16
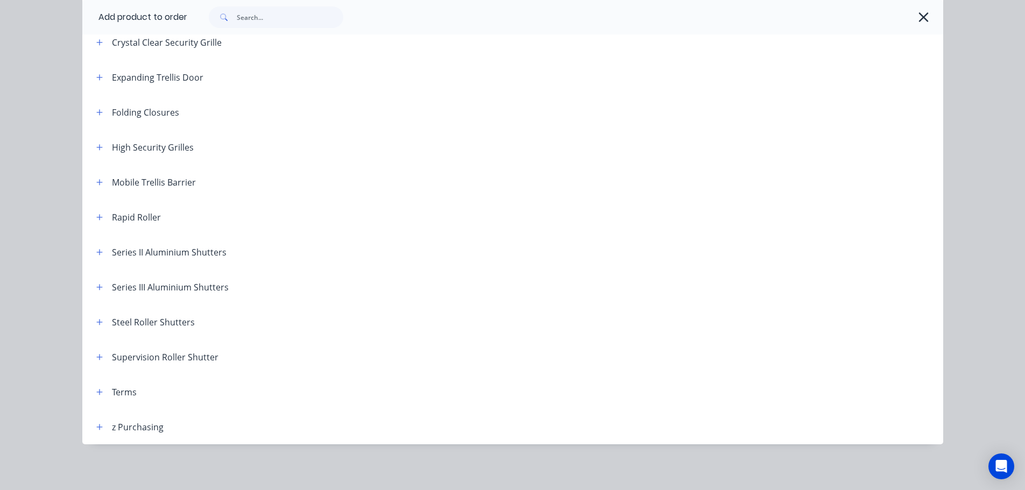
scroll to position [304, 0]
click at [96, 249] on icon "button" at bounding box center [99, 251] width 6 height 8
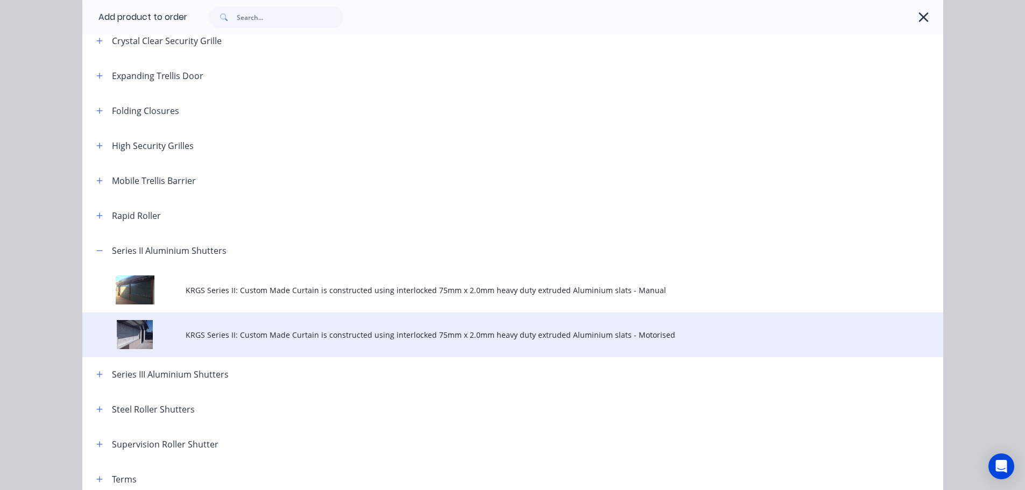
click at [328, 332] on span "KRGS Series II: Custom Made Curtain is constructed using interlocked 75mm x 2.0…" at bounding box center [489, 334] width 606 height 11
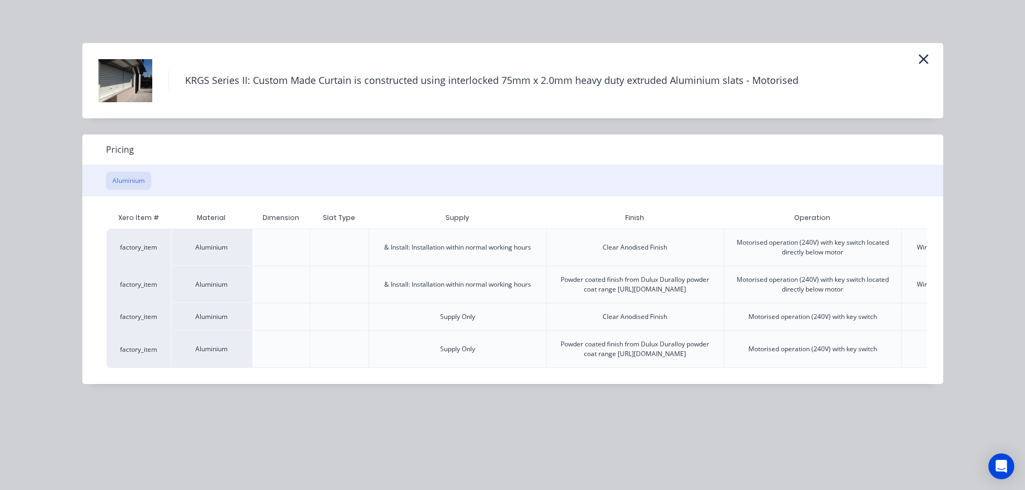
scroll to position [0, 210]
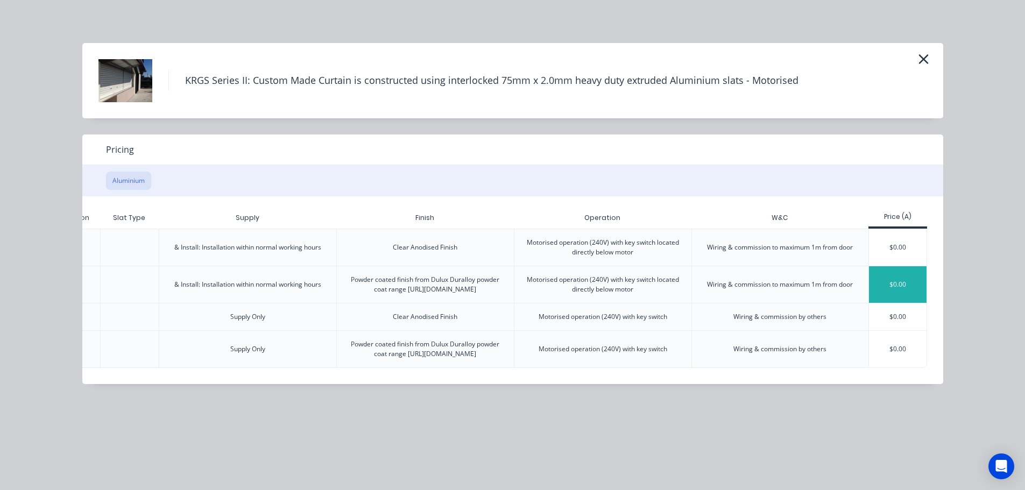
click at [916, 280] on div "$0.00" at bounding box center [898, 284] width 58 height 37
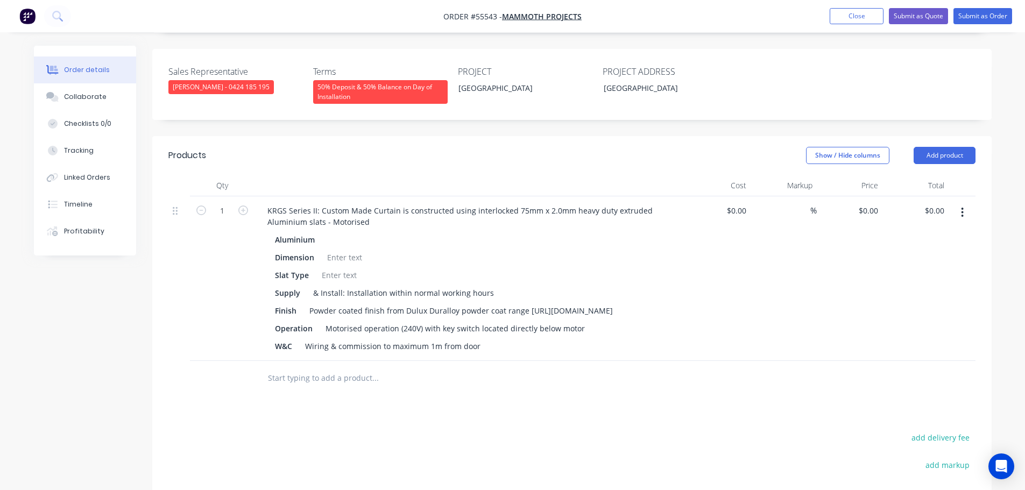
scroll to position [269, 0]
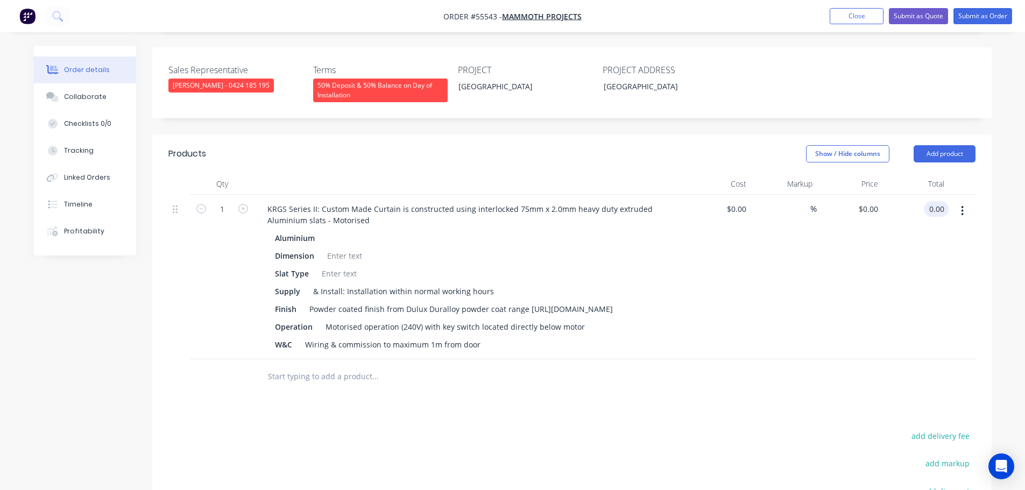
click at [942, 201] on input "0.00" at bounding box center [938, 209] width 20 height 16
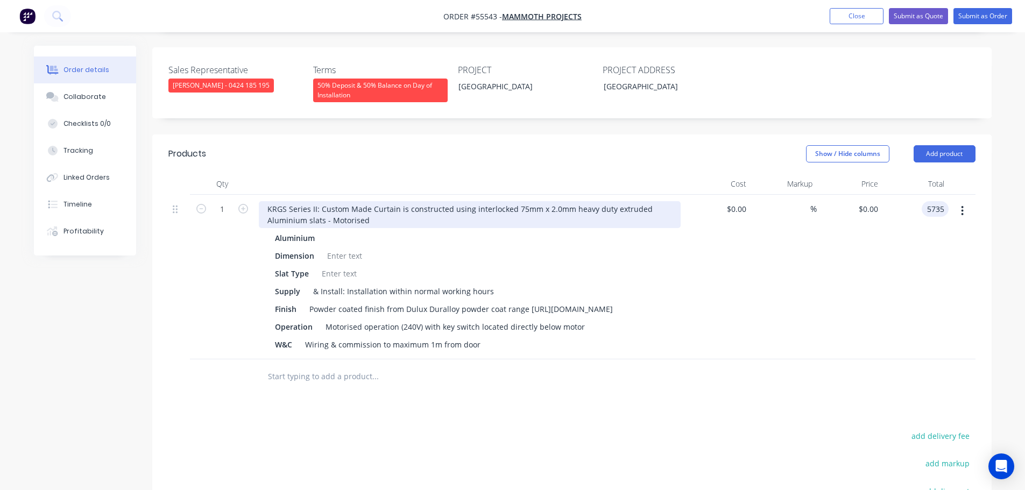
type input "5735"
type input "$5,735.00"
click at [266, 201] on div "KRGS Series II: Custom Made Curtain is constructed using interlocked 75mm x 2.0…" at bounding box center [470, 214] width 422 height 27
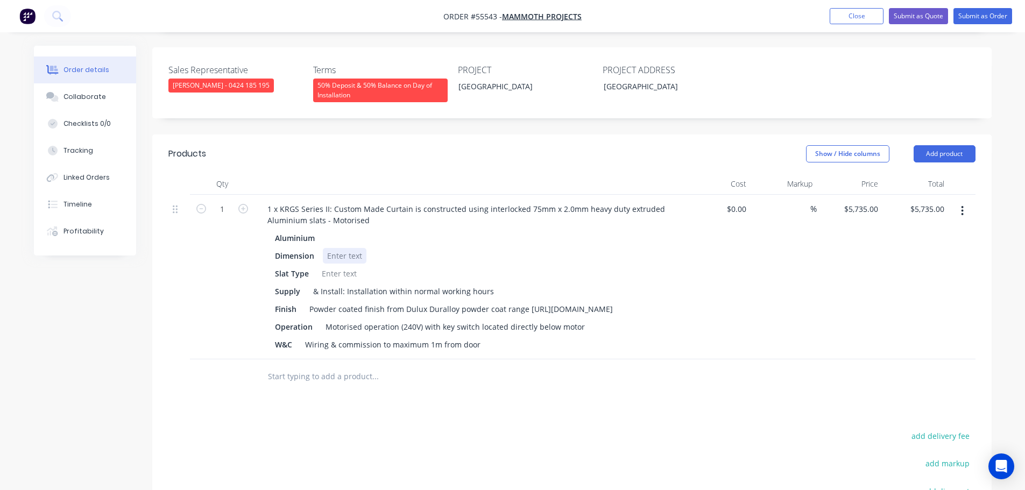
click at [335, 248] on div at bounding box center [345, 256] width 44 height 16
click at [350, 266] on div at bounding box center [339, 274] width 44 height 16
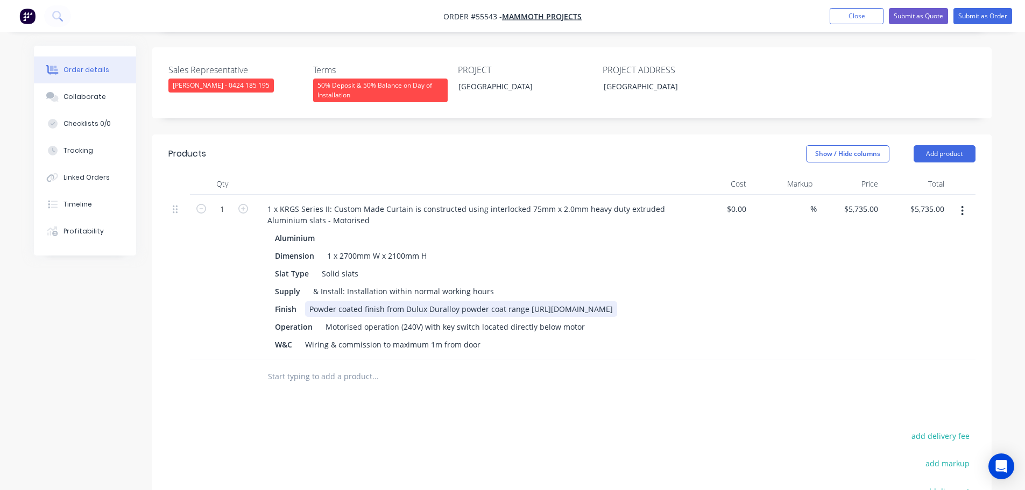
click at [534, 301] on div "Powder coated finish from Dulux Duralloy powder coat range [URL][DOMAIN_NAME]" at bounding box center [461, 309] width 312 height 16
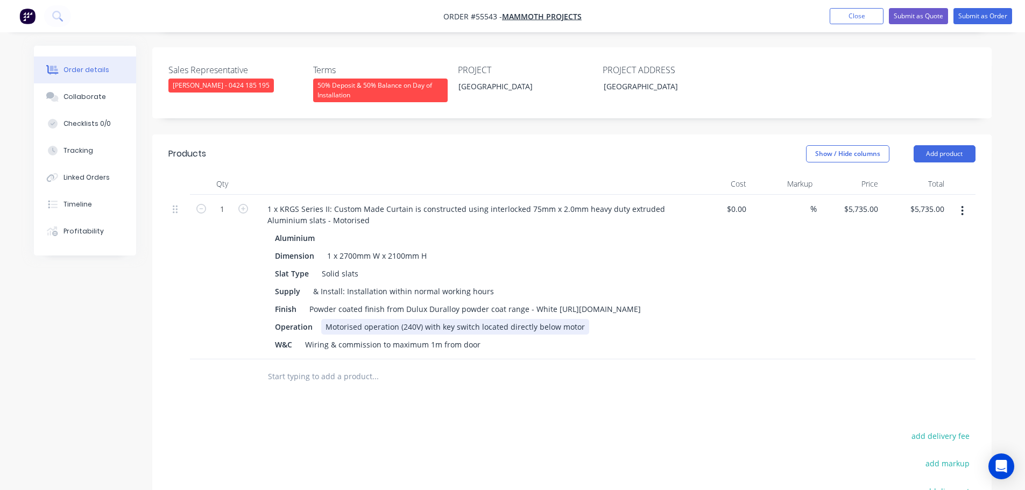
click at [436, 323] on div "Motorised operation (240V) with key switch located directly below motor" at bounding box center [455, 327] width 268 height 16
click at [480, 323] on div "Motorised operation (240V) with 2 key switch located directly below motor" at bounding box center [458, 327] width 274 height 16
click at [919, 145] on button "Add product" at bounding box center [944, 153] width 62 height 17
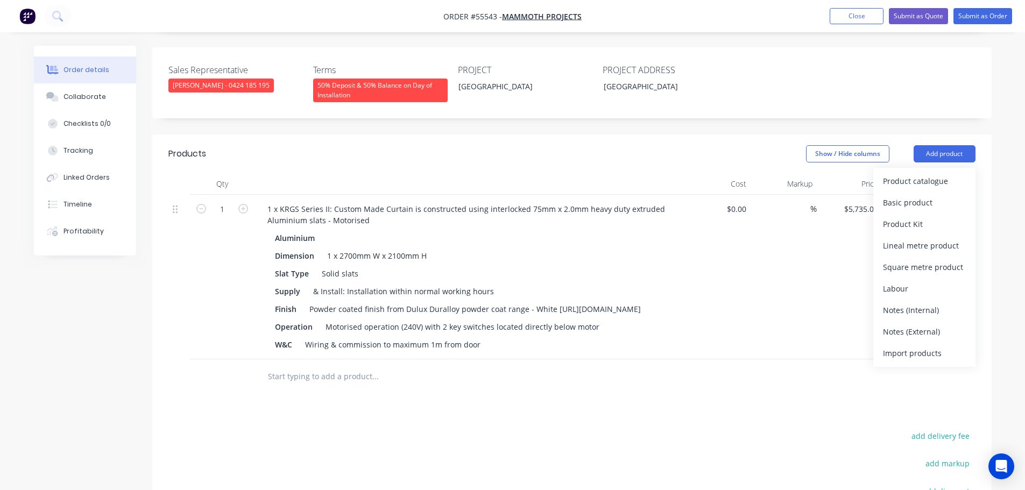
drag, startPoint x: 916, startPoint y: 317, endPoint x: 881, endPoint y: 334, distance: 38.7
click at [913, 324] on div "Notes (External)" at bounding box center [924, 332] width 83 height 16
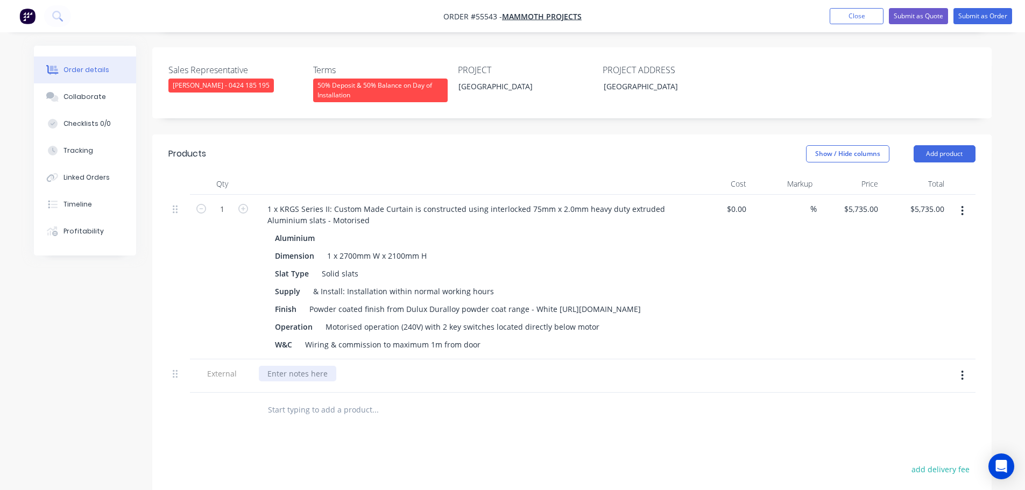
click at [285, 366] on div at bounding box center [297, 374] width 77 height 16
drag, startPoint x: 379, startPoint y: 368, endPoint x: 375, endPoint y: 401, distance: 33.0
click at [378, 379] on div "Includes removal of existing stell shutter" at bounding box center [469, 375] width 430 height 33
click at [727, 322] on div "$0.00 $0.00" at bounding box center [718, 277] width 66 height 165
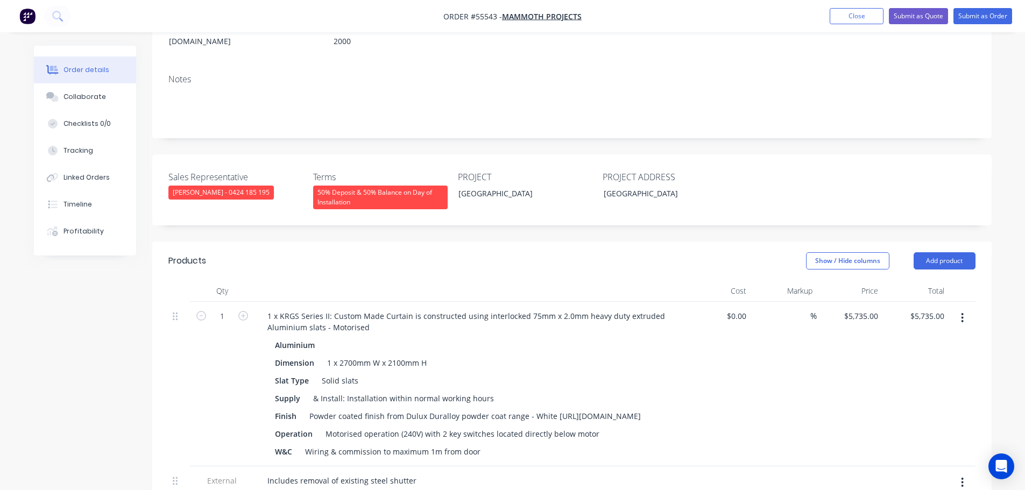
scroll to position [161, 0]
click at [388, 197] on div "Sales Representative Drew Blackman - 0424 185 195 Terms 50% Deposit & 50% Balan…" at bounding box center [571, 190] width 839 height 71
click at [386, 189] on div "50% Deposit & 50% Balance on Day of Installation" at bounding box center [380, 198] width 134 height 24
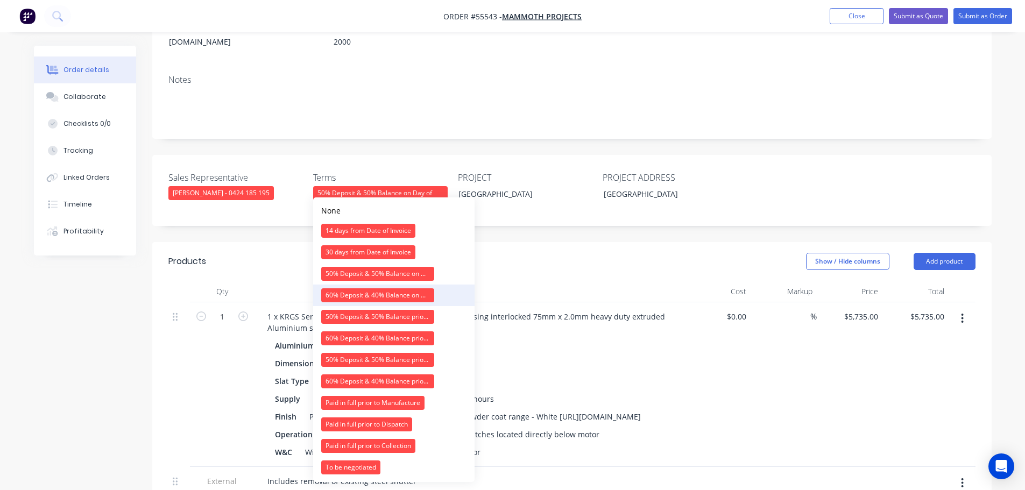
click at [355, 294] on div "60% Deposit & 40% Balance on Day of Installation" at bounding box center [377, 295] width 113 height 14
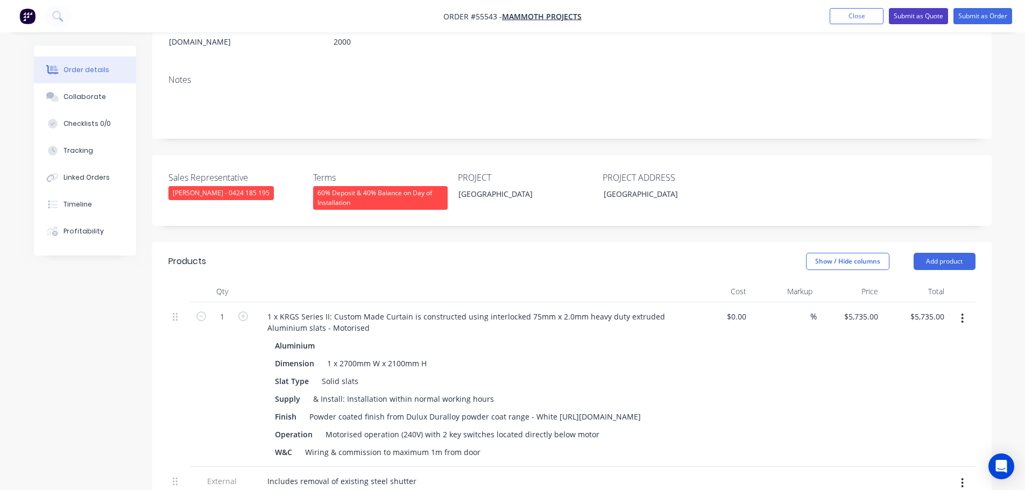
click at [923, 18] on button "Submit as Quote" at bounding box center [918, 16] width 59 height 16
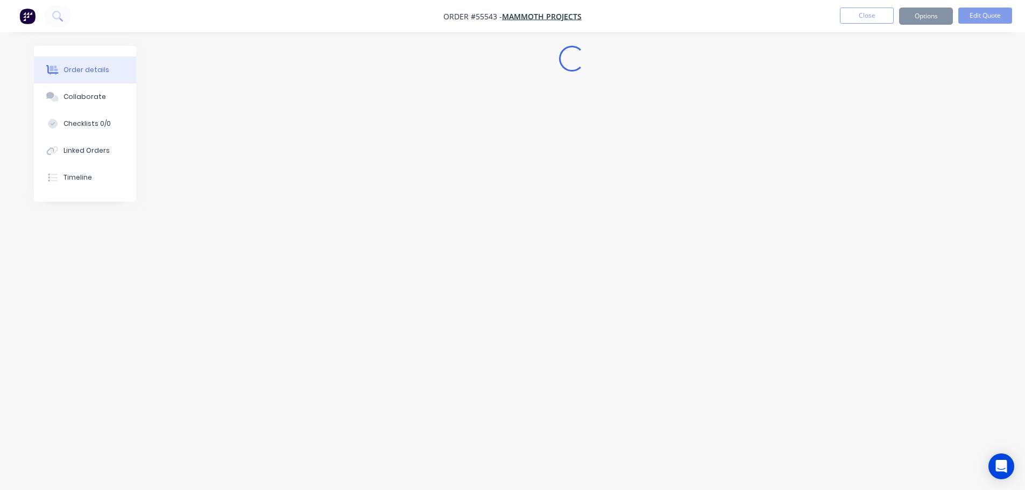
scroll to position [0, 0]
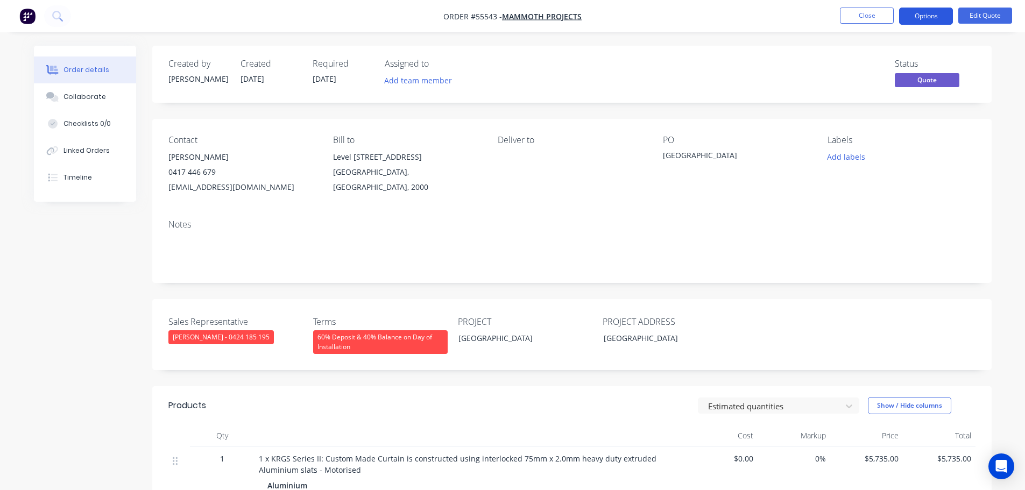
click at [913, 17] on button "Options" at bounding box center [926, 16] width 54 height 17
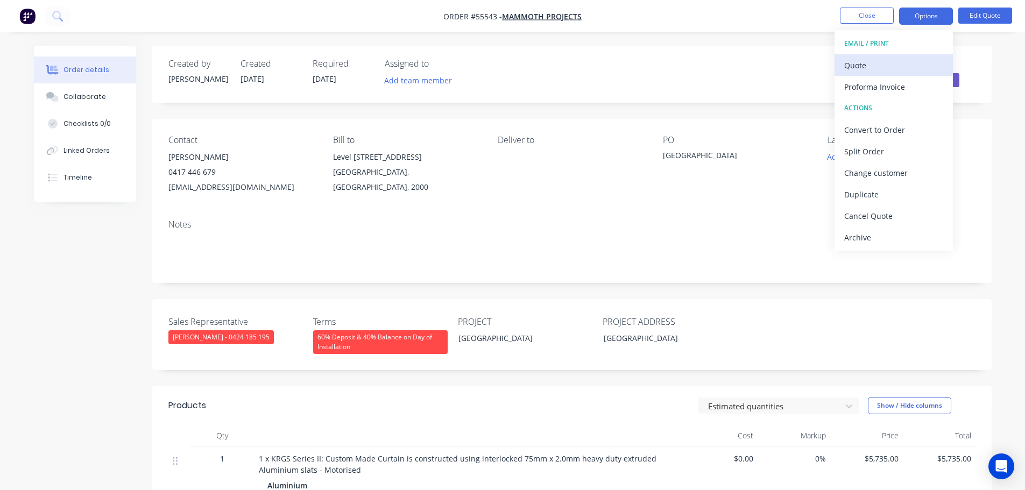
click at [838, 69] on button "Quote" at bounding box center [893, 65] width 118 height 22
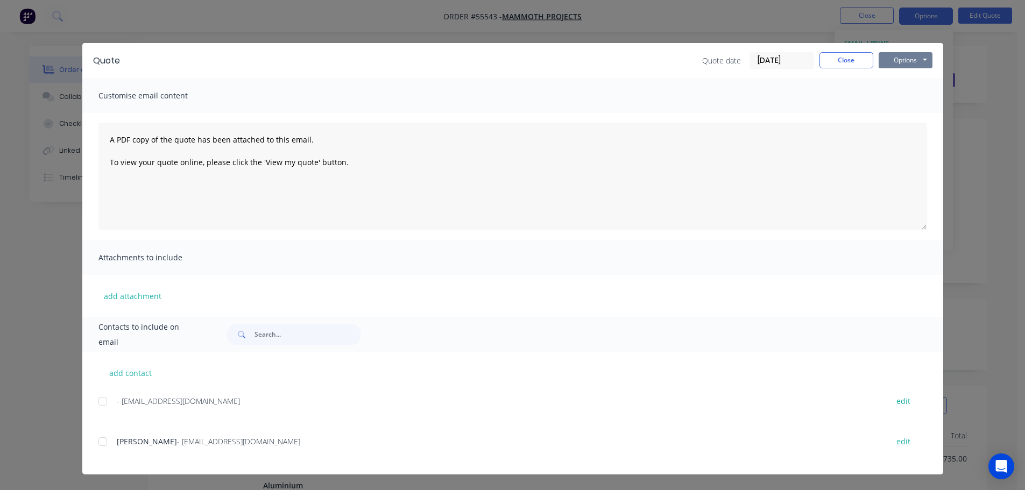
click at [892, 58] on button "Options" at bounding box center [905, 60] width 54 height 16
click at [902, 102] on button "Print" at bounding box center [912, 97] width 69 height 18
click at [838, 59] on button "Close" at bounding box center [846, 60] width 54 height 16
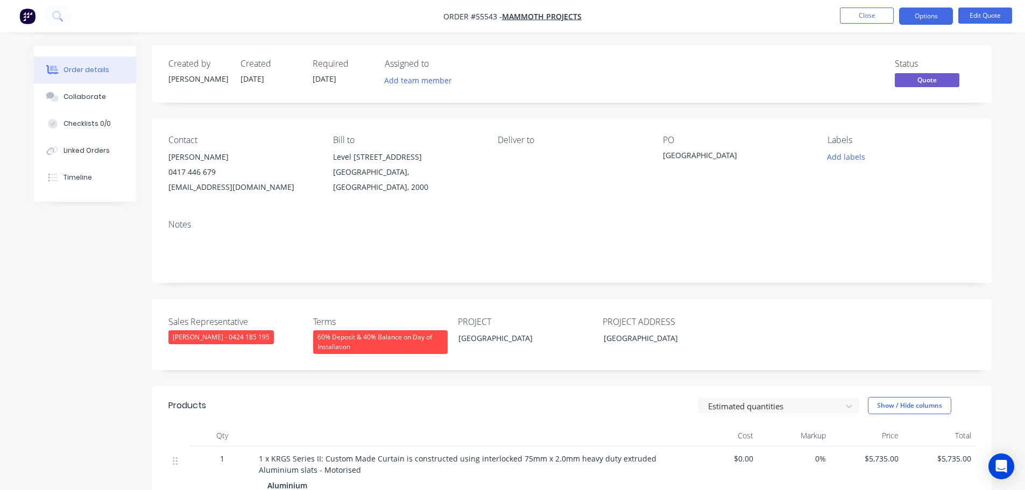
click at [205, 185] on div "sdavey@mammothprojects.com.au" at bounding box center [241, 187] width 147 height 15
copy div "sdavey@mammothprojects.com.au"
click at [680, 152] on div "[GEOGRAPHIC_DATA]" at bounding box center [730, 157] width 134 height 15
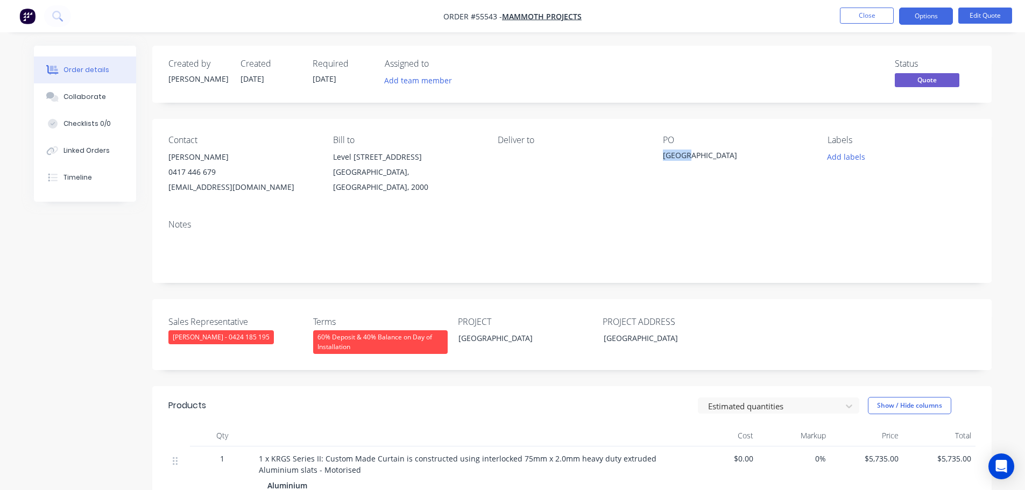
click at [680, 152] on div "[GEOGRAPHIC_DATA]" at bounding box center [730, 157] width 134 height 15
copy div "[GEOGRAPHIC_DATA]"
click at [233, 193] on div "sdavey@mammothprojects.com.au" at bounding box center [241, 187] width 147 height 15
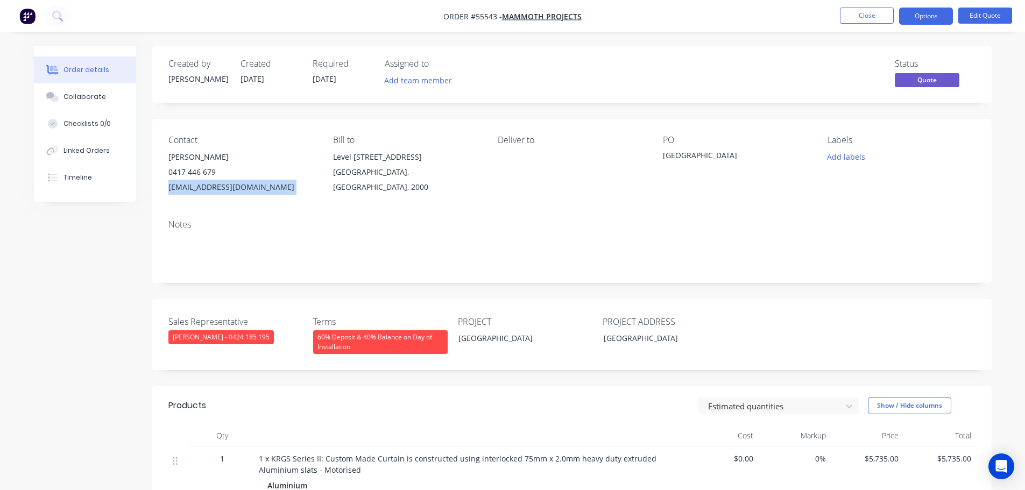
click at [233, 193] on div "sdavey@mammothprojects.com.au" at bounding box center [241, 187] width 147 height 15
copy div "sdavey@mammothprojects.com.au"
click at [692, 153] on div "[GEOGRAPHIC_DATA]" at bounding box center [730, 157] width 134 height 15
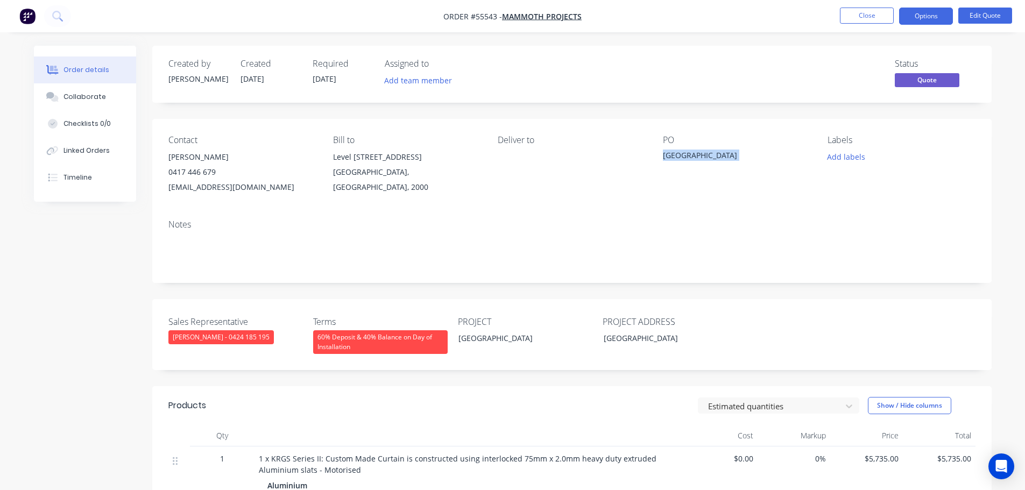
copy div "[GEOGRAPHIC_DATA]"
click at [867, 15] on button "Close" at bounding box center [867, 16] width 54 height 16
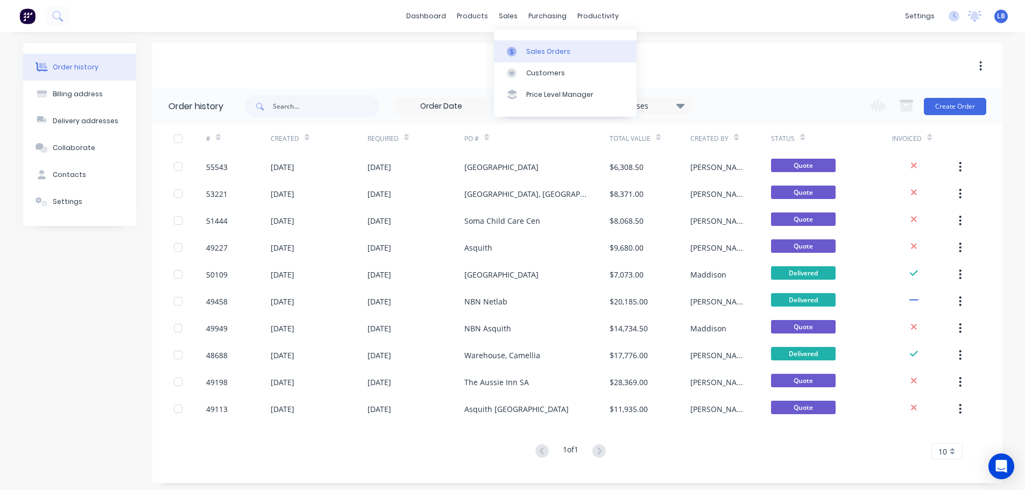
drag, startPoint x: 538, startPoint y: 47, endPoint x: 512, endPoint y: 54, distance: 27.1
click at [538, 47] on div "Sales Orders" at bounding box center [548, 52] width 44 height 10
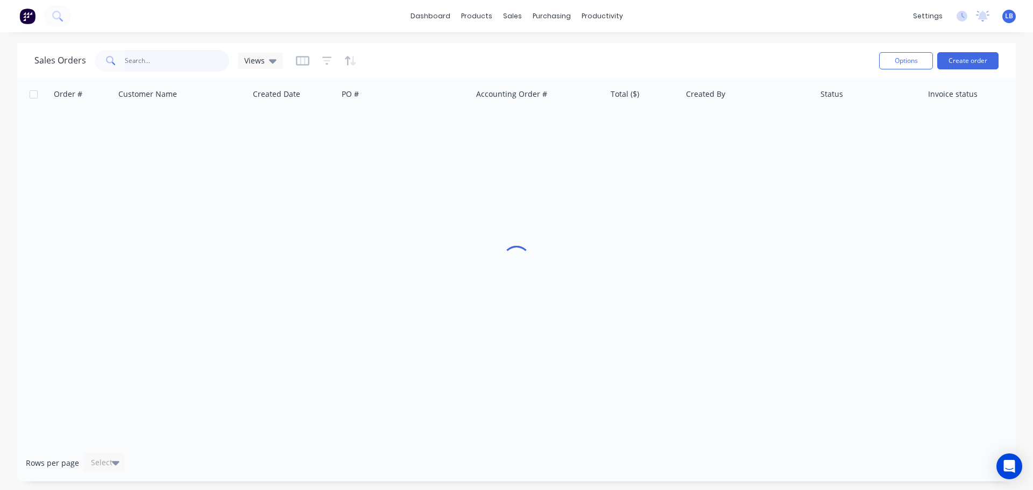
click at [145, 58] on input "text" at bounding box center [177, 61] width 105 height 22
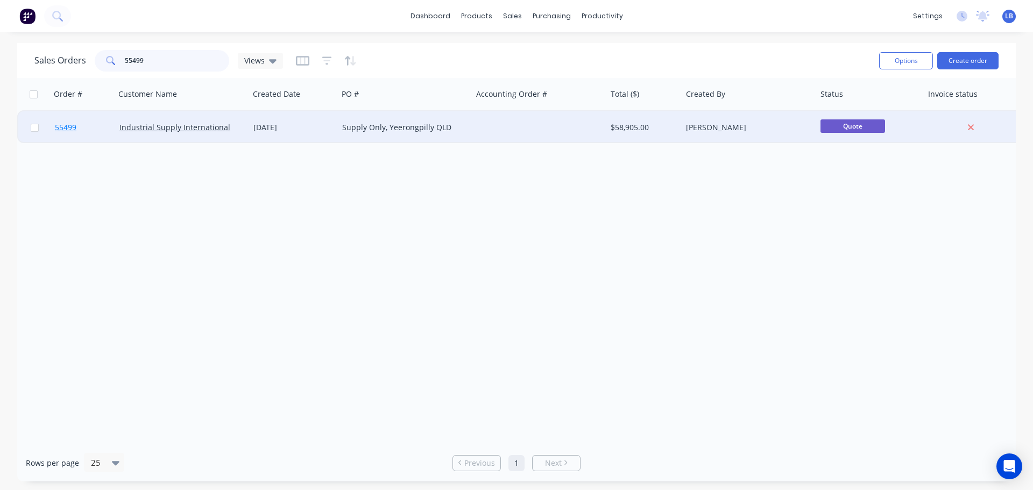
type input "55499"
click at [69, 128] on span "55499" at bounding box center [66, 127] width 22 height 11
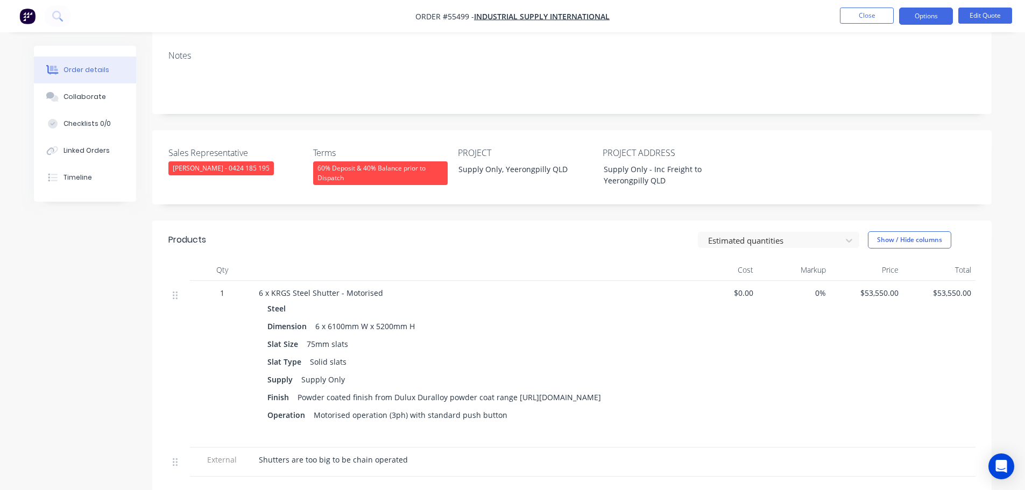
scroll to position [215, 0]
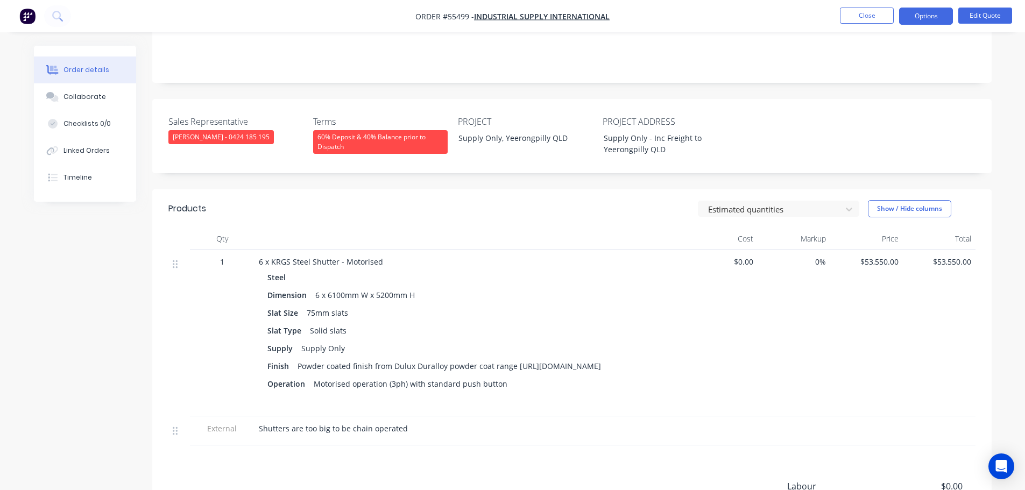
click at [720, 445] on div at bounding box center [721, 430] width 73 height 29
click at [866, 12] on button "Close" at bounding box center [867, 16] width 54 height 16
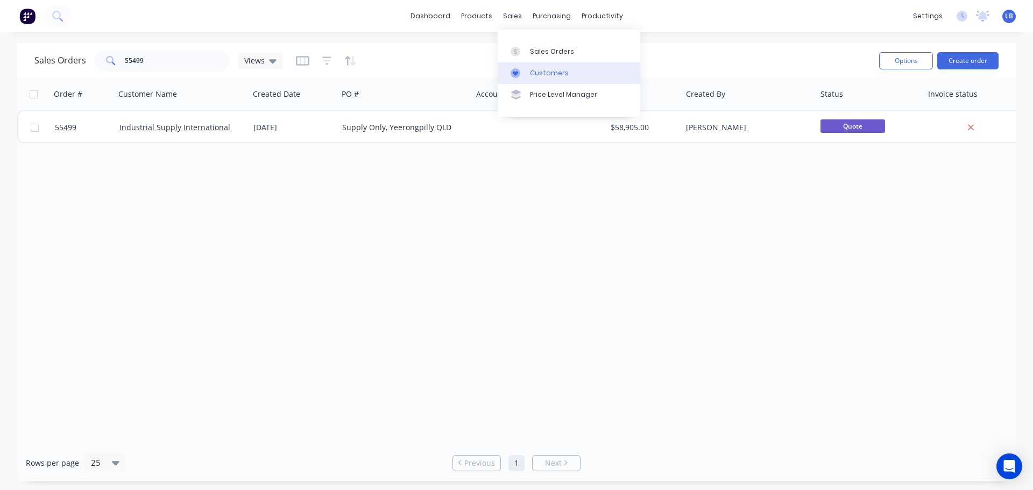
click at [537, 76] on div "Customers" at bounding box center [549, 73] width 39 height 10
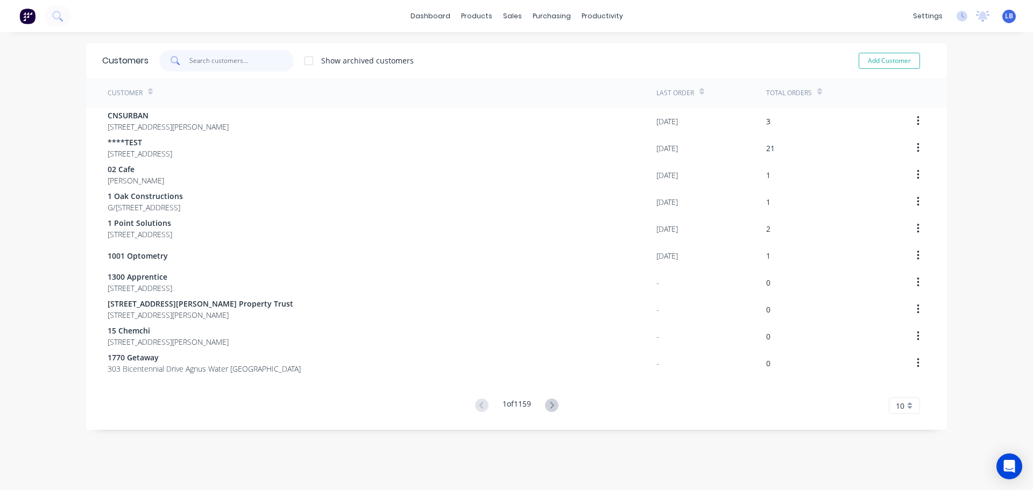
click at [223, 66] on input "text" at bounding box center [241, 61] width 105 height 22
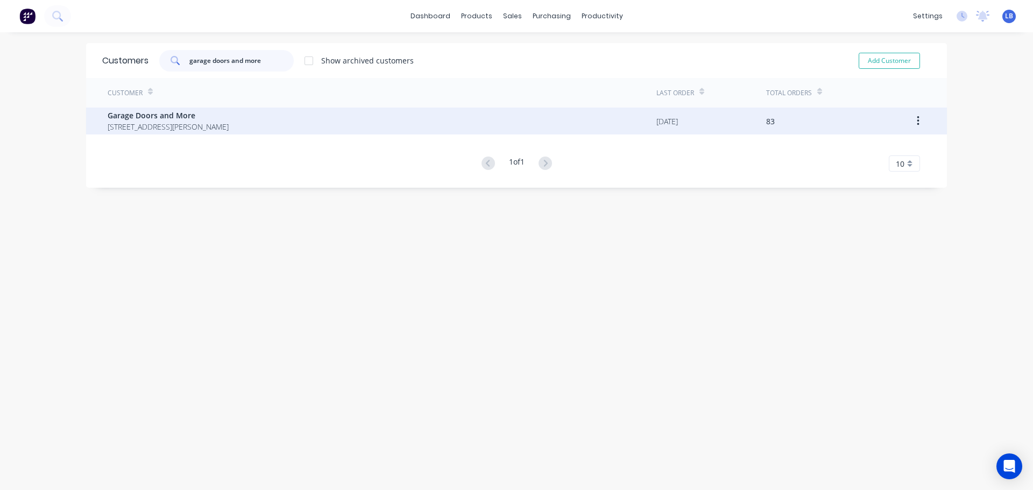
type input "garage doors and more"
click at [132, 114] on span "Garage Doors and More" at bounding box center [168, 115] width 121 height 11
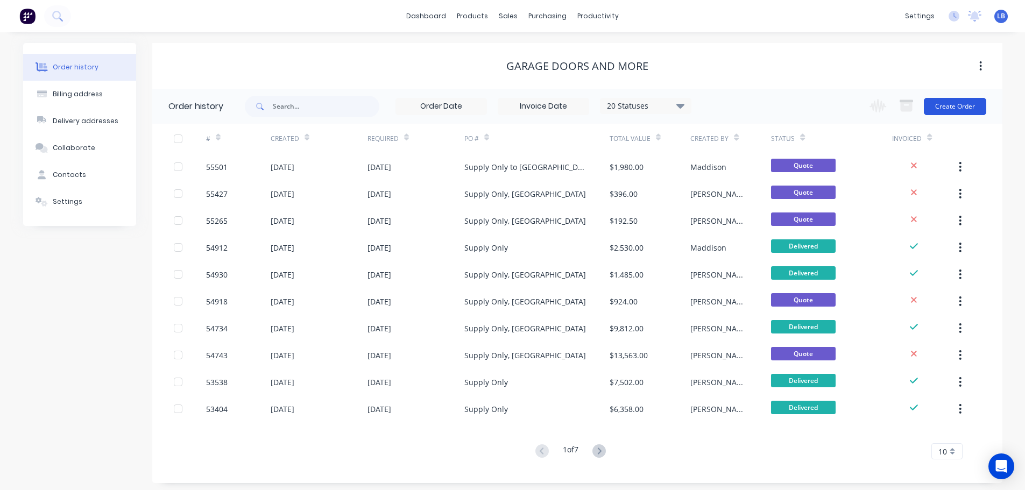
click at [942, 109] on button "Create Order" at bounding box center [955, 106] width 62 height 17
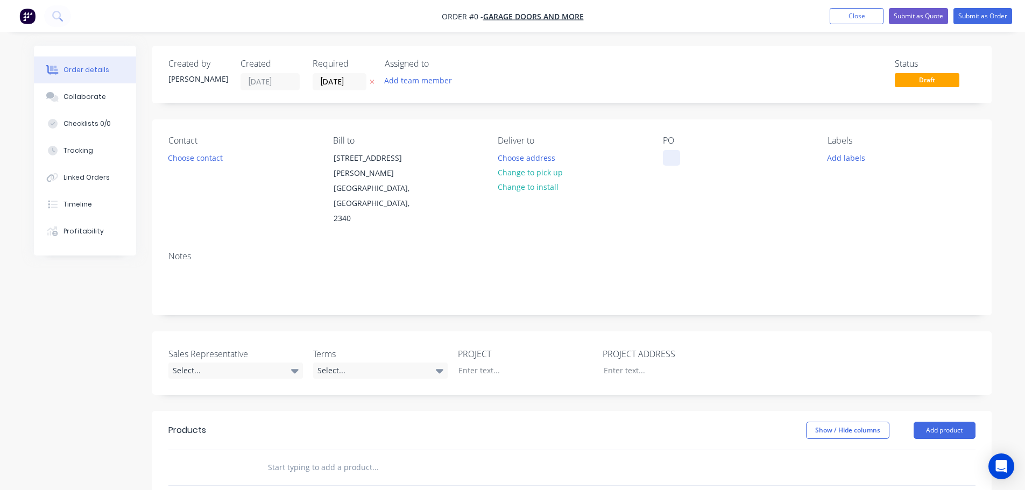
click at [669, 155] on div at bounding box center [671, 158] width 17 height 16
click at [720, 156] on div "Supply Only, [GEOGRAPHIC_DATA]" at bounding box center [730, 163] width 134 height 27
copy div "Supply Only, [GEOGRAPHIC_DATA]"
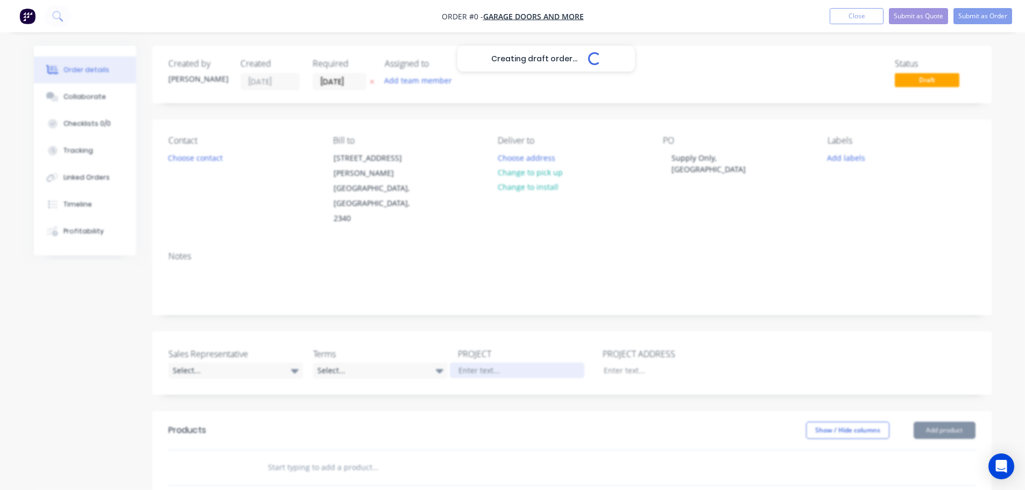
click at [485, 344] on div "Creating draft order... Loading... Order details Collaborate Checklists 0/0 Tra…" at bounding box center [512, 403] width 979 height 714
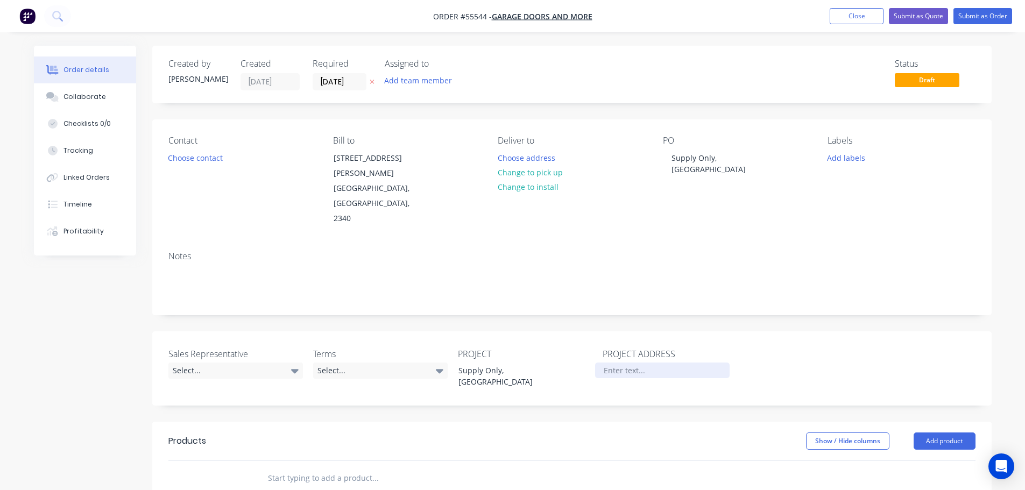
click at [608, 363] on div at bounding box center [662, 371] width 134 height 16
paste div
click at [648, 363] on div "Supply Only, [GEOGRAPHIC_DATA]" at bounding box center [662, 376] width 134 height 27
click at [194, 155] on button "Choose contact" at bounding box center [195, 157] width 66 height 15
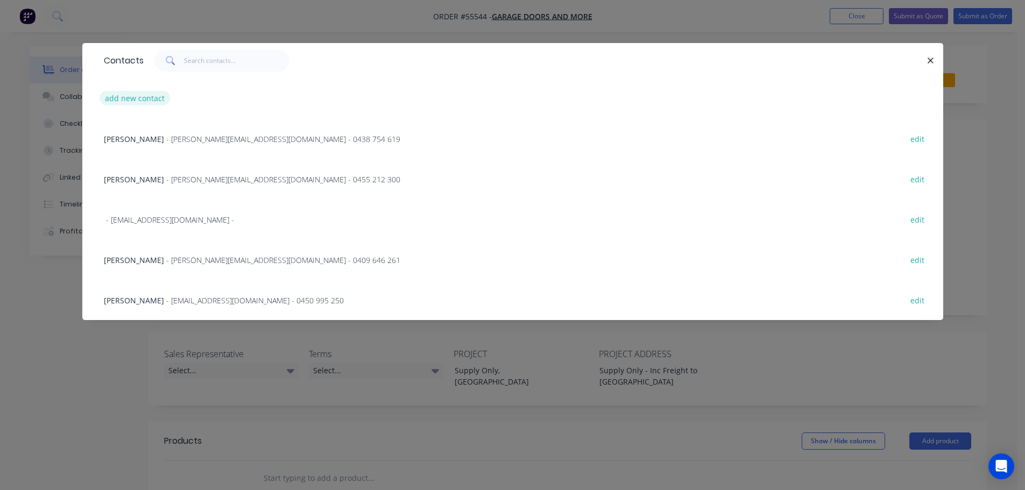
click at [117, 100] on button "add new contact" at bounding box center [135, 98] width 71 height 15
select select "AU"
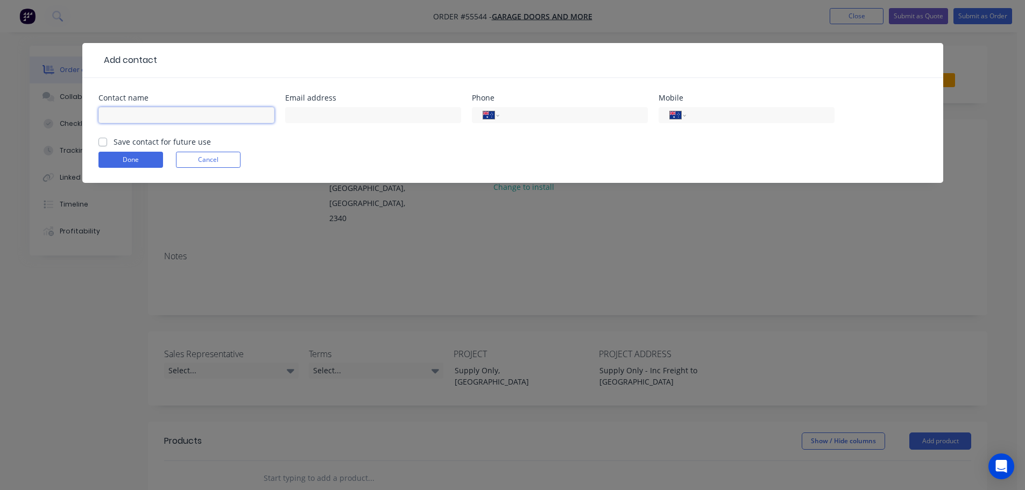
click at [114, 116] on input "text" at bounding box center [186, 115] width 176 height 16
type input "Bobbie Davis"
drag, startPoint x: 314, startPoint y: 118, endPoint x: 314, endPoint y: 129, distance: 10.8
click at [314, 118] on input "text" at bounding box center [373, 115] width 176 height 16
type input "bobbie@gdam.com.au"
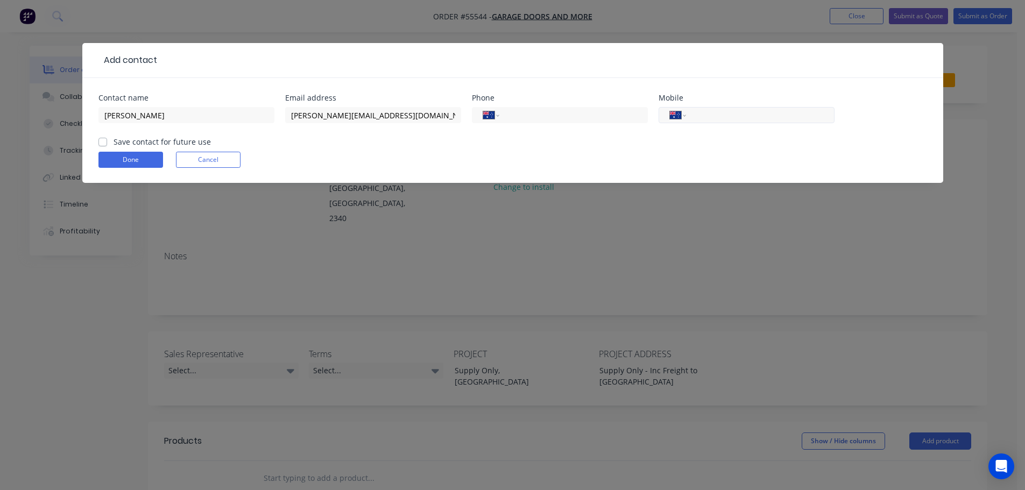
click at [756, 115] on input "tel" at bounding box center [757, 115] width 129 height 12
type input "0467 756 151"
click at [114, 141] on label "Save contact for future use" at bounding box center [162, 141] width 97 height 11
click at [103, 141] on input "Save contact for future use" at bounding box center [102, 141] width 9 height 10
checkbox input "true"
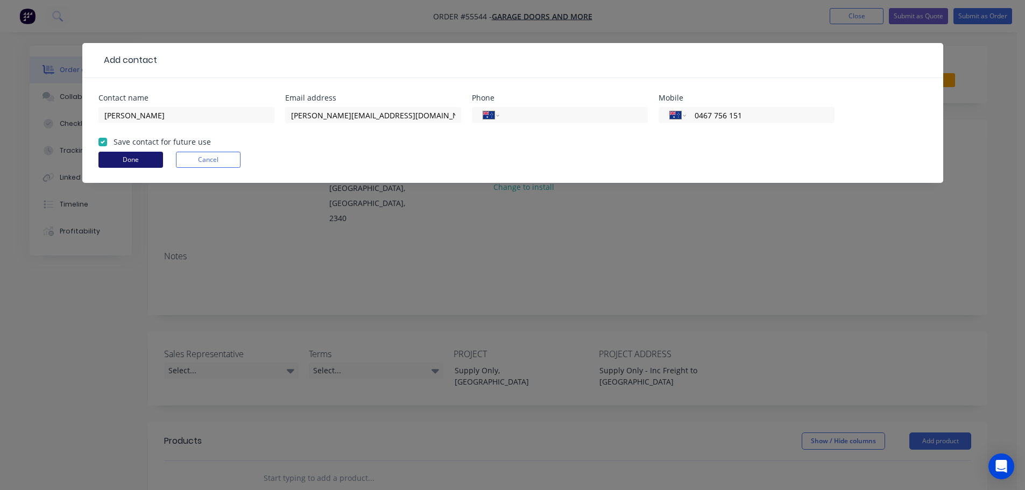
click at [144, 166] on button "Done" at bounding box center [130, 160] width 65 height 16
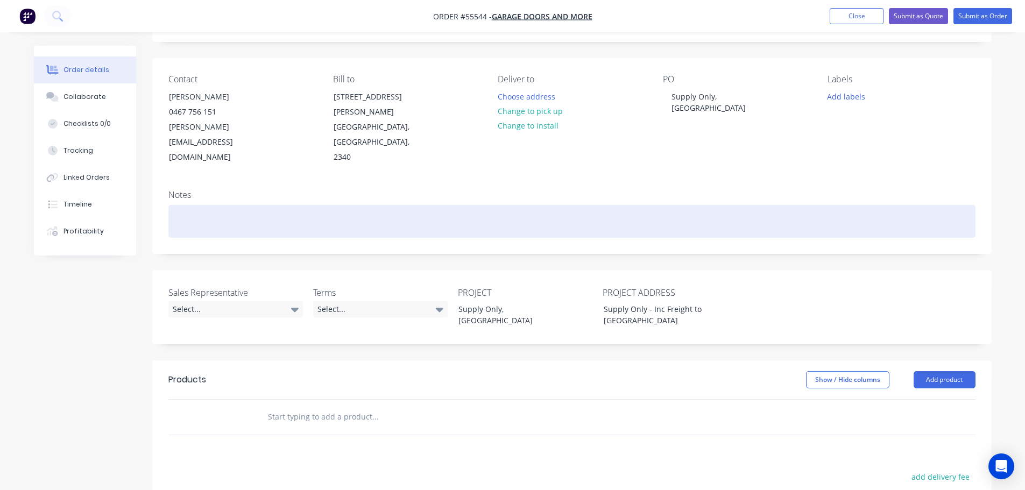
scroll to position [161, 0]
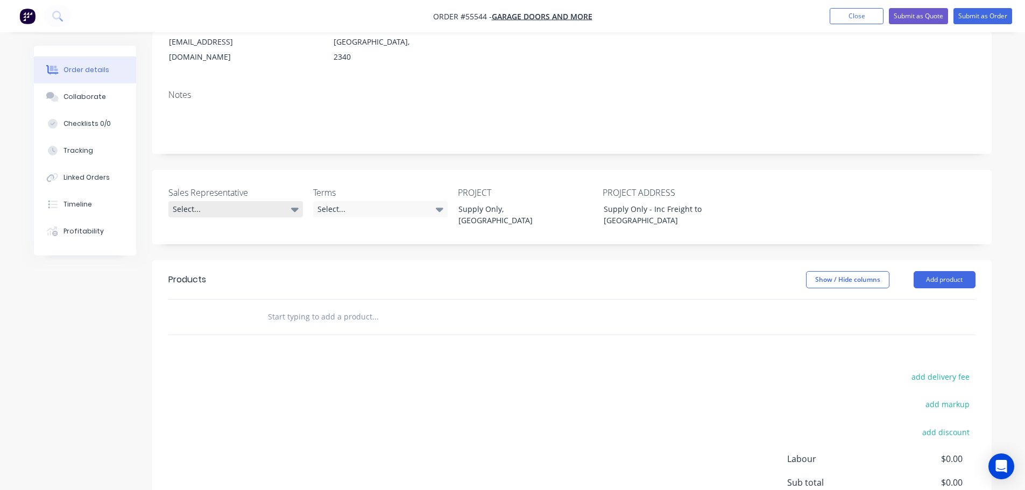
click at [202, 201] on div "Select..." at bounding box center [235, 209] width 134 height 16
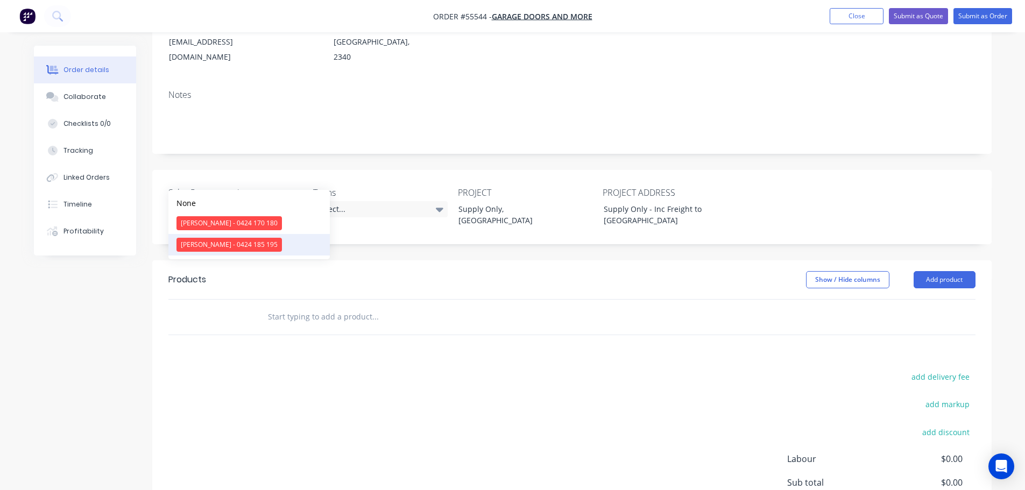
click at [211, 247] on div "[PERSON_NAME] - 0424 185 195" at bounding box center [228, 245] width 105 height 14
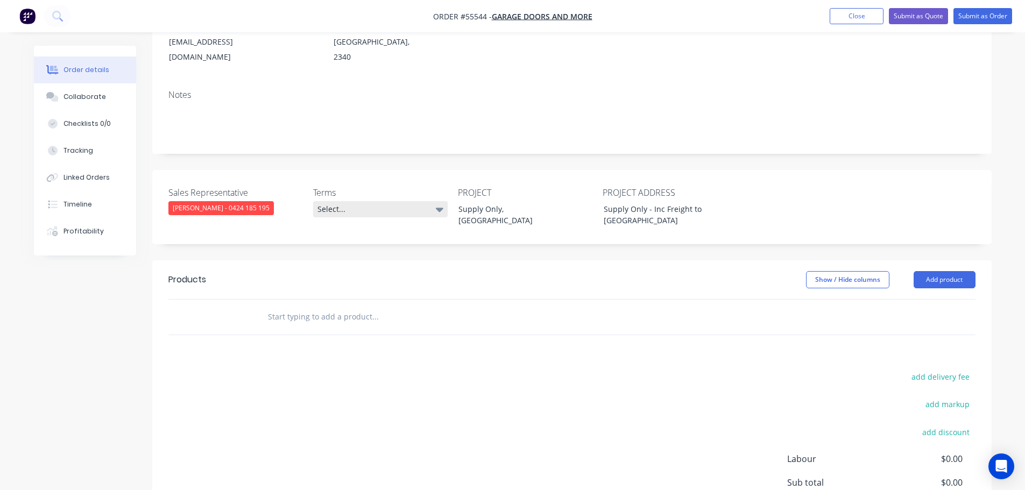
click at [359, 201] on div "Select..." at bounding box center [380, 209] width 134 height 16
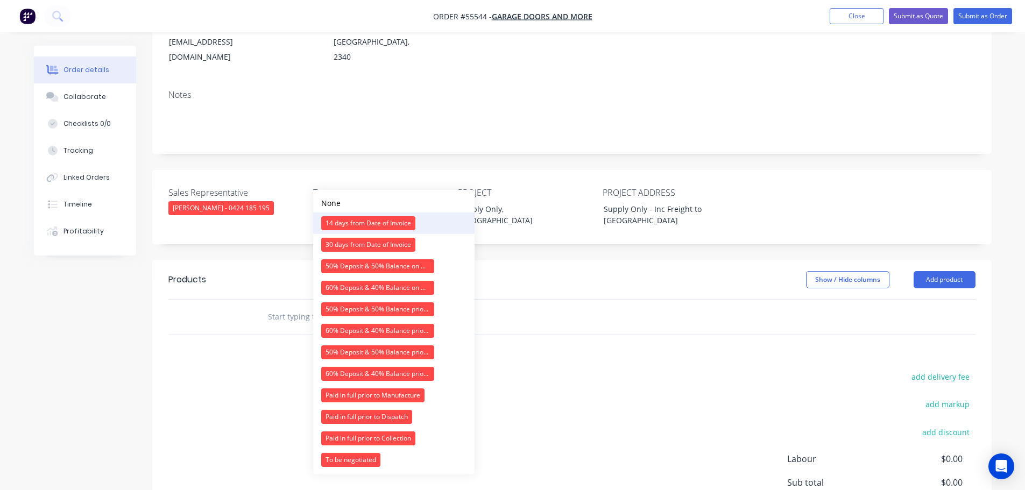
click at [356, 224] on div "14 days from Date of Invoice" at bounding box center [368, 223] width 94 height 14
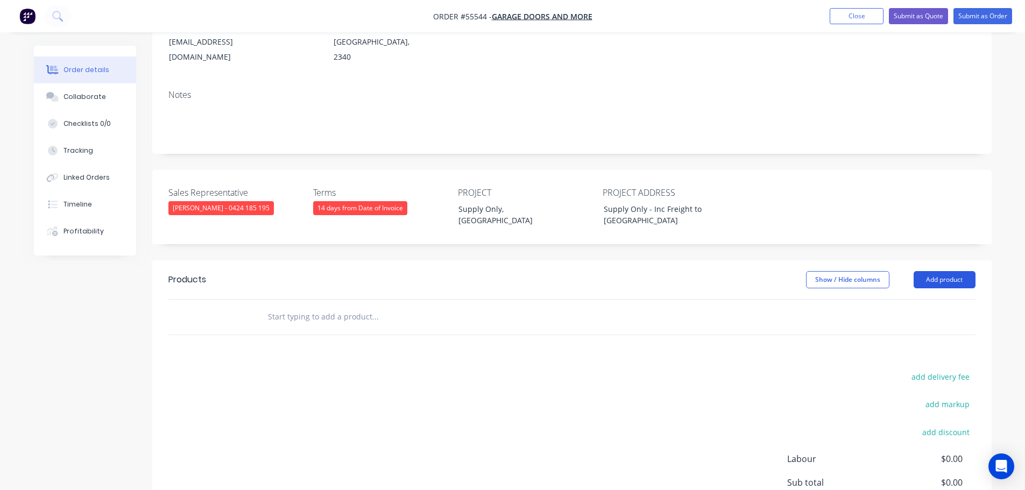
click at [968, 271] on button "Add product" at bounding box center [944, 279] width 62 height 17
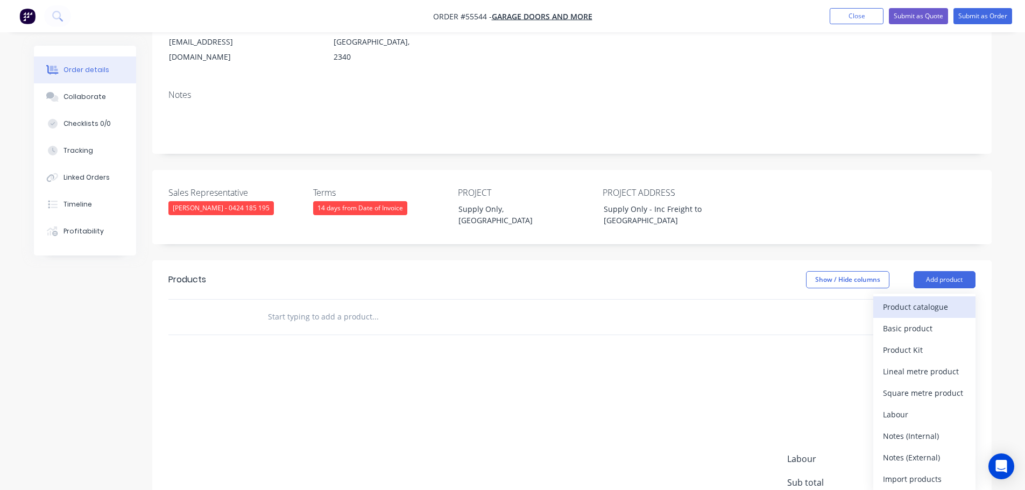
click at [906, 299] on div "Product catalogue" at bounding box center [924, 307] width 83 height 16
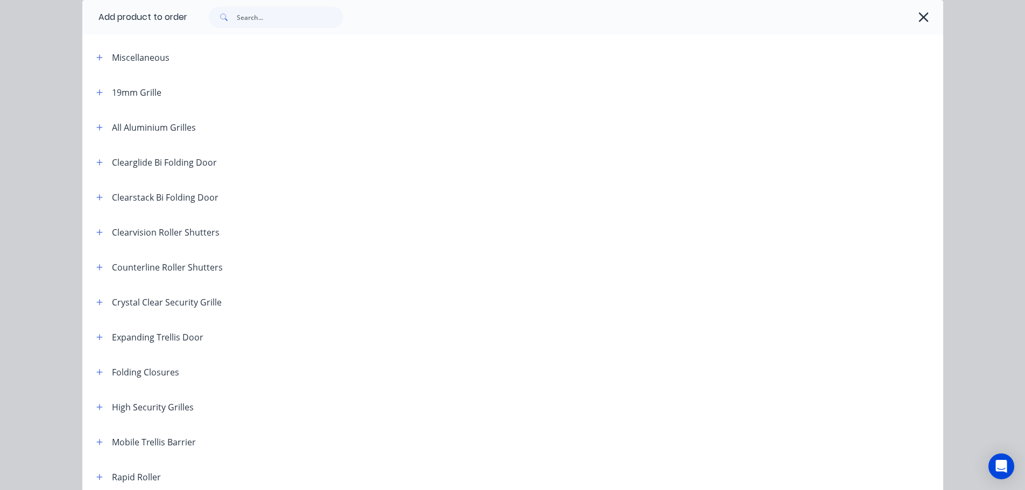
scroll to position [108, 0]
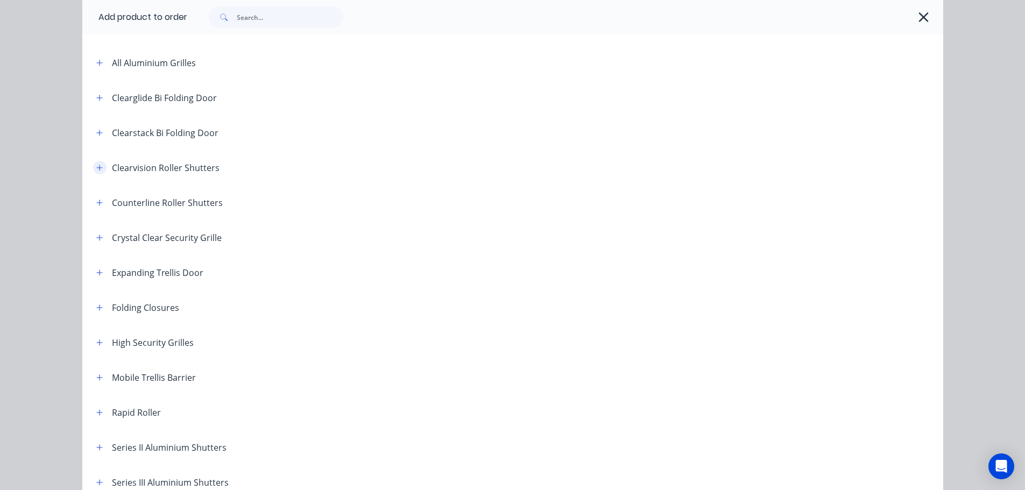
click at [98, 169] on icon "button" at bounding box center [99, 168] width 6 height 8
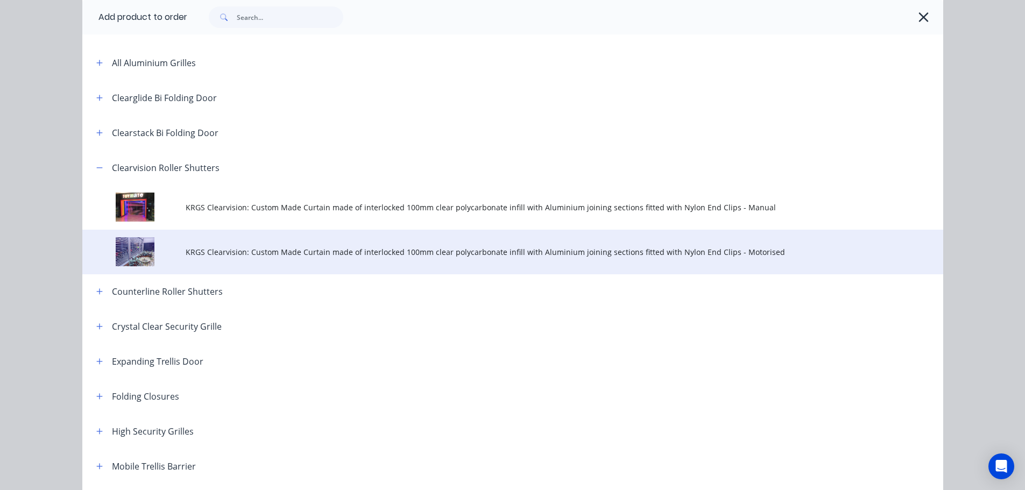
click at [549, 251] on span "KRGS Clearvision: Custom Made Curtain made of interlocked 100mm clear polycarbo…" at bounding box center [489, 251] width 606 height 11
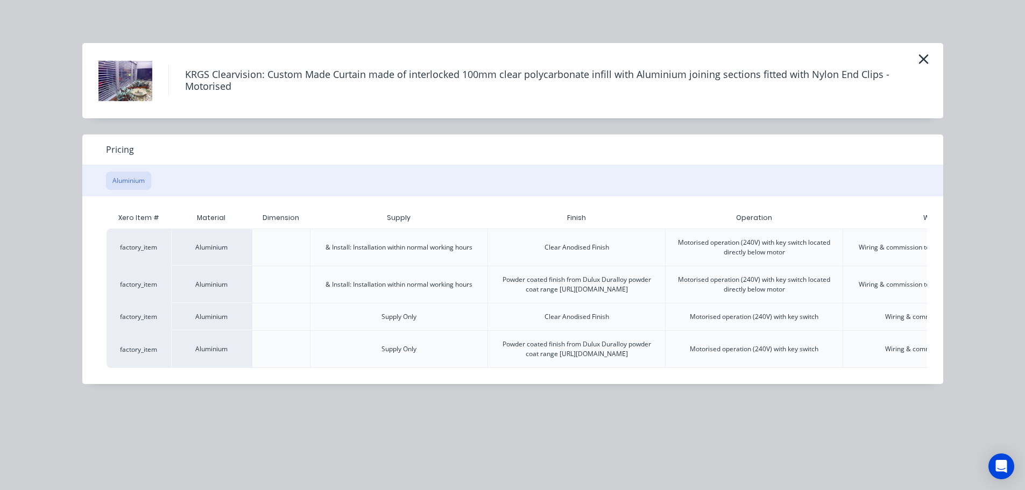
scroll to position [0, 151]
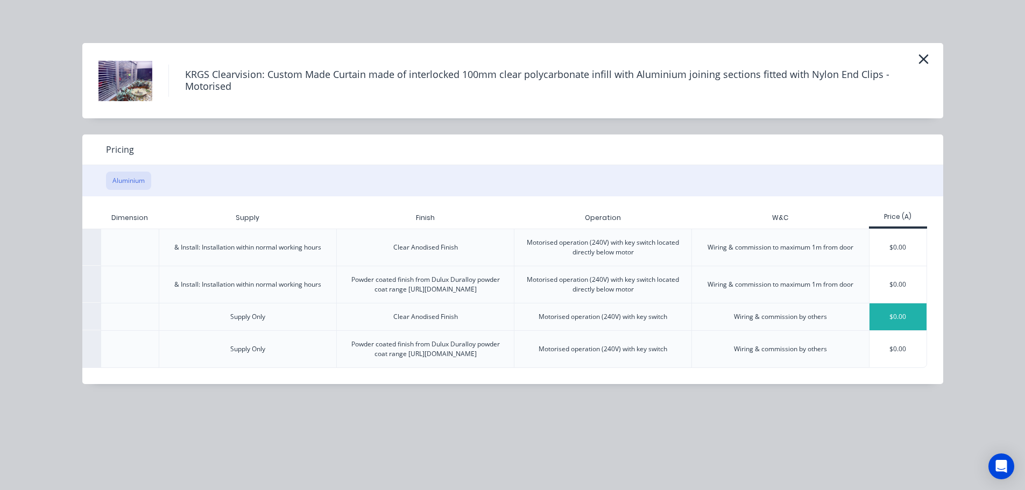
click at [896, 330] on div "$0.00" at bounding box center [898, 316] width 58 height 27
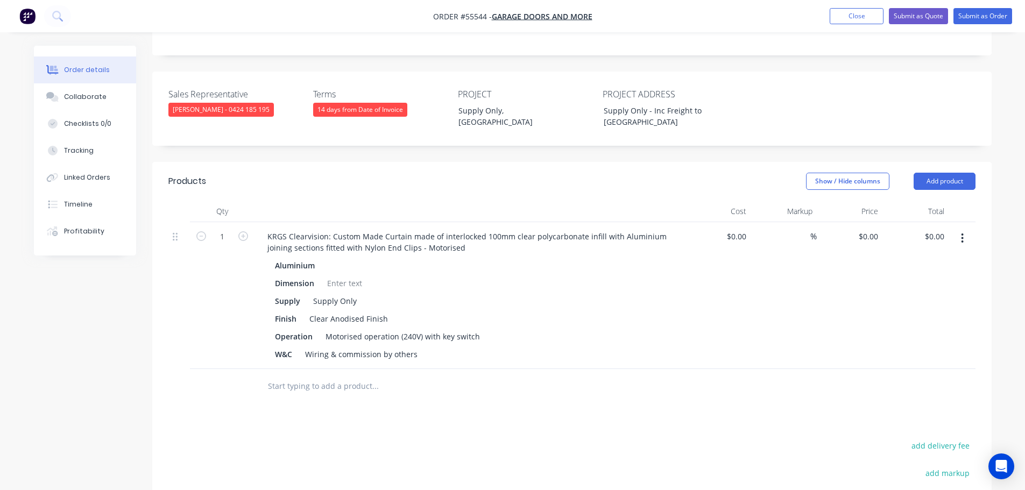
scroll to position [269, 0]
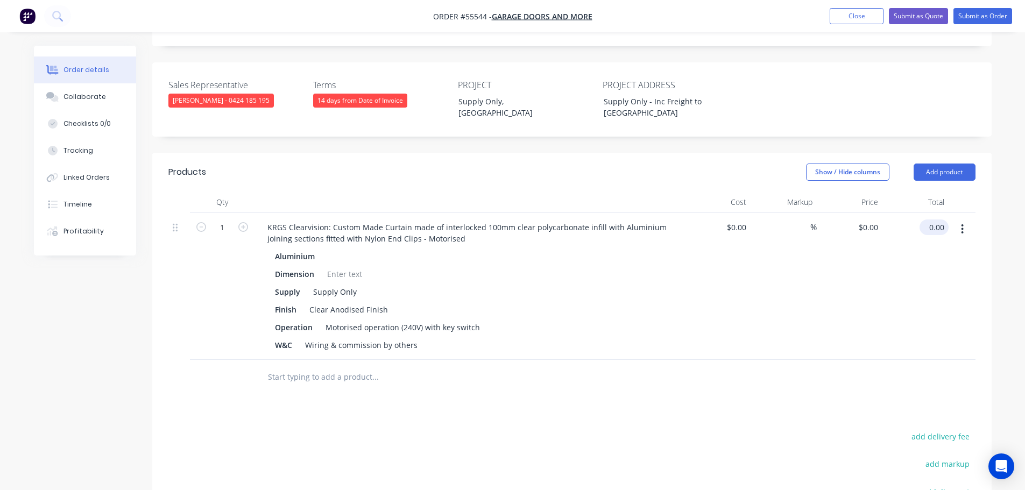
click at [942, 219] on input "0.00" at bounding box center [936, 227] width 25 height 16
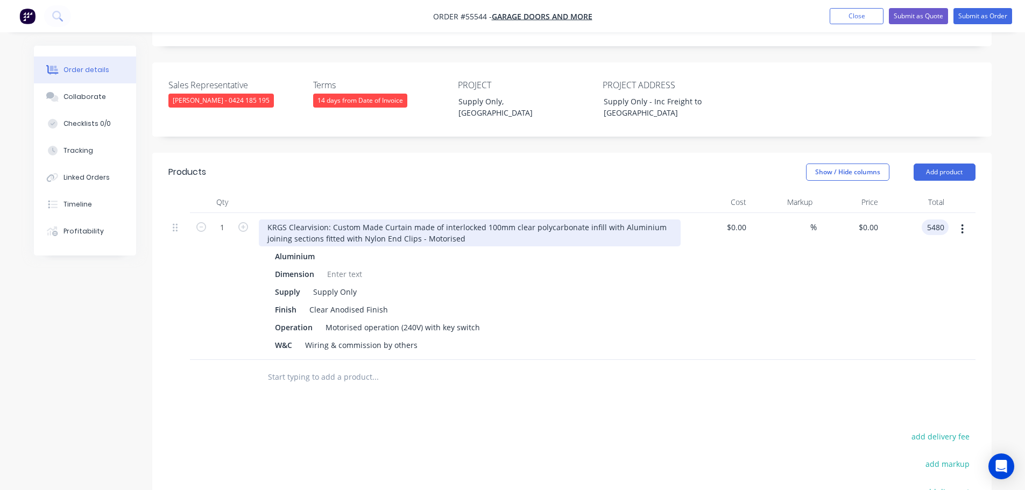
type input "5480"
type input "$5,480.00"
click at [266, 219] on div "KRGS Clearvision: Custom Made Curtain made of interlocked 100mm clear polycarbo…" at bounding box center [470, 232] width 422 height 27
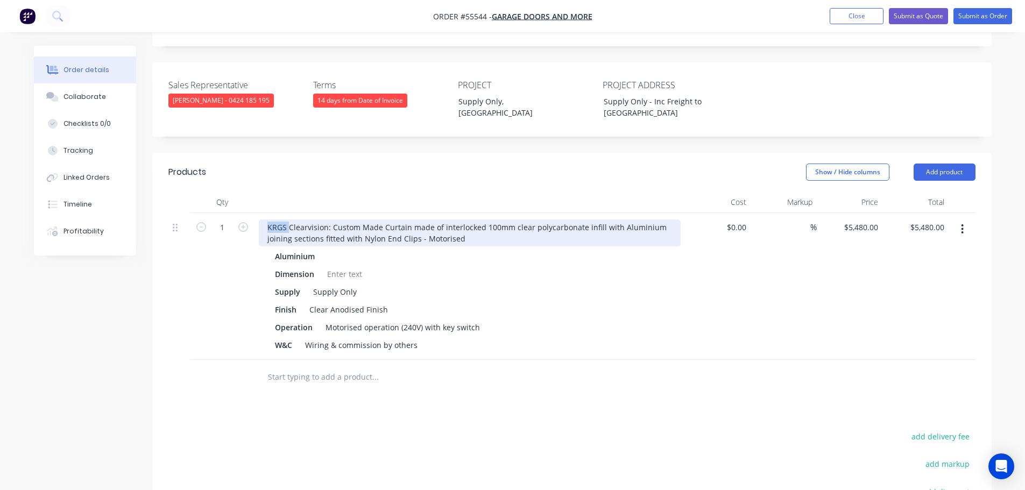
click at [267, 219] on div "KRGS Clearvision: Custom Made Curtain made of interlocked 100mm clear polycarbo…" at bounding box center [470, 232] width 422 height 27
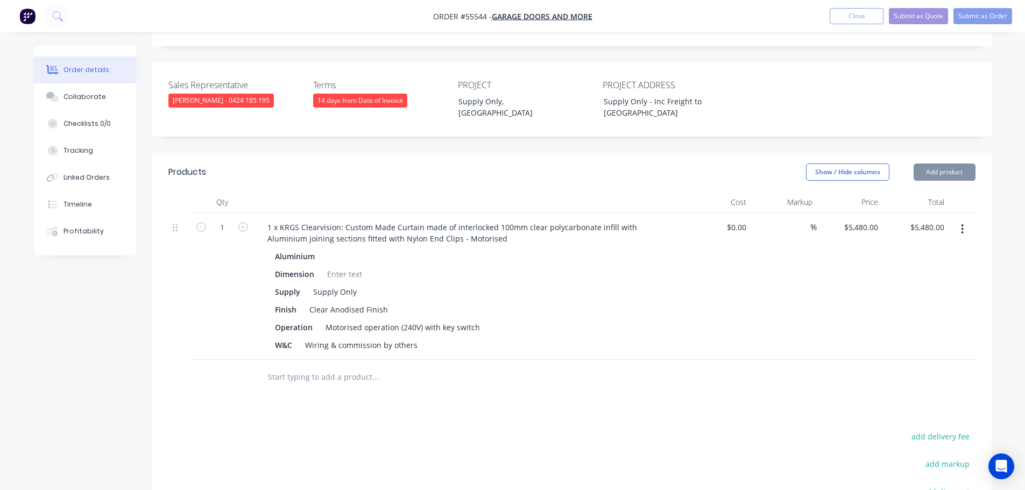
click at [338, 266] on div at bounding box center [345, 274] width 44 height 16
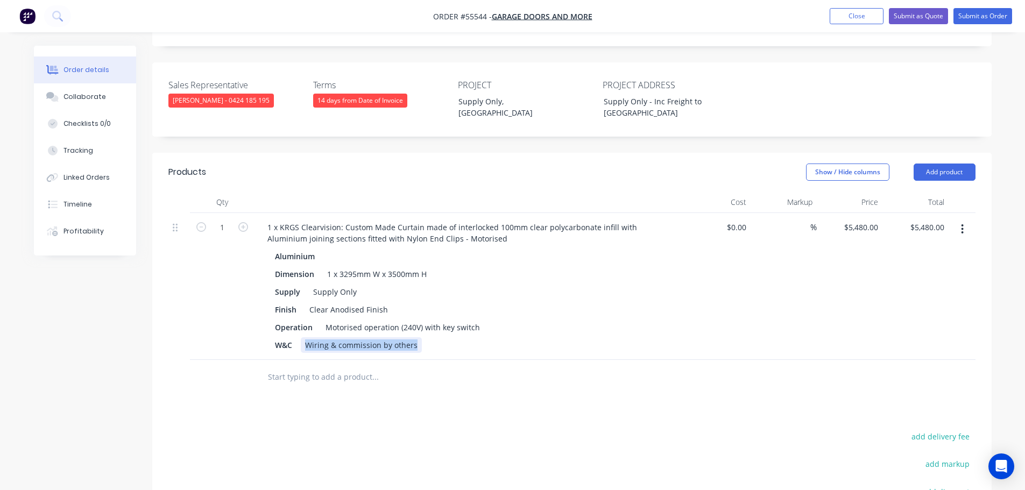
drag, startPoint x: 416, startPoint y: 315, endPoint x: 291, endPoint y: 323, distance: 125.6
click at [291, 323] on div "1 x KRGS Clearvision: Custom Made Curtain made of interlocked 100mm clear polyc…" at bounding box center [469, 286] width 430 height 147
drag, startPoint x: 294, startPoint y: 313, endPoint x: 255, endPoint y: 320, distance: 39.4
click at [255, 320] on div "1 x KRGS Clearvision: Custom Made Curtain made of interlocked 100mm clear polyc…" at bounding box center [469, 286] width 430 height 147
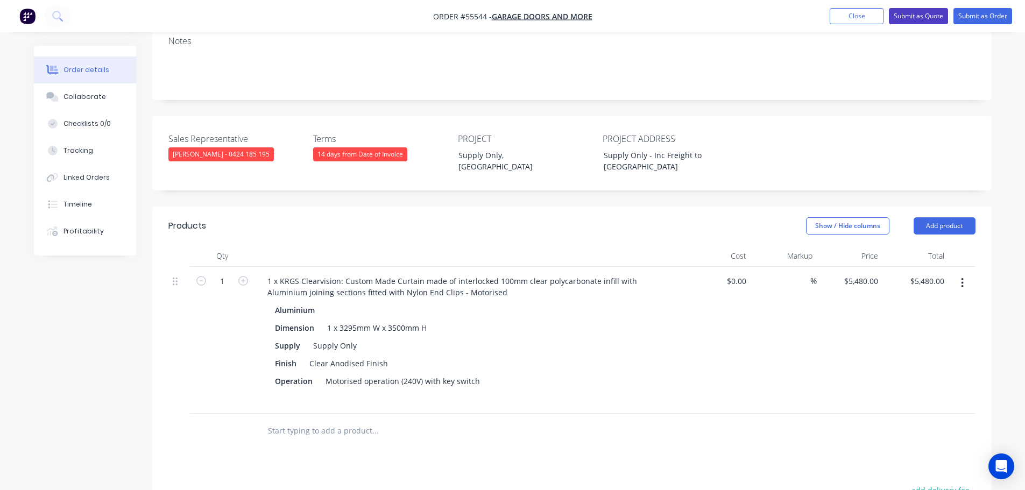
click at [916, 22] on button "Submit as Quote" at bounding box center [918, 16] width 59 height 16
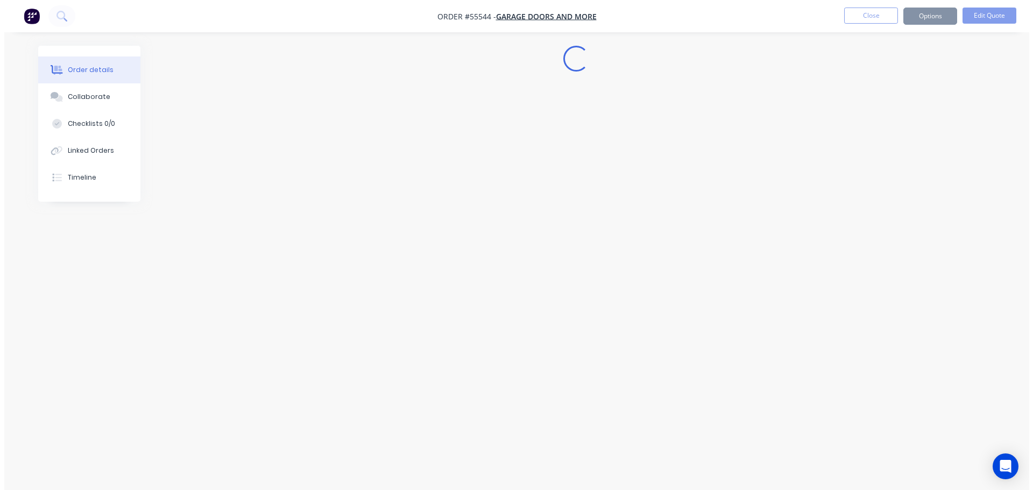
scroll to position [0, 0]
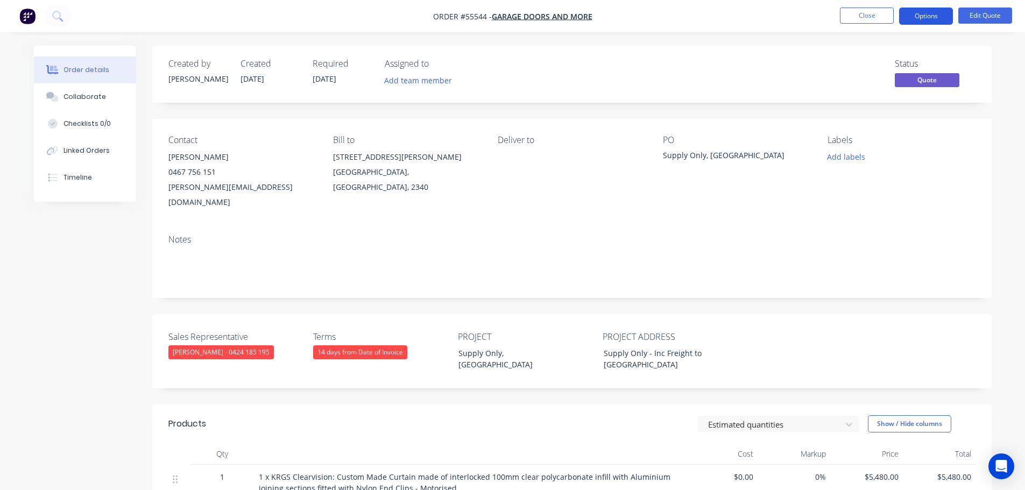
click at [917, 19] on button "Options" at bounding box center [926, 16] width 54 height 17
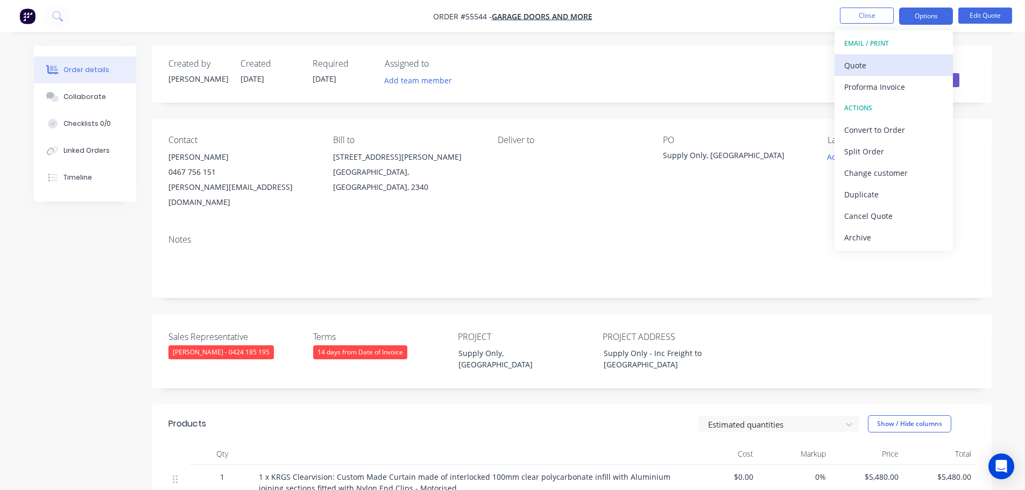
click at [859, 66] on div "Quote" at bounding box center [893, 66] width 99 height 16
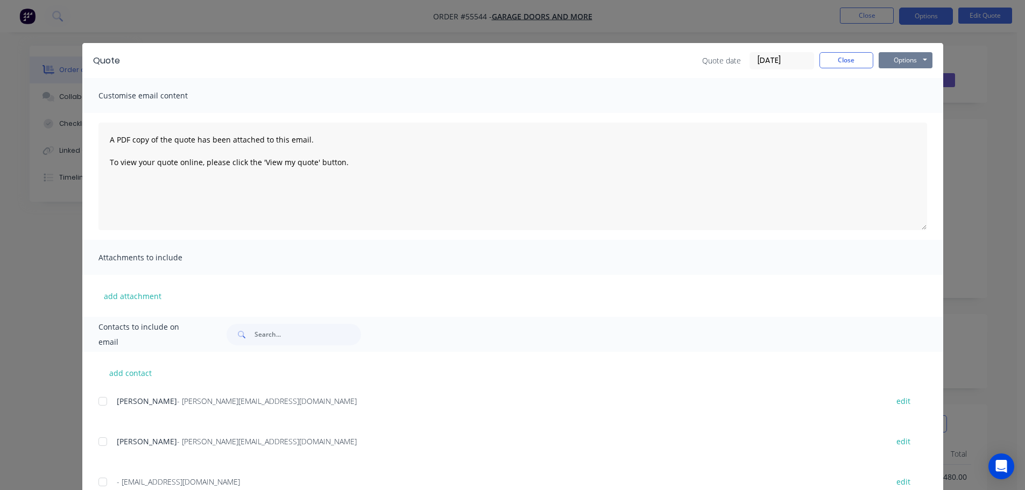
click at [882, 63] on button "Options" at bounding box center [905, 60] width 54 height 16
click at [892, 96] on button "Print" at bounding box center [912, 97] width 69 height 18
click at [826, 60] on button "Close" at bounding box center [846, 60] width 54 height 16
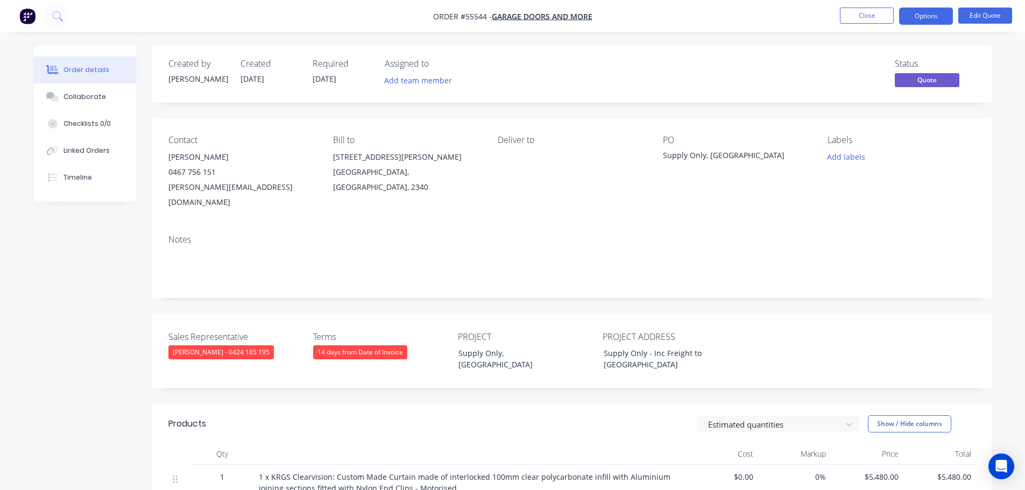
click at [209, 186] on div "bobbie@gdam.com.au" at bounding box center [241, 195] width 147 height 30
copy div "bobbie@gdam.com.au"
click at [699, 151] on div "Supply Only, [GEOGRAPHIC_DATA]" at bounding box center [730, 157] width 134 height 15
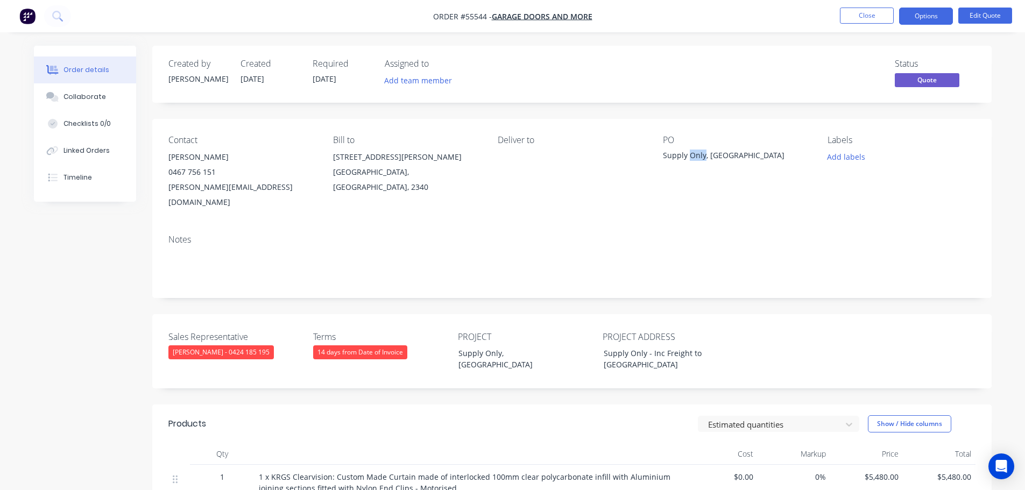
click at [699, 151] on div "Supply Only, [GEOGRAPHIC_DATA]" at bounding box center [730, 157] width 134 height 15
copy div "Supply Only, [GEOGRAPHIC_DATA]"
click at [216, 172] on span at bounding box center [216, 172] width 0 height 10
click at [879, 18] on button "Close" at bounding box center [867, 16] width 54 height 16
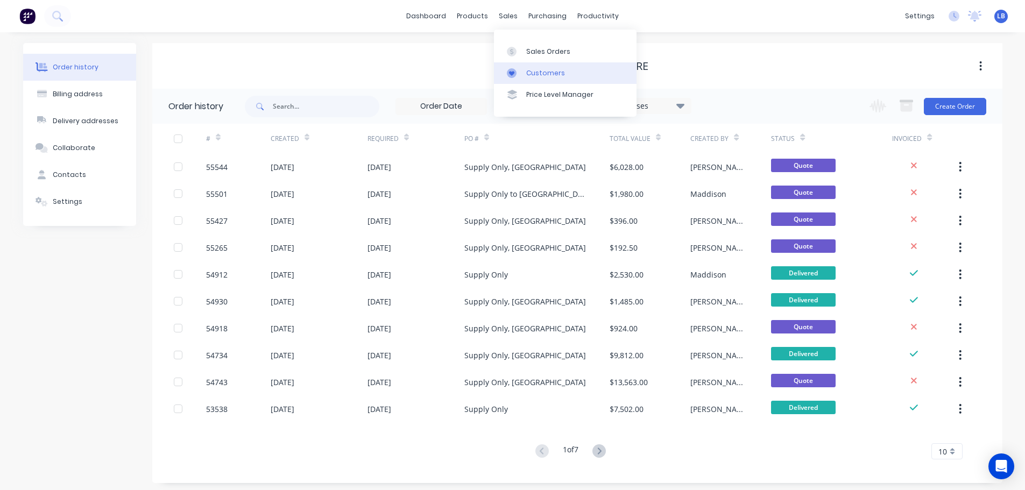
click at [544, 75] on div "Customers" at bounding box center [545, 73] width 39 height 10
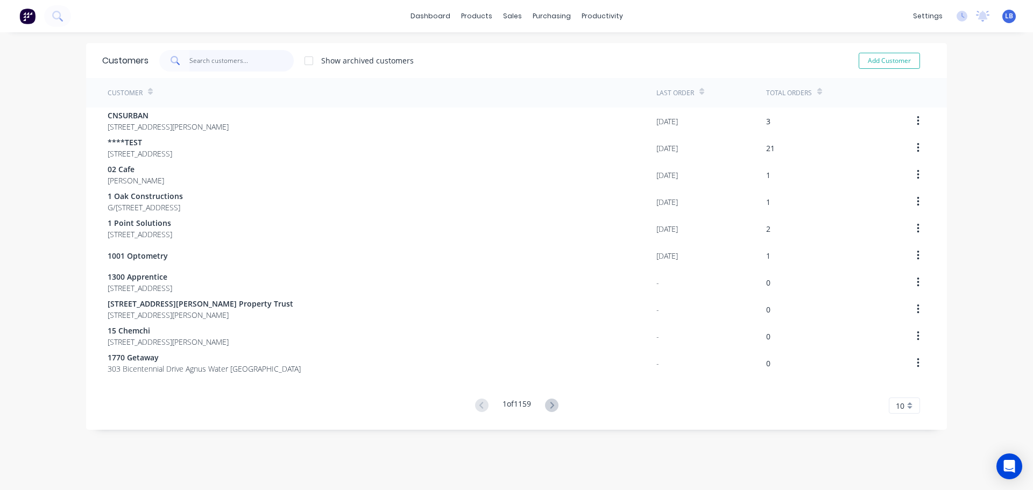
click at [202, 66] on input "text" at bounding box center [241, 61] width 105 height 22
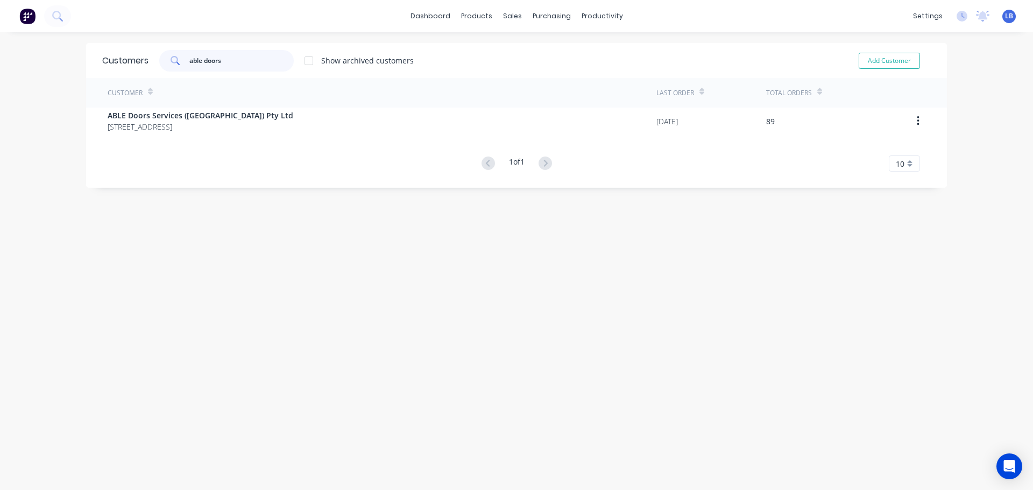
type input "able doors"
click at [182, 152] on div "Customer Last Order Total Orders ABLE Doors Services (NSW) Pty Ltd 507-509 Vict…" at bounding box center [516, 125] width 861 height 94
click at [874, 67] on button "Add Customer" at bounding box center [889, 61] width 61 height 16
select select "AU"
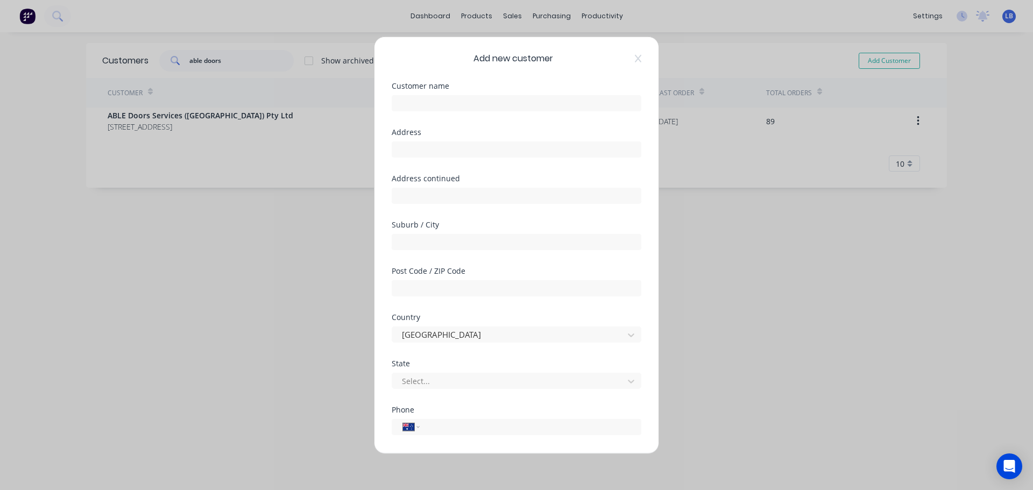
click at [249, 256] on div "Add new customer Customer name Address Address continued Suburb / City Post Cod…" at bounding box center [516, 245] width 1033 height 490
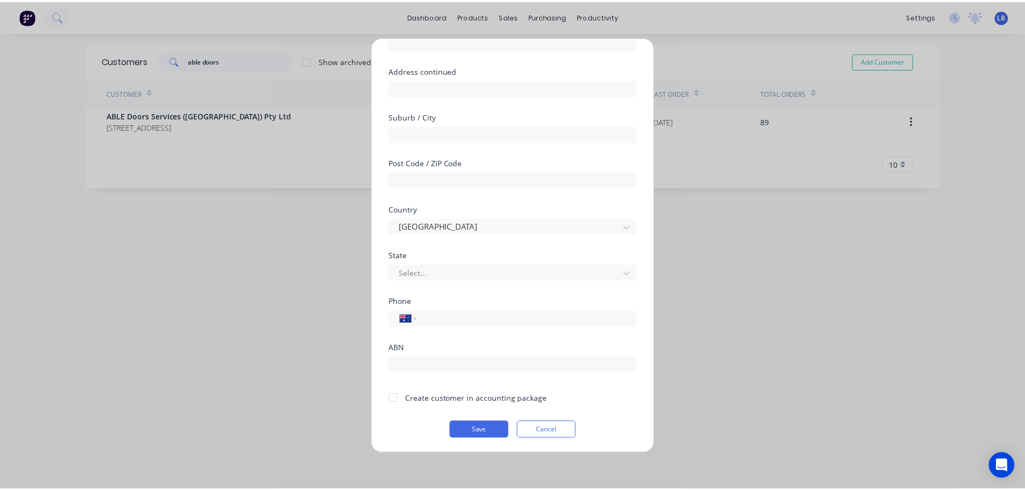
scroll to position [109, 0]
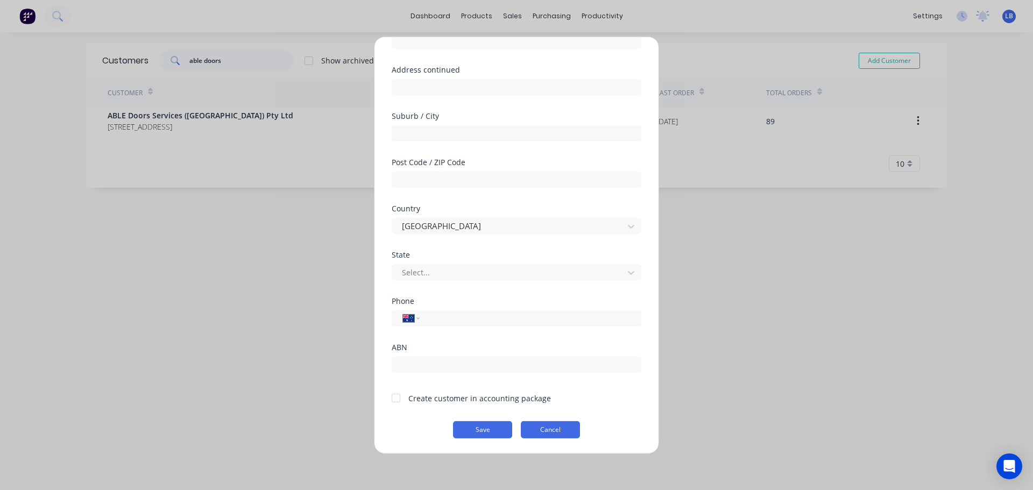
click at [555, 432] on button "Cancel" at bounding box center [550, 429] width 59 height 17
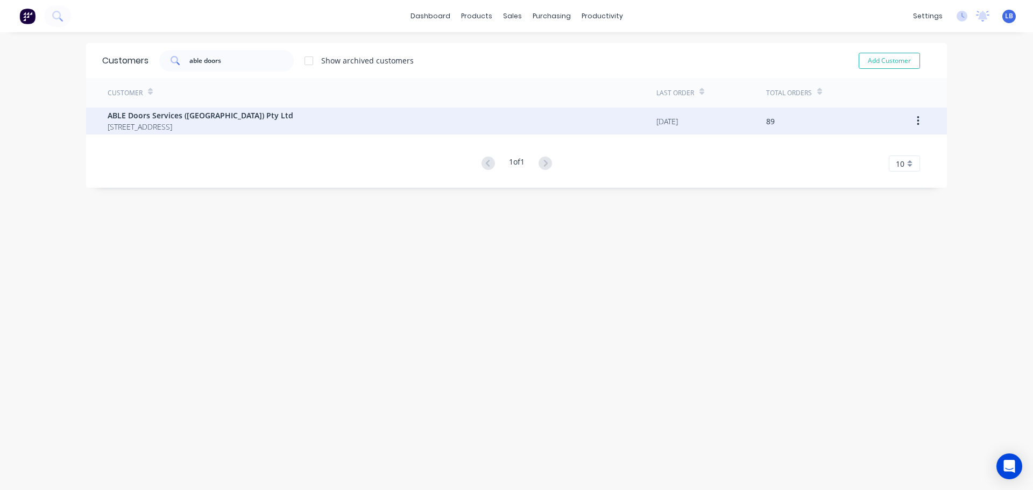
click at [147, 117] on span "ABLE Doors Services ([GEOGRAPHIC_DATA]) Pty Ltd" at bounding box center [201, 115] width 186 height 11
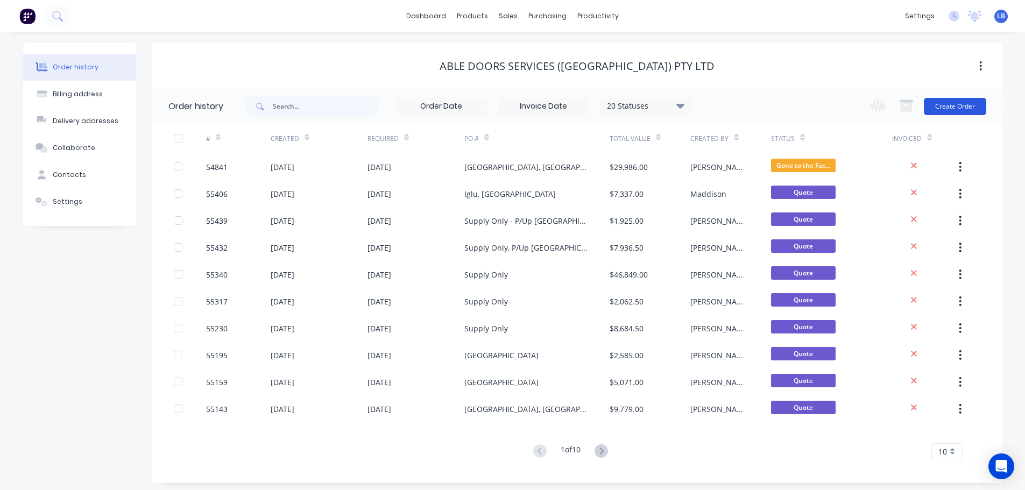
click at [958, 109] on button "Create Order" at bounding box center [955, 106] width 62 height 17
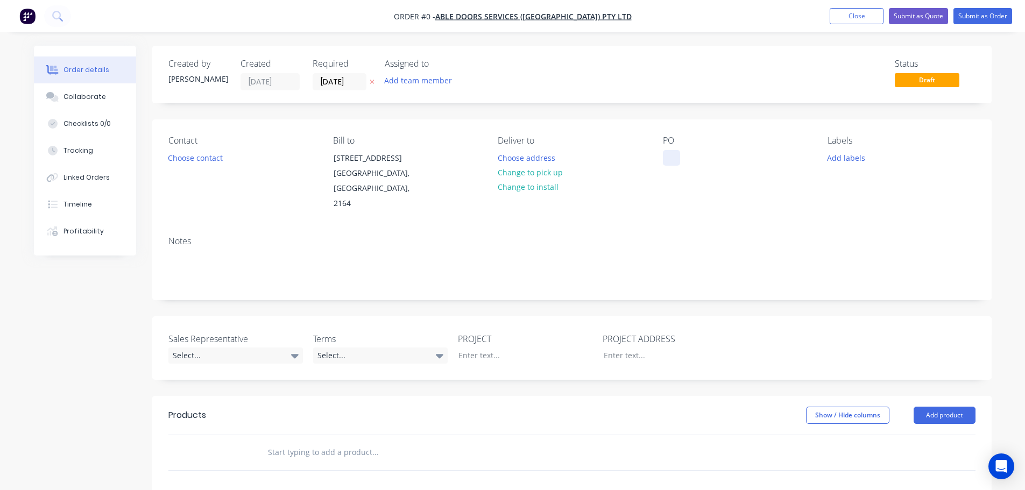
click at [669, 153] on div at bounding box center [671, 158] width 17 height 16
click at [704, 160] on div "Supply Only" at bounding box center [693, 158] width 61 height 16
copy div "Supply Only"
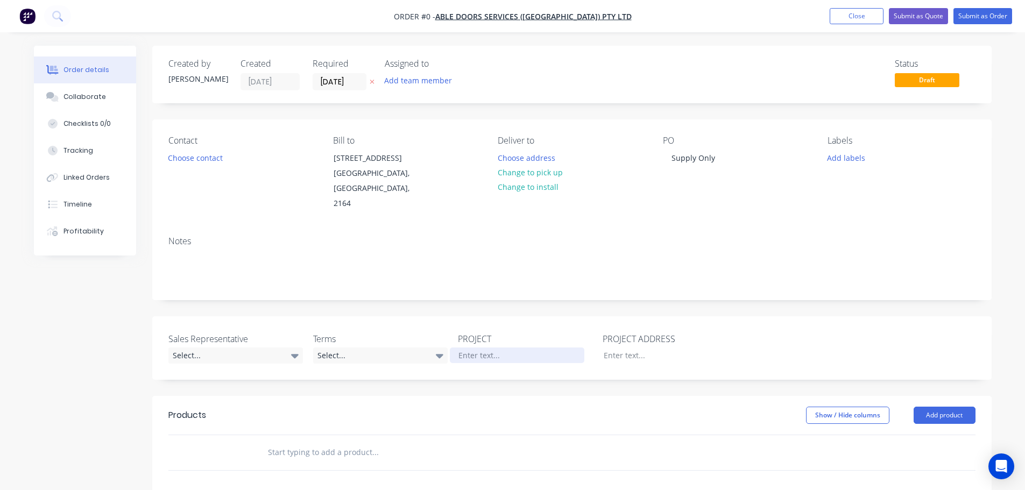
click at [468, 338] on div "Order details Collaborate Checklists 0/0 Tracking Linked Orders Timeline Profit…" at bounding box center [512, 395] width 979 height 699
click at [613, 347] on div at bounding box center [662, 355] width 134 height 16
paste div
click at [203, 158] on button "Choose contact" at bounding box center [195, 157] width 66 height 15
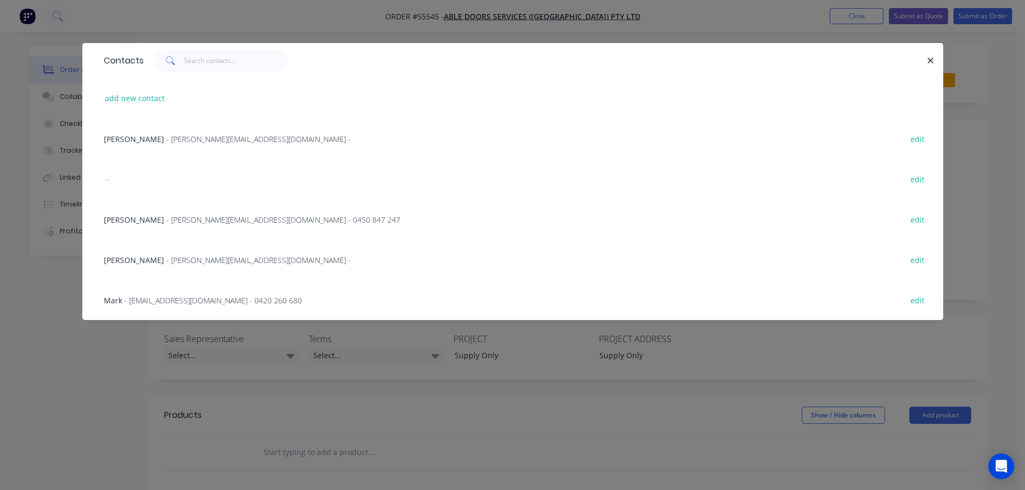
click at [132, 213] on div "Matt - matt@abledoors.com.au - 0450 847 247 edit" at bounding box center [512, 219] width 828 height 40
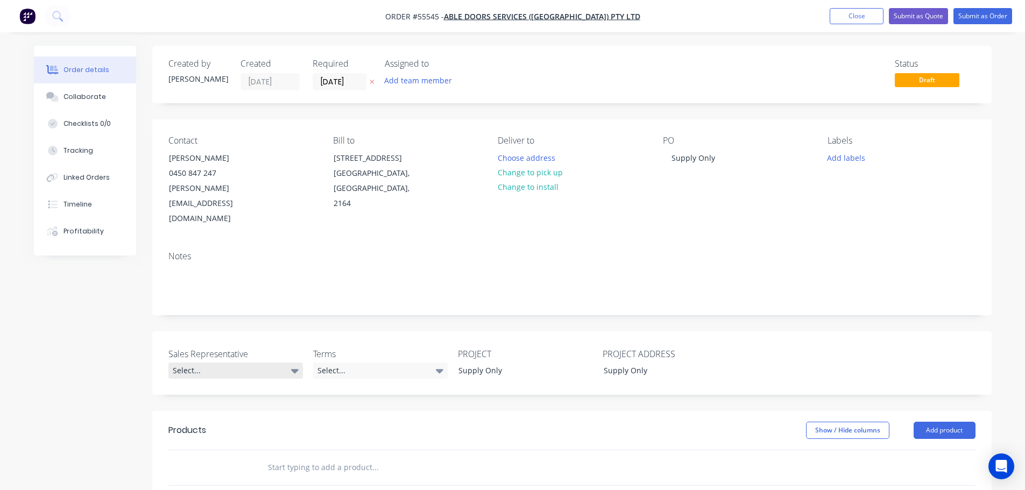
click at [197, 363] on div "Select..." at bounding box center [235, 371] width 134 height 16
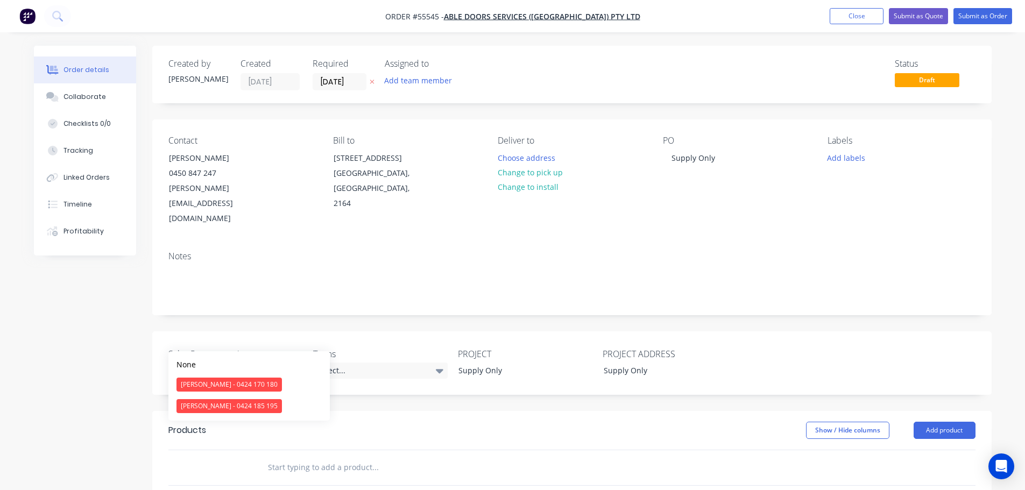
drag, startPoint x: 212, startPoint y: 407, endPoint x: 356, endPoint y: 369, distance: 148.5
click at [225, 406] on div "[PERSON_NAME] - 0424 185 195" at bounding box center [228, 406] width 105 height 14
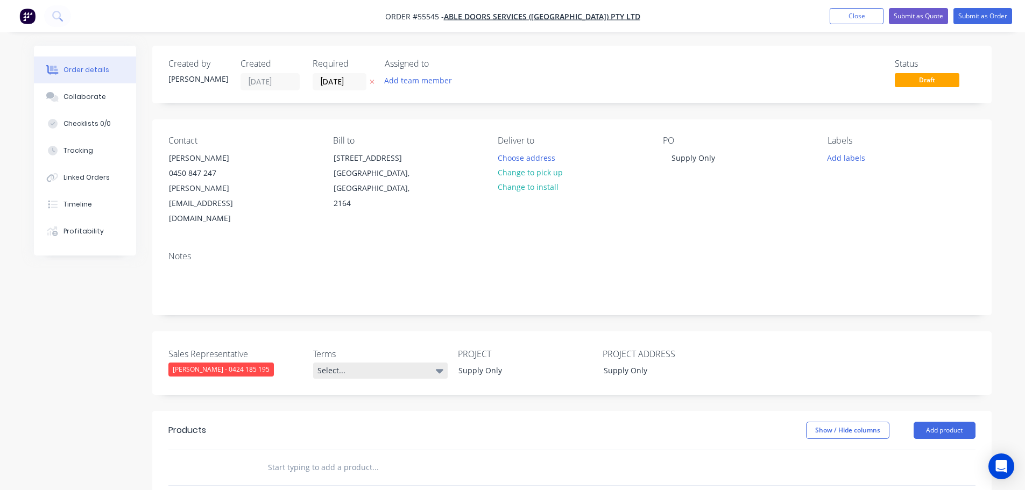
click at [387, 363] on div "Select..." at bounding box center [380, 371] width 134 height 16
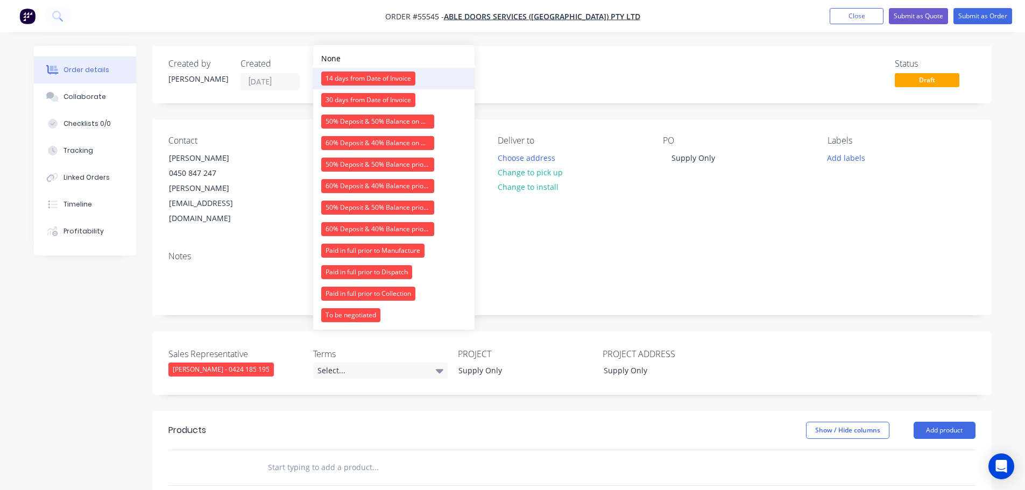
click at [396, 80] on div "14 days from Date of Invoice" at bounding box center [368, 79] width 94 height 14
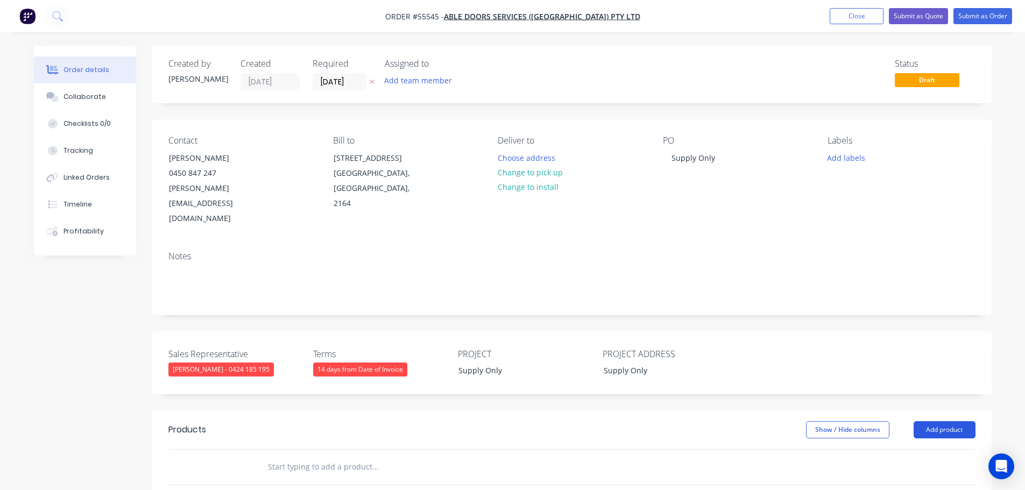
click at [944, 421] on button "Add product" at bounding box center [944, 429] width 62 height 17
click at [922, 449] on div "Product catalogue" at bounding box center [924, 457] width 83 height 16
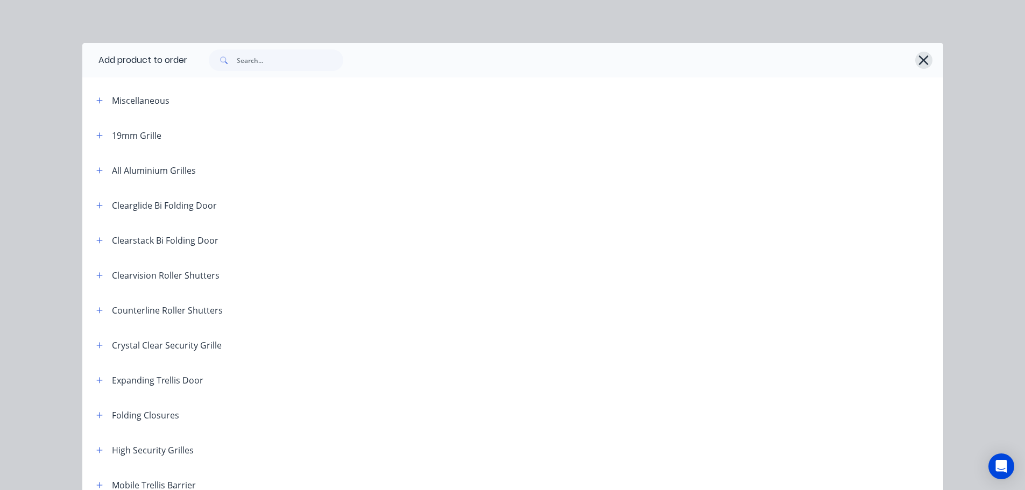
click at [919, 63] on icon "button" at bounding box center [923, 60] width 11 height 15
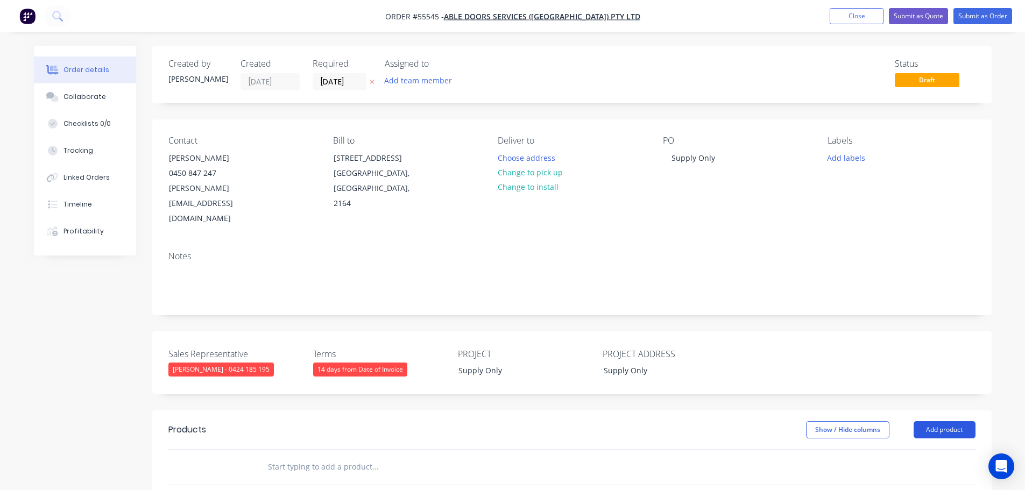
click at [934, 421] on button "Add product" at bounding box center [944, 429] width 62 height 17
click at [909, 471] on div "Basic product" at bounding box center [924, 479] width 83 height 16
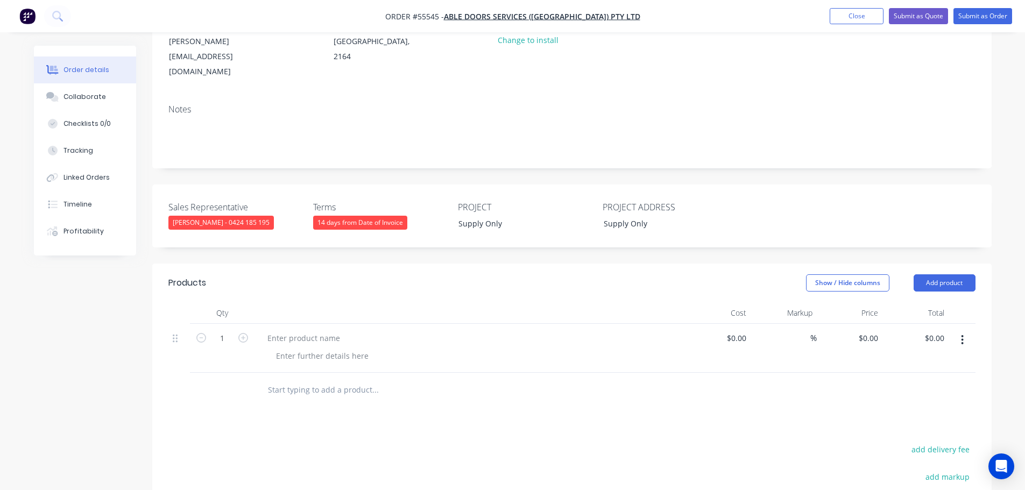
scroll to position [161, 0]
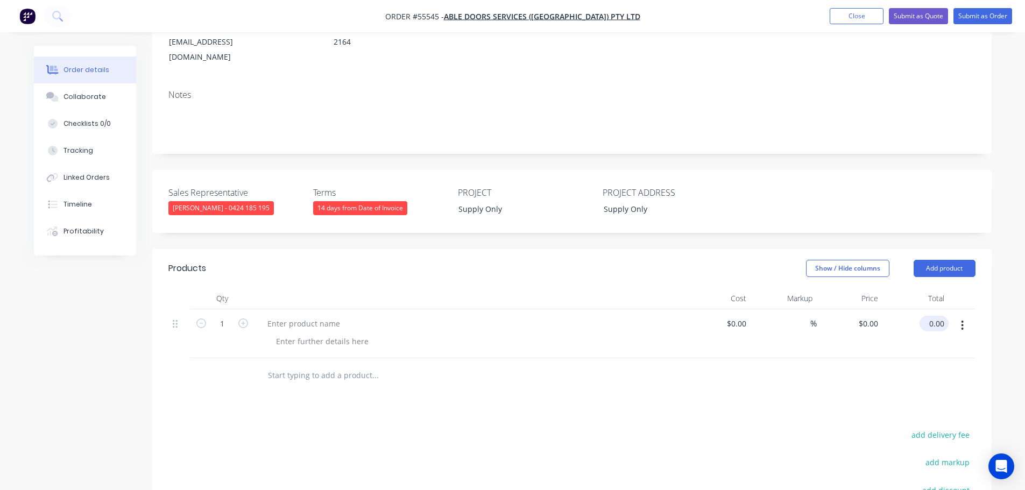
click at [944, 316] on input "0.00" at bounding box center [936, 324] width 25 height 16
type input "1940"
type input "$1,940.00"
click at [299, 316] on div at bounding box center [304, 324] width 90 height 16
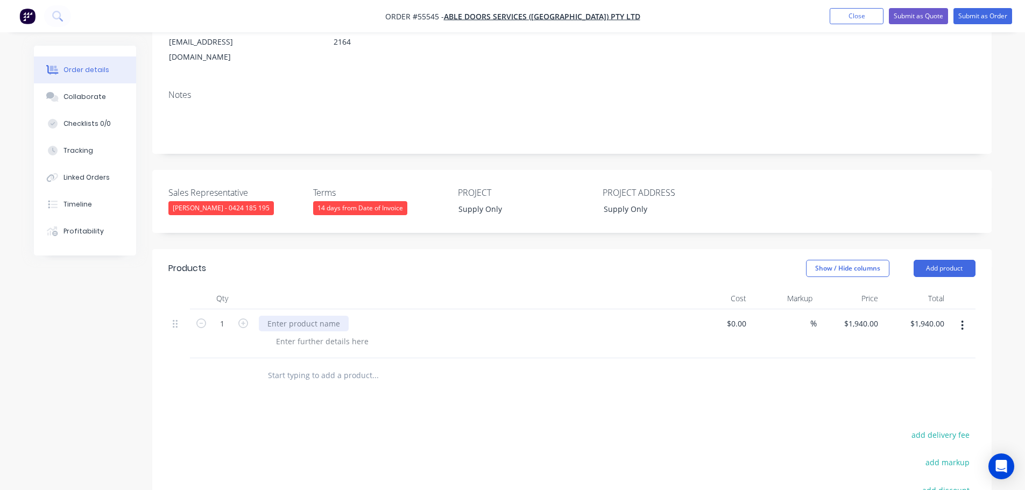
click at [299, 316] on div at bounding box center [304, 324] width 90 height 16
click at [309, 334] on div at bounding box center [322, 342] width 110 height 16
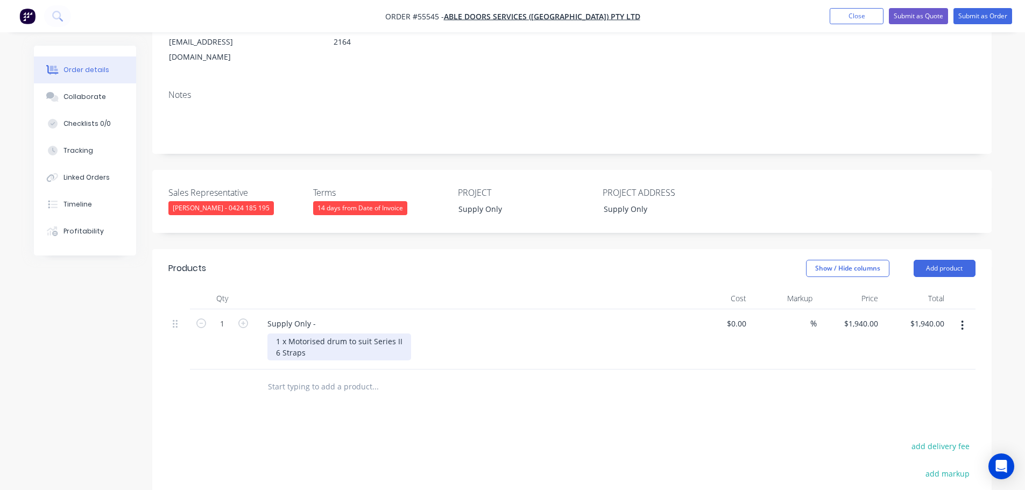
click at [405, 334] on div "1 x Motorised drum to suit Series II 6 Straps" at bounding box center [339, 347] width 144 height 27
click at [909, 19] on button "Submit as Quote" at bounding box center [918, 16] width 59 height 16
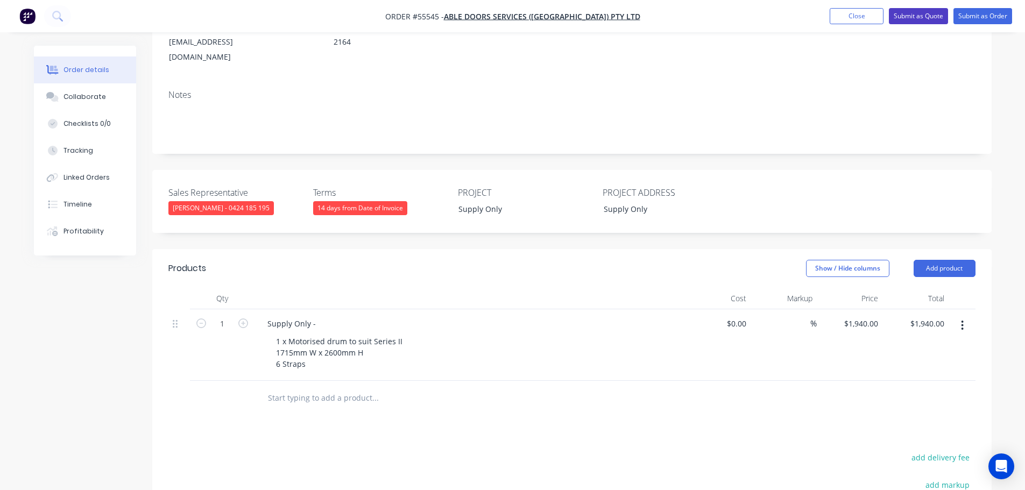
scroll to position [0, 0]
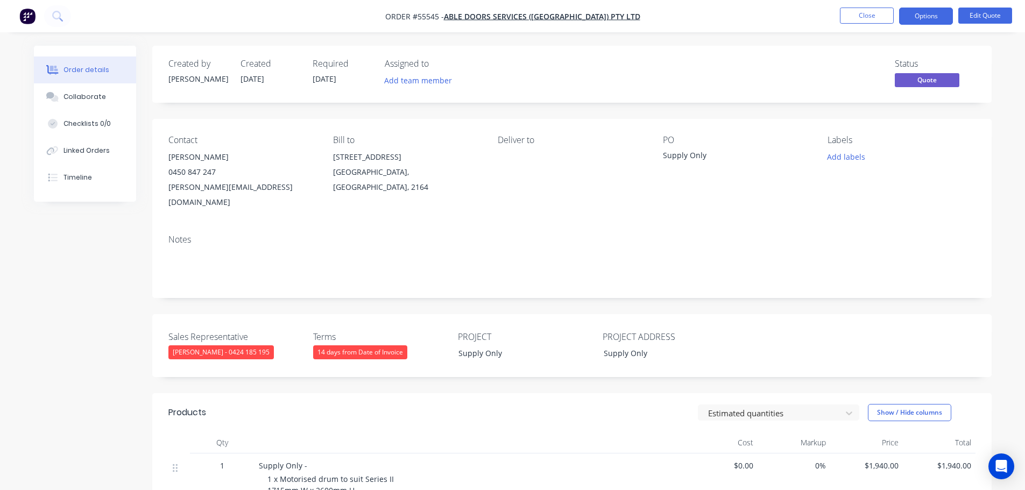
click at [909, 19] on button "Options" at bounding box center [926, 16] width 54 height 17
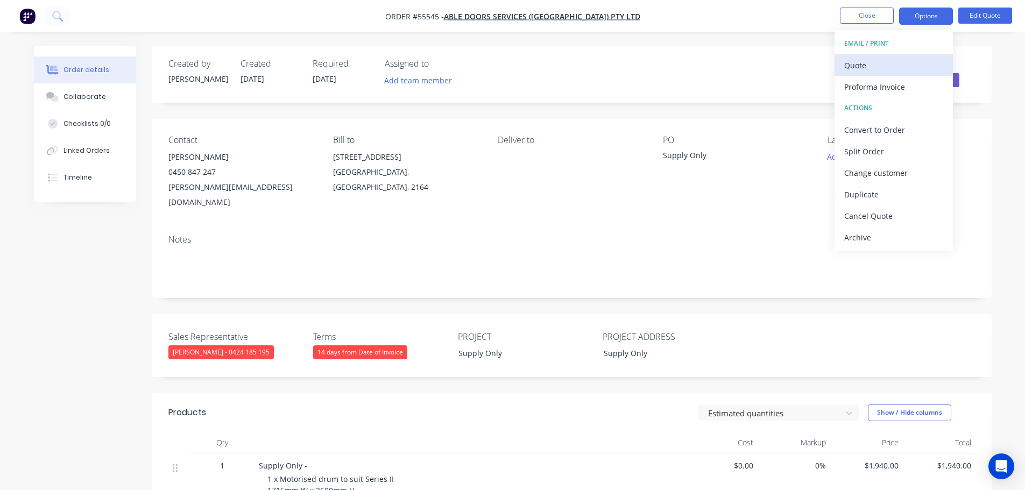
click at [861, 68] on div "Quote" at bounding box center [893, 66] width 99 height 16
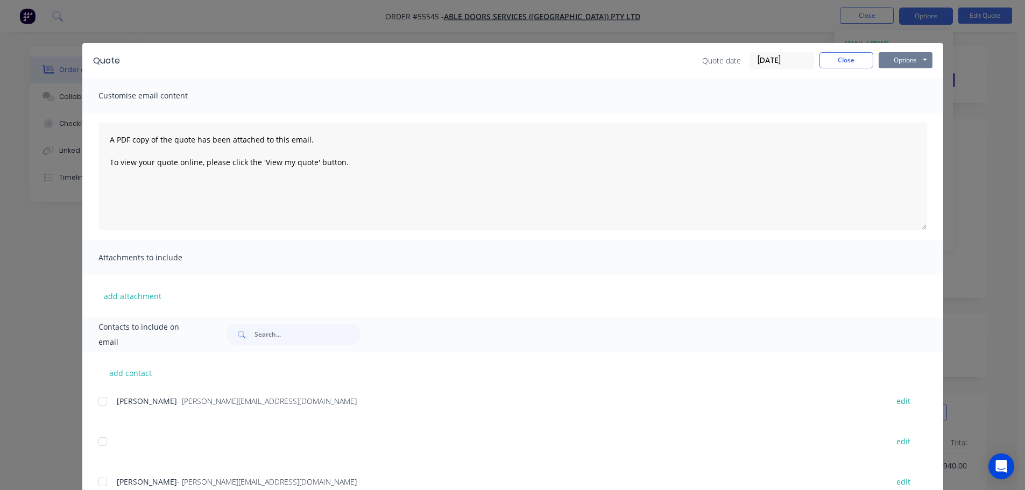
click at [885, 63] on button "Options" at bounding box center [905, 60] width 54 height 16
click at [898, 101] on button "Print" at bounding box center [912, 97] width 69 height 18
click at [838, 62] on button "Close" at bounding box center [846, 60] width 54 height 16
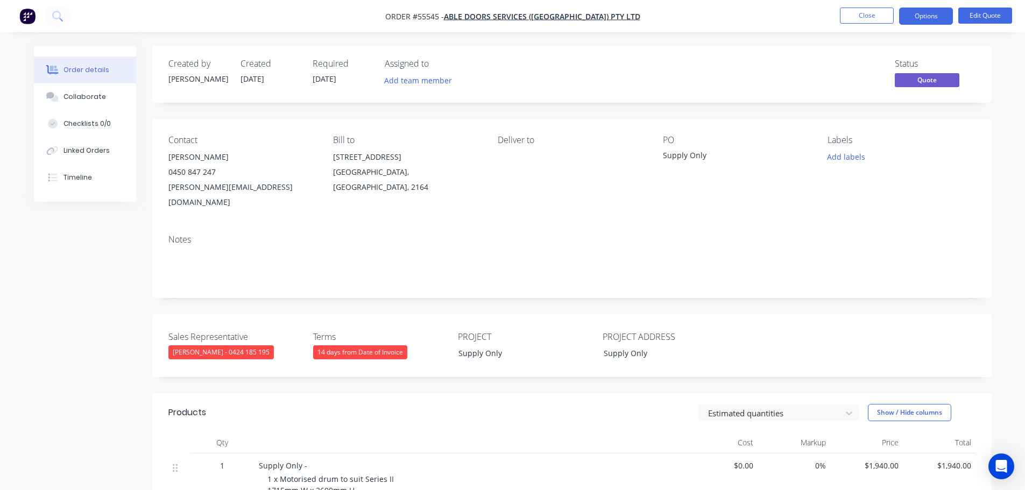
click at [226, 188] on div "matt@abledoors.com.au" at bounding box center [241, 195] width 147 height 30
copy div "matt@abledoors.com.au"
click at [684, 157] on div "Supply Only" at bounding box center [730, 157] width 134 height 15
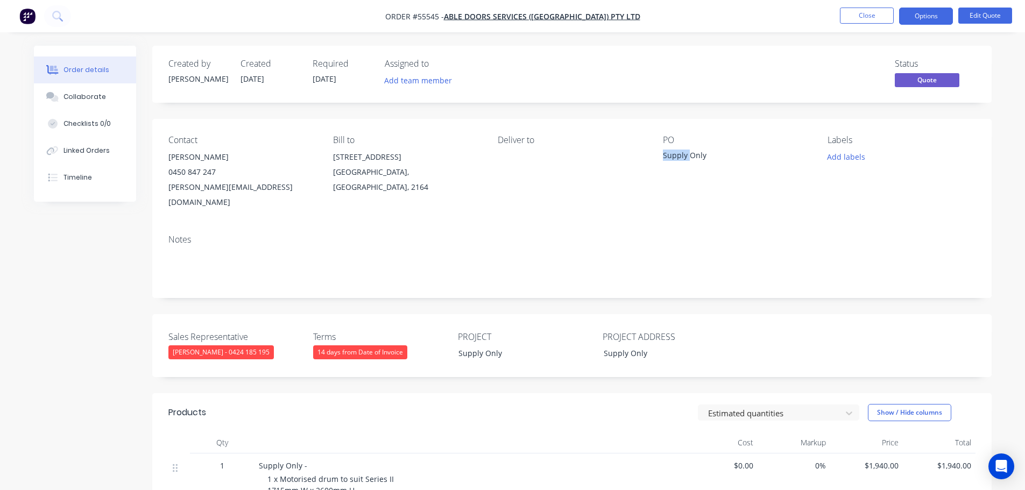
click at [684, 157] on div "Supply Only" at bounding box center [730, 157] width 134 height 15
click at [216, 172] on span at bounding box center [216, 172] width 0 height 10
click at [856, 13] on button "Close" at bounding box center [867, 16] width 54 height 16
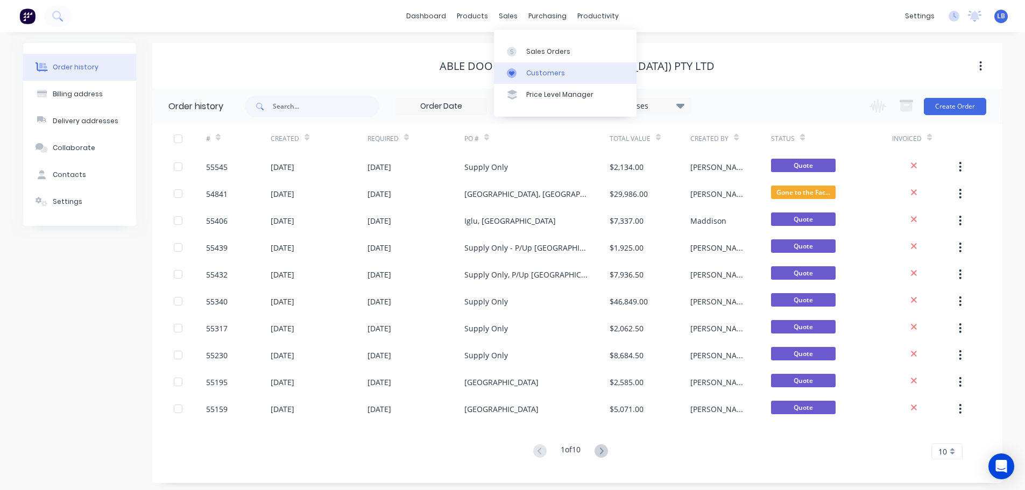
click at [540, 69] on div "Customers" at bounding box center [545, 73] width 39 height 10
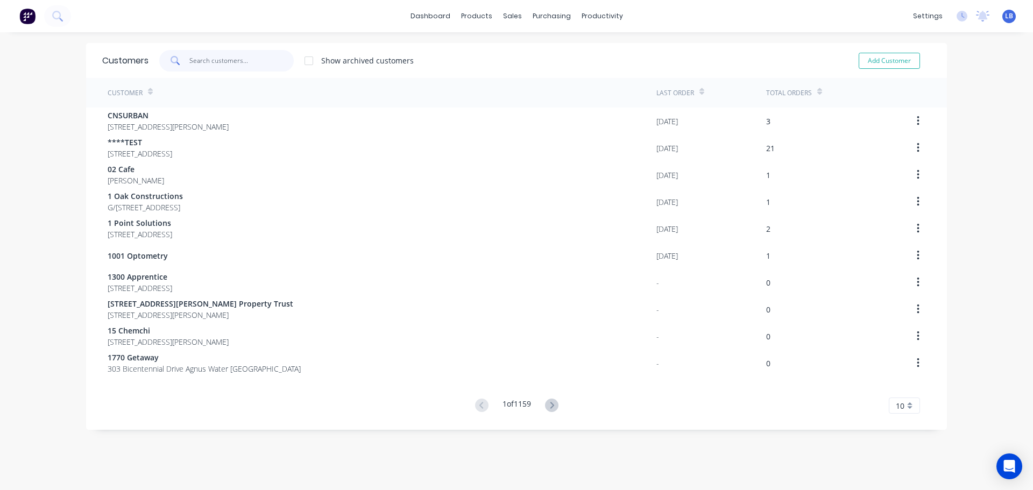
click at [224, 63] on input "text" at bounding box center [241, 61] width 105 height 22
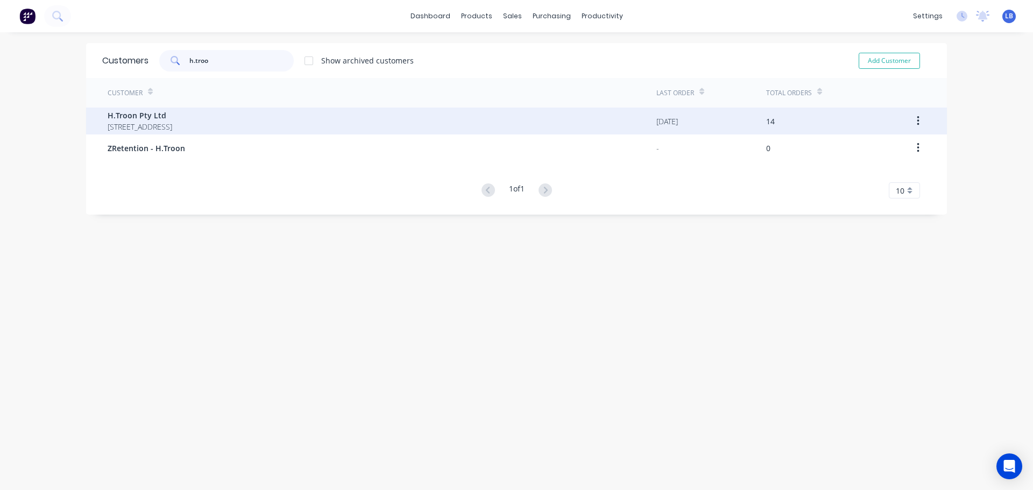
type input "h.troo"
click at [153, 126] on span "Creswick Road Ballarat Victoria 3350" at bounding box center [140, 126] width 65 height 11
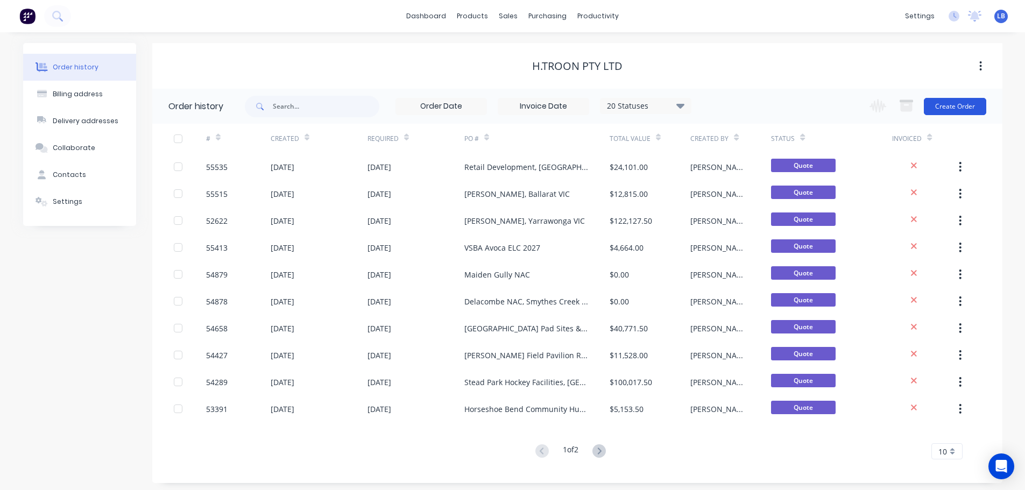
click at [933, 106] on button "Create Order" at bounding box center [955, 106] width 62 height 17
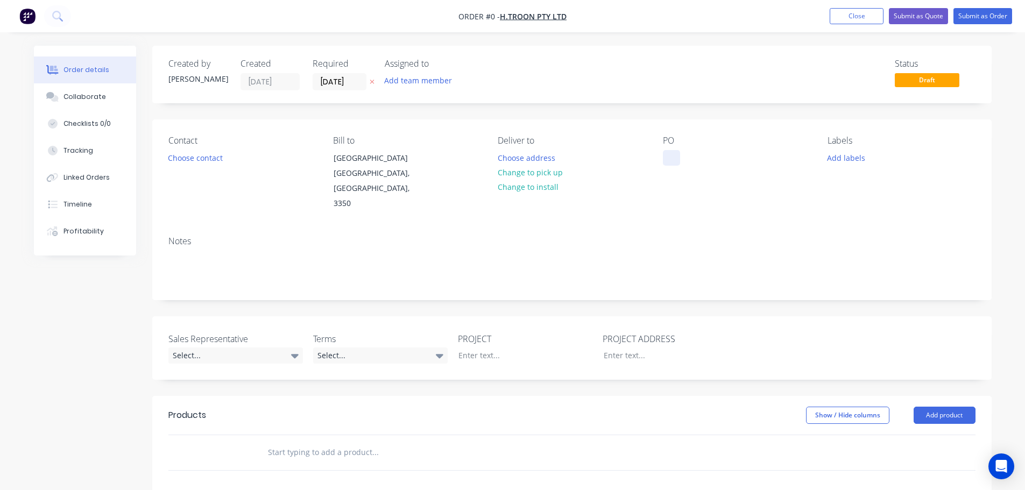
click at [676, 154] on div at bounding box center [671, 158] width 17 height 16
click at [192, 160] on div "Order details Collaborate Checklists 0/0 Tracking Linked Orders Timeline Profit…" at bounding box center [512, 395] width 979 height 699
click at [192, 160] on button "Choose contact" at bounding box center [195, 157] width 66 height 15
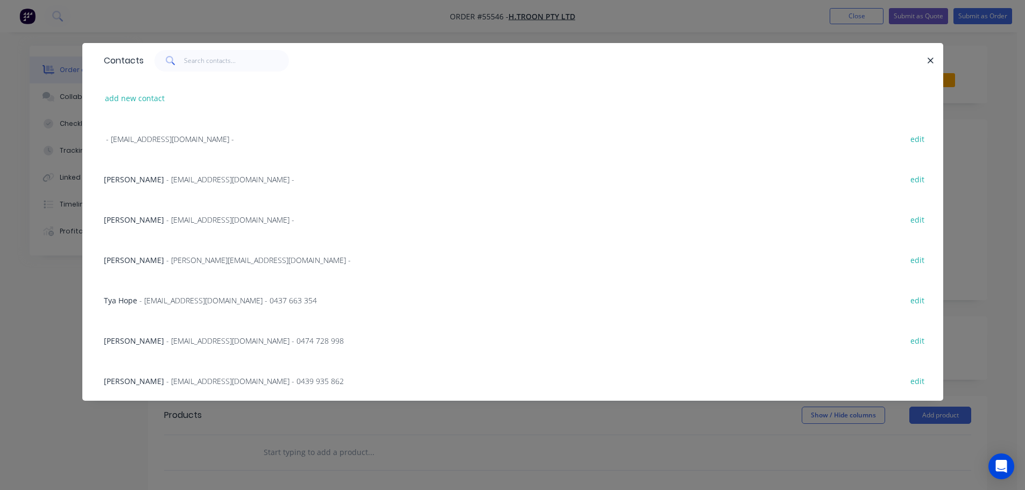
click at [137, 257] on span "Shane Martin" at bounding box center [134, 260] width 60 height 10
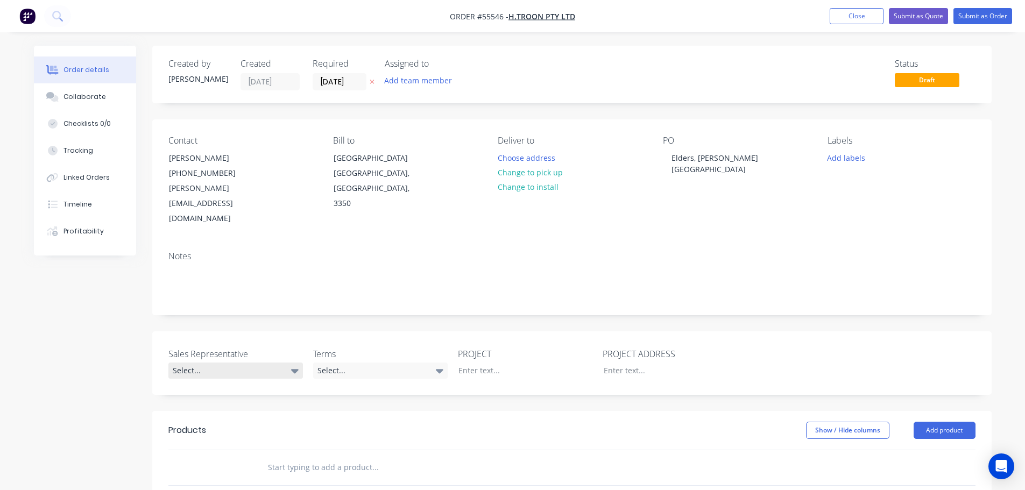
click at [203, 363] on div "Select..." at bounding box center [235, 371] width 134 height 16
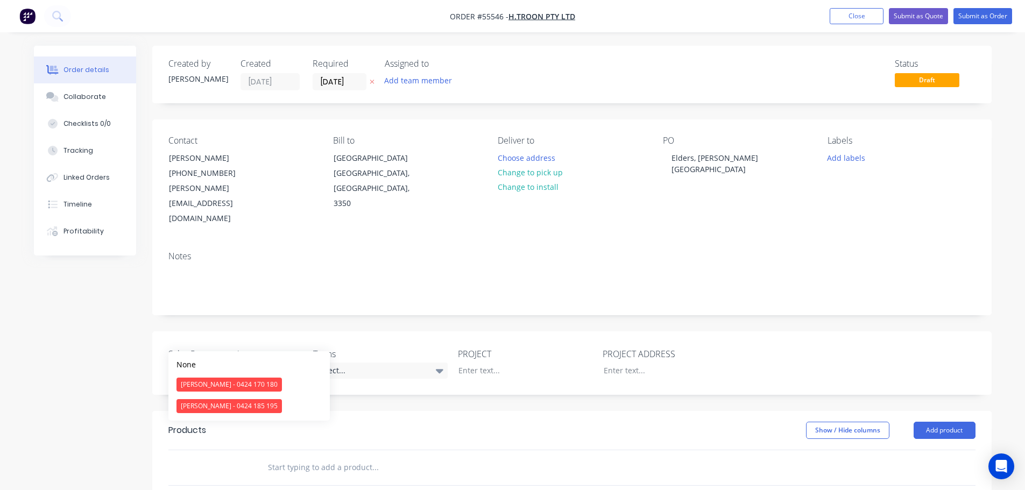
drag, startPoint x: 207, startPoint y: 407, endPoint x: 253, endPoint y: 393, distance: 49.0
click at [209, 407] on div "[PERSON_NAME] - 0424 185 195" at bounding box center [228, 406] width 105 height 14
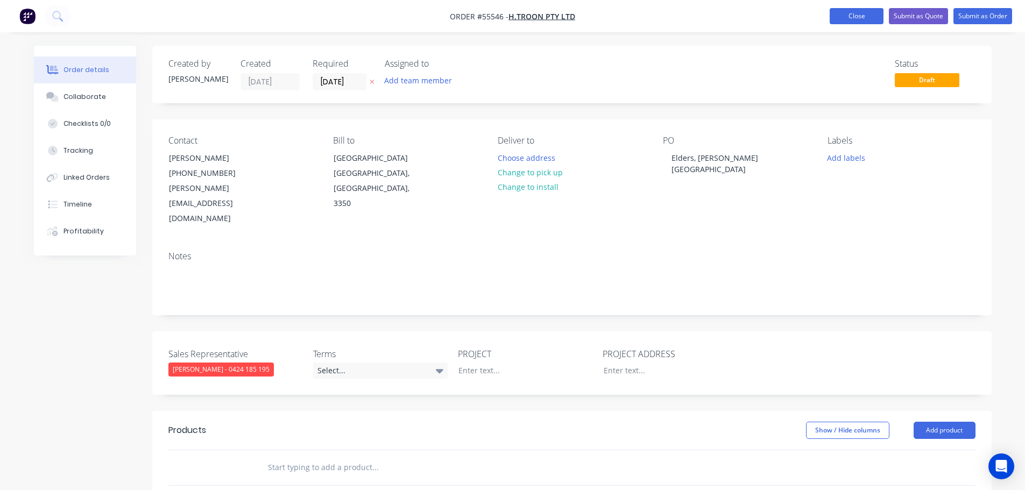
click at [847, 9] on button "Close" at bounding box center [856, 16] width 54 height 16
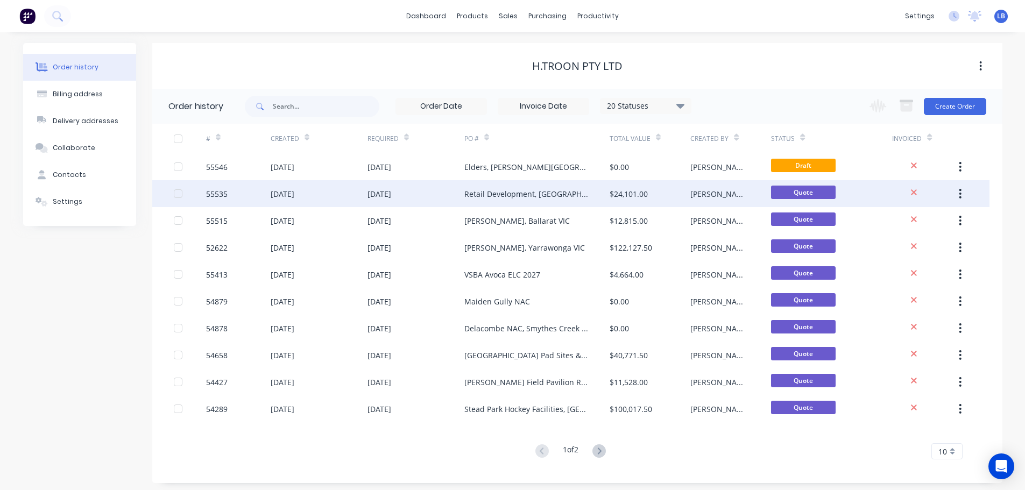
click at [217, 195] on div "55535" at bounding box center [217, 193] width 22 height 11
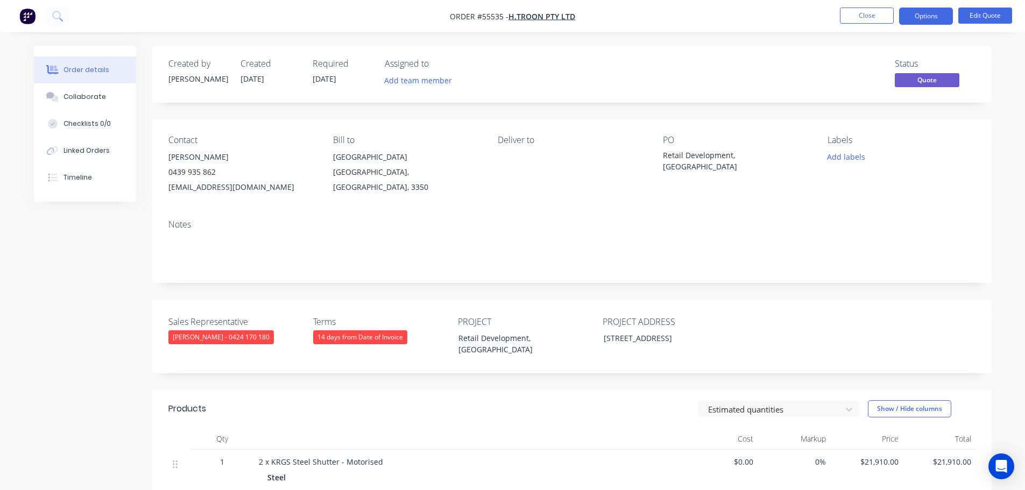
click at [859, 7] on nav "Order #55535 - H.Troon Pty Ltd Close Options Edit Quote" at bounding box center [512, 16] width 1025 height 32
click at [850, 19] on button "Close" at bounding box center [867, 16] width 54 height 16
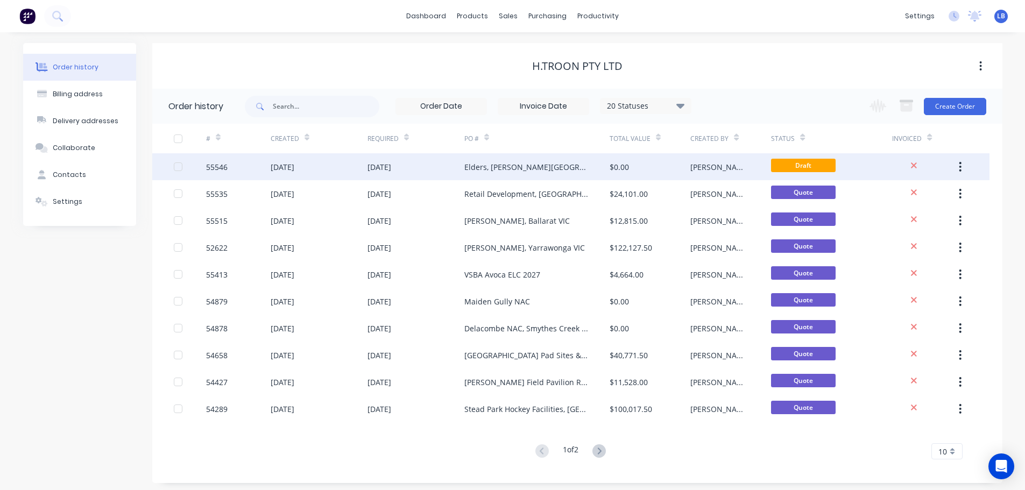
click at [217, 162] on div "55546" at bounding box center [217, 166] width 22 height 11
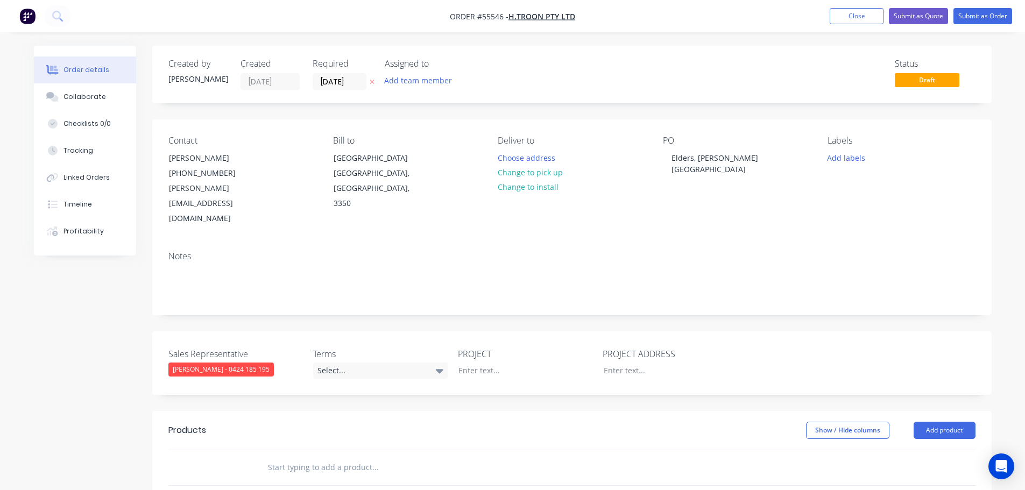
click at [376, 350] on div "Sales Representative Drew Blackman - 0424 185 195 Terms Select... PROJECT PROJE…" at bounding box center [571, 362] width 839 height 63
click at [379, 363] on div "Select..." at bounding box center [380, 371] width 134 height 16
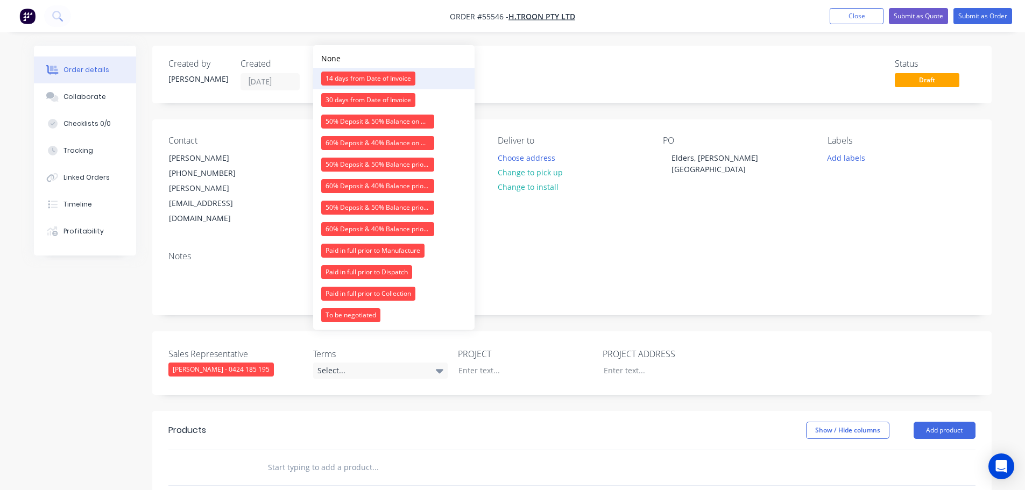
click at [377, 73] on div "14 days from Date of Invoice" at bounding box center [368, 79] width 94 height 14
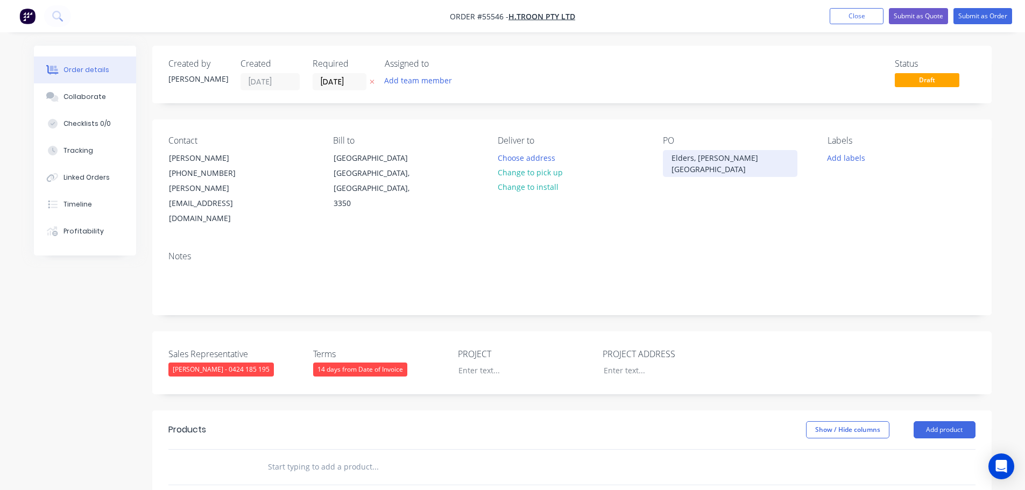
click at [704, 156] on div "Elders, [PERSON_NAME][GEOGRAPHIC_DATA]" at bounding box center [730, 163] width 134 height 27
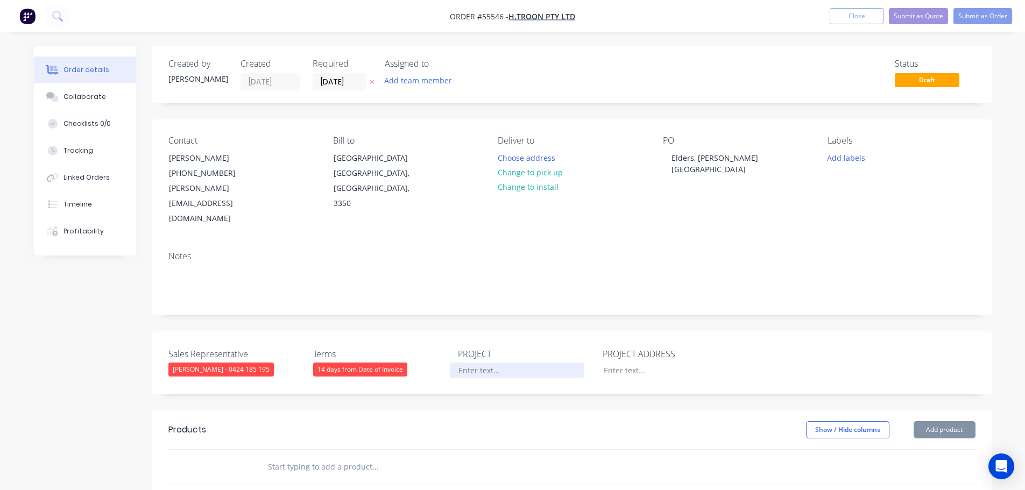
click at [473, 363] on div at bounding box center [517, 371] width 134 height 16
paste div
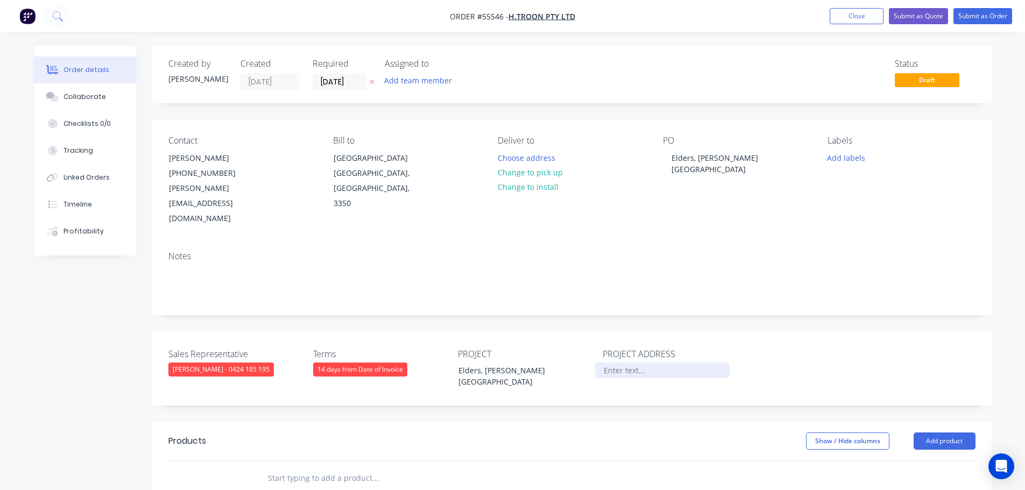
click at [621, 363] on div at bounding box center [662, 371] width 134 height 16
click at [933, 432] on button "Add product" at bounding box center [944, 440] width 62 height 17
click at [915, 460] on div "Product catalogue" at bounding box center [924, 468] width 83 height 16
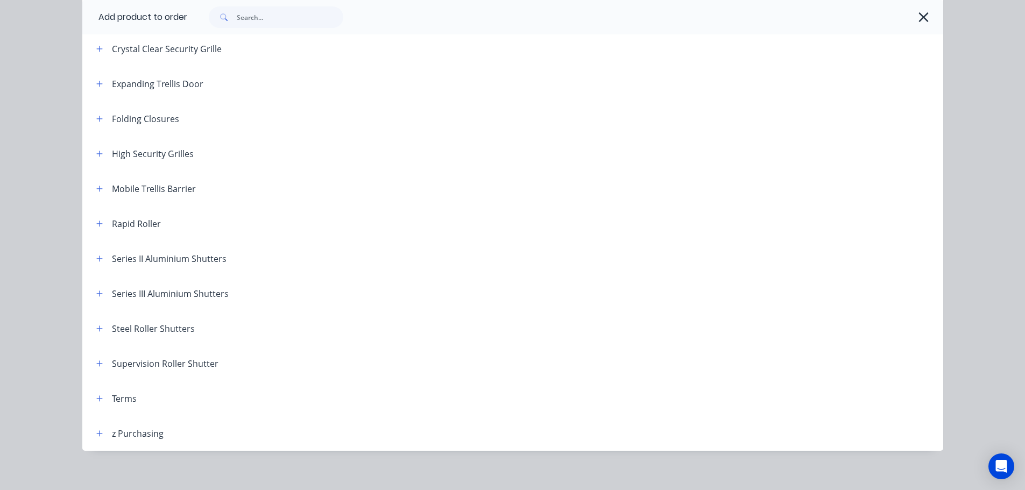
scroll to position [304, 0]
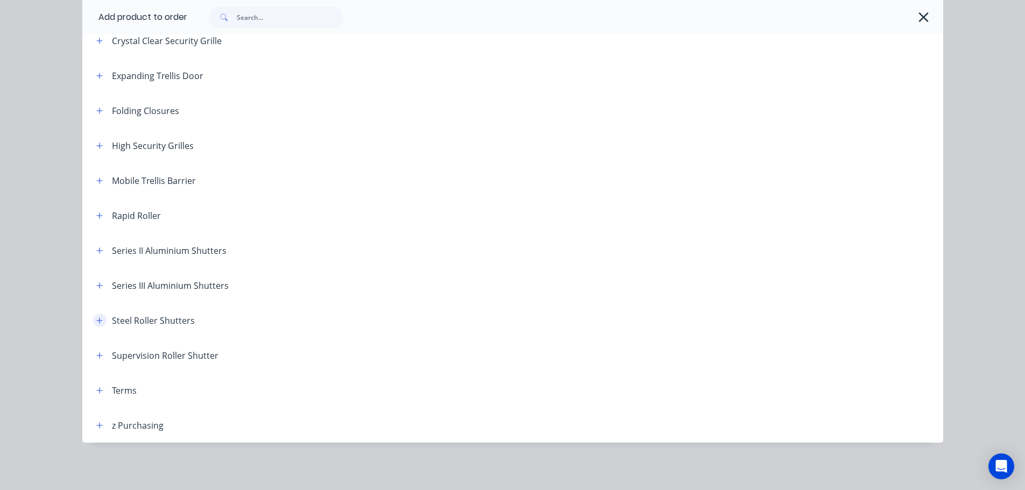
click at [96, 320] on icon "button" at bounding box center [99, 321] width 6 height 8
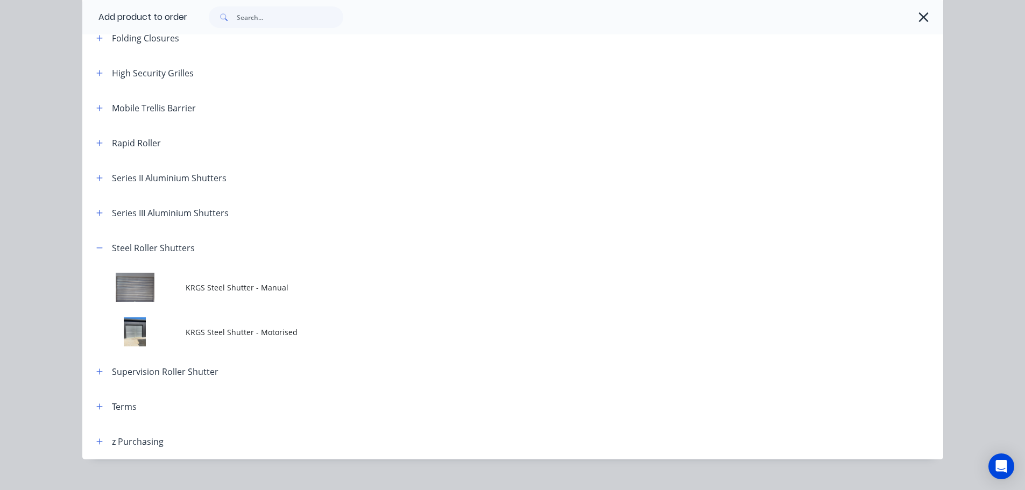
scroll to position [394, 0]
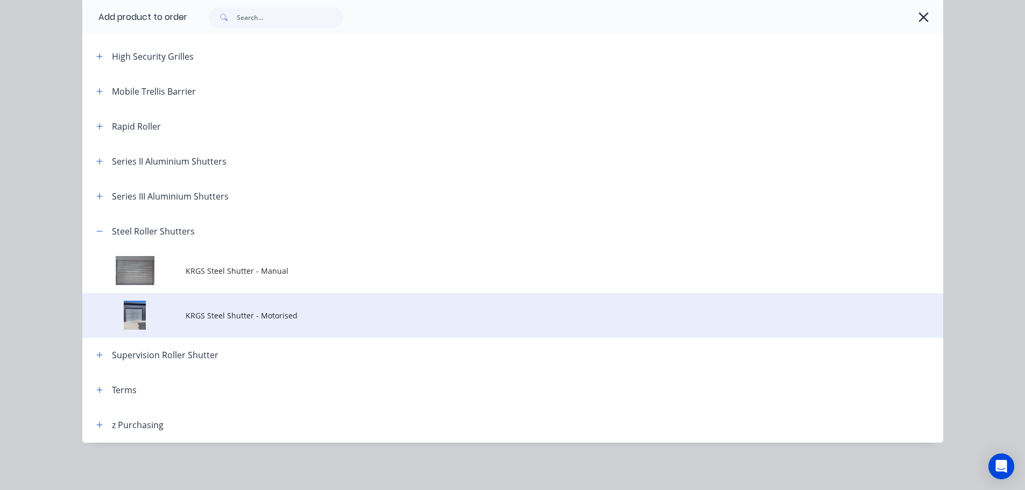
click at [205, 320] on span "KRGS Steel Shutter - Motorised" at bounding box center [489, 315] width 606 height 11
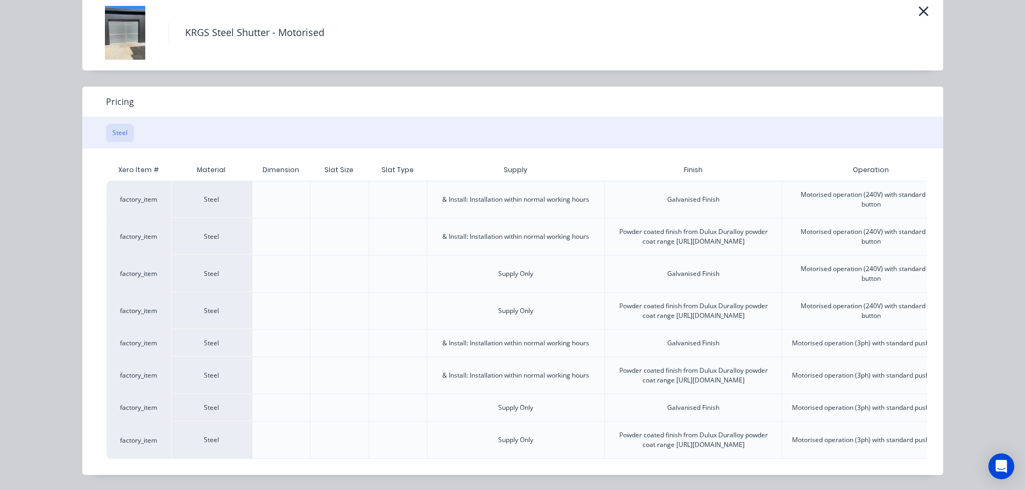
scroll to position [0, 268]
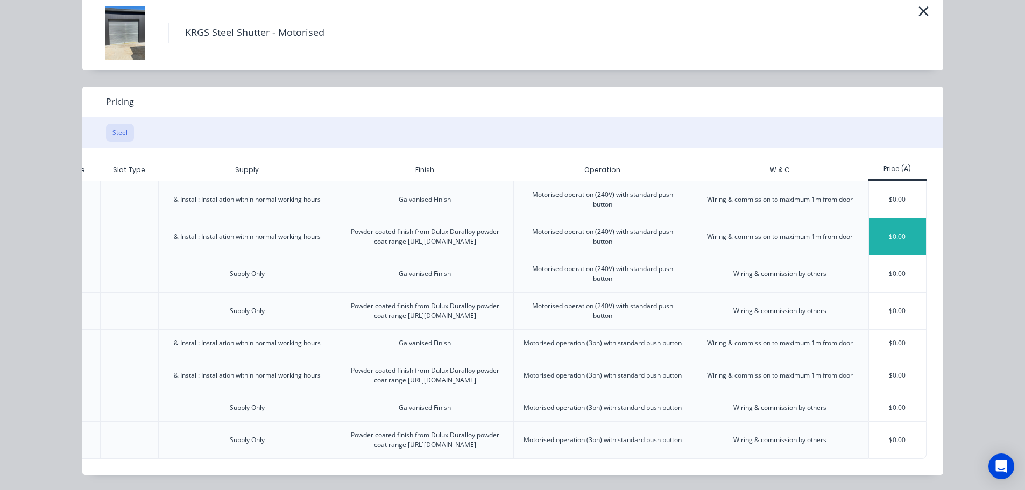
click at [885, 218] on div "$0.00" at bounding box center [898, 236] width 58 height 37
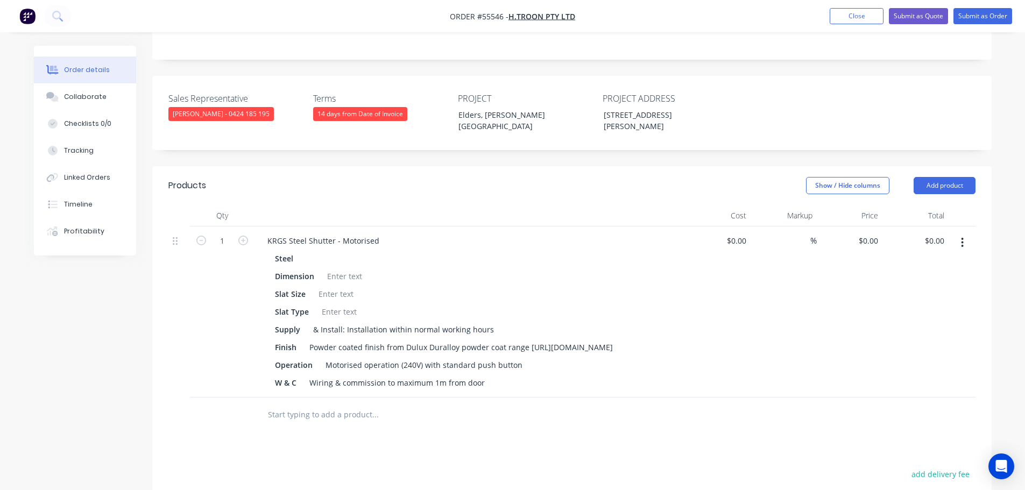
scroll to position [269, 0]
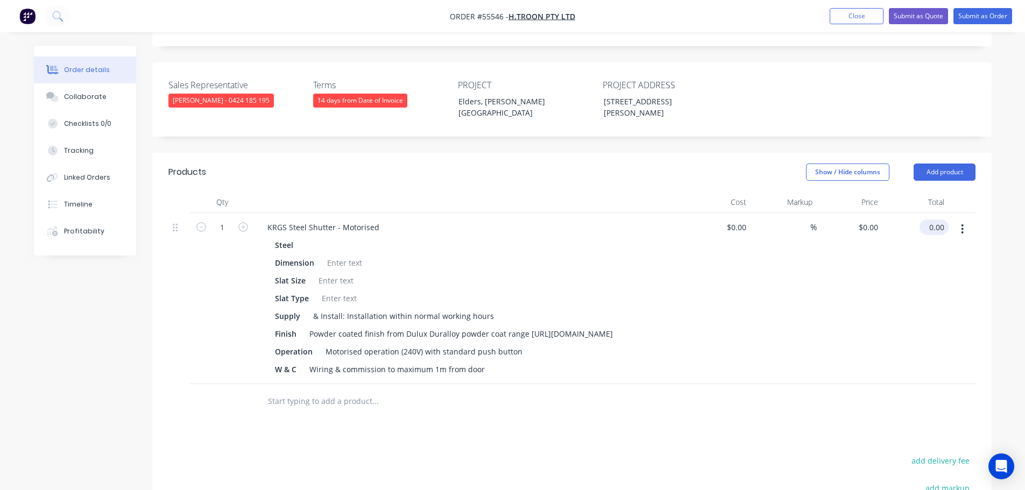
click at [945, 219] on input "0.00" at bounding box center [936, 227] width 25 height 16
type input "31560"
type input "$31,560.00"
click at [266, 219] on div "KRGS Steel Shutter - Motorised" at bounding box center [323, 227] width 129 height 16
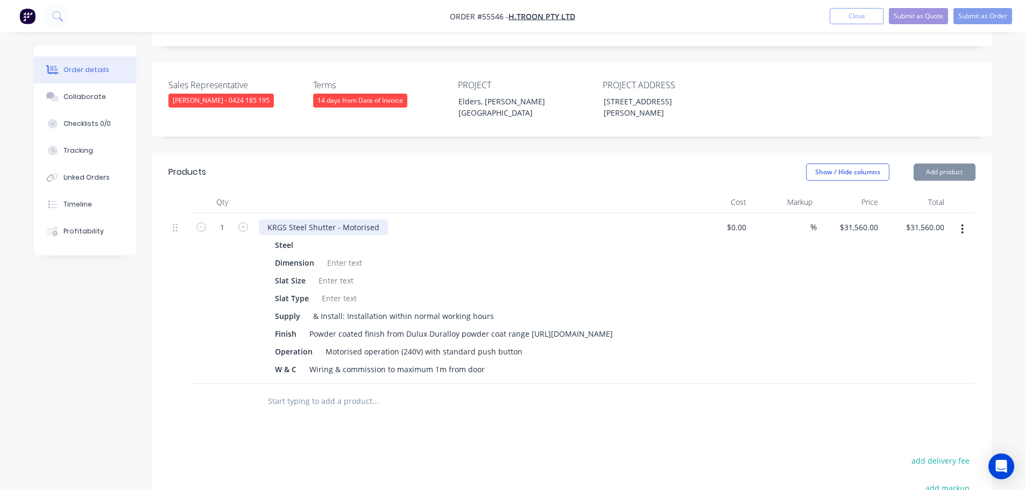
click at [266, 219] on div "KRGS Steel Shutter - Motorised" at bounding box center [323, 227] width 129 height 16
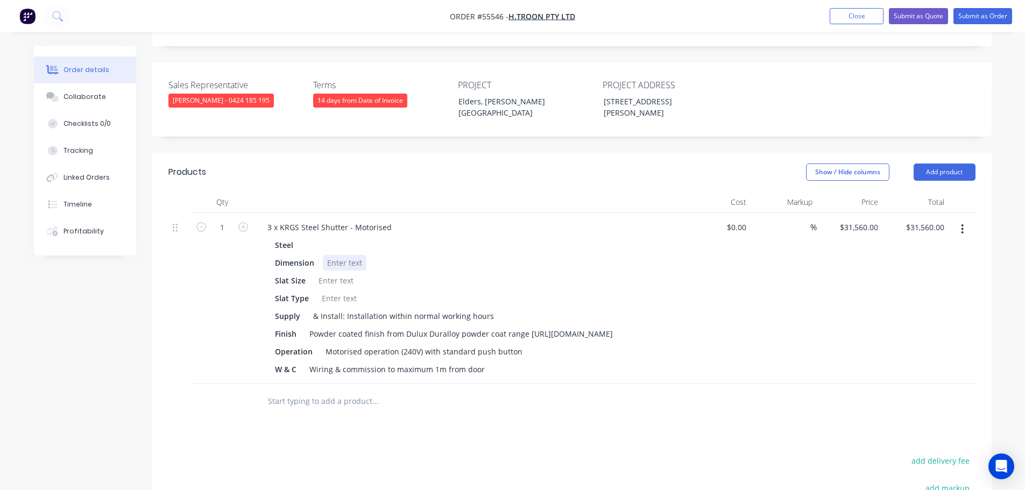
click at [335, 255] on div at bounding box center [345, 263] width 44 height 16
click at [327, 273] on div at bounding box center [336, 281] width 44 height 16
click at [332, 290] on div at bounding box center [339, 298] width 44 height 16
click at [525, 326] on div "Powder coated finish from Dulux Duralloy powder coat range [URL][DOMAIN_NAME]" at bounding box center [461, 334] width 312 height 16
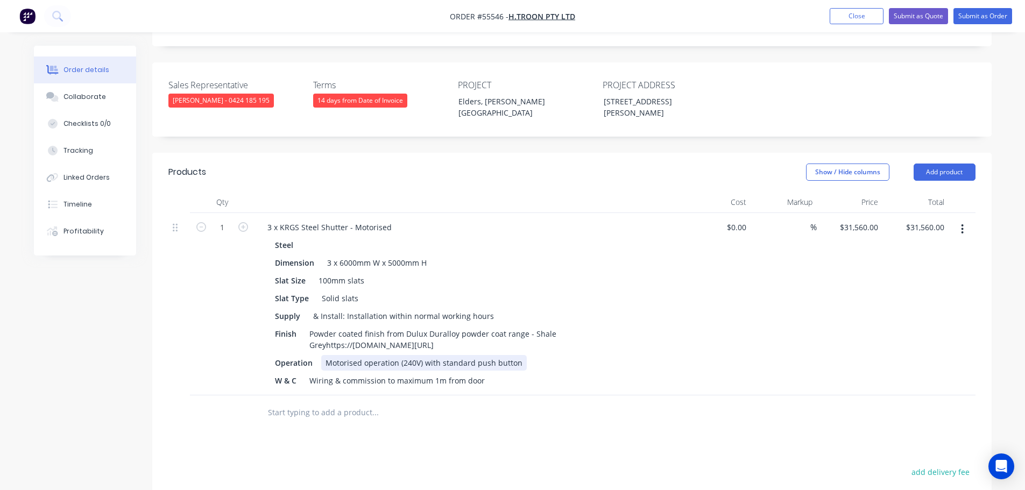
click at [417, 355] on div "Motorised operation (240V) with standard push button" at bounding box center [423, 363] width 205 height 16
click at [528, 355] on div "Operation Motorised operation (3PH) with standard push button" at bounding box center [468, 363] width 394 height 16
click at [943, 11] on button "Submit as Quote" at bounding box center [918, 16] width 59 height 16
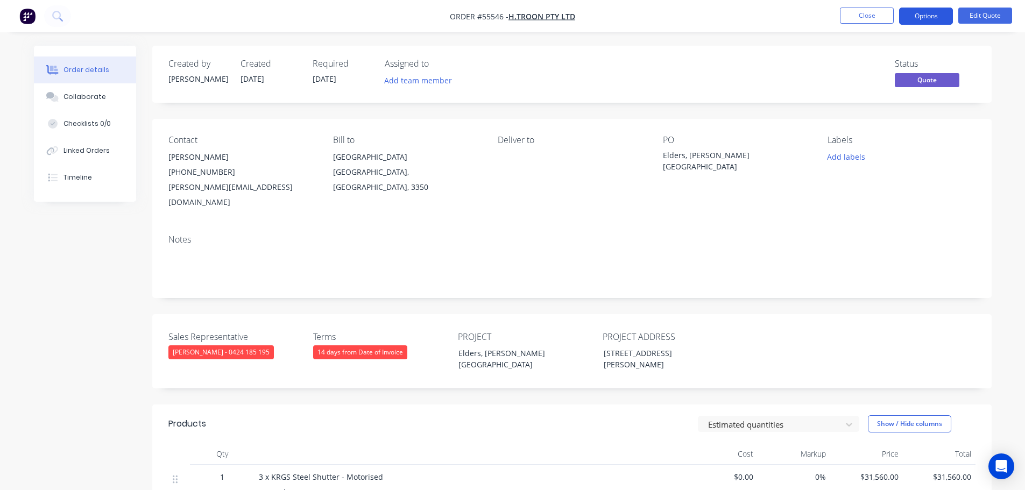
click at [925, 16] on button "Options" at bounding box center [926, 16] width 54 height 17
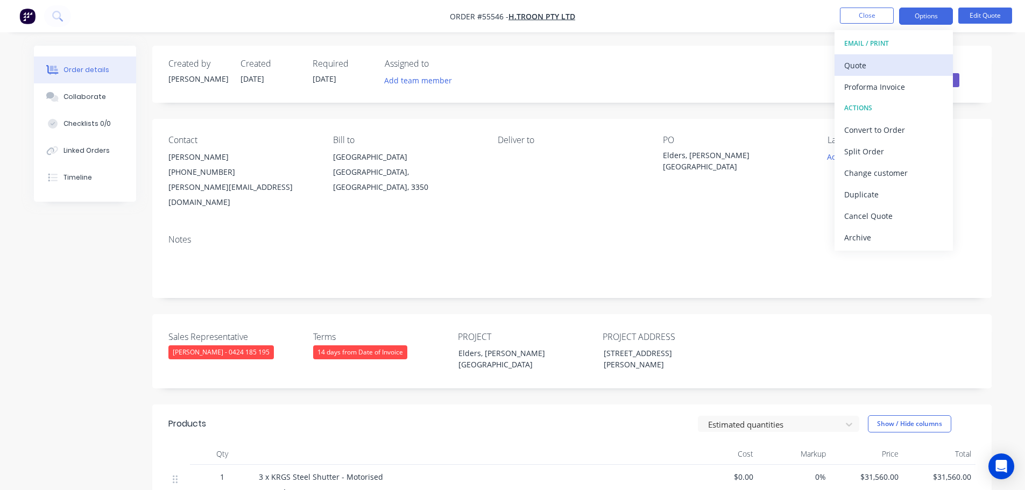
click at [861, 66] on div "Quote" at bounding box center [893, 66] width 99 height 16
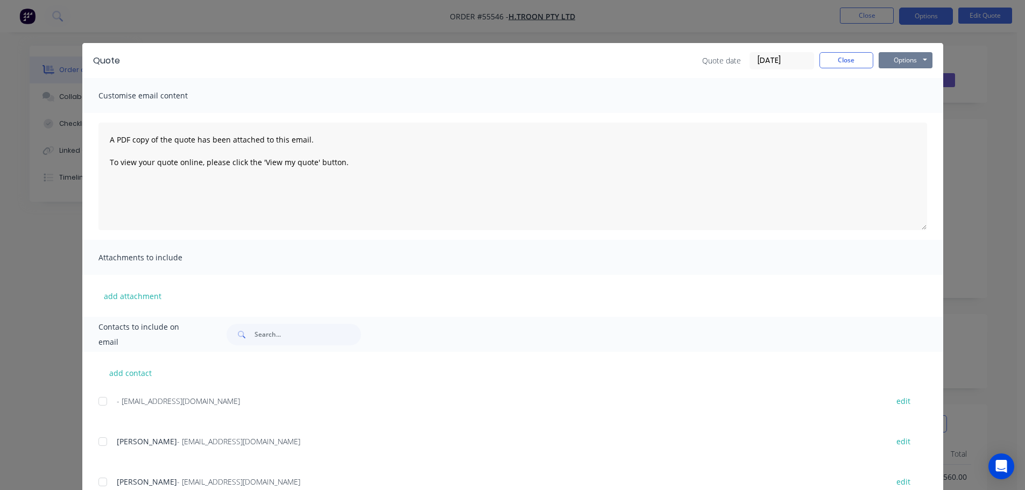
drag, startPoint x: 892, startPoint y: 61, endPoint x: 893, endPoint y: 69, distance: 8.1
click at [892, 65] on button "Options" at bounding box center [905, 60] width 54 height 16
click at [903, 95] on button "Print" at bounding box center [912, 97] width 69 height 18
click at [855, 54] on button "Close" at bounding box center [846, 60] width 54 height 16
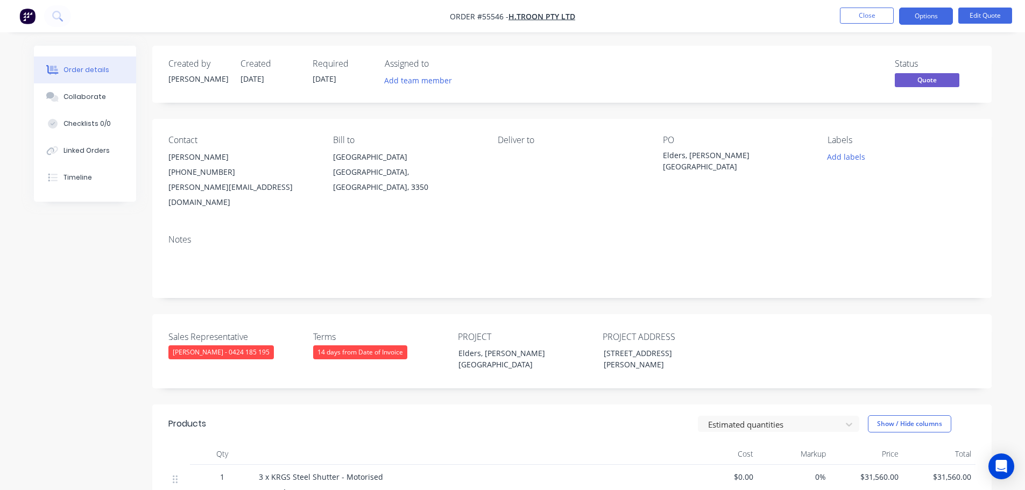
click at [205, 192] on div "shane@htroon.com.au" at bounding box center [241, 195] width 147 height 30
click at [706, 152] on div "Elders, [PERSON_NAME][GEOGRAPHIC_DATA]" at bounding box center [730, 161] width 134 height 23
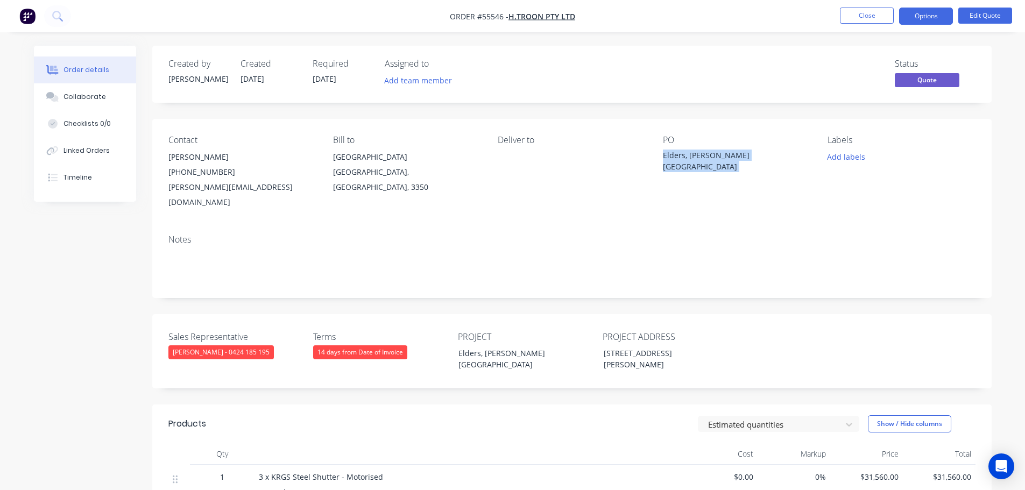
click at [706, 152] on div "Elders, [PERSON_NAME][GEOGRAPHIC_DATA]" at bounding box center [730, 161] width 134 height 23
click at [863, 17] on button "Close" at bounding box center [867, 16] width 54 height 16
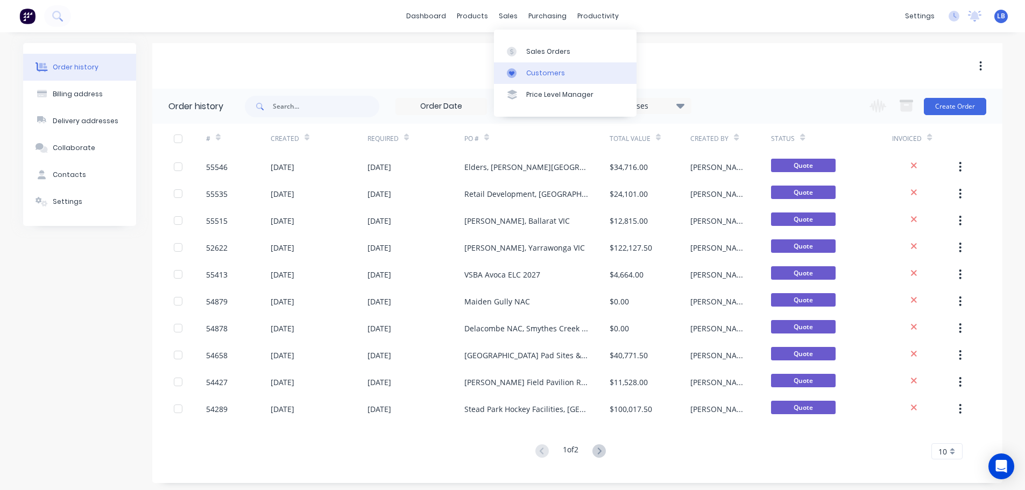
click at [537, 73] on div "Customers" at bounding box center [545, 73] width 39 height 10
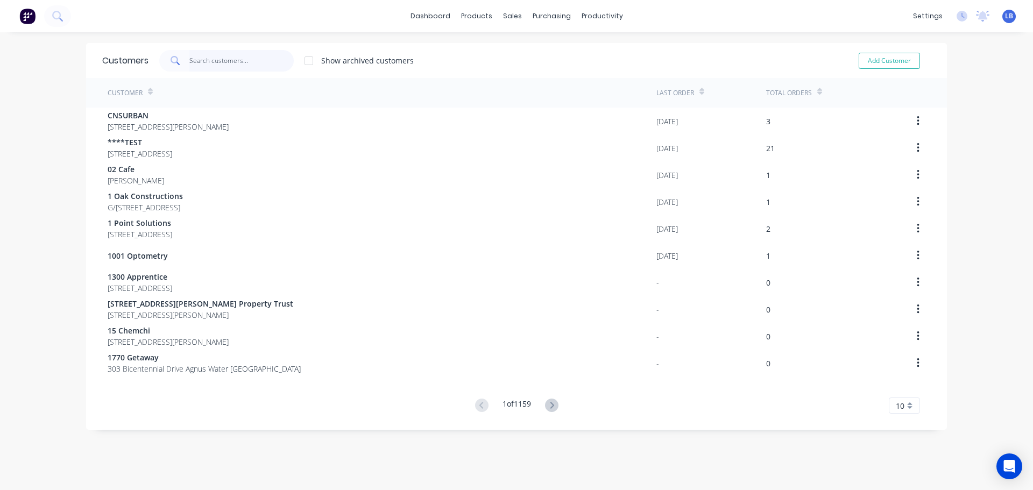
click at [224, 61] on input "text" at bounding box center [241, 61] width 105 height 22
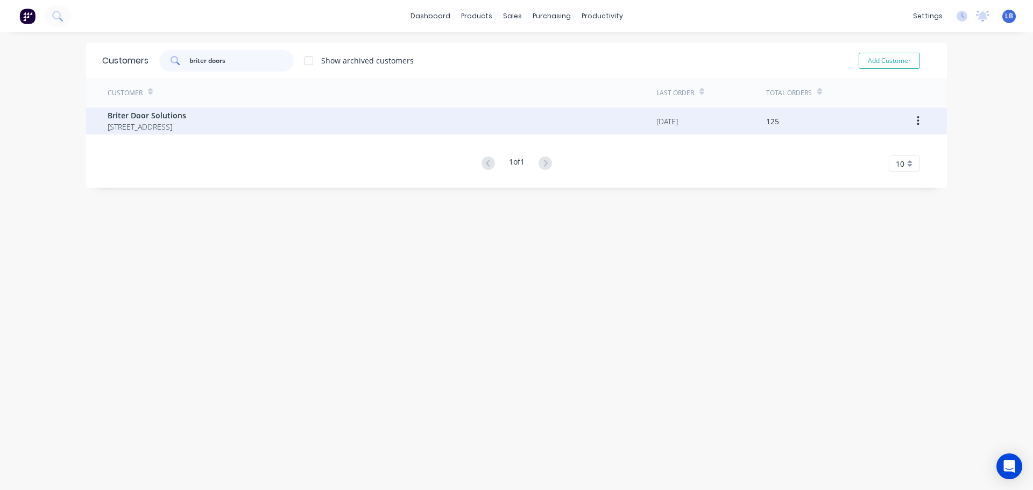
type input "briter doors"
click at [170, 117] on span "Briter Door Solutions" at bounding box center [147, 115] width 79 height 11
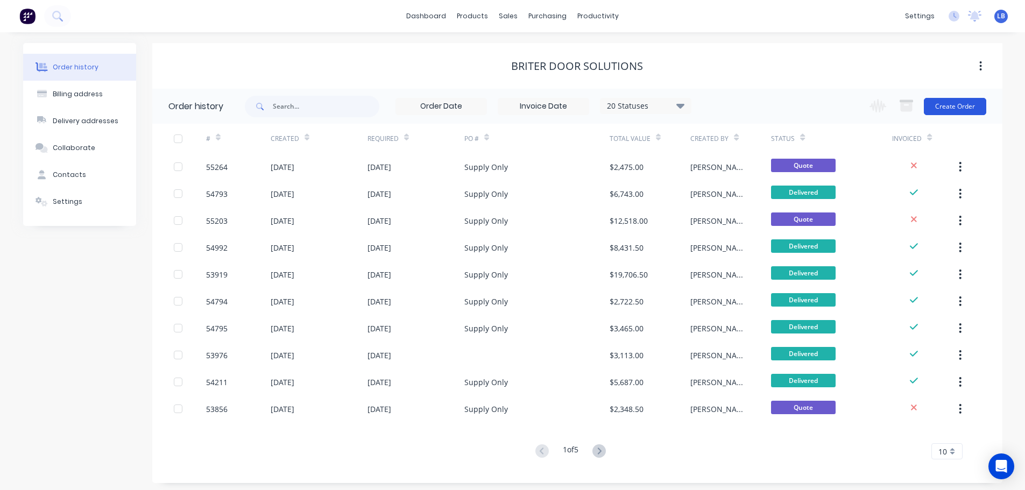
click at [964, 105] on button "Create Order" at bounding box center [955, 106] width 62 height 17
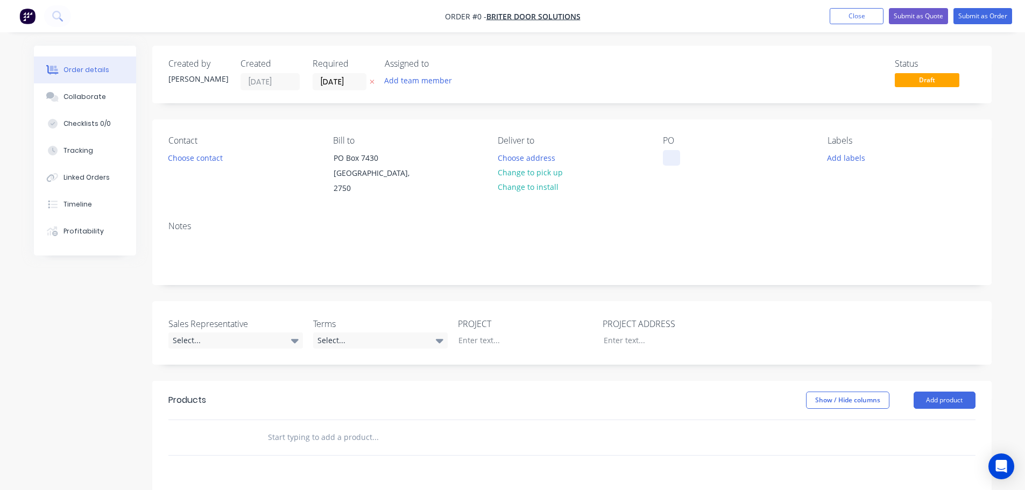
click at [670, 155] on div at bounding box center [671, 158] width 17 height 16
click at [860, 7] on nav "Order #55547 - Briter Door Solutions Add product Close Submit as Quote Submit a…" at bounding box center [512, 16] width 1025 height 32
click at [849, 22] on button "Close" at bounding box center [856, 16] width 54 height 16
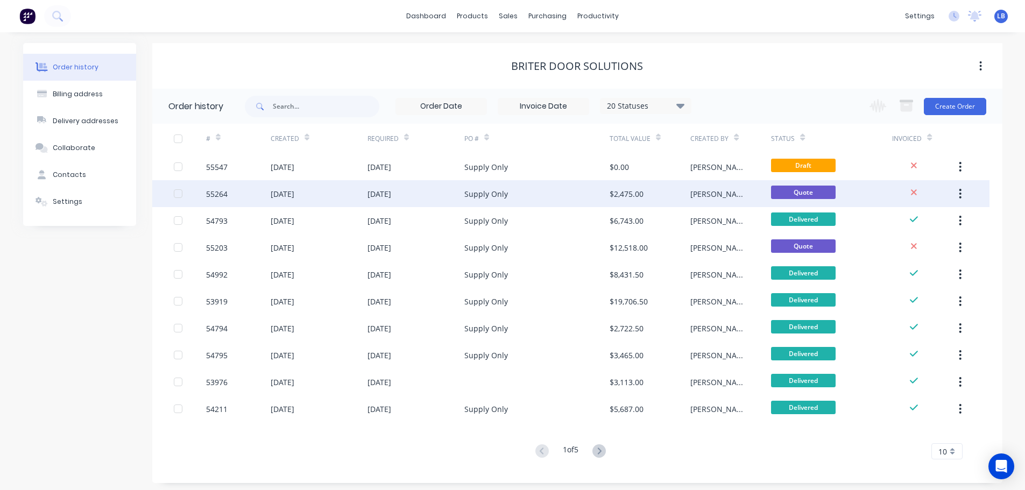
click at [206, 190] on div "55264" at bounding box center [217, 193] width 22 height 11
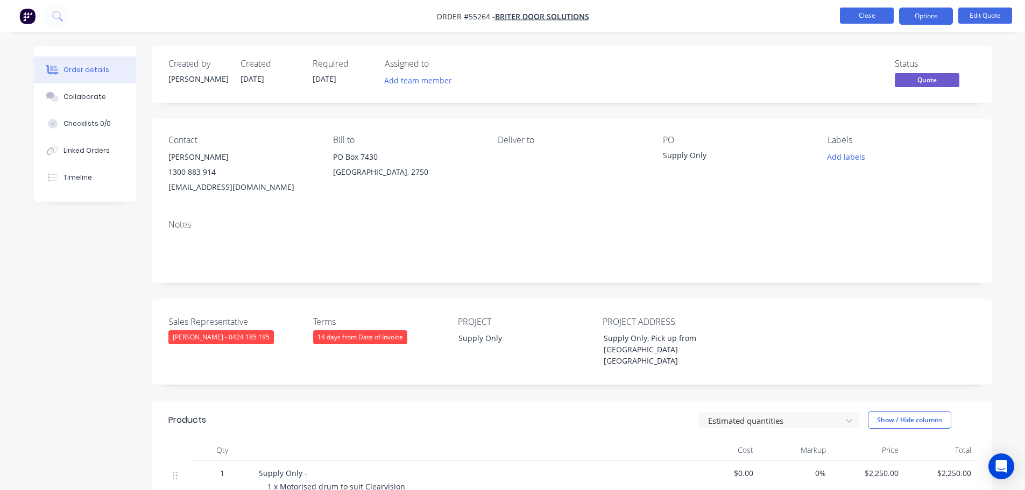
click at [852, 17] on button "Close" at bounding box center [867, 16] width 54 height 16
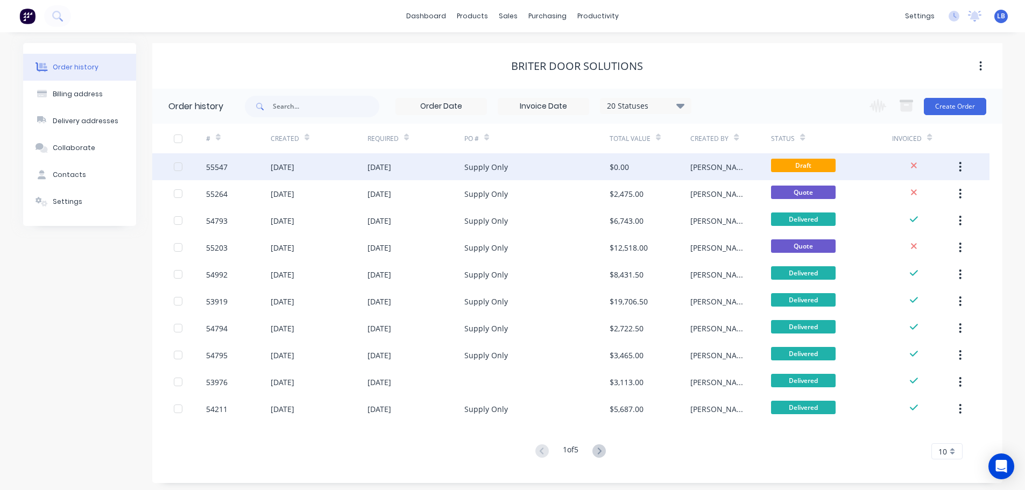
click at [218, 169] on div "55547" at bounding box center [217, 166] width 22 height 11
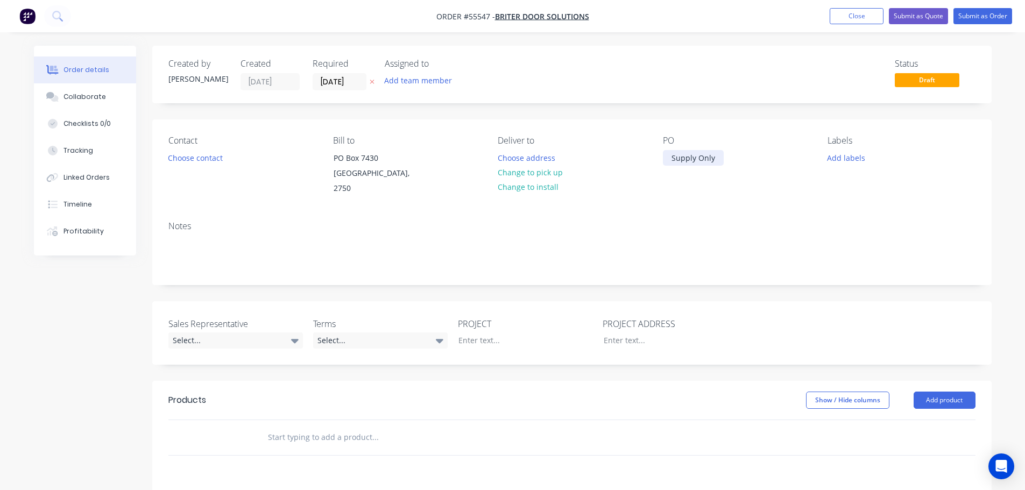
click at [695, 159] on div "Supply Only" at bounding box center [693, 158] width 61 height 16
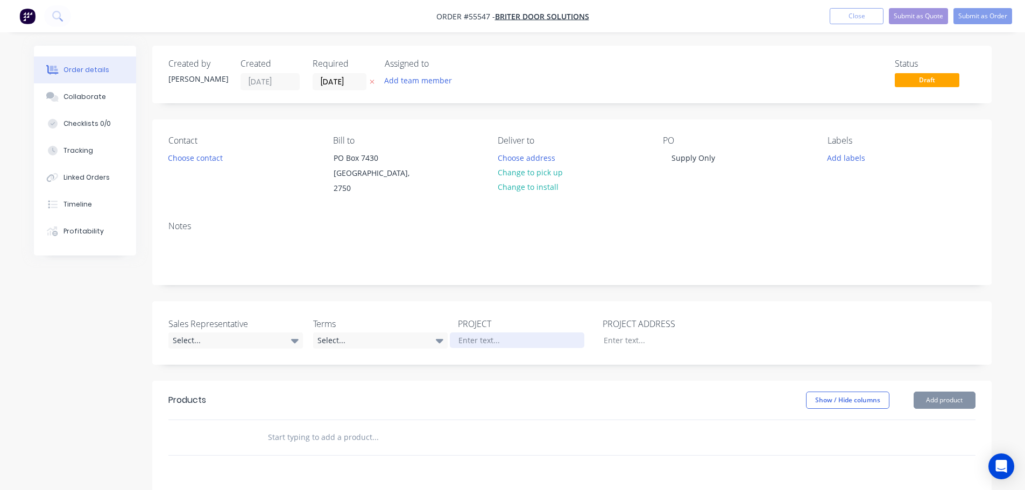
click at [463, 340] on div at bounding box center [517, 340] width 134 height 16
paste div
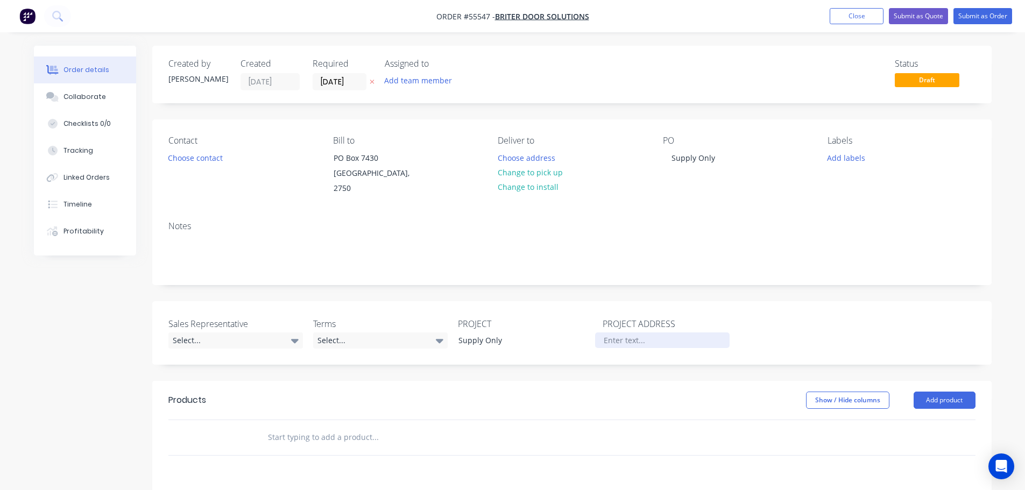
click at [617, 337] on div at bounding box center [662, 340] width 134 height 16
paste div
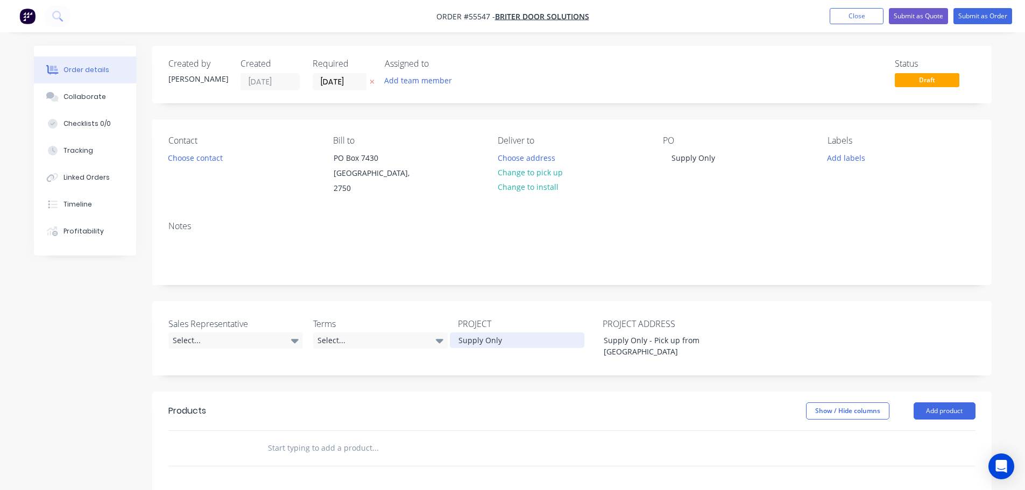
click at [501, 339] on div "Supply Only" at bounding box center [517, 340] width 134 height 16
click at [187, 157] on button "Choose contact" at bounding box center [195, 157] width 66 height 15
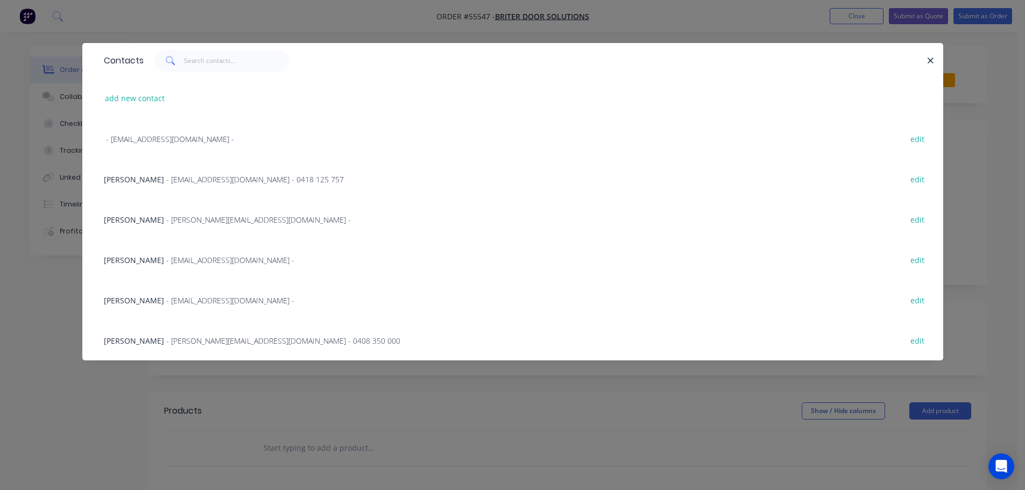
click at [150, 262] on span "Josiebeth Rumore" at bounding box center [134, 260] width 60 height 10
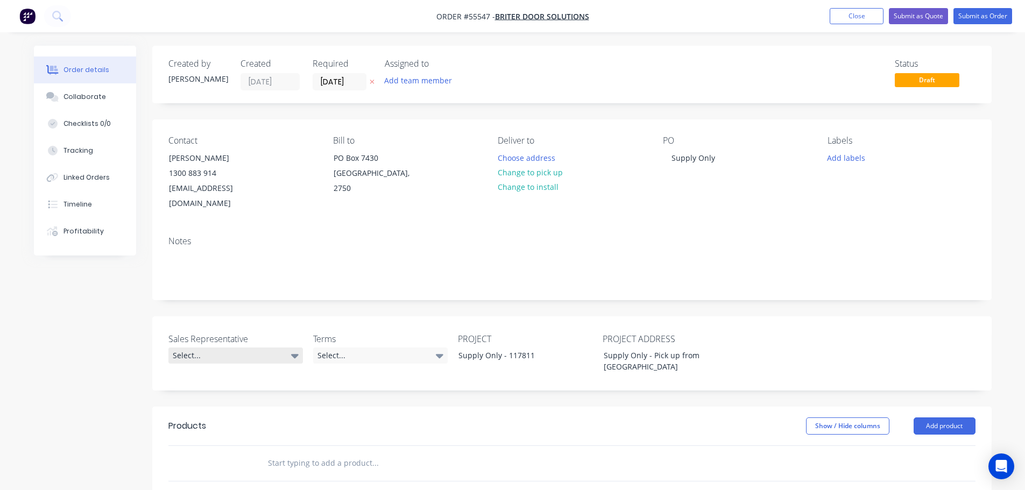
click at [210, 347] on div "Select..." at bounding box center [235, 355] width 134 height 16
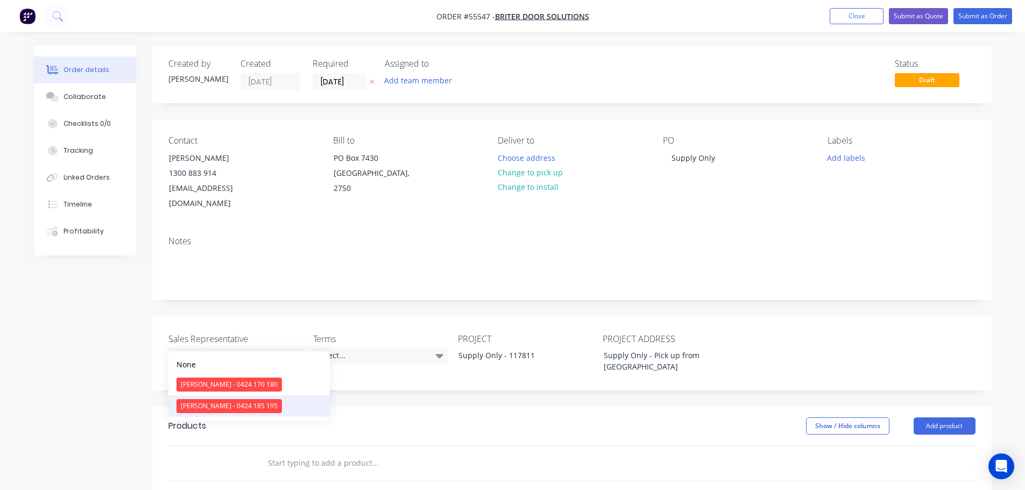
click at [214, 405] on div "[PERSON_NAME] - 0424 185 195" at bounding box center [228, 406] width 105 height 14
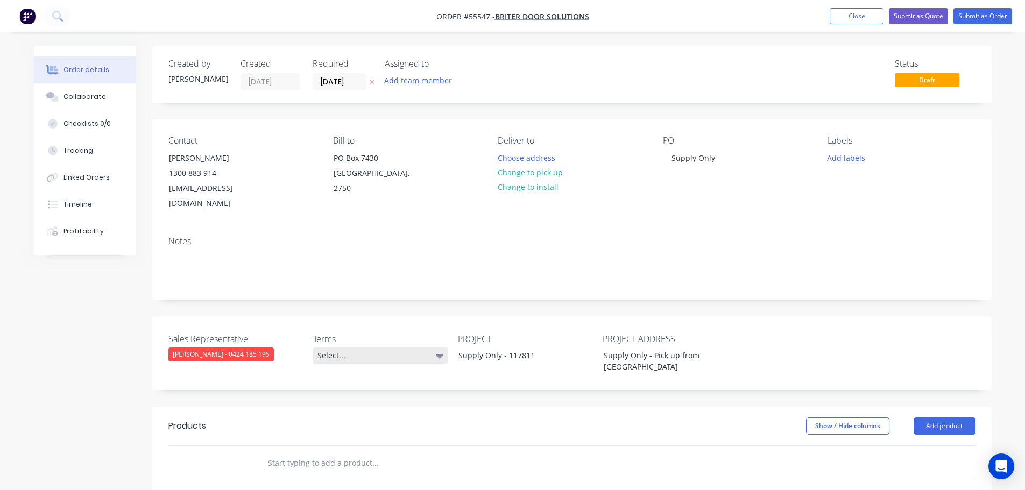
click at [392, 347] on div "Select..." at bounding box center [380, 355] width 134 height 16
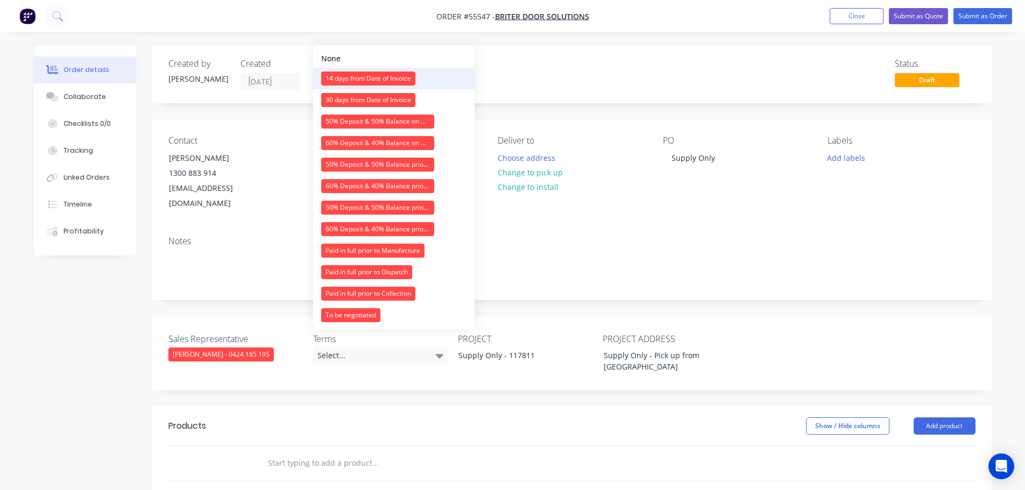
click at [381, 84] on div "14 days from Date of Invoice" at bounding box center [368, 79] width 94 height 14
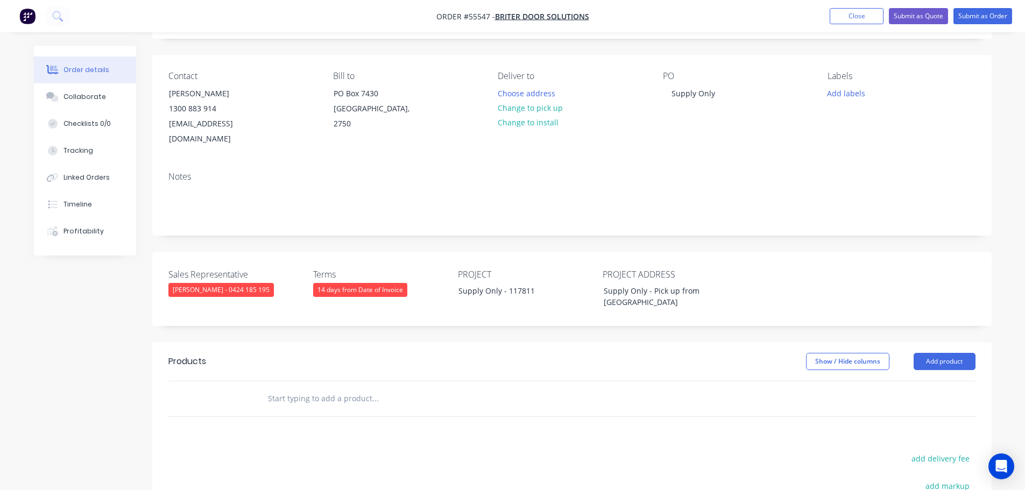
scroll to position [161, 0]
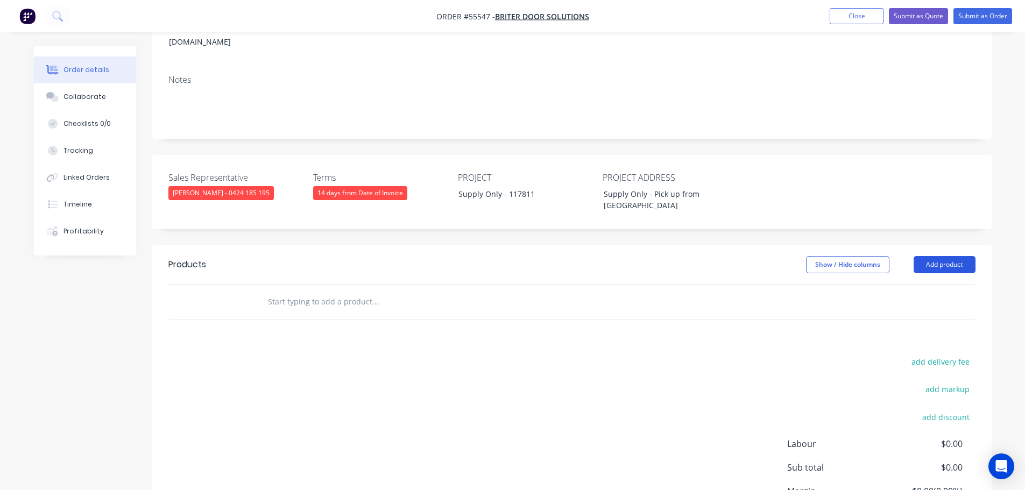
click at [929, 256] on button "Add product" at bounding box center [944, 264] width 62 height 17
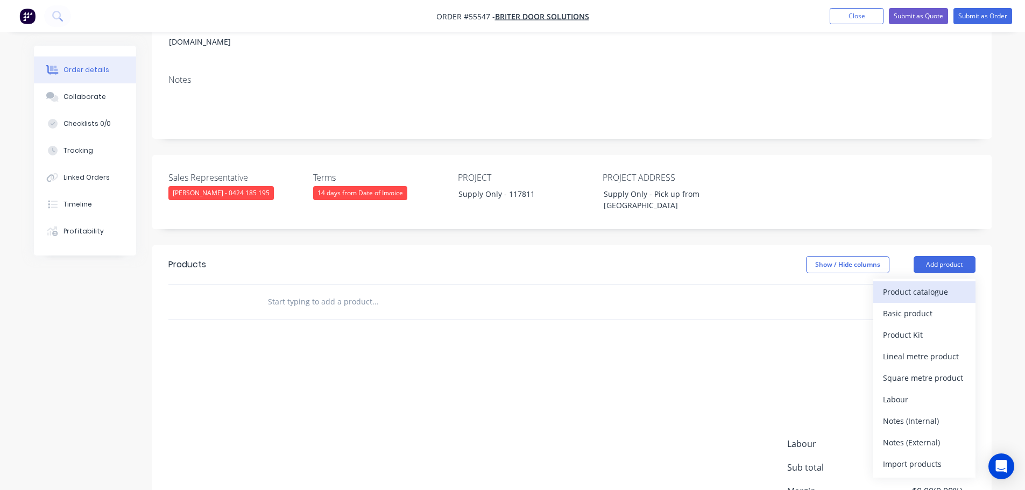
click at [923, 284] on div "Product catalogue" at bounding box center [924, 292] width 83 height 16
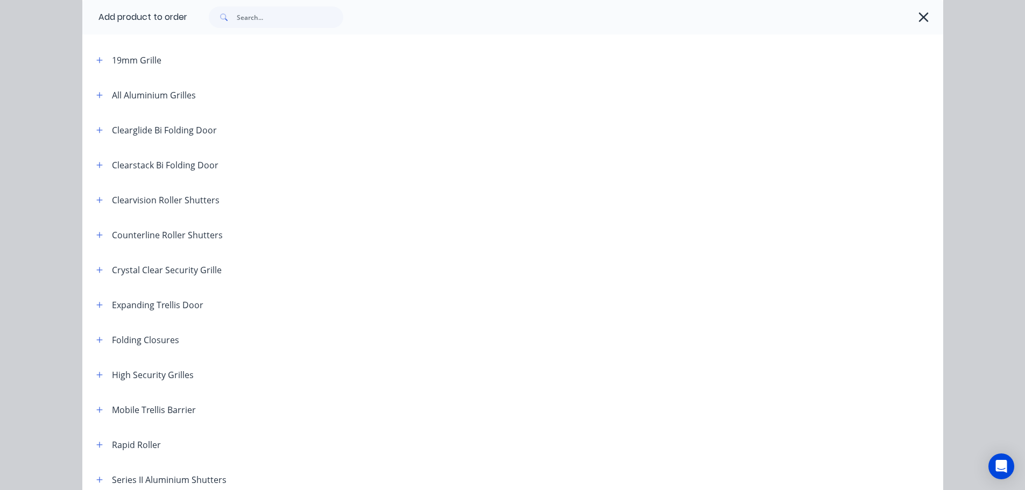
scroll to position [215, 0]
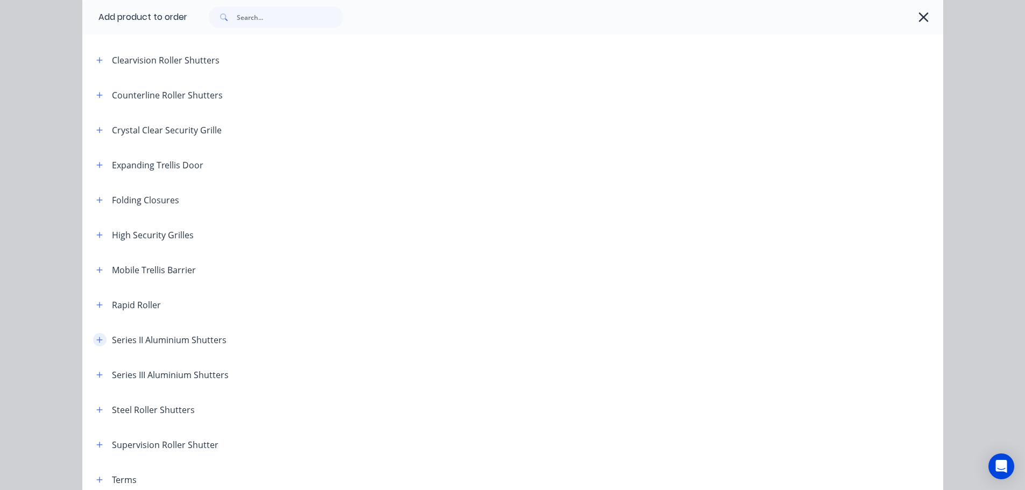
click at [96, 342] on icon "button" at bounding box center [99, 340] width 6 height 8
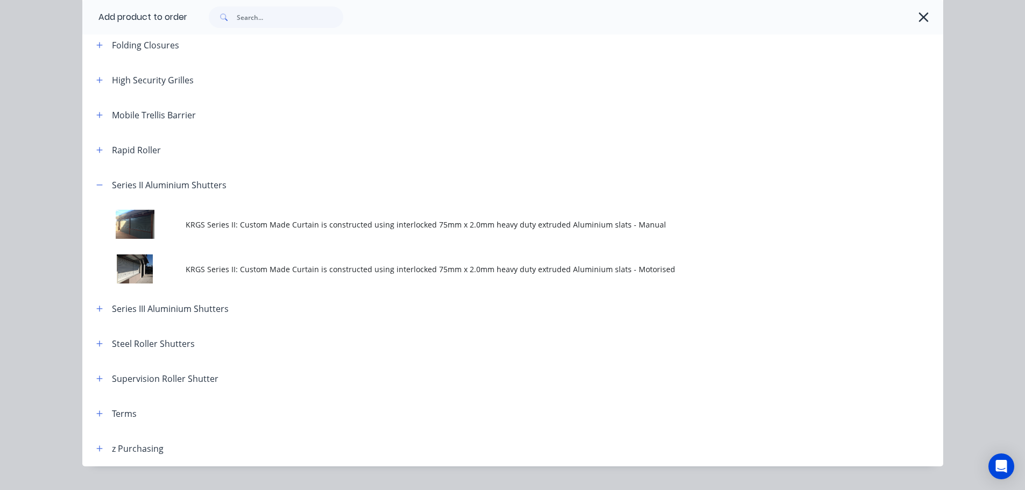
scroll to position [377, 0]
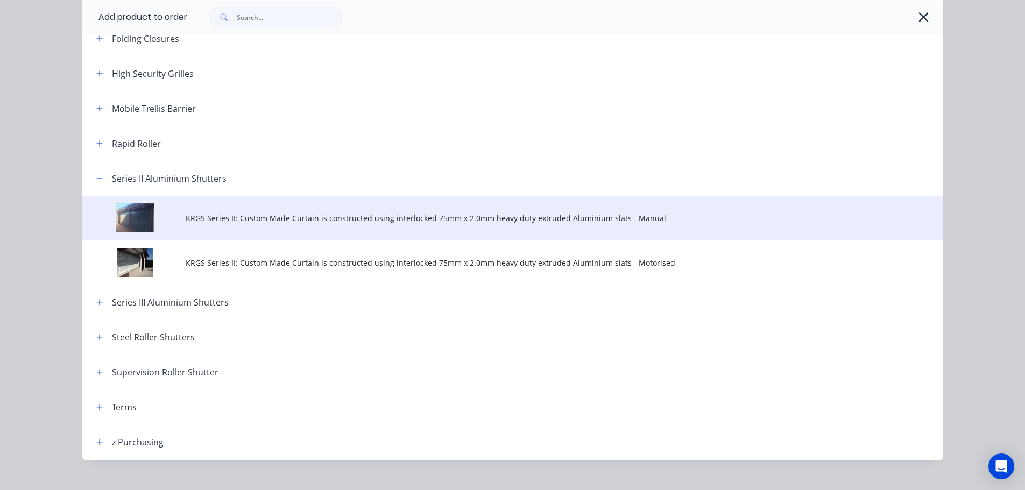
click at [352, 229] on td "KRGS Series II: Custom Made Curtain is constructed using interlocked 75mm x 2.0…" at bounding box center [564, 218] width 757 height 45
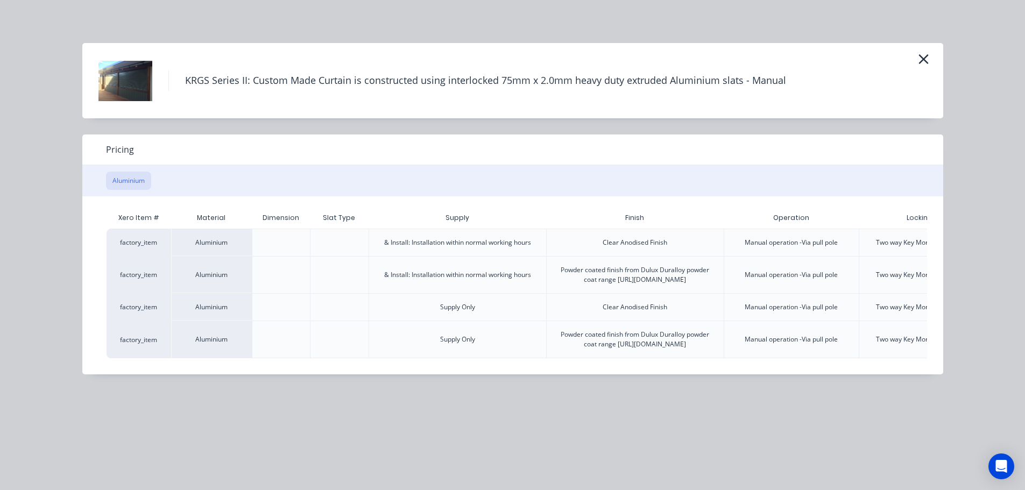
scroll to position [0, 111]
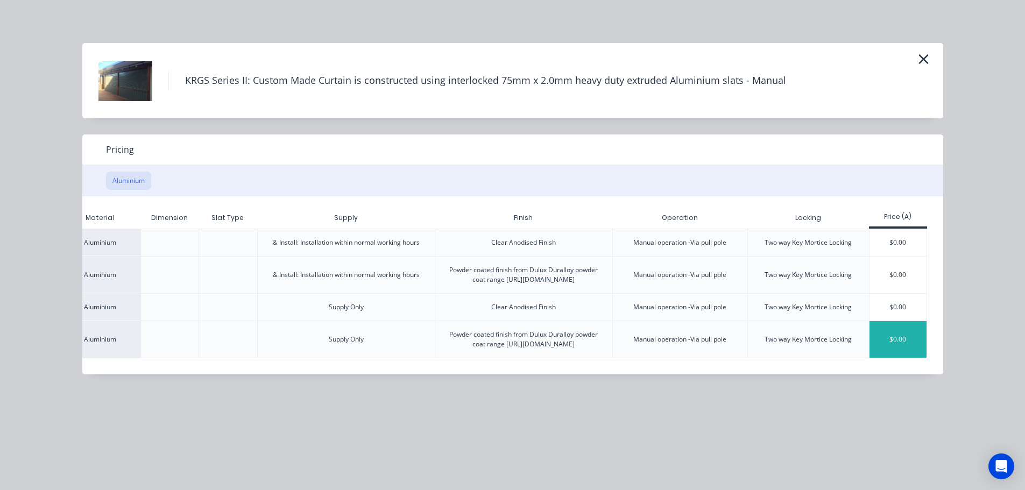
click at [884, 343] on div "$0.00" at bounding box center [898, 339] width 58 height 37
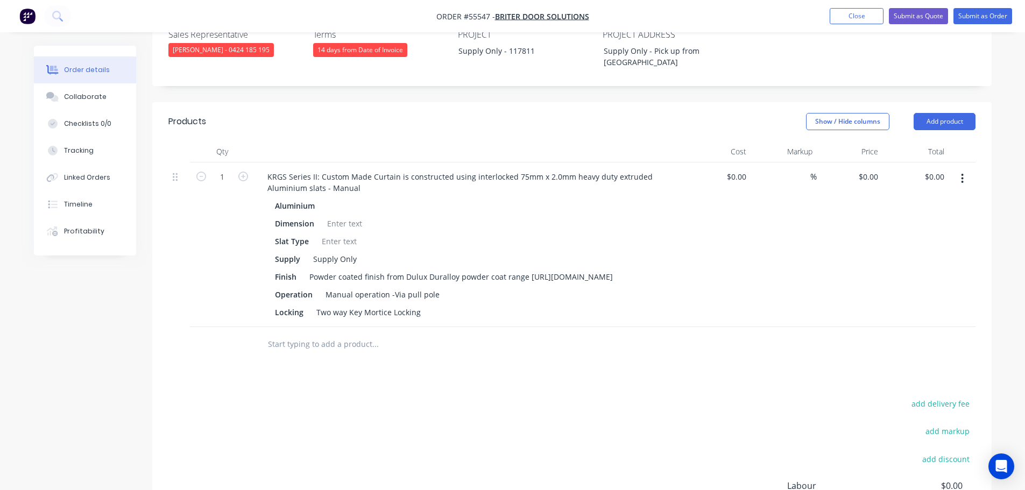
scroll to position [377, 0]
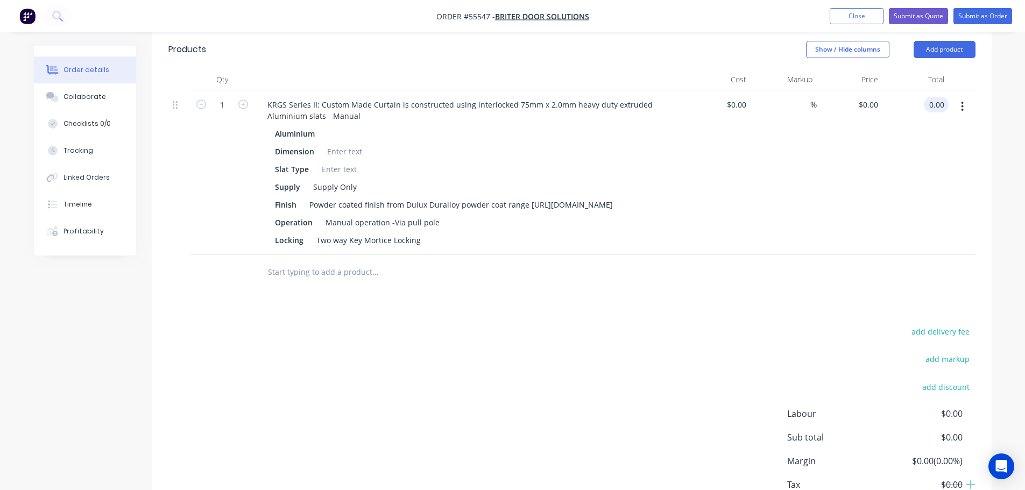
click at [945, 97] on input "0.00" at bounding box center [938, 105] width 20 height 16
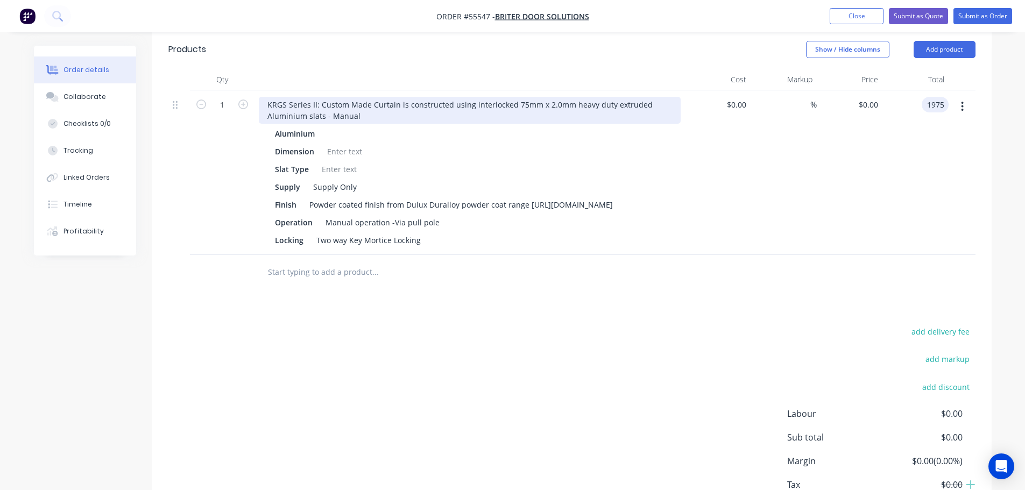
type input "1975"
type input "$1,975.00"
click at [266, 97] on div "KRGS Series II: Custom Made Curtain is constructed using interlocked 75mm x 2.0…" at bounding box center [470, 110] width 422 height 27
click at [263, 97] on div "KRGS Series II: Custom Made Curtain is constructed using interlocked 75mm x 2.0…" at bounding box center [470, 110] width 422 height 27
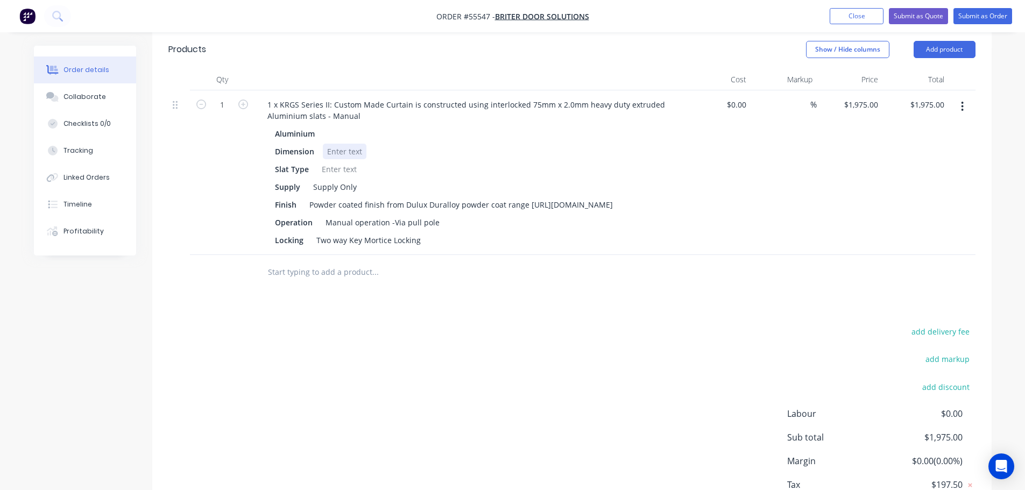
click at [341, 144] on div at bounding box center [345, 152] width 44 height 16
click at [324, 161] on div at bounding box center [339, 169] width 44 height 16
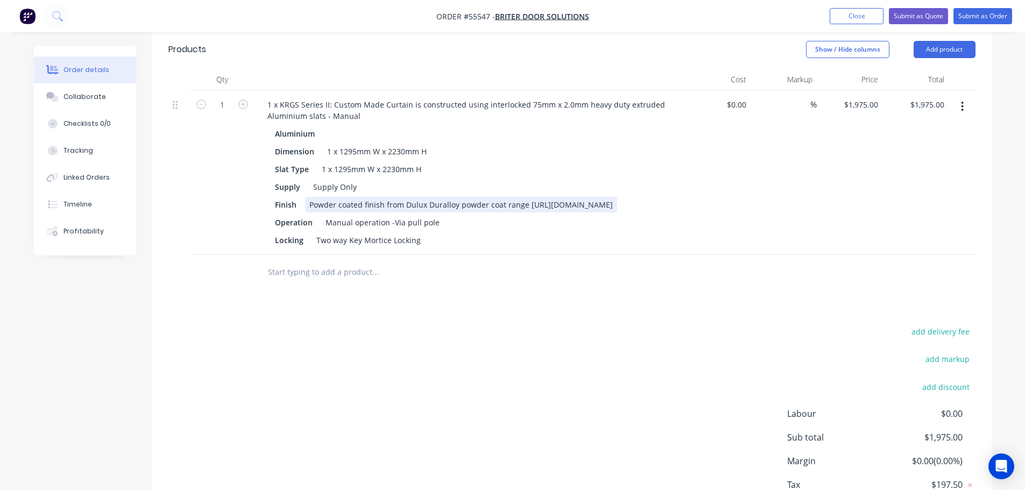
click at [533, 197] on div "Powder coated finish from Dulux Duralloy powder coat range [URL][DOMAIN_NAME]" at bounding box center [461, 205] width 312 height 16
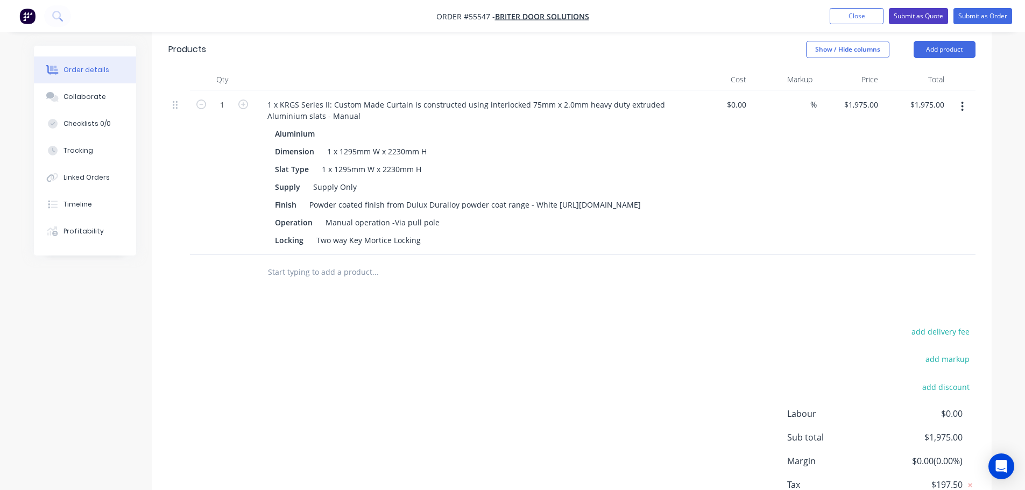
click at [903, 17] on button "Submit as Quote" at bounding box center [918, 16] width 59 height 16
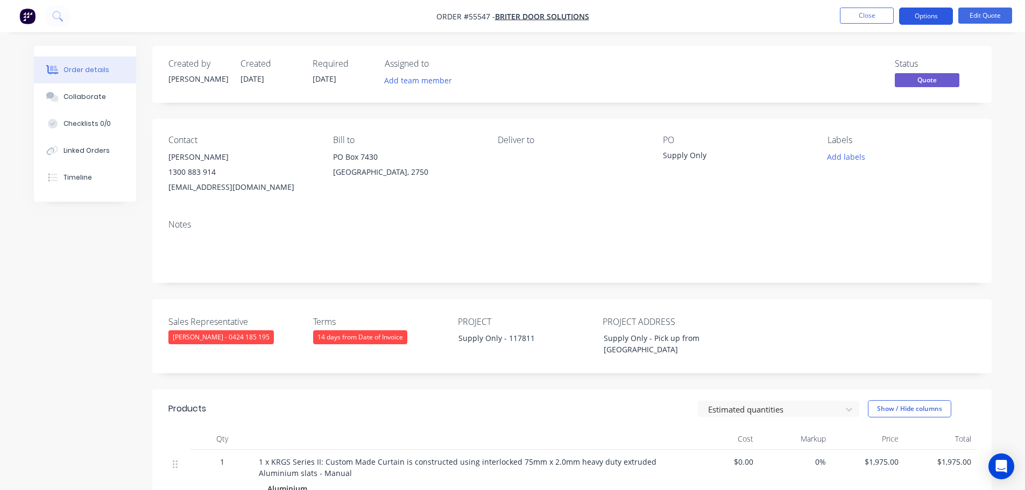
click at [913, 19] on button "Options" at bounding box center [926, 16] width 54 height 17
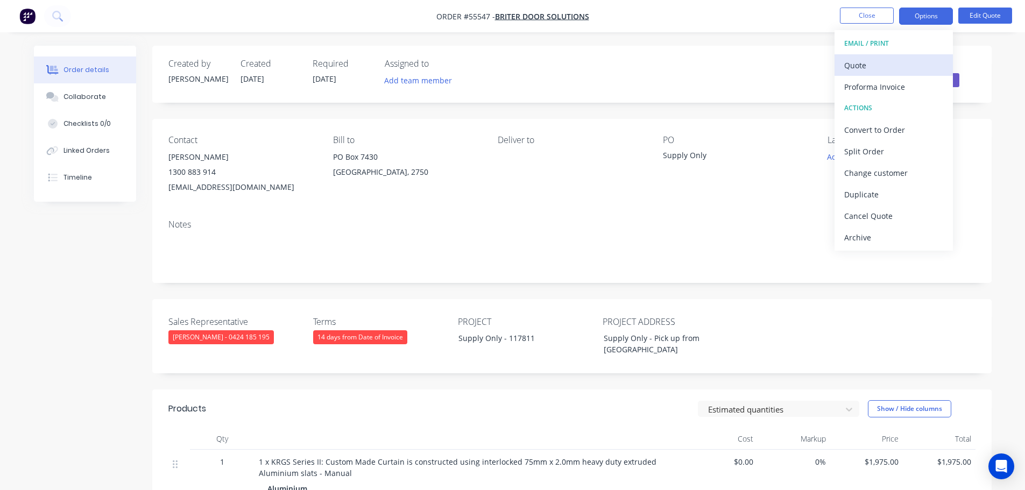
click at [873, 68] on div "Quote" at bounding box center [893, 66] width 99 height 16
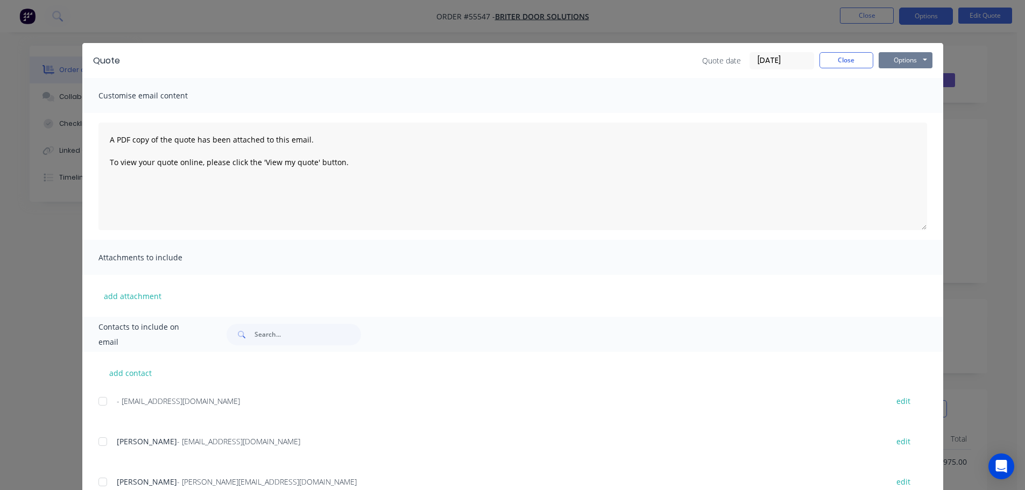
click at [892, 67] on button "Options" at bounding box center [905, 60] width 54 height 16
click at [899, 101] on button "Print" at bounding box center [912, 97] width 69 height 18
click at [841, 61] on button "Close" at bounding box center [846, 60] width 54 height 16
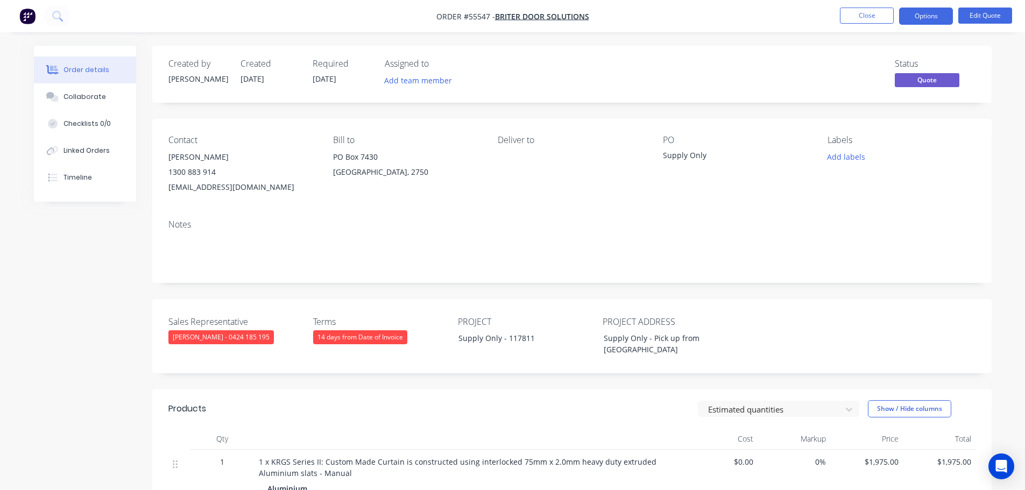
click at [211, 190] on div "jrumore@briterdoors.com.au" at bounding box center [241, 187] width 147 height 15
click at [494, 339] on div "Supply Only - 117811" at bounding box center [517, 338] width 134 height 16
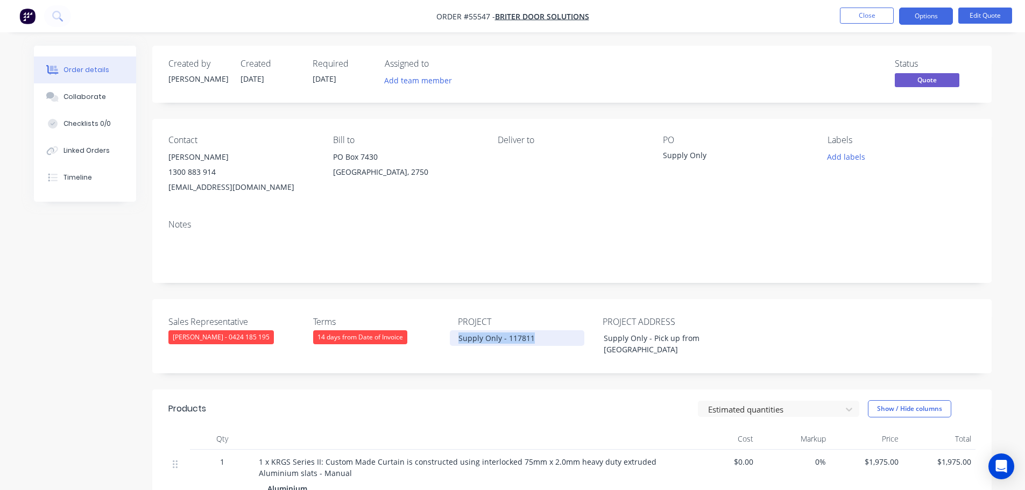
click at [494, 339] on div "Supply Only - 117811" at bounding box center [517, 338] width 134 height 16
click at [862, 17] on button "Close" at bounding box center [867, 16] width 54 height 16
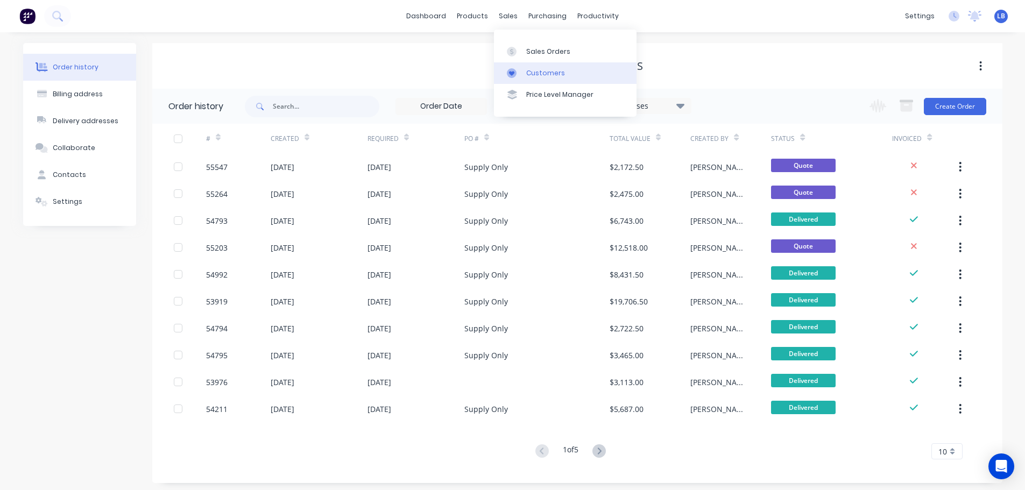
click at [536, 72] on div "Customers" at bounding box center [545, 73] width 39 height 10
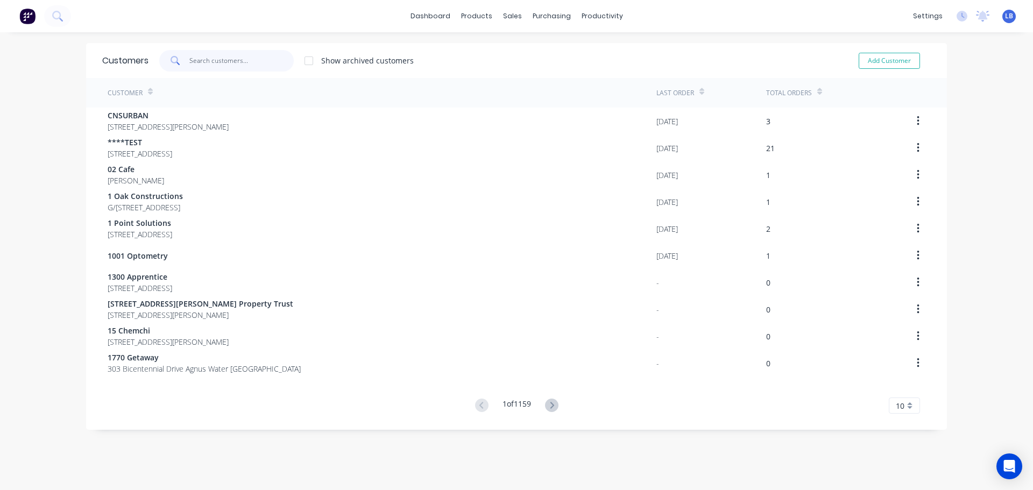
click at [200, 63] on input "text" at bounding box center [241, 61] width 105 height 22
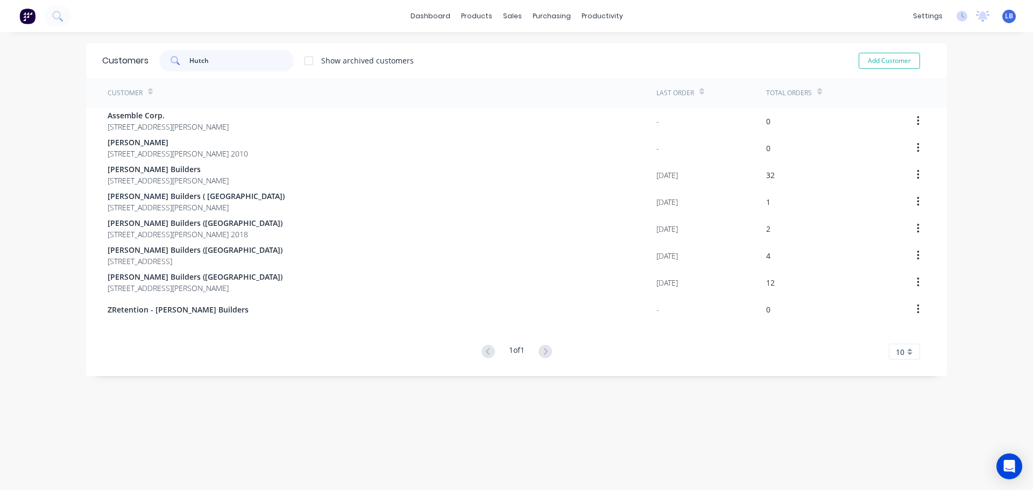
drag, startPoint x: 209, startPoint y: 59, endPoint x: 129, endPoint y: 70, distance: 80.3
click at [129, 70] on div "Customers Hutch Show archived customers Add Customer" at bounding box center [516, 60] width 861 height 35
type input "i"
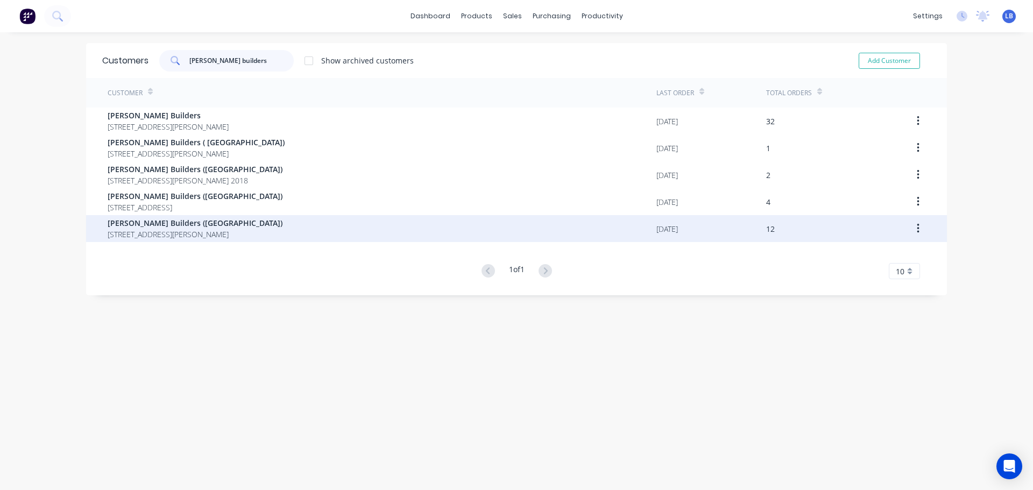
type input "hutchinson builders"
click at [160, 224] on span "[PERSON_NAME] Builders ([GEOGRAPHIC_DATA])" at bounding box center [195, 222] width 175 height 11
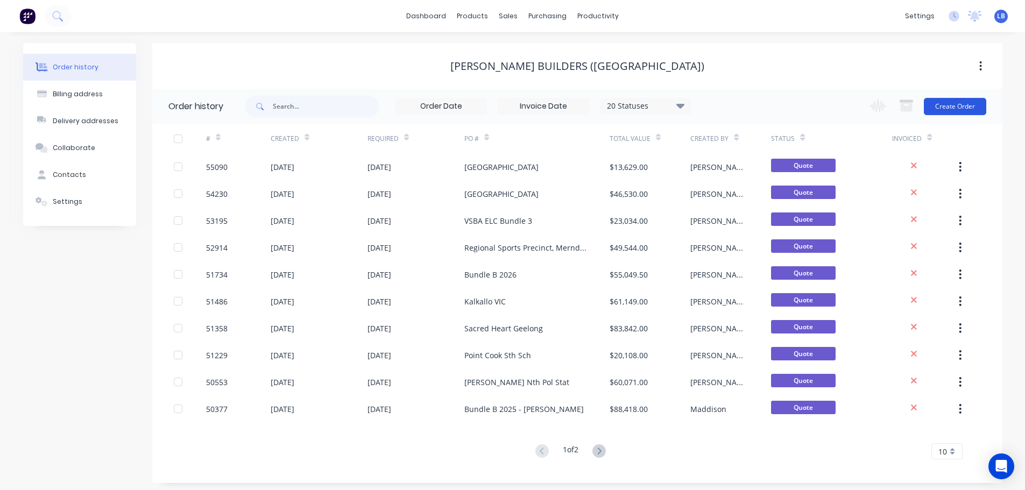
click at [941, 109] on button "Create Order" at bounding box center [955, 106] width 62 height 17
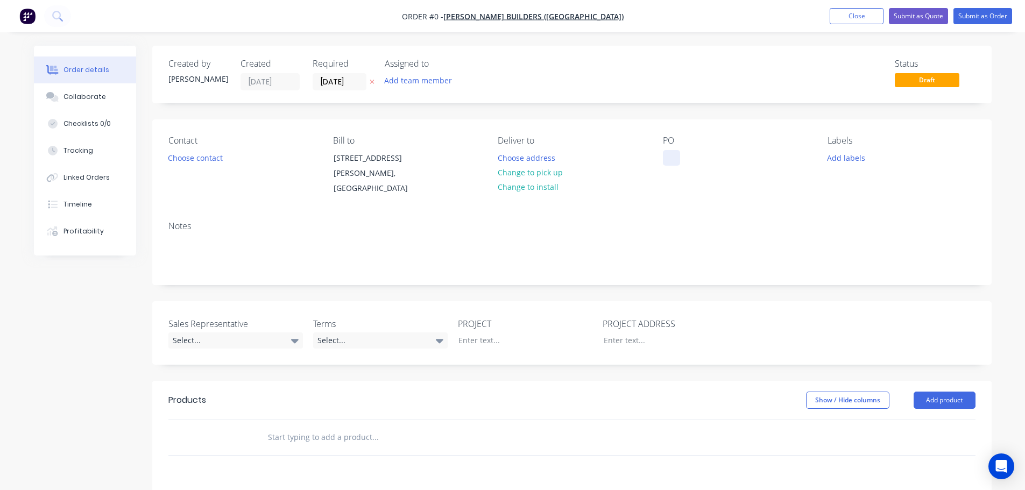
click at [669, 156] on div at bounding box center [671, 158] width 17 height 16
click at [843, 16] on button "Close" at bounding box center [856, 16] width 54 height 16
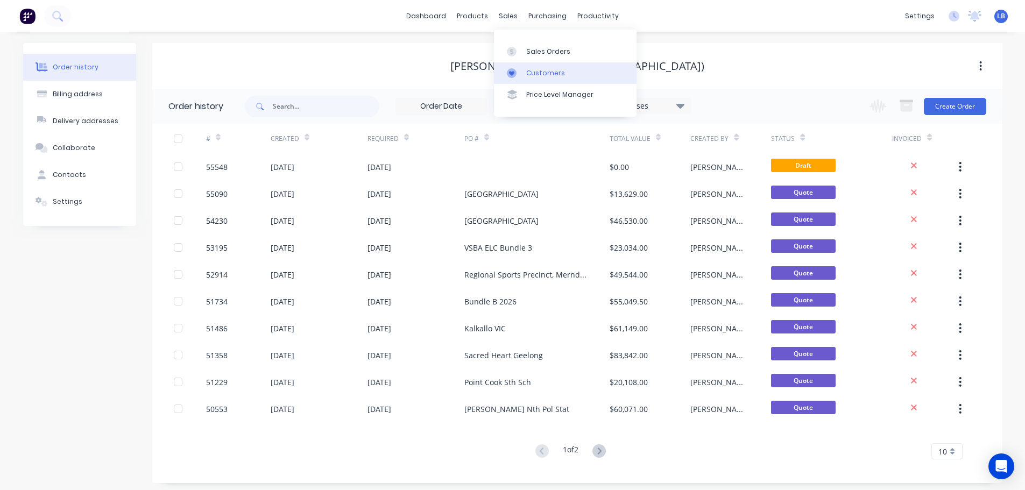
click at [534, 72] on div "Customers" at bounding box center [545, 73] width 39 height 10
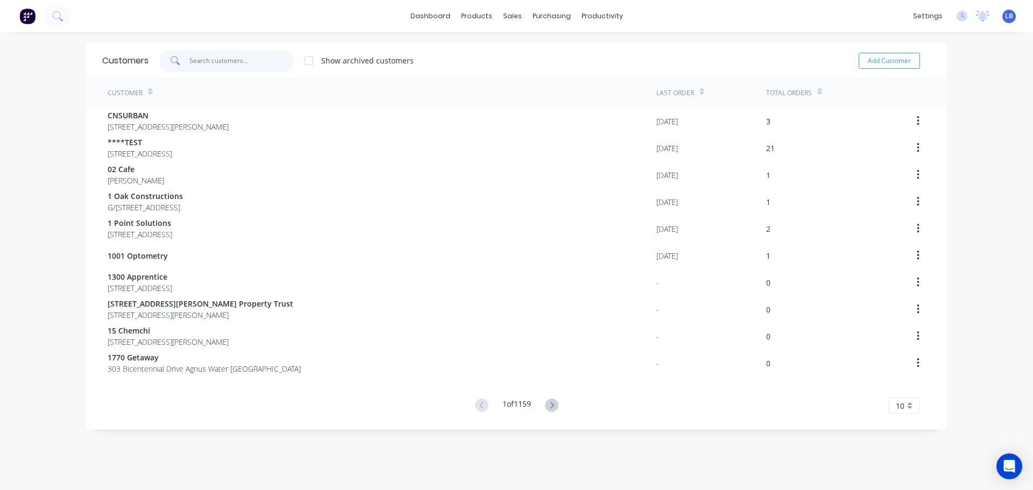
click at [195, 62] on input "text" at bounding box center [241, 61] width 105 height 22
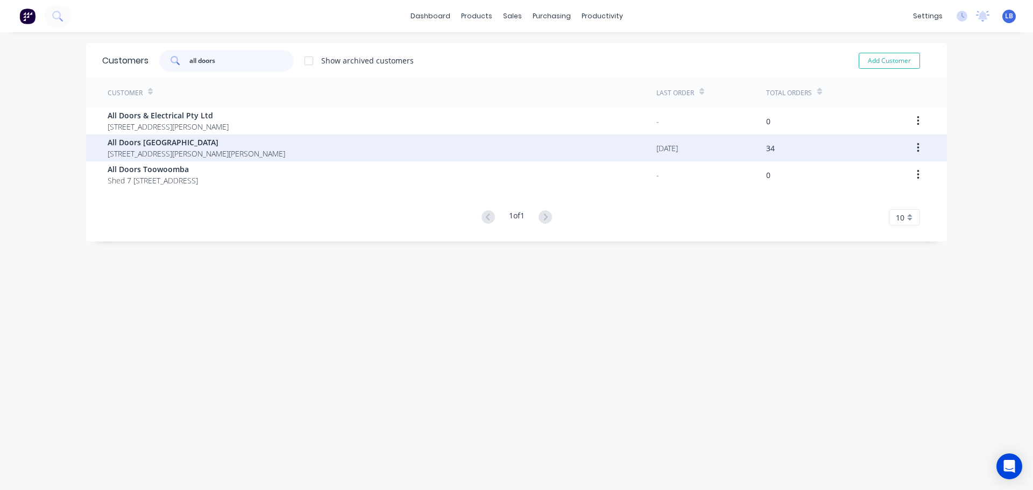
type input "all doors"
click at [130, 143] on span "All Doors [GEOGRAPHIC_DATA]" at bounding box center [197, 142] width 178 height 11
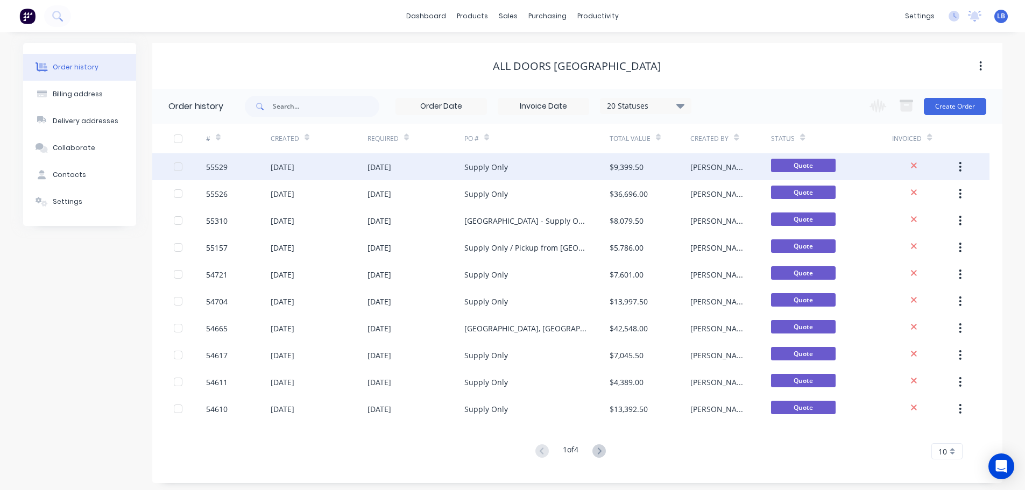
click at [208, 169] on div "55529" at bounding box center [217, 166] width 22 height 11
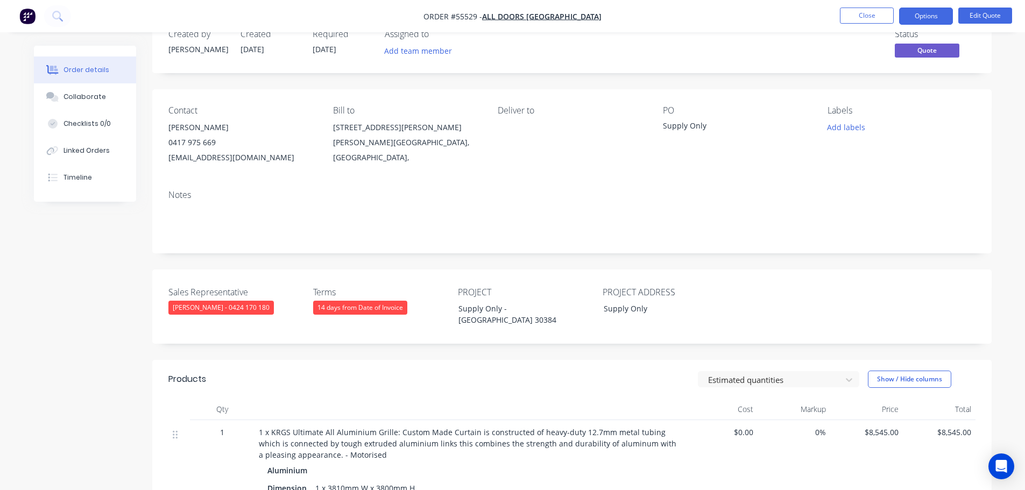
scroll to position [54, 0]
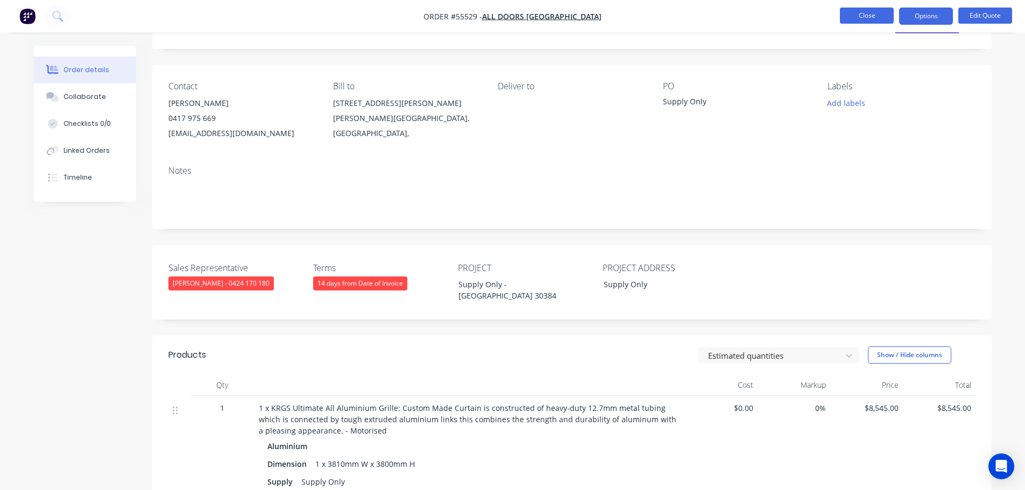
click at [853, 15] on button "Close" at bounding box center [867, 16] width 54 height 16
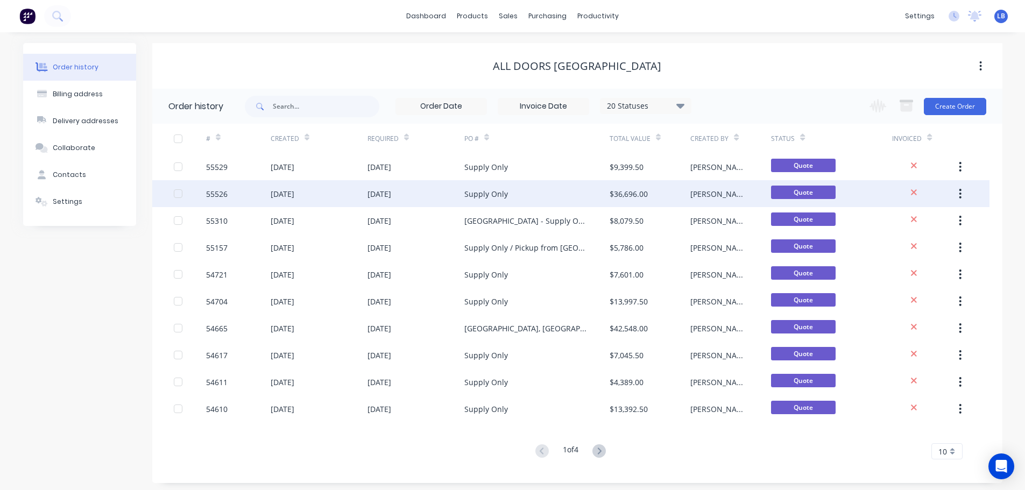
click at [209, 192] on div "55526" at bounding box center [217, 193] width 22 height 11
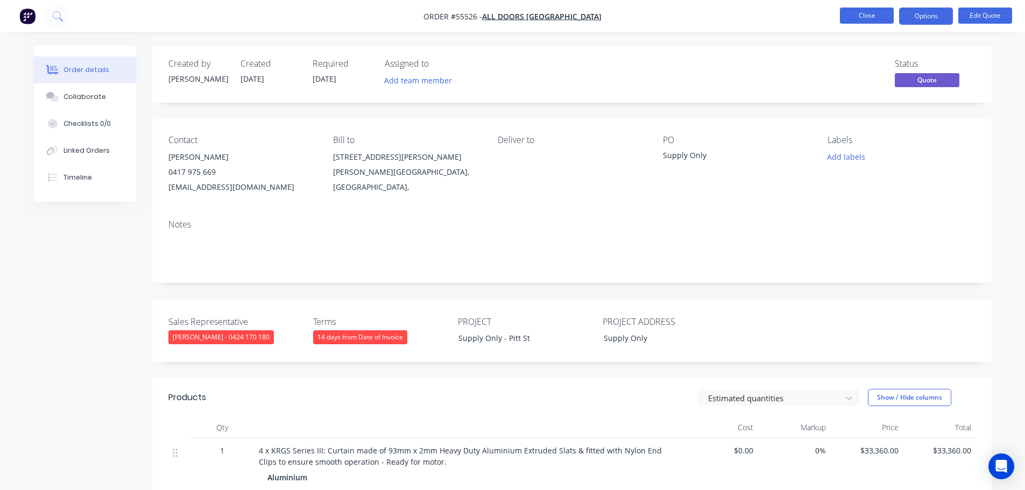
click at [868, 20] on button "Close" at bounding box center [867, 16] width 54 height 16
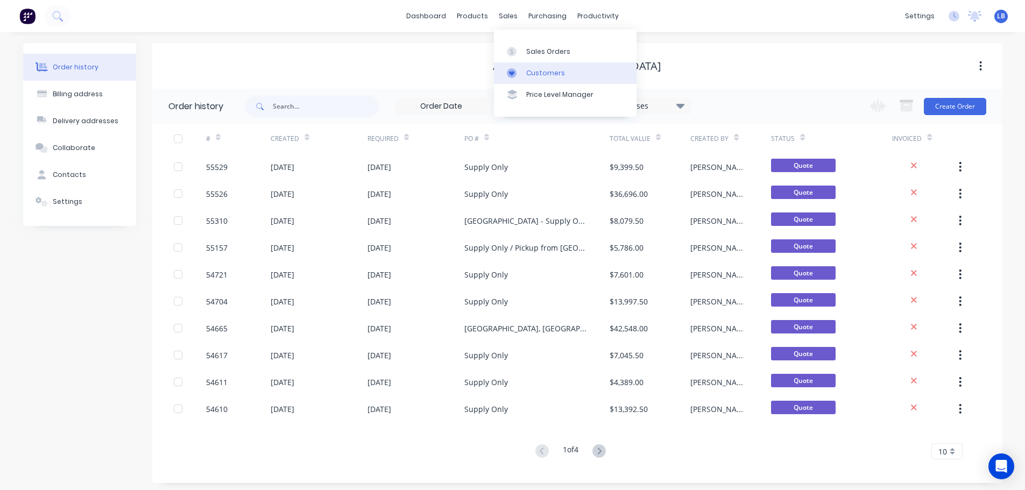
click at [538, 72] on div "Customers" at bounding box center [545, 73] width 39 height 10
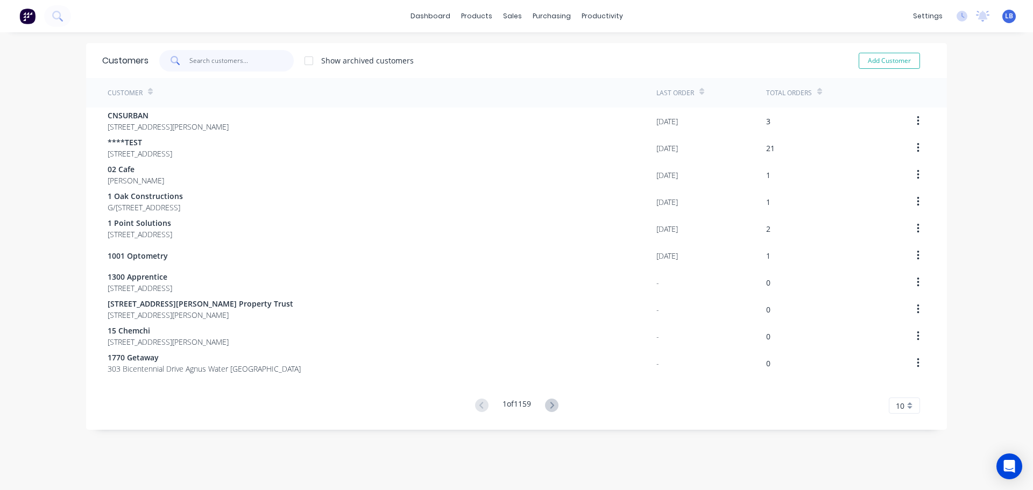
click at [230, 62] on input "text" at bounding box center [241, 61] width 105 height 22
click at [550, 57] on link "Sales Orders" at bounding box center [565, 51] width 143 height 22
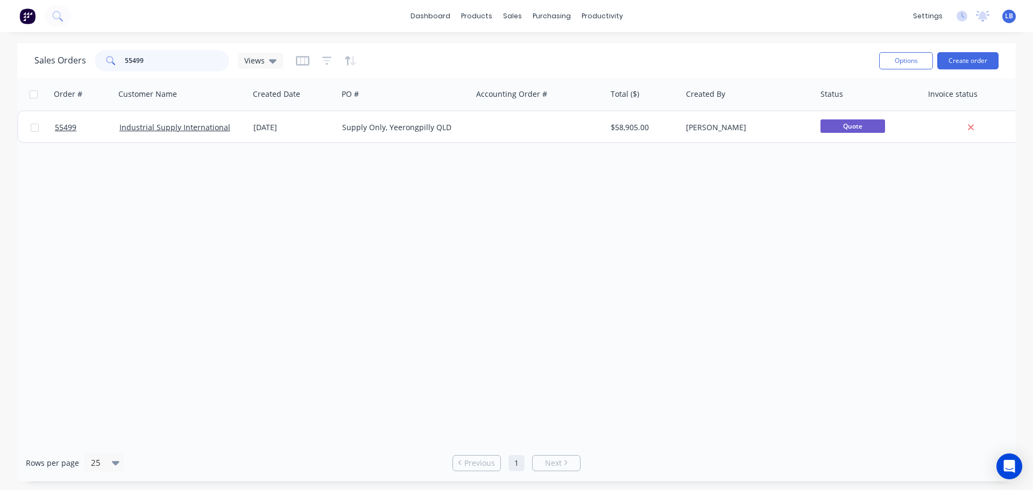
drag, startPoint x: 154, startPoint y: 60, endPoint x: 46, endPoint y: 66, distance: 107.7
click at [51, 66] on div "Sales Orders 55499 Views" at bounding box center [158, 61] width 249 height 22
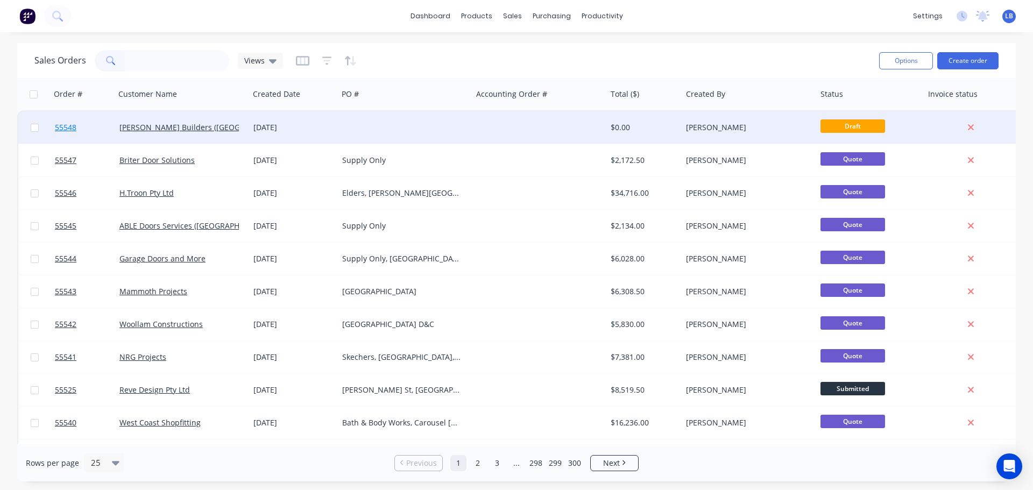
click at [74, 126] on span "55548" at bounding box center [66, 127] width 22 height 11
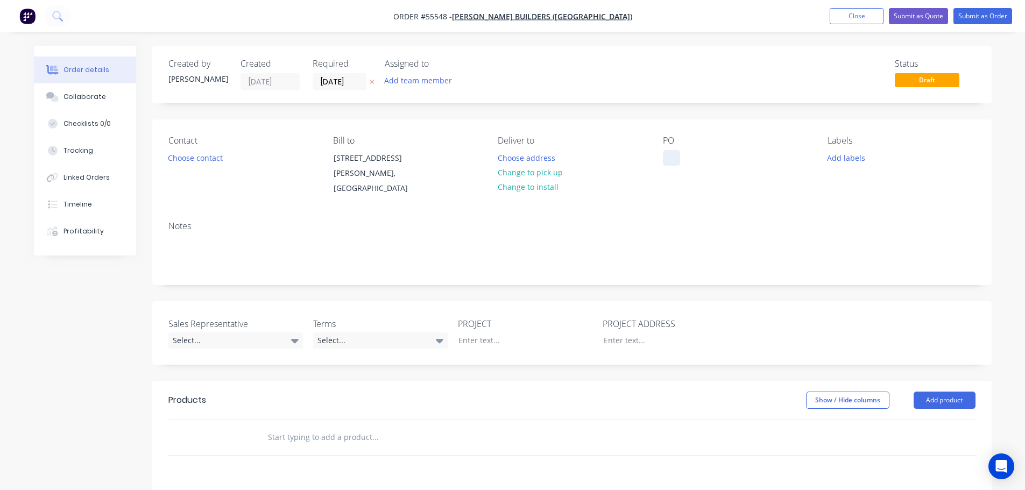
click at [677, 153] on div at bounding box center [671, 158] width 17 height 16
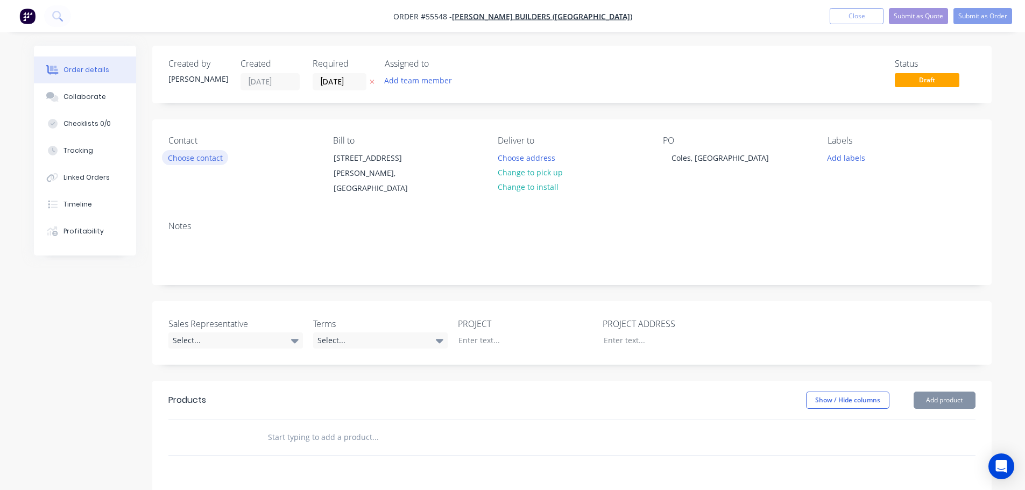
click at [194, 161] on button "Choose contact" at bounding box center [195, 157] width 66 height 15
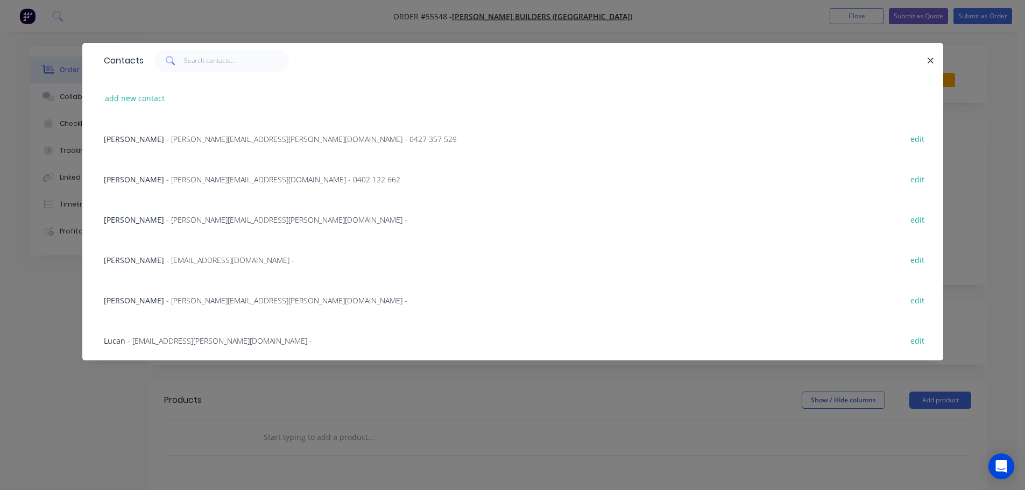
click at [134, 140] on span "Jonathan Bernal" at bounding box center [134, 139] width 60 height 10
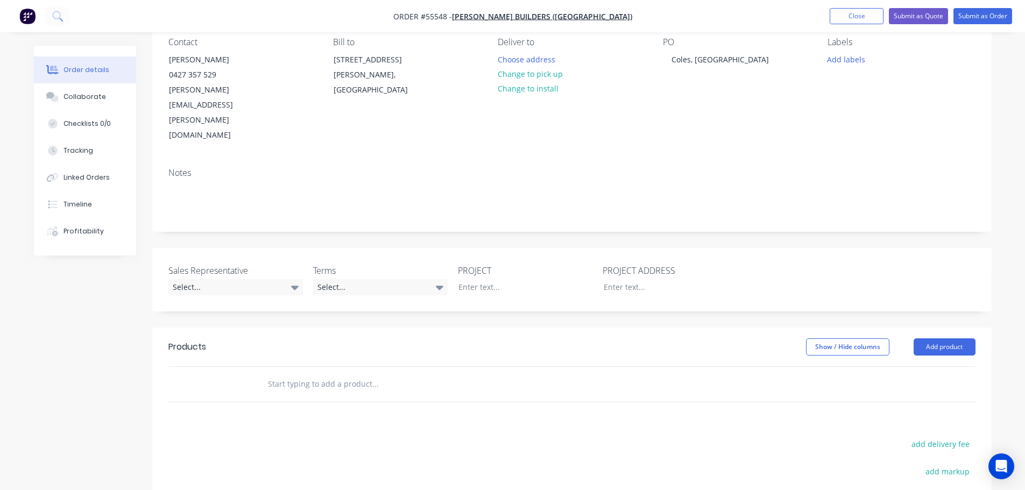
scroll to position [108, 0]
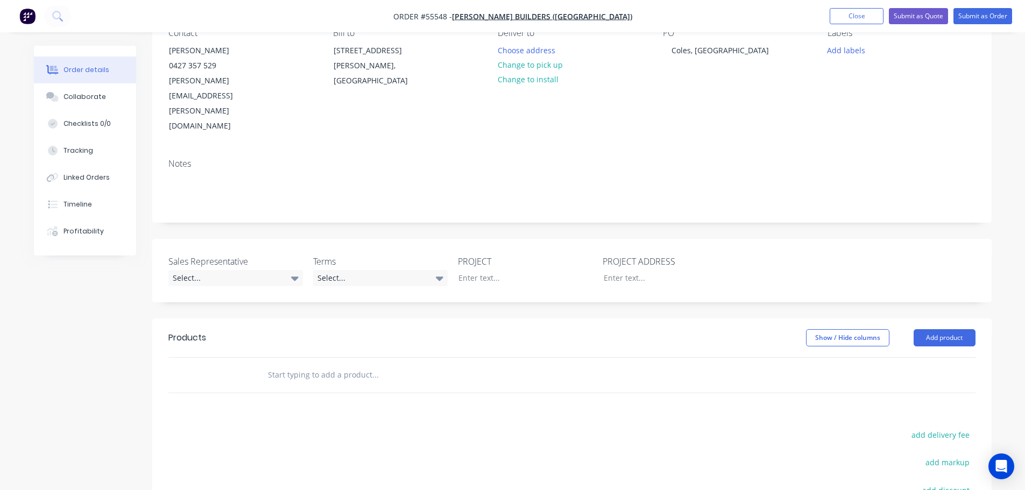
click at [196, 255] on div "Sales Representative Select..." at bounding box center [235, 270] width 134 height 31
click at [192, 270] on div "Select..." at bounding box center [235, 278] width 134 height 16
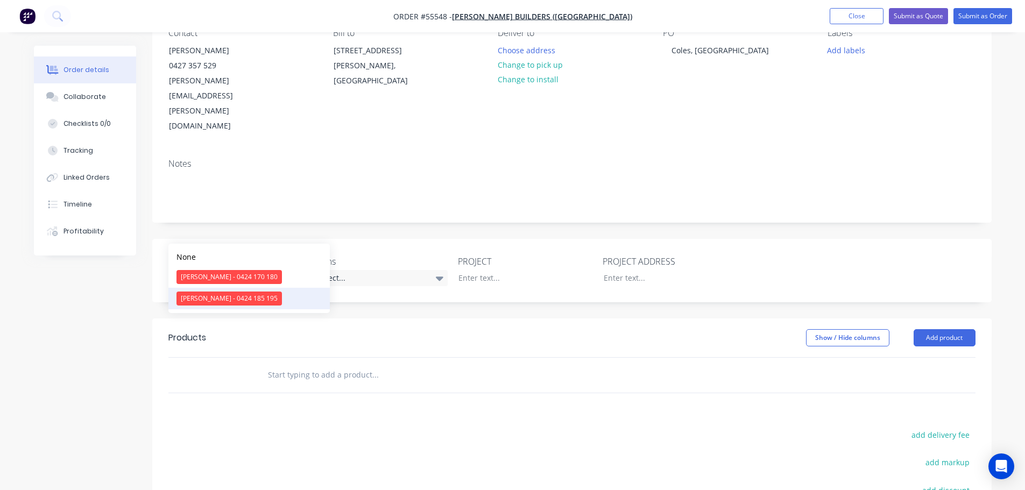
click at [215, 297] on div "[PERSON_NAME] - 0424 185 195" at bounding box center [228, 299] width 105 height 14
click at [241, 270] on div "[PERSON_NAME] - 0424 185 195" at bounding box center [220, 277] width 105 height 14
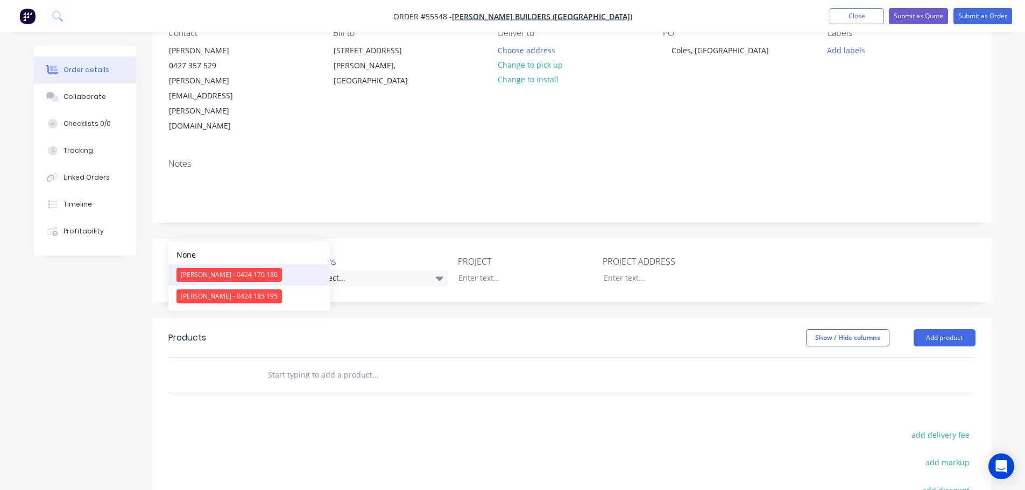
click at [219, 274] on div "[PERSON_NAME] - 0424 170 180" at bounding box center [228, 275] width 105 height 14
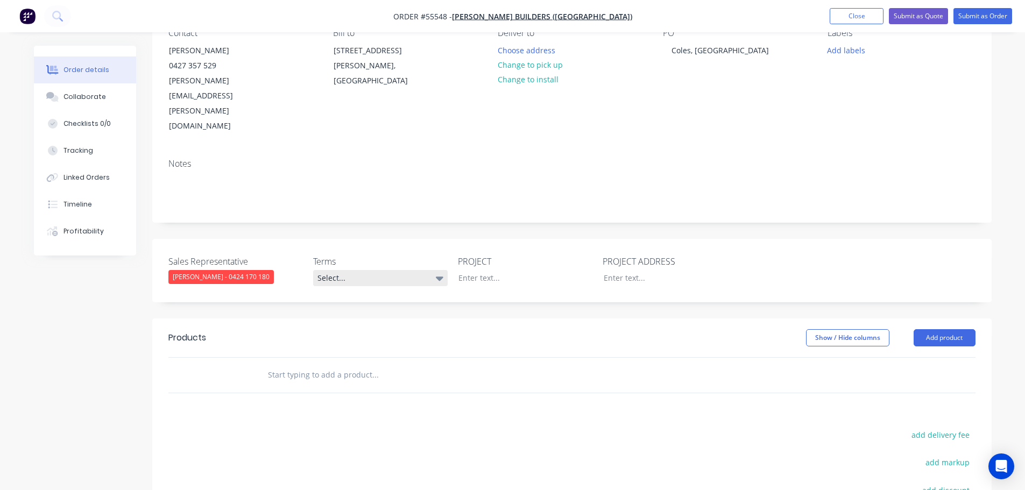
click at [354, 270] on div "Select..." at bounding box center [380, 278] width 134 height 16
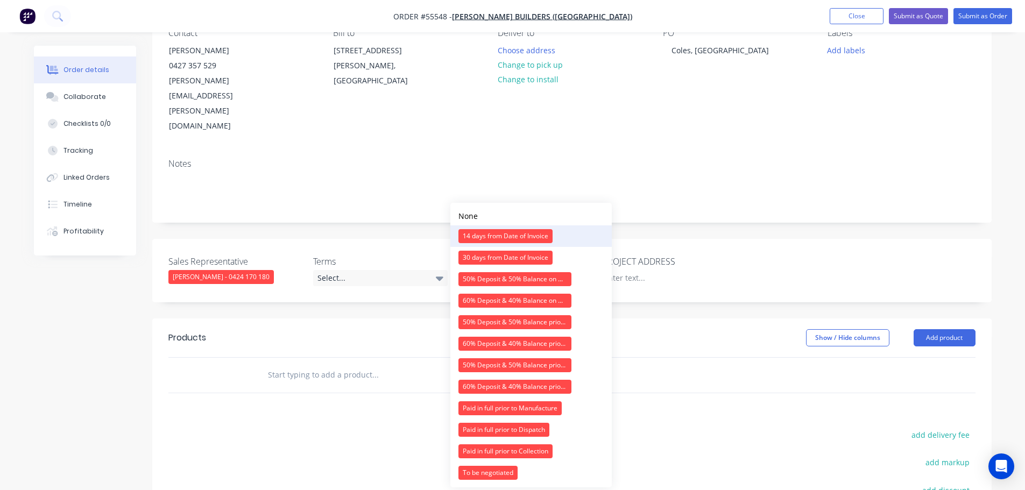
click at [485, 238] on div "14 days from Date of Invoice" at bounding box center [505, 236] width 94 height 14
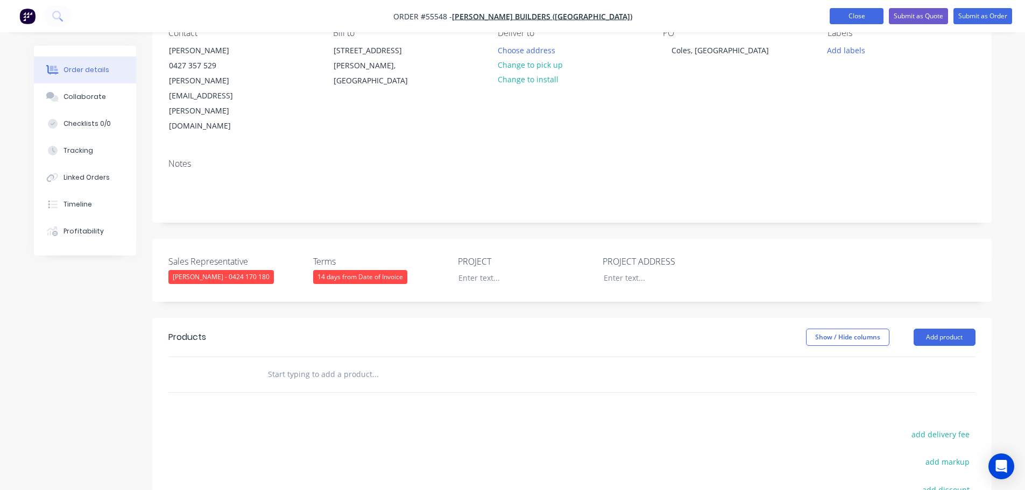
click at [853, 13] on button "Close" at bounding box center [856, 16] width 54 height 16
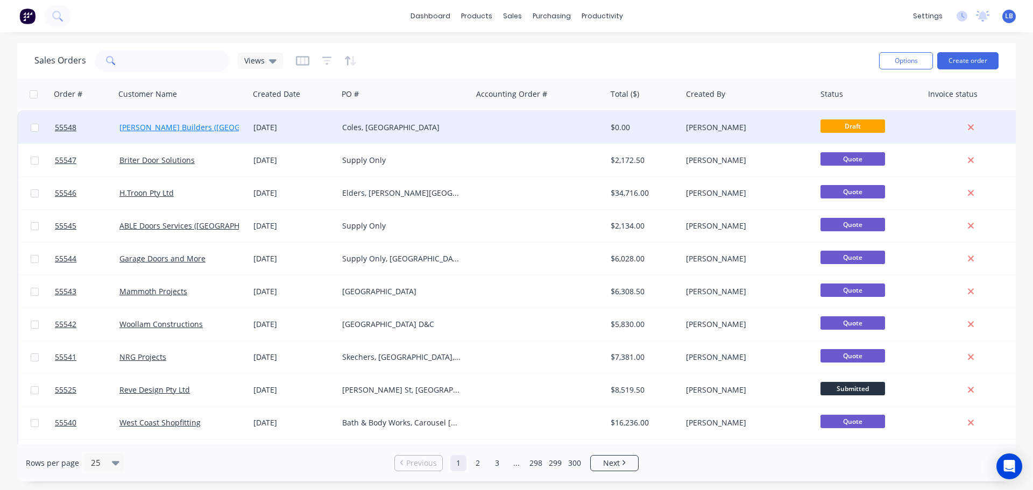
click at [138, 129] on link "[PERSON_NAME] Builders ([GEOGRAPHIC_DATA])" at bounding box center [205, 127] width 173 height 10
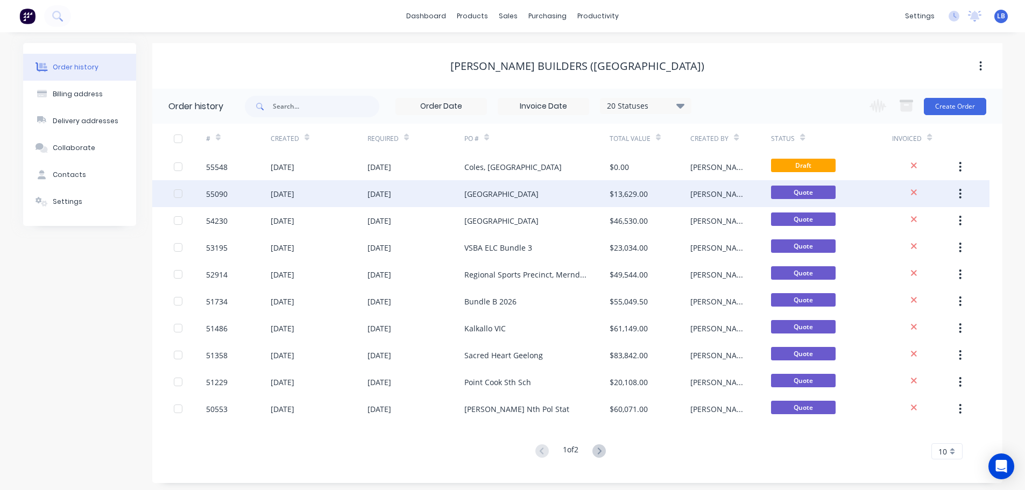
click at [229, 194] on div "55090" at bounding box center [238, 193] width 65 height 27
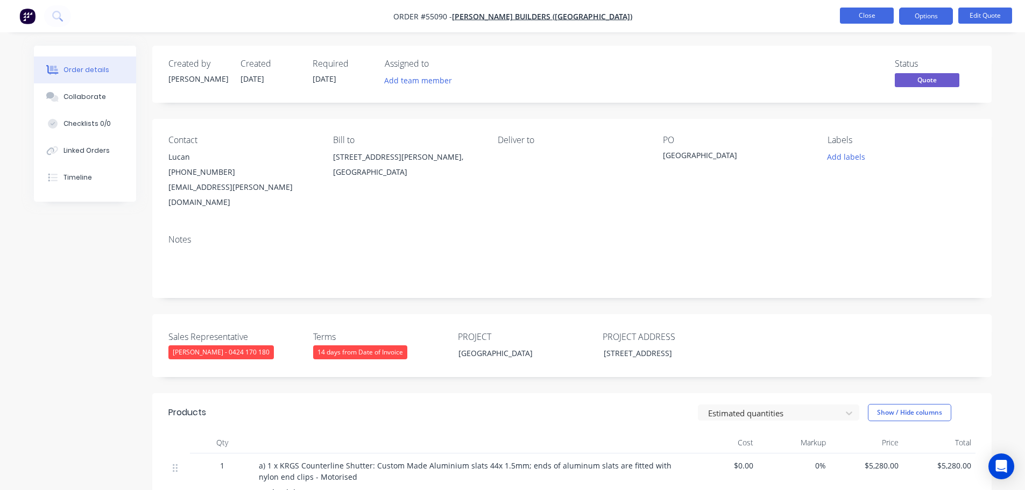
click at [847, 20] on button "Close" at bounding box center [867, 16] width 54 height 16
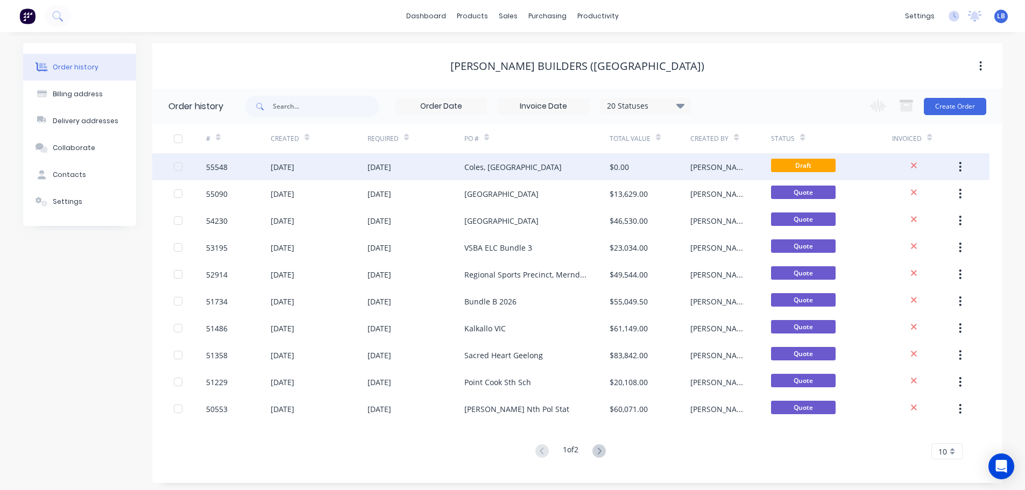
click at [224, 168] on div "55548" at bounding box center [217, 166] width 22 height 11
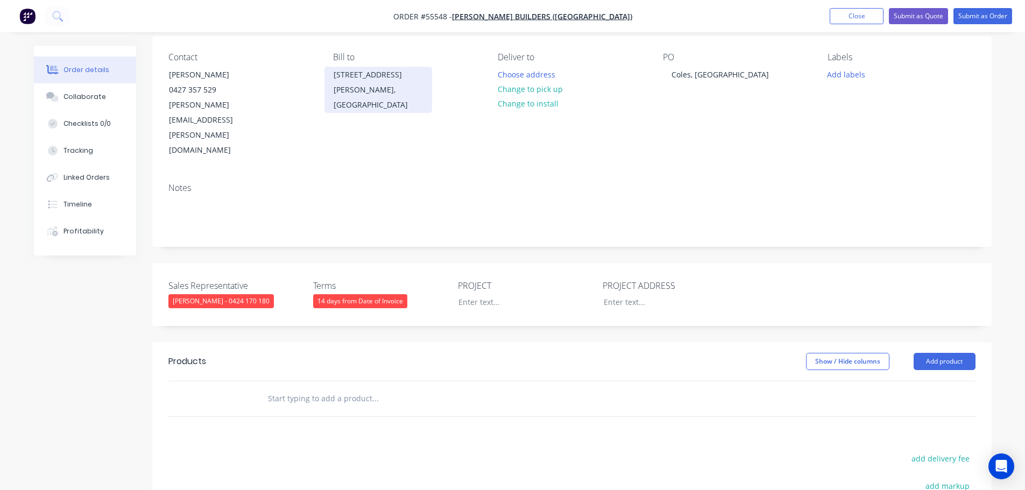
scroll to position [108, 0]
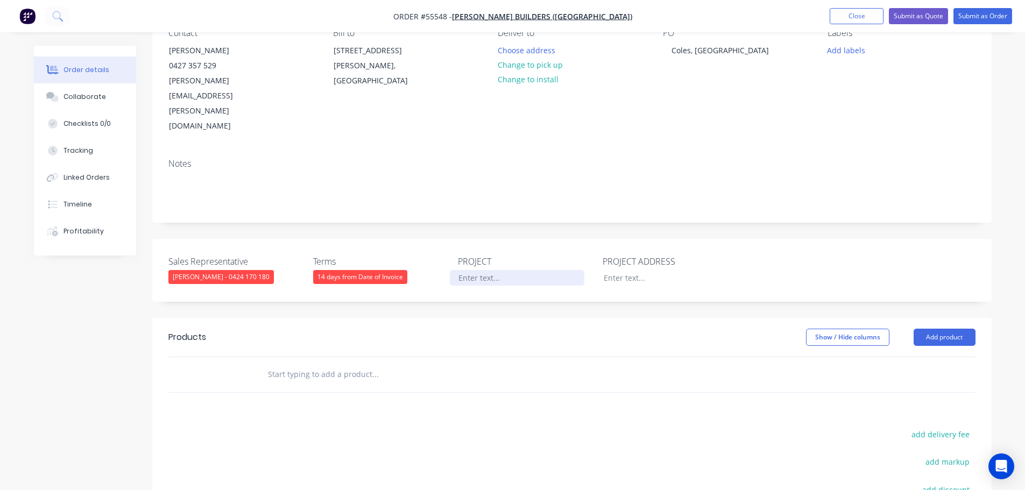
click at [486, 270] on div at bounding box center [517, 278] width 134 height 16
click at [704, 53] on div "Coles, [GEOGRAPHIC_DATA]" at bounding box center [720, 50] width 115 height 16
click at [462, 270] on div at bounding box center [517, 278] width 134 height 16
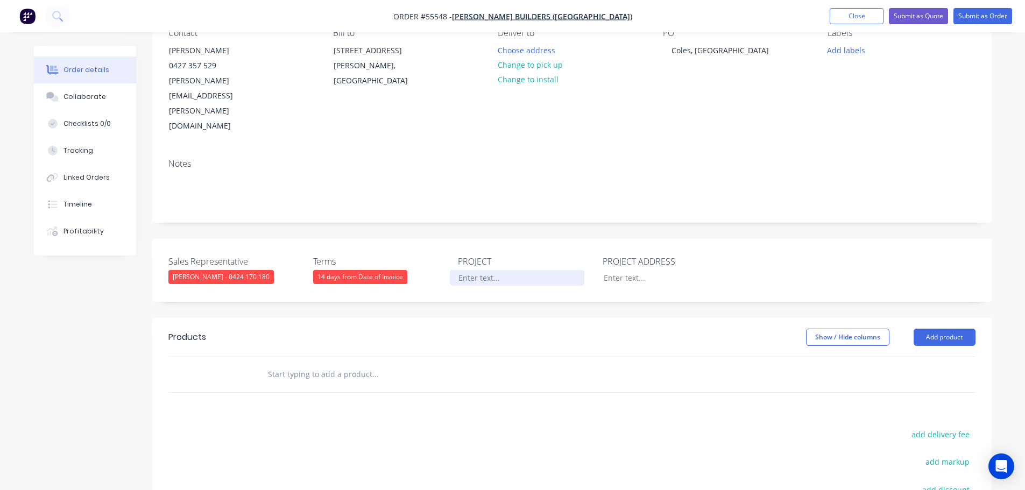
paste div
click at [620, 270] on div at bounding box center [662, 278] width 134 height 16
click at [954, 329] on button "Add product" at bounding box center [944, 337] width 62 height 17
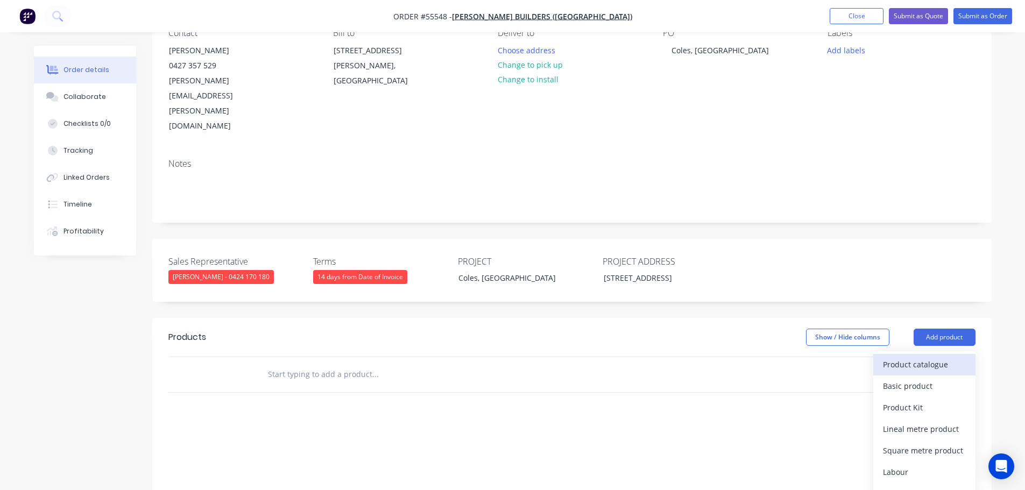
click at [918, 357] on div "Product catalogue" at bounding box center [924, 365] width 83 height 16
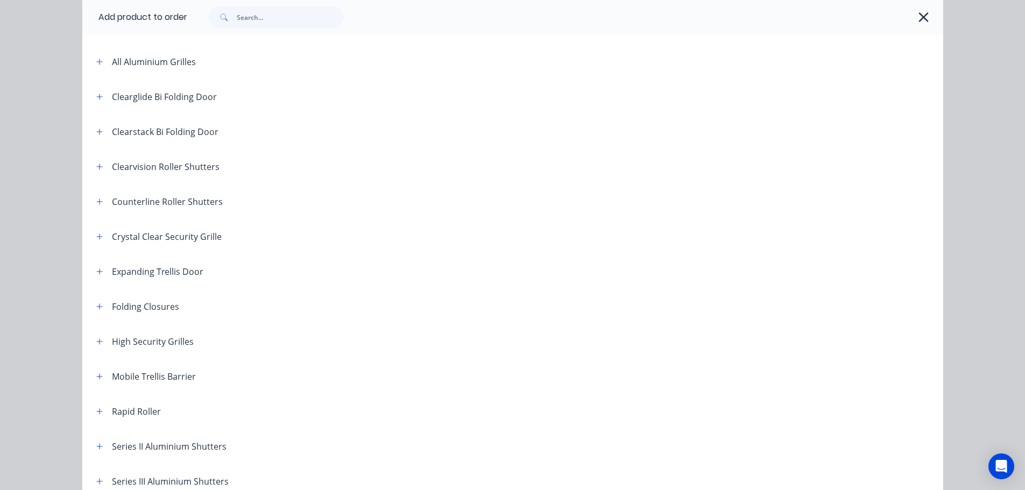
scroll to position [215, 0]
click at [96, 408] on icon "button" at bounding box center [99, 410] width 6 height 6
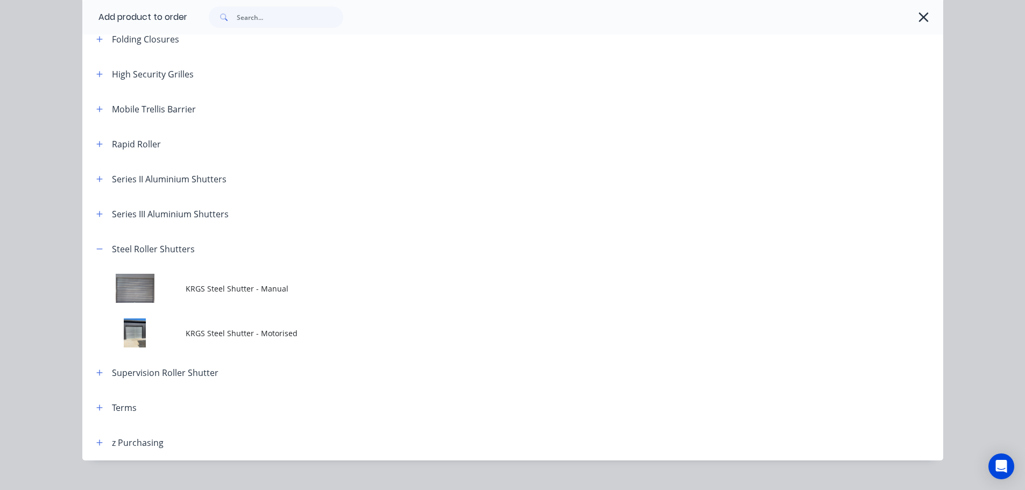
scroll to position [377, 0]
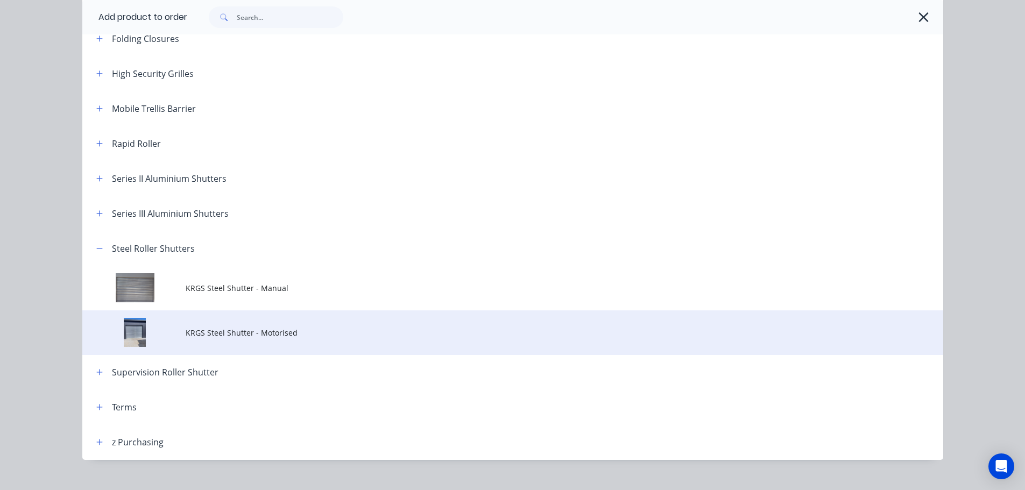
click at [261, 337] on span "KRGS Steel Shutter - Motorised" at bounding box center [489, 332] width 606 height 11
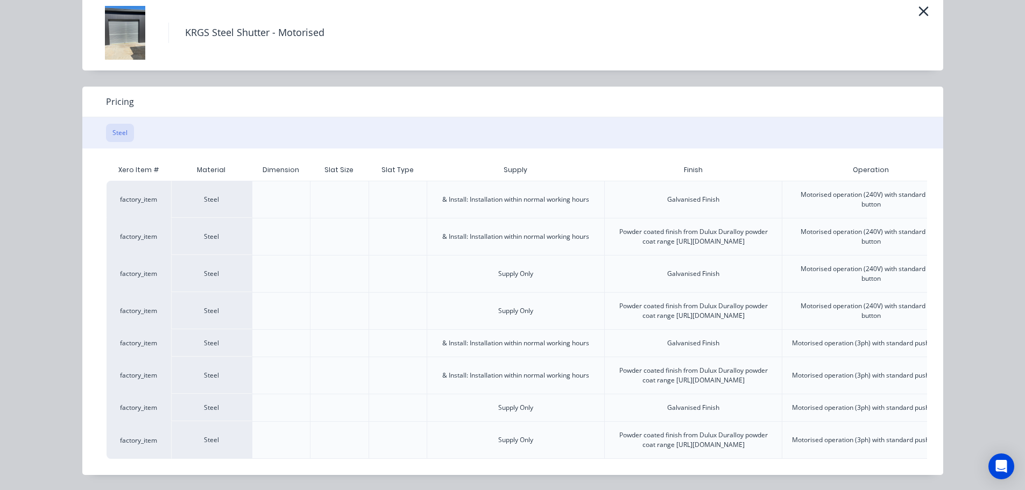
scroll to position [0, 268]
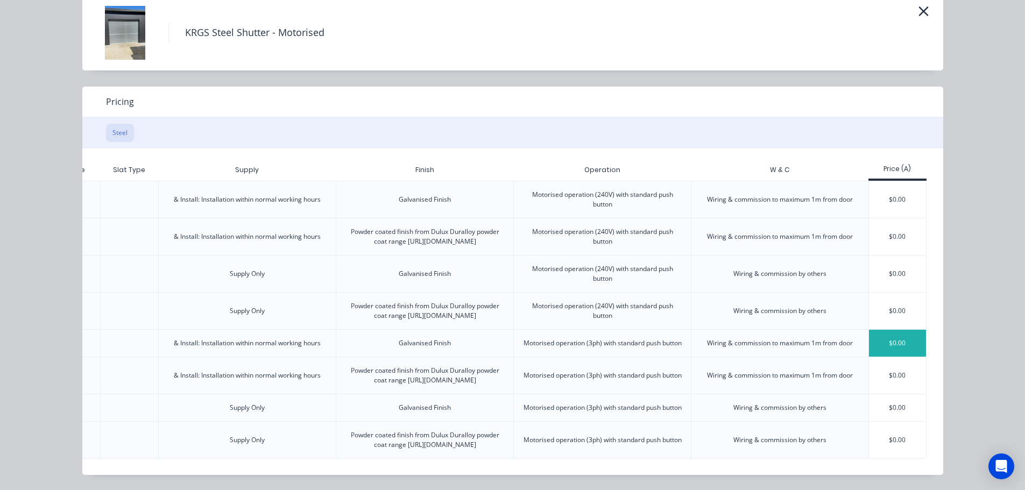
click at [882, 330] on div "$0.00" at bounding box center [898, 343] width 58 height 27
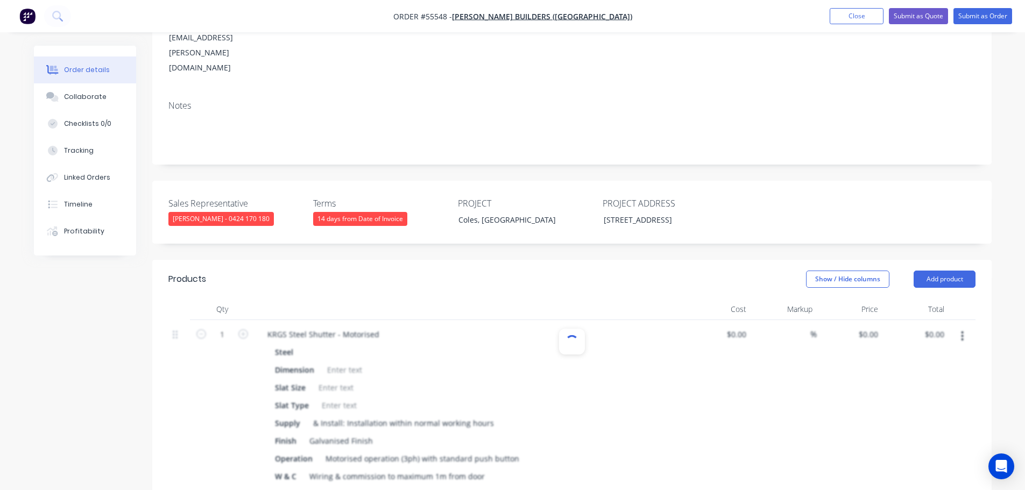
scroll to position [323, 0]
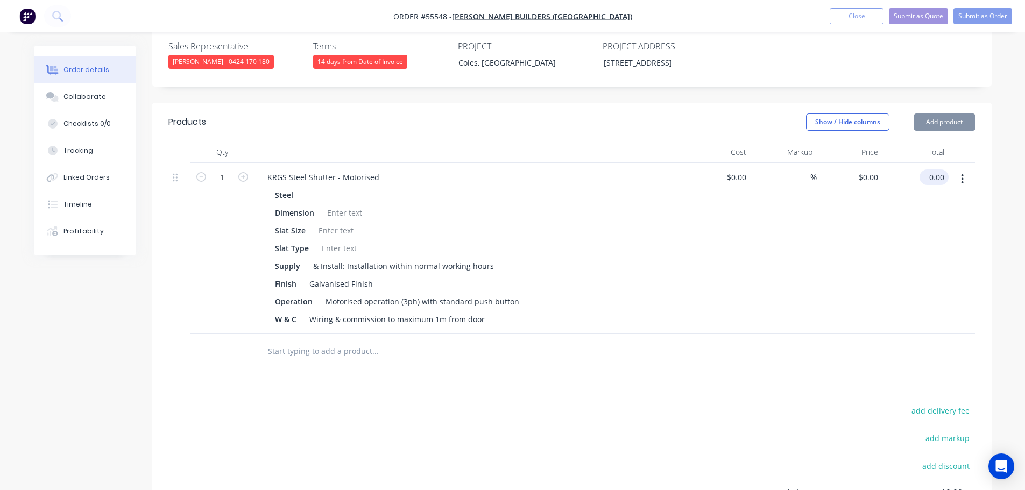
click at [942, 169] on input "0.00" at bounding box center [936, 177] width 25 height 16
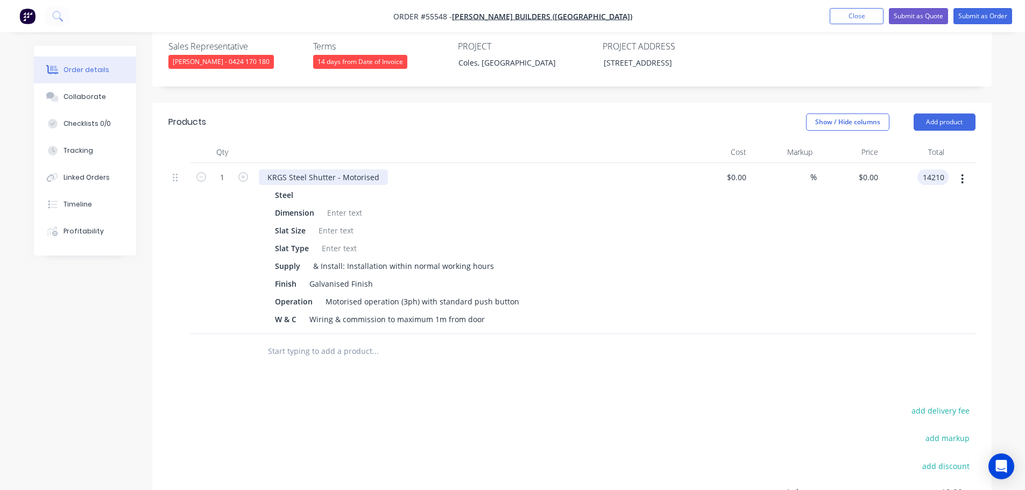
type input "14210"
type input "$14,210.00"
click at [264, 169] on div "KRGS Steel Shutter - Motorised" at bounding box center [323, 177] width 129 height 16
click at [263, 169] on div "KRGS Steel Shutter - Motorised" at bounding box center [323, 177] width 129 height 16
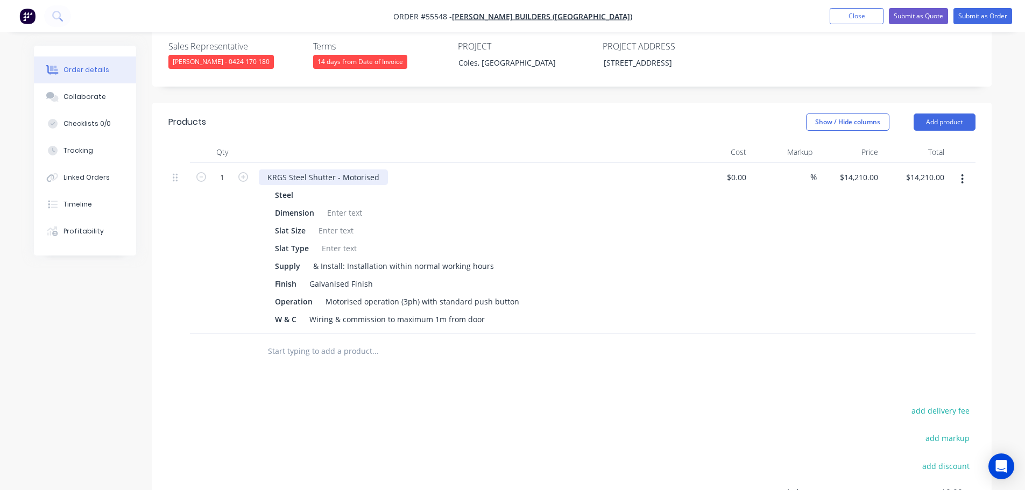
click at [267, 169] on div "KRGS Steel Shutter - Motorised" at bounding box center [323, 177] width 129 height 16
click at [329, 205] on div at bounding box center [345, 213] width 44 height 16
click at [338, 205] on div at bounding box center [345, 213] width 44 height 16
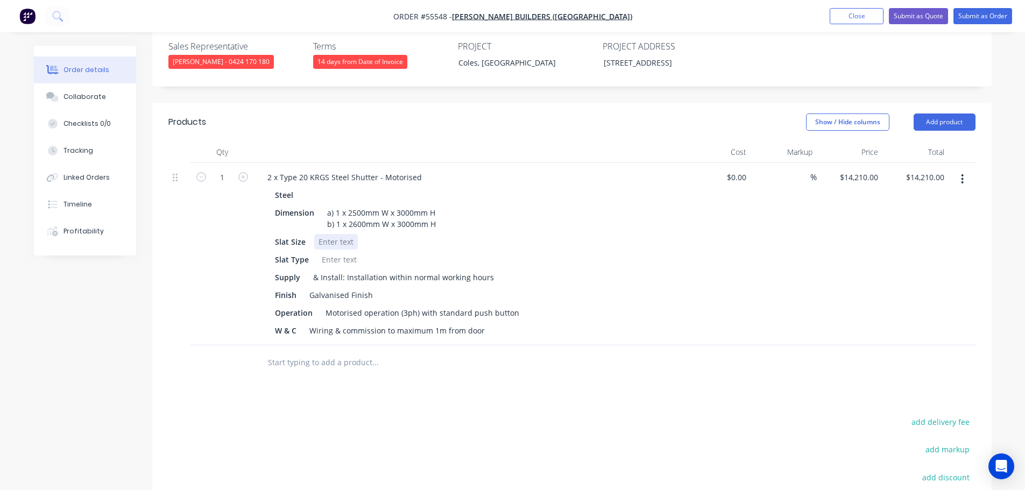
click at [334, 234] on div at bounding box center [336, 242] width 44 height 16
click at [330, 252] on div at bounding box center [339, 260] width 44 height 16
click at [520, 305] on div "Operation Motorised operation (3ph) with standard push button" at bounding box center [468, 313] width 394 height 16
click at [918, 13] on button "Submit as Quote" at bounding box center [918, 16] width 59 height 16
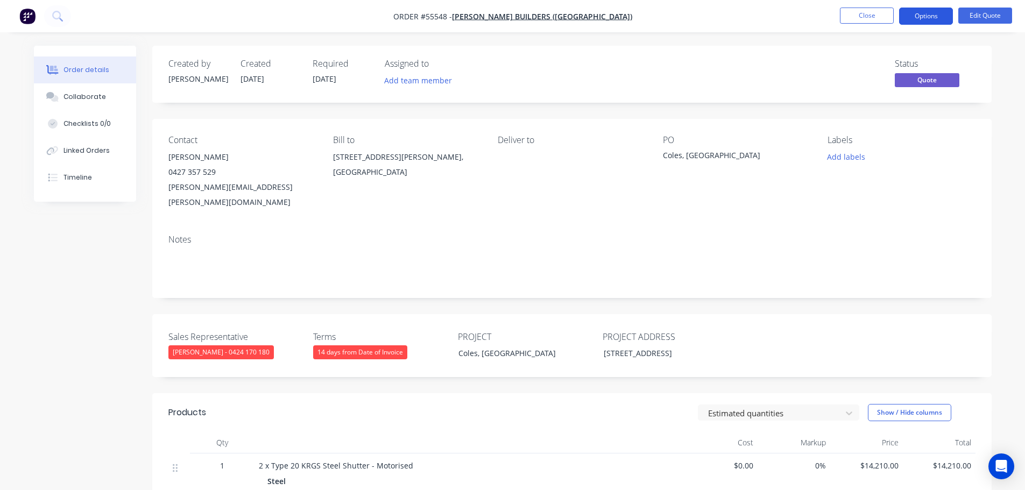
click at [916, 16] on button "Options" at bounding box center [926, 16] width 54 height 17
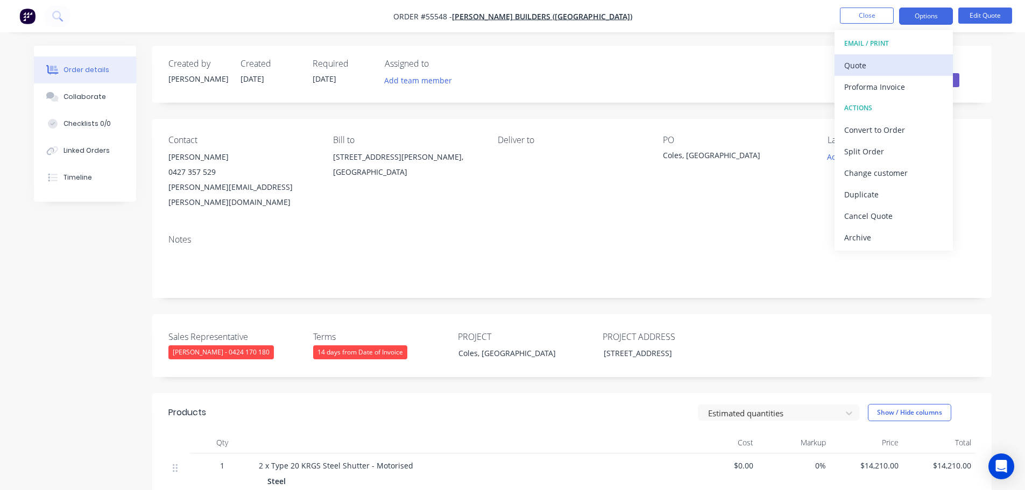
click at [853, 70] on div "Quote" at bounding box center [893, 66] width 99 height 16
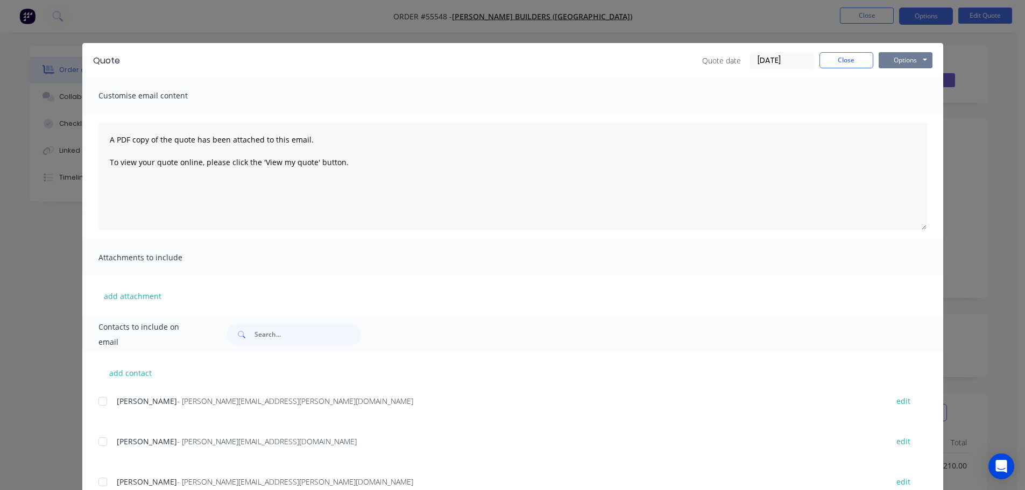
drag, startPoint x: 891, startPoint y: 54, endPoint x: 891, endPoint y: 68, distance: 14.0
click at [891, 55] on button "Options" at bounding box center [905, 60] width 54 height 16
click at [887, 98] on button "Print" at bounding box center [912, 97] width 69 height 18
click at [855, 62] on button "Close" at bounding box center [846, 60] width 54 height 16
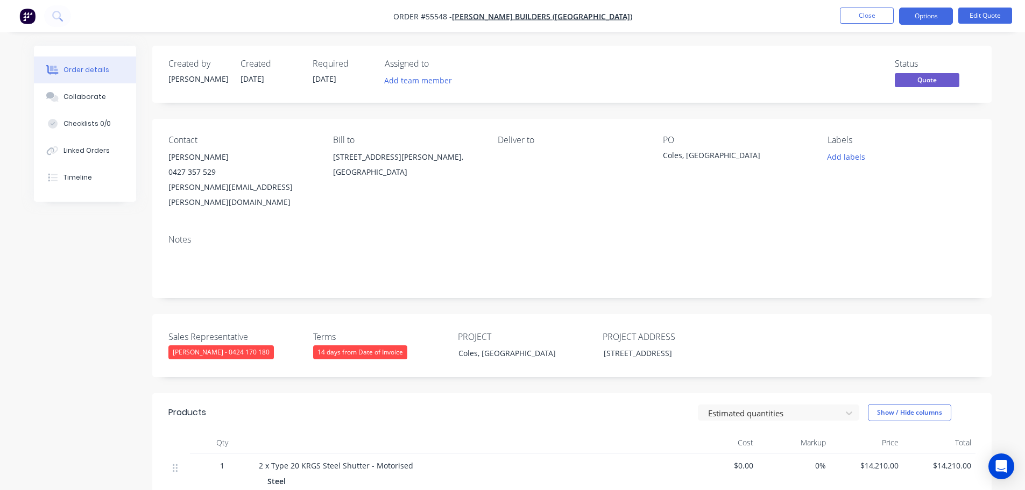
click at [242, 187] on div "jonathan.bernal@hutchinsonbuilders.com.au" at bounding box center [241, 195] width 147 height 30
click at [708, 153] on div "Coles, [GEOGRAPHIC_DATA]" at bounding box center [730, 157] width 134 height 15
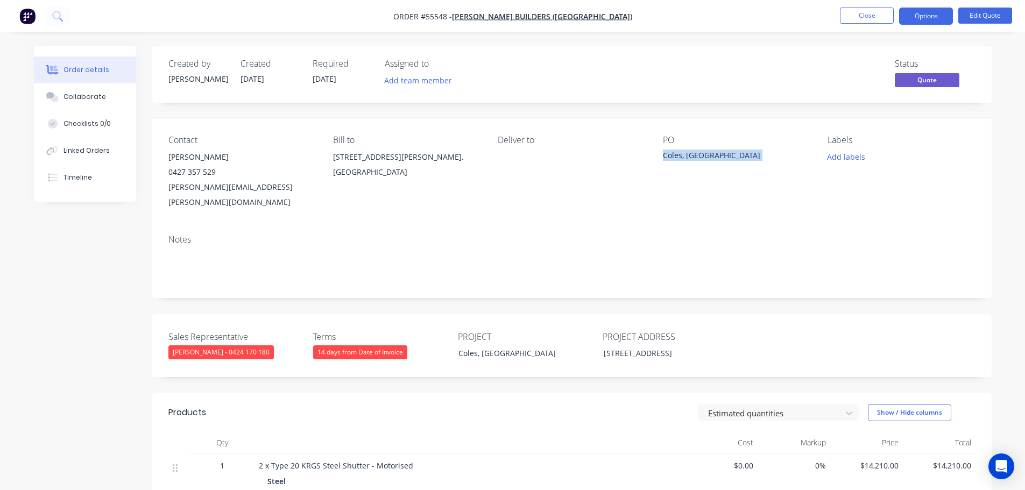
click at [708, 153] on div "Coles, [GEOGRAPHIC_DATA]" at bounding box center [730, 157] width 134 height 15
click at [919, 20] on button "Options" at bounding box center [926, 16] width 54 height 17
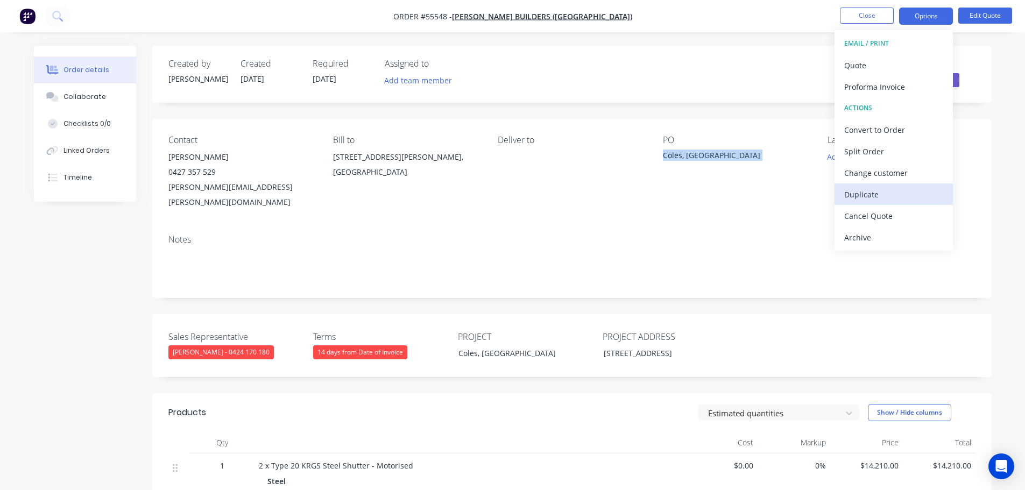
click at [860, 196] on div "Duplicate" at bounding box center [893, 195] width 99 height 16
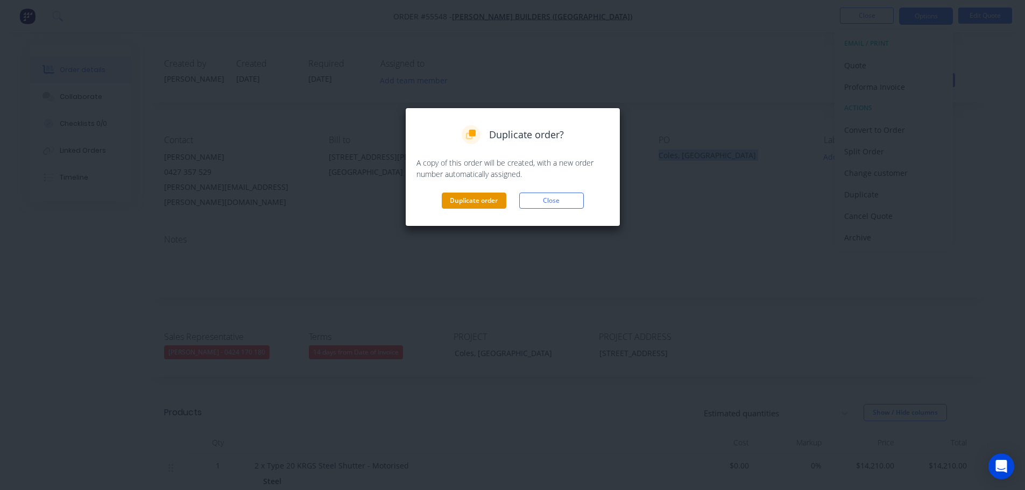
click at [473, 198] on button "Duplicate order" at bounding box center [474, 201] width 65 height 16
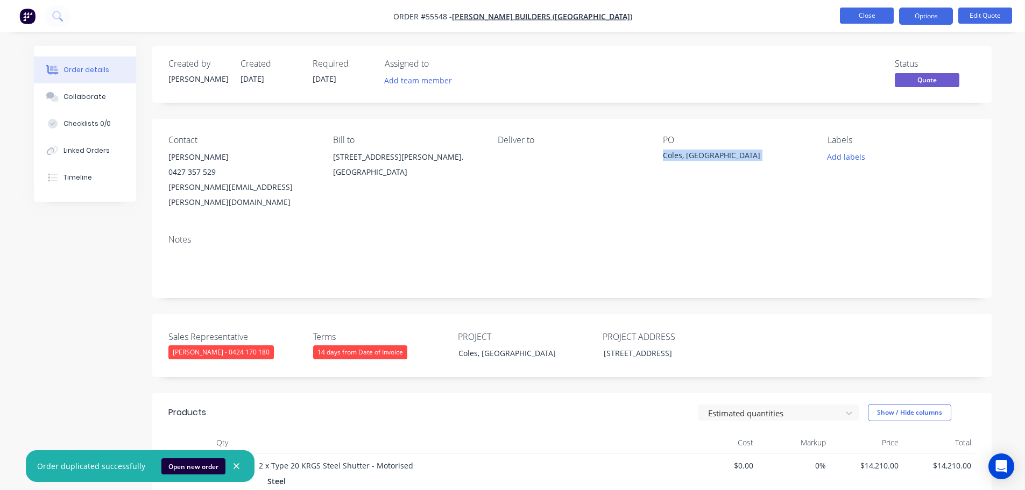
click at [854, 15] on button "Close" at bounding box center [867, 16] width 54 height 16
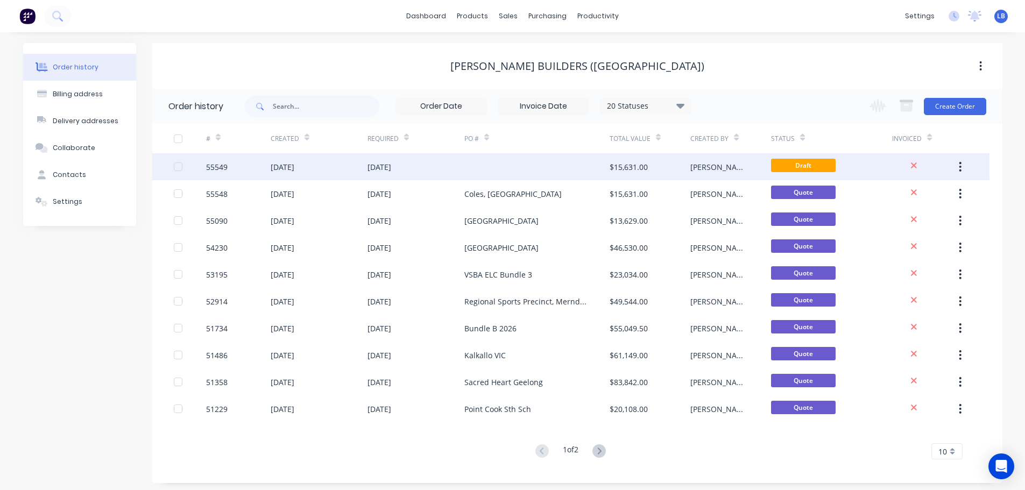
click at [209, 166] on div "55549" at bounding box center [217, 166] width 22 height 11
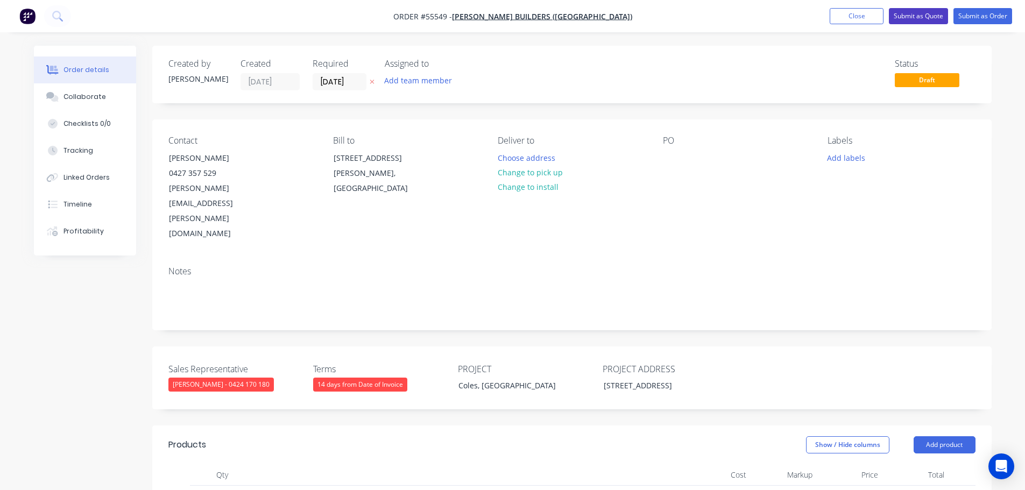
click at [902, 15] on button "Submit as Quote" at bounding box center [918, 16] width 59 height 16
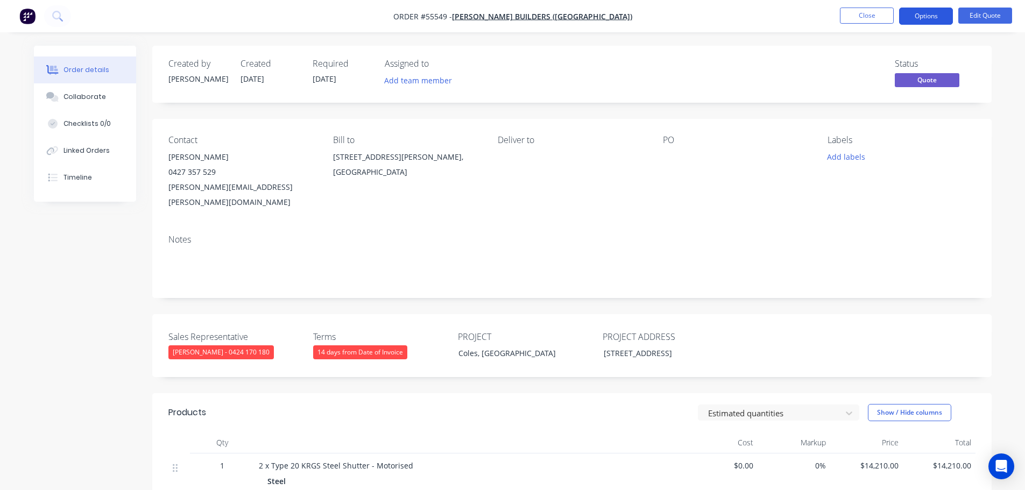
click at [917, 16] on button "Options" at bounding box center [926, 16] width 54 height 17
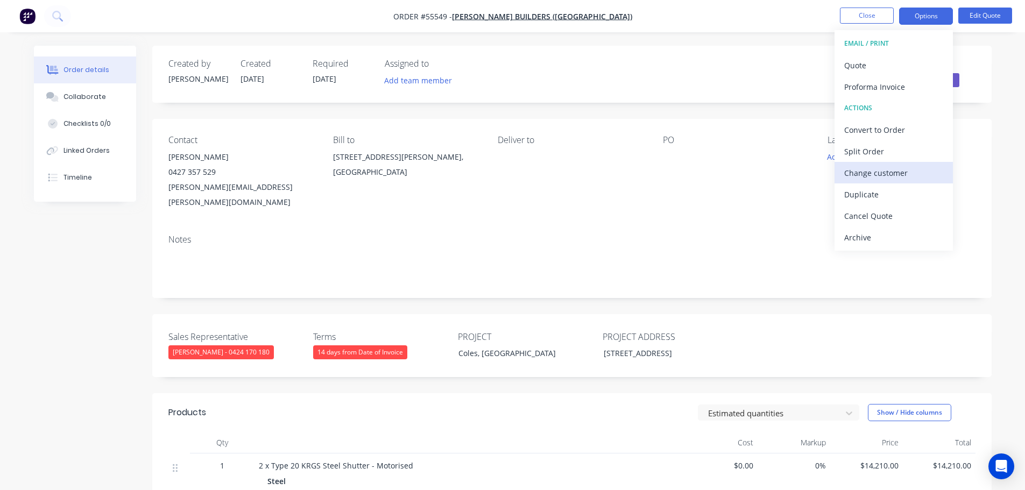
click at [862, 169] on div "Change customer" at bounding box center [893, 173] width 99 height 16
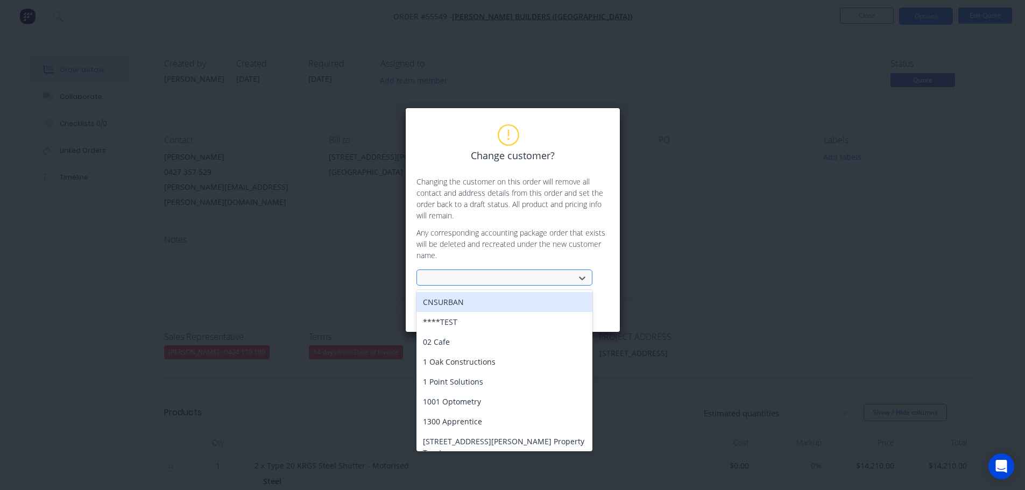
click at [432, 275] on div at bounding box center [497, 278] width 144 height 13
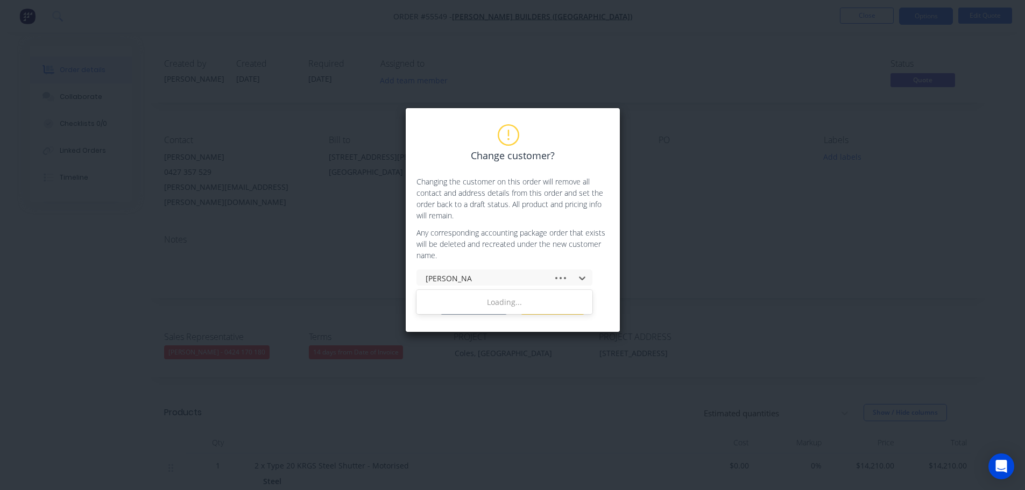
type input "maben group"
click at [451, 307] on div "[PERSON_NAME] Group" at bounding box center [504, 302] width 176 height 20
click at [456, 309] on button "Change customer" at bounding box center [473, 307] width 67 height 16
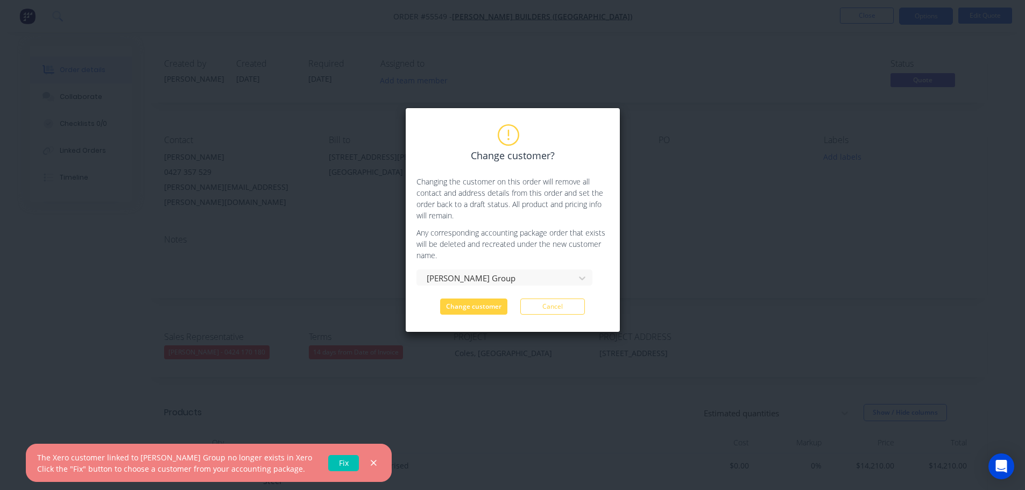
click at [328, 458] on link "Fix" at bounding box center [343, 463] width 31 height 16
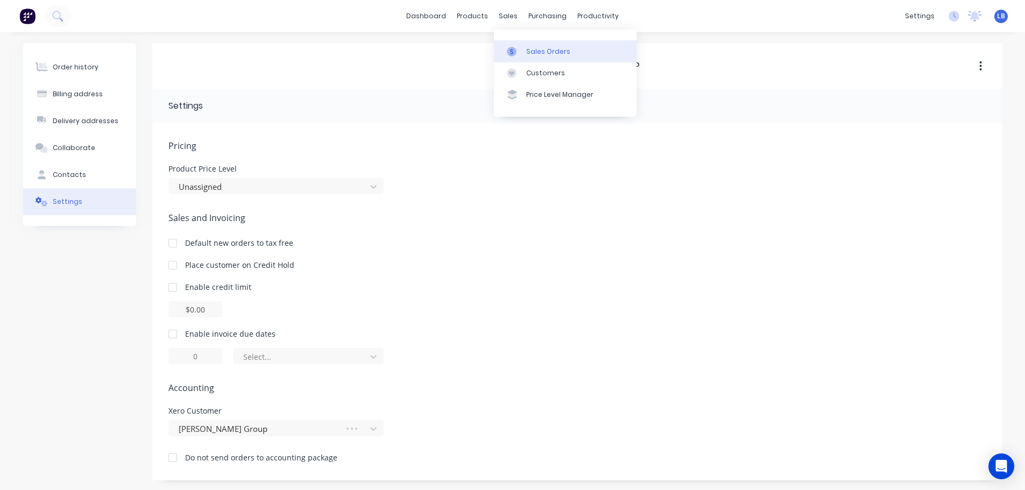
click at [548, 53] on div "Sales Orders" at bounding box center [548, 52] width 44 height 10
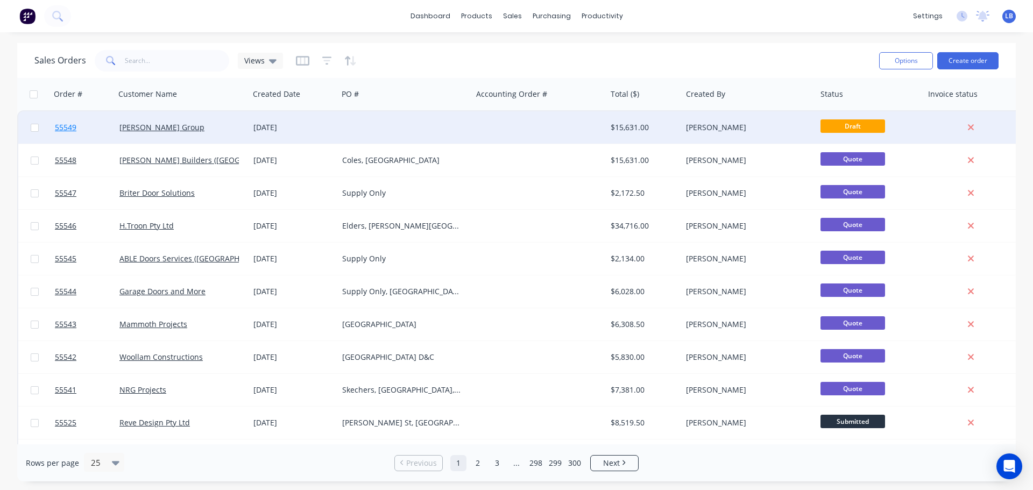
click at [62, 125] on span "55549" at bounding box center [66, 127] width 22 height 11
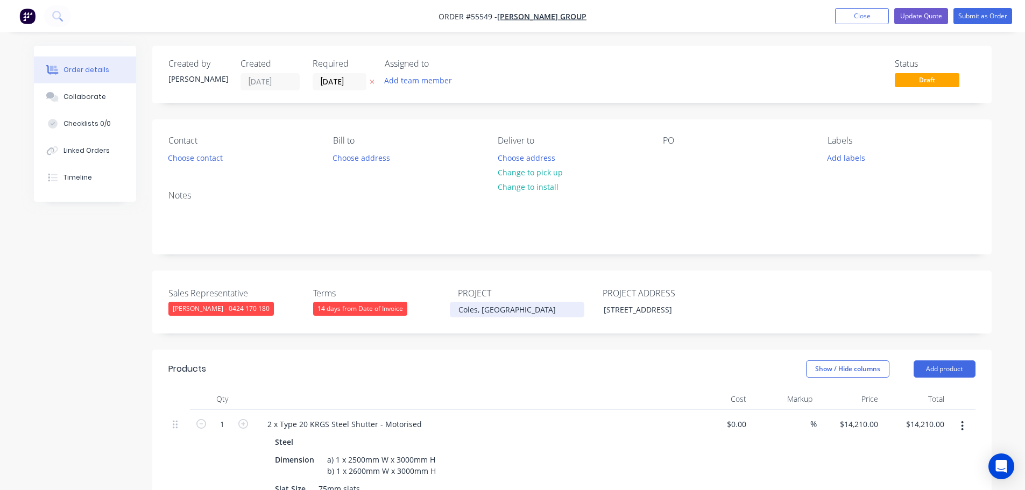
click at [491, 311] on div "Coles, [GEOGRAPHIC_DATA]" at bounding box center [517, 310] width 134 height 16
copy div "Coles, Belmont VIC"
click at [672, 157] on div at bounding box center [671, 158] width 17 height 16
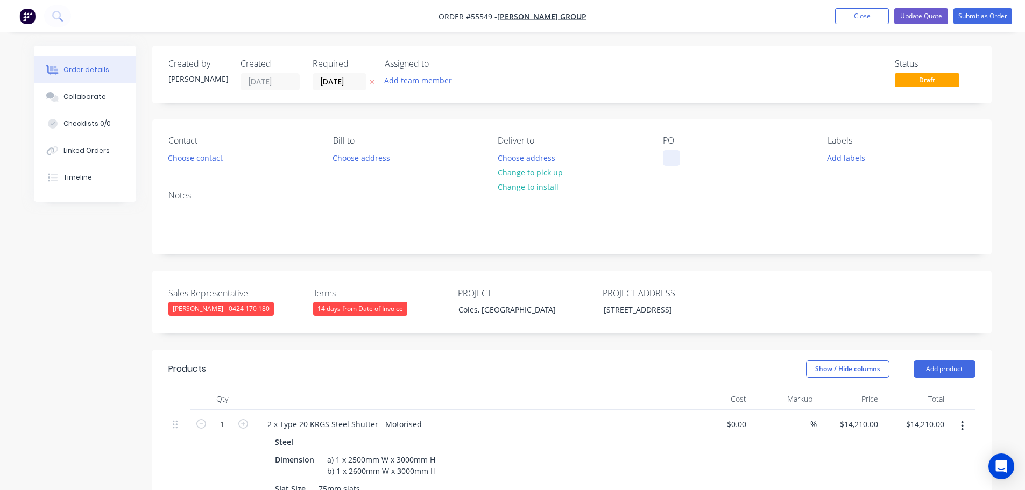
paste div
click at [205, 159] on button "Choose contact" at bounding box center [195, 157] width 66 height 15
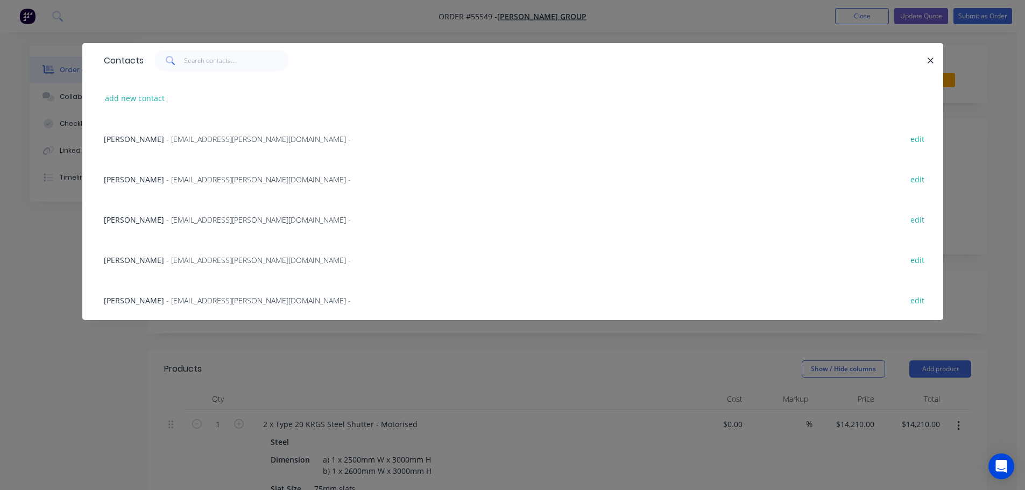
click at [166, 143] on span "- dpierri@maben.com.au -" at bounding box center [258, 139] width 185 height 10
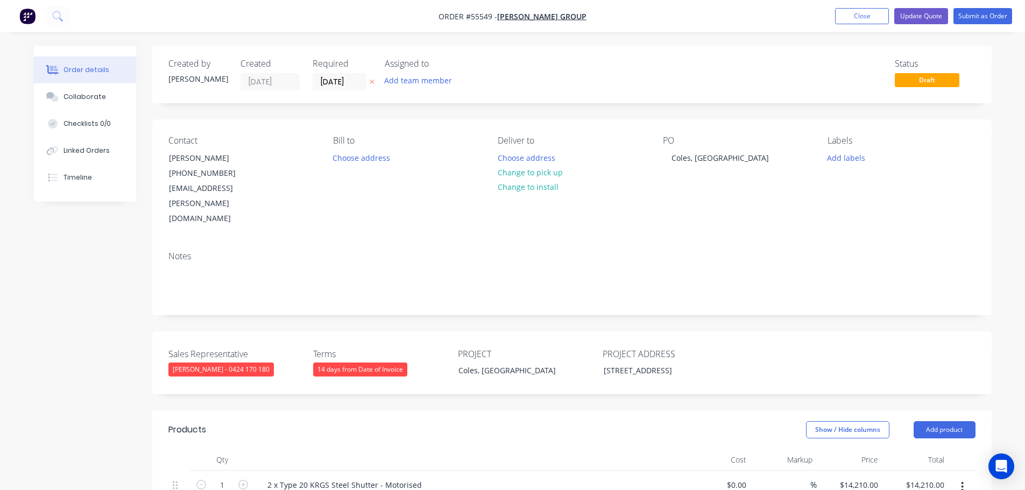
scroll to position [54, 0]
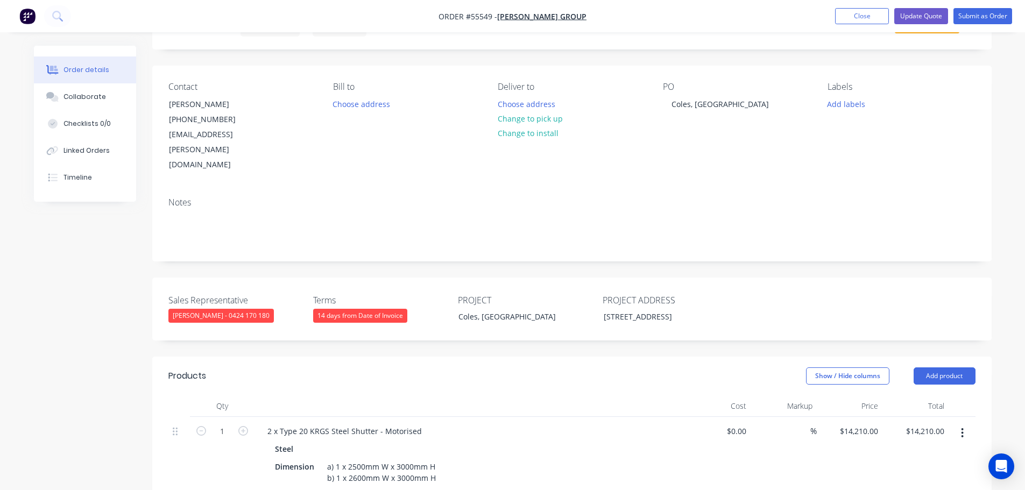
click at [374, 309] on div "14 days from Date of Invoice" at bounding box center [360, 316] width 94 height 14
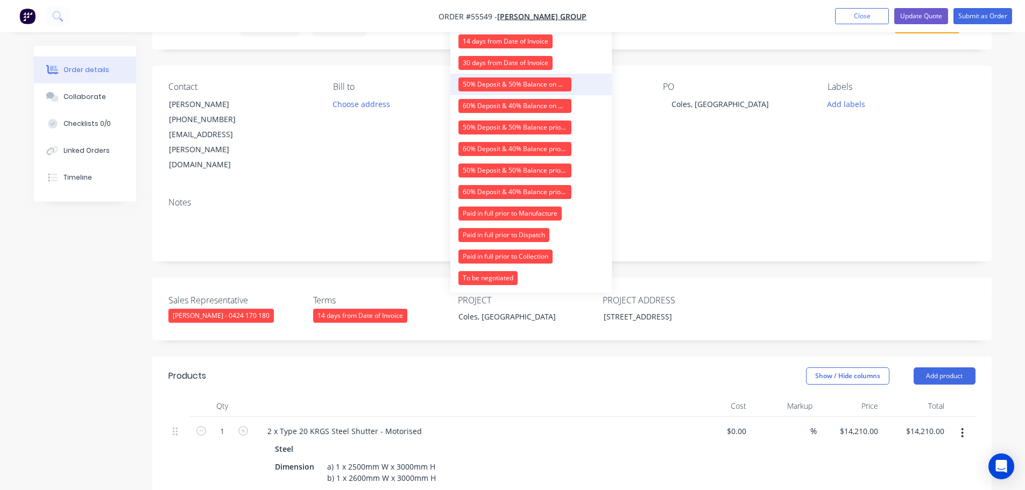
click at [480, 89] on div "50% Deposit & 50% Balance on Day of Installation" at bounding box center [514, 84] width 113 height 14
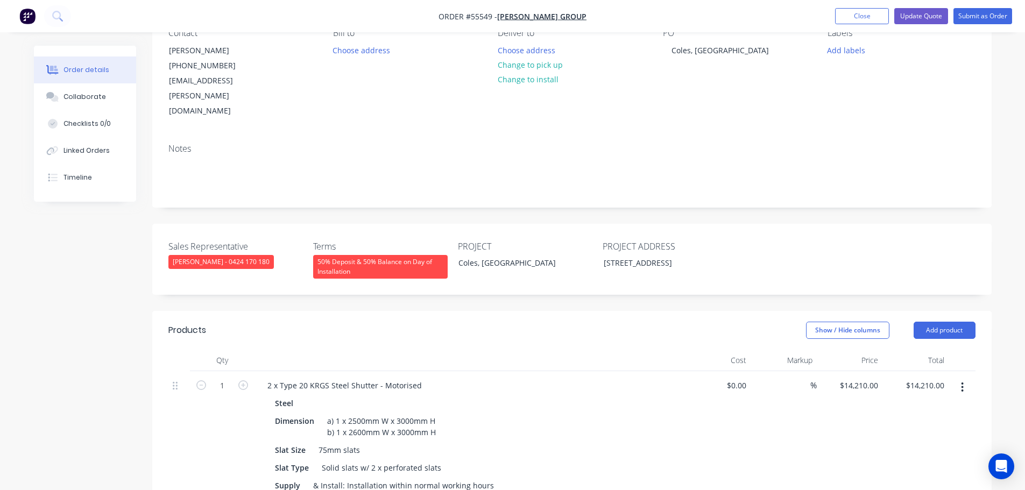
scroll to position [0, 0]
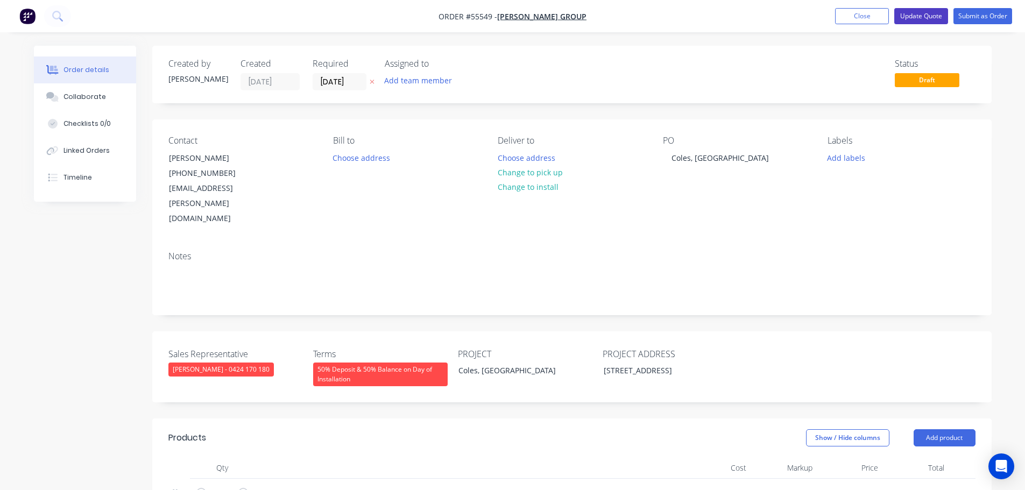
click at [928, 19] on button "Update Quote" at bounding box center [921, 16] width 54 height 16
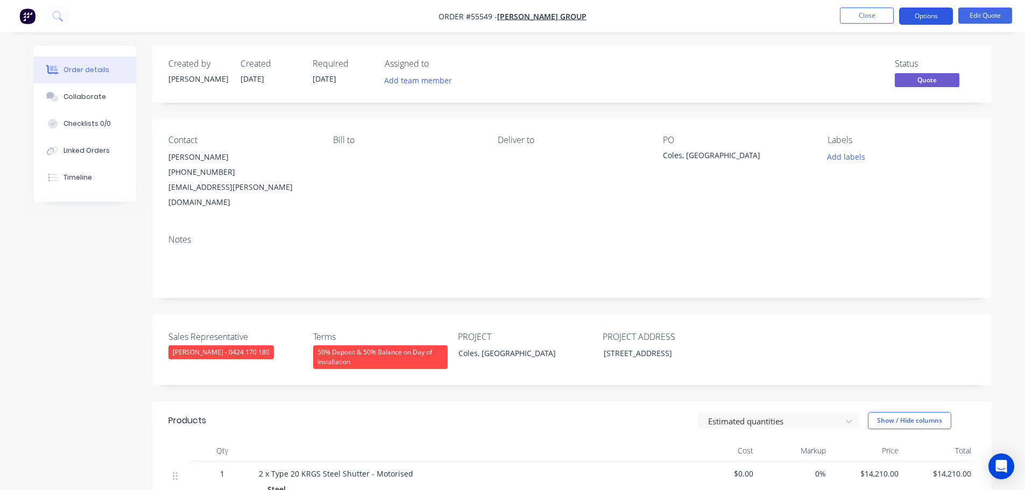
click at [924, 17] on button "Options" at bounding box center [926, 16] width 54 height 17
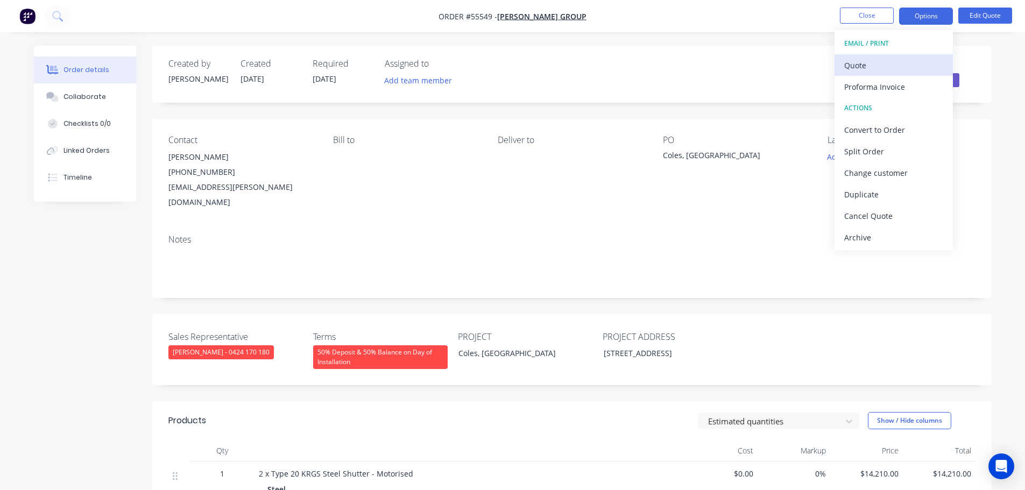
click at [864, 66] on div "Quote" at bounding box center [893, 66] width 99 height 16
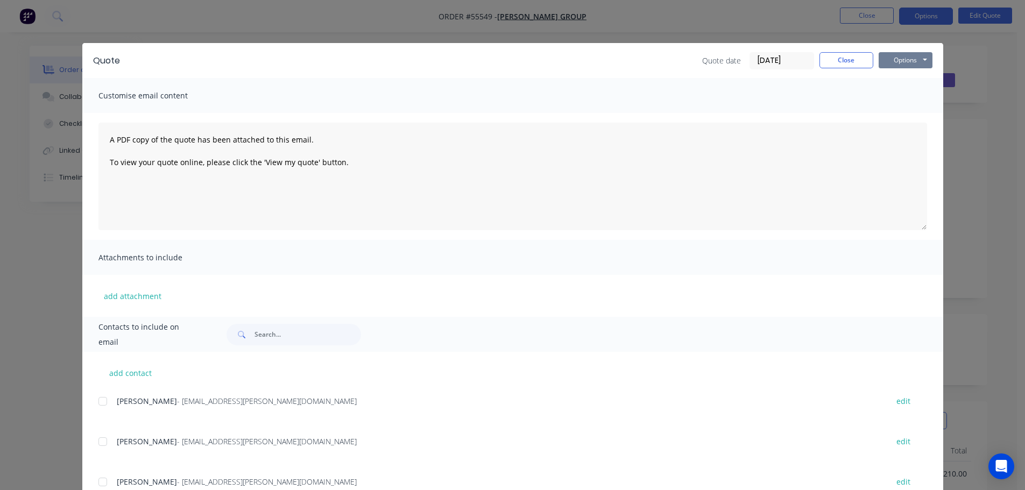
click at [888, 61] on button "Options" at bounding box center [905, 60] width 54 height 16
click at [898, 97] on button "Print" at bounding box center [912, 97] width 69 height 18
click at [840, 65] on button "Close" at bounding box center [846, 60] width 54 height 16
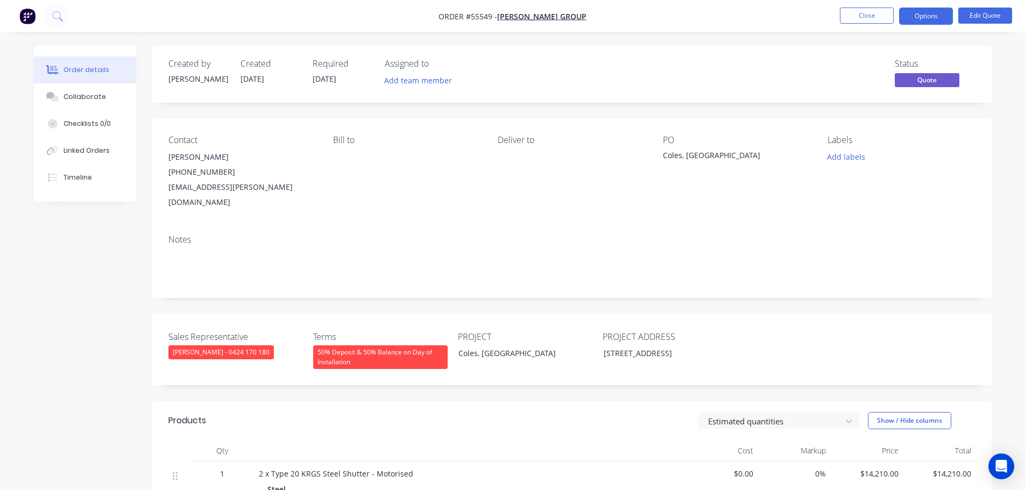
click at [195, 188] on div "dpierri@maben.com.au" at bounding box center [241, 195] width 147 height 30
copy div "dpierri@maben.com.au"
click at [701, 158] on div "Coles, Belmont VIC" at bounding box center [730, 157] width 134 height 15
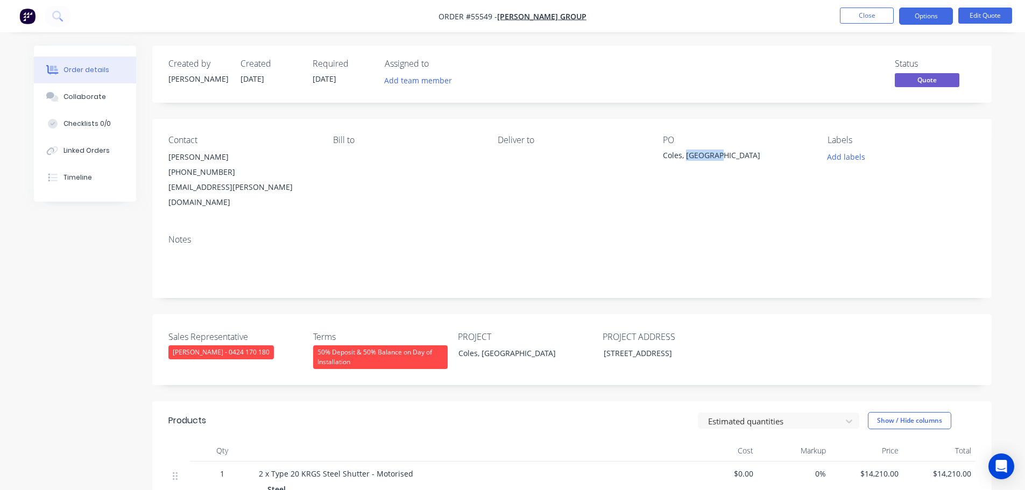
click at [701, 158] on div "Coles, Belmont VIC" at bounding box center [730, 157] width 134 height 15
copy div "Coles, Belmont VIC"
click at [922, 15] on button "Options" at bounding box center [926, 16] width 54 height 17
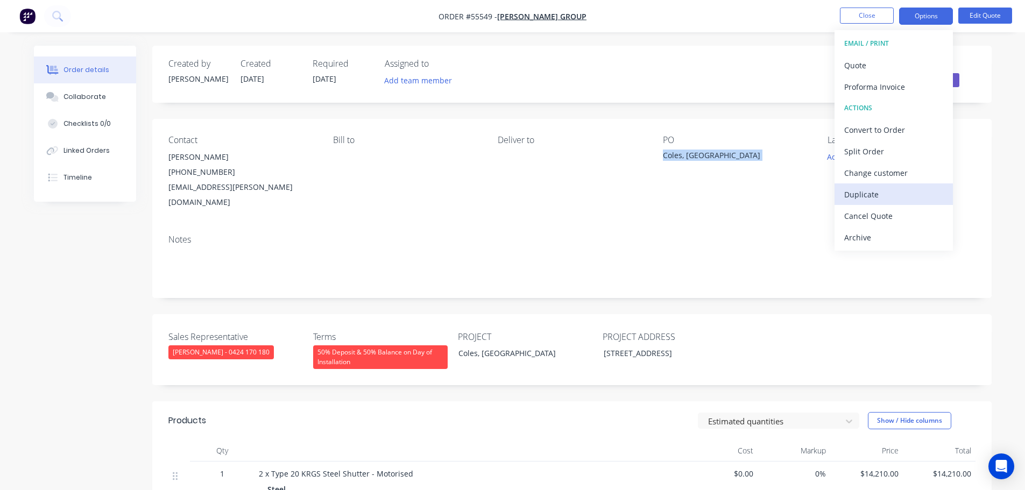
click at [854, 196] on div "Duplicate" at bounding box center [893, 195] width 99 height 16
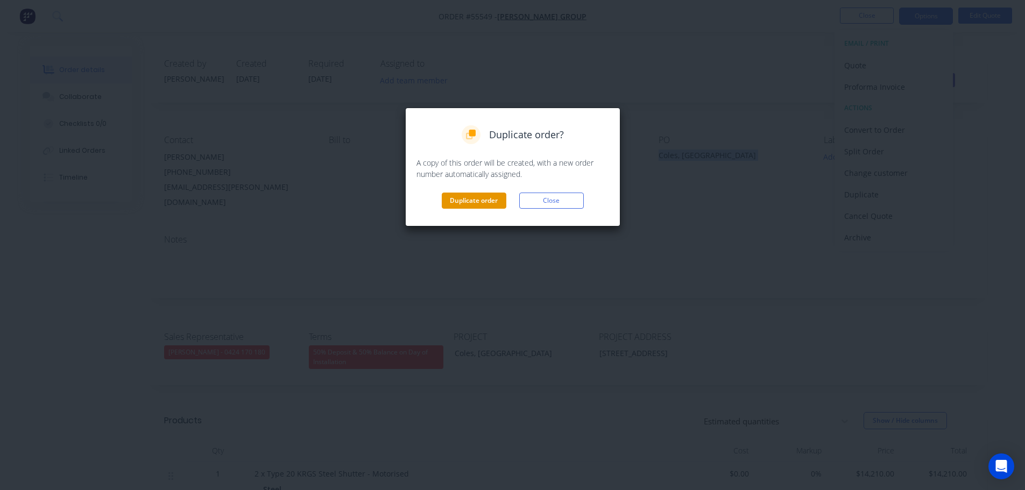
click at [474, 198] on button "Duplicate order" at bounding box center [474, 201] width 65 height 16
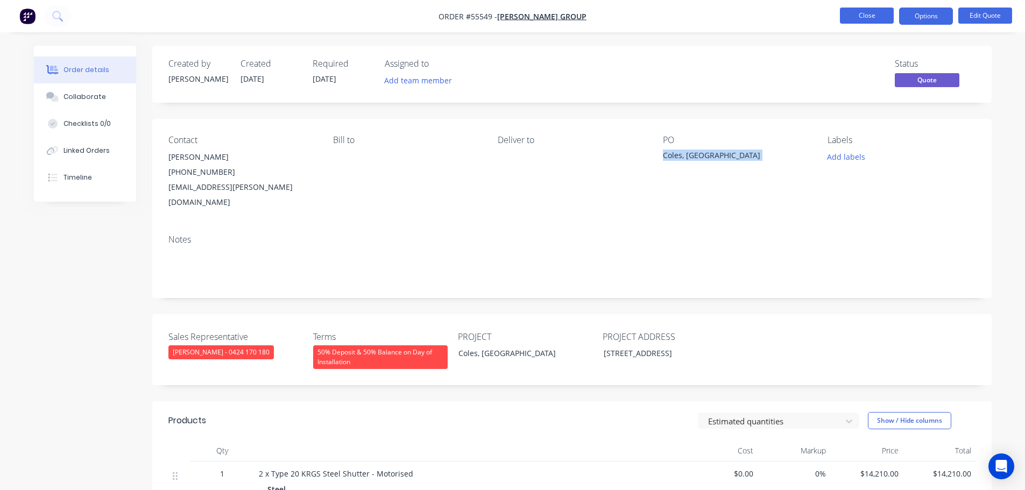
click at [848, 16] on button "Close" at bounding box center [867, 16] width 54 height 16
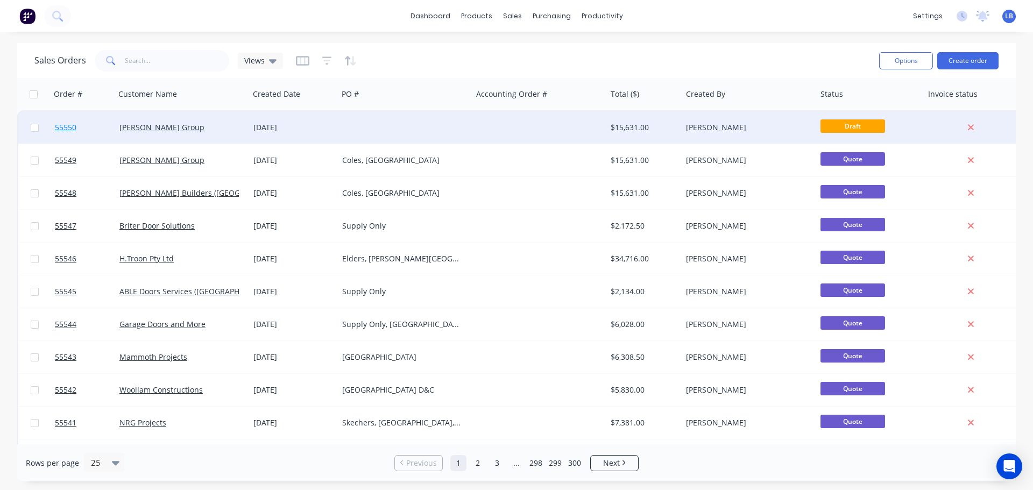
click at [70, 127] on span "55550" at bounding box center [66, 127] width 22 height 11
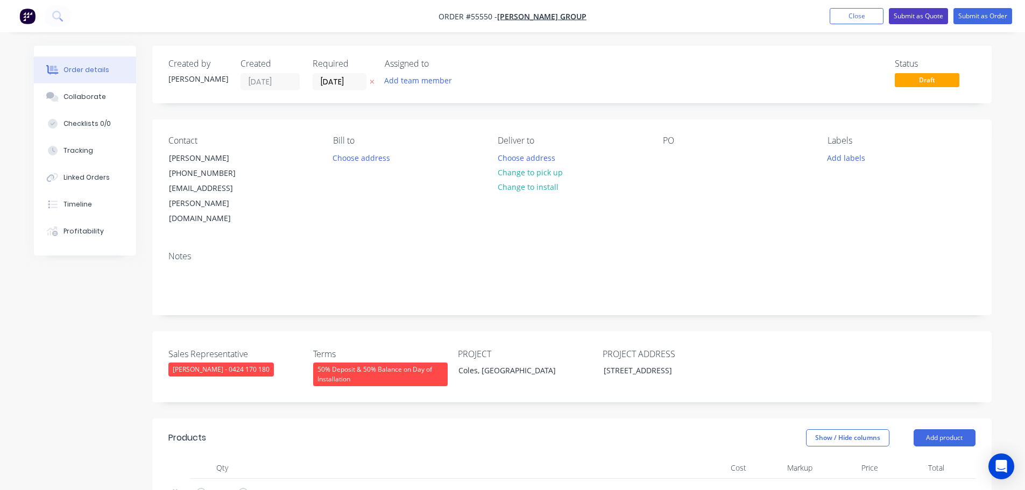
click at [906, 18] on button "Submit as Quote" at bounding box center [918, 16] width 59 height 16
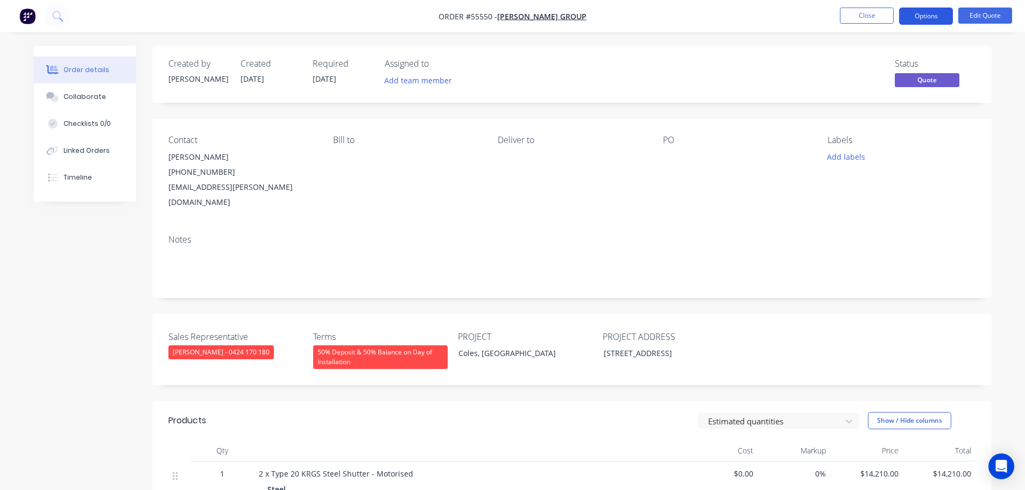
click at [914, 18] on button "Options" at bounding box center [926, 16] width 54 height 17
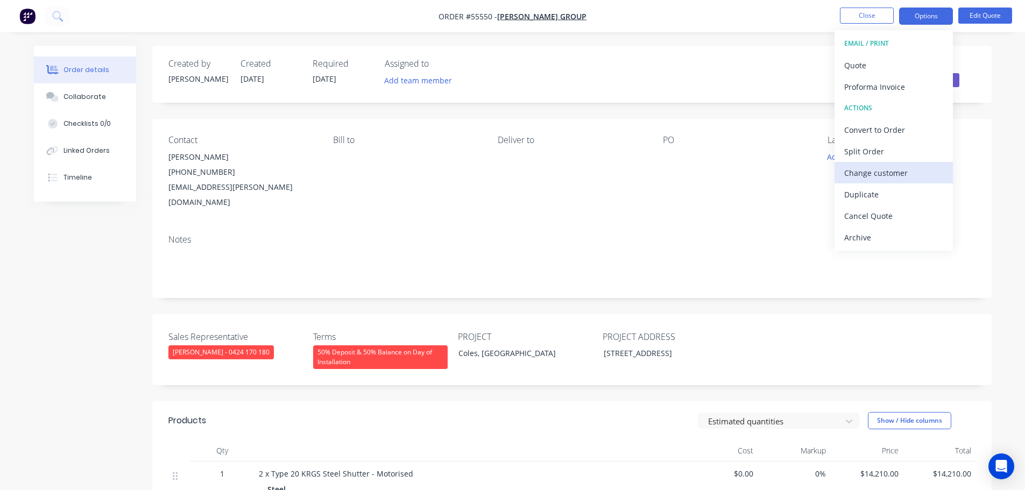
click at [857, 174] on div "Change customer" at bounding box center [893, 173] width 99 height 16
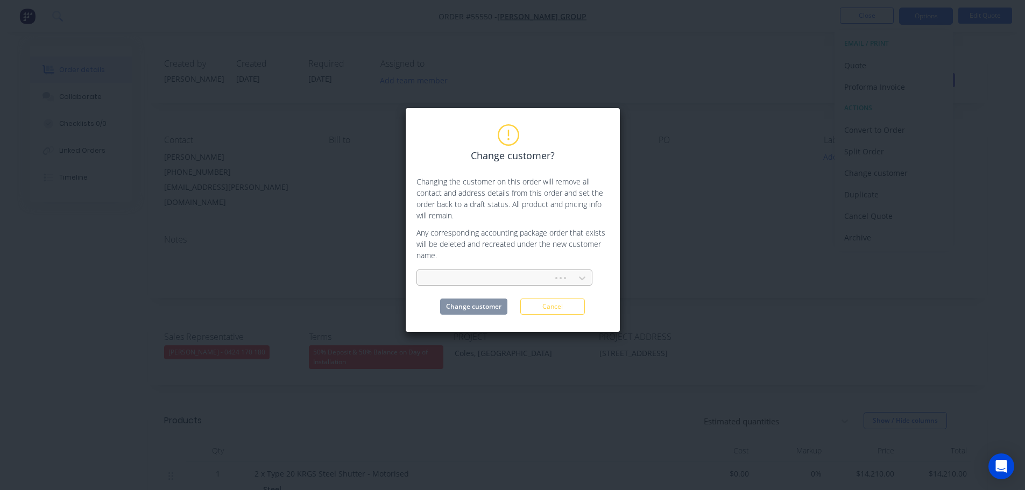
click at [462, 280] on div at bounding box center [486, 278] width 122 height 13
type input "mainbrace"
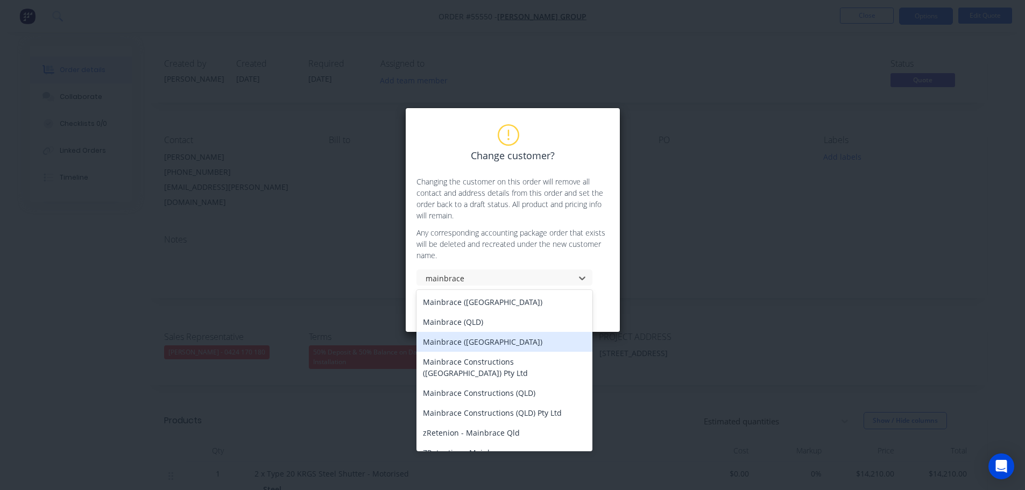
click at [442, 349] on div "Mainbrace (VIC)" at bounding box center [504, 342] width 176 height 20
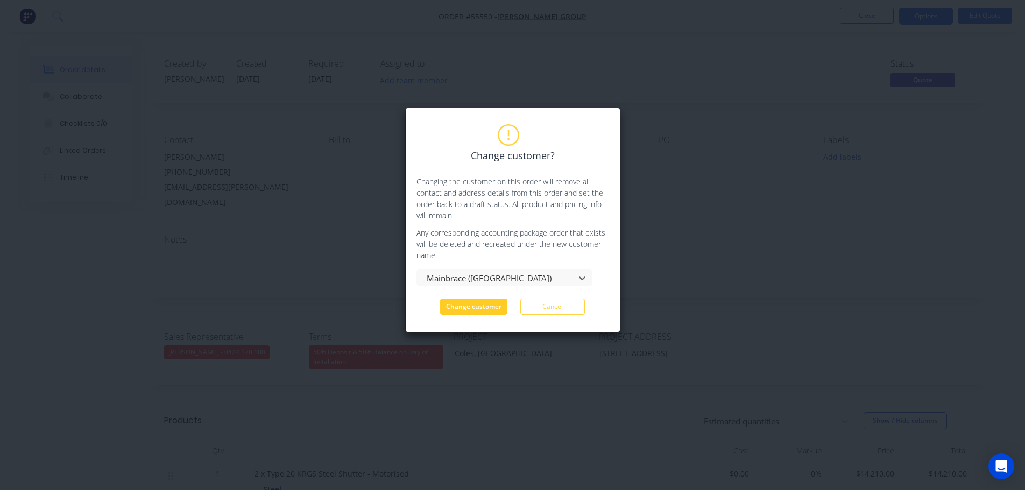
click at [473, 310] on button "Change customer" at bounding box center [473, 307] width 67 height 16
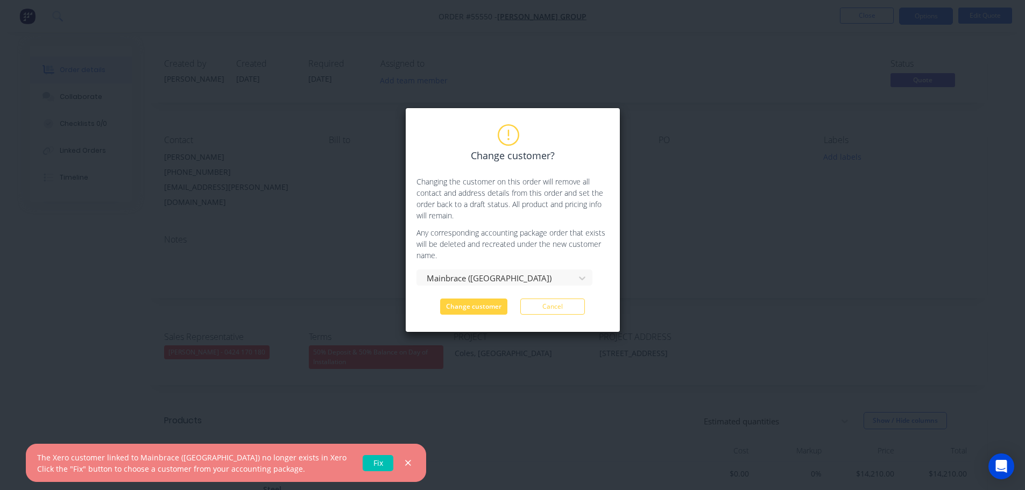
click at [363, 462] on link "Fix" at bounding box center [378, 463] width 31 height 16
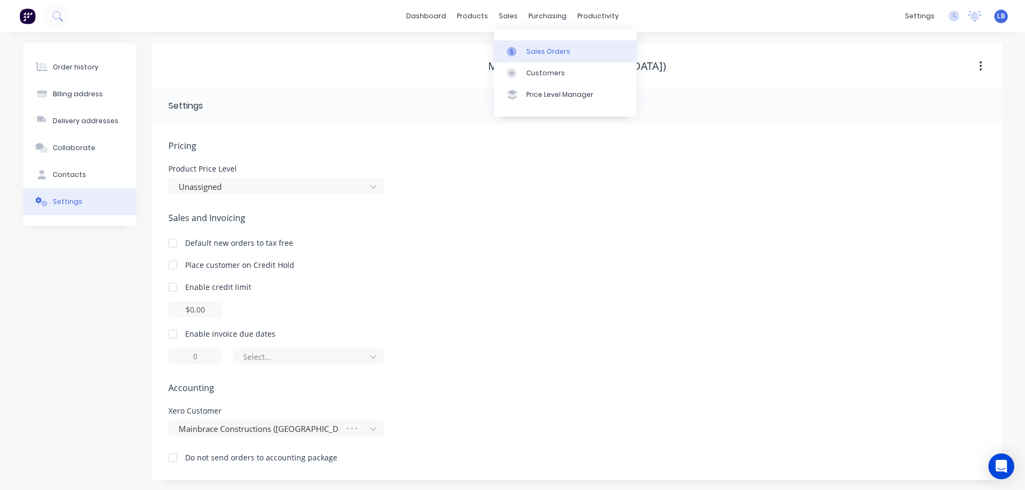
click at [543, 51] on div "Sales Orders" at bounding box center [548, 52] width 44 height 10
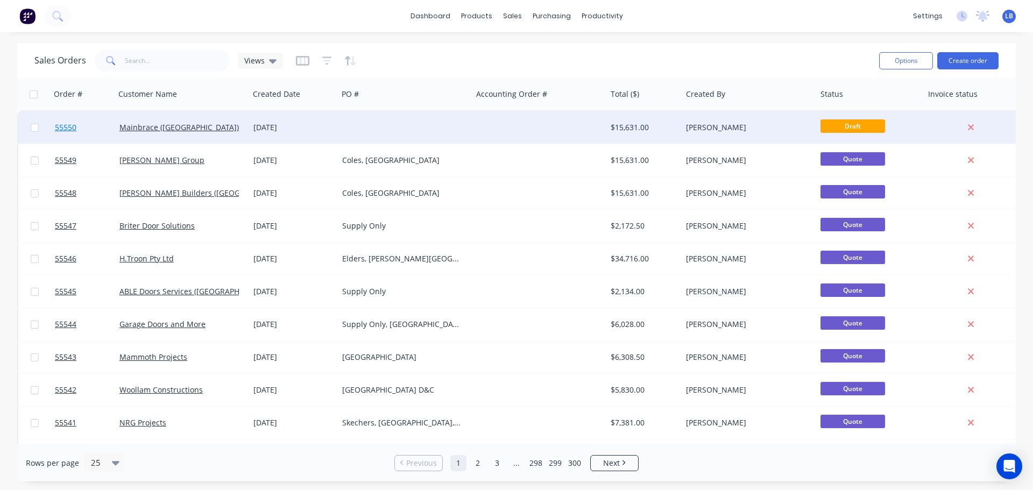
click at [68, 129] on span "55550" at bounding box center [66, 127] width 22 height 11
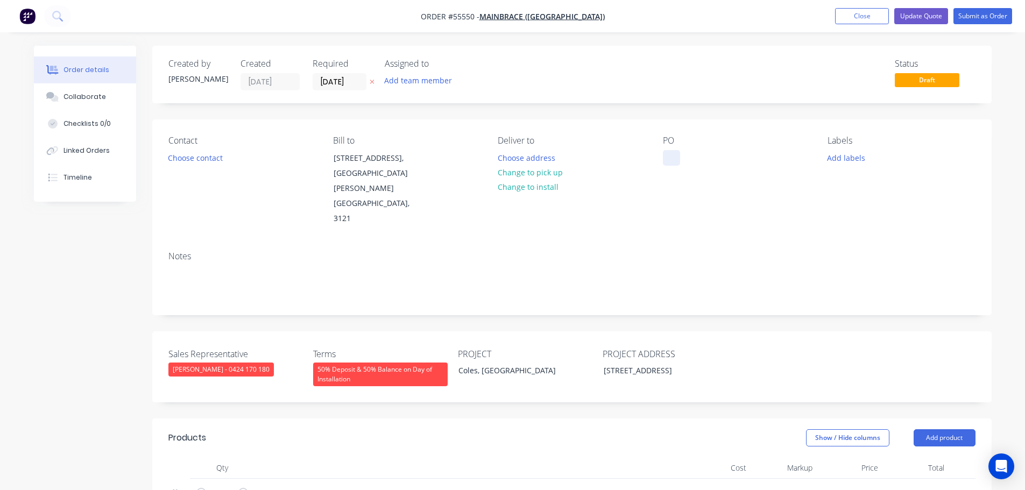
click at [667, 155] on div at bounding box center [671, 158] width 17 height 16
click at [491, 363] on div "Coles, [GEOGRAPHIC_DATA]" at bounding box center [517, 371] width 134 height 16
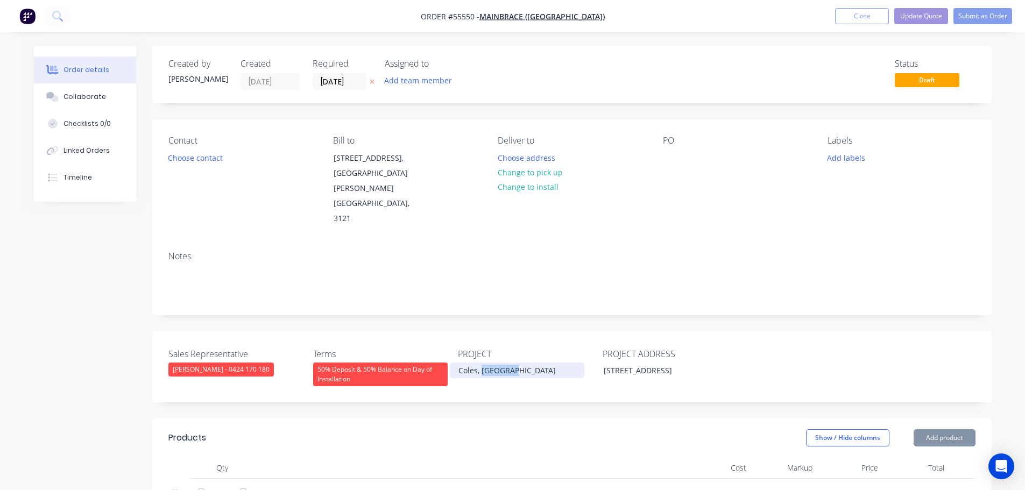
click at [491, 363] on div "Coles, [GEOGRAPHIC_DATA]" at bounding box center [517, 371] width 134 height 16
copy div "Coles, [GEOGRAPHIC_DATA]"
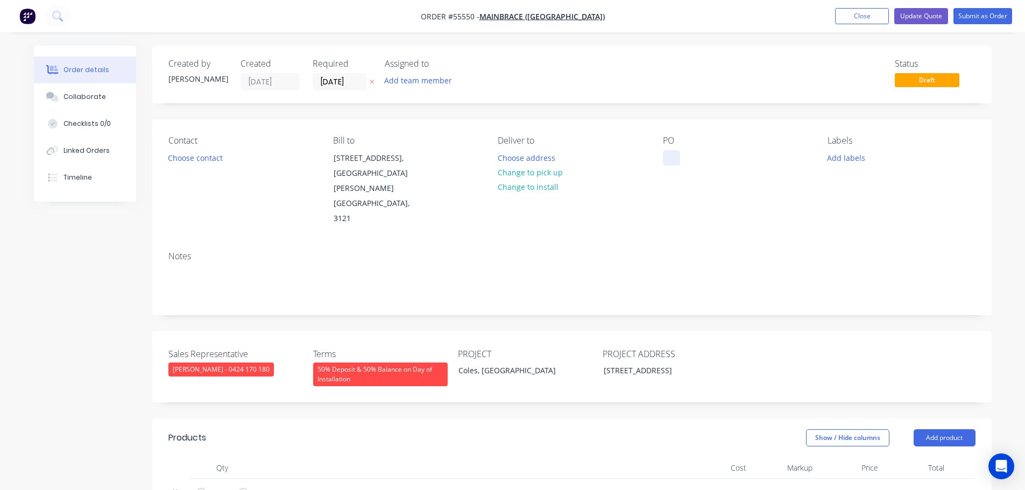
click at [670, 152] on div at bounding box center [671, 158] width 17 height 16
paste div
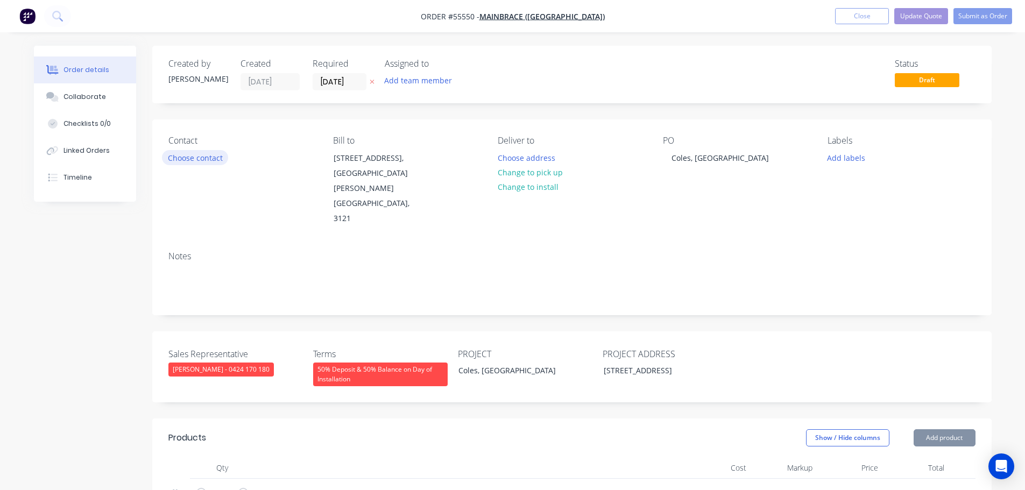
click at [201, 160] on button "Choose contact" at bounding box center [195, 157] width 66 height 15
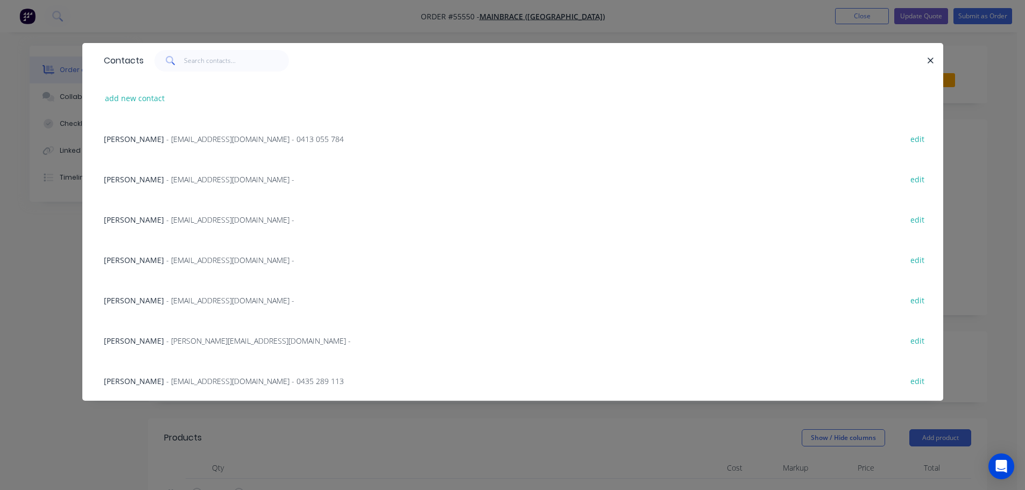
click at [153, 340] on span "[PERSON_NAME]" at bounding box center [134, 341] width 60 height 10
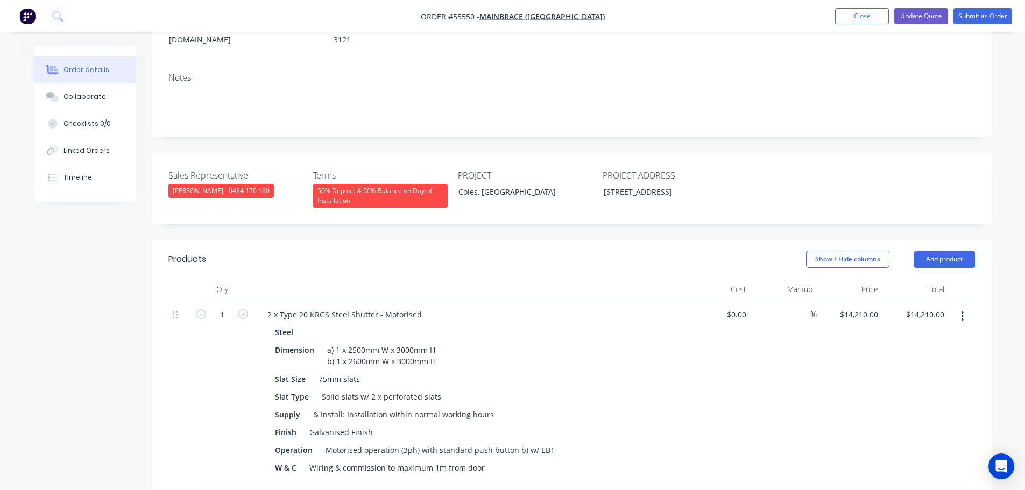
scroll to position [161, 0]
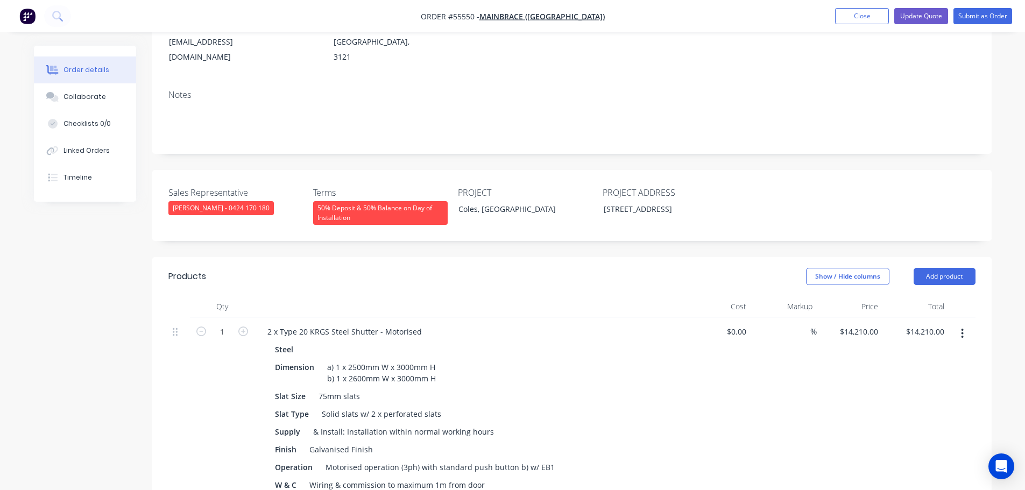
click at [412, 201] on div "50% Deposit & 50% Balance on Day of Installation" at bounding box center [380, 213] width 134 height 24
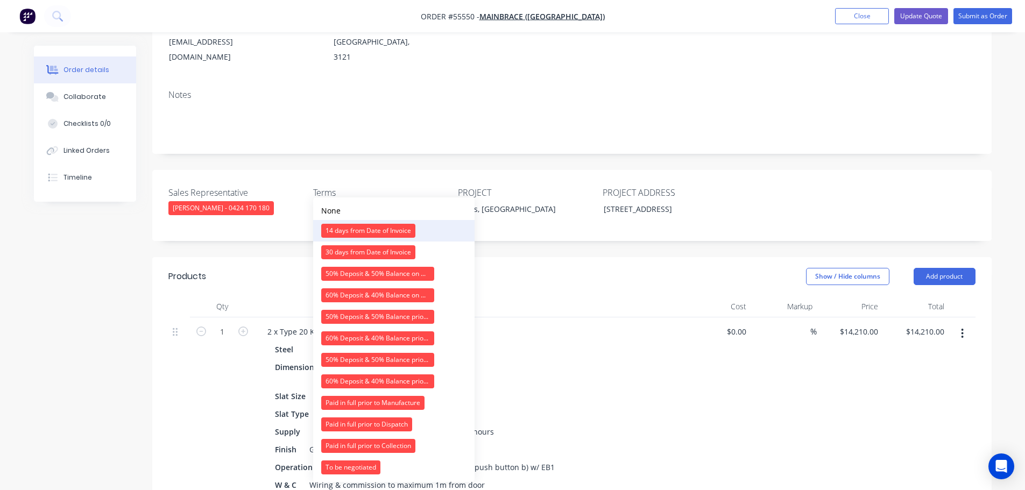
click at [391, 236] on div "14 days from Date of Invoice" at bounding box center [368, 231] width 94 height 14
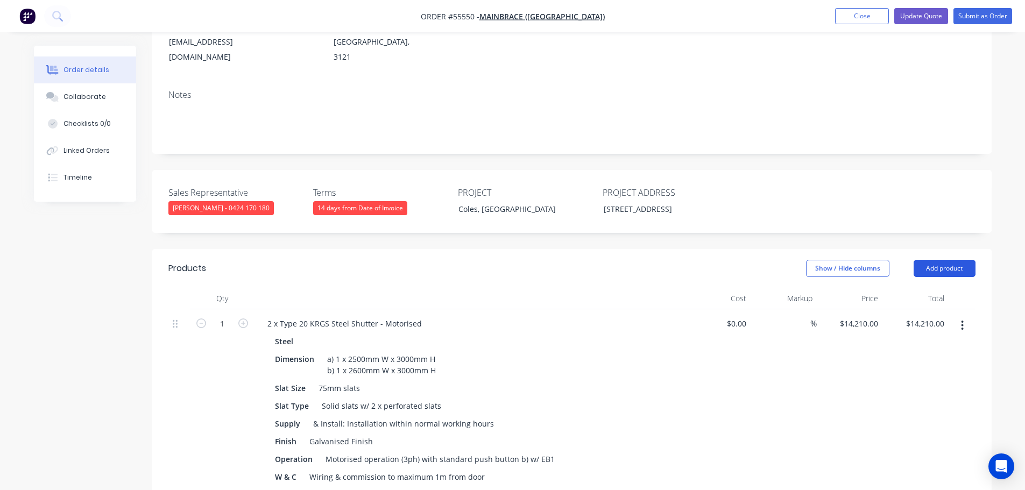
click at [936, 260] on button "Add product" at bounding box center [944, 268] width 62 height 17
click at [560, 334] on div "Steel" at bounding box center [469, 342] width 389 height 16
click at [910, 17] on button "Update Quote" at bounding box center [921, 16] width 54 height 16
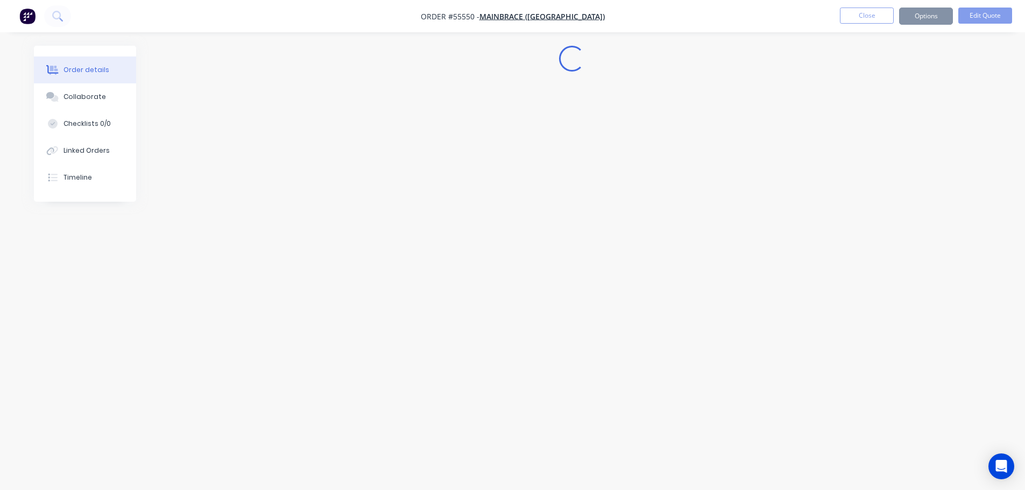
scroll to position [0, 0]
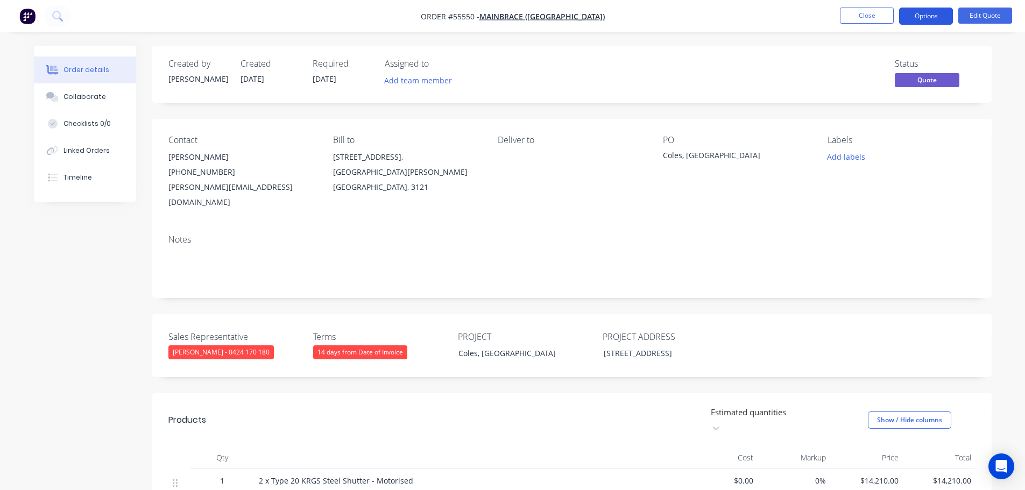
drag, startPoint x: 937, startPoint y: 15, endPoint x: 921, endPoint y: 26, distance: 19.2
click at [937, 15] on button "Options" at bounding box center [926, 16] width 54 height 17
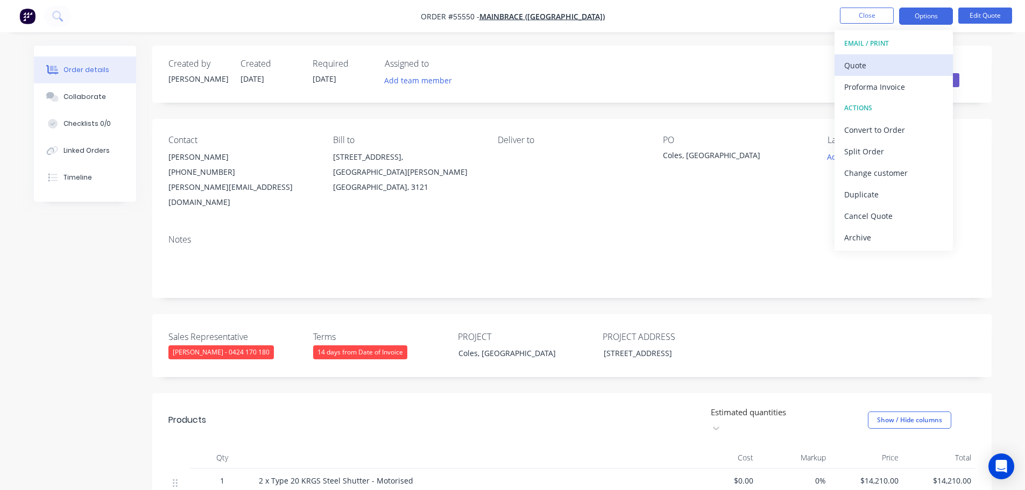
click at [863, 69] on div "Quote" at bounding box center [893, 66] width 99 height 16
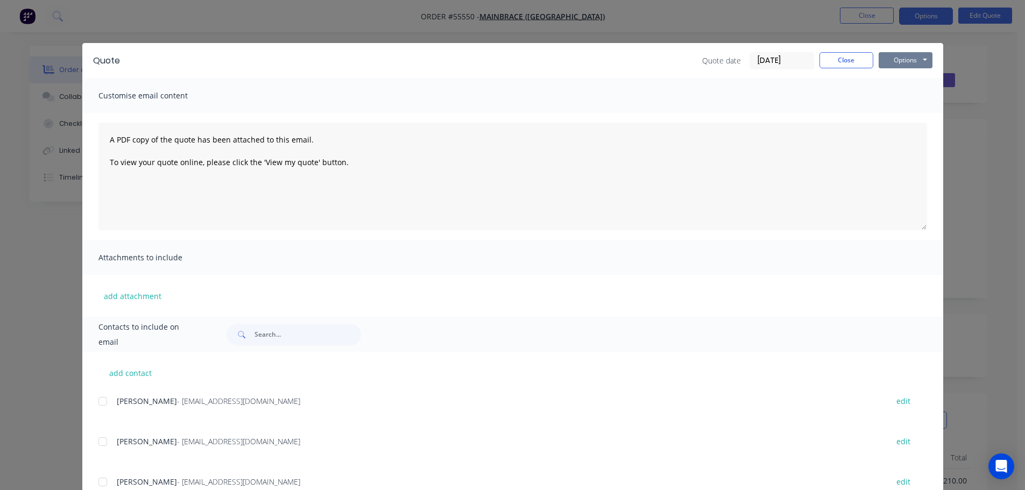
click at [883, 61] on button "Options" at bounding box center [905, 60] width 54 height 16
click at [896, 95] on button "Print" at bounding box center [912, 97] width 69 height 18
click at [836, 58] on button "Close" at bounding box center [846, 60] width 54 height 16
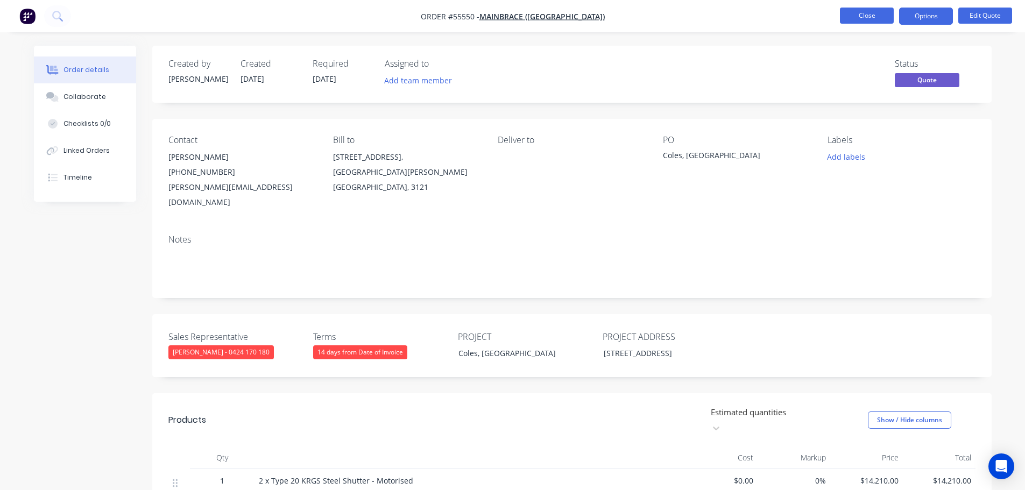
click at [850, 19] on button "Close" at bounding box center [867, 16] width 54 height 16
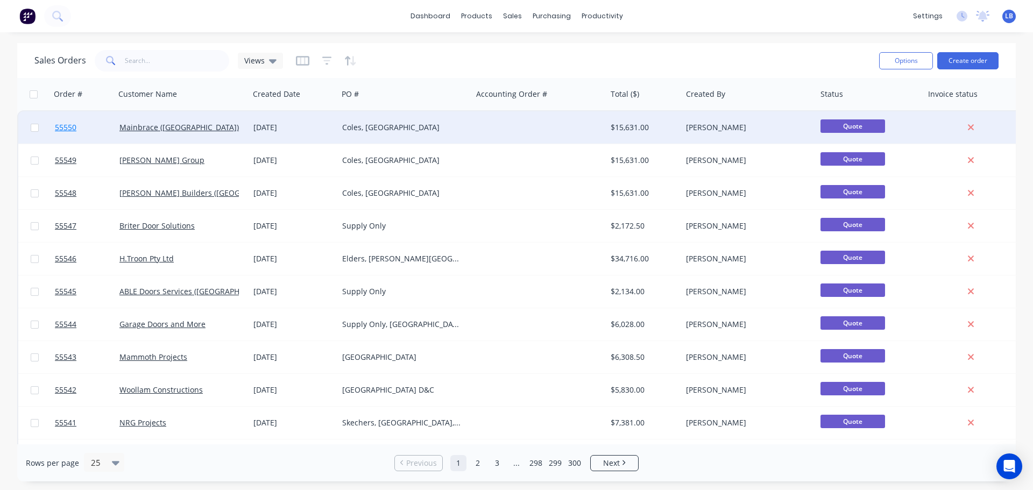
click at [68, 124] on span "55550" at bounding box center [66, 127] width 22 height 11
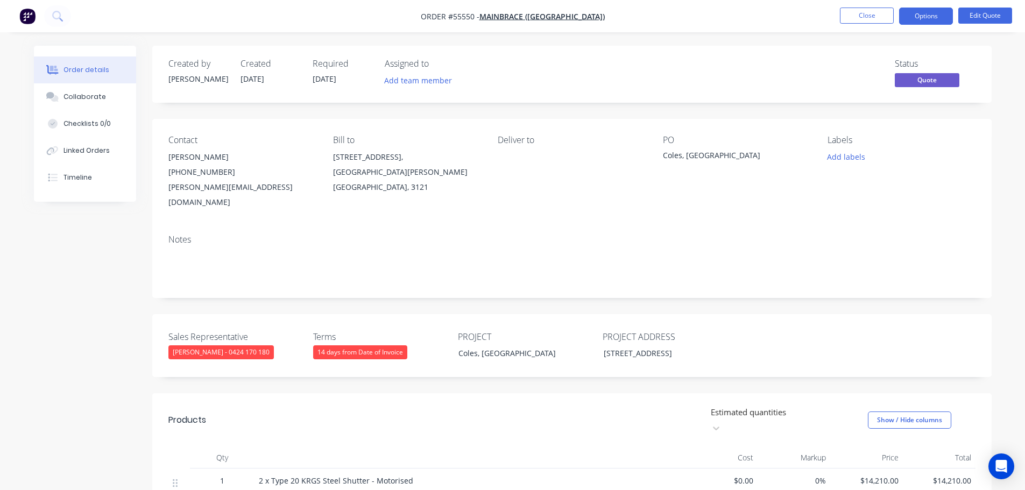
click at [242, 188] on div "[PERSON_NAME][EMAIL_ADDRESS][DOMAIN_NAME]" at bounding box center [241, 195] width 147 height 30
copy div "[PERSON_NAME][EMAIL_ADDRESS][DOMAIN_NAME]"
click at [691, 157] on div "Coles, [GEOGRAPHIC_DATA]" at bounding box center [730, 157] width 134 height 15
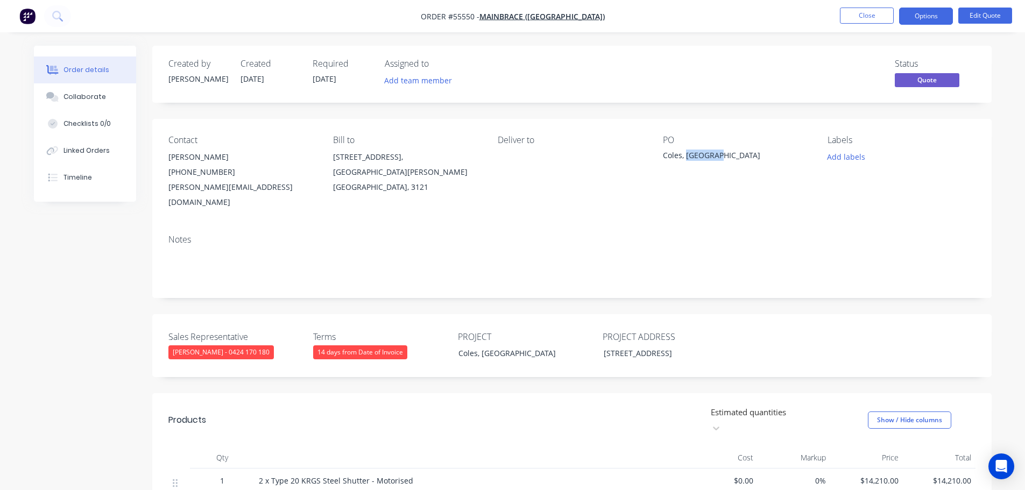
click at [691, 157] on div "Coles, [GEOGRAPHIC_DATA]" at bounding box center [730, 157] width 134 height 15
copy div "Coles, [GEOGRAPHIC_DATA]"
click at [864, 20] on button "Close" at bounding box center [867, 16] width 54 height 16
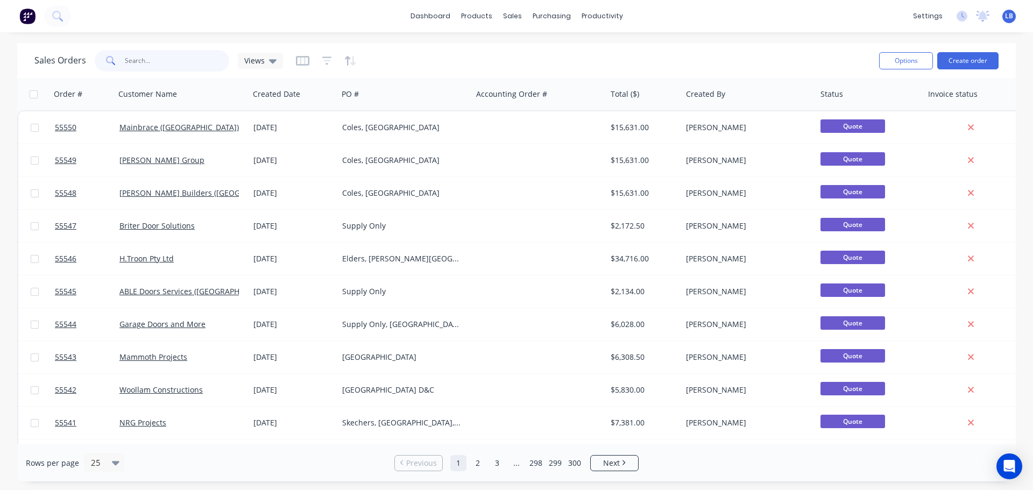
click at [157, 62] on input "text" at bounding box center [177, 61] width 105 height 22
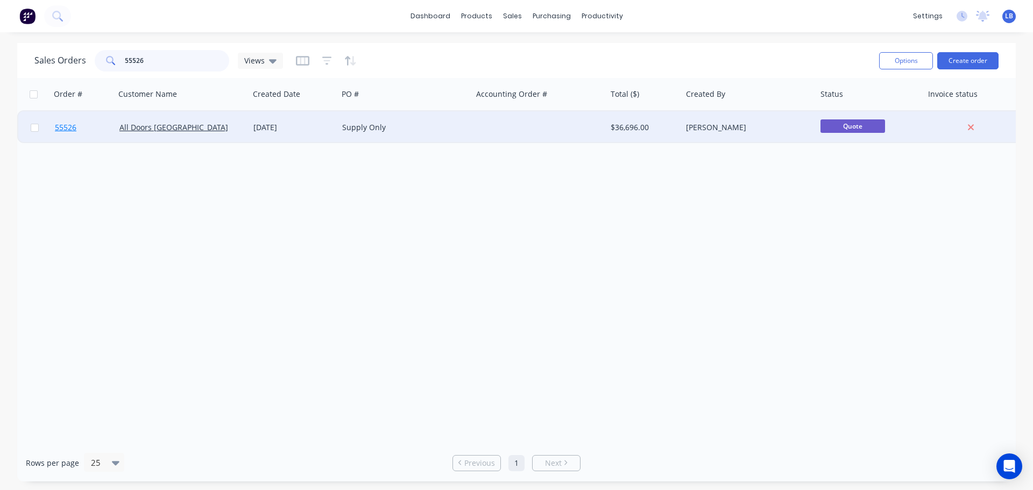
type input "55526"
click at [64, 129] on span "55526" at bounding box center [66, 127] width 22 height 11
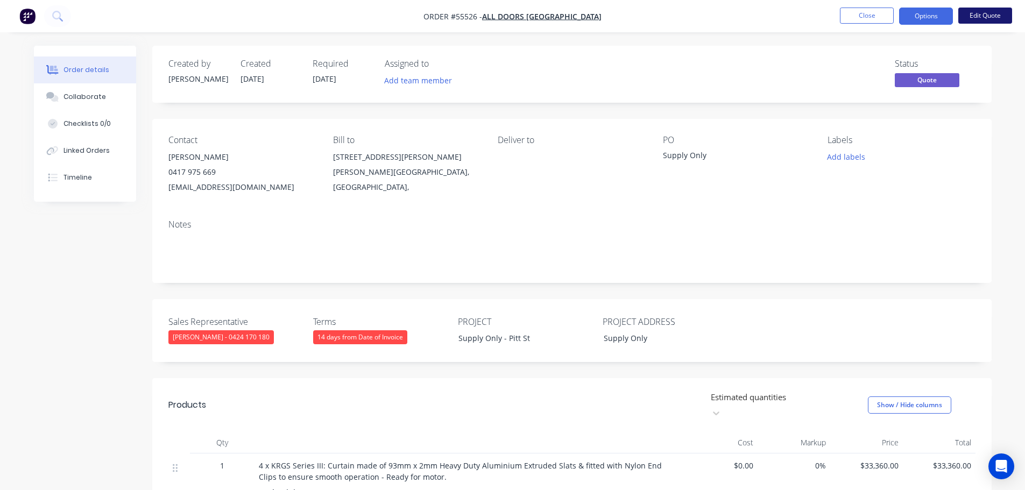
click at [988, 17] on button "Edit Quote" at bounding box center [985, 16] width 54 height 16
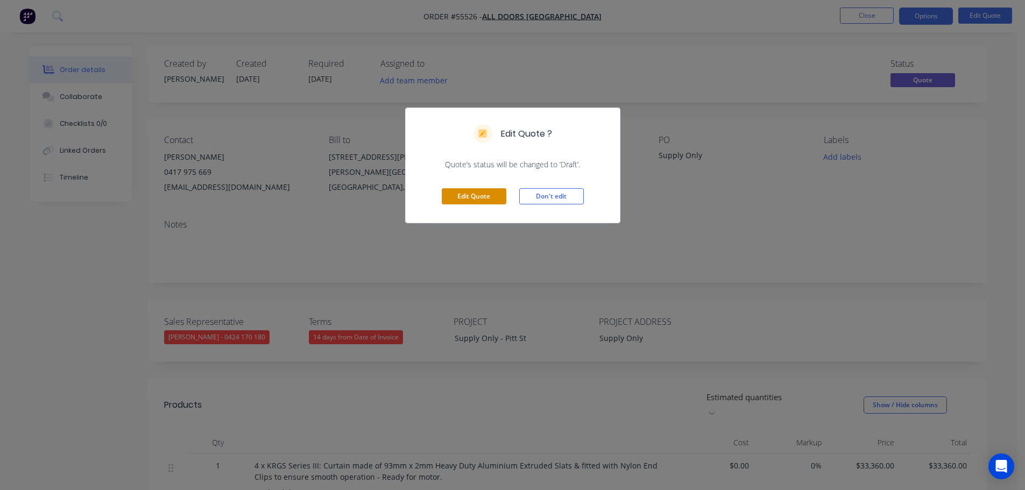
click at [468, 198] on button "Edit Quote" at bounding box center [474, 196] width 65 height 16
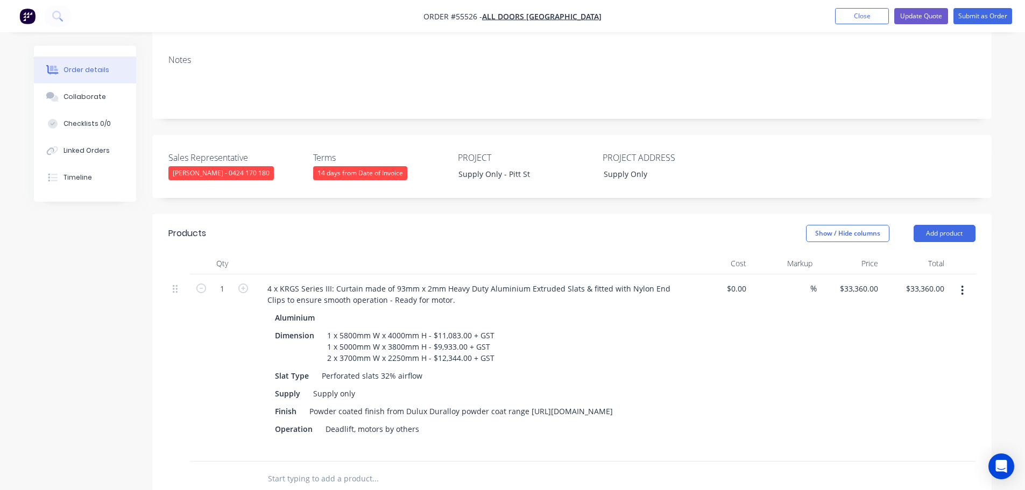
scroll to position [215, 0]
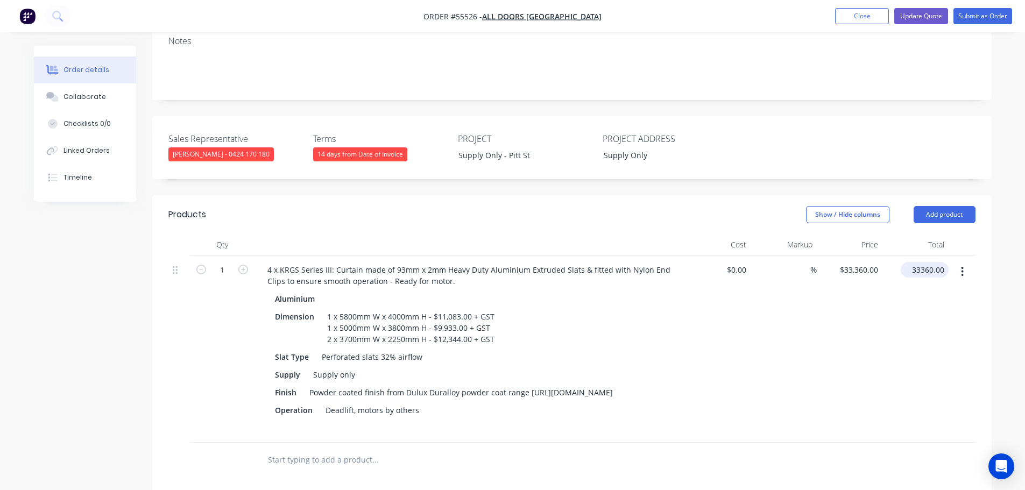
click at [944, 262] on input "33360.00" at bounding box center [927, 270] width 44 height 16
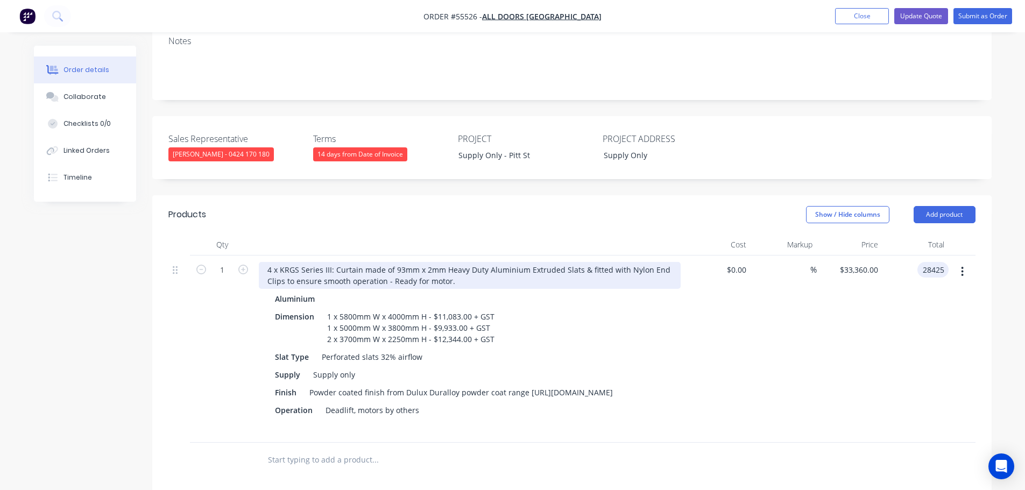
type input "28425"
type input "$28,425.00"
drag, startPoint x: 453, startPoint y: 247, endPoint x: 393, endPoint y: 253, distance: 60.5
click at [393, 262] on div "4 x KRGS Series III: Curtain made of 93mm x 2mm Heavy Duty Aluminium Extruded S…" at bounding box center [470, 275] width 422 height 27
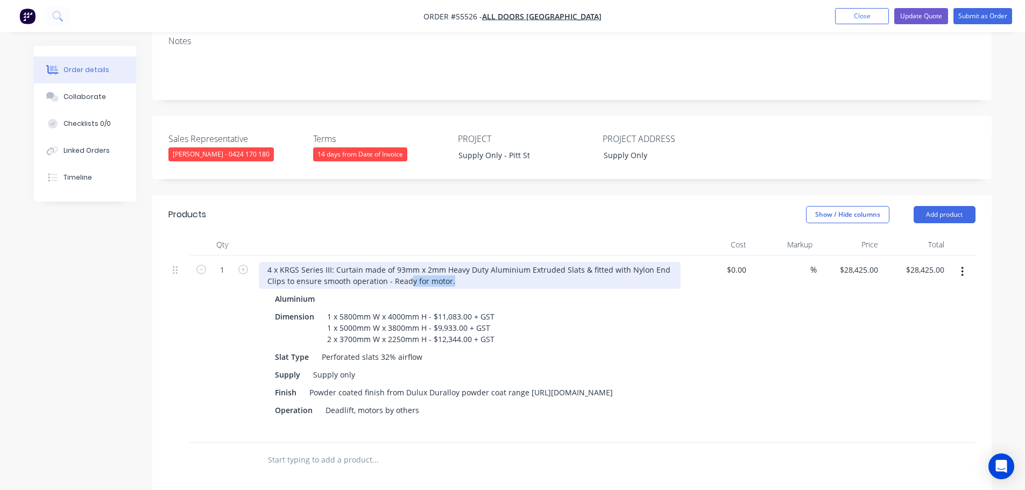
click at [429, 262] on div "4 x KRGS Series III: Curtain made of 93mm x 2mm Heavy Duty Aluminium Extruded S…" at bounding box center [470, 275] width 422 height 27
drag, startPoint x: 455, startPoint y: 253, endPoint x: 392, endPoint y: 256, distance: 62.5
click at [392, 262] on div "4 x KRGS Series III: Curtain made of 93mm x 2mm Heavy Duty Aluminium Extruded S…" at bounding box center [470, 275] width 422 height 27
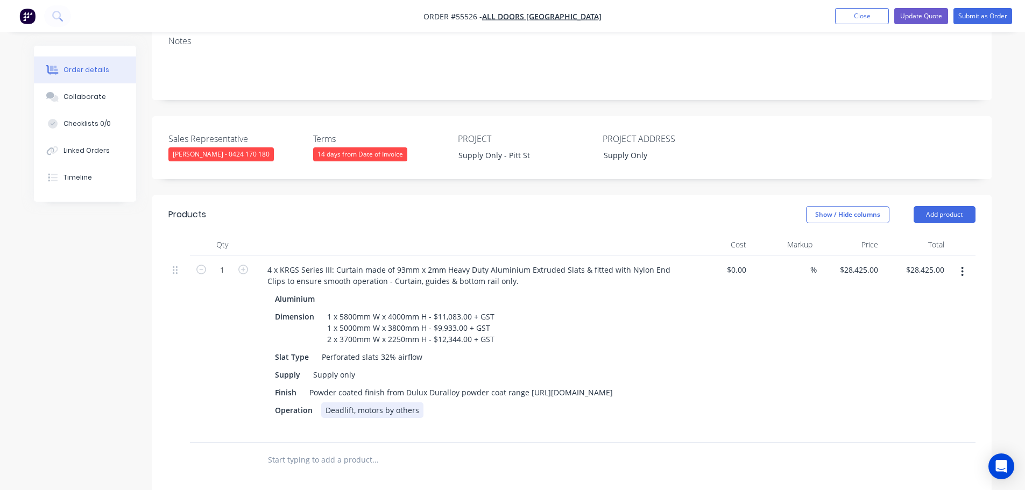
click at [419, 402] on div "Deadlift, motors by others" at bounding box center [372, 410] width 102 height 16
click at [420, 402] on div "Deadlift, motors by others" at bounding box center [372, 410] width 102 height 16
click at [428, 402] on div "Deadlift, motors by others - Drums by others" at bounding box center [405, 410] width 169 height 16
drag, startPoint x: 423, startPoint y: 390, endPoint x: 423, endPoint y: 396, distance: 5.9
click at [423, 402] on div "Deadlift, motors by others - drums by others" at bounding box center [405, 410] width 169 height 16
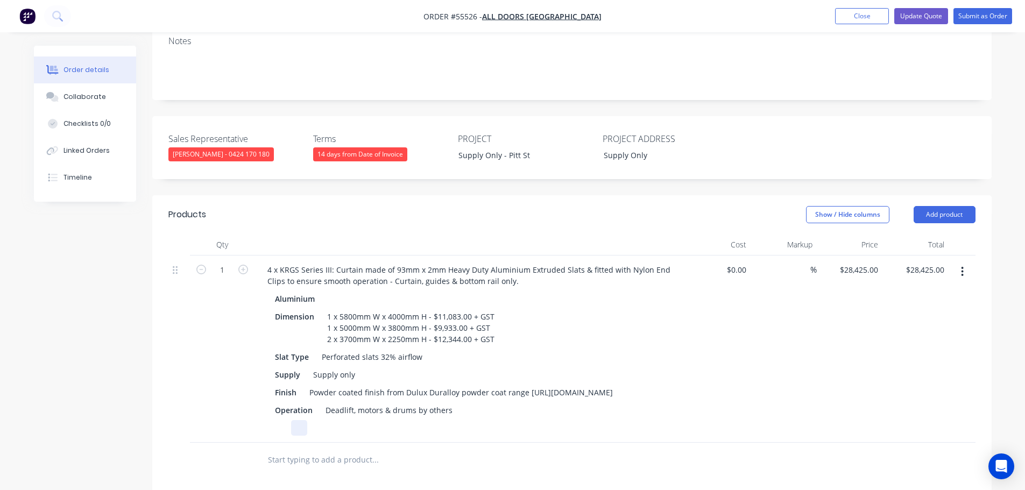
click at [460, 420] on div at bounding box center [468, 428] width 394 height 16
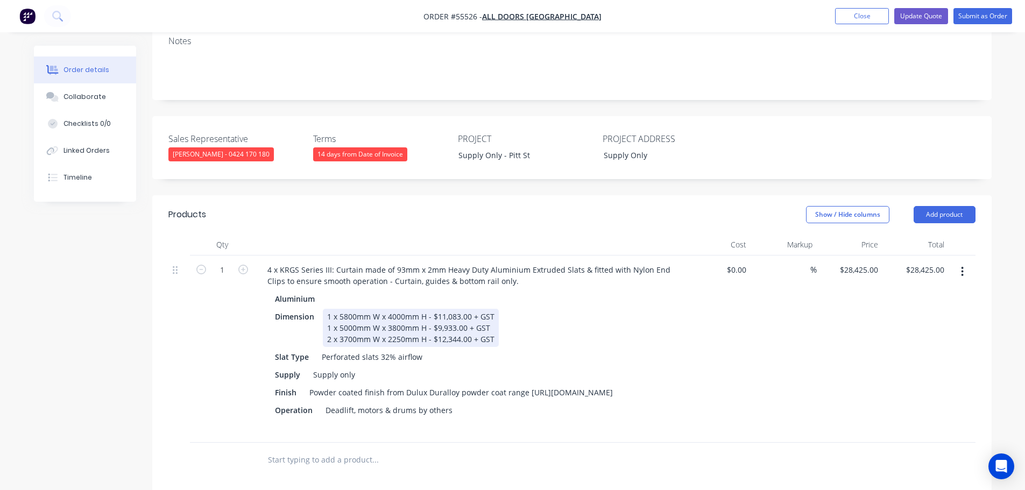
drag, startPoint x: 444, startPoint y: 284, endPoint x: 442, endPoint y: 298, distance: 14.1
click at [442, 309] on div "1 x 5800mm W x 4000mm H - $11,083.00 + GST 1 x 5000mm W x 3800mm H - $9,933.00 …" at bounding box center [411, 328] width 176 height 38
click at [491, 309] on div "1 x 5800mm W x 4000mm H - $11,083.00 + GST 1 x 5000mm W x 3800mm H - $9,933.00 …" at bounding box center [411, 328] width 176 height 38
click at [443, 309] on div "1 x 5800mm W x 4000mm H - $11,083.00 + GST 1 x 5000mm W x 3800mm H - $9,933.00 …" at bounding box center [411, 328] width 176 height 38
click at [453, 309] on div "1 x 5800mm W x 4000mm H - $9,083.00 + GST 1 x 5000mm W x 3800mm H - $9,933.00 +…" at bounding box center [411, 328] width 176 height 38
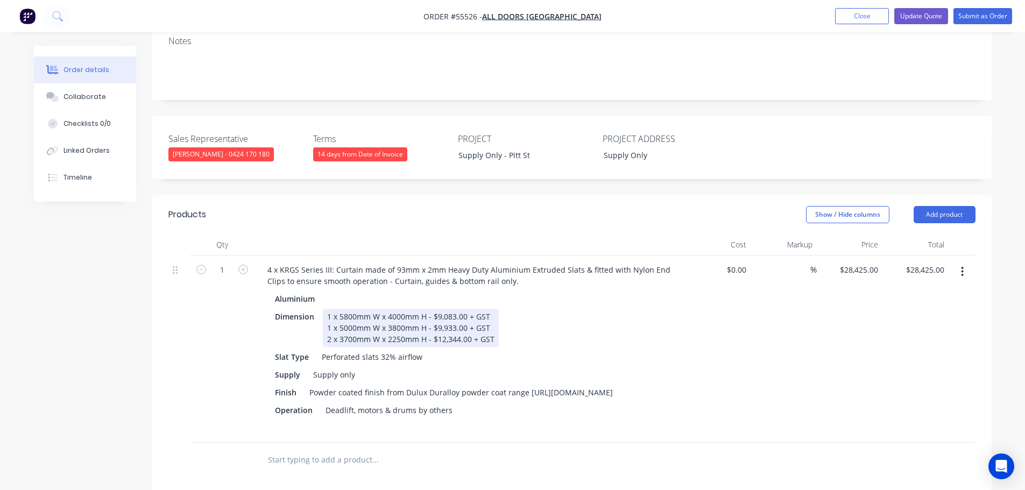
drag, startPoint x: 455, startPoint y: 285, endPoint x: 448, endPoint y: 324, distance: 39.4
click at [455, 309] on div "1 x 5800mm W x 4000mm H - $9,083.00 + GST 1 x 5000mm W x 3800mm H - $9,933.00 +…" at bounding box center [411, 328] width 176 height 38
click at [454, 309] on div "1 x 5800mm W x 4000mm H - $9,945.00 + GST 1 x 5000mm W x 3800mm H - $9,933.00 +…" at bounding box center [411, 328] width 176 height 38
click at [459, 309] on div "1 x 5800mm W x 4000mm H - $9,945.00 + GST 1 x 5000mm W x 3800mm H - $8,545.00 +…" at bounding box center [411, 328] width 176 height 38
click at [508, 312] on div "Dimension 1 x 5800mm W x 4000mm H - $9,945.00 + GST 1 x 5000mm W x 3800mm H - $…" at bounding box center [468, 328] width 394 height 38
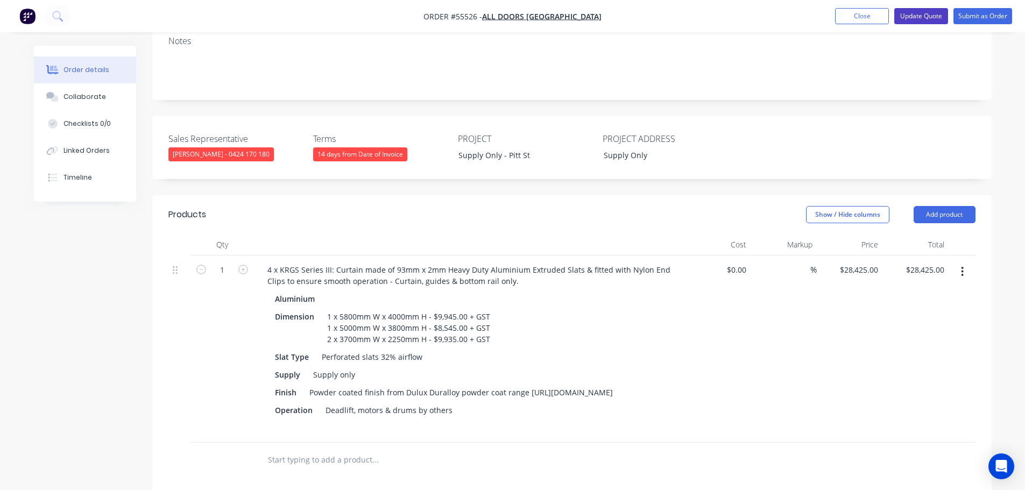
click at [913, 17] on button "Update Quote" at bounding box center [921, 16] width 54 height 16
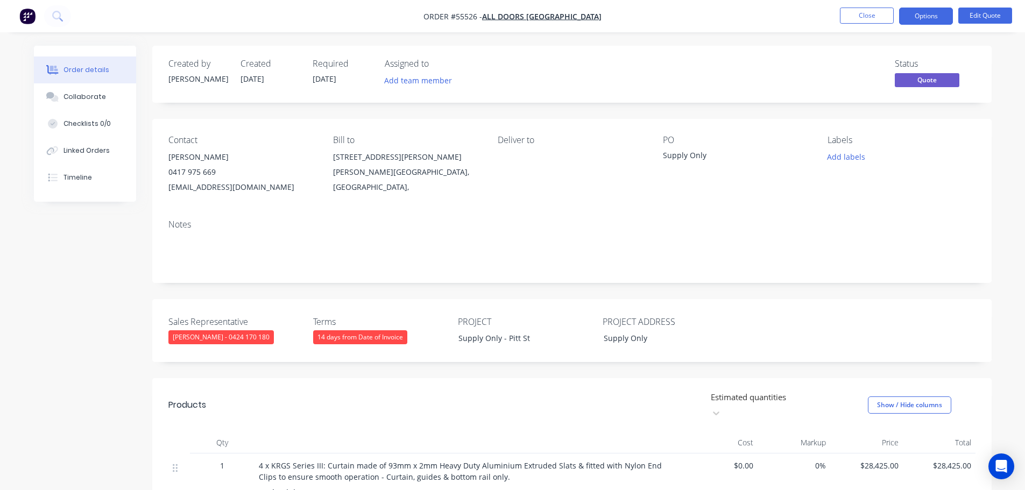
click at [913, 17] on button "Options" at bounding box center [926, 16] width 54 height 17
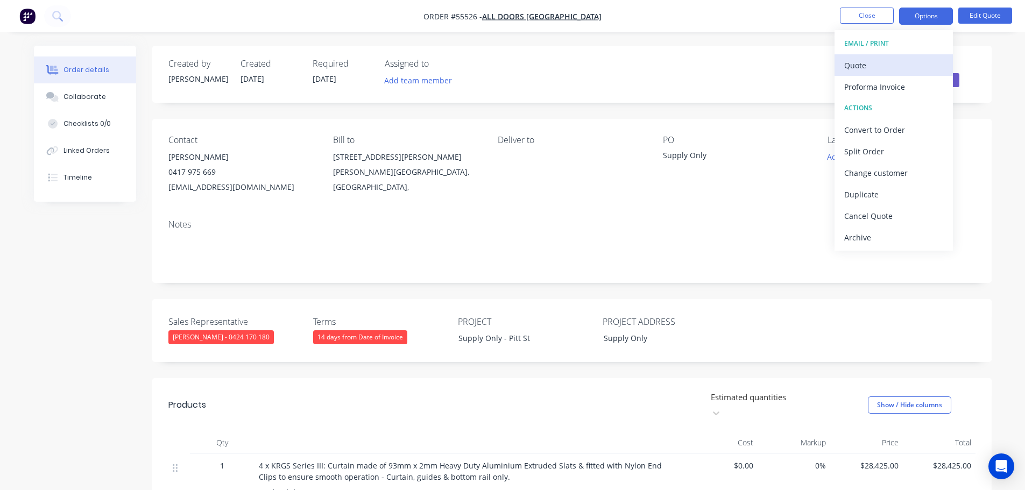
click at [855, 66] on div "Quote" at bounding box center [893, 66] width 99 height 16
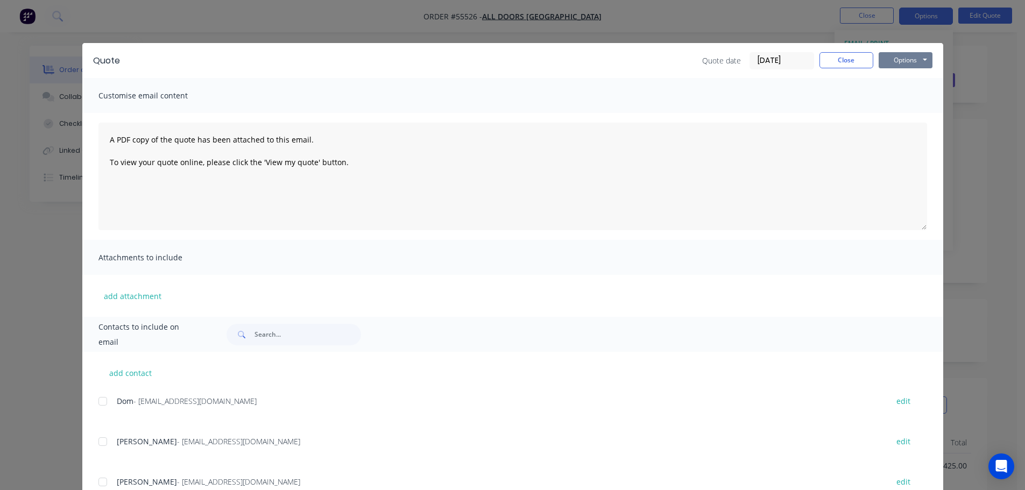
click at [884, 61] on button "Options" at bounding box center [905, 60] width 54 height 16
click at [897, 96] on button "Print" at bounding box center [912, 97] width 69 height 18
click at [828, 66] on button "Close" at bounding box center [846, 60] width 54 height 16
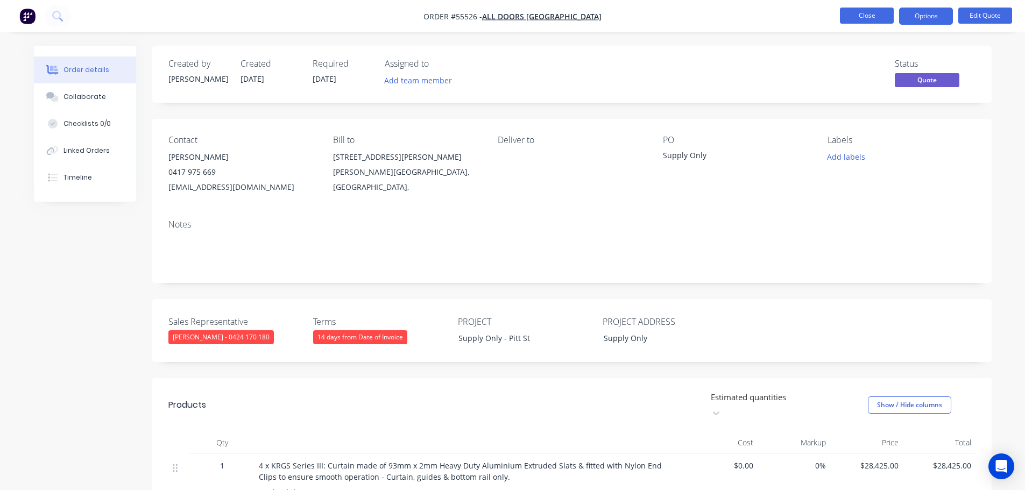
click at [856, 16] on button "Close" at bounding box center [867, 16] width 54 height 16
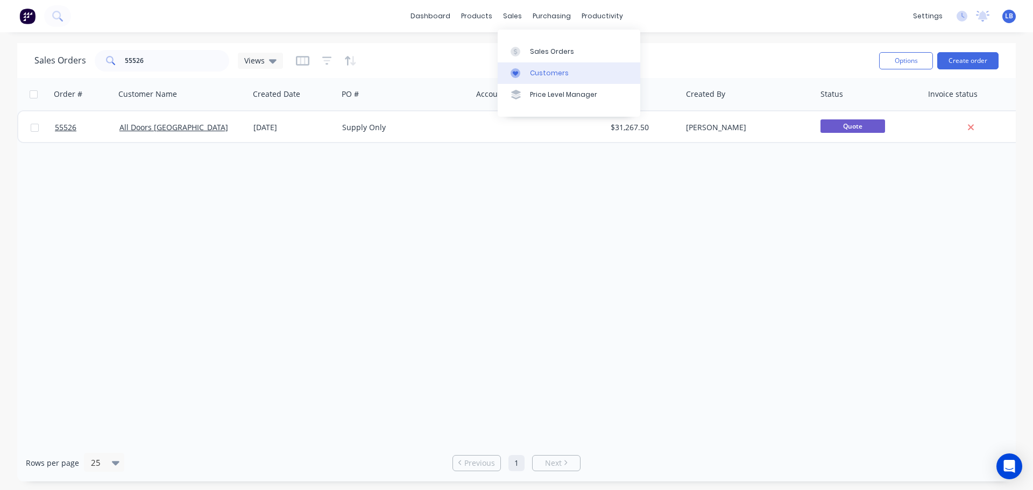
drag, startPoint x: 535, startPoint y: 67, endPoint x: 533, endPoint y: 73, distance: 6.5
click at [535, 67] on link "Customers" at bounding box center [569, 73] width 143 height 22
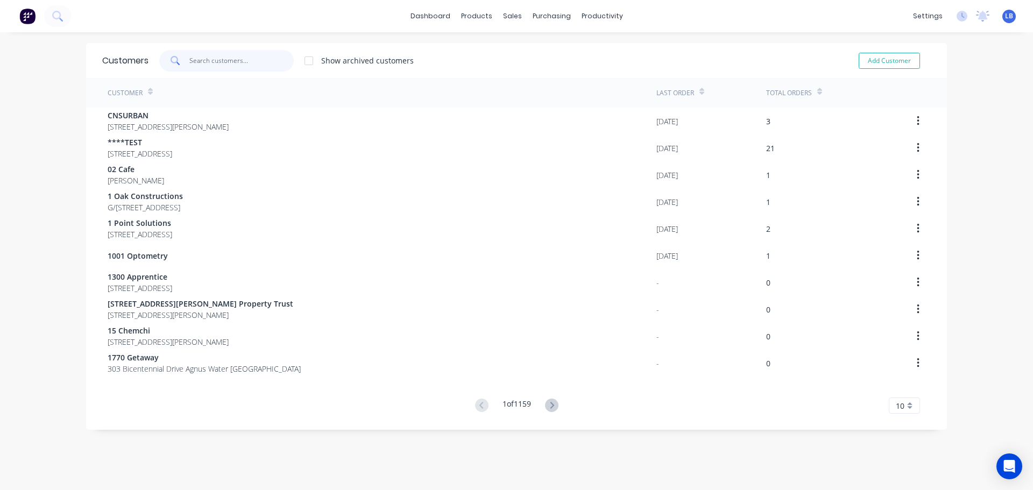
click at [223, 59] on input "text" at bounding box center [241, 61] width 105 height 22
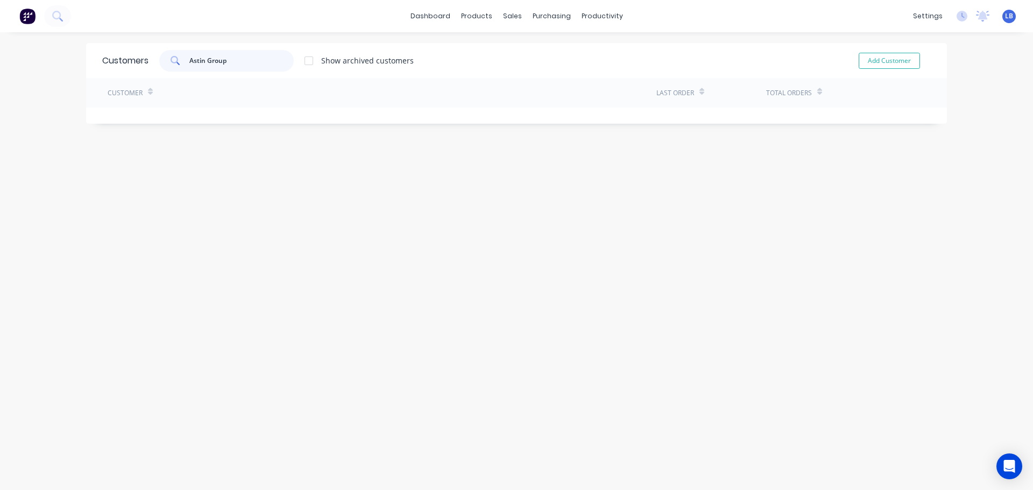
drag, startPoint x: 232, startPoint y: 60, endPoint x: 150, endPoint y: 62, distance: 82.9
click at [150, 62] on div "Astin Group Show archived customers" at bounding box center [280, 61] width 265 height 22
type input "Astin Group"
click at [868, 61] on button "Add Customer" at bounding box center [889, 61] width 61 height 16
select select "AU"
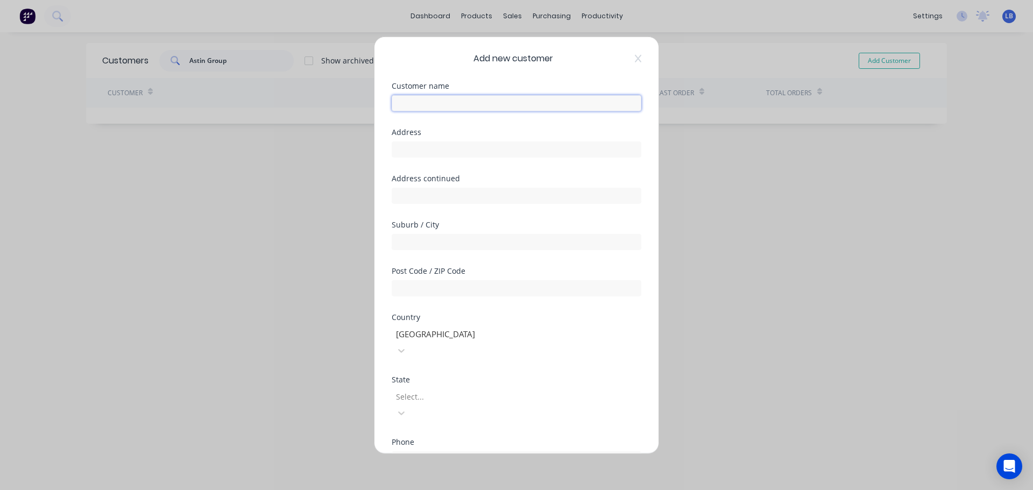
click at [400, 102] on input "text" at bounding box center [517, 103] width 250 height 16
paste input "Astin Group"
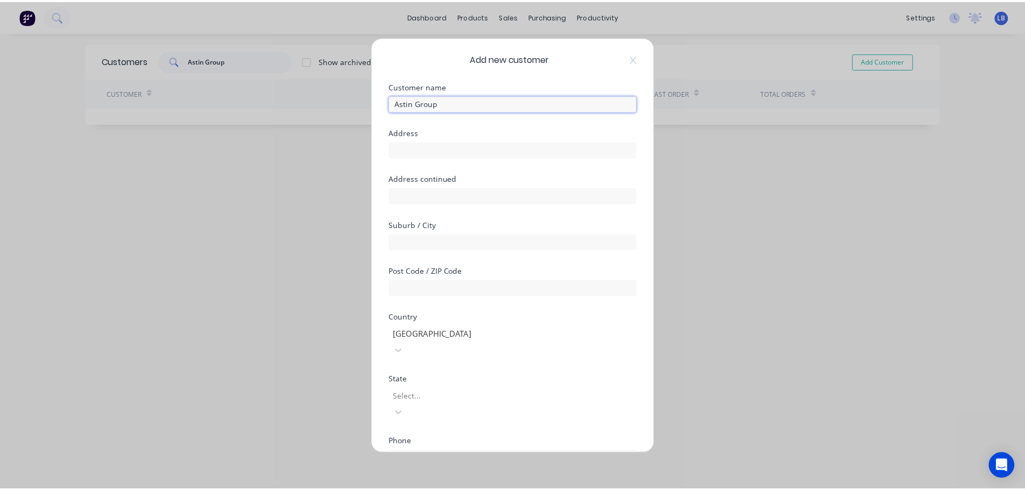
scroll to position [109, 0]
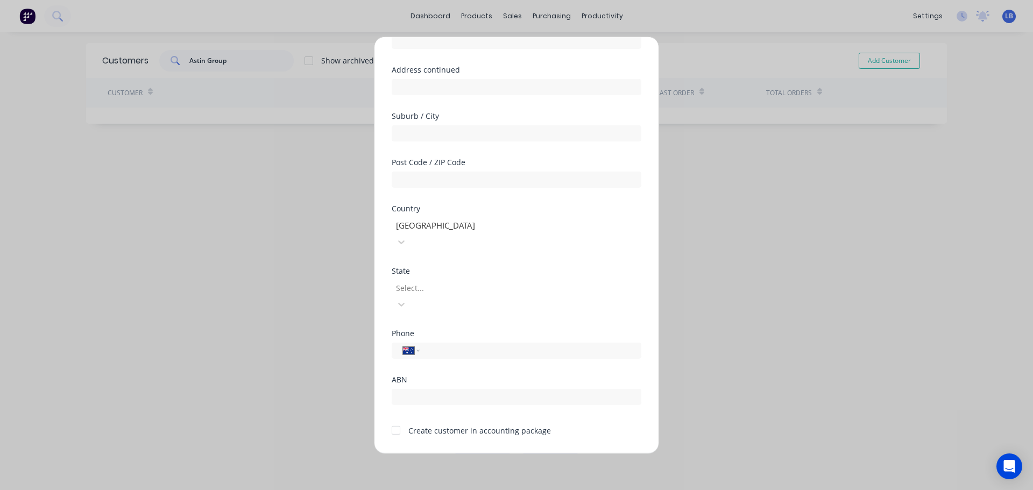
type input "Astin Group"
click at [393, 420] on div at bounding box center [396, 431] width 22 height 22
click at [465, 453] on button "Save" at bounding box center [482, 461] width 59 height 17
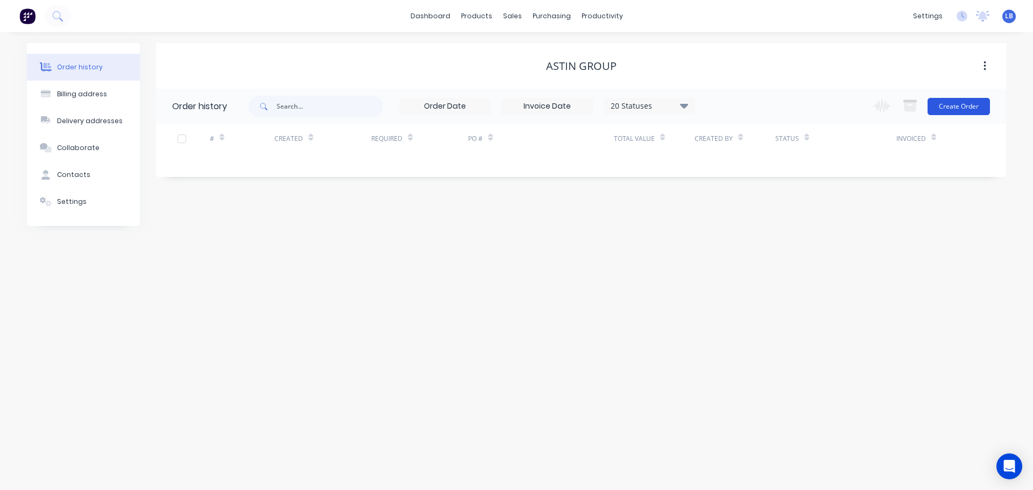
click at [962, 102] on button "Create Order" at bounding box center [958, 106] width 62 height 17
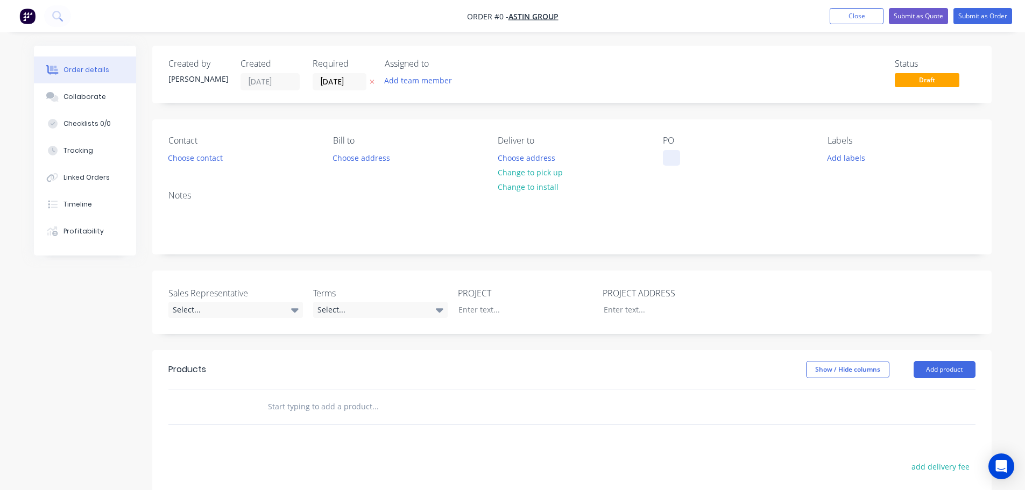
click at [666, 154] on div at bounding box center [671, 158] width 17 height 16
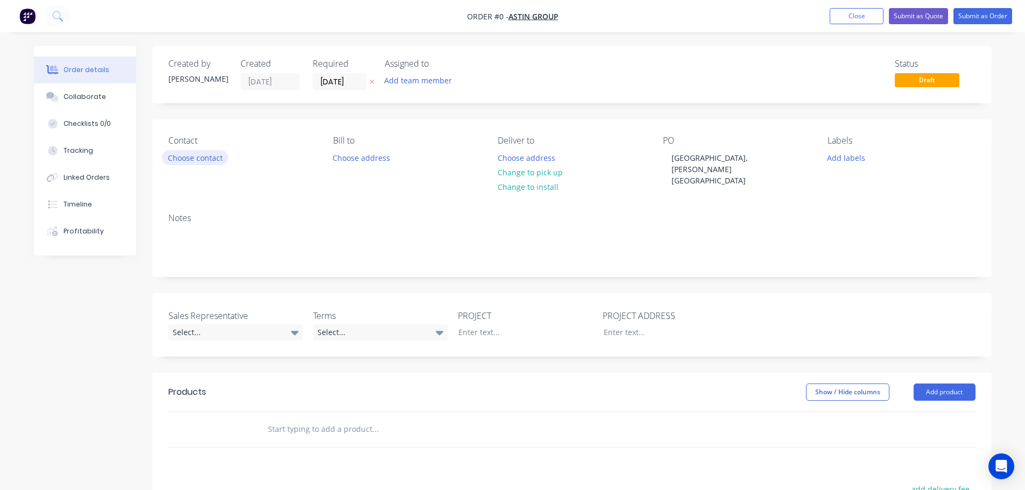
click at [190, 157] on div "Order details Collaborate Checklists 0/0 Tracking Linked Orders Timeline Profit…" at bounding box center [512, 384] width 979 height 676
click at [190, 157] on button "Choose contact" at bounding box center [195, 157] width 66 height 15
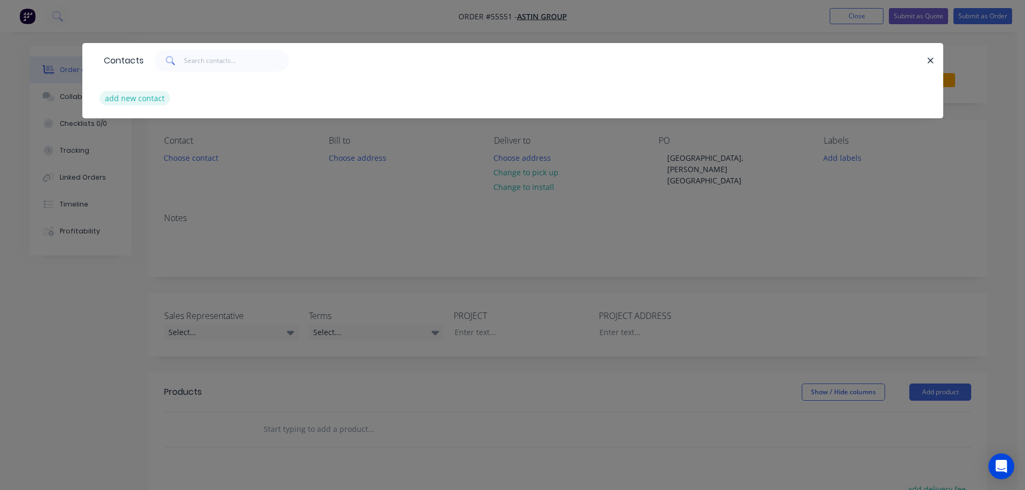
click at [141, 98] on button "add new contact" at bounding box center [135, 98] width 71 height 15
select select "AU"
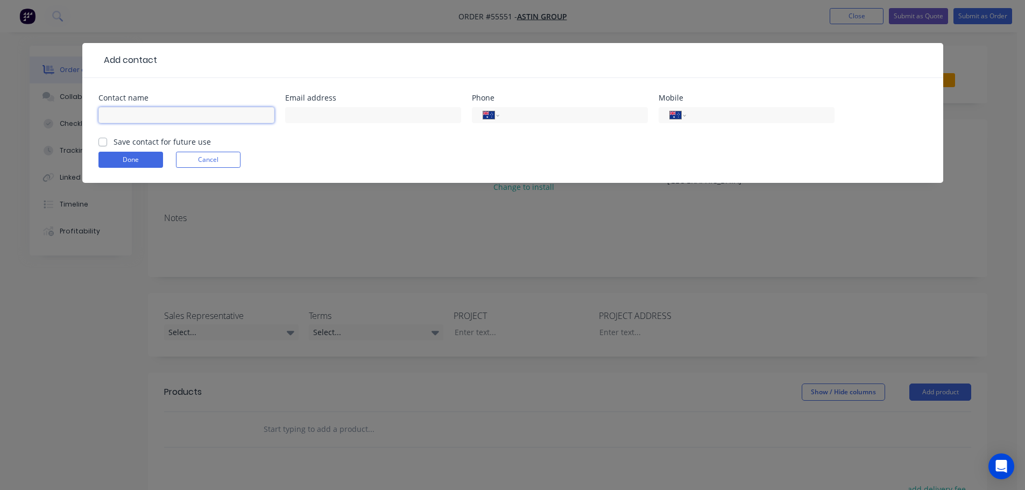
click at [128, 110] on input "text" at bounding box center [186, 115] width 176 height 16
type input "[PERSON_NAME]"
click at [321, 107] on input "text" at bounding box center [373, 115] width 176 height 16
type input "[PERSON_NAME][EMAIL_ADDRESS][PERSON_NAME][DOMAIN_NAME]"
click at [731, 111] on input "tel" at bounding box center [757, 115] width 129 height 12
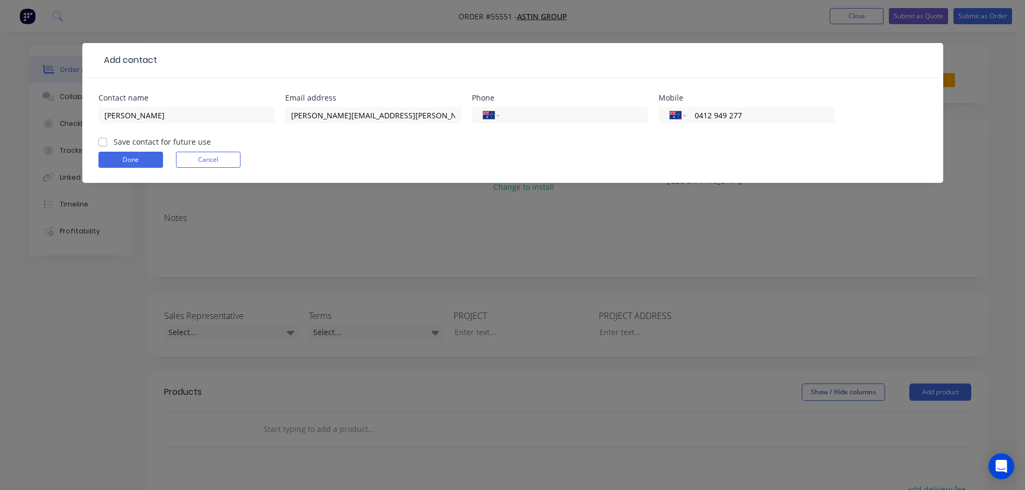
type input "0412 949 277"
click at [114, 140] on label "Save contact for future use" at bounding box center [162, 141] width 97 height 11
click at [101, 140] on input "Save contact for future use" at bounding box center [102, 141] width 9 height 10
checkbox input "true"
click at [108, 154] on button "Done" at bounding box center [130, 160] width 65 height 16
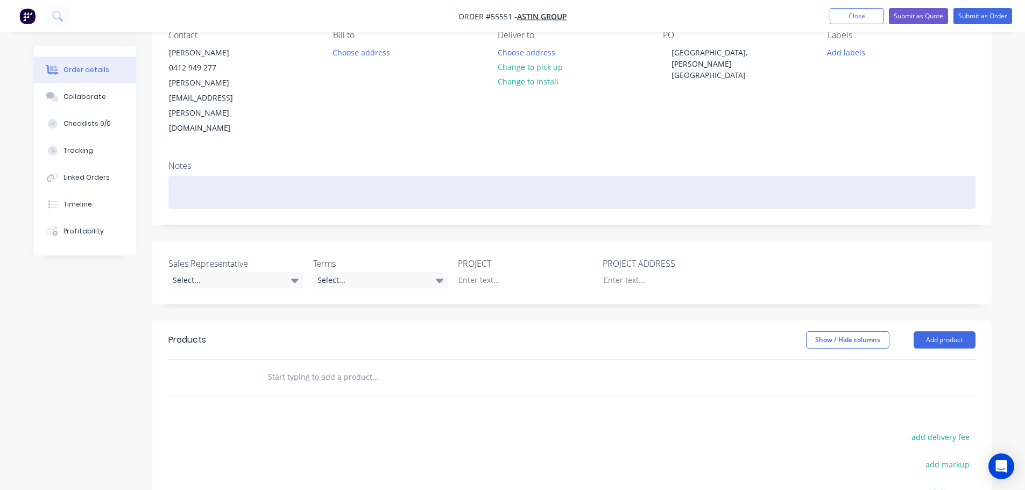
scroll to position [108, 0]
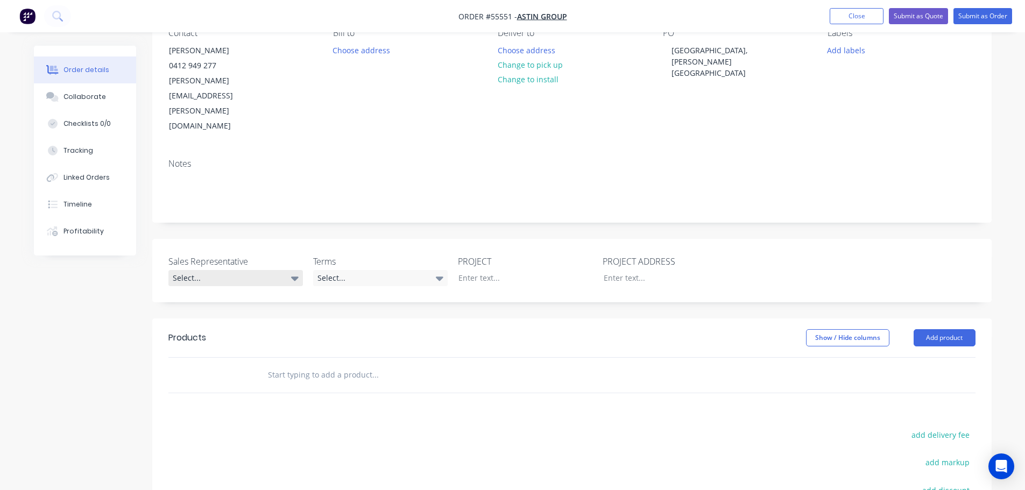
click at [195, 270] on div "Select..." at bounding box center [235, 278] width 134 height 16
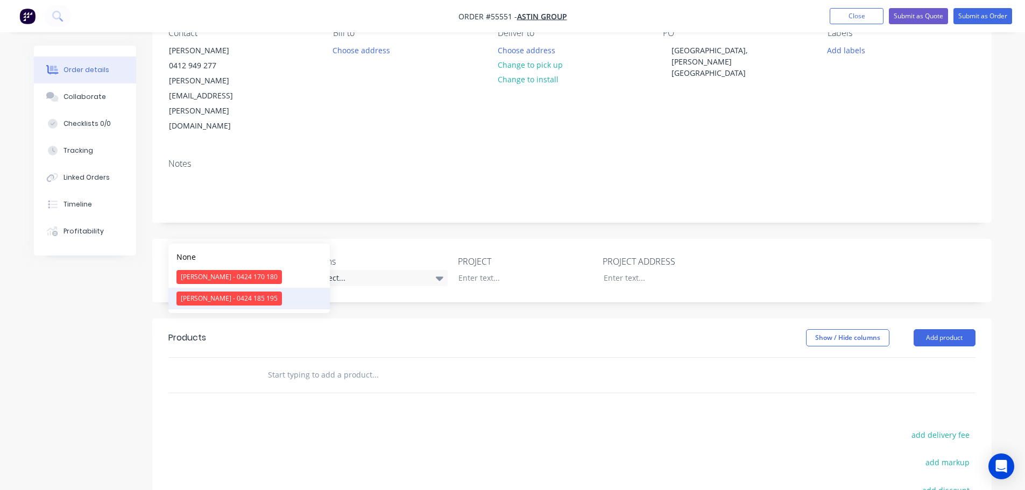
click at [200, 295] on div "[PERSON_NAME] - 0424 185 195" at bounding box center [228, 299] width 105 height 14
click at [361, 270] on div "Select..." at bounding box center [380, 278] width 134 height 16
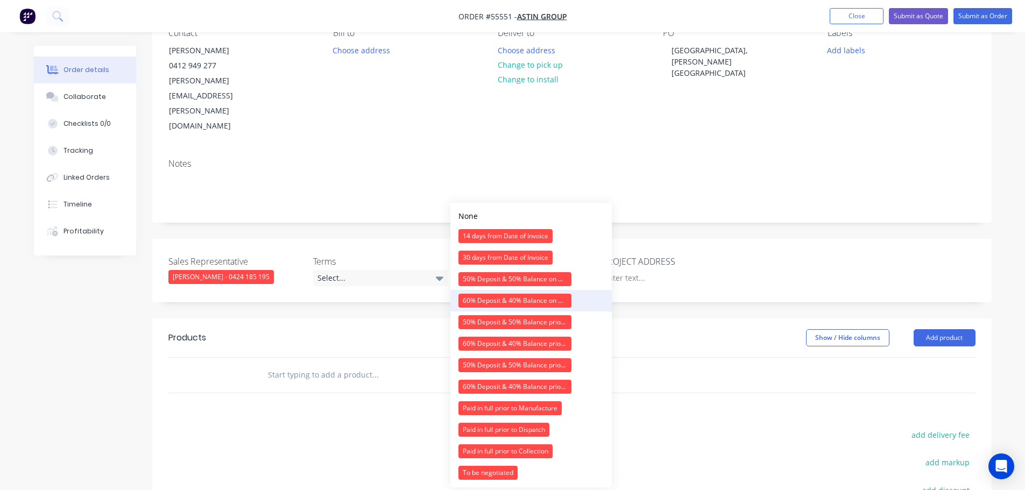
click at [472, 303] on div "60% Deposit & 40% Balance on Day of Installation" at bounding box center [514, 301] width 113 height 14
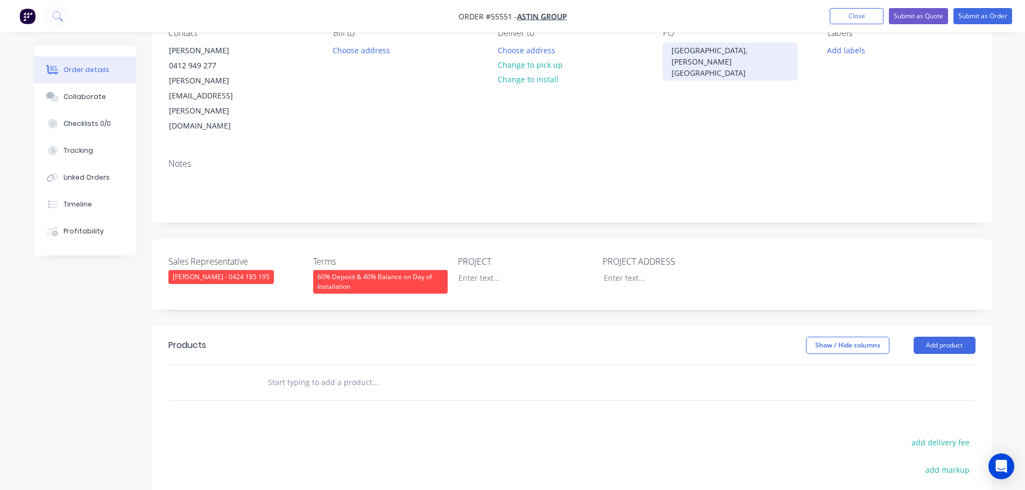
click at [707, 49] on div "[GEOGRAPHIC_DATA], [PERSON_NAME][GEOGRAPHIC_DATA]" at bounding box center [730, 61] width 134 height 38
copy div "[GEOGRAPHIC_DATA], [PERSON_NAME][GEOGRAPHIC_DATA]"
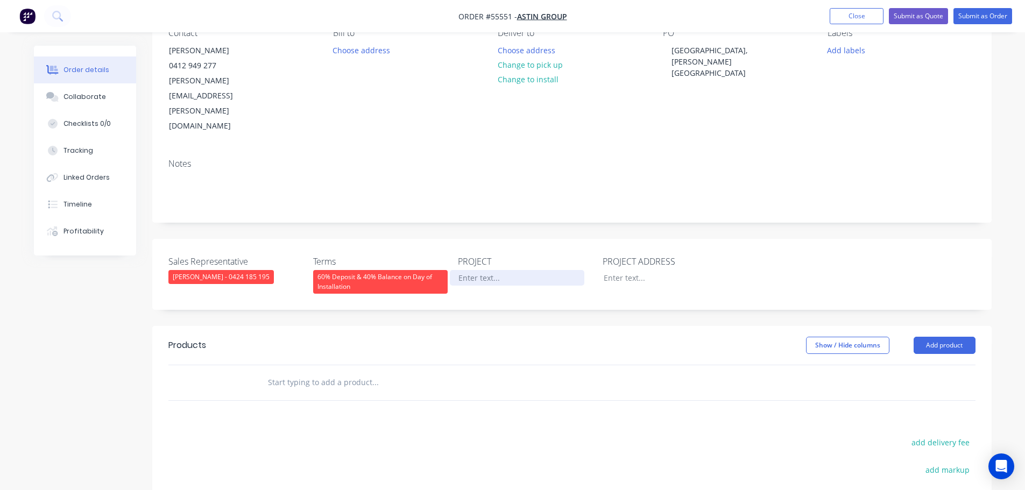
click at [473, 270] on div at bounding box center [517, 278] width 134 height 16
paste div
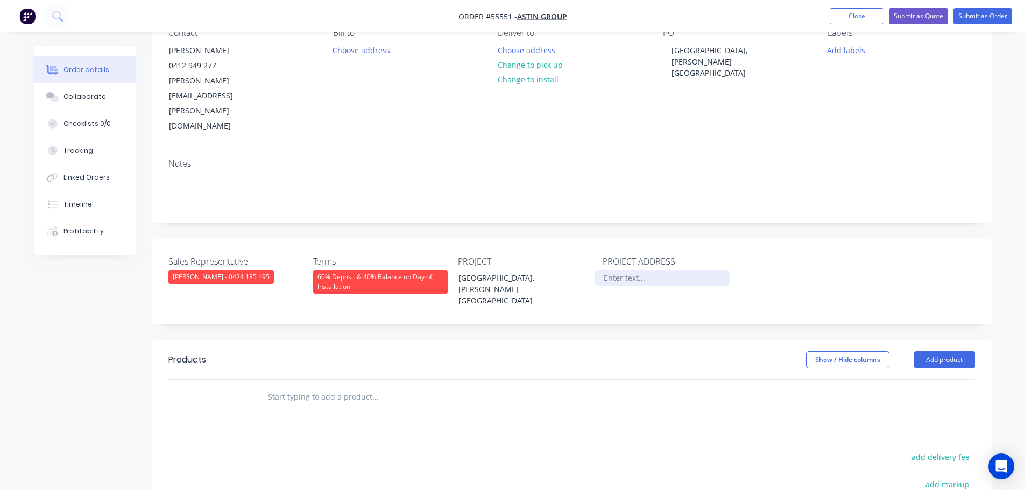
click at [629, 270] on div at bounding box center [662, 278] width 134 height 16
click at [944, 351] on button "Add product" at bounding box center [944, 359] width 62 height 17
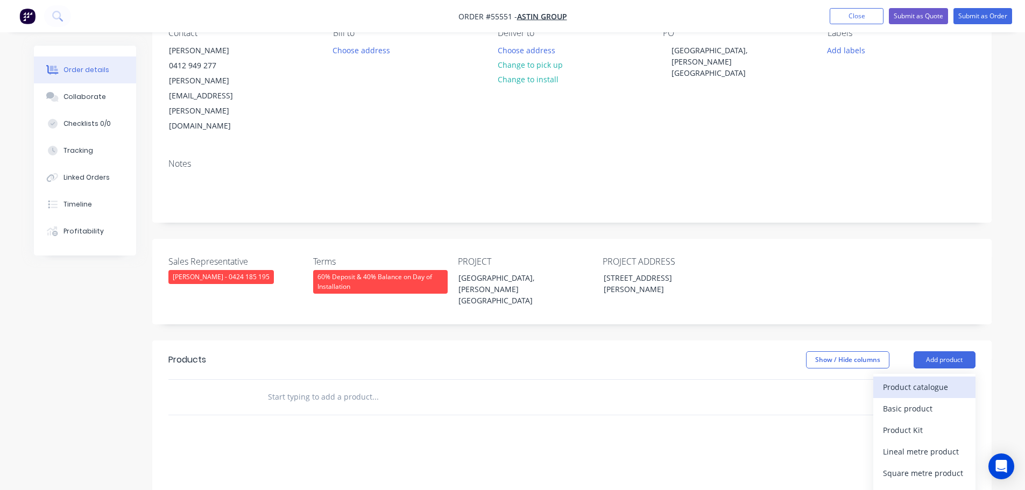
click at [920, 379] on div "Product catalogue" at bounding box center [924, 387] width 83 height 16
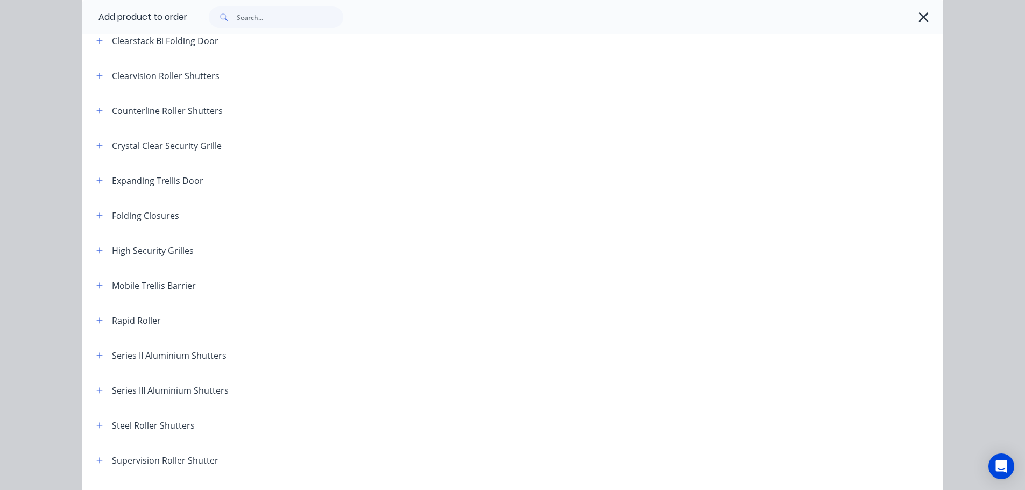
scroll to position [215, 0]
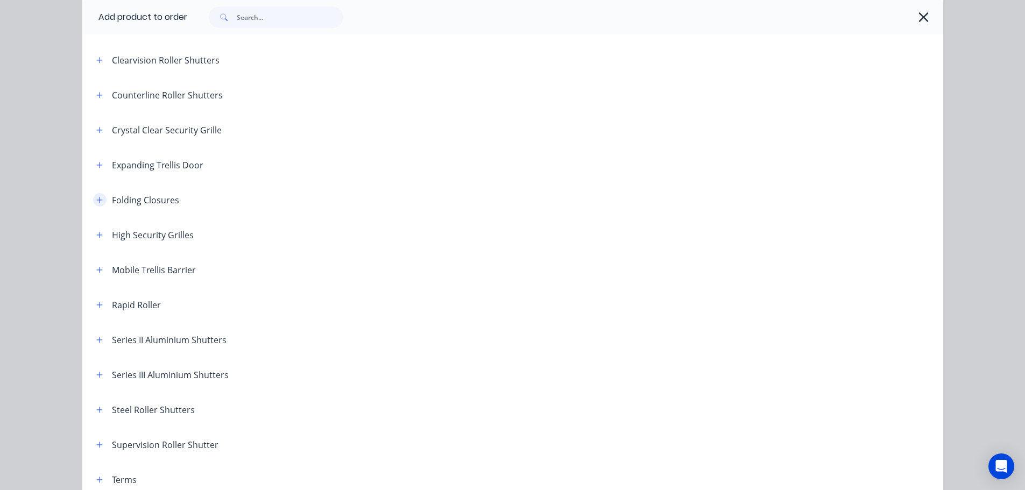
click at [96, 203] on icon "button" at bounding box center [99, 200] width 6 height 8
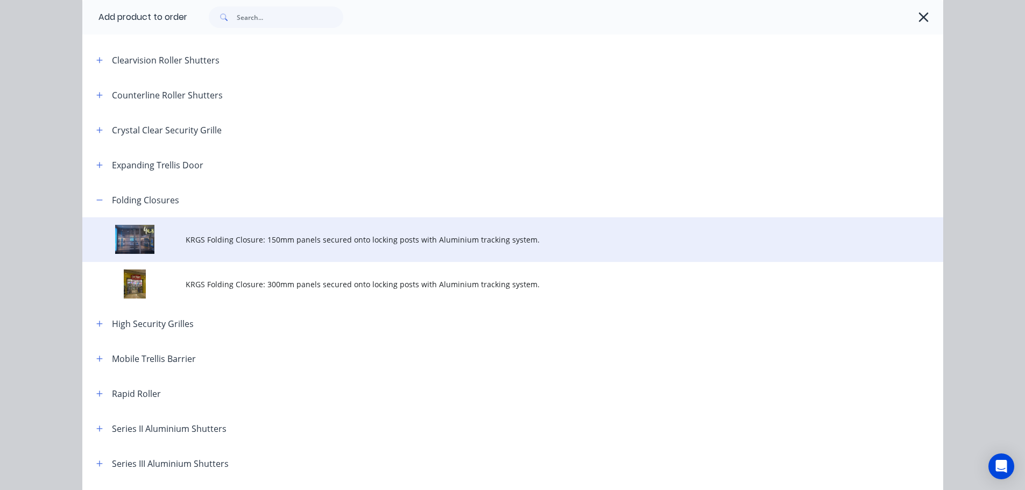
click at [309, 238] on span "KRGS Folding Closure: 150mm panels secured onto locking posts with Aluminium tr…" at bounding box center [489, 239] width 606 height 11
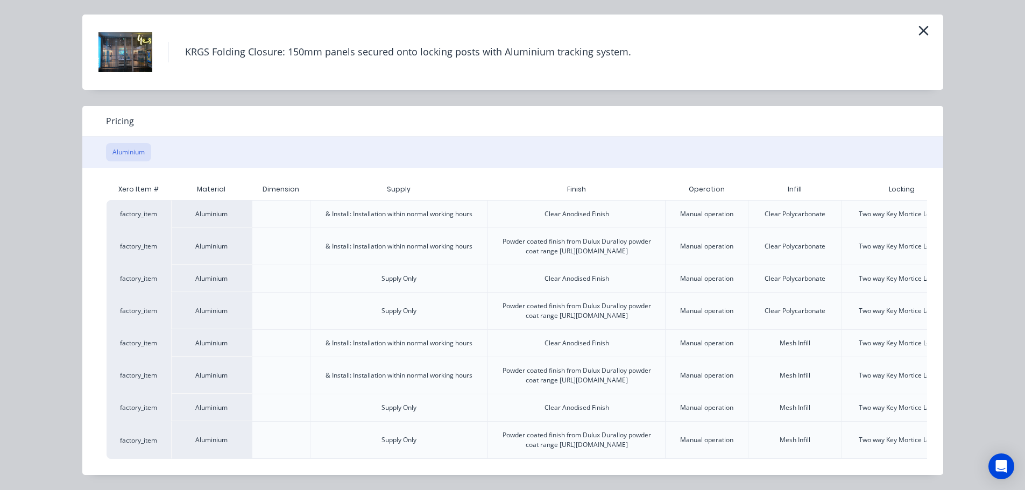
scroll to position [0, 94]
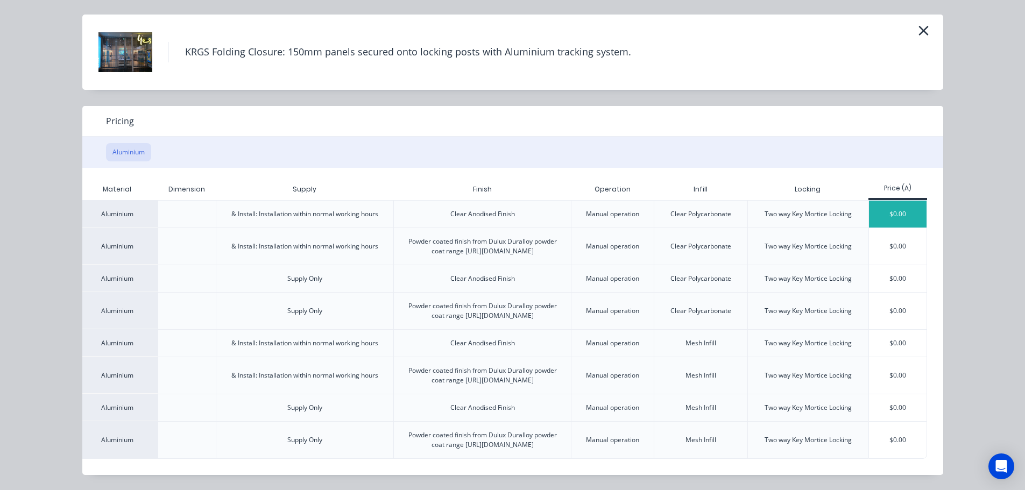
click at [907, 201] on div "$0.00" at bounding box center [898, 214] width 58 height 27
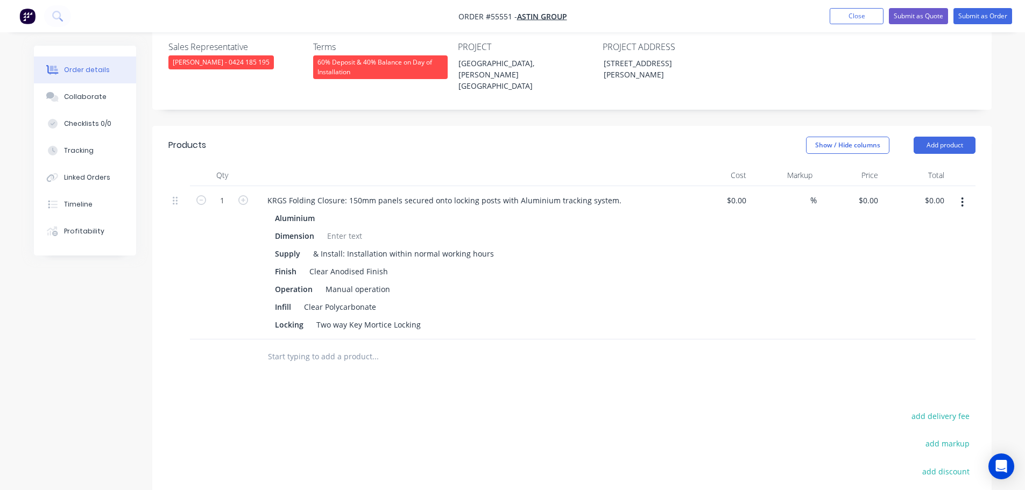
scroll to position [323, 0]
drag, startPoint x: 950, startPoint y: 145, endPoint x: 937, endPoint y: 166, distance: 25.4
click at [949, 186] on div at bounding box center [961, 262] width 27 height 153
drag, startPoint x: 941, startPoint y: 143, endPoint x: 942, endPoint y: 163, distance: 19.9
click at [941, 192] on input "0.00" at bounding box center [938, 200] width 20 height 16
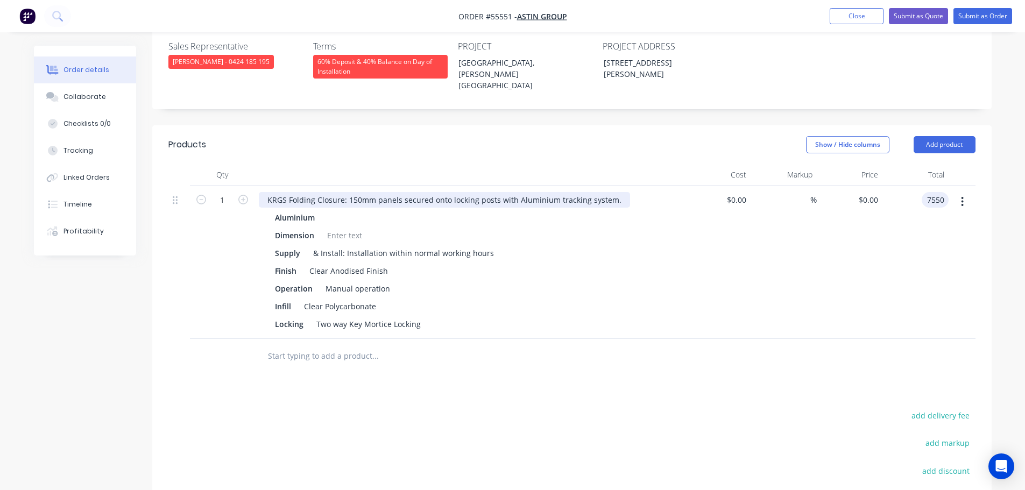
type input "7550"
type input "$7,550.00"
click at [618, 192] on div "KRGS Folding Closure: 150mm panels secured onto locking posts with Aluminium tr…" at bounding box center [444, 200] width 371 height 16
click at [610, 192] on div "KRGS Folding Closure: 150mm panels secured onto locking posts with Aluminium tr…" at bounding box center [444, 200] width 371 height 16
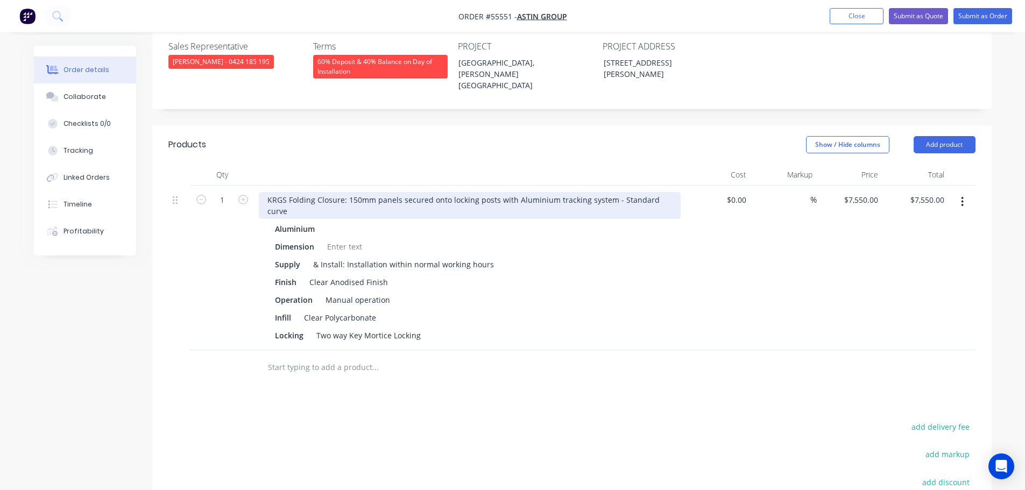
click at [268, 192] on div "KRGS Folding Closure: 150mm panels secured onto locking posts with Aluminium tr…" at bounding box center [470, 205] width 422 height 27
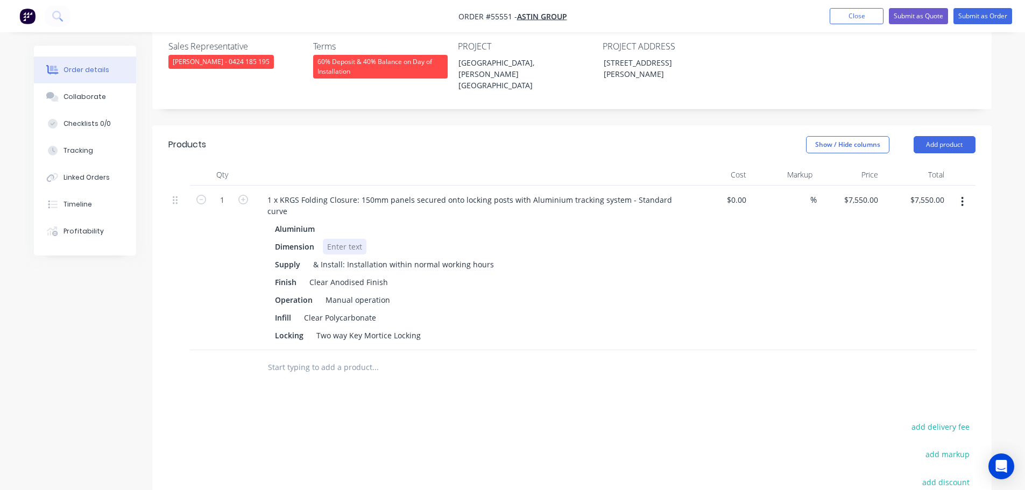
click at [335, 239] on div at bounding box center [345, 247] width 44 height 16
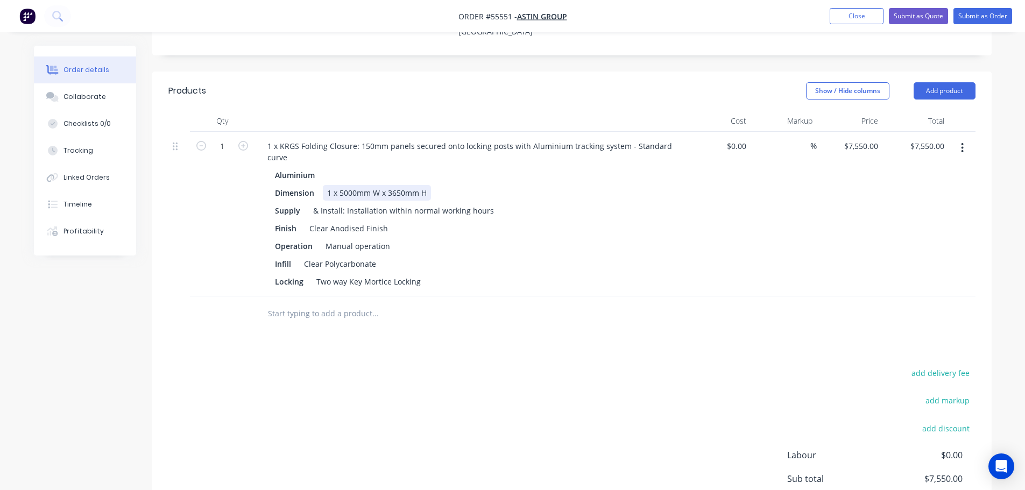
scroll to position [269, 0]
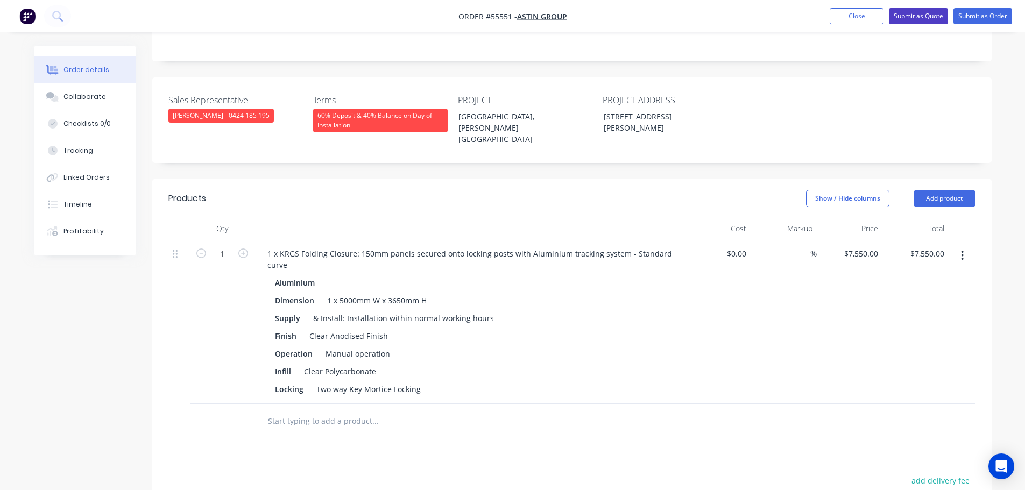
click at [918, 17] on button "Submit as Quote" at bounding box center [918, 16] width 59 height 16
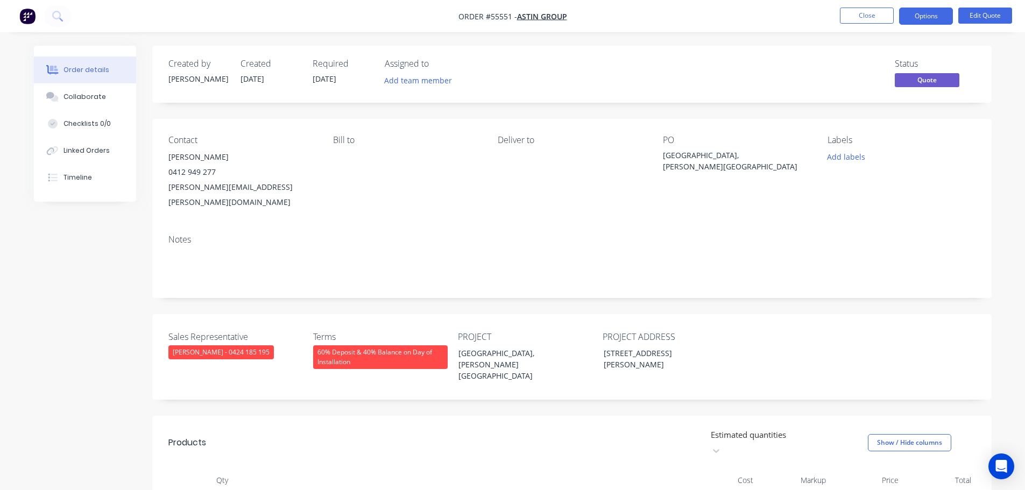
click at [918, 17] on button "Options" at bounding box center [926, 16] width 54 height 17
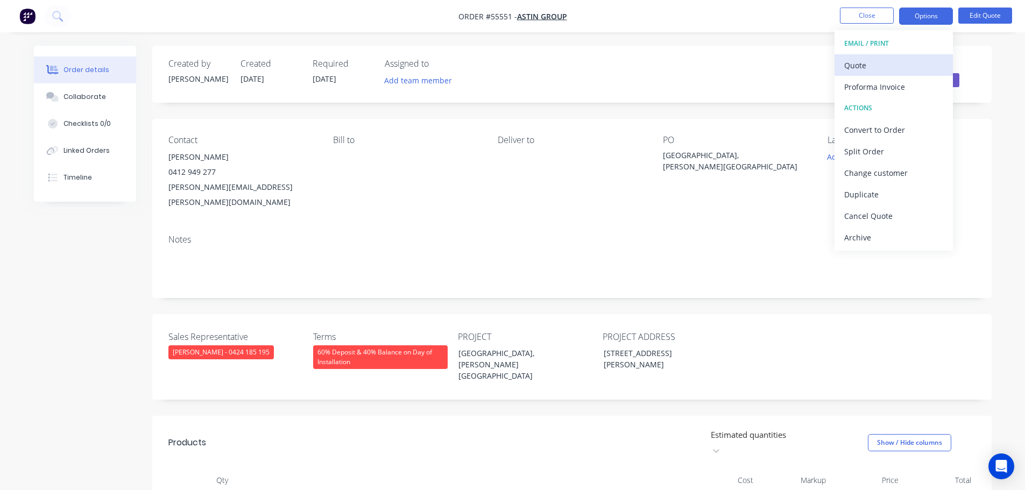
click at [863, 66] on div "Quote" at bounding box center [893, 66] width 99 height 16
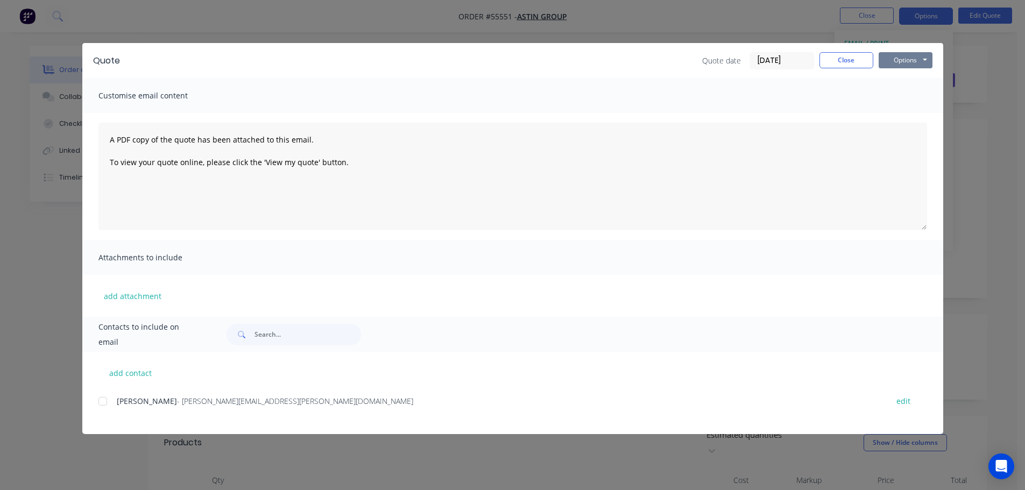
click at [898, 65] on button "Options" at bounding box center [905, 60] width 54 height 16
click at [903, 95] on button "Print" at bounding box center [912, 97] width 69 height 18
click at [829, 61] on button "Close" at bounding box center [846, 60] width 54 height 16
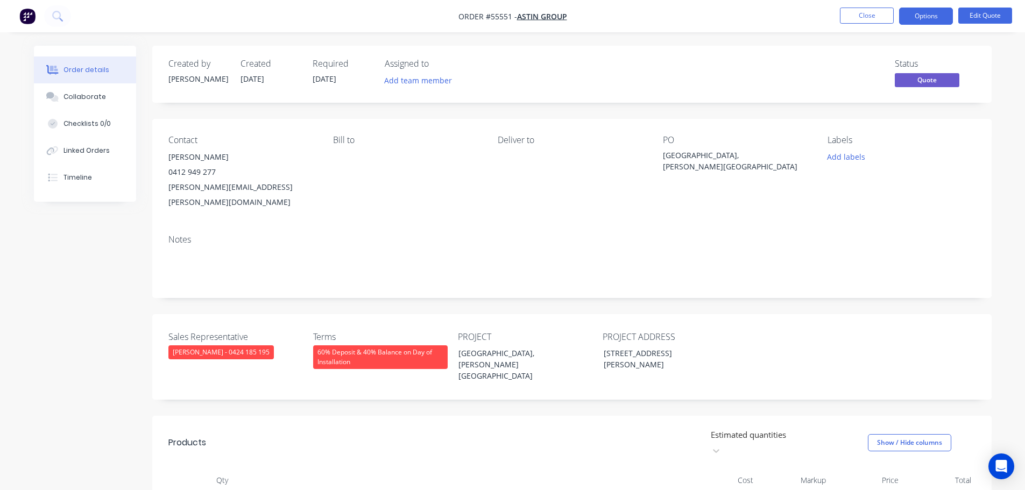
click at [181, 187] on div "[PERSON_NAME][EMAIL_ADDRESS][PERSON_NAME][DOMAIN_NAME]" at bounding box center [241, 195] width 147 height 30
copy div "[PERSON_NAME][EMAIL_ADDRESS][PERSON_NAME][DOMAIN_NAME]"
click at [728, 155] on div "[GEOGRAPHIC_DATA], [PERSON_NAME][GEOGRAPHIC_DATA]" at bounding box center [730, 161] width 134 height 23
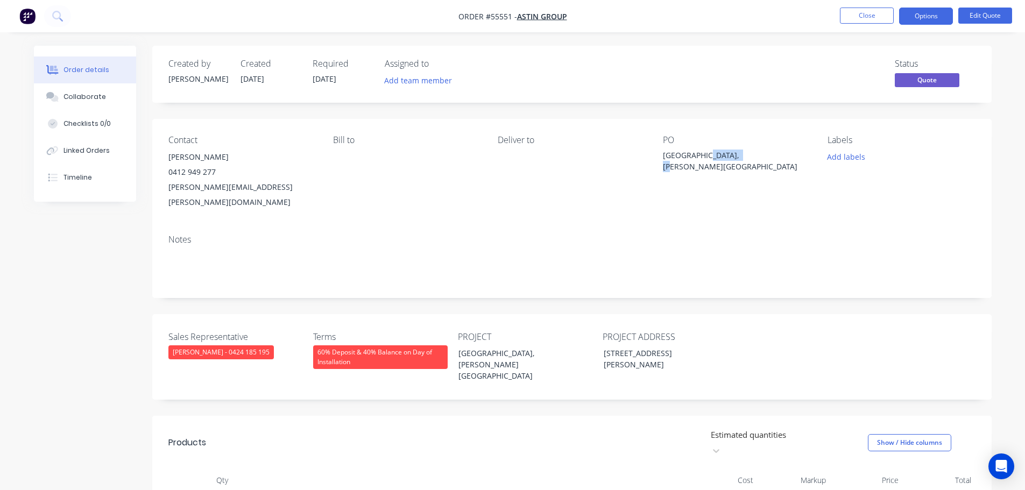
click at [728, 155] on div "[GEOGRAPHIC_DATA], [PERSON_NAME][GEOGRAPHIC_DATA]" at bounding box center [730, 161] width 134 height 23
copy div "[GEOGRAPHIC_DATA], [PERSON_NAME][GEOGRAPHIC_DATA]"
click at [216, 171] on span at bounding box center [216, 172] width 0 height 10
click at [870, 15] on button "Close" at bounding box center [867, 16] width 54 height 16
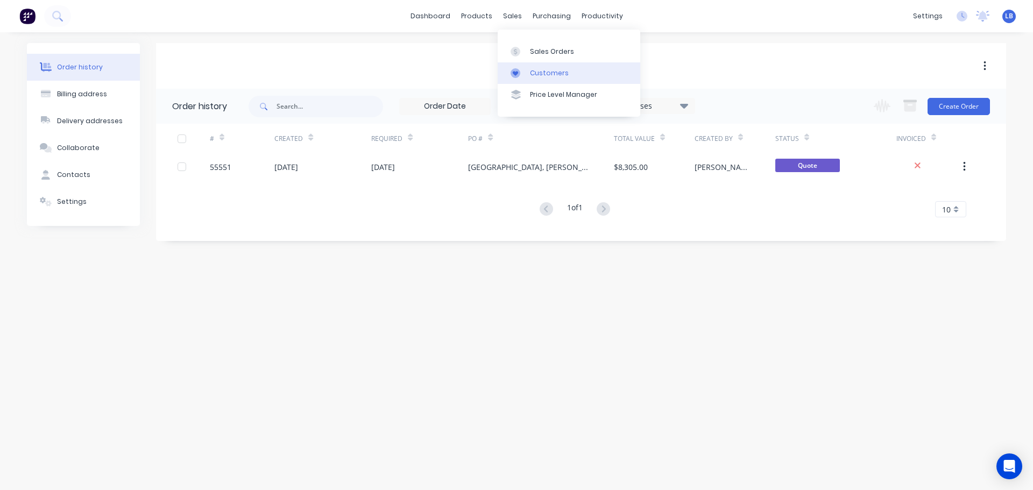
click at [551, 68] on div "Customers" at bounding box center [549, 73] width 39 height 10
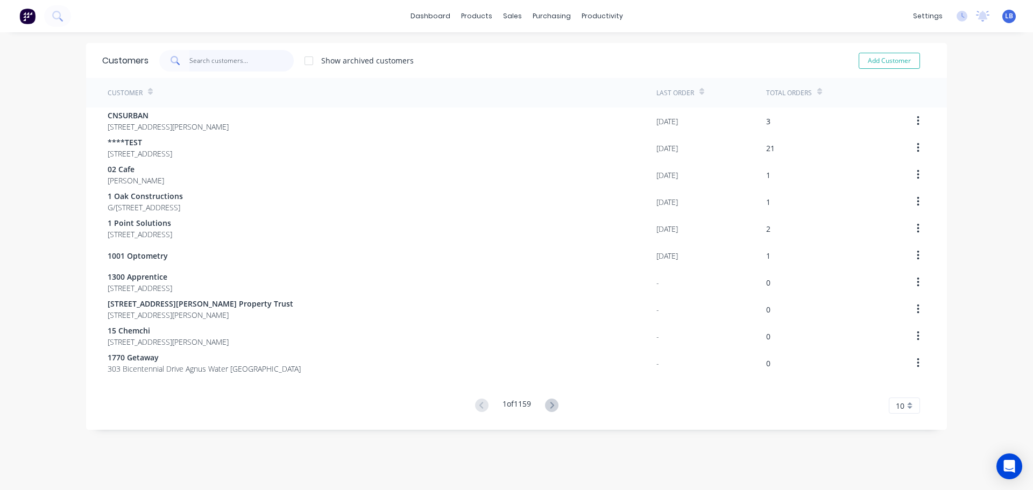
click at [211, 61] on input "text" at bounding box center [241, 61] width 105 height 22
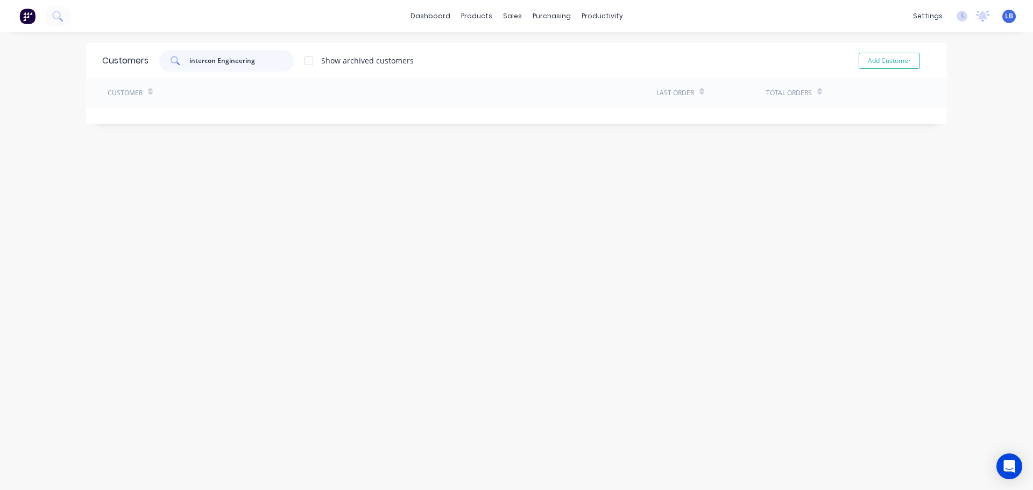
drag, startPoint x: 251, startPoint y: 61, endPoint x: 183, endPoint y: 62, distance: 67.8
click at [183, 62] on div "intercon Engineering" at bounding box center [226, 61] width 134 height 22
type input "intercon Engineering"
click at [860, 58] on button "Add Customer" at bounding box center [889, 61] width 61 height 16
select select "AU"
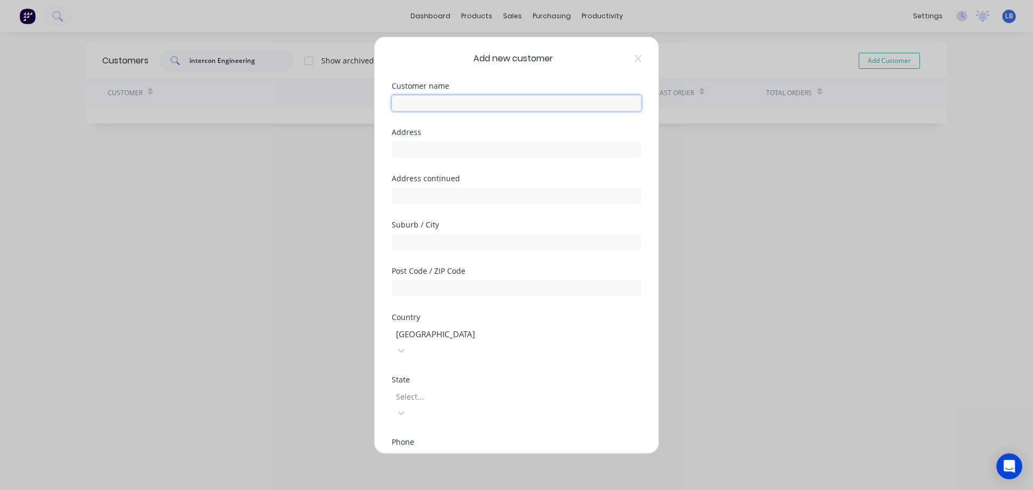
click at [402, 104] on input "text" at bounding box center [517, 103] width 250 height 16
paste input "intercon Engineering"
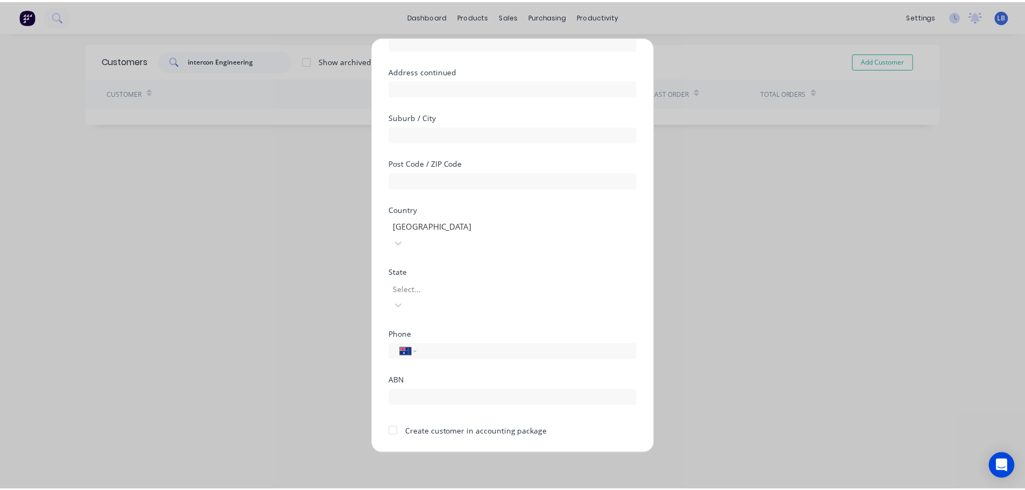
scroll to position [109, 0]
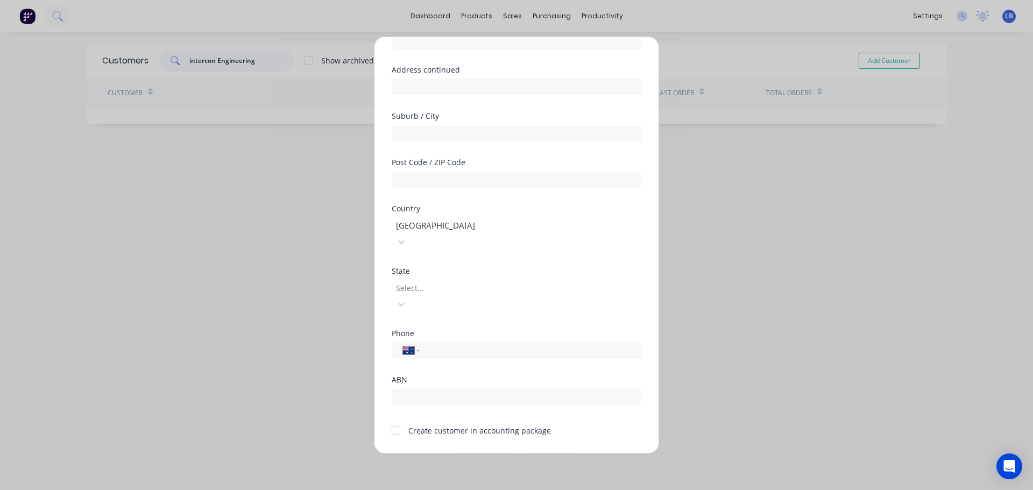
type input "intercon Engineering"
click at [395, 420] on div at bounding box center [396, 431] width 22 height 22
click at [459, 453] on button "Save" at bounding box center [482, 461] width 59 height 17
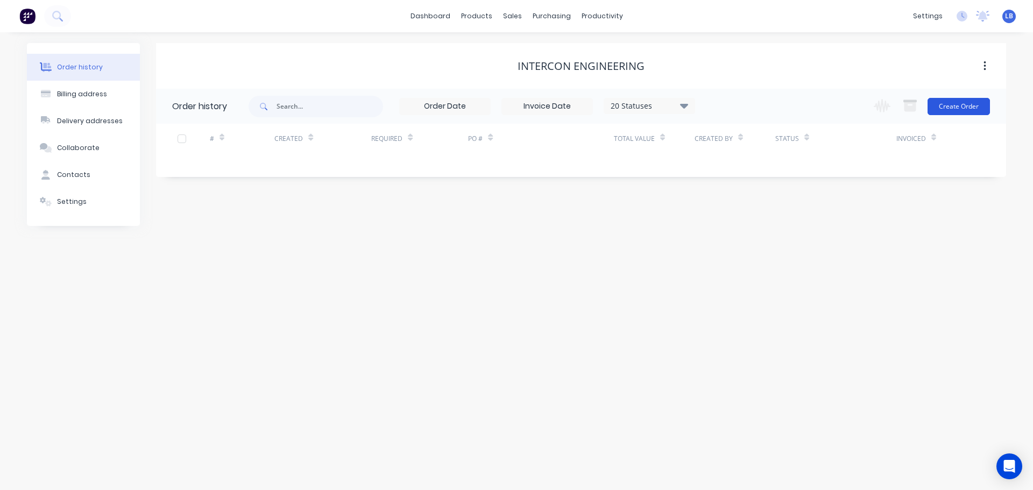
click at [952, 110] on button "Create Order" at bounding box center [958, 106] width 62 height 17
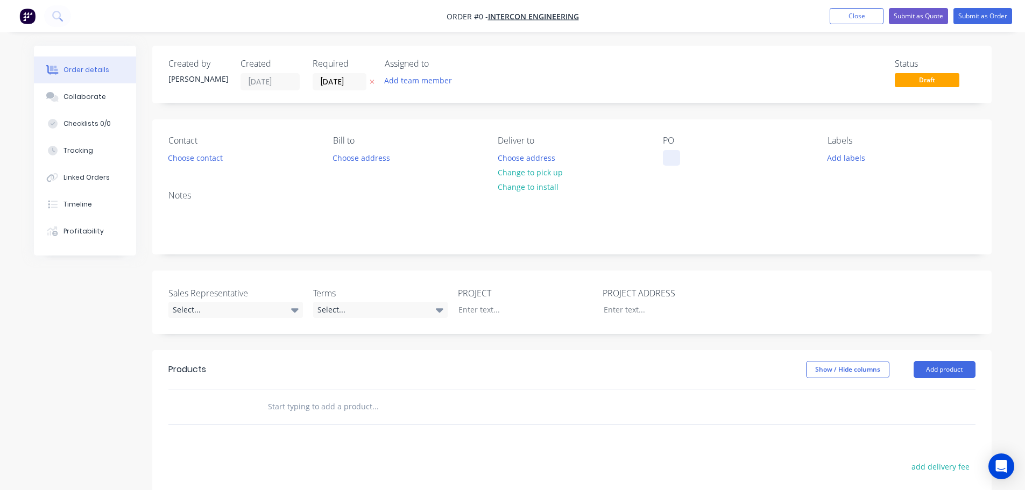
click at [670, 154] on div at bounding box center [671, 158] width 17 height 16
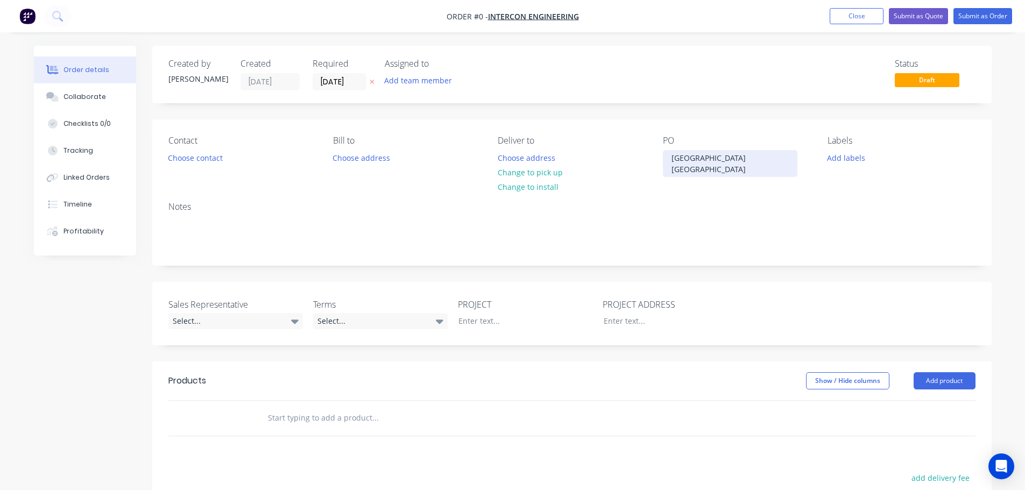
click at [692, 158] on div "[GEOGRAPHIC_DATA] [GEOGRAPHIC_DATA]" at bounding box center [730, 163] width 134 height 27
copy div "[GEOGRAPHIC_DATA] [GEOGRAPHIC_DATA]"
click at [485, 308] on div "Order details Collaborate Checklists 0/0 Tracking Linked Orders Timeline Profit…" at bounding box center [512, 378] width 979 height 665
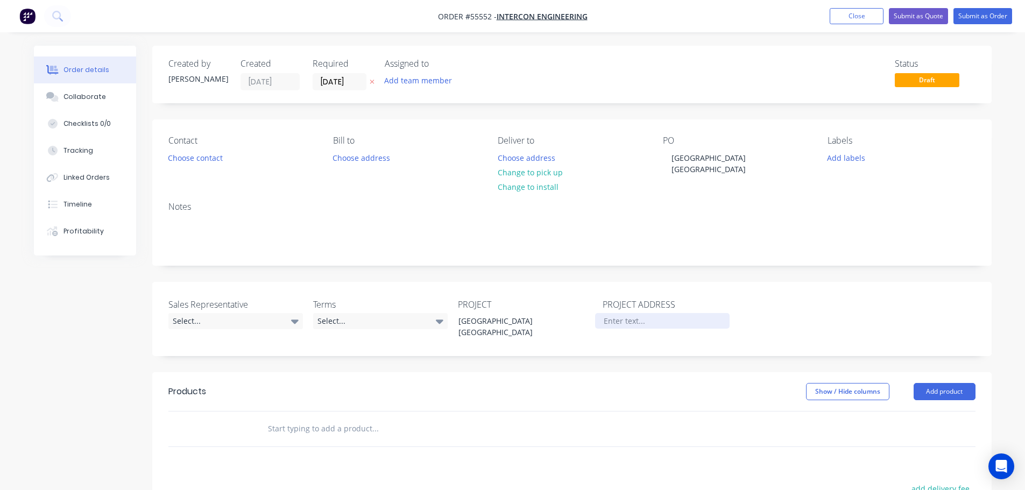
click at [618, 313] on div at bounding box center [662, 321] width 134 height 16
click at [182, 158] on button "Choose contact" at bounding box center [195, 157] width 66 height 15
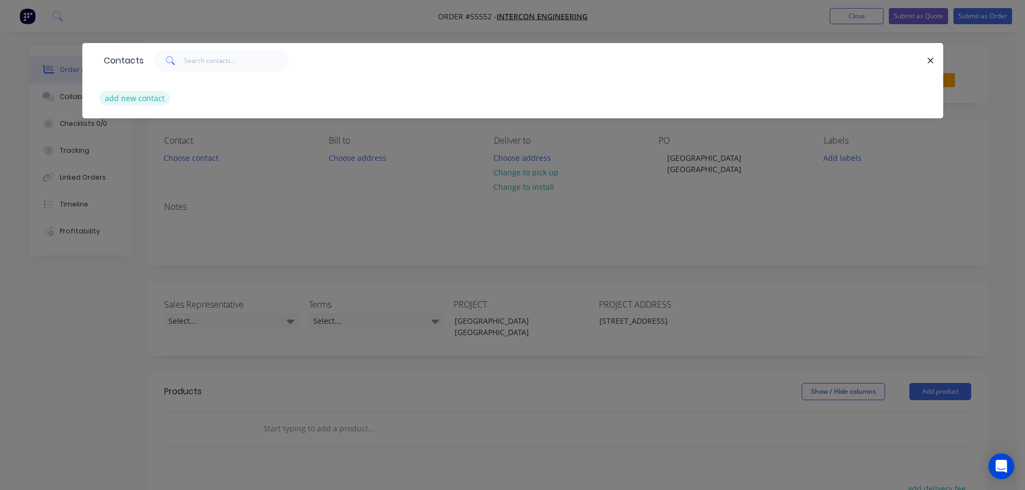
click at [144, 100] on button "add new contact" at bounding box center [135, 98] width 71 height 15
select select "AU"
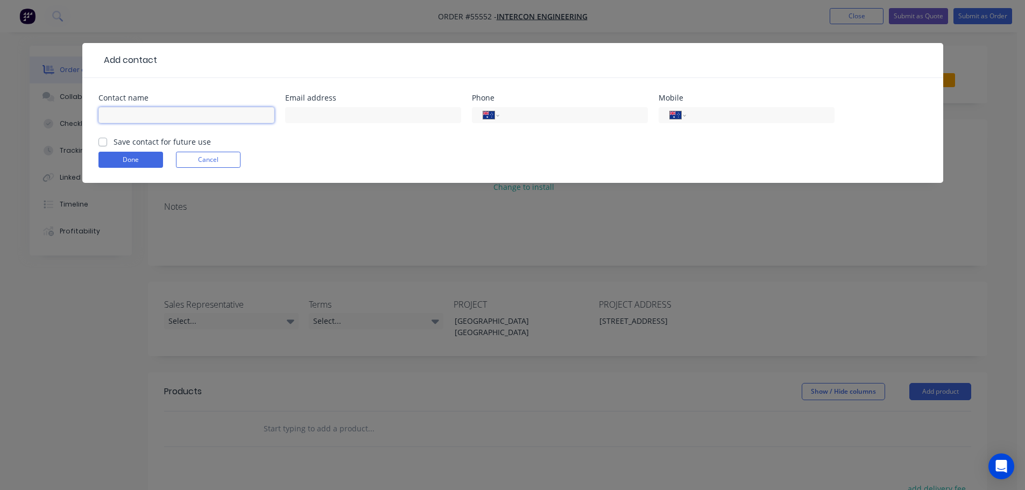
click at [120, 114] on input "text" at bounding box center [186, 115] width 176 height 16
type input "[PERSON_NAME]"
click at [306, 114] on input "text" at bounding box center [373, 115] width 176 height 16
type input "[EMAIL_ADDRESS][DOMAIN_NAME]"
click at [518, 120] on input "tel" at bounding box center [571, 115] width 129 height 12
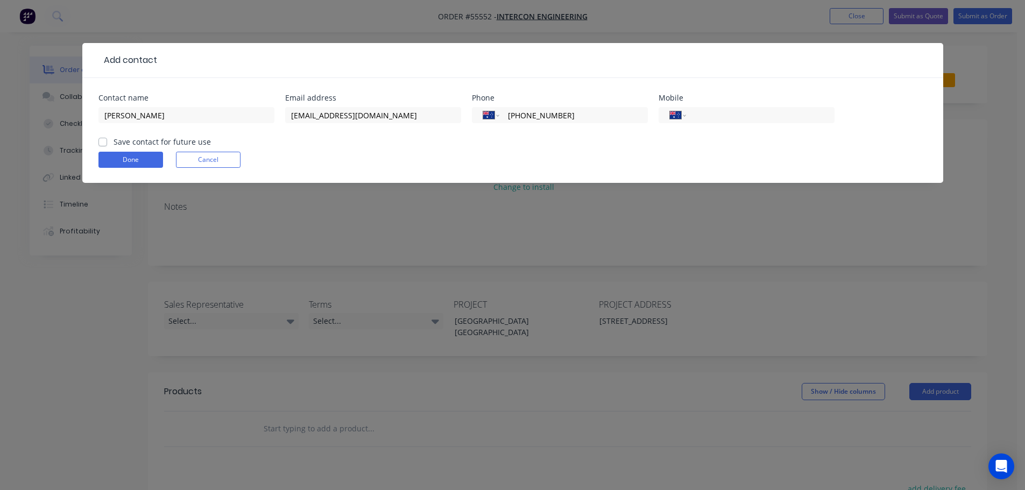
type input "[PHONE_NUMBER]"
click at [114, 143] on label "Save contact for future use" at bounding box center [162, 141] width 97 height 11
click at [105, 143] on input "Save contact for future use" at bounding box center [102, 141] width 9 height 10
checkbox input "true"
click at [118, 155] on button "Done" at bounding box center [130, 160] width 65 height 16
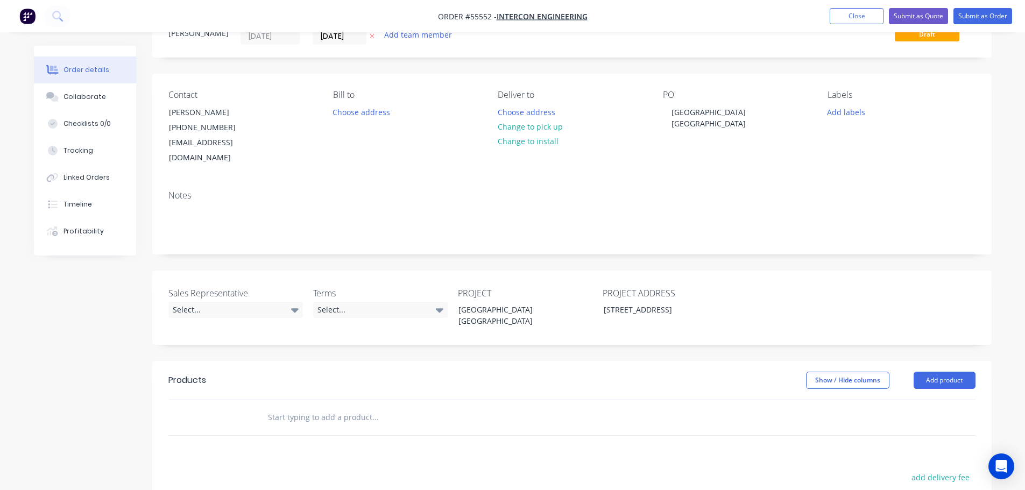
scroll to position [108, 0]
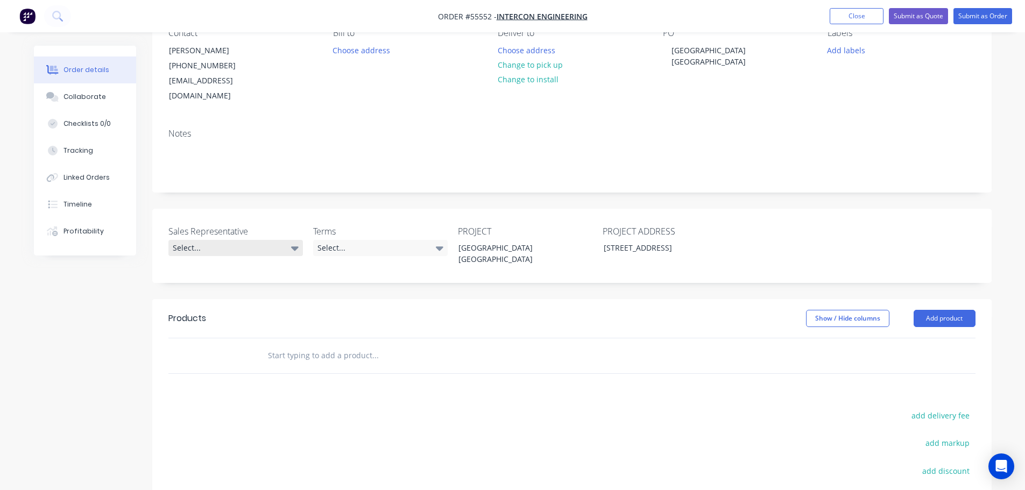
click at [198, 240] on div "Select..." at bounding box center [235, 248] width 134 height 16
drag, startPoint x: 207, startPoint y: 298, endPoint x: 282, endPoint y: 275, distance: 79.1
click at [208, 297] on div "[PERSON_NAME] - 0424 185 195" at bounding box center [228, 299] width 105 height 14
click at [365, 240] on div "Select..." at bounding box center [380, 248] width 134 height 16
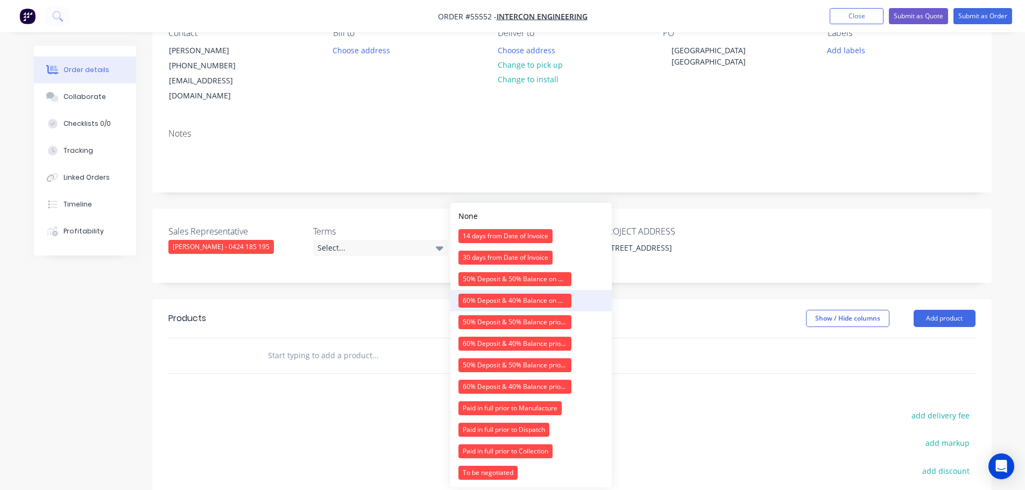
click at [471, 297] on div "60% Deposit & 40% Balance on Day of Installation" at bounding box center [514, 301] width 113 height 14
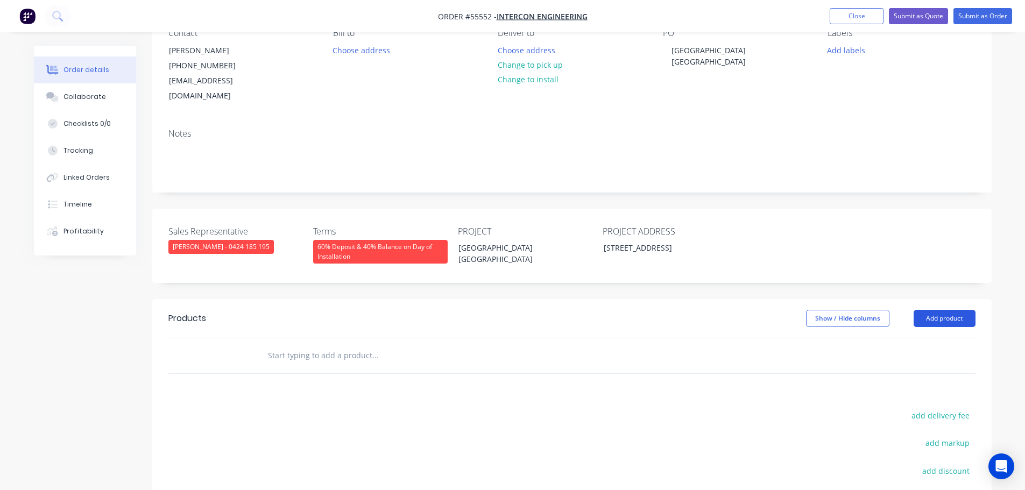
click at [926, 310] on button "Add product" at bounding box center [944, 318] width 62 height 17
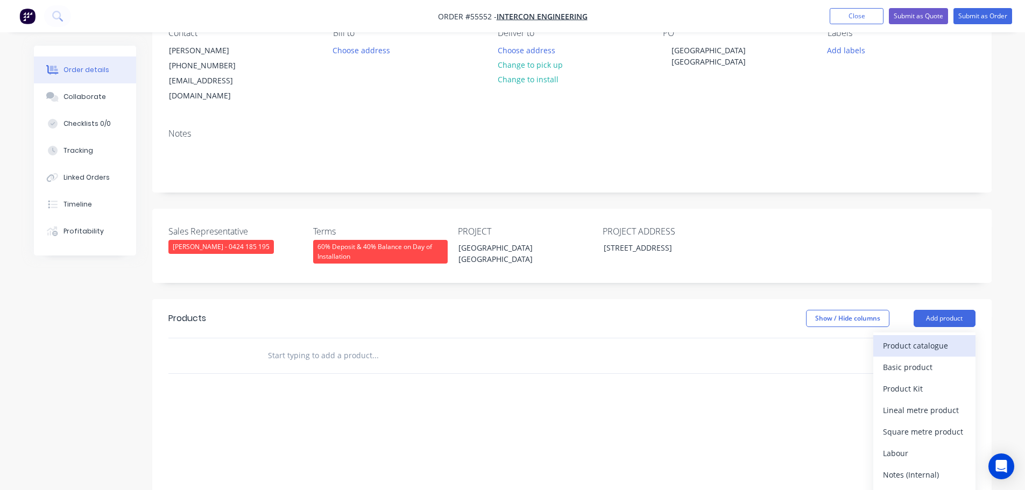
click at [899, 338] on div "Product catalogue" at bounding box center [924, 346] width 83 height 16
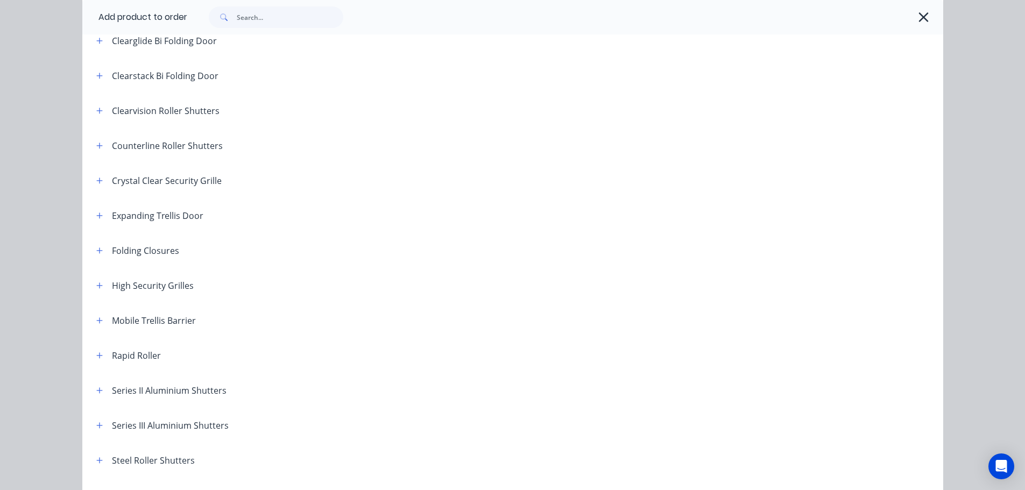
scroll to position [215, 0]
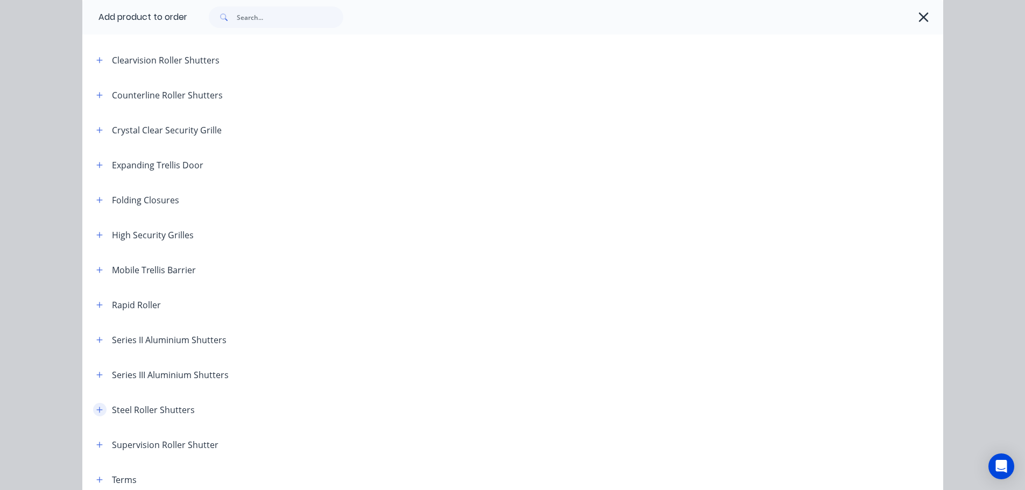
click at [98, 410] on icon "button" at bounding box center [99, 410] width 6 height 8
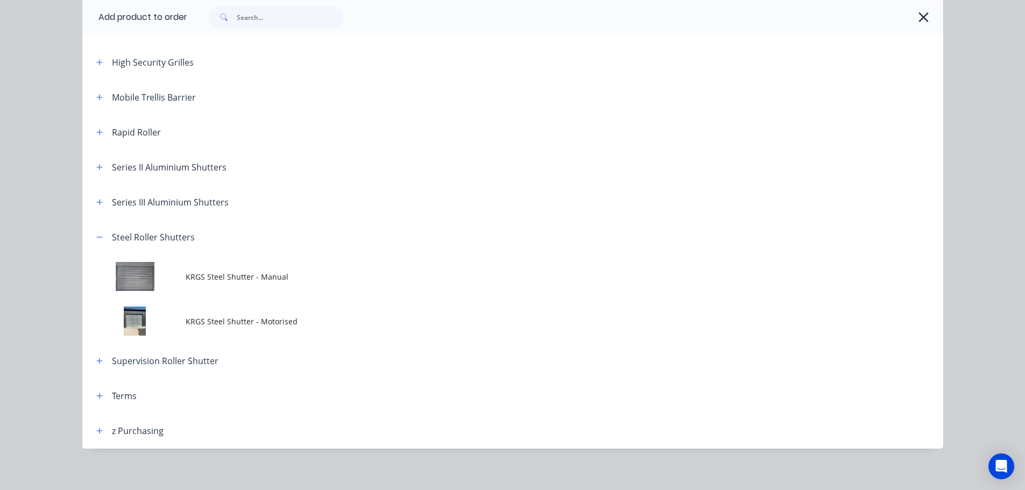
scroll to position [394, 0]
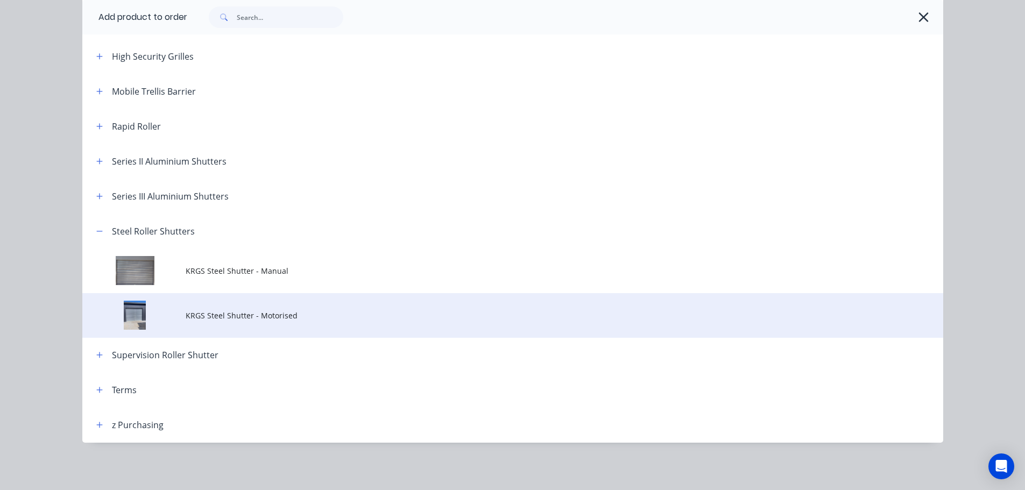
click at [253, 318] on span "KRGS Steel Shutter - Motorised" at bounding box center [489, 315] width 606 height 11
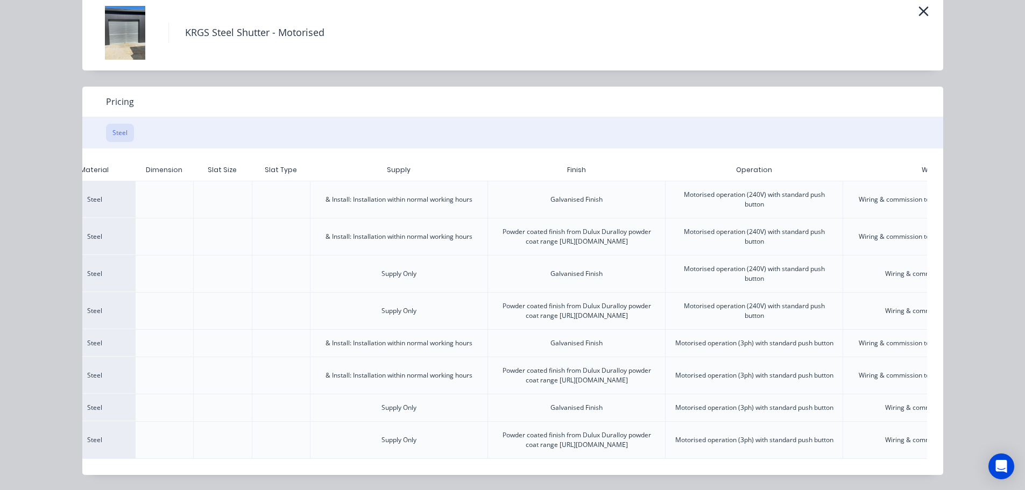
scroll to position [0, 268]
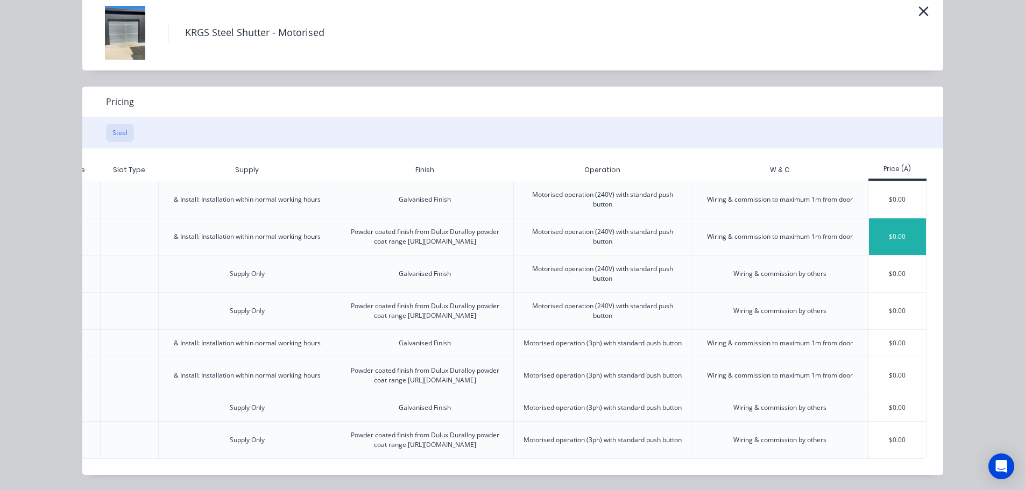
click at [869, 218] on div "$0.00" at bounding box center [898, 236] width 58 height 37
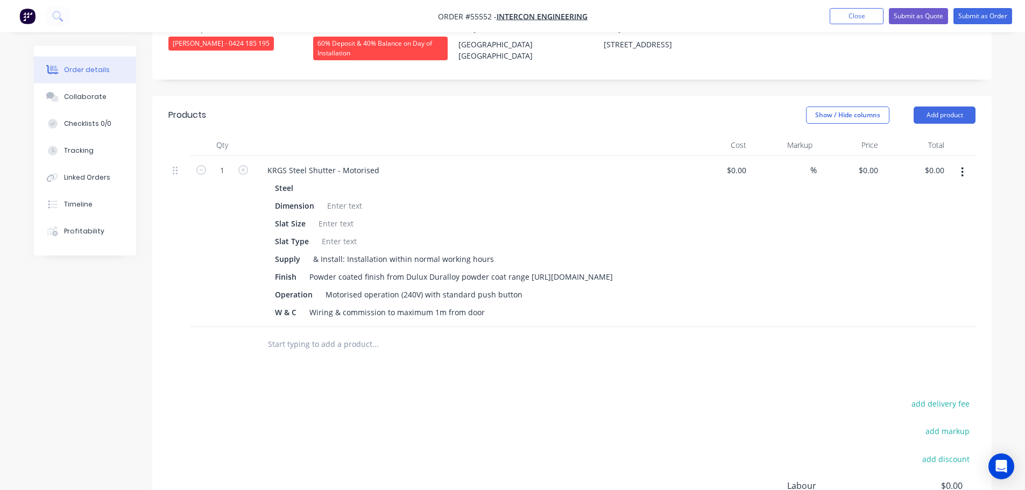
scroll to position [377, 0]
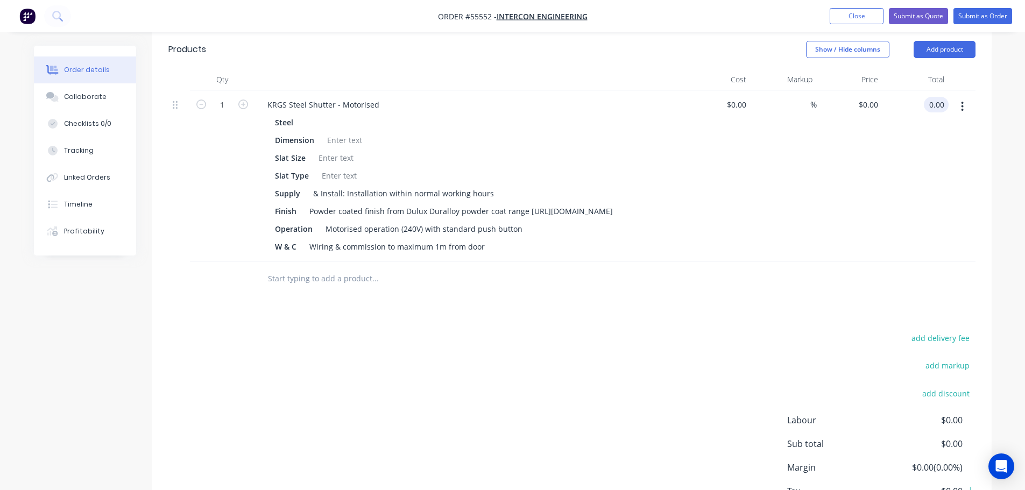
click at [944, 97] on input "0.00" at bounding box center [938, 105] width 20 height 16
type input "10790"
type input "$10,790.00"
click at [265, 97] on div "KRGS Steel Shutter - Motorised" at bounding box center [323, 105] width 129 height 16
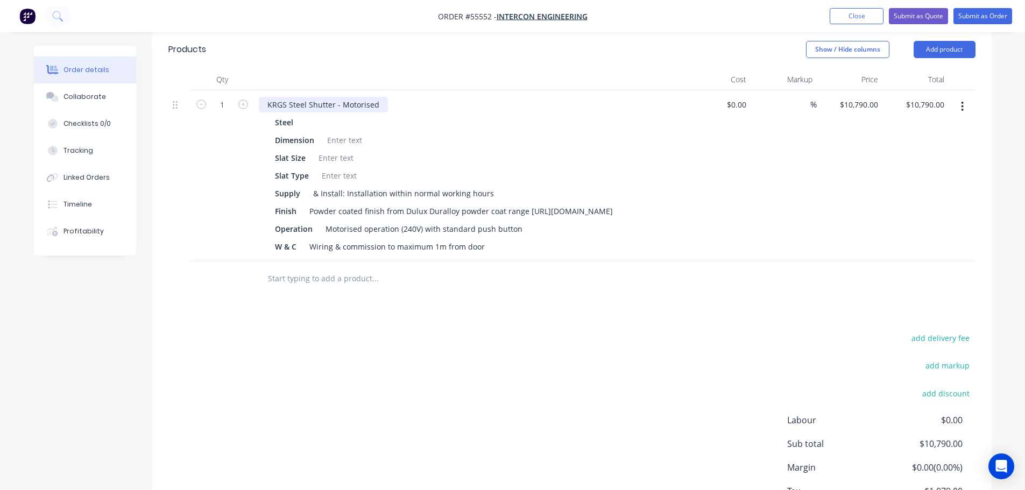
click at [260, 97] on div "KRGS Steel Shutter - Motorised" at bounding box center [323, 105] width 129 height 16
click at [342, 132] on div at bounding box center [345, 140] width 44 height 16
click at [326, 150] on div at bounding box center [336, 158] width 44 height 16
click at [325, 168] on div at bounding box center [339, 176] width 44 height 16
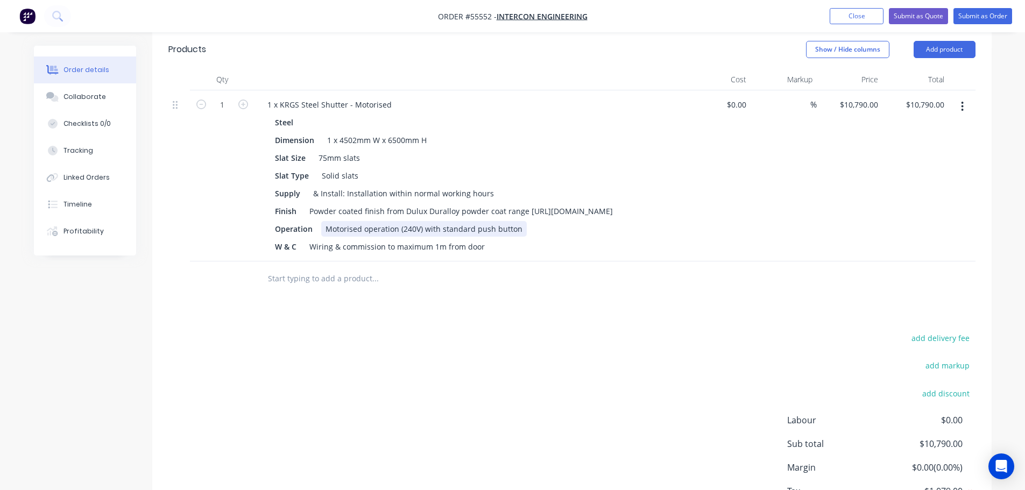
click at [522, 224] on div "Operation Motorised operation (240V) with standard push button" at bounding box center [468, 229] width 394 height 16
click at [951, 41] on button "Add product" at bounding box center [944, 49] width 62 height 17
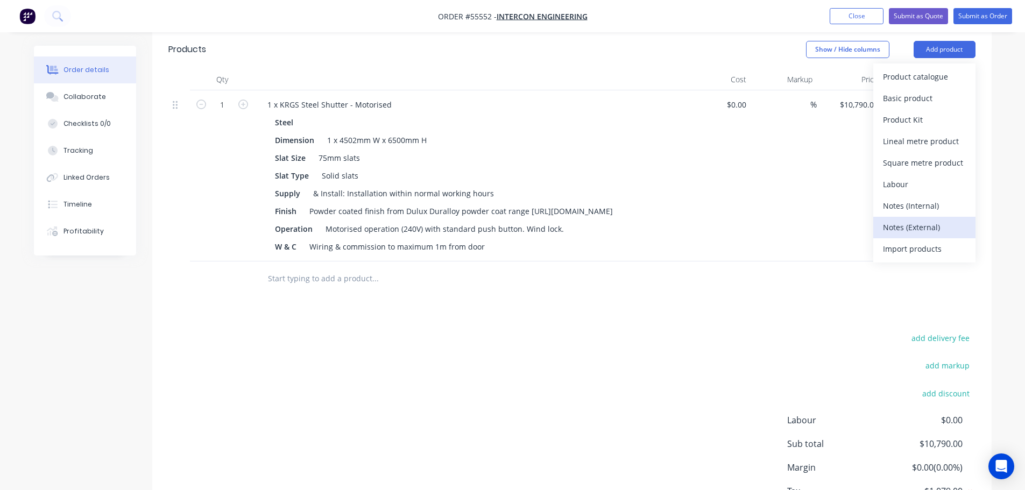
click at [897, 219] on div "Notes (External)" at bounding box center [924, 227] width 83 height 16
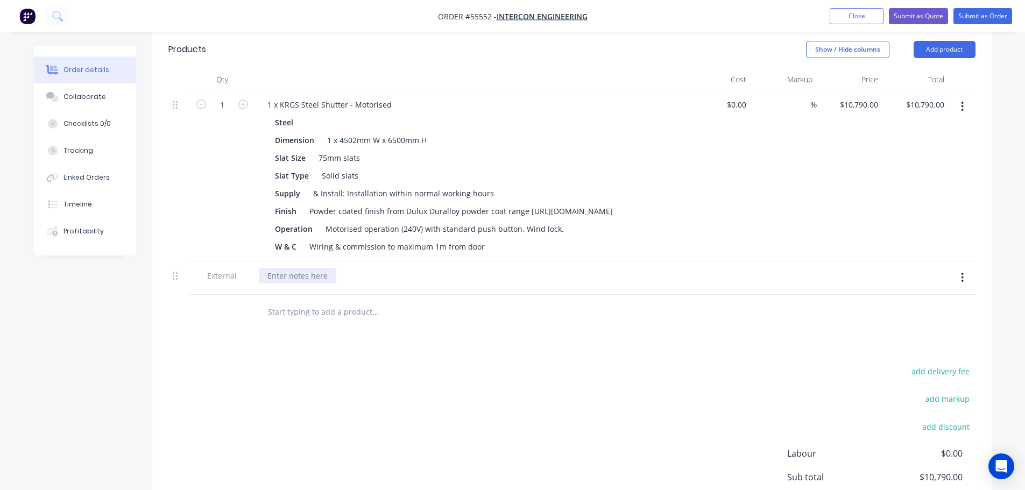
click at [282, 273] on div at bounding box center [297, 276] width 77 height 16
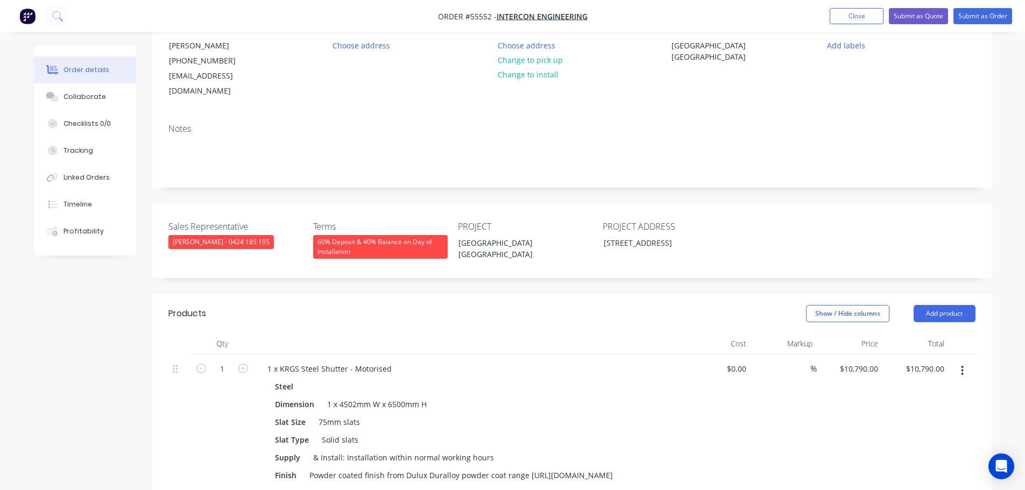
scroll to position [108, 0]
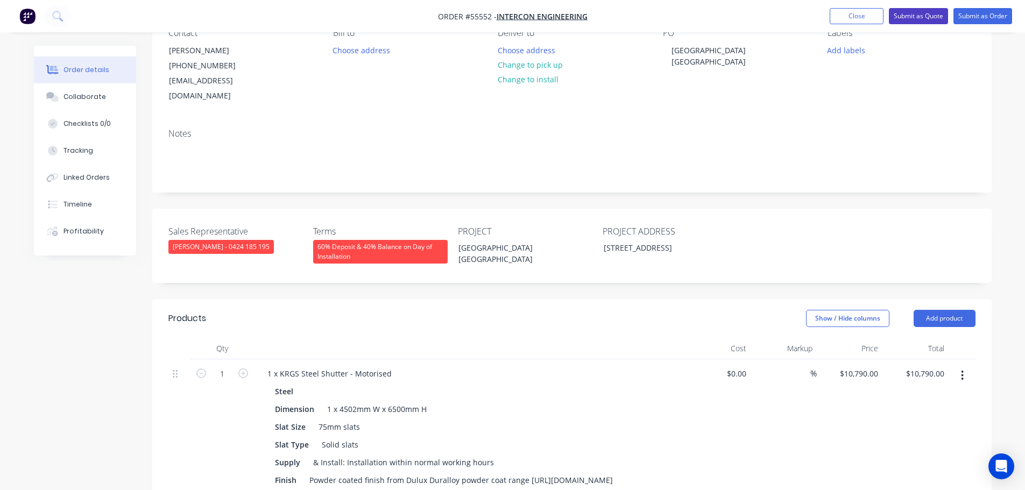
click at [923, 12] on button "Submit as Quote" at bounding box center [918, 16] width 59 height 16
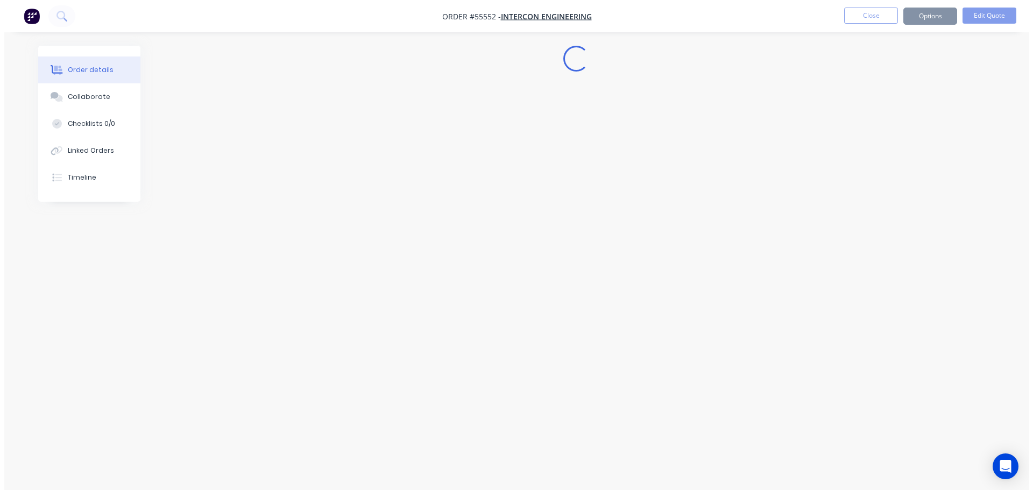
scroll to position [0, 0]
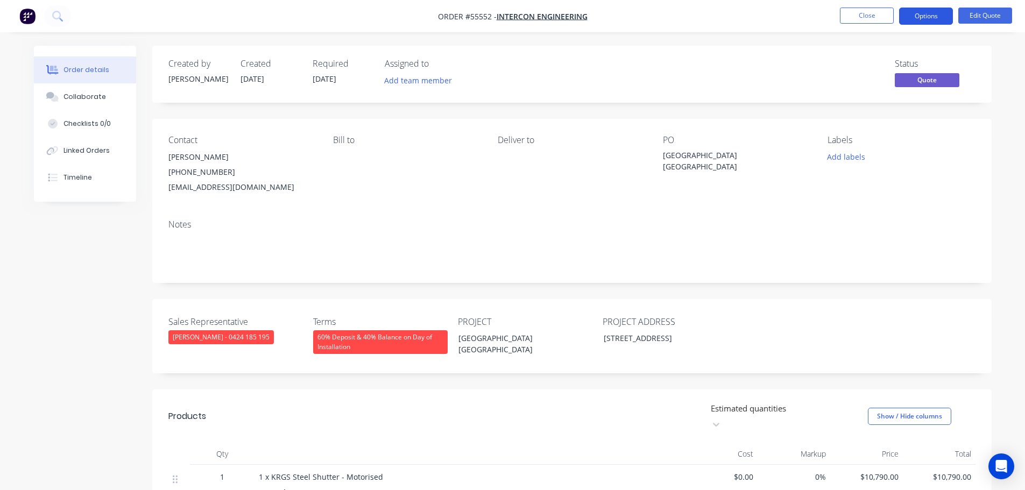
click at [921, 15] on button "Options" at bounding box center [926, 16] width 54 height 17
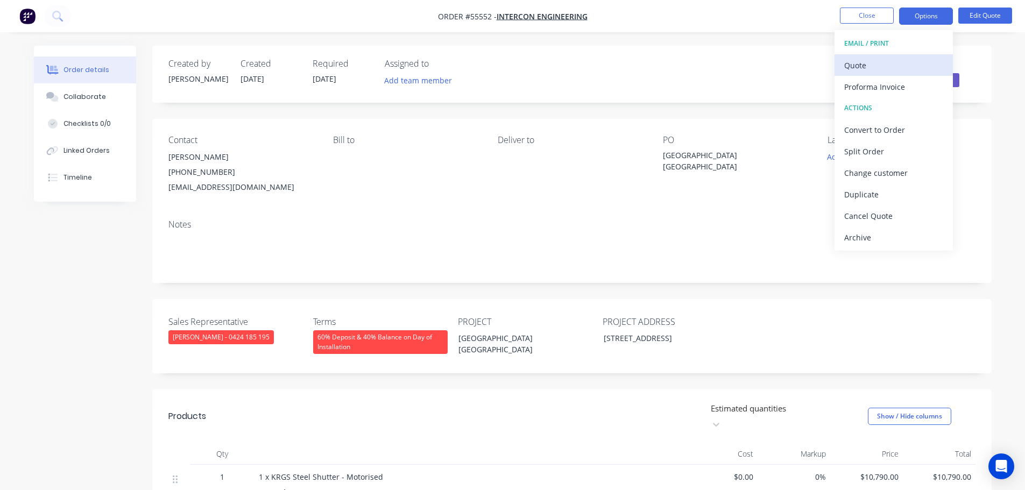
click at [869, 64] on div "Quote" at bounding box center [893, 66] width 99 height 16
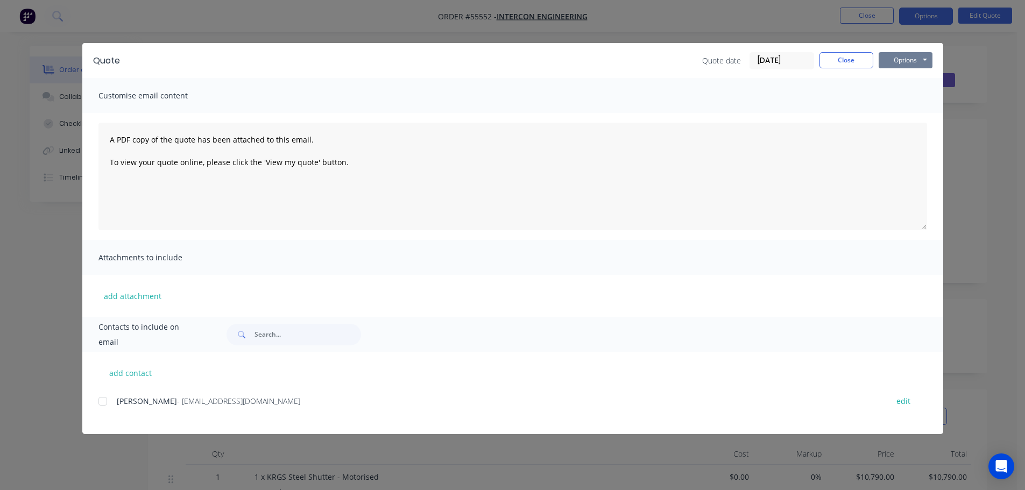
click at [900, 61] on button "Options" at bounding box center [905, 60] width 54 height 16
click at [905, 101] on button "Print" at bounding box center [912, 97] width 69 height 18
click at [833, 57] on button "Close" at bounding box center [846, 60] width 54 height 16
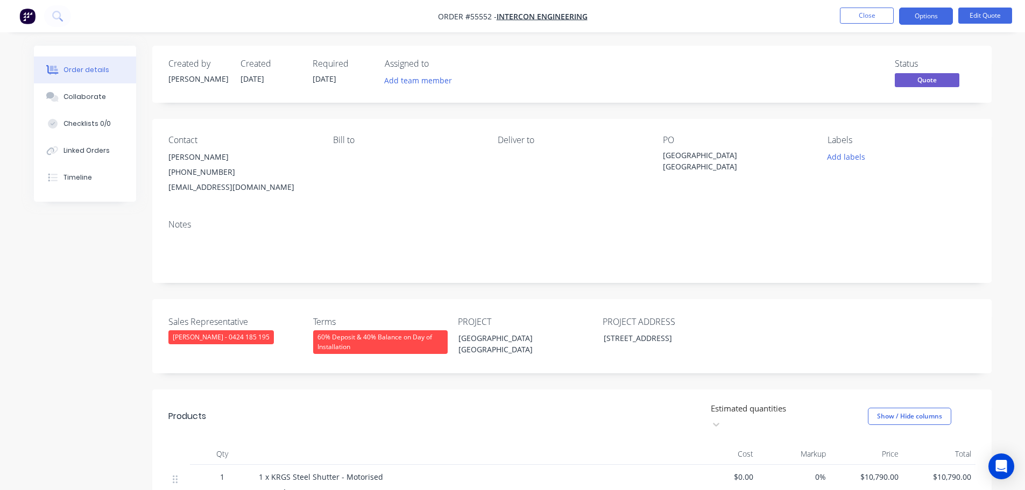
click at [202, 186] on div "[EMAIL_ADDRESS][DOMAIN_NAME]" at bounding box center [241, 187] width 147 height 15
copy div "[EMAIL_ADDRESS][DOMAIN_NAME]"
click at [688, 157] on div "[GEOGRAPHIC_DATA] [GEOGRAPHIC_DATA]" at bounding box center [730, 161] width 134 height 23
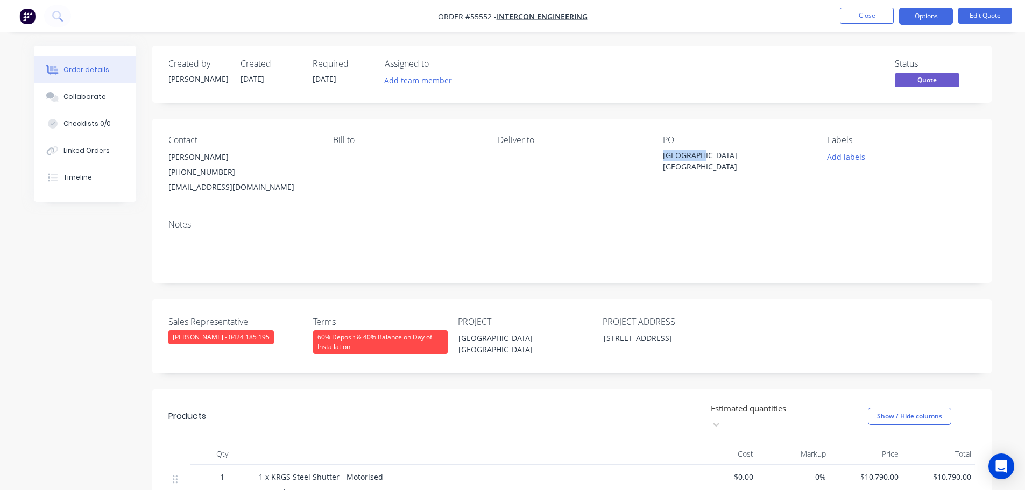
click at [688, 157] on div "[GEOGRAPHIC_DATA] [GEOGRAPHIC_DATA]" at bounding box center [730, 161] width 134 height 23
copy div "[GEOGRAPHIC_DATA] [GEOGRAPHIC_DATA]"
click at [857, 17] on button "Close" at bounding box center [867, 16] width 54 height 16
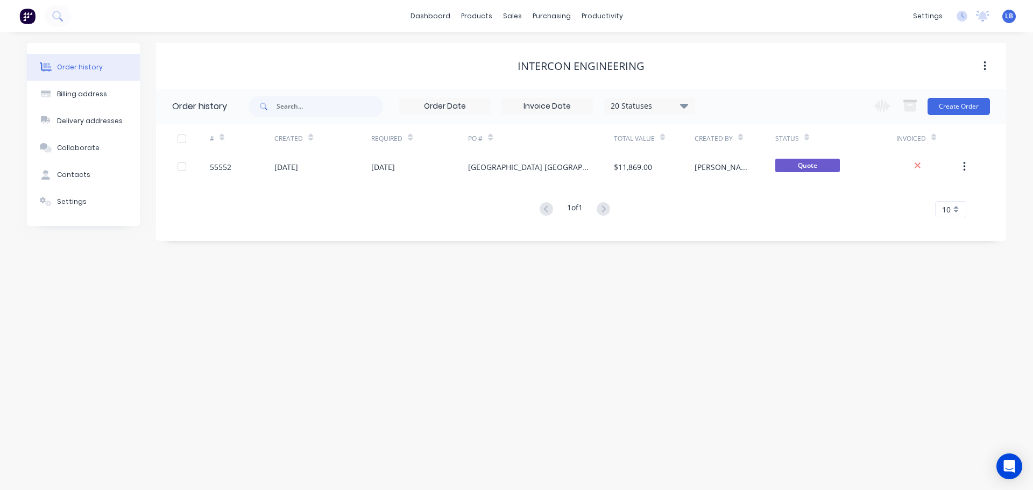
click at [1011, 17] on span "LB" at bounding box center [1009, 16] width 8 height 10
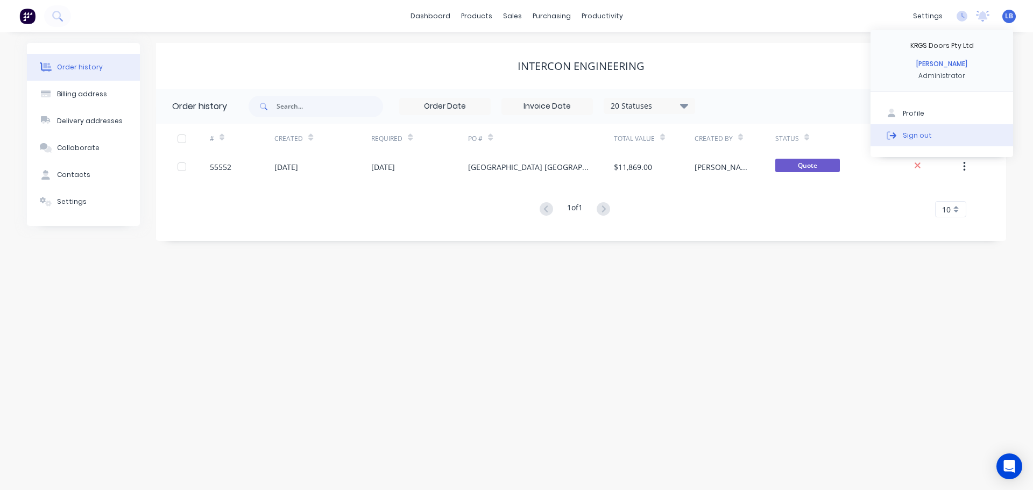
click at [912, 139] on div "Sign out" at bounding box center [917, 135] width 29 height 10
